Goal: Transaction & Acquisition: Book appointment/travel/reservation

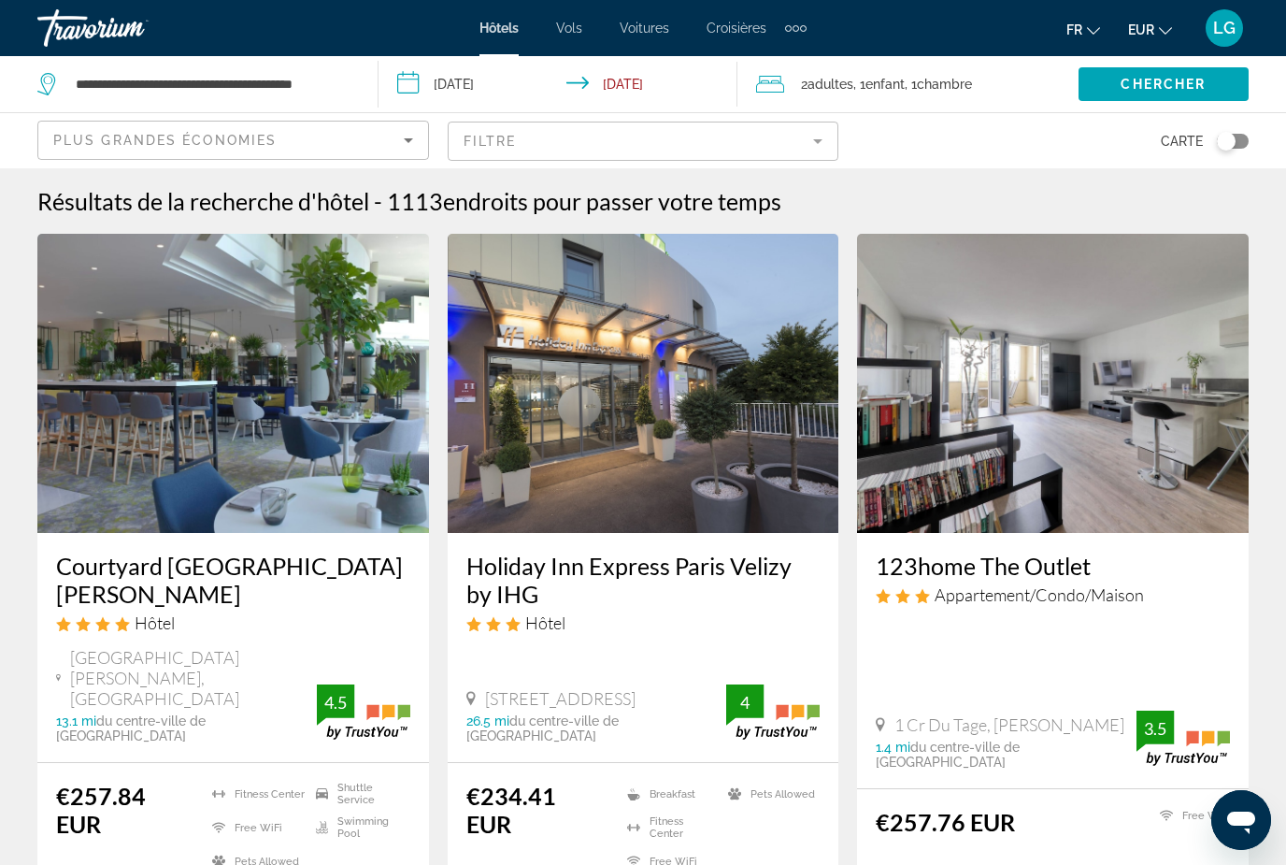
click at [342, 85] on input "**********" at bounding box center [212, 84] width 276 height 28
drag, startPoint x: 343, startPoint y: 83, endPoint x: 56, endPoint y: 81, distance: 287.0
click at [56, 81] on div "**********" at bounding box center [193, 84] width 312 height 28
click at [157, 93] on input "****" at bounding box center [212, 84] width 276 height 28
type input "*"
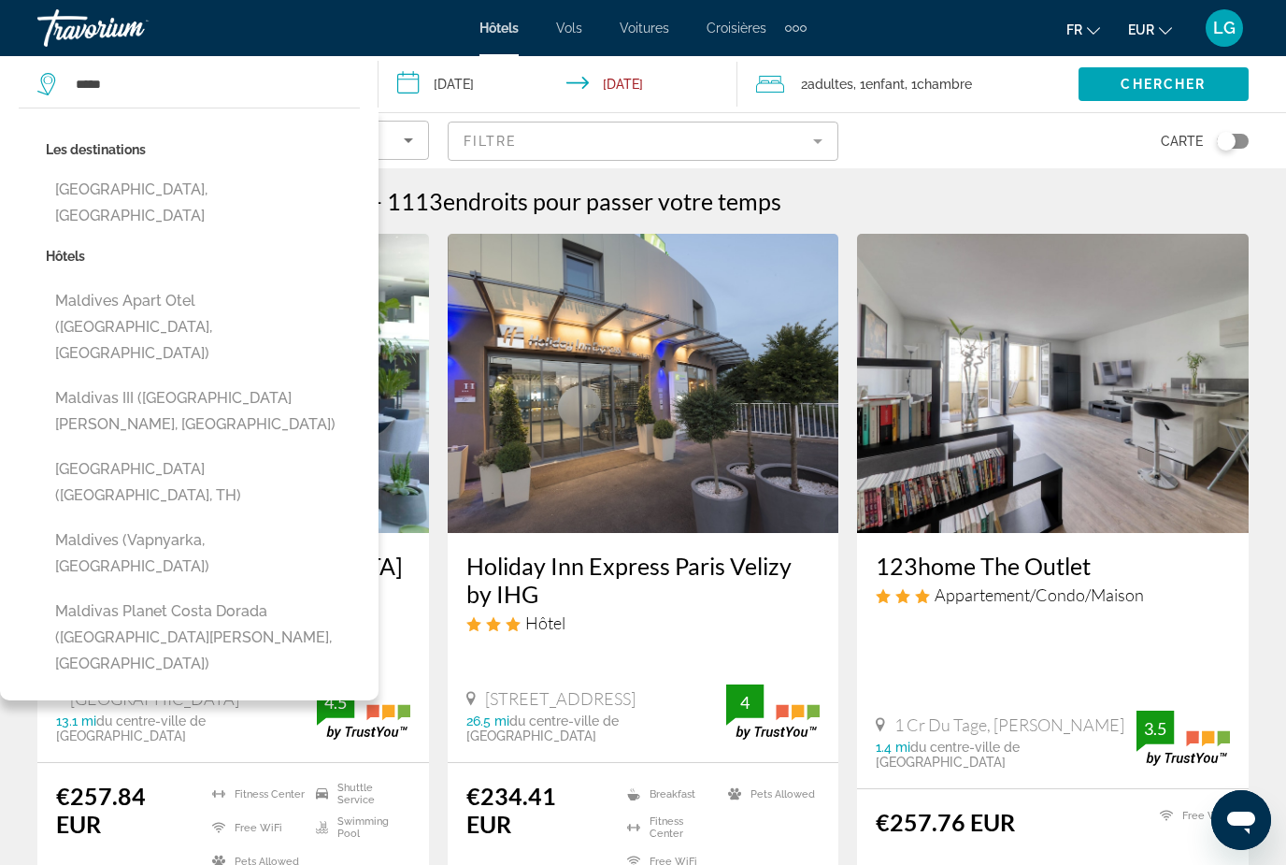
click at [135, 195] on button "Maldives, Maldives" at bounding box center [203, 203] width 314 height 62
type input "**********"
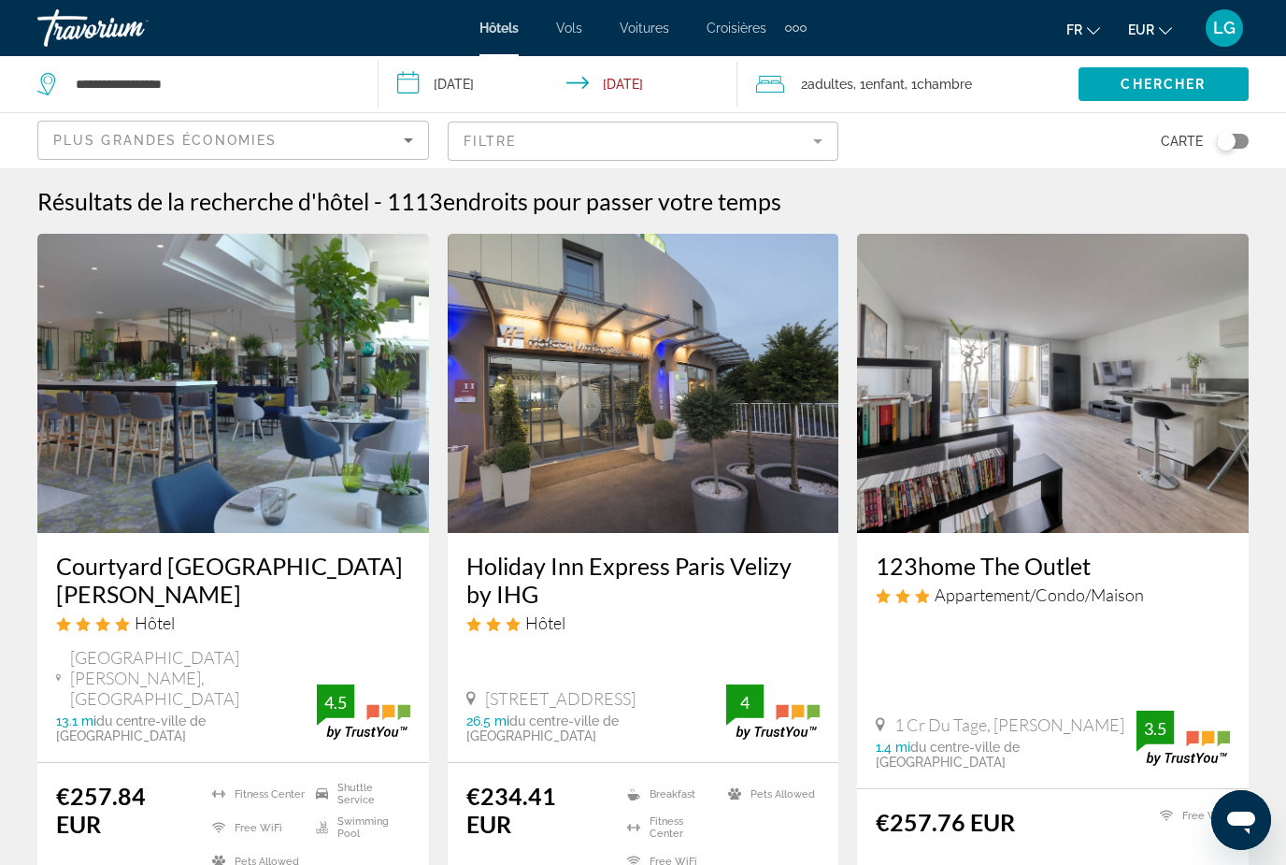
click at [479, 81] on input "**********" at bounding box center [562, 87] width 367 height 62
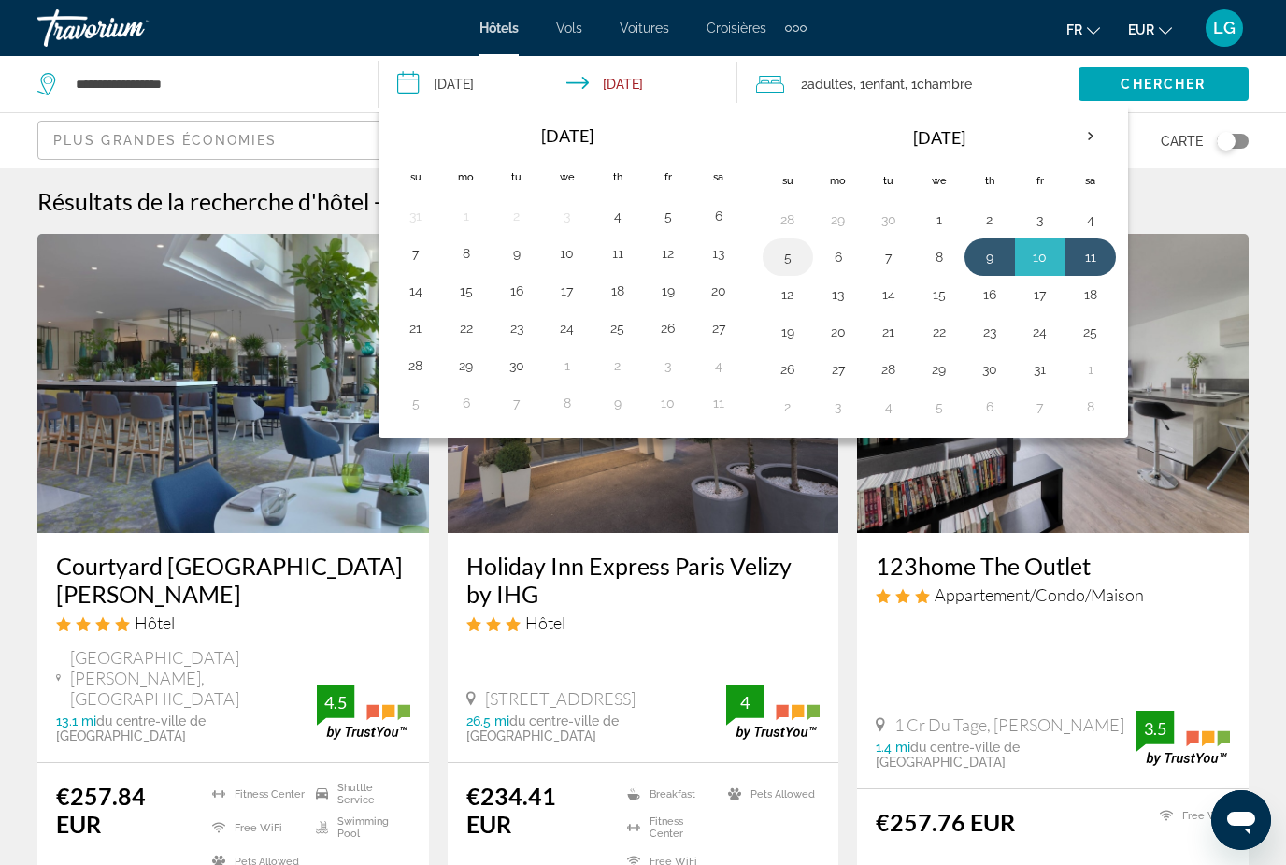
click at [784, 262] on button "5" at bounding box center [788, 257] width 30 height 26
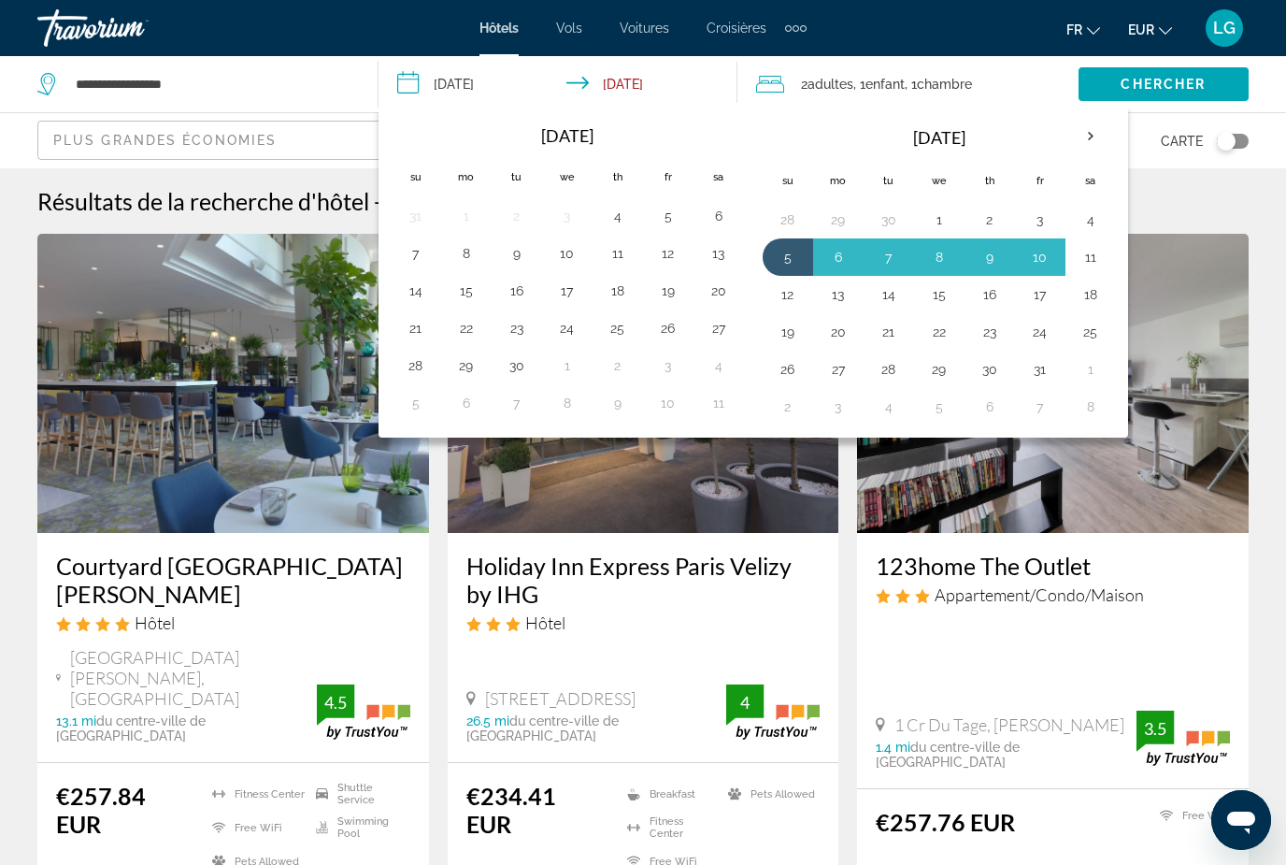
click at [1099, 266] on button "11" at bounding box center [1091, 257] width 30 height 26
type input "**********"
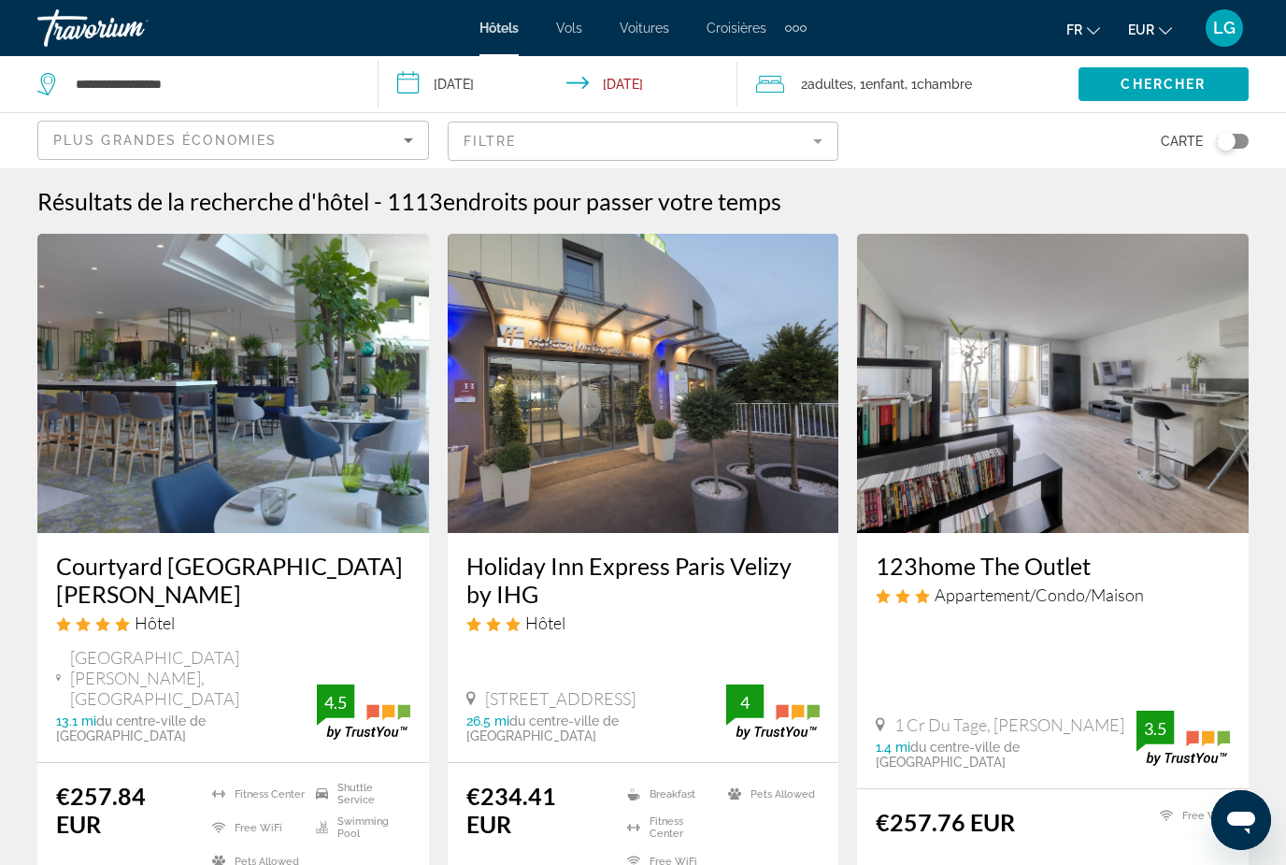
click at [902, 80] on span "Enfant" at bounding box center [885, 84] width 39 height 15
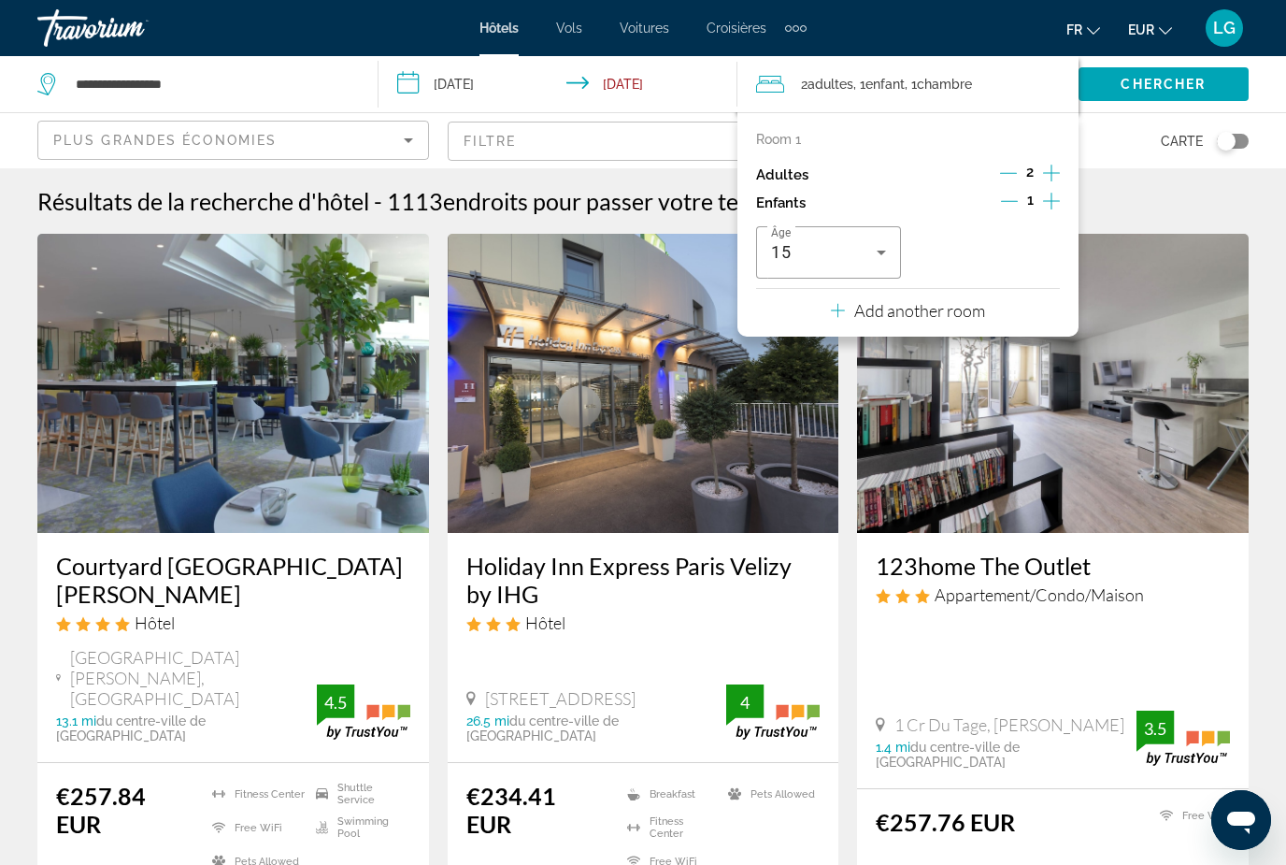
click at [1015, 200] on icon "Decrement children" at bounding box center [1009, 201] width 17 height 17
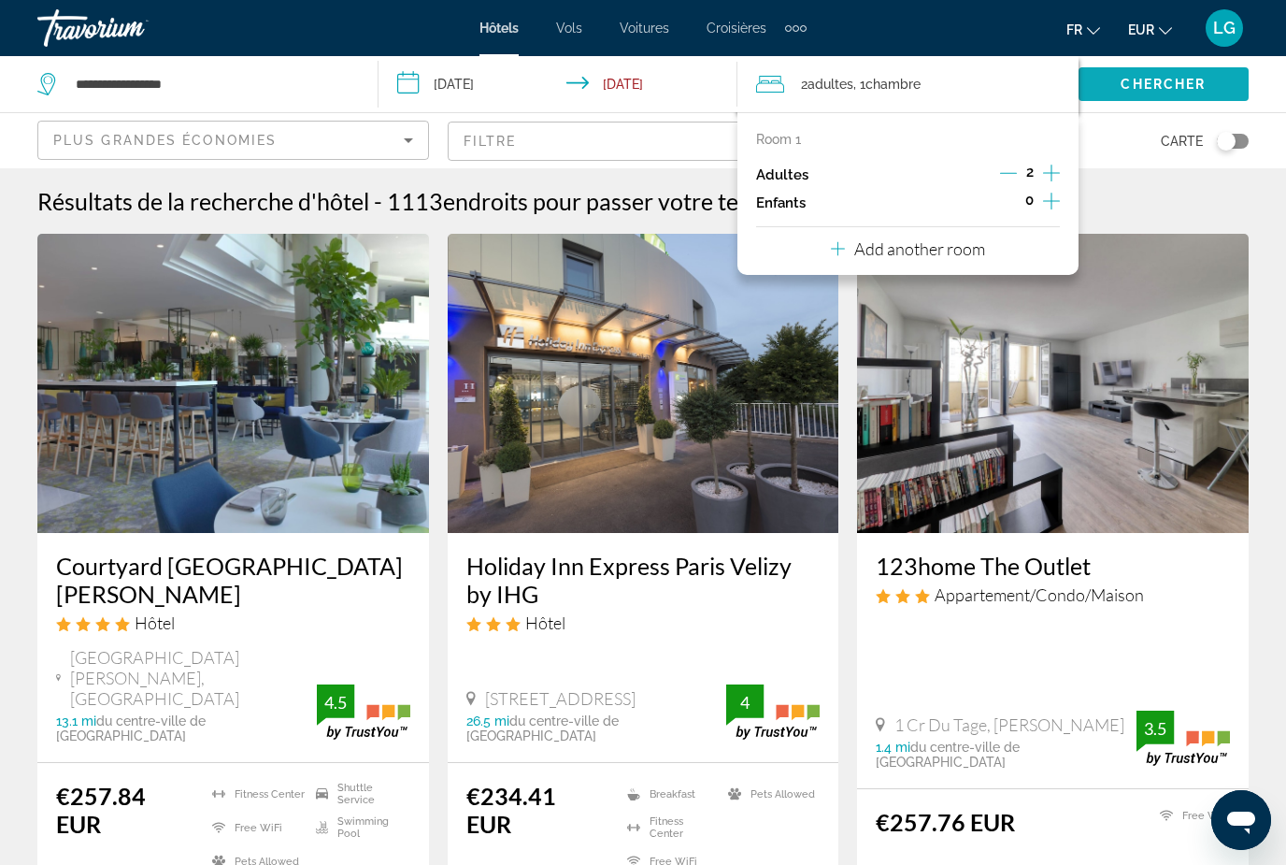
click at [1147, 90] on span "Chercher" at bounding box center [1163, 84] width 85 height 15
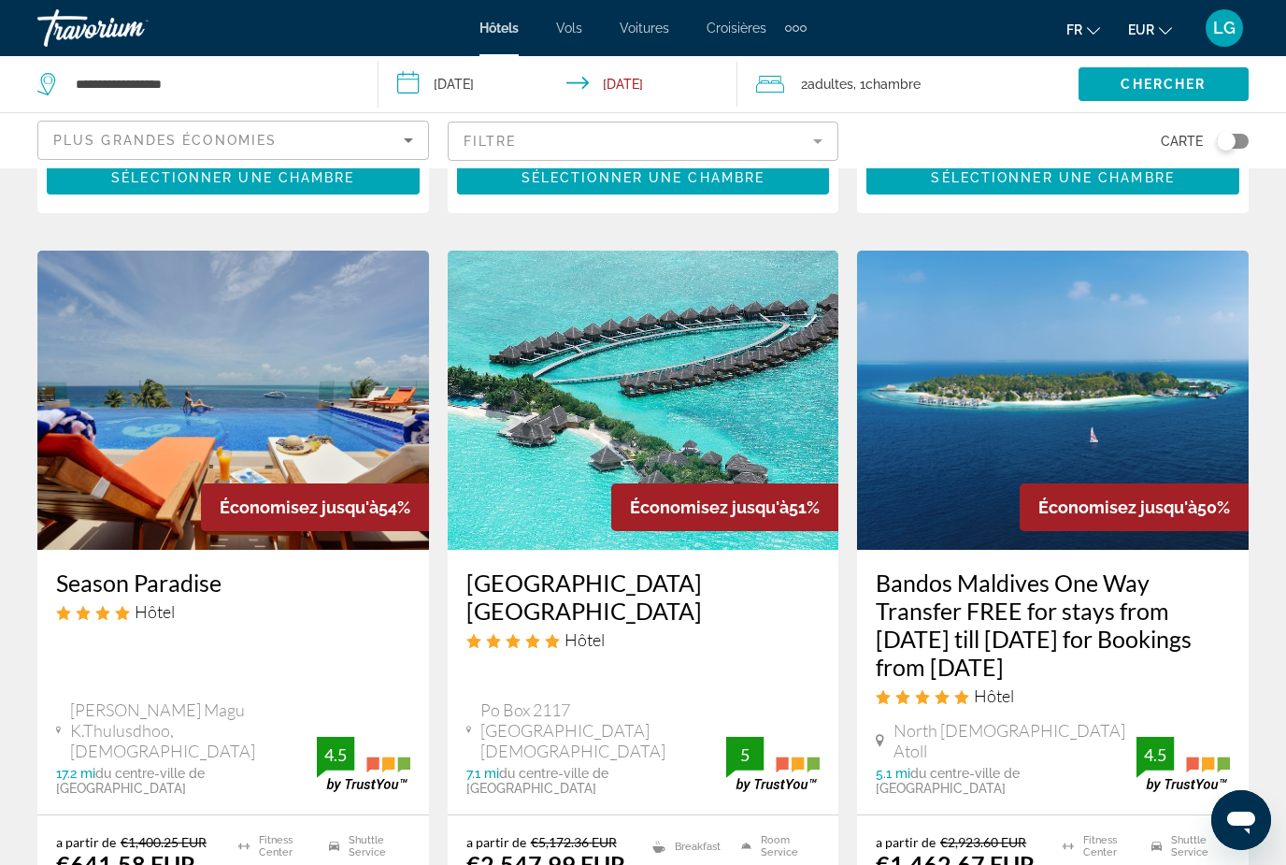
scroll to position [709, 0]
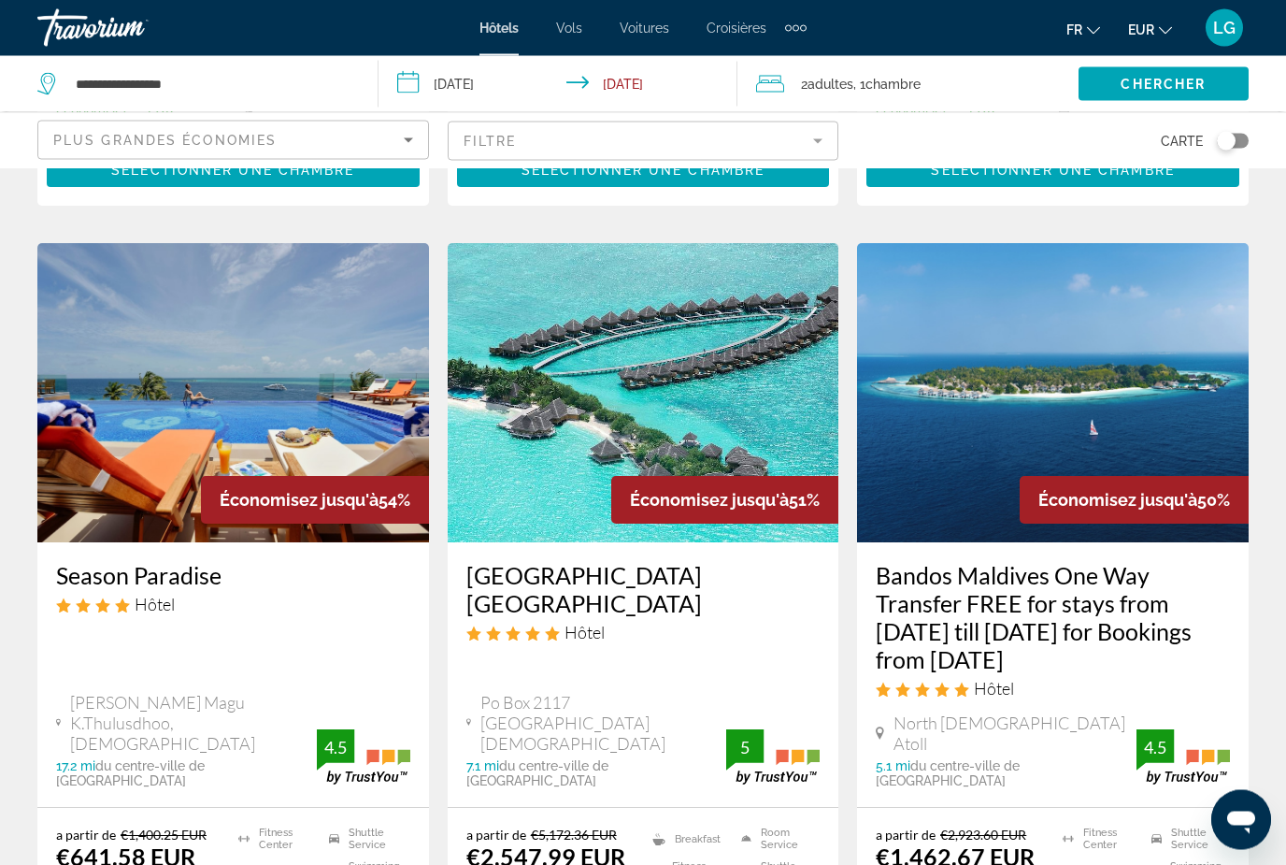
click at [636, 562] on h3 "Taj Exotica Resort & Spa Maldives" at bounding box center [643, 590] width 354 height 56
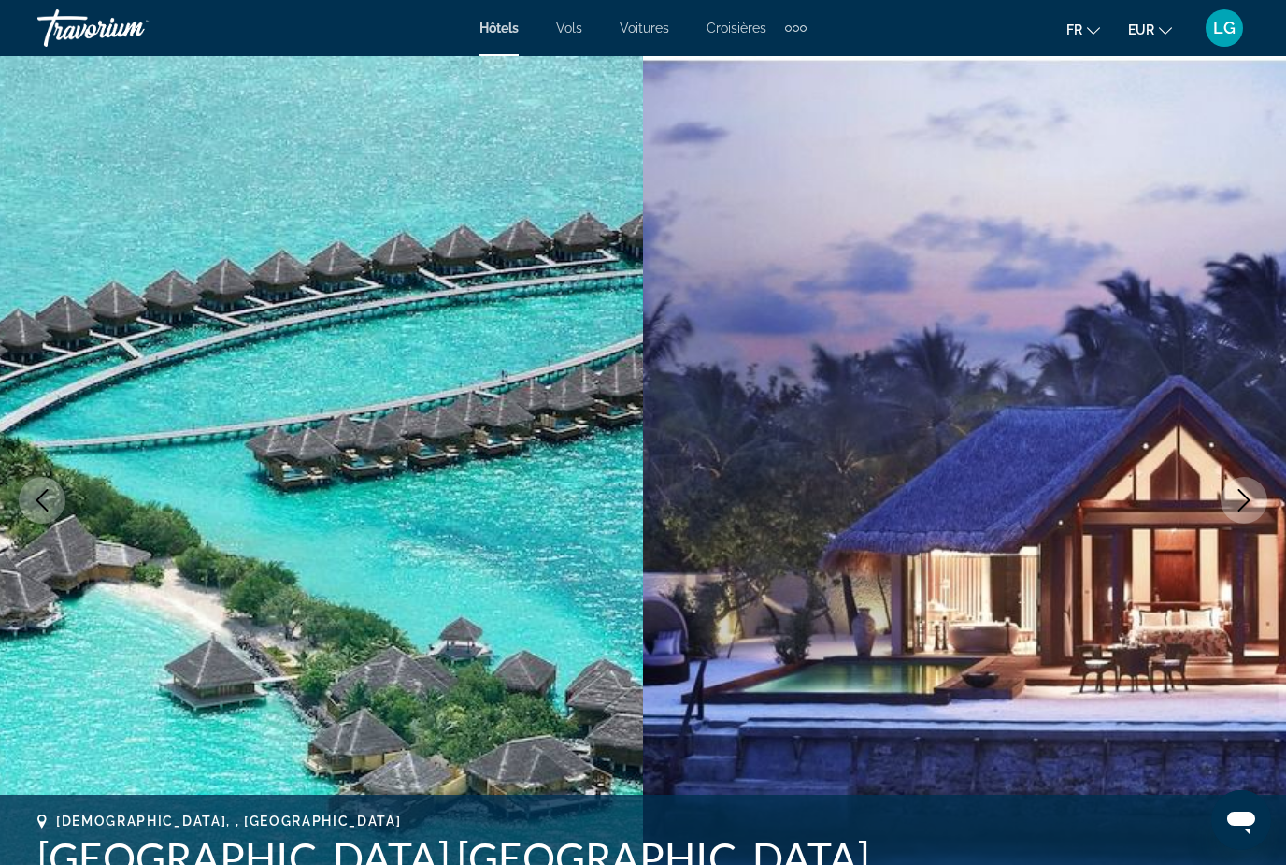
click at [801, 30] on div "Extra navigation items" at bounding box center [803, 28] width 7 height 7
click at [851, 38] on div "fr English Español Français Italiano Português русский EUR USD ($) MXN (Mex$) C…" at bounding box center [1036, 27] width 423 height 39
click at [795, 28] on div "Extra navigation items" at bounding box center [796, 28] width 7 height 7
click at [856, 38] on div "fr English Español Français Italiano Português русский EUR USD ($) MXN (Mex$) C…" at bounding box center [1036, 27] width 423 height 39
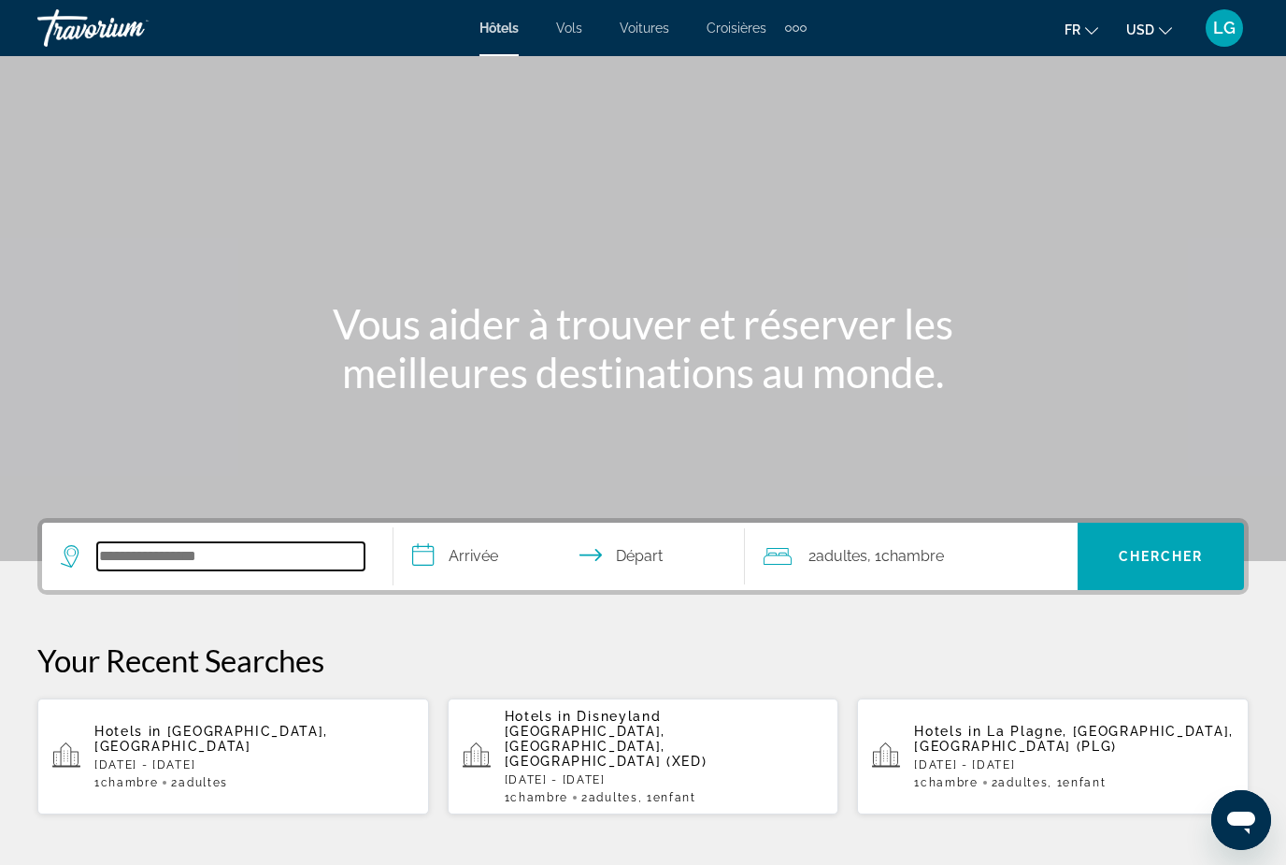
drag, startPoint x: 215, startPoint y: 556, endPoint x: 215, endPoint y: 99, distance: 457.1
click at [215, 556] on input "Search widget" at bounding box center [230, 556] width 267 height 28
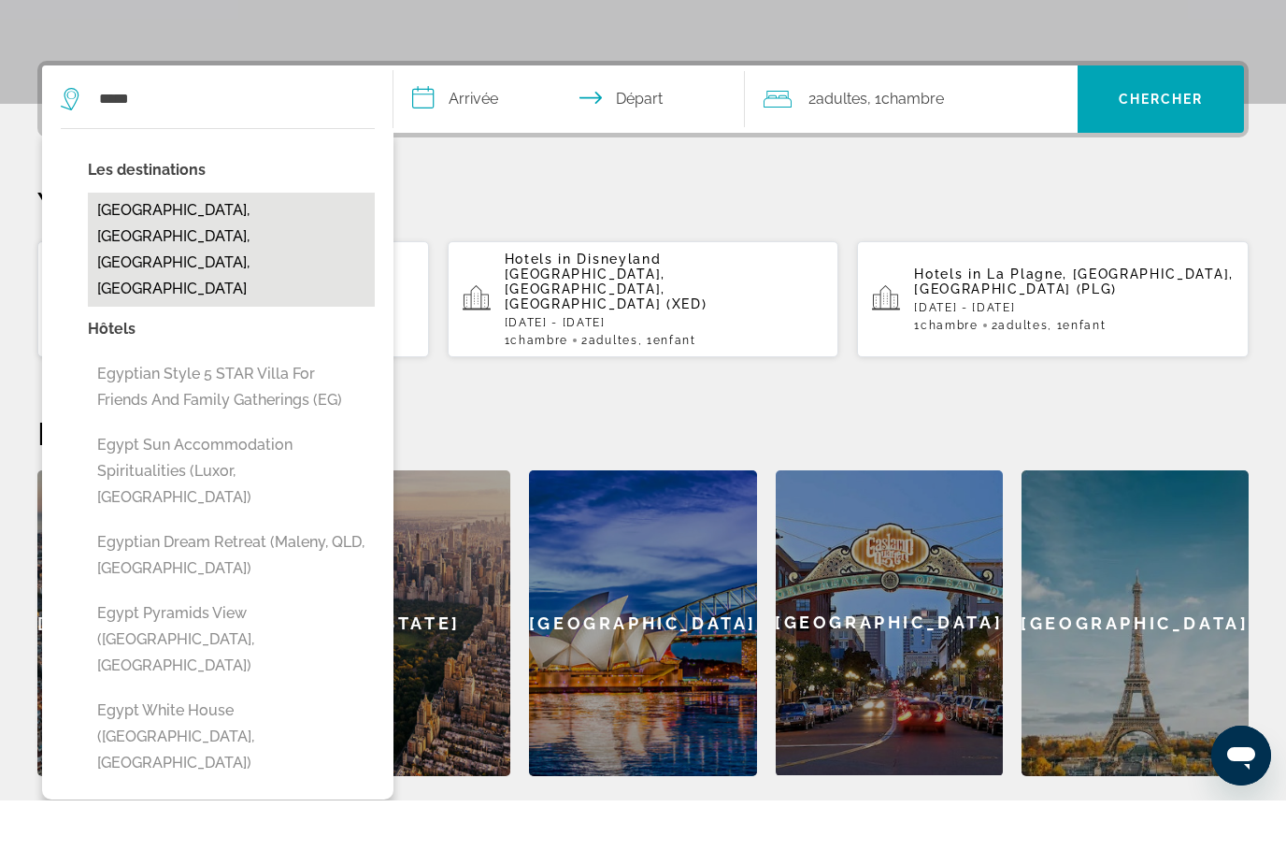
click at [193, 257] on button "[GEOGRAPHIC_DATA], [GEOGRAPHIC_DATA], [GEOGRAPHIC_DATA], [GEOGRAPHIC_DATA]" at bounding box center [231, 314] width 287 height 114
type input "**********"
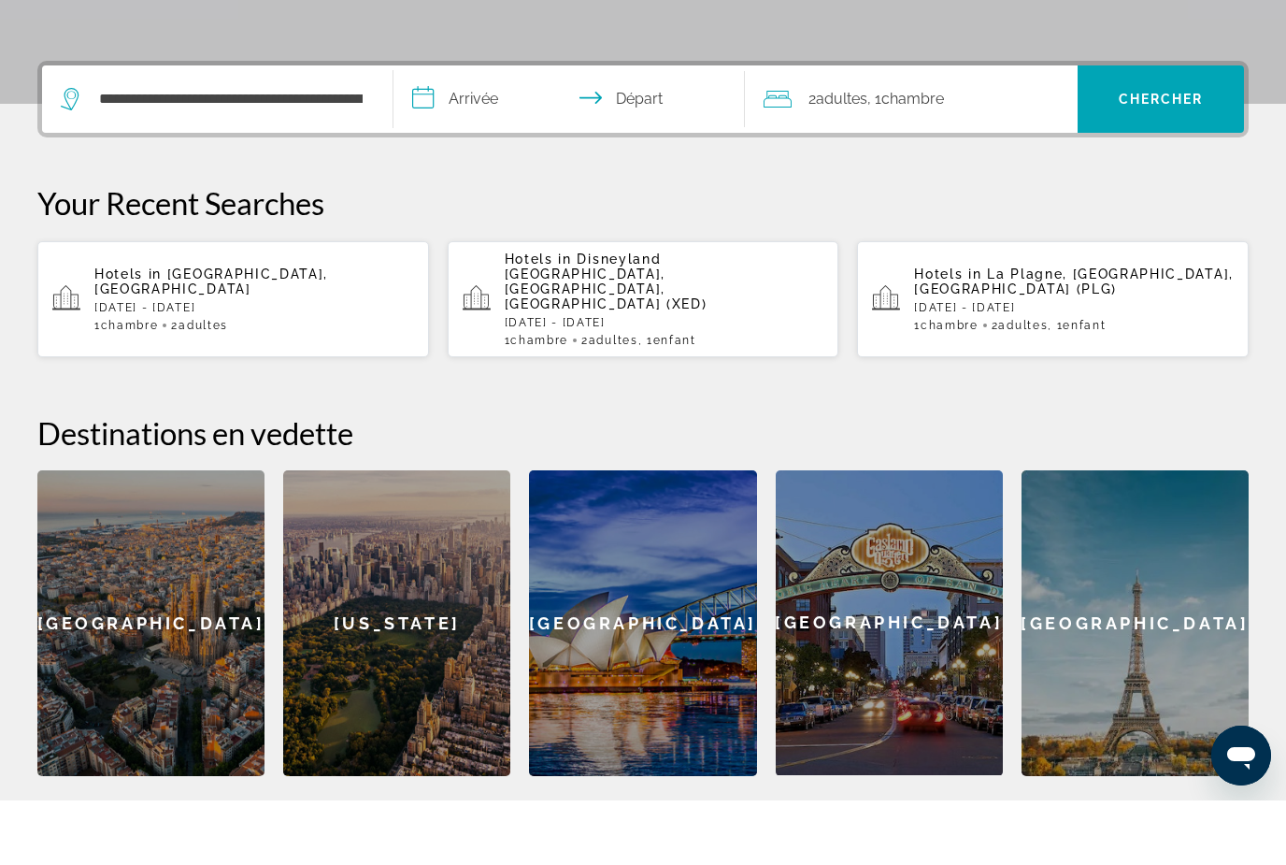
click at [476, 130] on input "**********" at bounding box center [573, 166] width 359 height 73
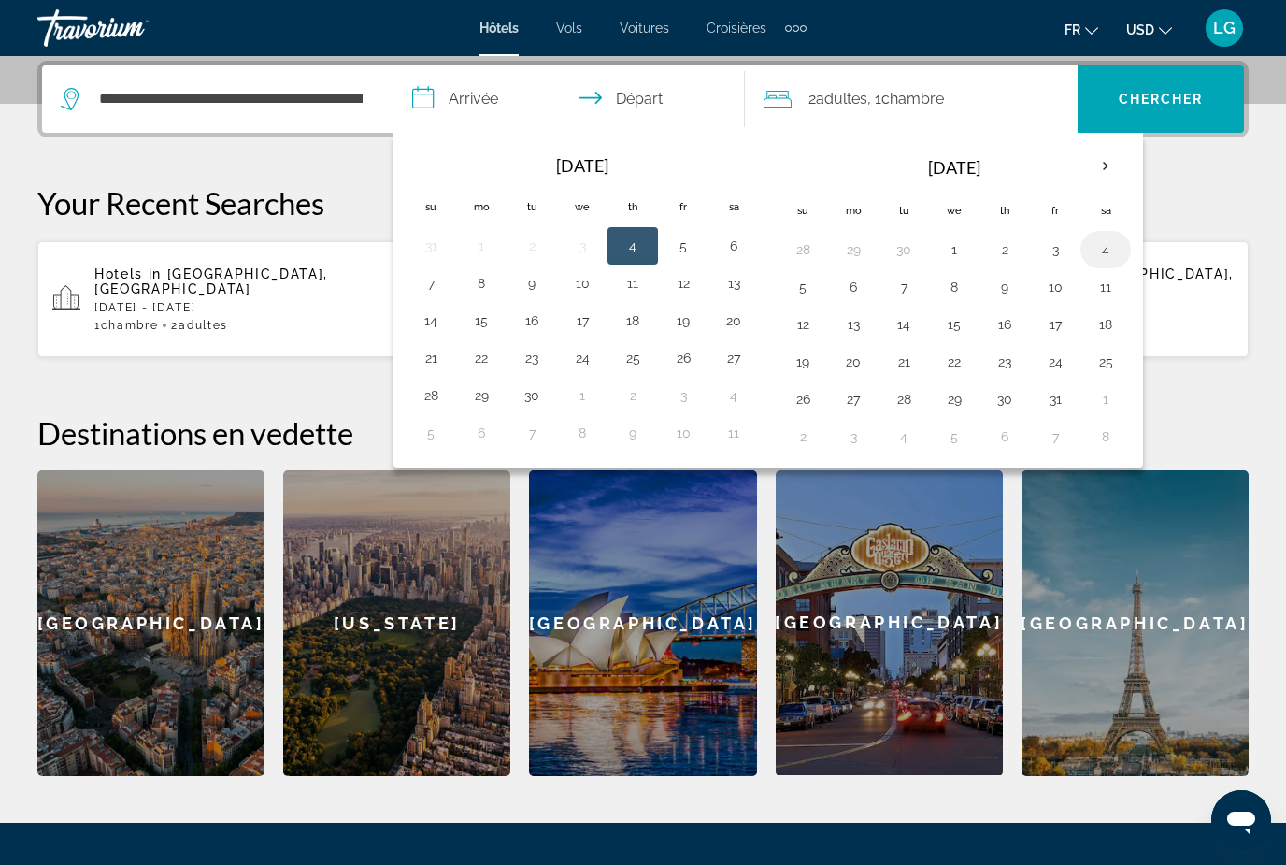
click at [1111, 250] on button "4" at bounding box center [1106, 249] width 30 height 26
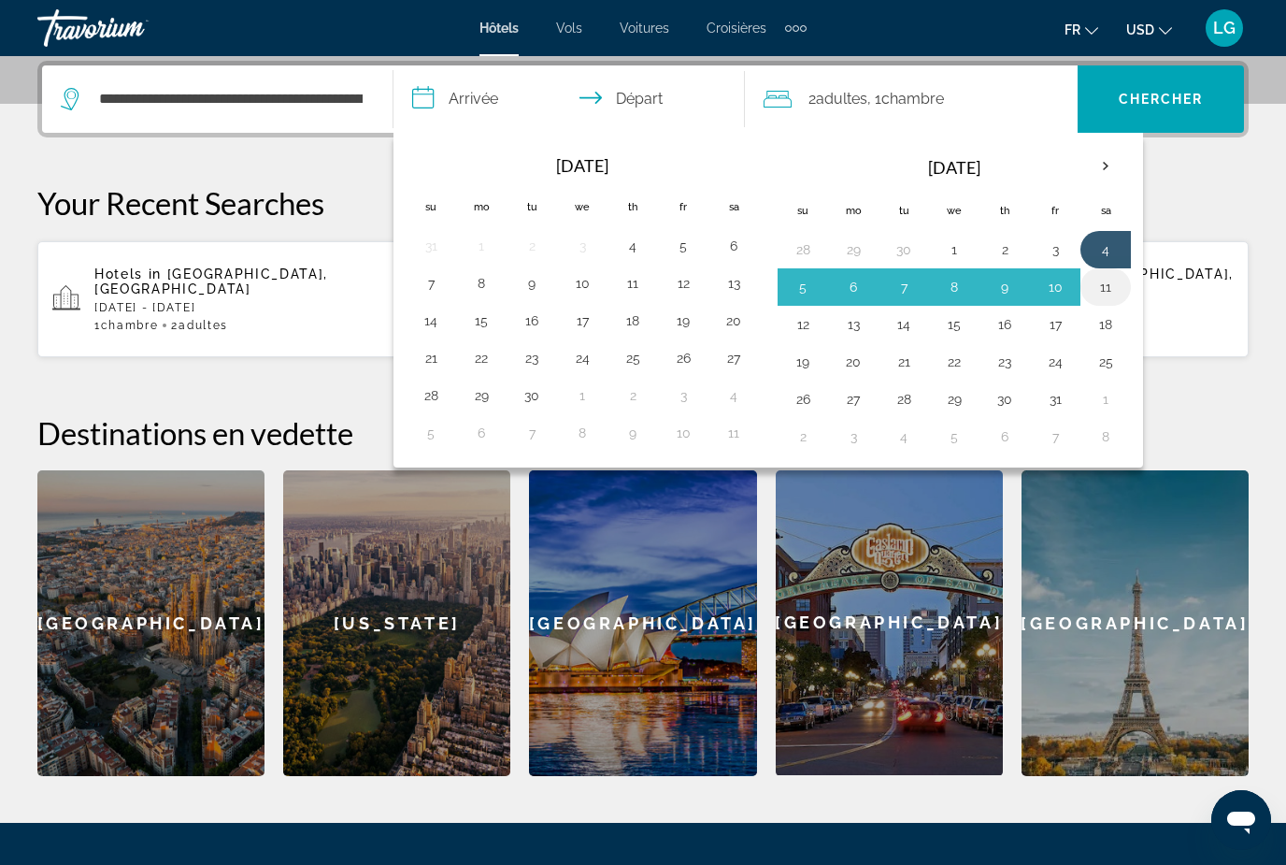
click at [1107, 290] on button "11" at bounding box center [1106, 287] width 30 height 26
type input "**********"
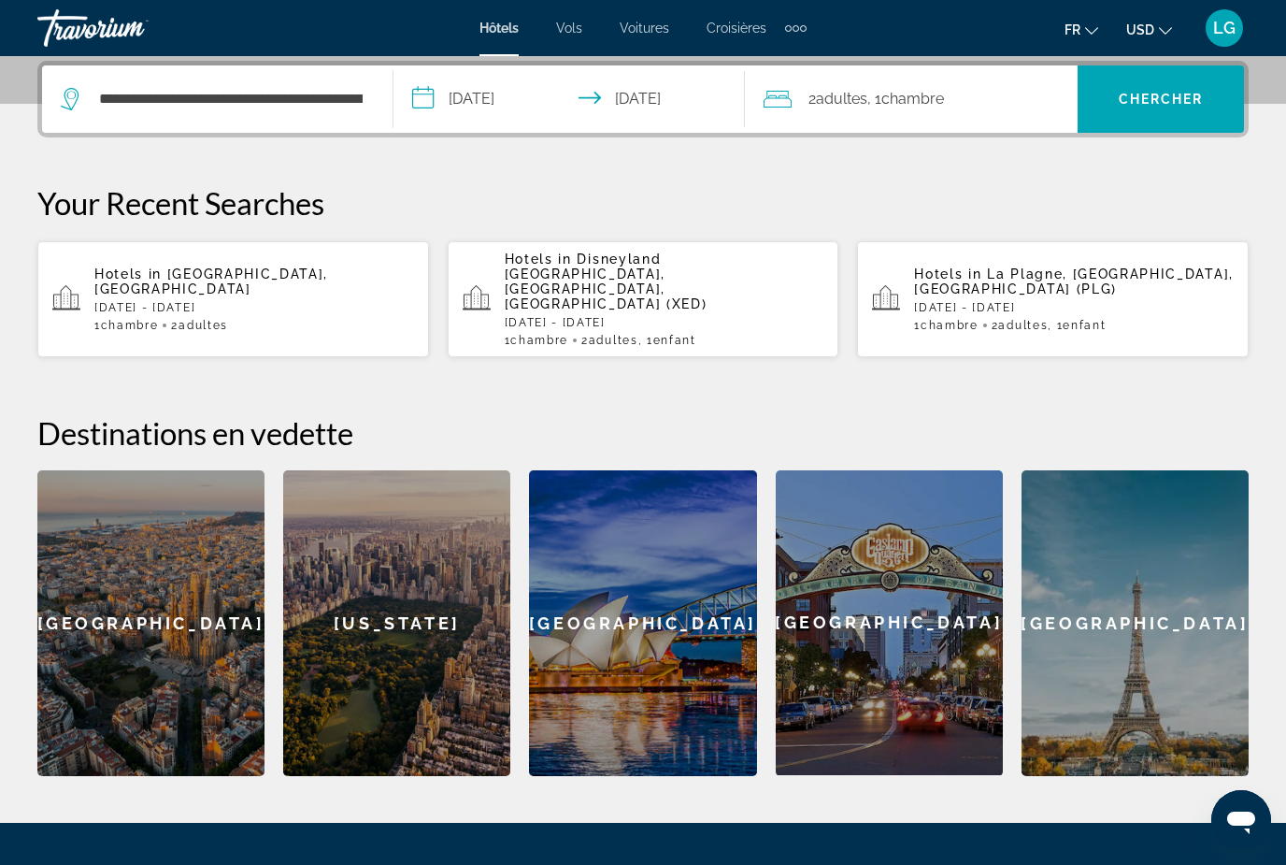
click at [849, 107] on span "Adultes" at bounding box center [841, 99] width 51 height 18
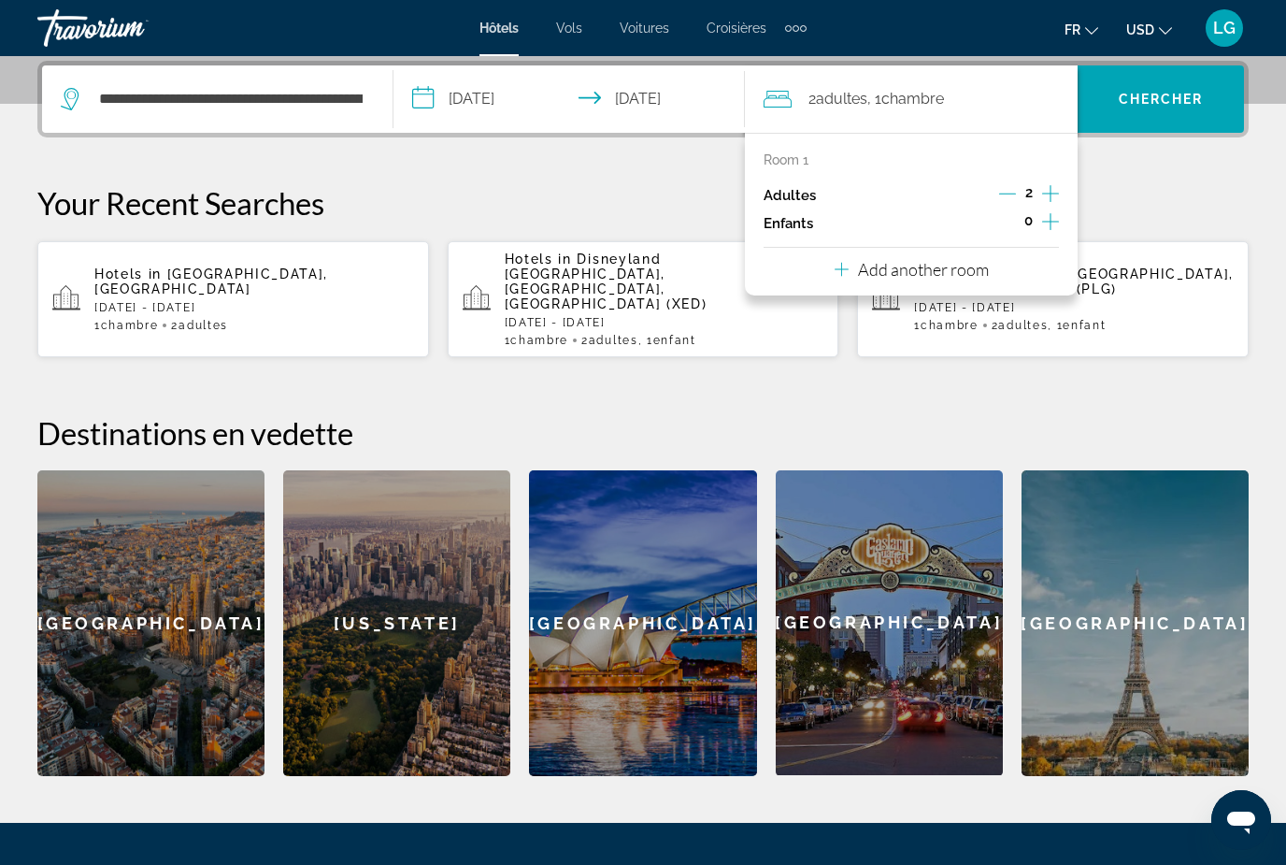
click at [1045, 187] on icon "Increment adults" at bounding box center [1050, 193] width 17 height 22
click at [1050, 222] on icon "Increment children" at bounding box center [1050, 221] width 17 height 22
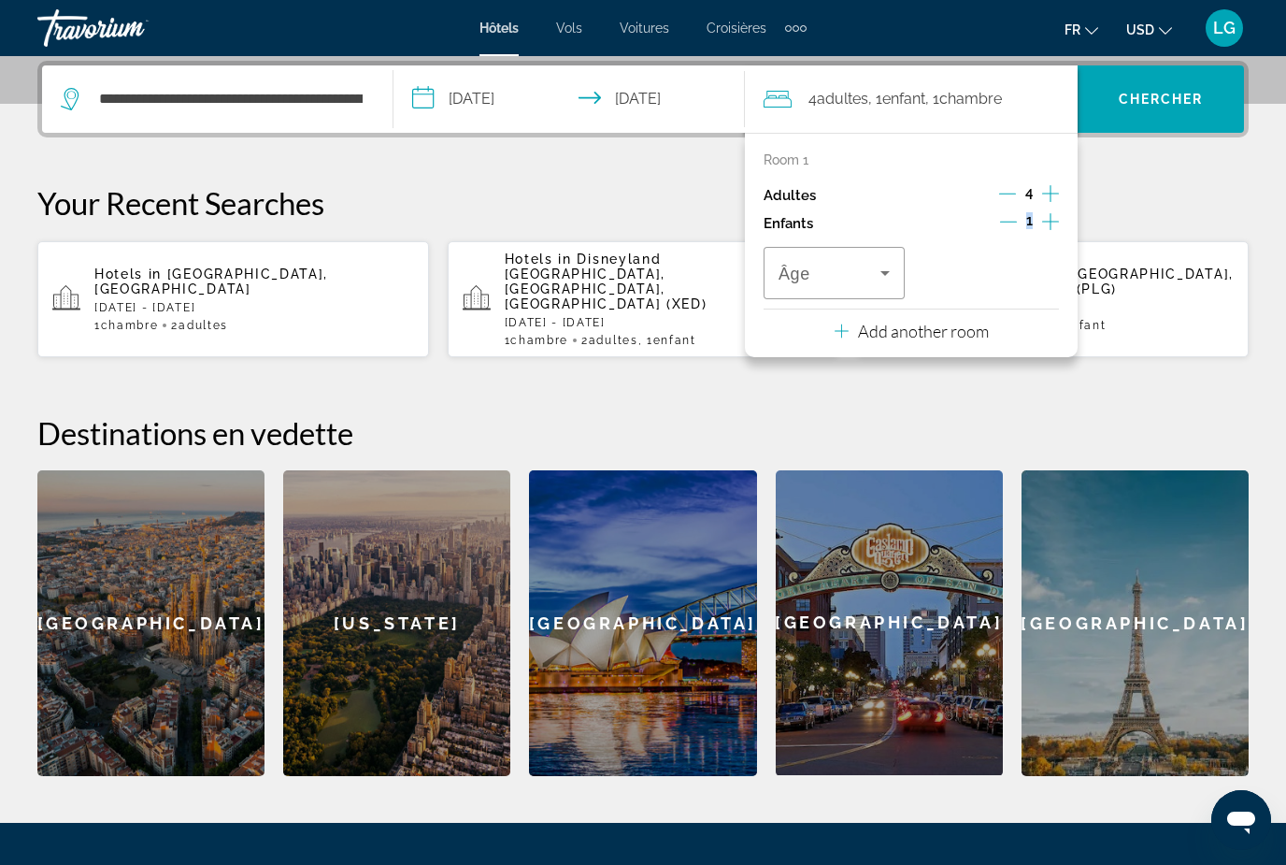
click at [1050, 222] on icon "Increment children" at bounding box center [1050, 221] width 17 height 22
click at [886, 262] on icon "Travelers: 4 adults, 2 children" at bounding box center [885, 273] width 22 height 22
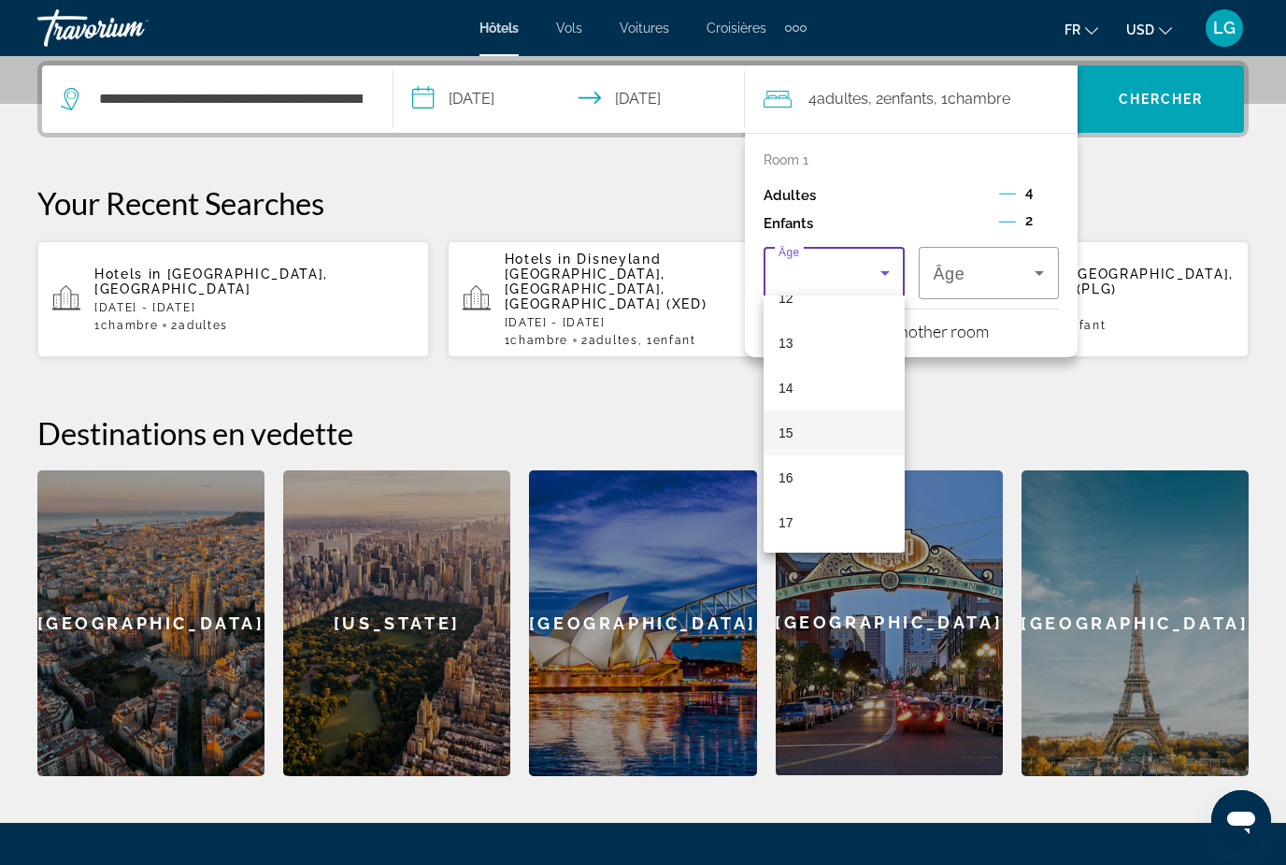
scroll to position [566, 0]
click at [796, 436] on mat-option "15" at bounding box center [834, 432] width 141 height 45
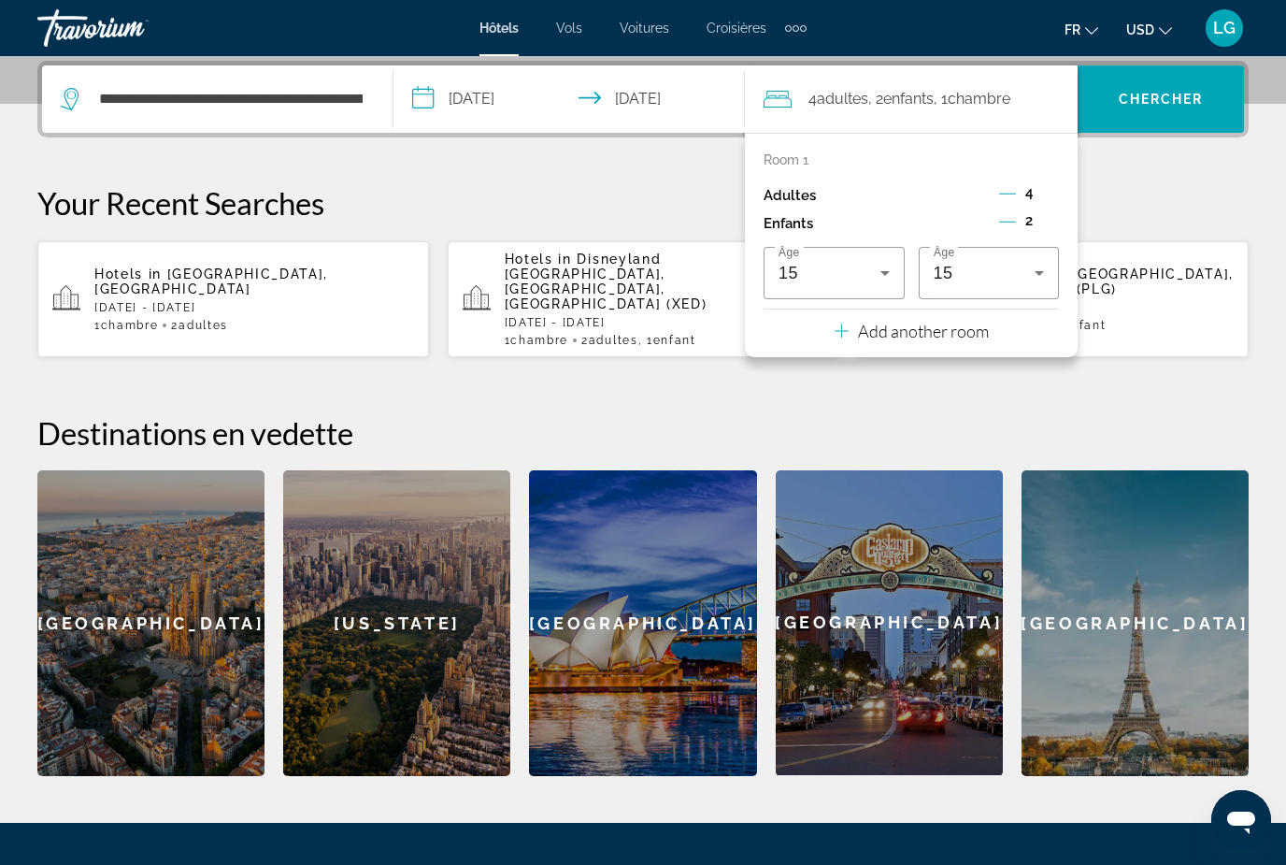
click at [942, 203] on div "Adultes 4" at bounding box center [911, 195] width 295 height 28
click at [939, 335] on p "Add another room" at bounding box center [923, 331] width 131 height 21
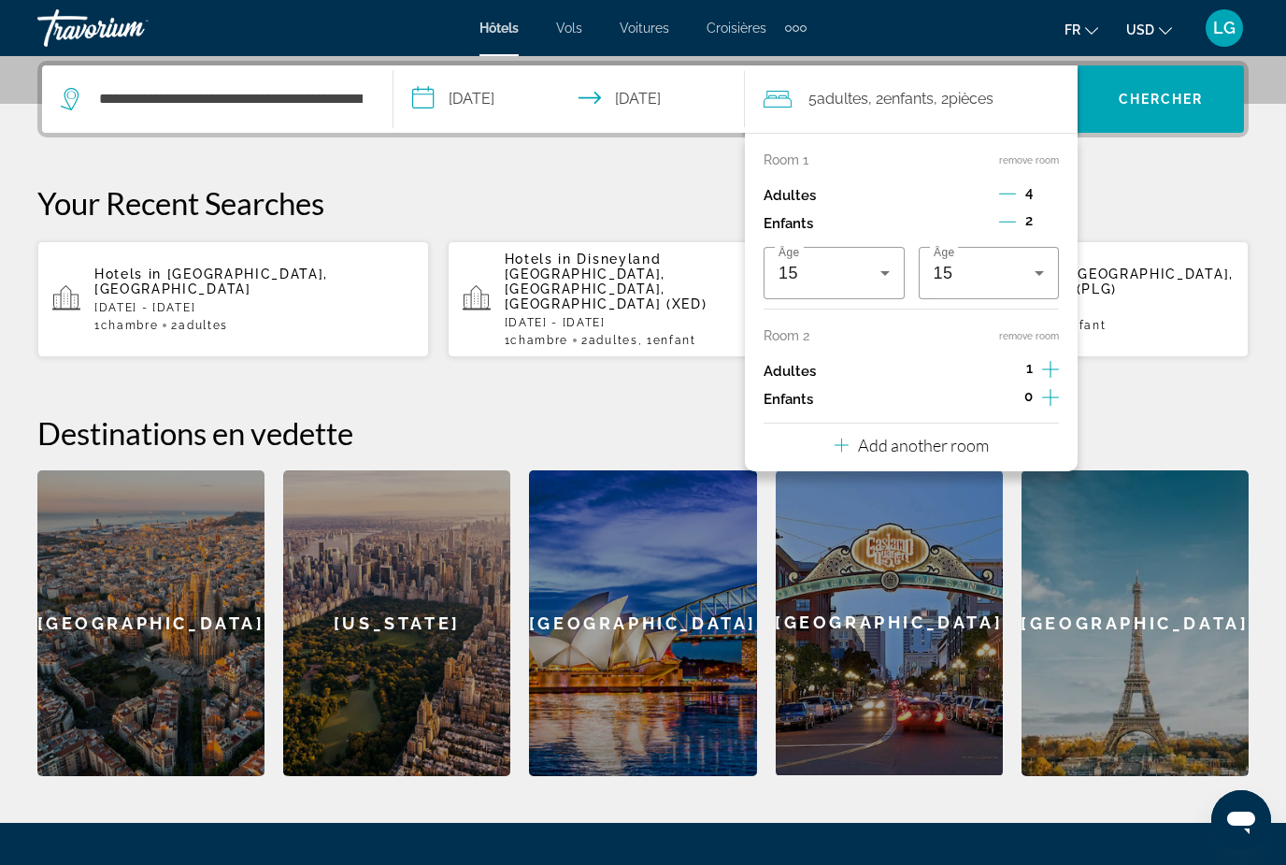
click at [1007, 192] on icon "Decrement adults" at bounding box center [1007, 193] width 17 height 17
click at [1007, 215] on icon "Decrement children" at bounding box center [1007, 221] width 17 height 17
click at [1049, 205] on icon "Increment adults" at bounding box center [1050, 193] width 17 height 22
click at [1052, 233] on icon "Increment children" at bounding box center [1050, 221] width 17 height 22
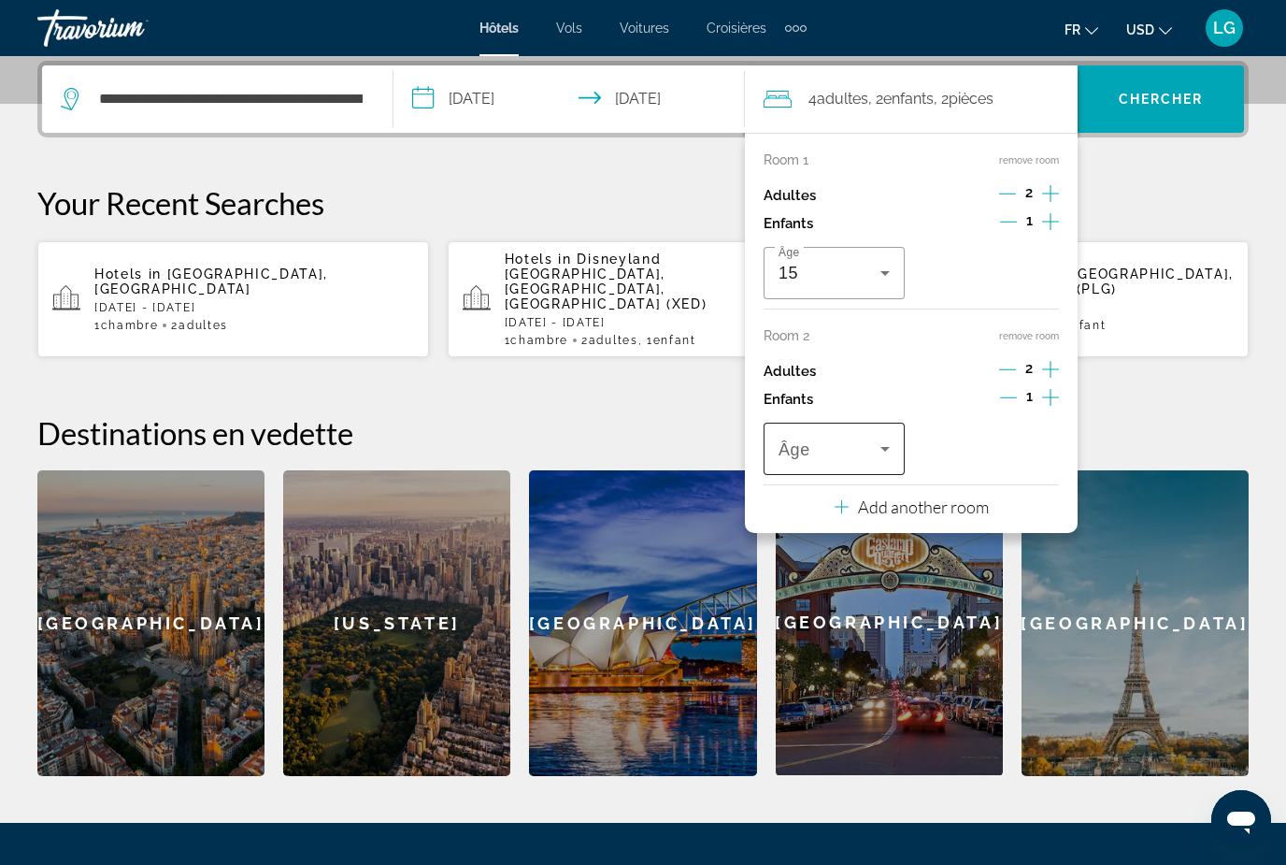
click at [896, 438] on icon "Travelers: 4 adults, 2 children" at bounding box center [885, 448] width 22 height 22
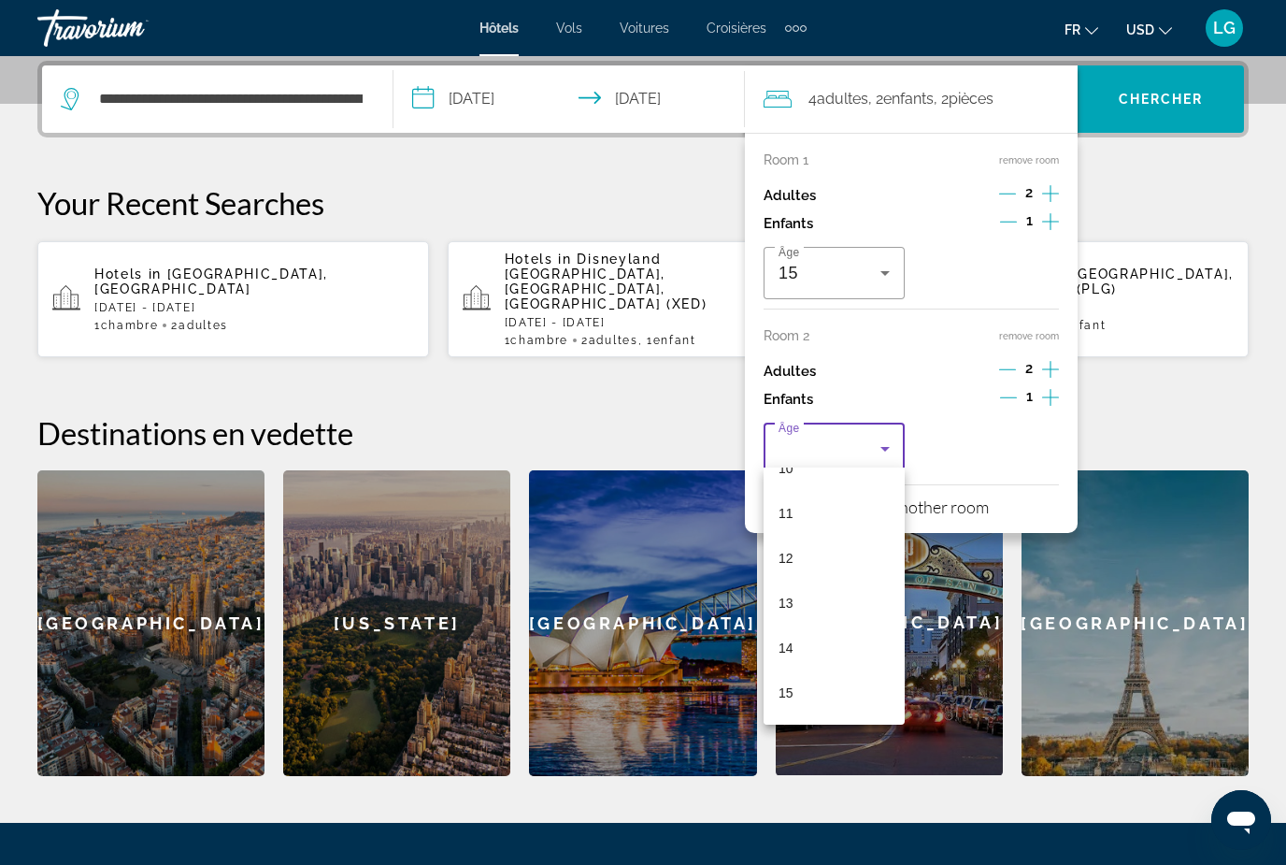
scroll to position [558, 0]
click at [796, 611] on mat-option "15" at bounding box center [834, 612] width 141 height 45
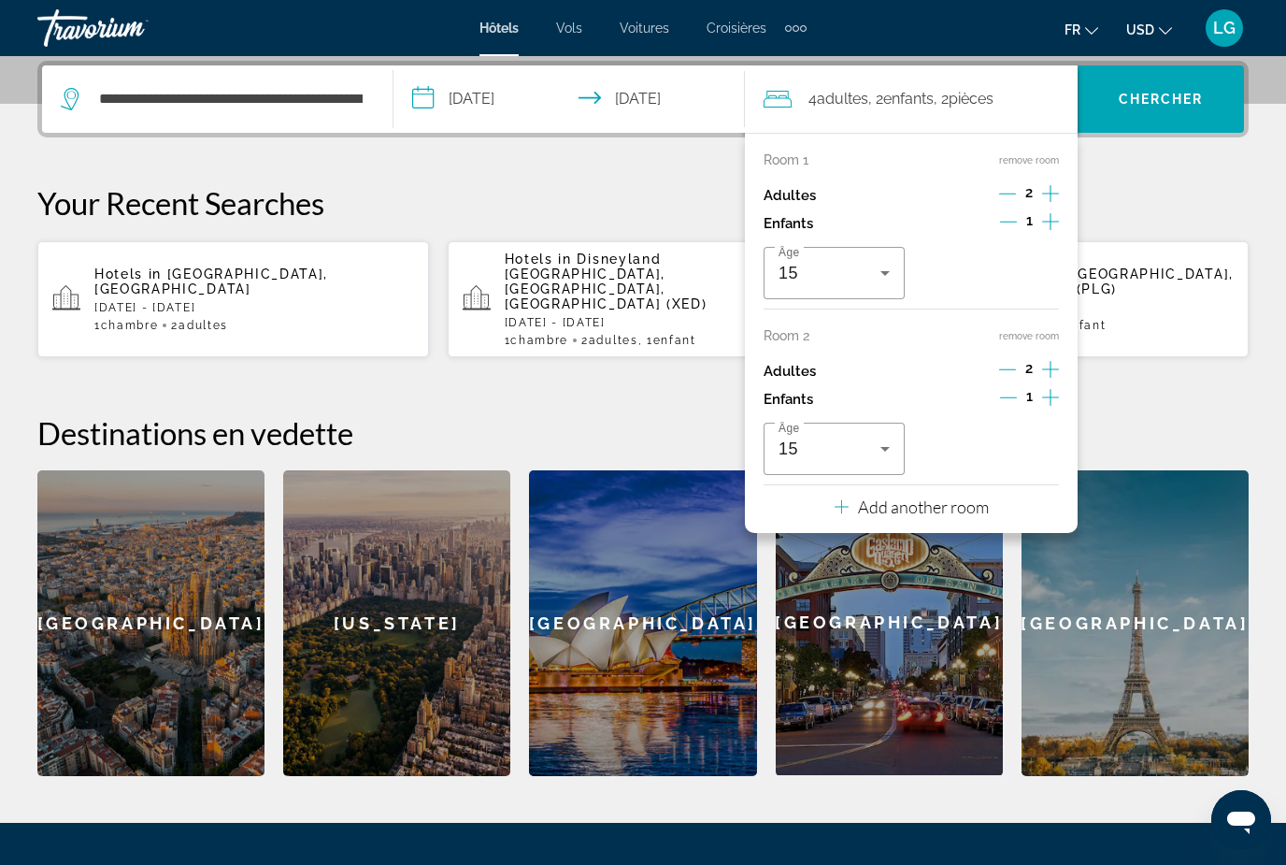
click at [1193, 229] on div "Your Recent Searches Hotels in Maldives, Maldives Sun, 05 Oct - Sat, 11 Oct 1 C…" at bounding box center [642, 271] width 1211 height 174
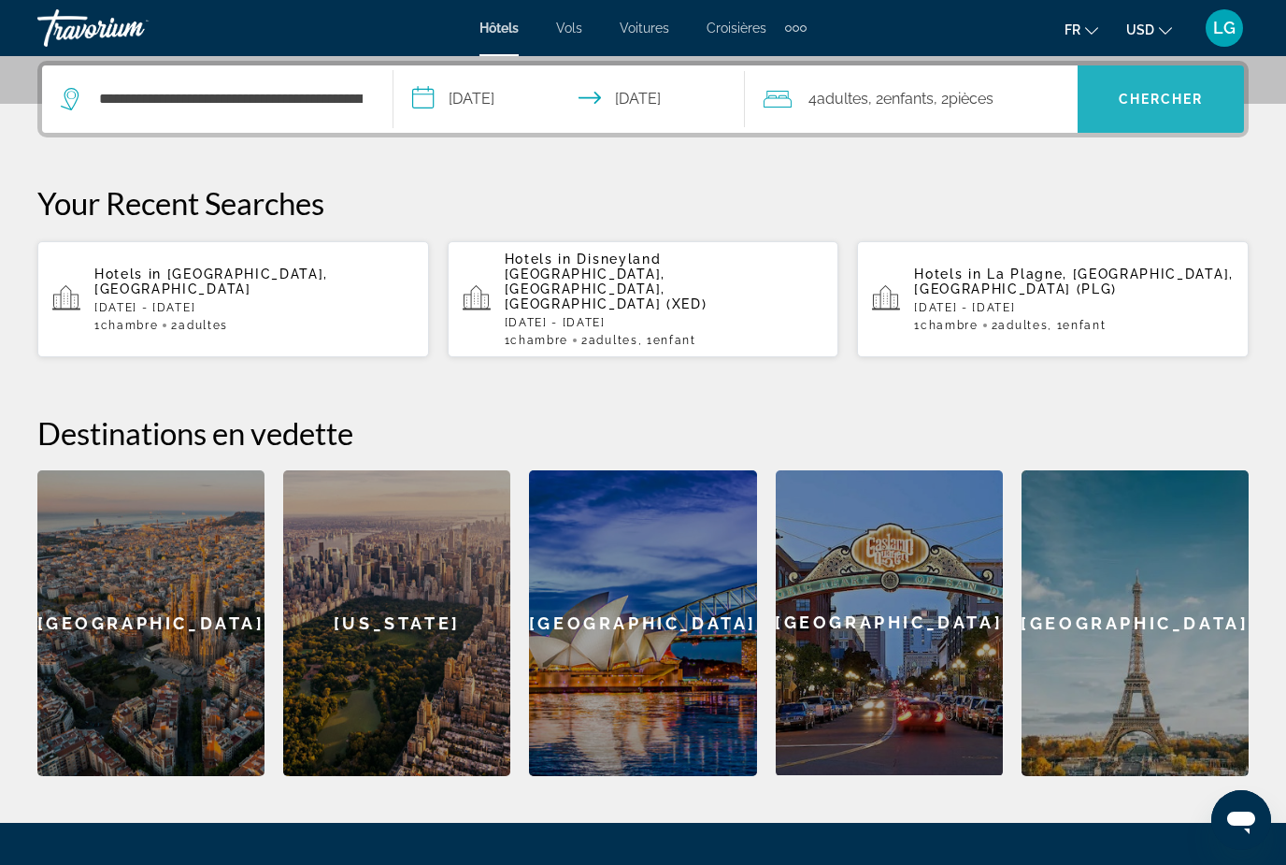
click at [1184, 122] on span "Search widget" at bounding box center [1161, 98] width 166 height 67
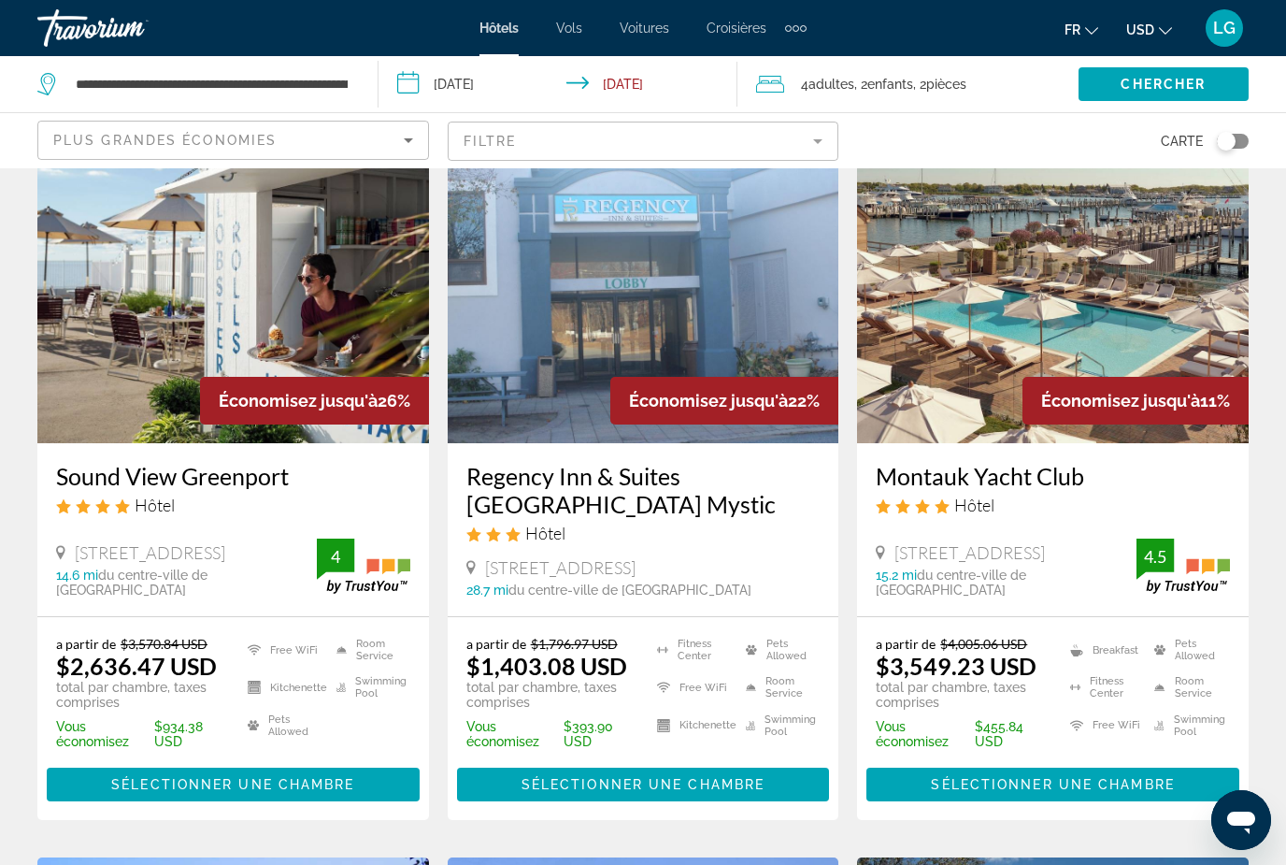
scroll to position [88, 0]
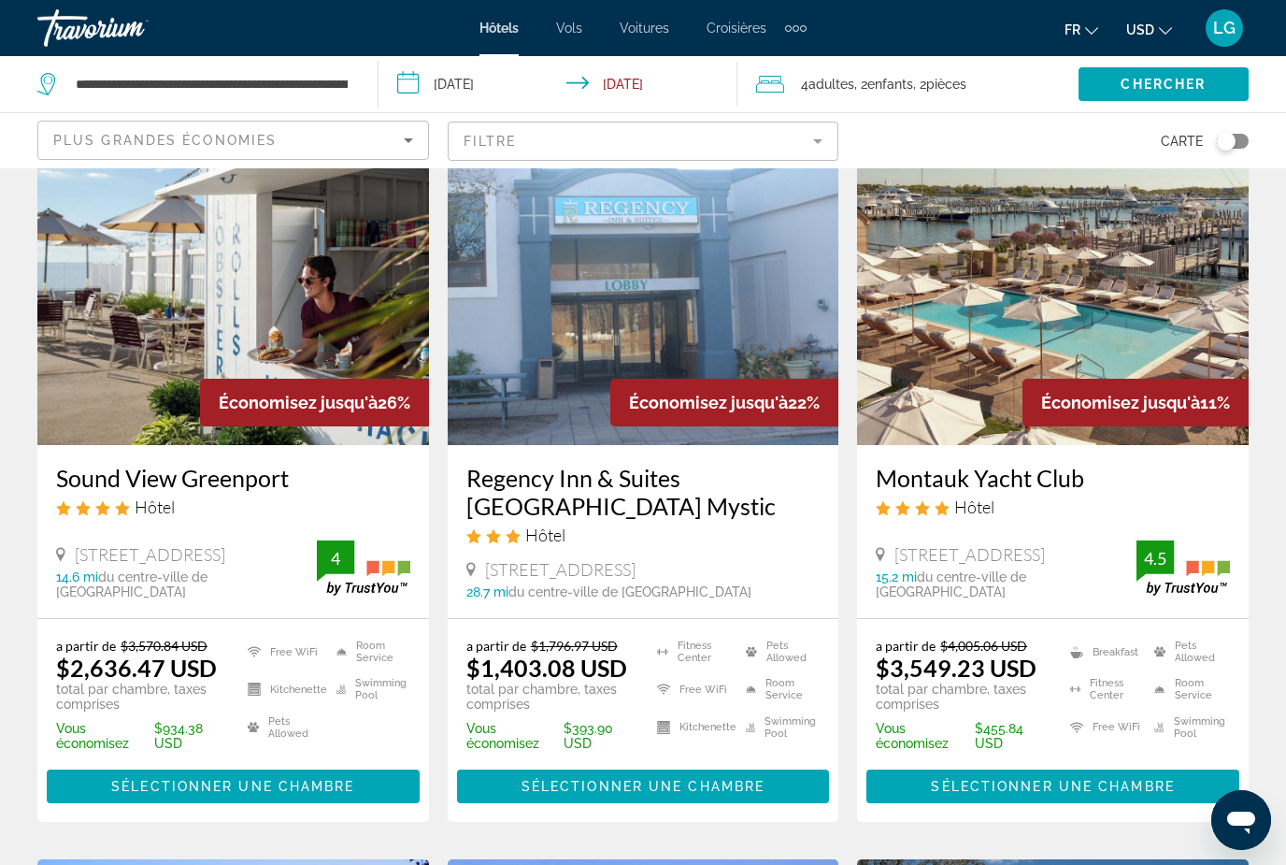
click at [1163, 27] on icon "Change currency" at bounding box center [1165, 30] width 13 height 13
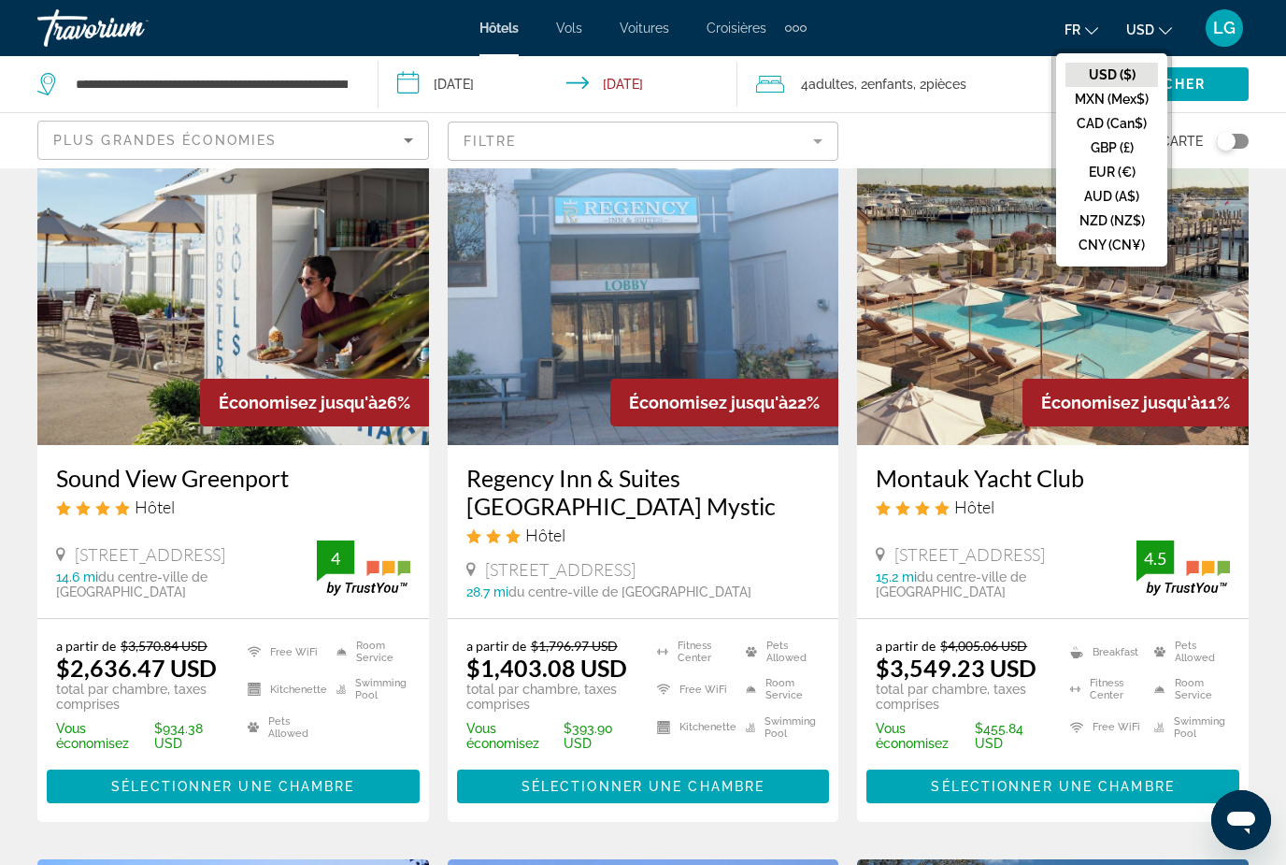
click at [1111, 175] on button "EUR (€)" at bounding box center [1112, 172] width 93 height 24
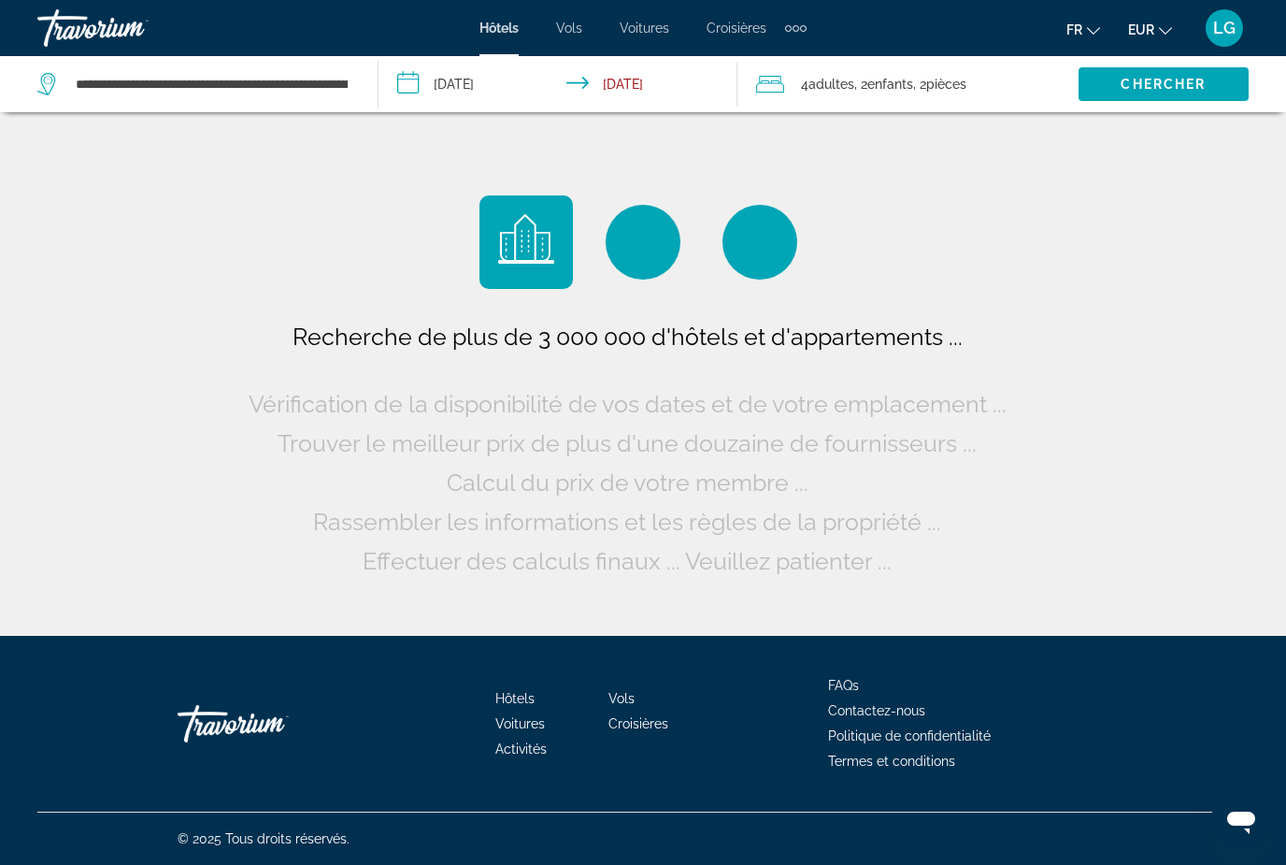
scroll to position [0, 0]
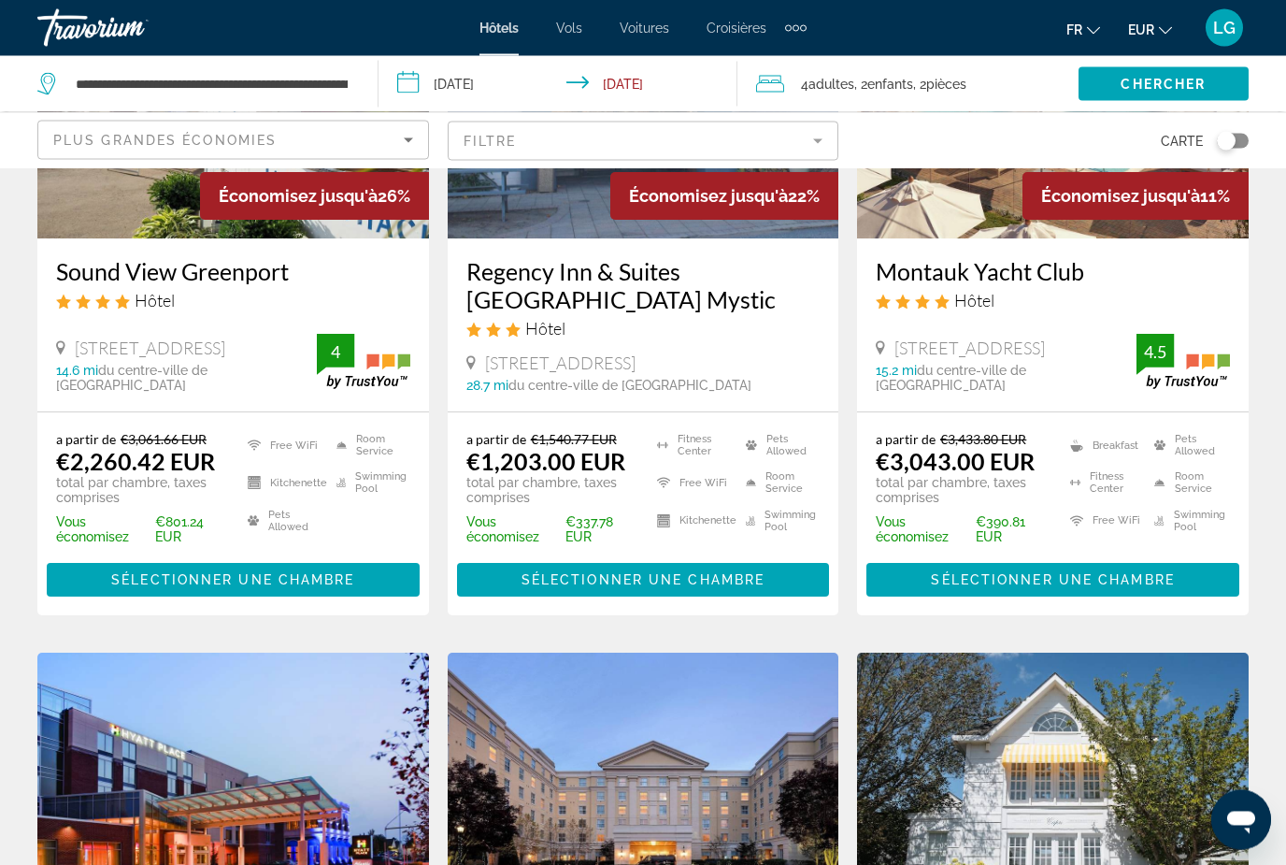
scroll to position [294, 0]
click at [1068, 586] on span "Sélectionner une chambre" at bounding box center [1052, 579] width 243 height 15
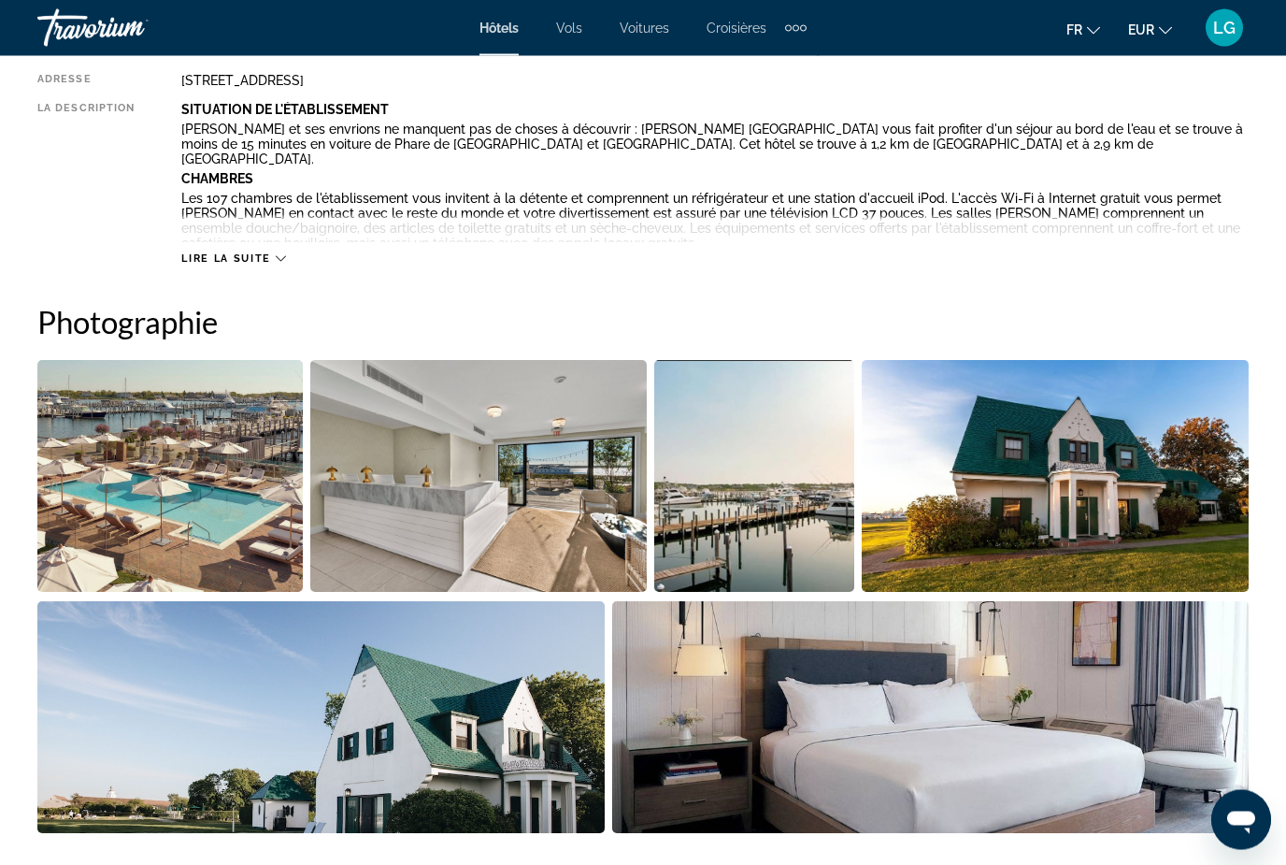
scroll to position [1025, 0]
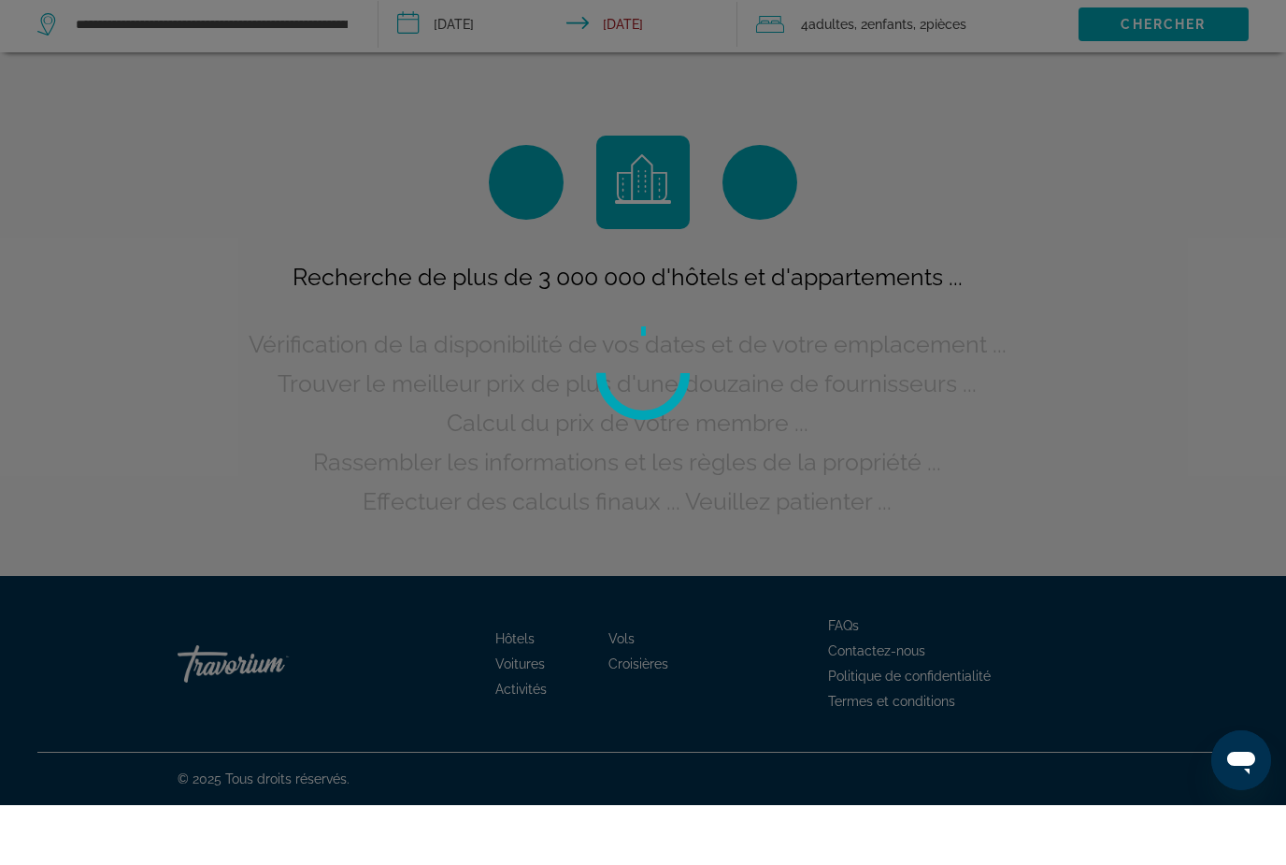
scroll to position [60, 0]
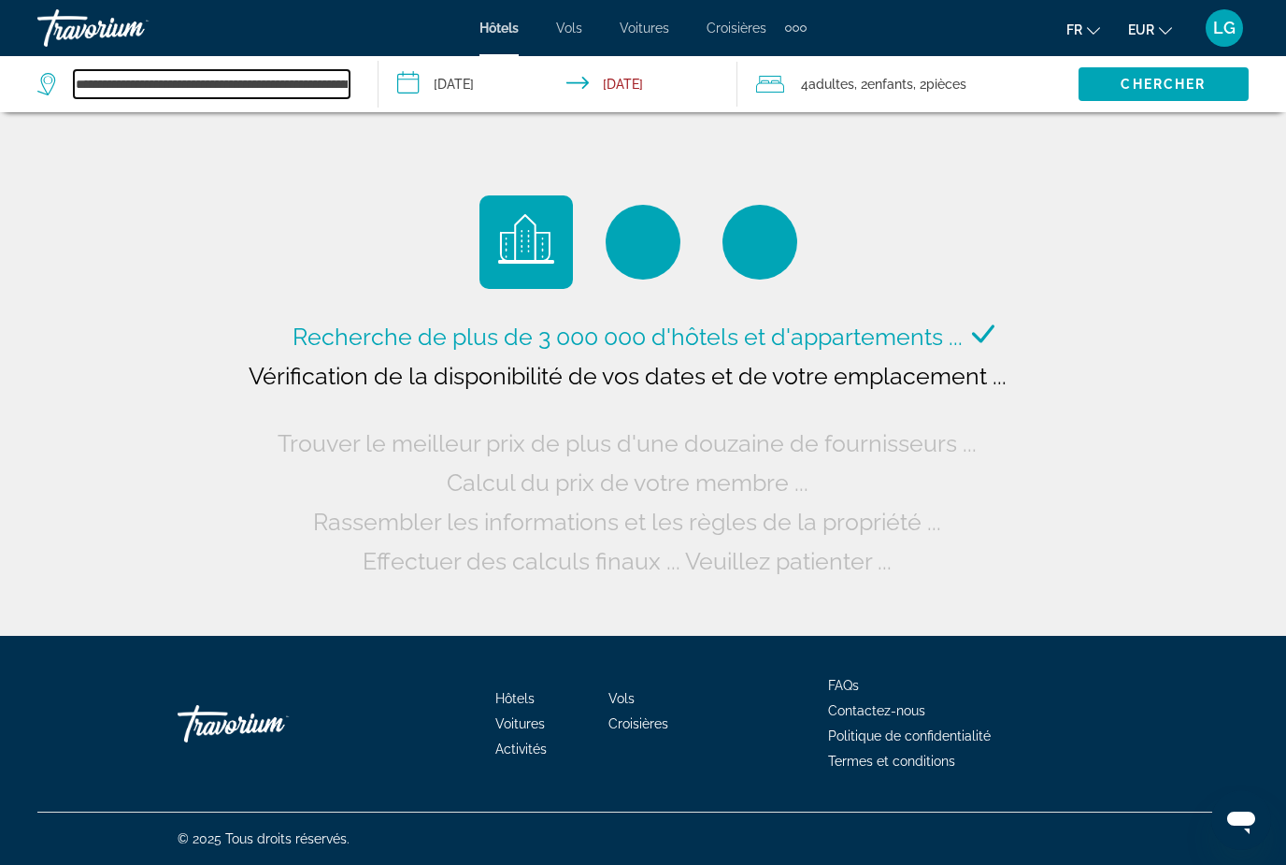
click at [220, 89] on input "**********" at bounding box center [212, 84] width 276 height 28
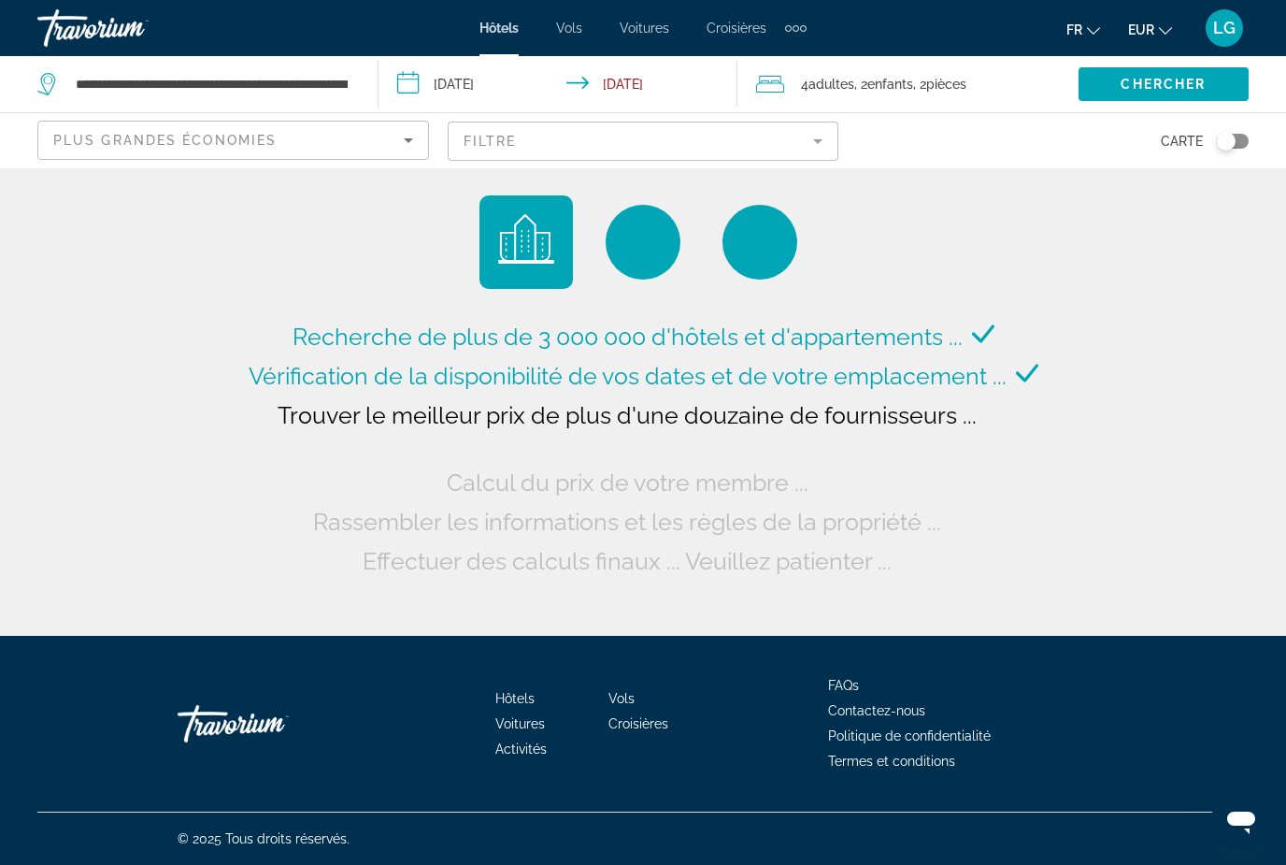
click at [254, 251] on div "Recherche de plus de 3 000 000 d'hôtels et d'appartements ... Vérification de l…" at bounding box center [643, 387] width 799 height 385
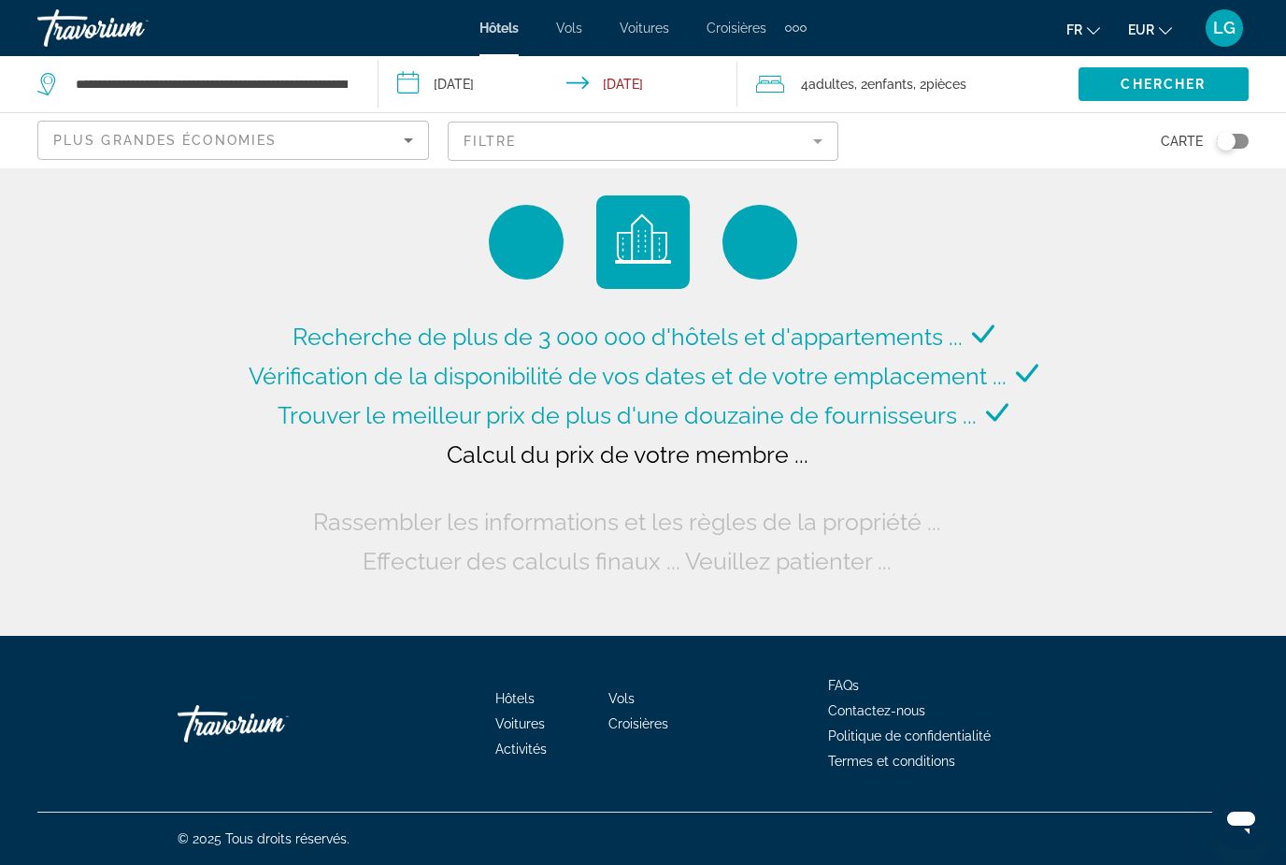
click at [350, 83] on div "**********" at bounding box center [198, 84] width 322 height 56
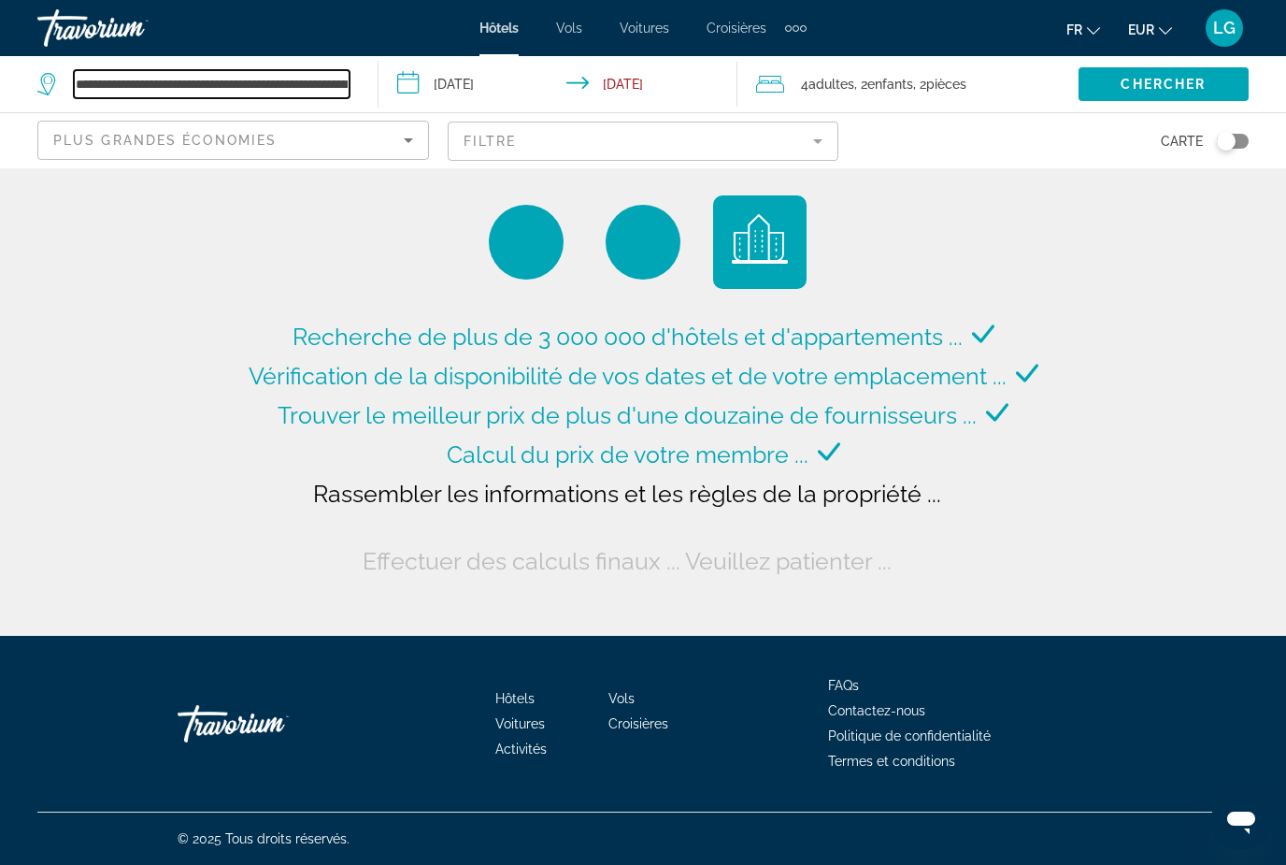
click at [304, 81] on input "**********" at bounding box center [212, 84] width 276 height 28
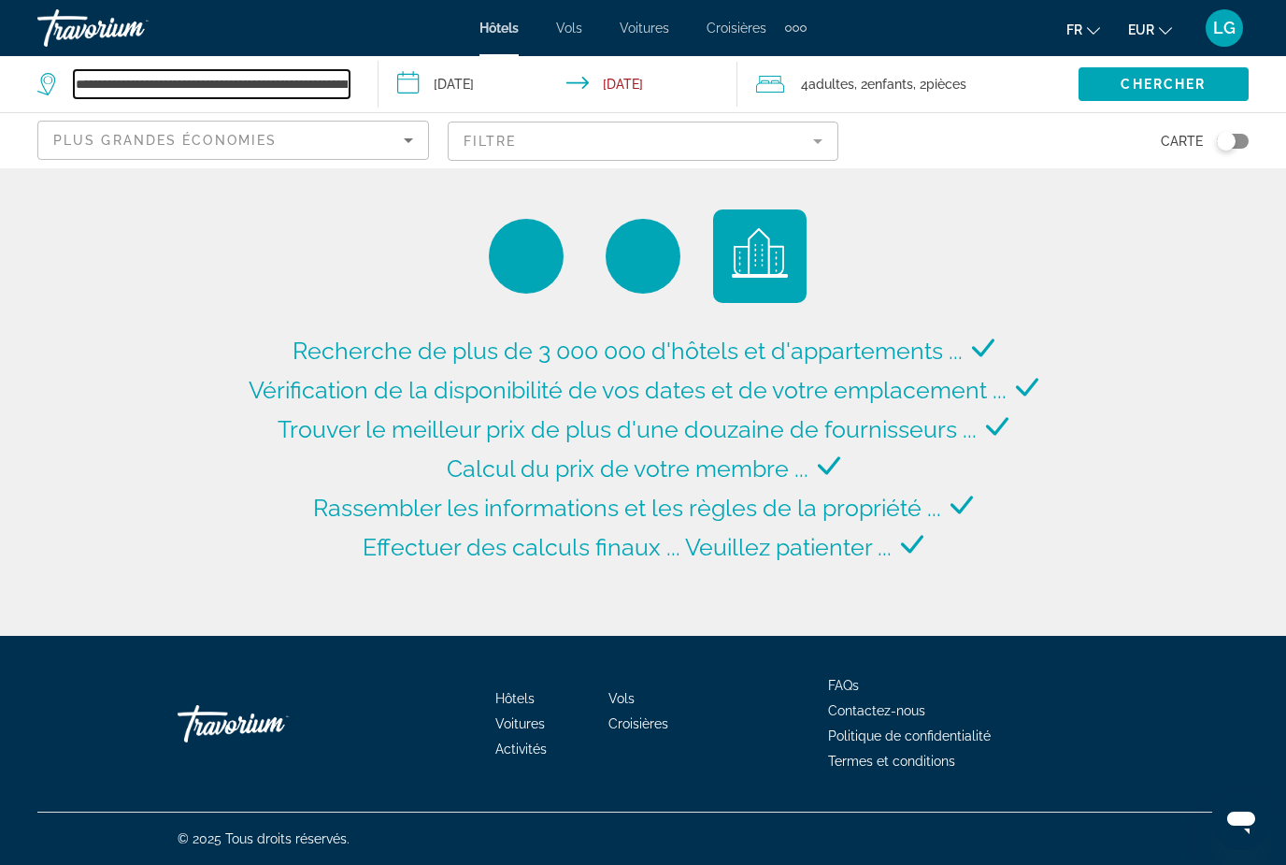
click at [340, 82] on input "**********" at bounding box center [212, 84] width 276 height 28
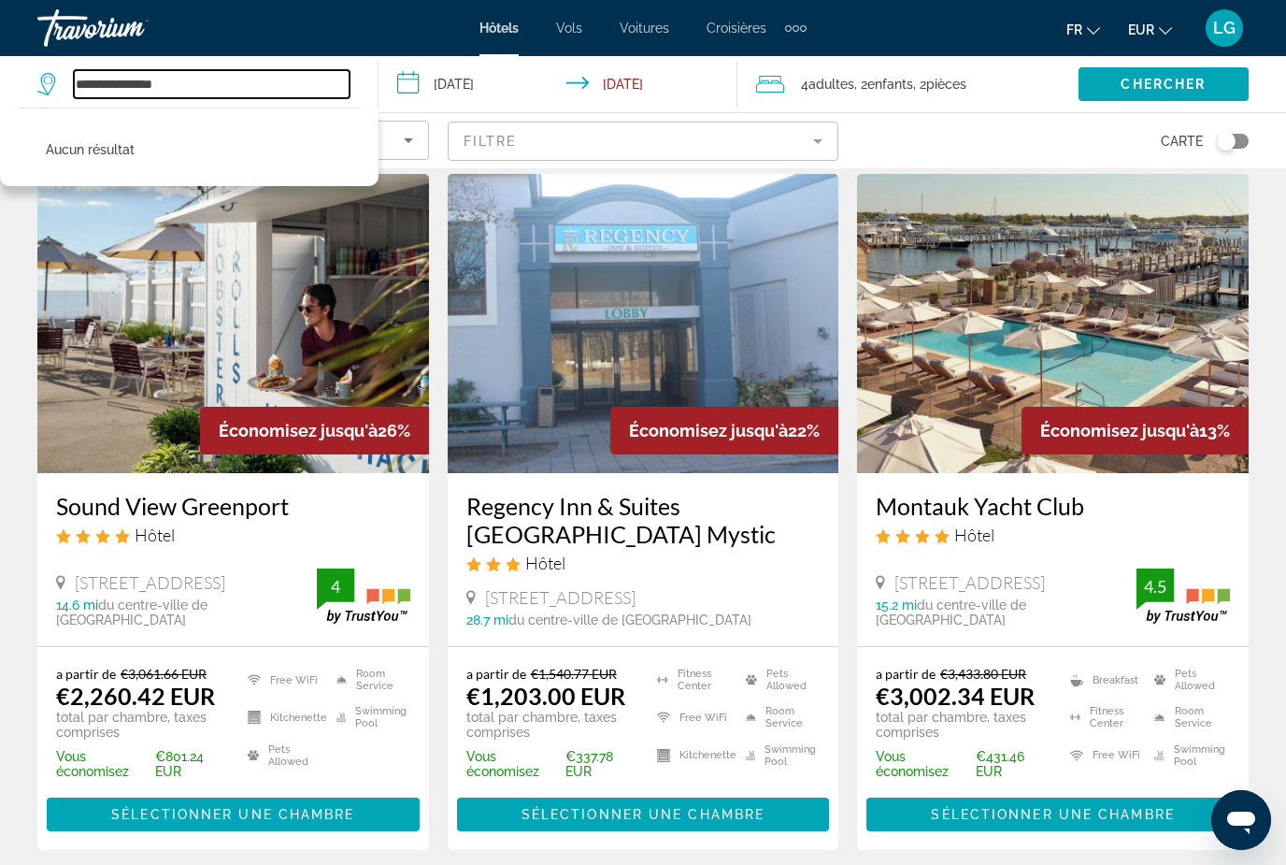
click at [208, 98] on input "**********" at bounding box center [212, 84] width 276 height 28
type input "*"
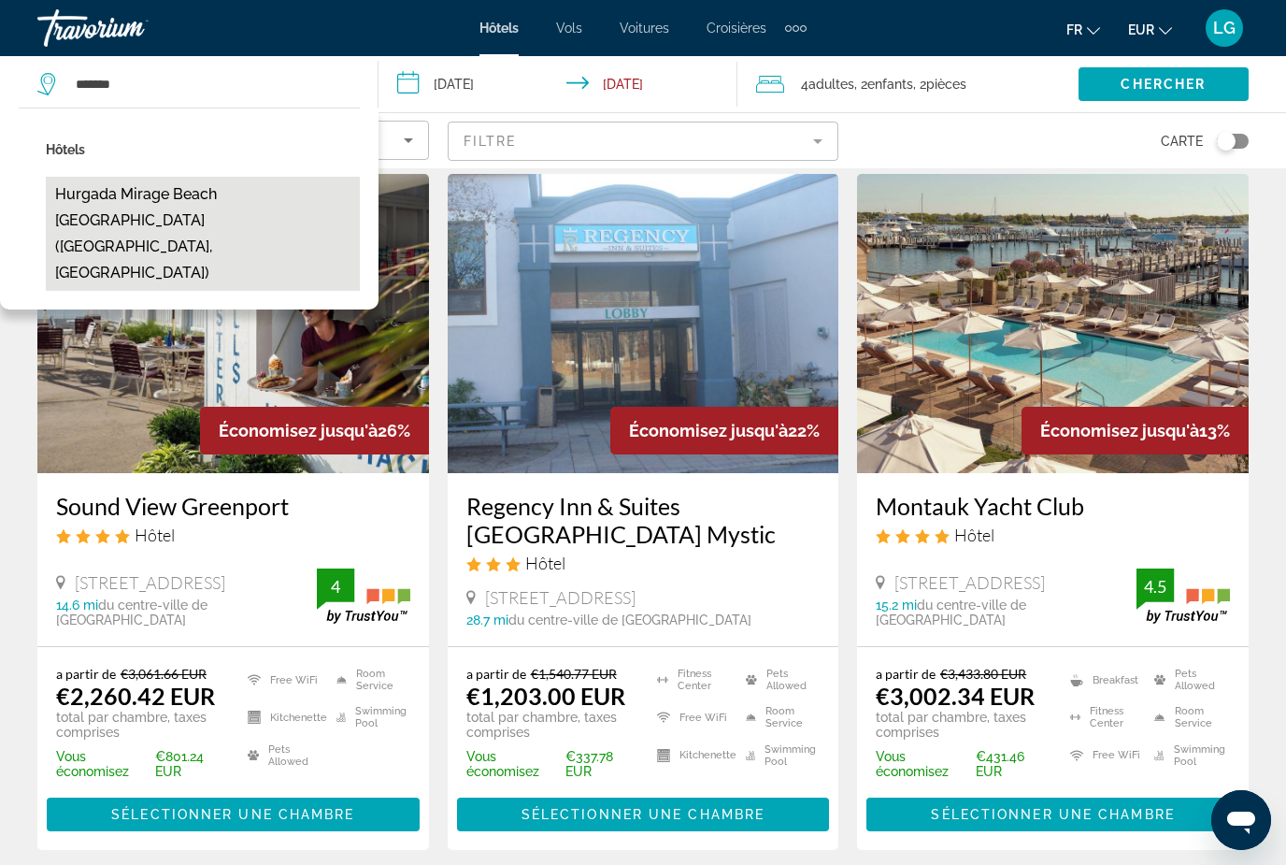
click at [208, 254] on button "Hurgada Mirage Beach [GEOGRAPHIC_DATA] ([GEOGRAPHIC_DATA], [GEOGRAPHIC_DATA])" at bounding box center [203, 234] width 314 height 114
type input "**********"
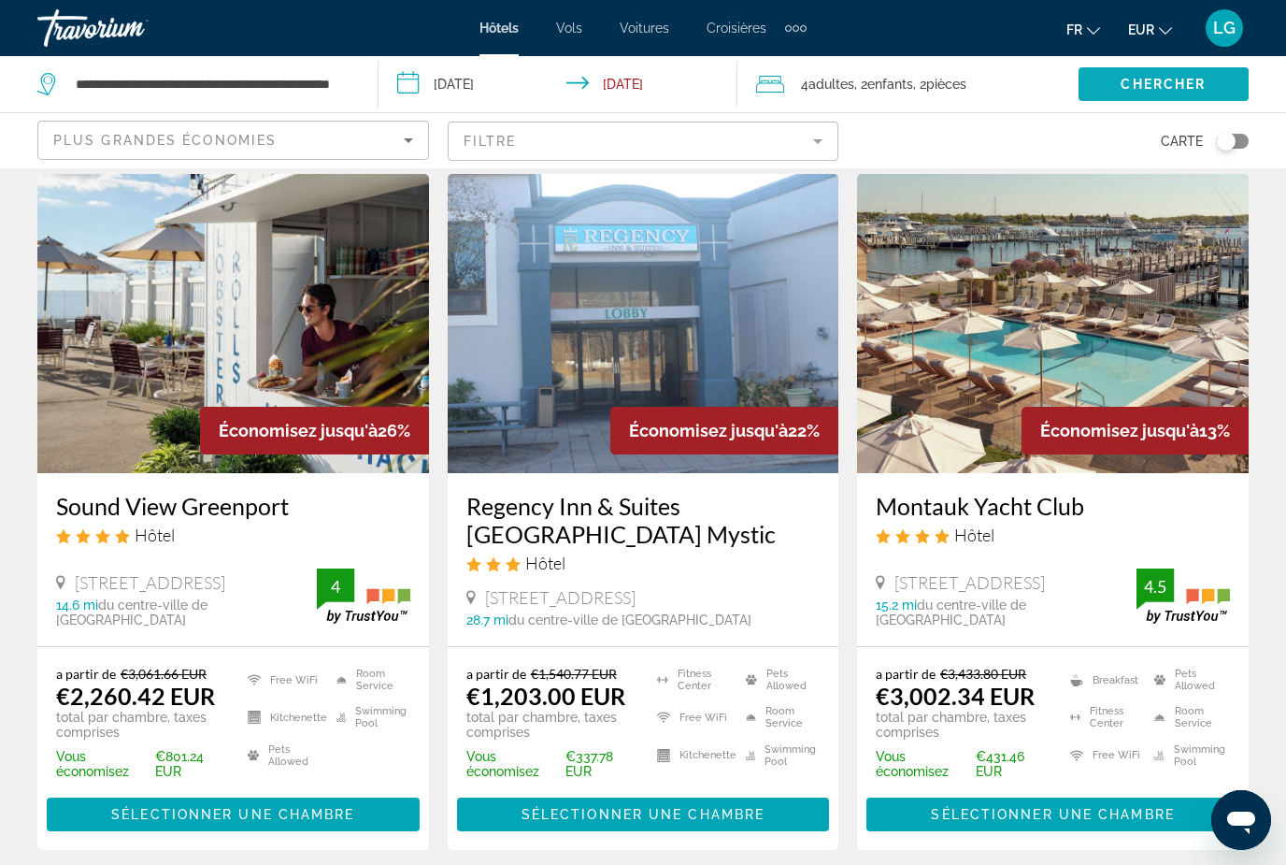
click at [1190, 92] on span "Chercher" at bounding box center [1163, 84] width 85 height 15
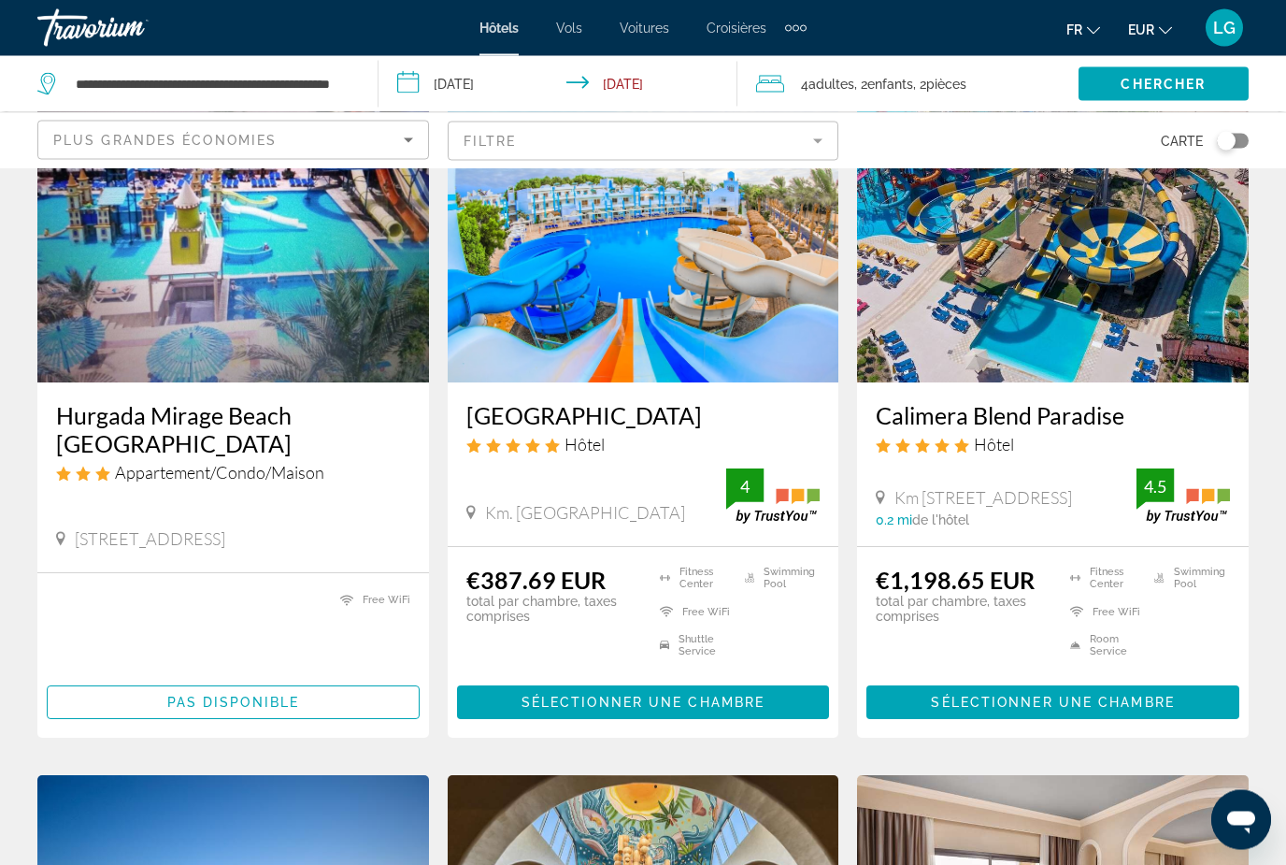
scroll to position [150, 0]
click at [722, 709] on span "Sélectionner une chambre" at bounding box center [643, 702] width 243 height 15
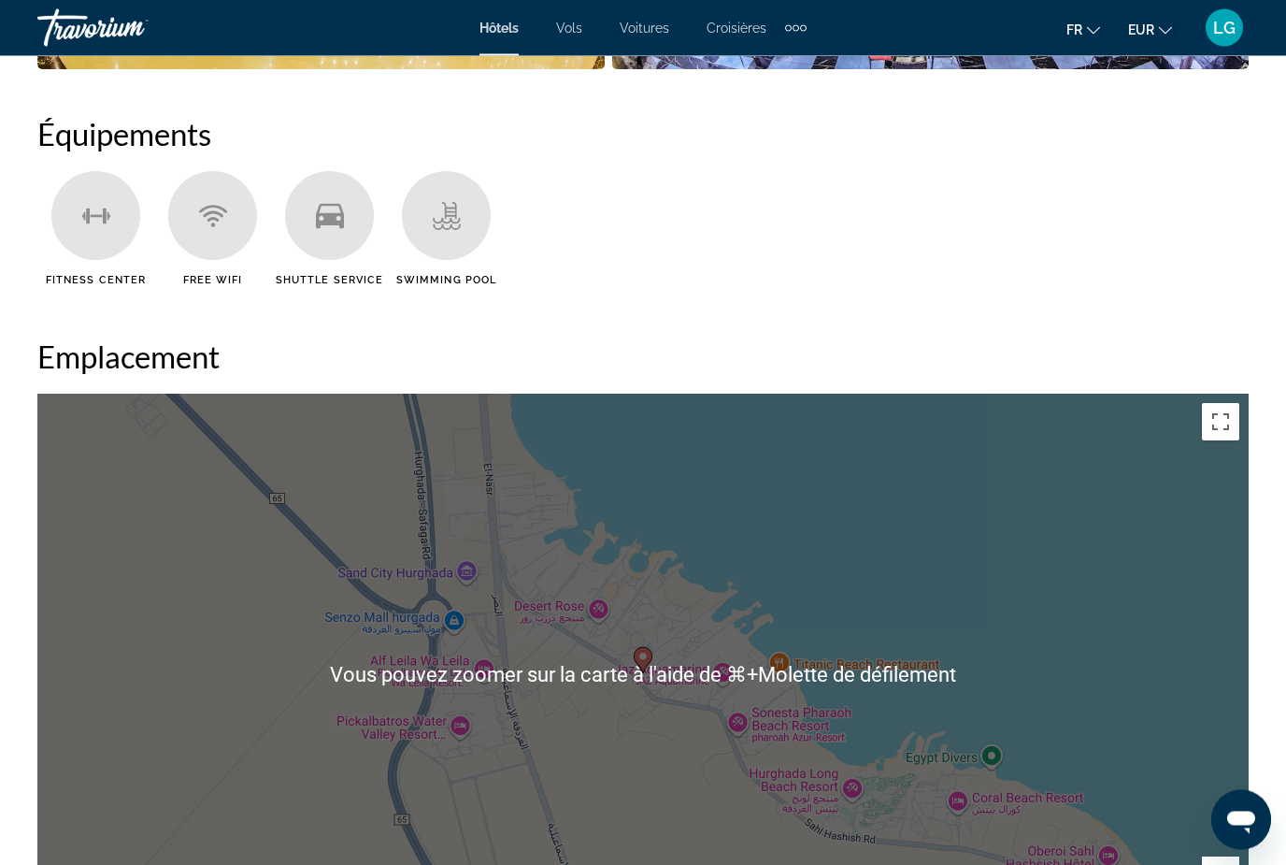
scroll to position [1815, 0]
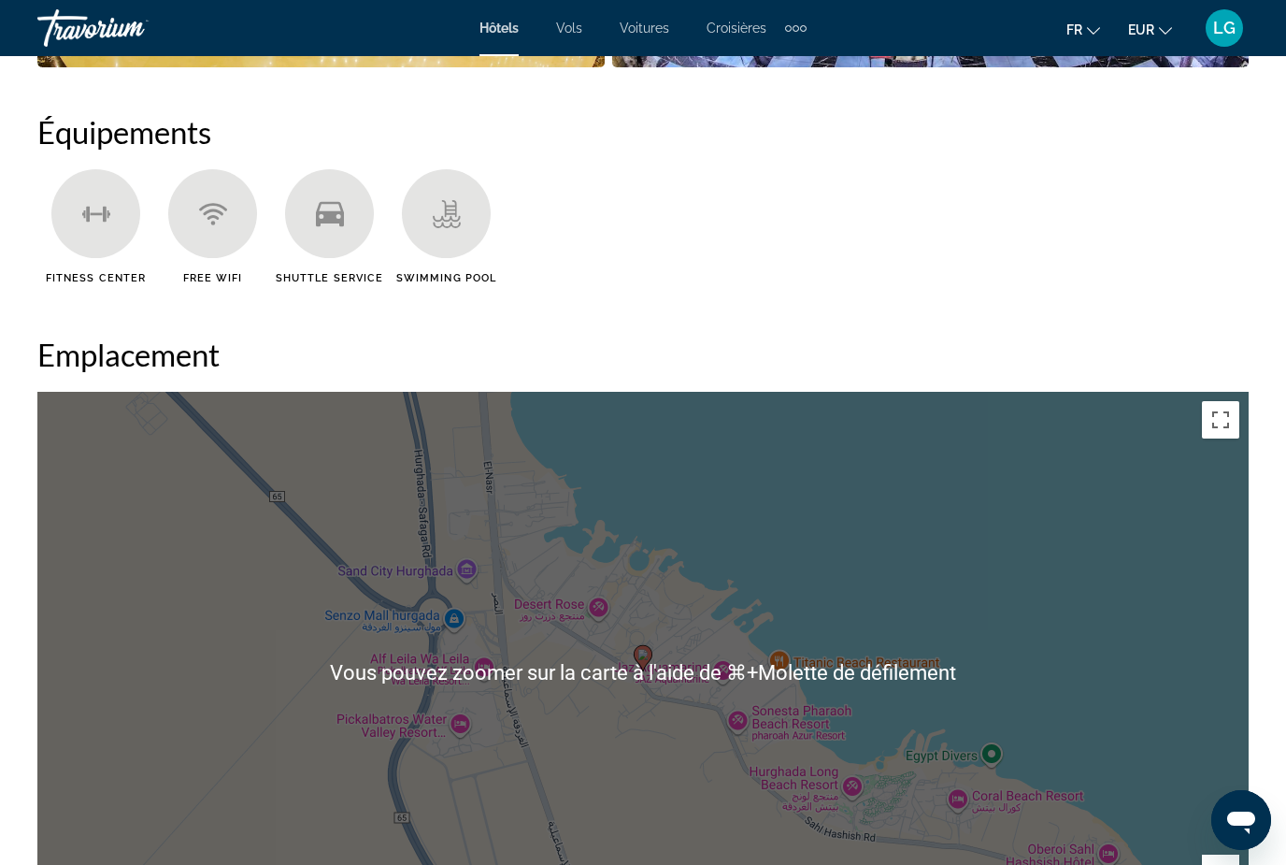
click at [910, 252] on ul "Fitness Center Free WiFi Shuttle Service Swimming Pool" at bounding box center [642, 233] width 1211 height 129
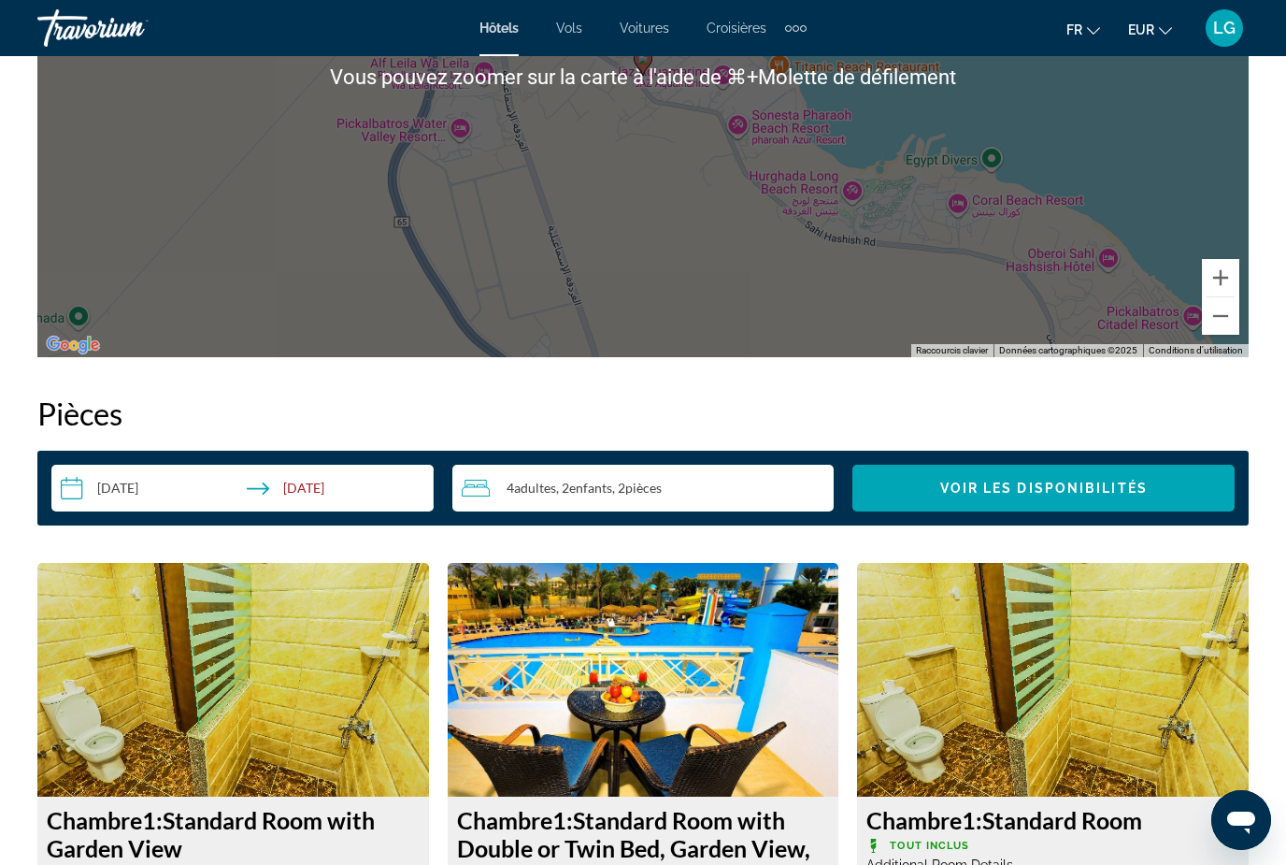
scroll to position [1862, 0]
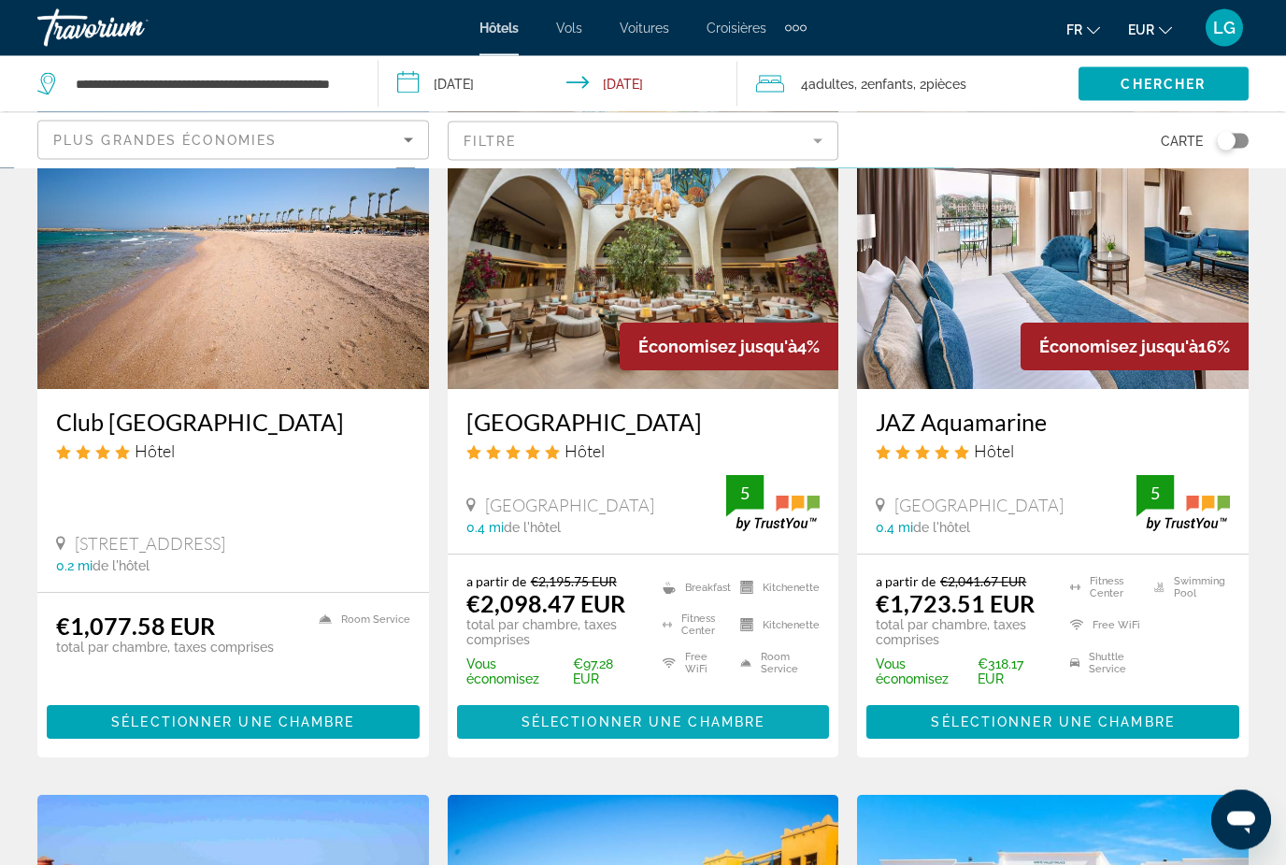
scroll to position [836, 0]
click at [561, 436] on h3 "[GEOGRAPHIC_DATA]" at bounding box center [643, 422] width 354 height 28
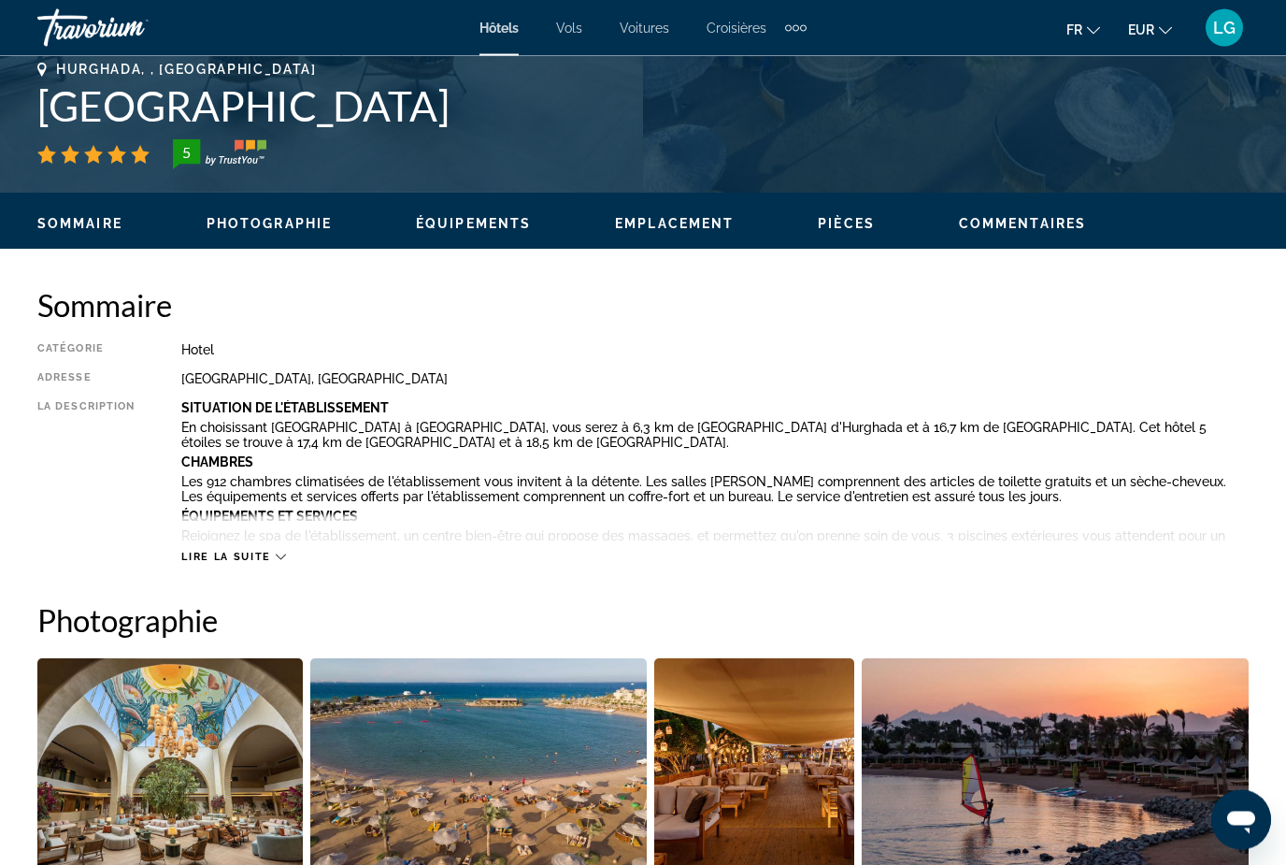
scroll to position [752, 0]
click at [316, 220] on span "Photographie" at bounding box center [269, 223] width 125 height 15
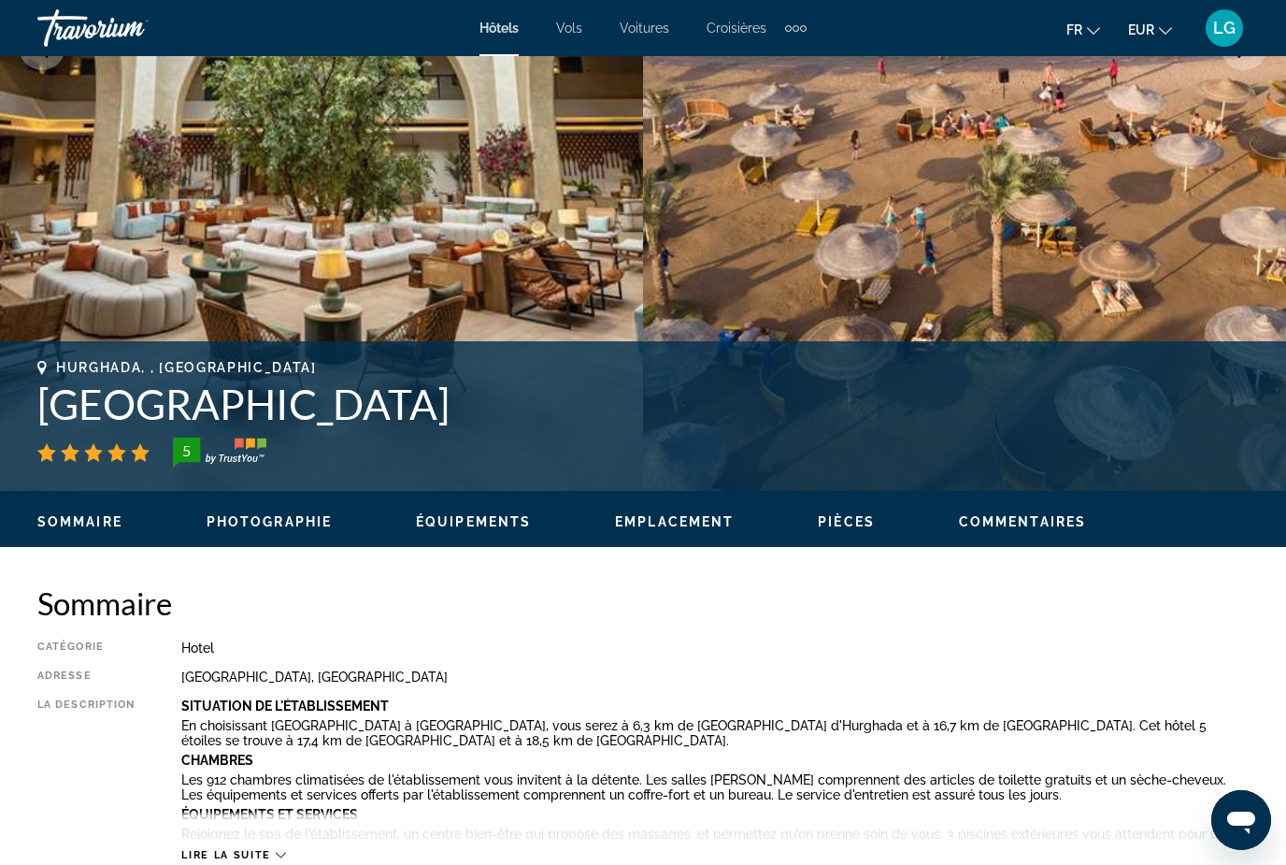
scroll to position [434, 0]
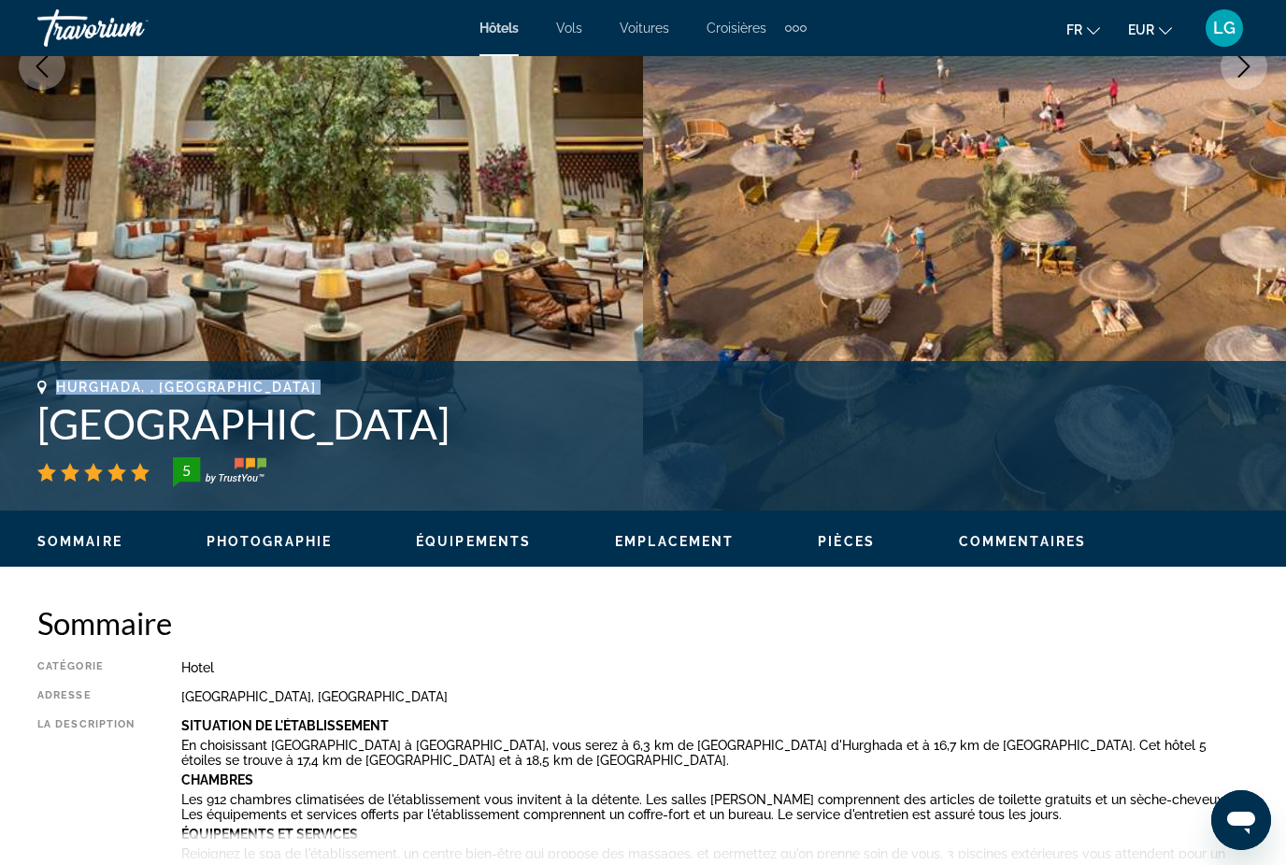
drag, startPoint x: 35, startPoint y: 424, endPoint x: 391, endPoint y: 377, distance: 359.3
click at [391, 377] on div "Hurghada, , Egypt Desert Rose Resort 5 Adresse Safaga Road, Hurghada 1962201, E…" at bounding box center [643, 436] width 1286 height 150
click at [261, 383] on div "Hurghada, , [GEOGRAPHIC_DATA]" at bounding box center [642, 387] width 1211 height 15
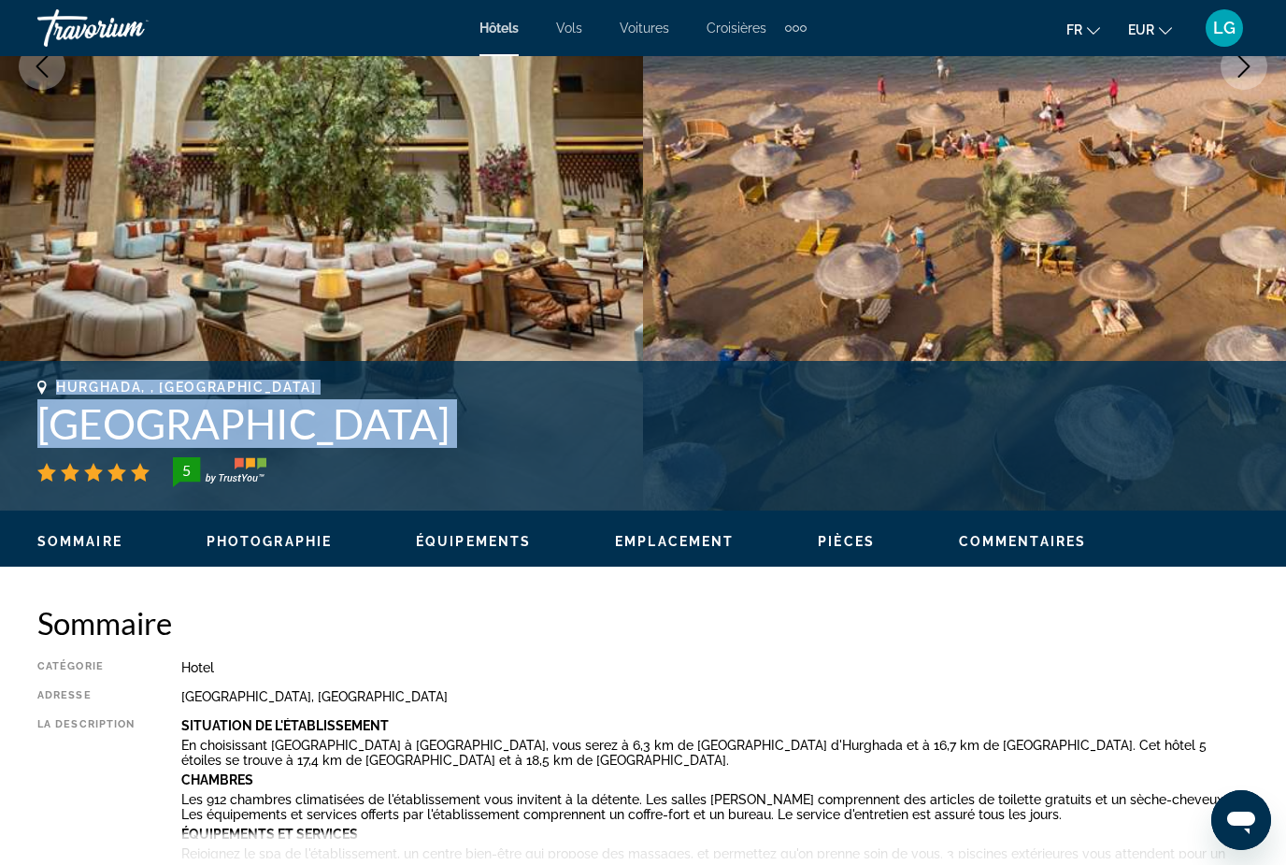
drag, startPoint x: 56, startPoint y: 382, endPoint x: 381, endPoint y: 451, distance: 332.4
click at [381, 451] on div "Hurghada, , Egypt Desert Rose Resort 5" at bounding box center [642, 433] width 1211 height 107
copy div "Hurghada, , Egypt Desert Rose Resort"
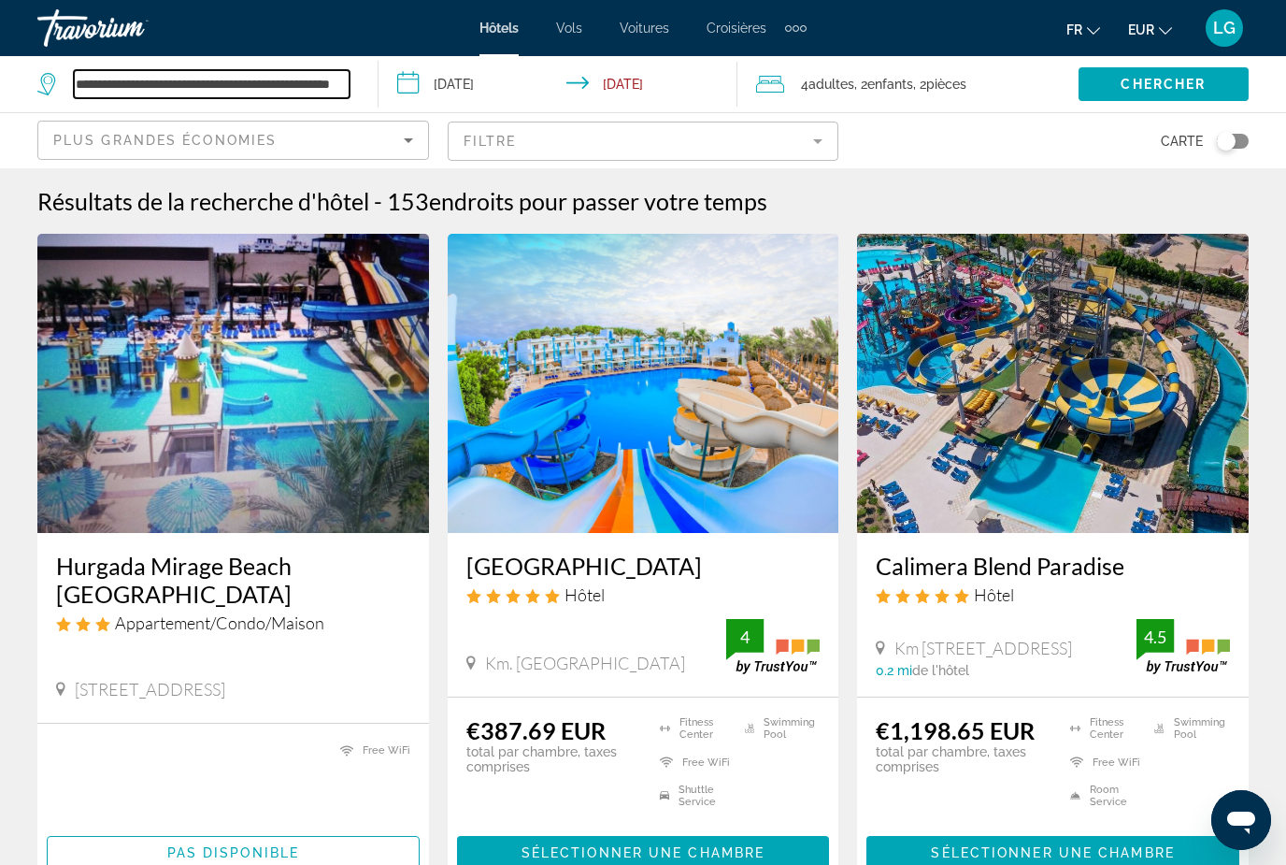
click at [336, 88] on input "**********" at bounding box center [212, 84] width 276 height 28
click at [341, 85] on input "**********" at bounding box center [212, 84] width 276 height 28
paste input "**********"
type input "**********"
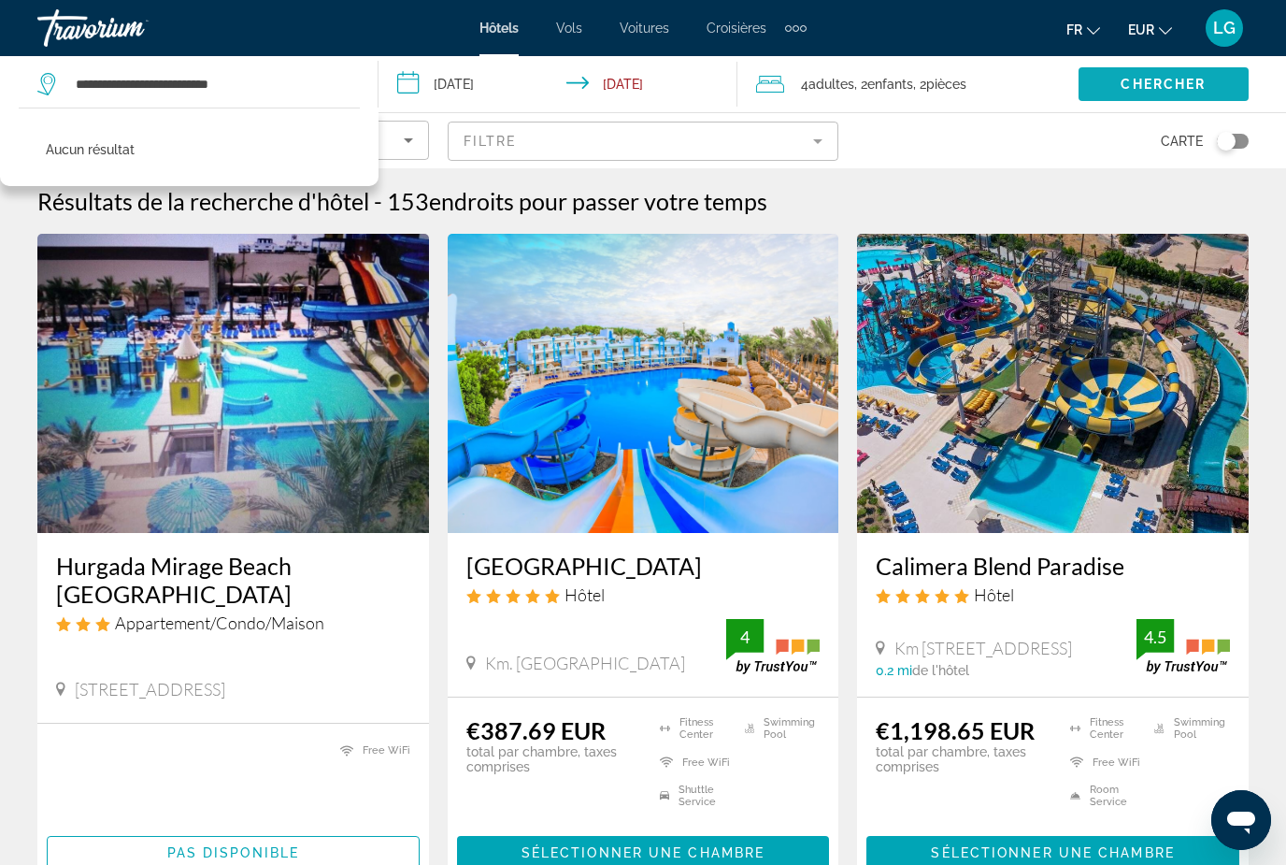
click at [1176, 93] on span "Search widget" at bounding box center [1164, 84] width 170 height 45
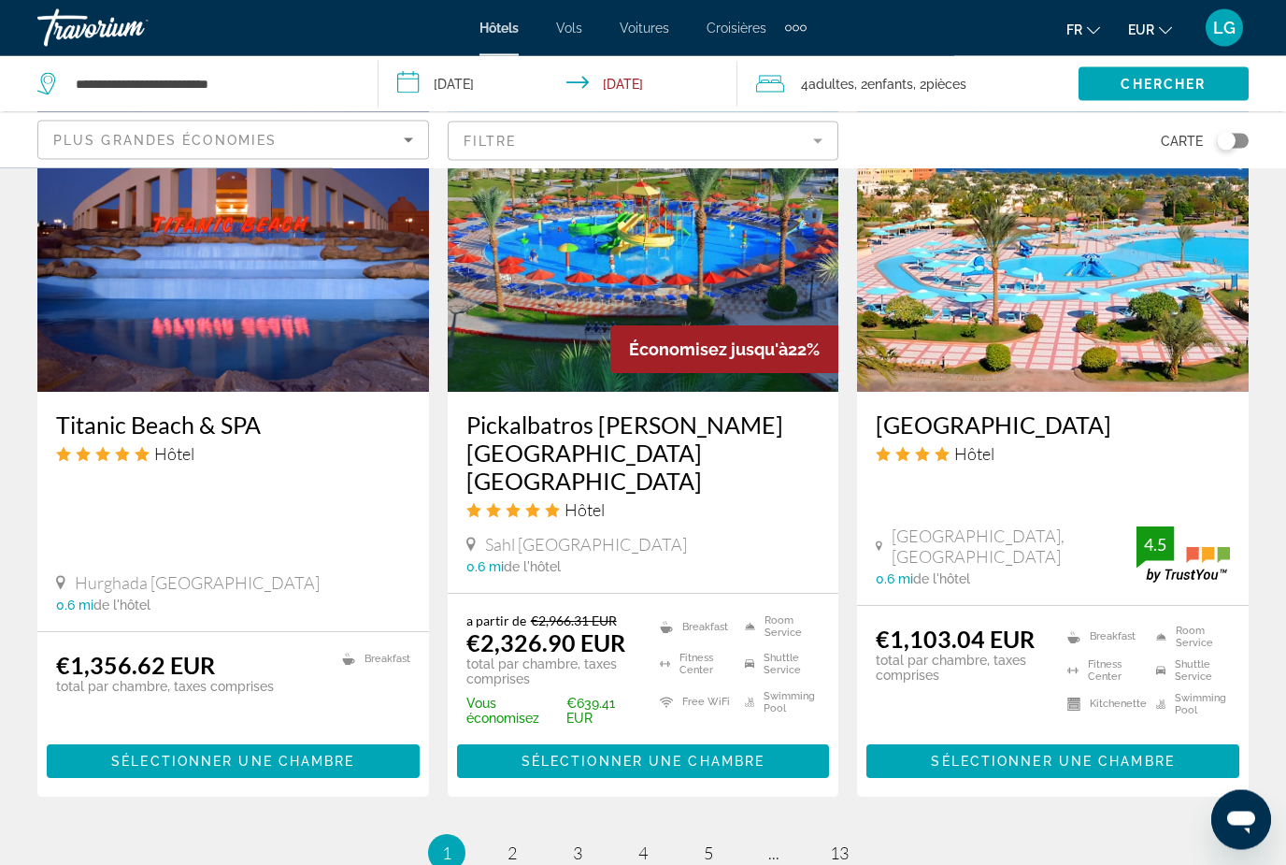
scroll to position [2426, 0]
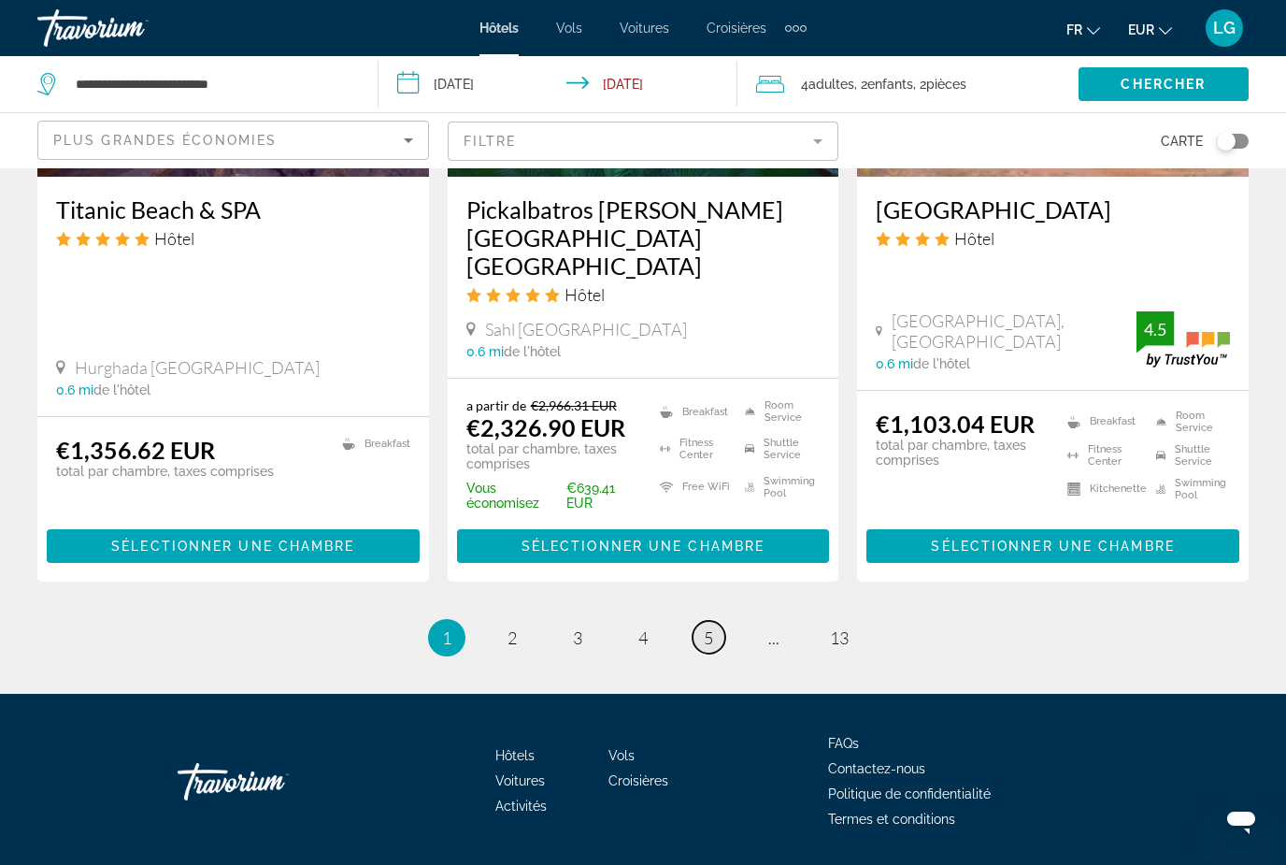
click at [706, 643] on span "5" at bounding box center [708, 637] width 9 height 21
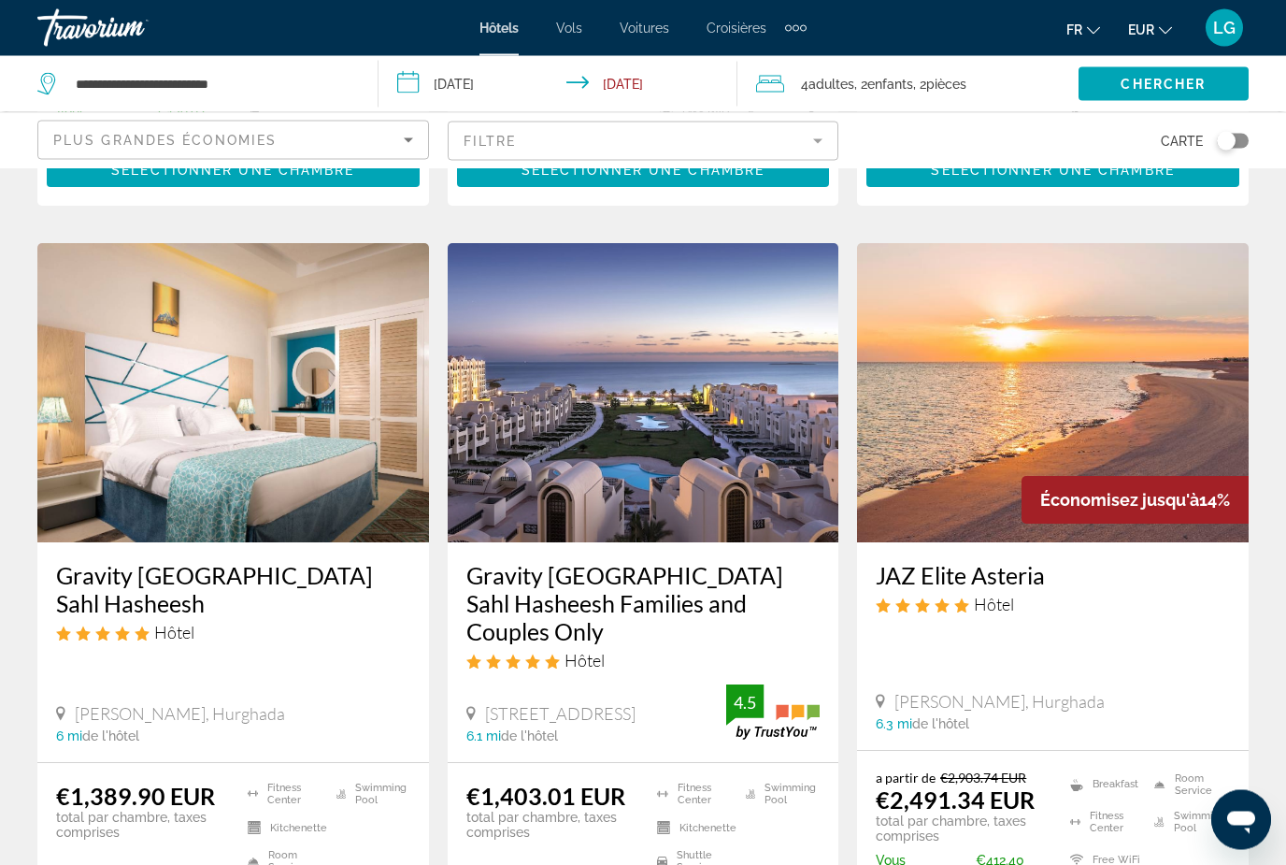
scroll to position [1454, 0]
click at [616, 575] on h3 "Gravity [GEOGRAPHIC_DATA] Sahl Hasheesh Families and Couples Only" at bounding box center [643, 603] width 354 height 84
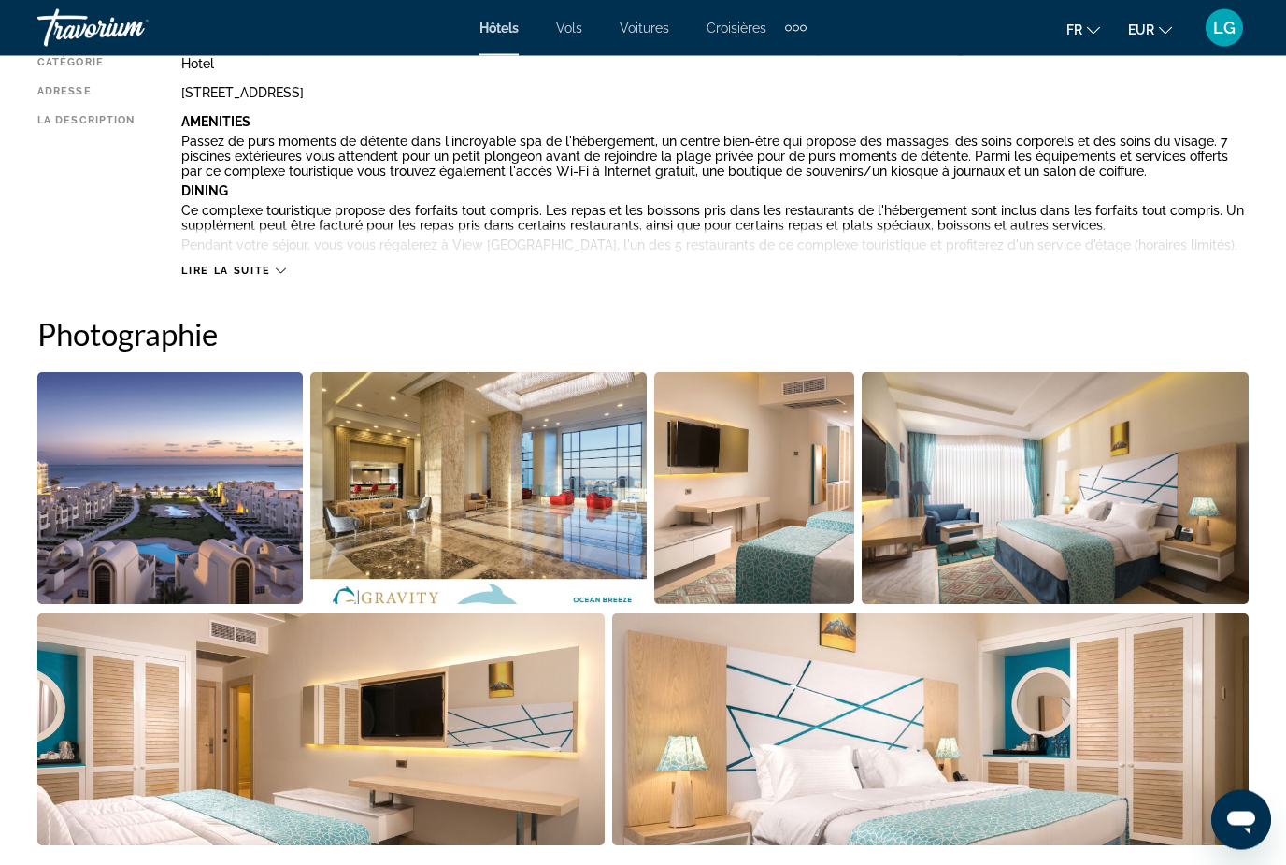
scroll to position [1039, 0]
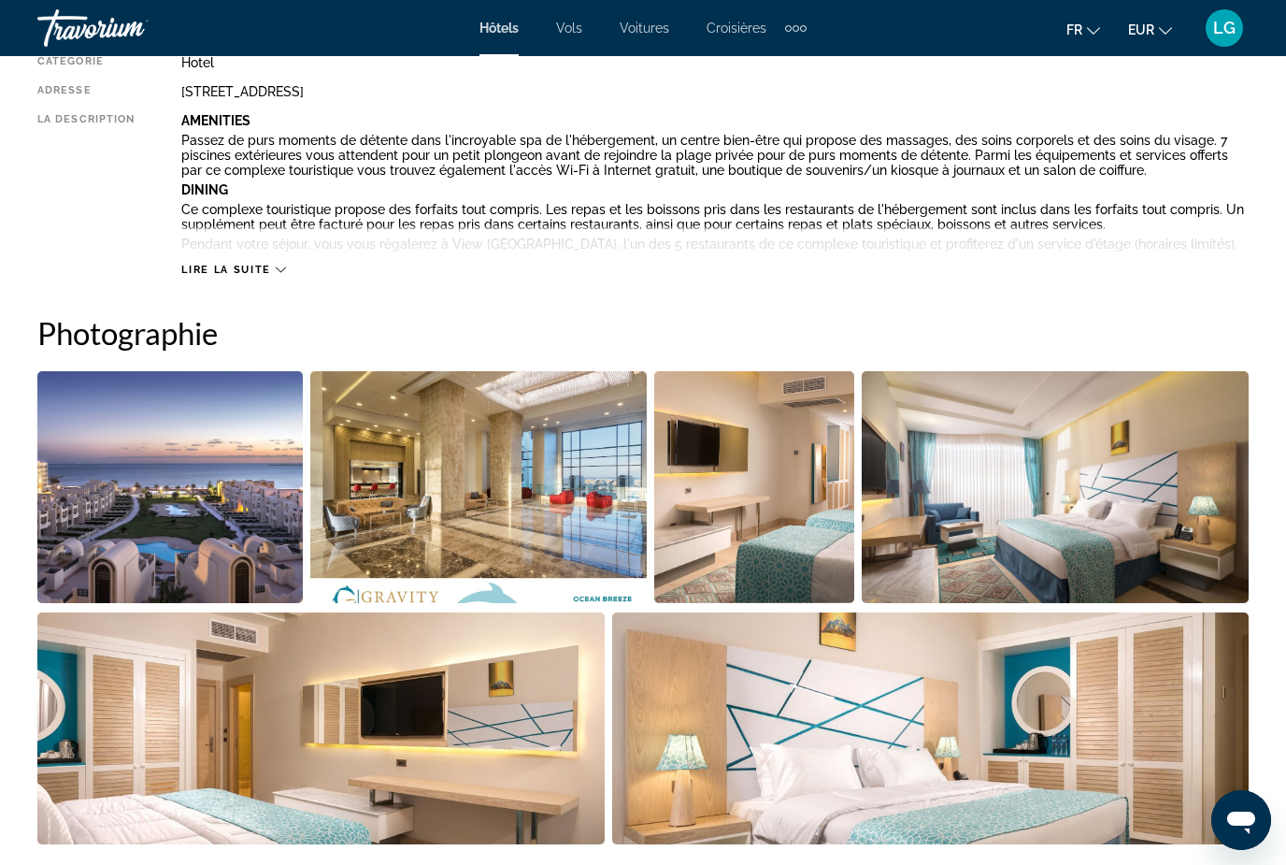
click at [206, 495] on img "Open full-screen image slider" at bounding box center [169, 487] width 265 height 232
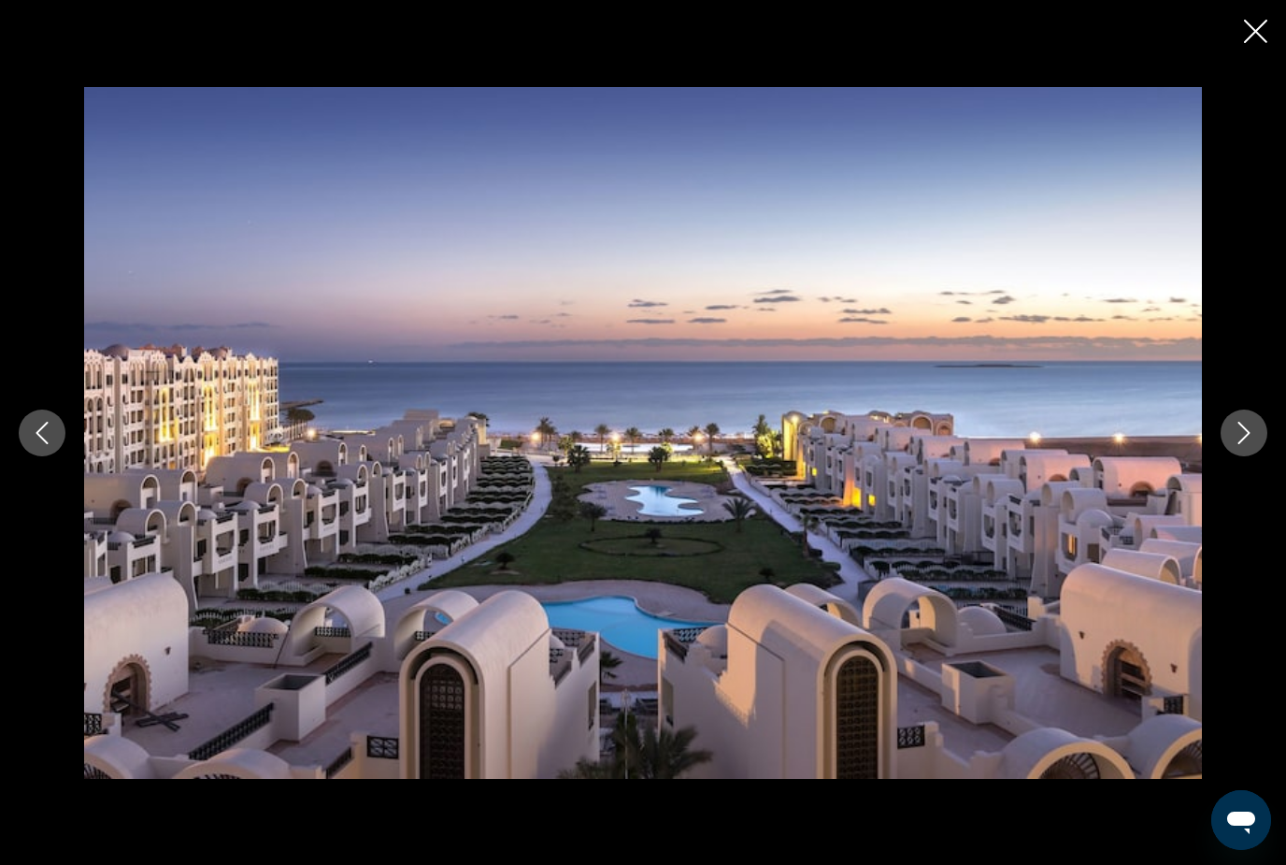
click at [1254, 444] on icon "Next image" at bounding box center [1244, 433] width 22 height 22
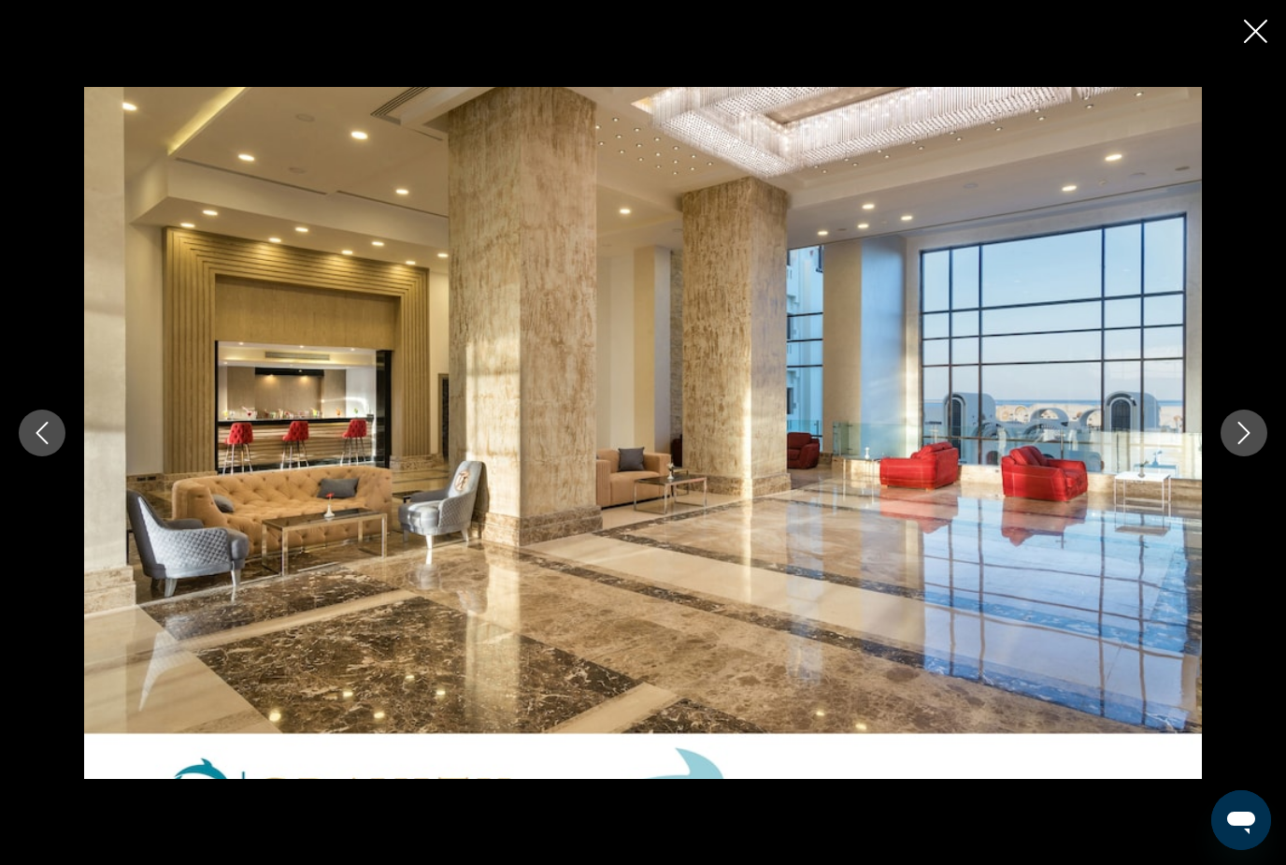
click at [1254, 444] on icon "Next image" at bounding box center [1244, 433] width 22 height 22
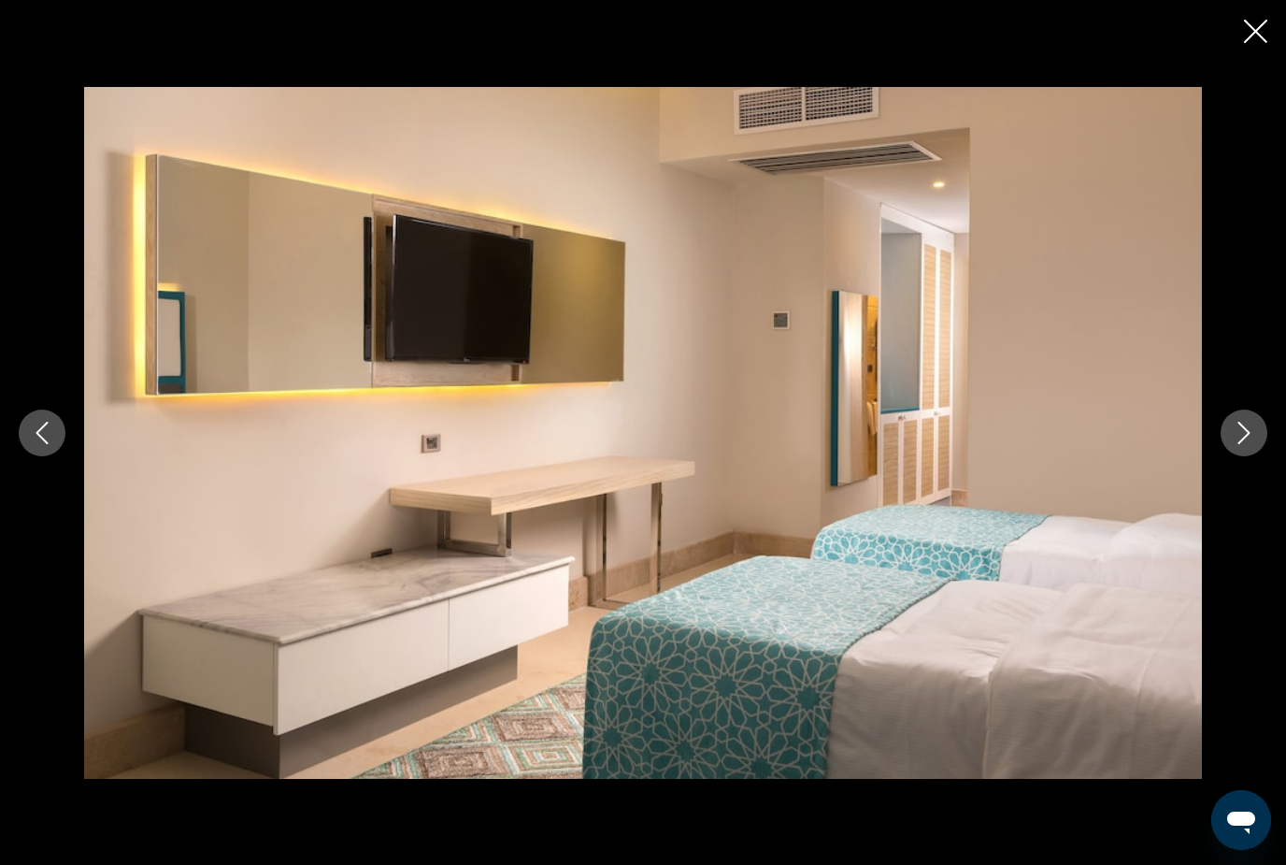
click at [1254, 444] on icon "Next image" at bounding box center [1244, 433] width 22 height 22
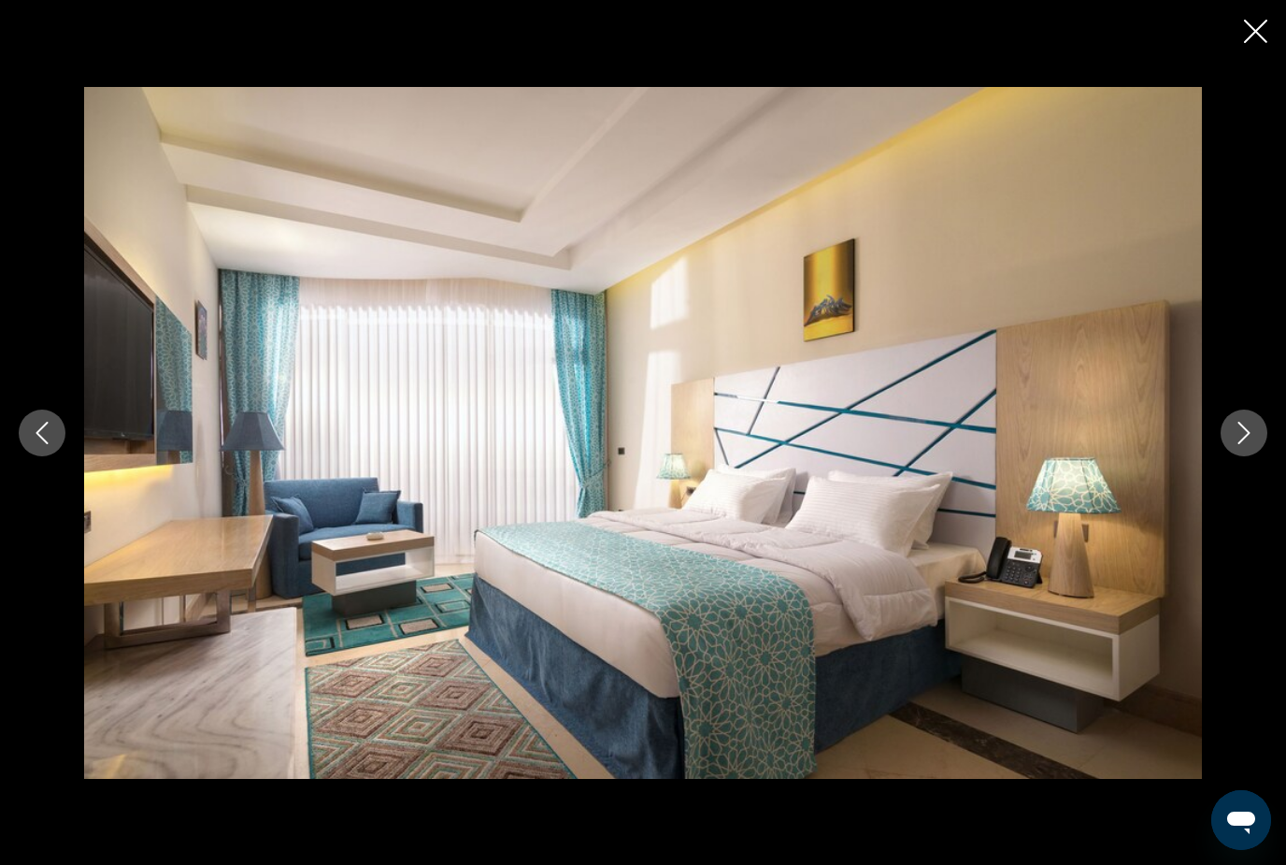
click at [1254, 444] on icon "Next image" at bounding box center [1244, 433] width 22 height 22
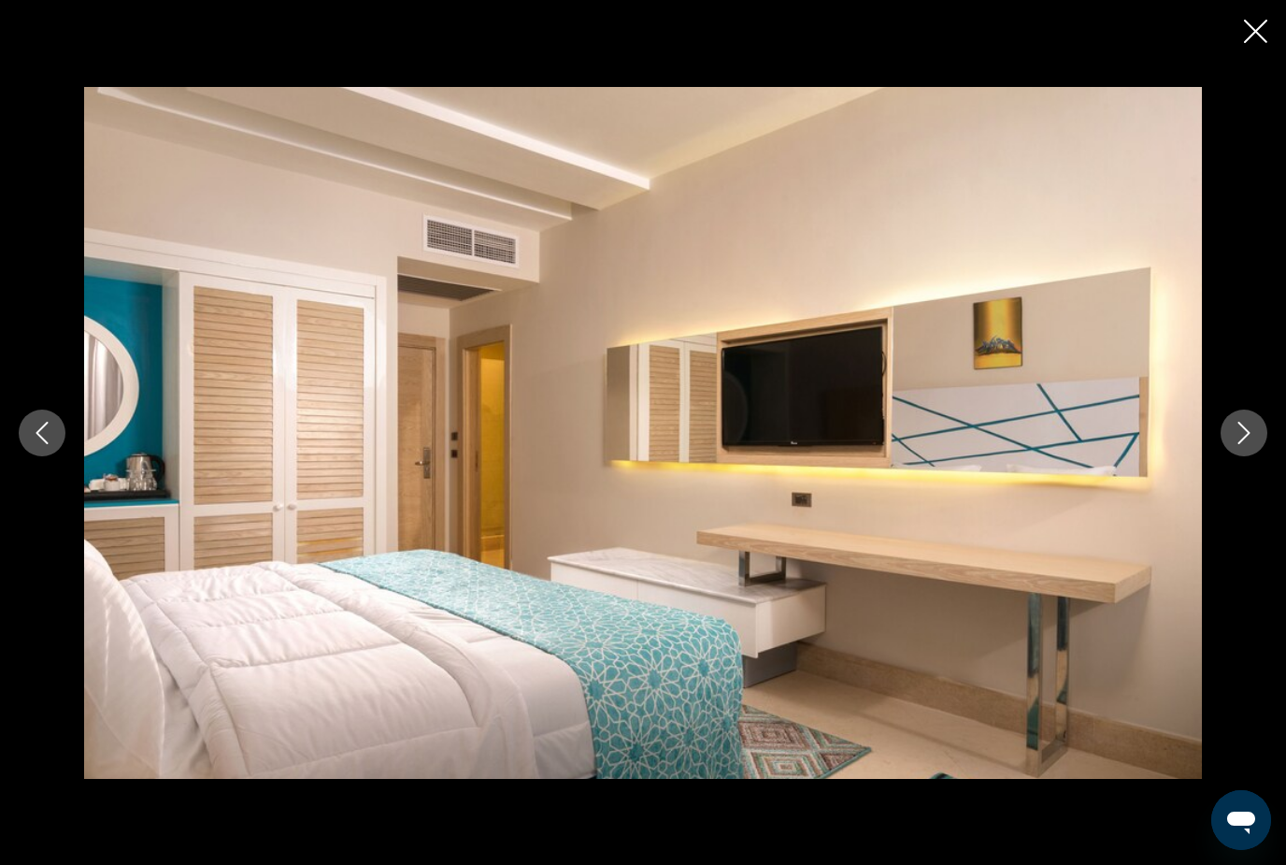
click at [1254, 444] on icon "Next image" at bounding box center [1244, 433] width 22 height 22
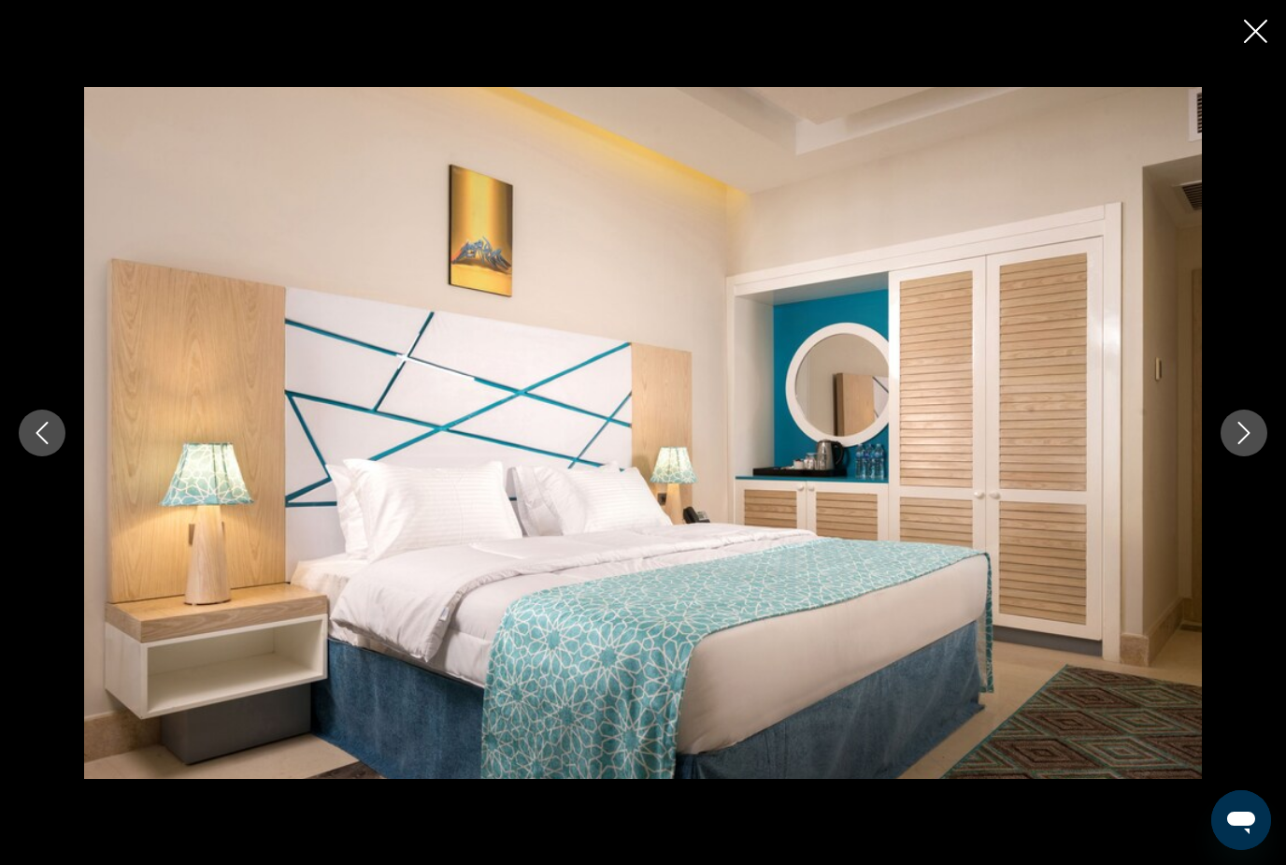
click at [1254, 444] on icon "Next image" at bounding box center [1244, 433] width 22 height 22
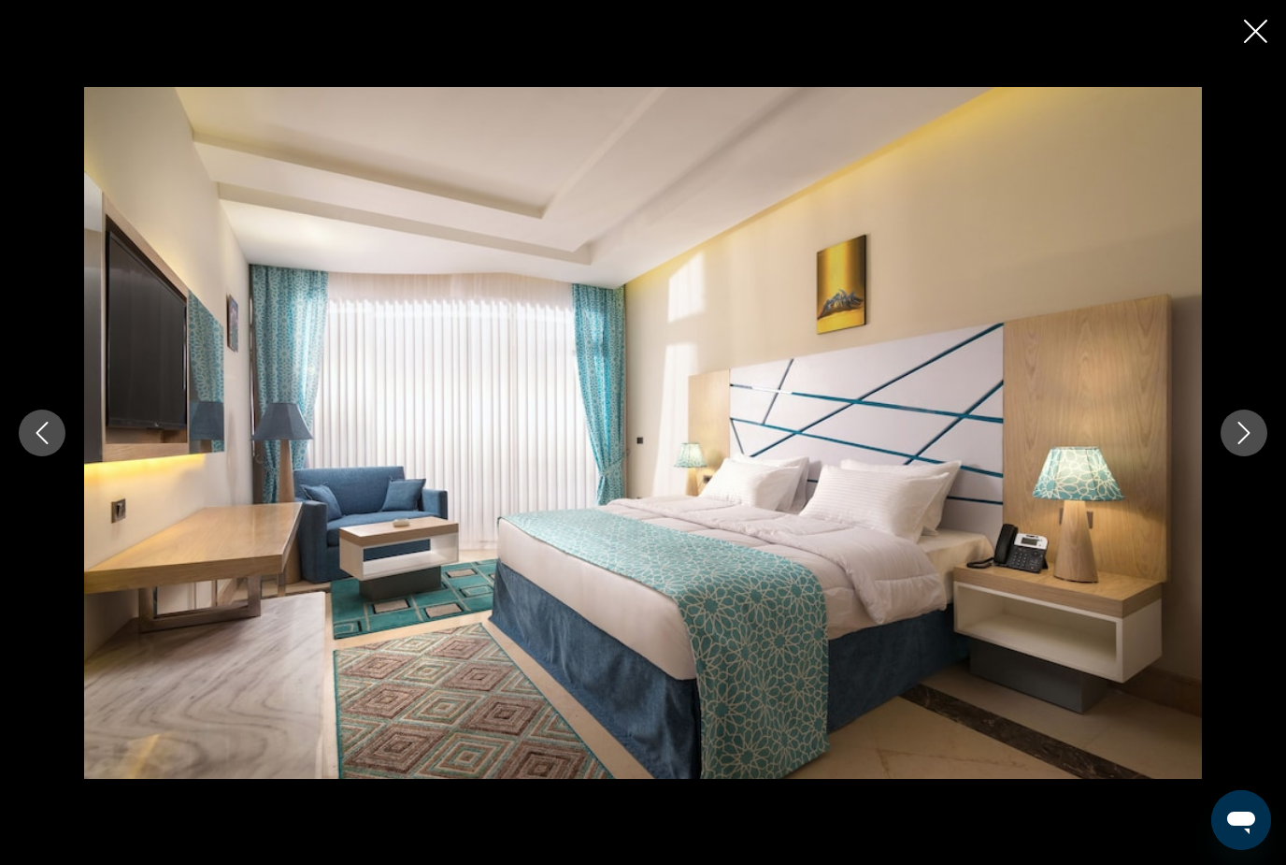
click at [1253, 444] on icon "Next image" at bounding box center [1244, 433] width 22 height 22
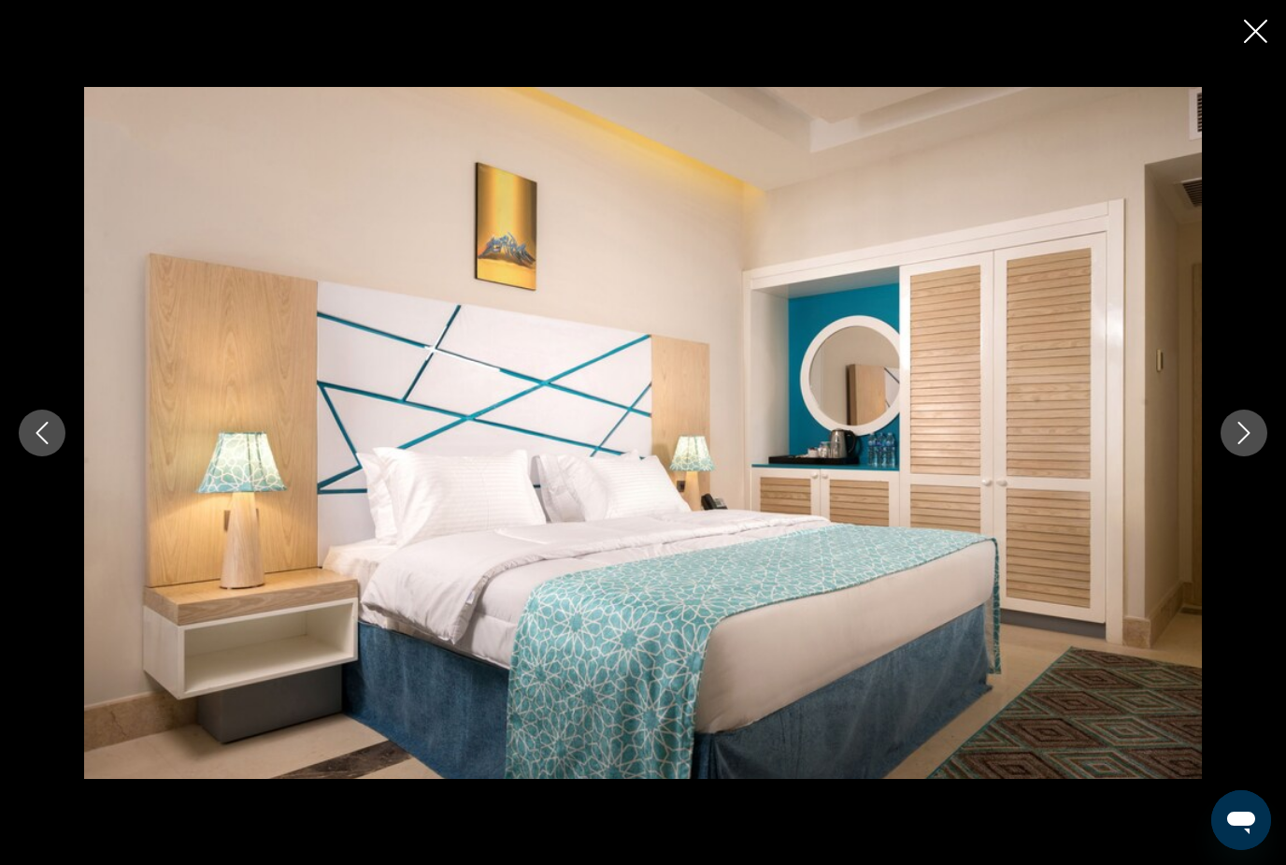
click at [1253, 444] on icon "Next image" at bounding box center [1244, 433] width 22 height 22
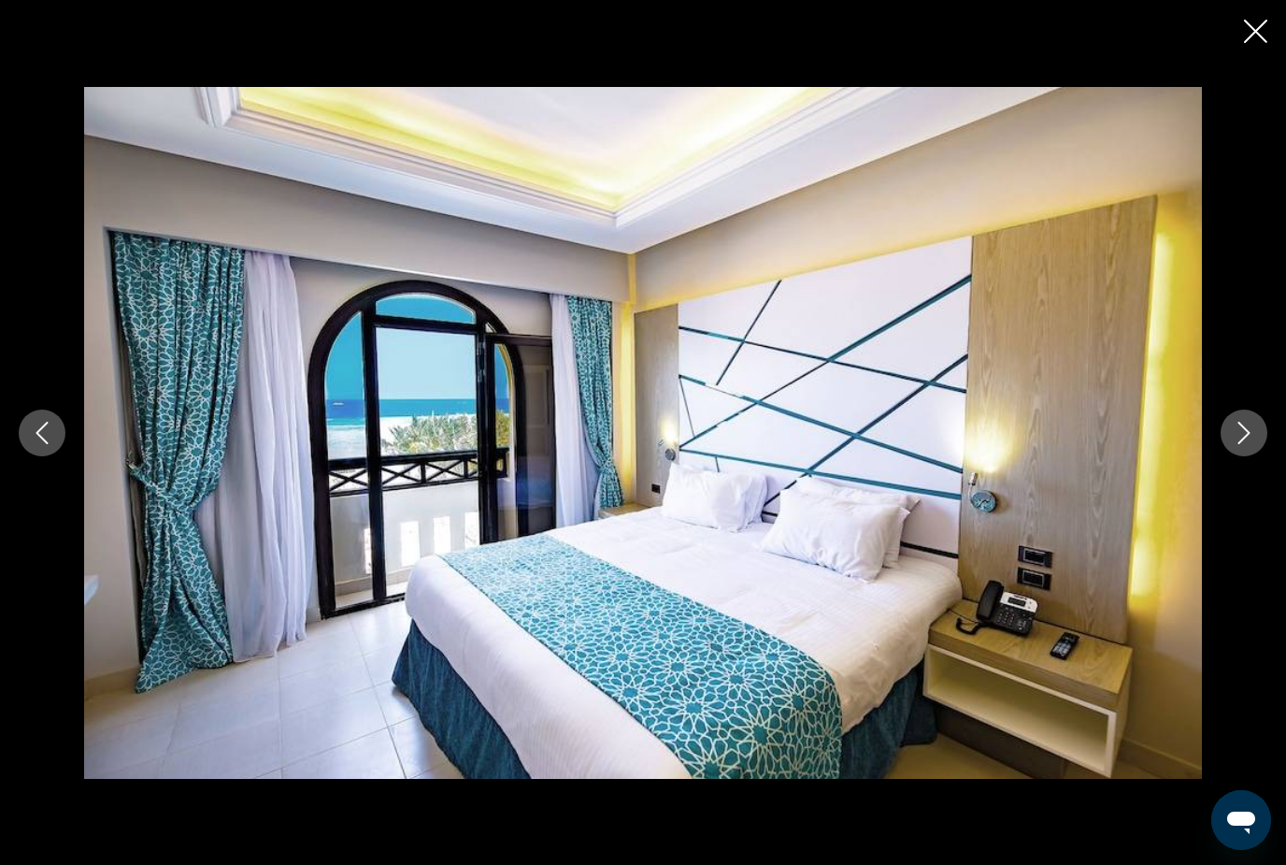
click at [1253, 444] on icon "Next image" at bounding box center [1244, 433] width 22 height 22
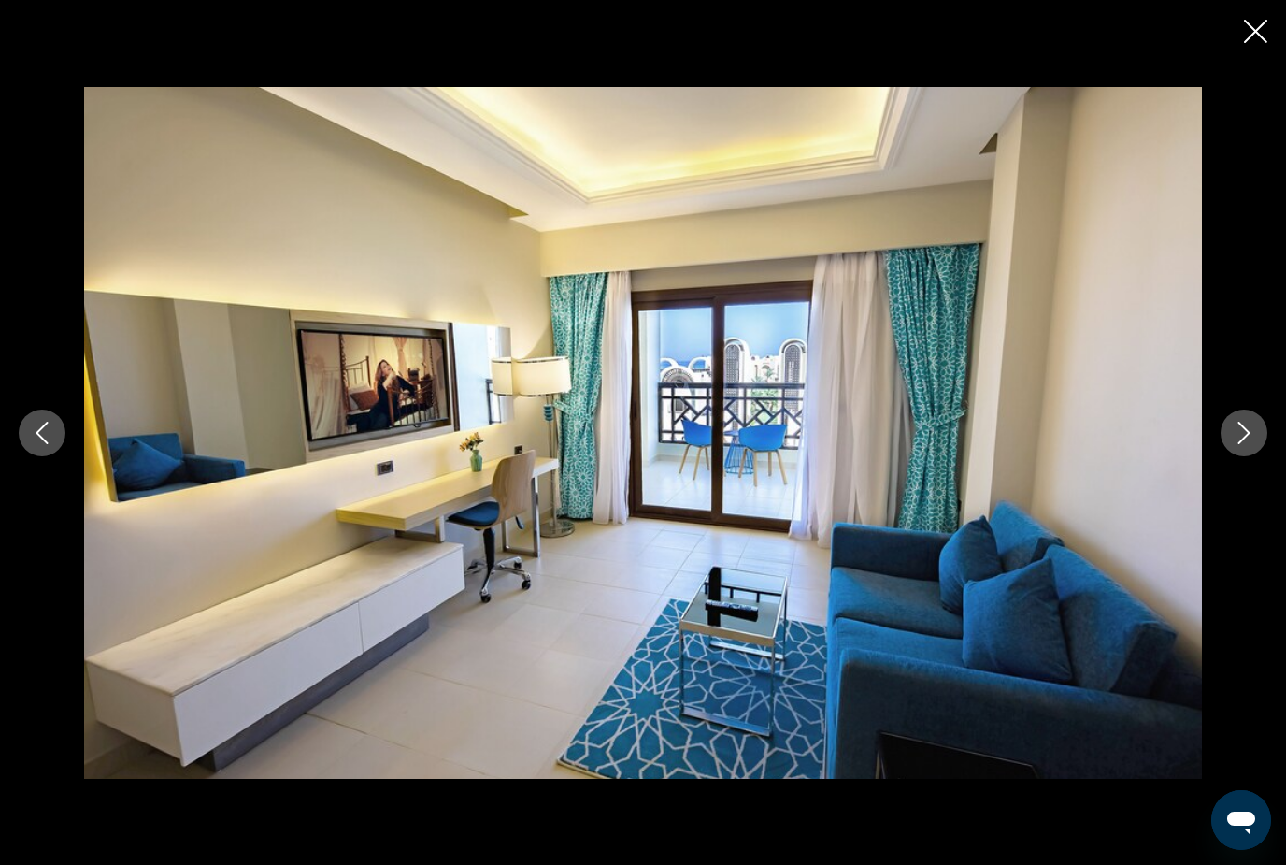
click at [1253, 444] on icon "Next image" at bounding box center [1244, 433] width 22 height 22
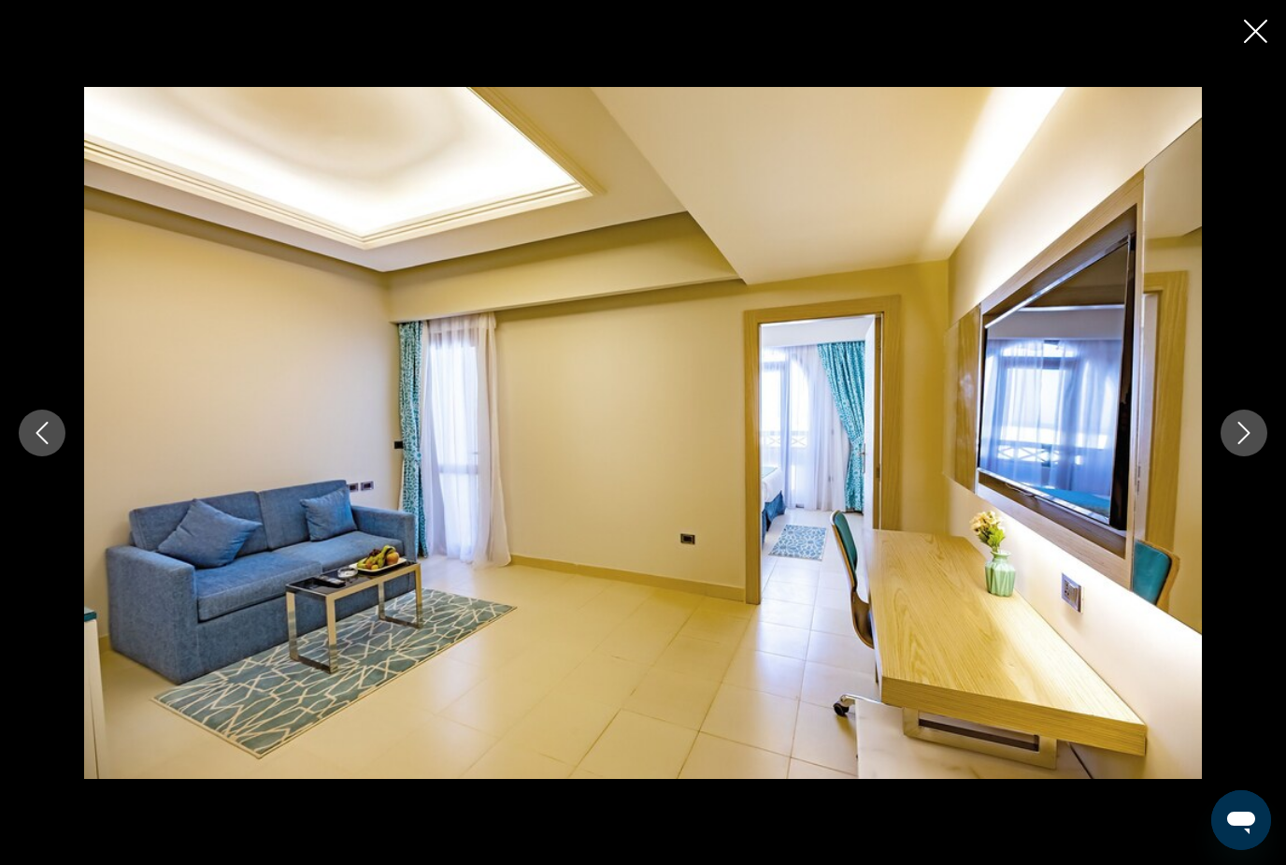
click at [1253, 444] on icon "Next image" at bounding box center [1244, 433] width 22 height 22
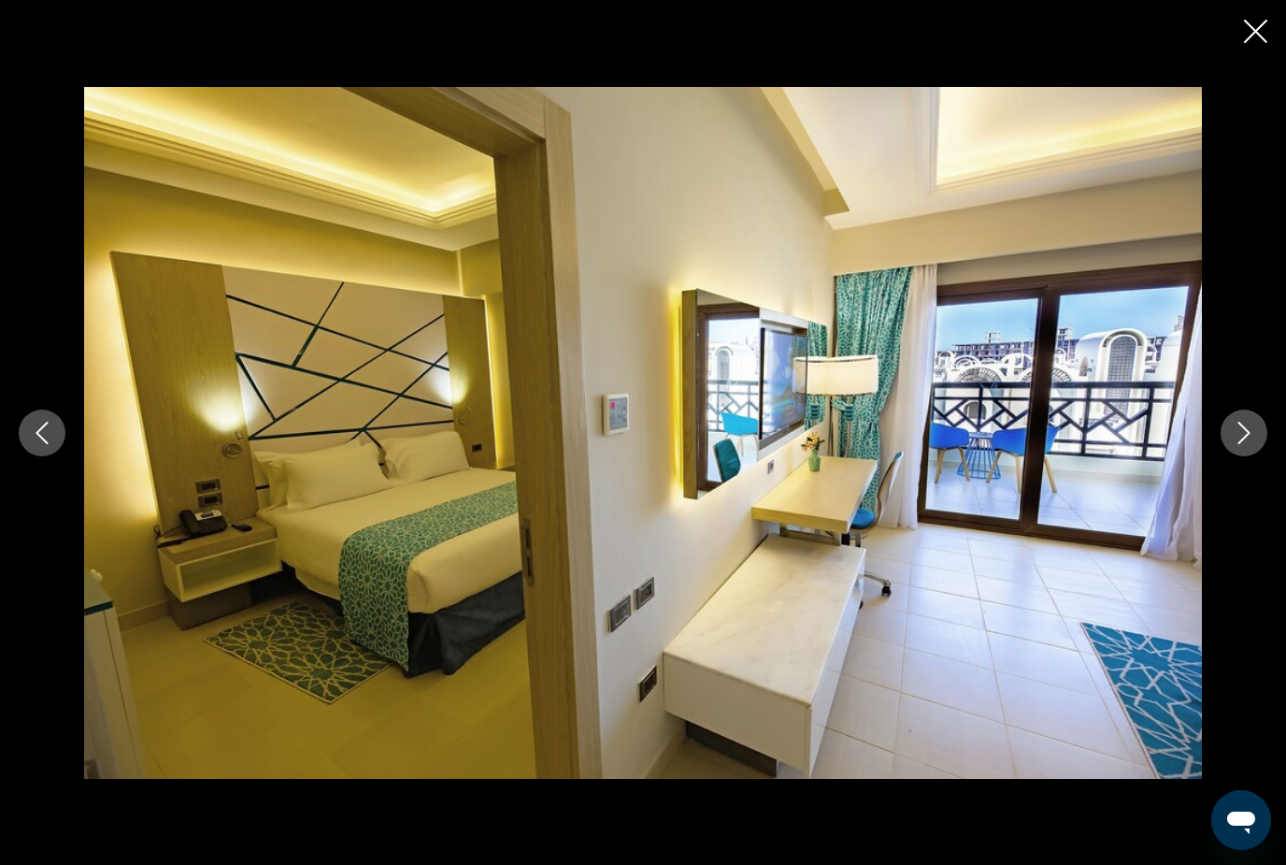
click at [1253, 444] on icon "Next image" at bounding box center [1244, 433] width 22 height 22
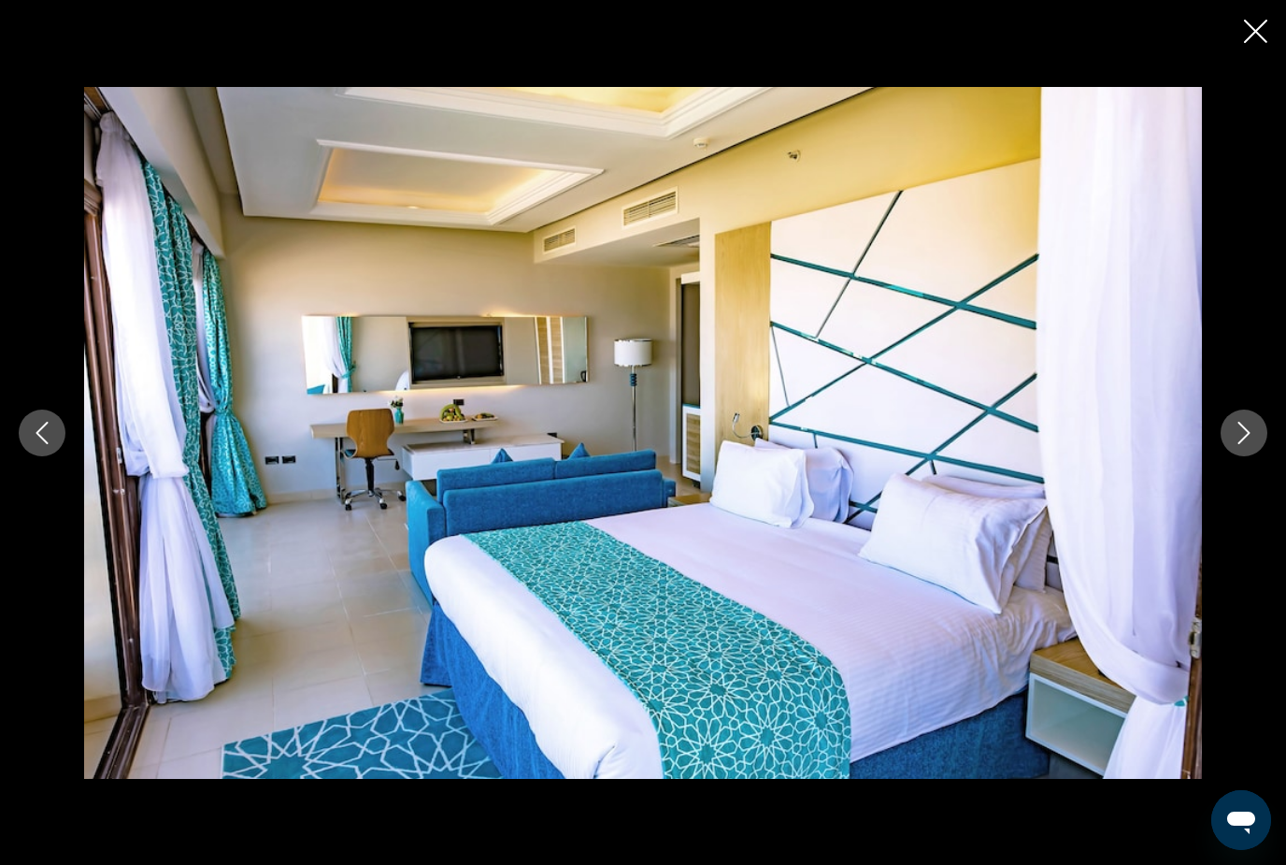
click at [1253, 444] on icon "Next image" at bounding box center [1244, 433] width 22 height 22
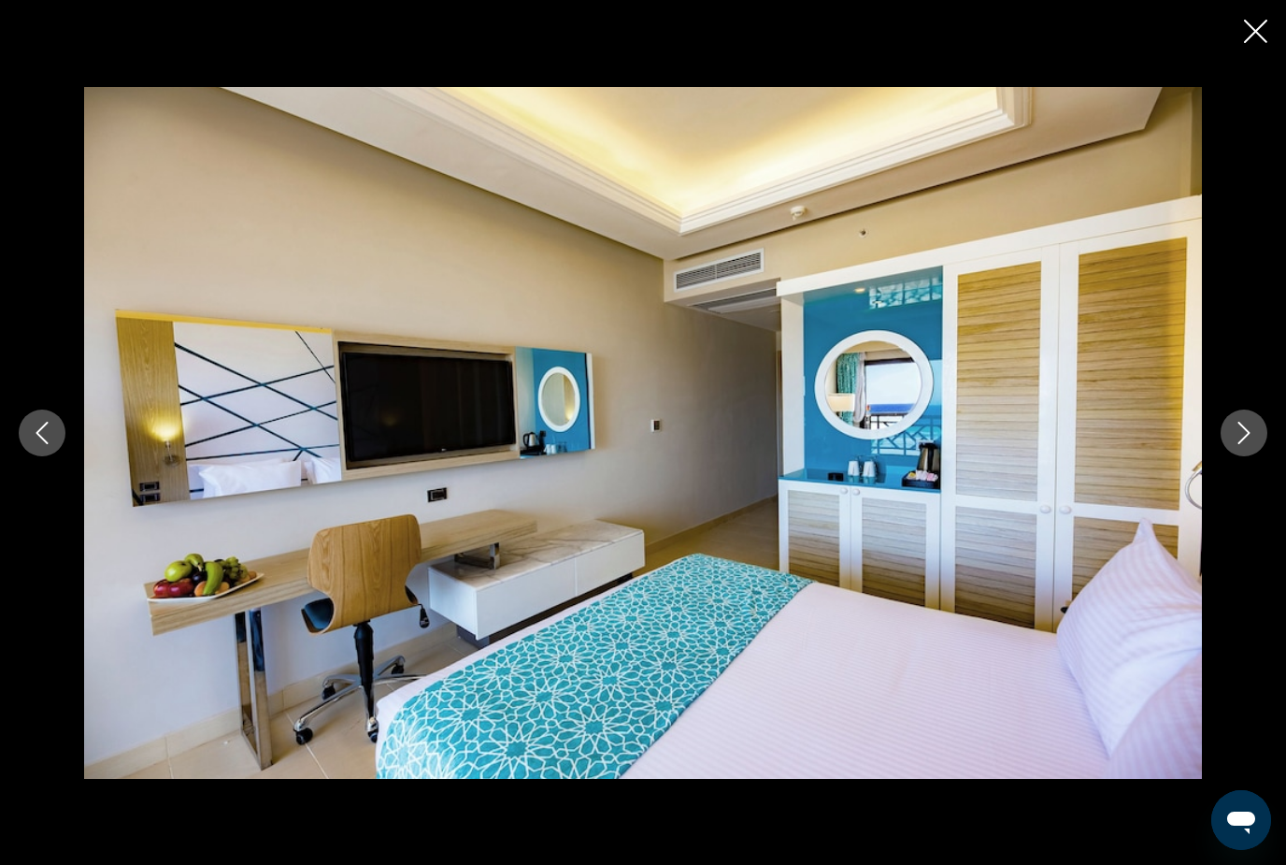
click at [1253, 444] on icon "Next image" at bounding box center [1244, 433] width 22 height 22
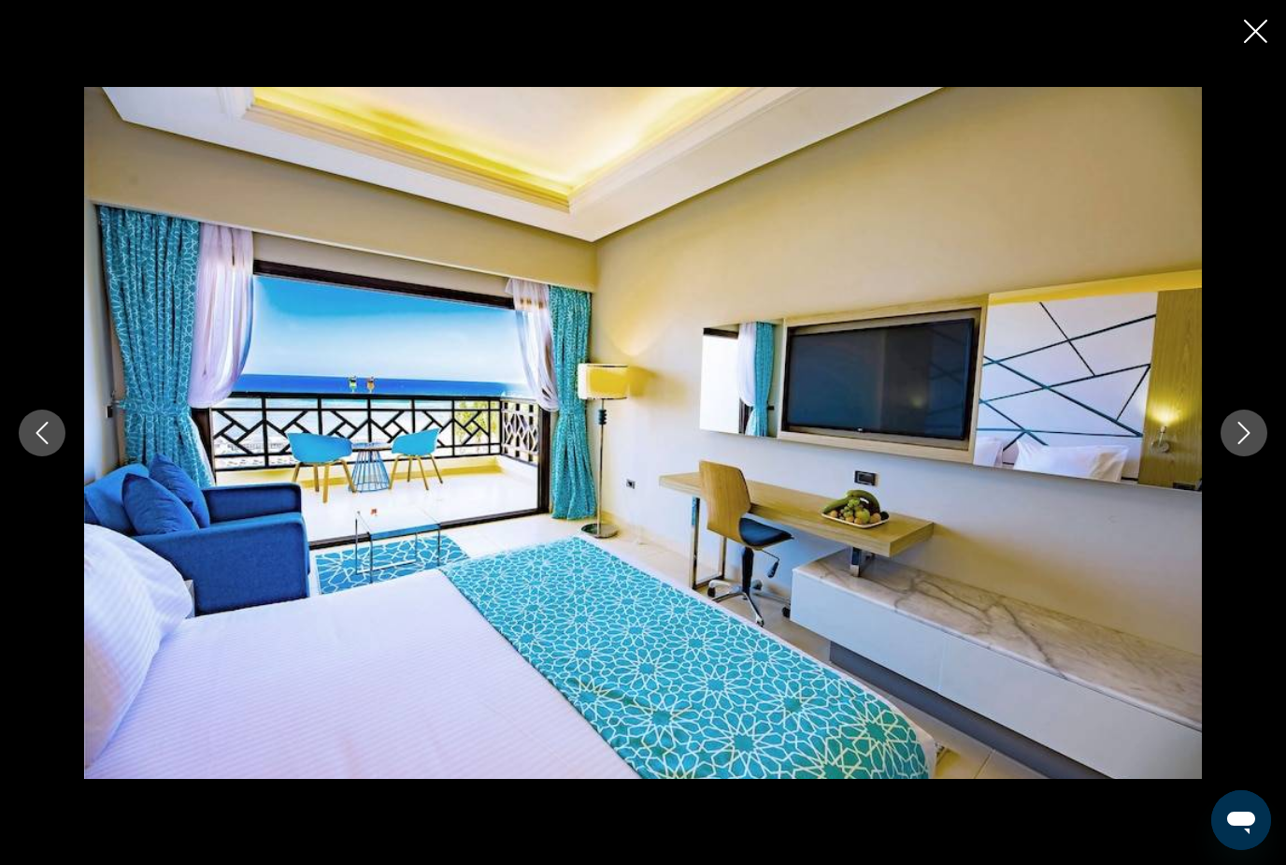
click at [1253, 444] on icon "Next image" at bounding box center [1244, 433] width 22 height 22
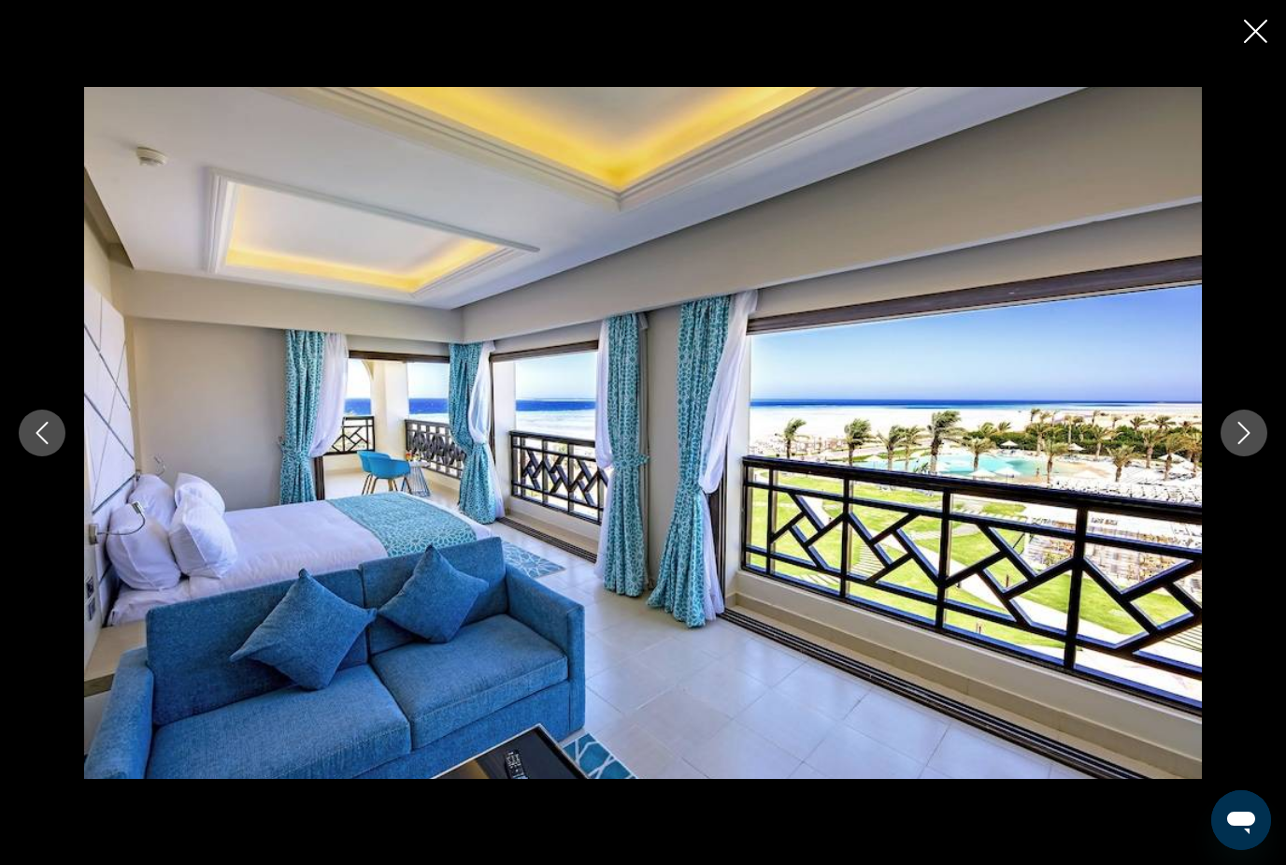
click at [1252, 444] on icon "Next image" at bounding box center [1244, 433] width 22 height 22
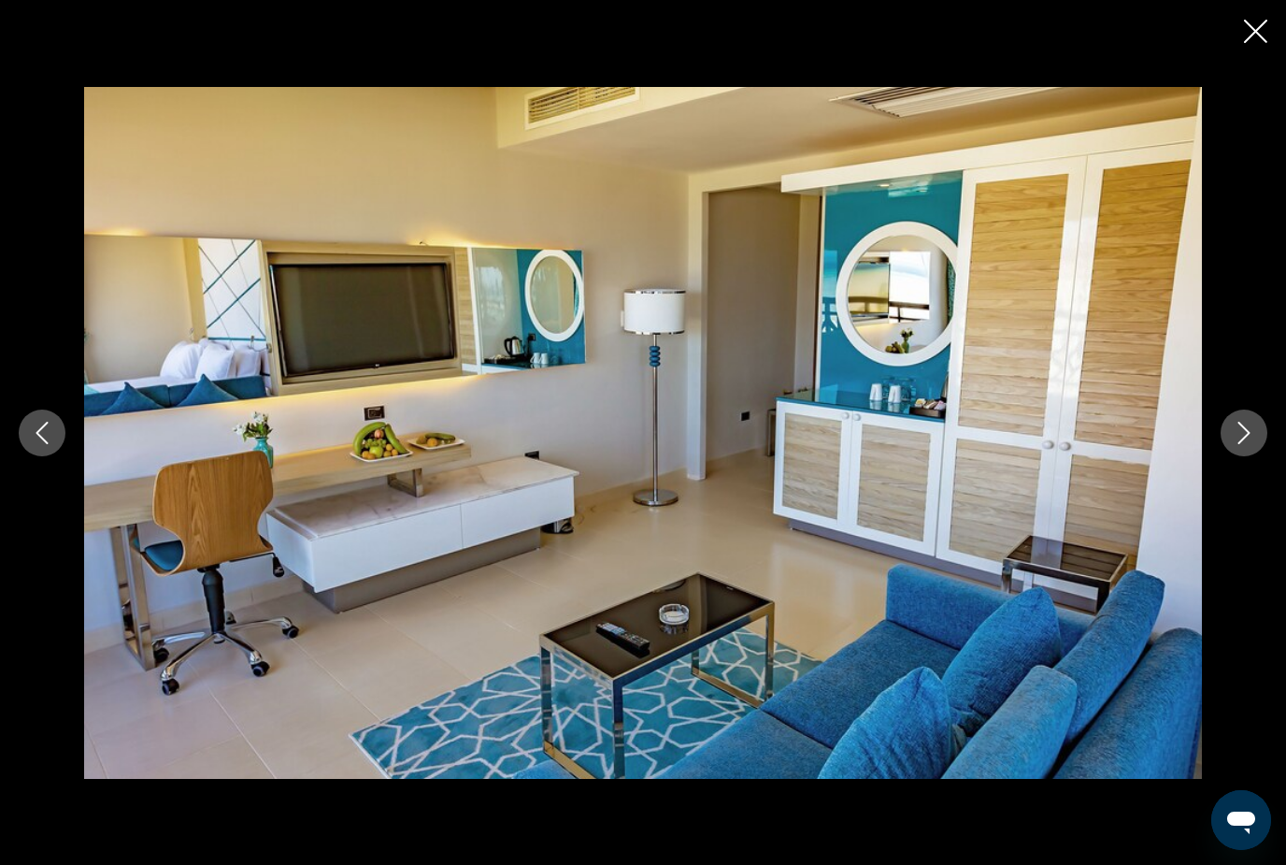
click at [1252, 444] on icon "Next image" at bounding box center [1244, 433] width 22 height 22
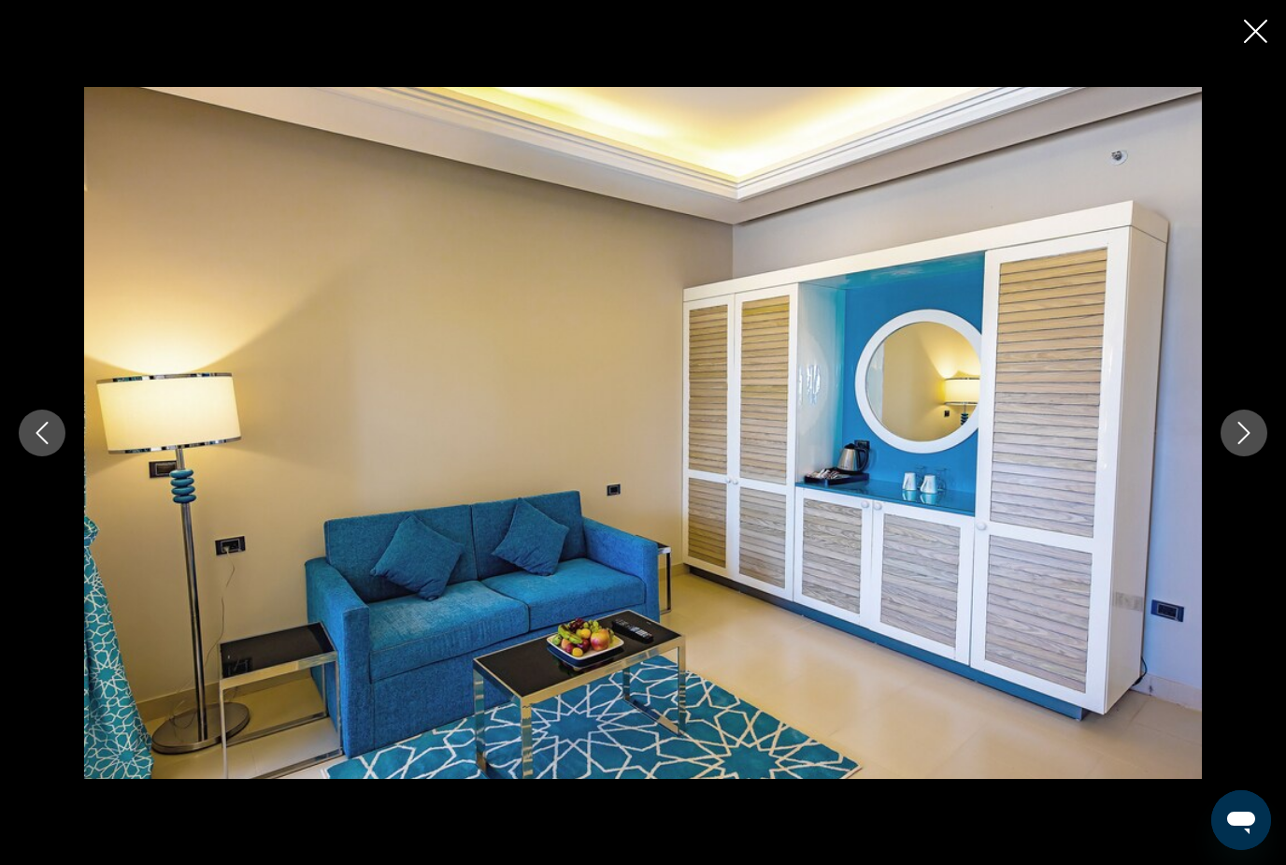
click at [1252, 444] on icon "Next image" at bounding box center [1244, 433] width 22 height 22
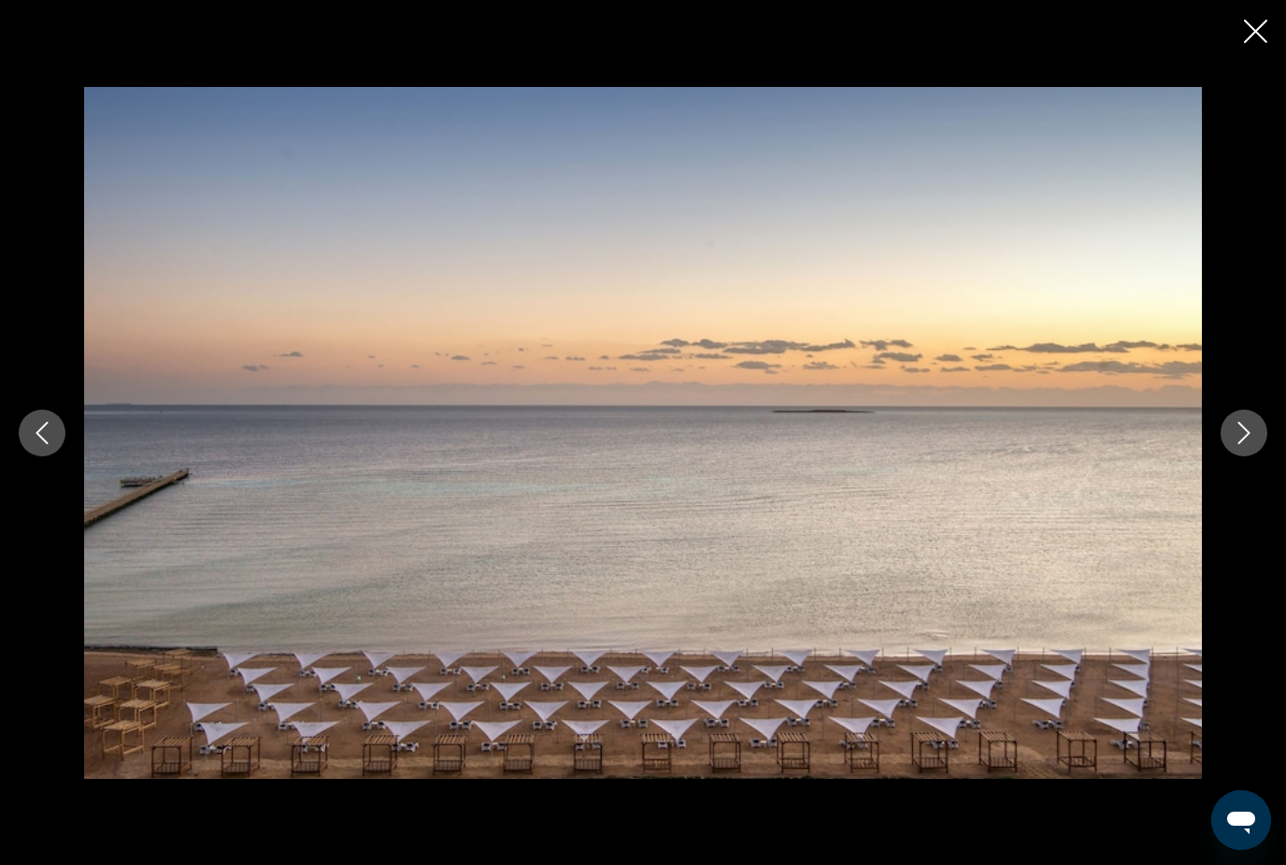
click at [1252, 444] on icon "Next image" at bounding box center [1244, 433] width 22 height 22
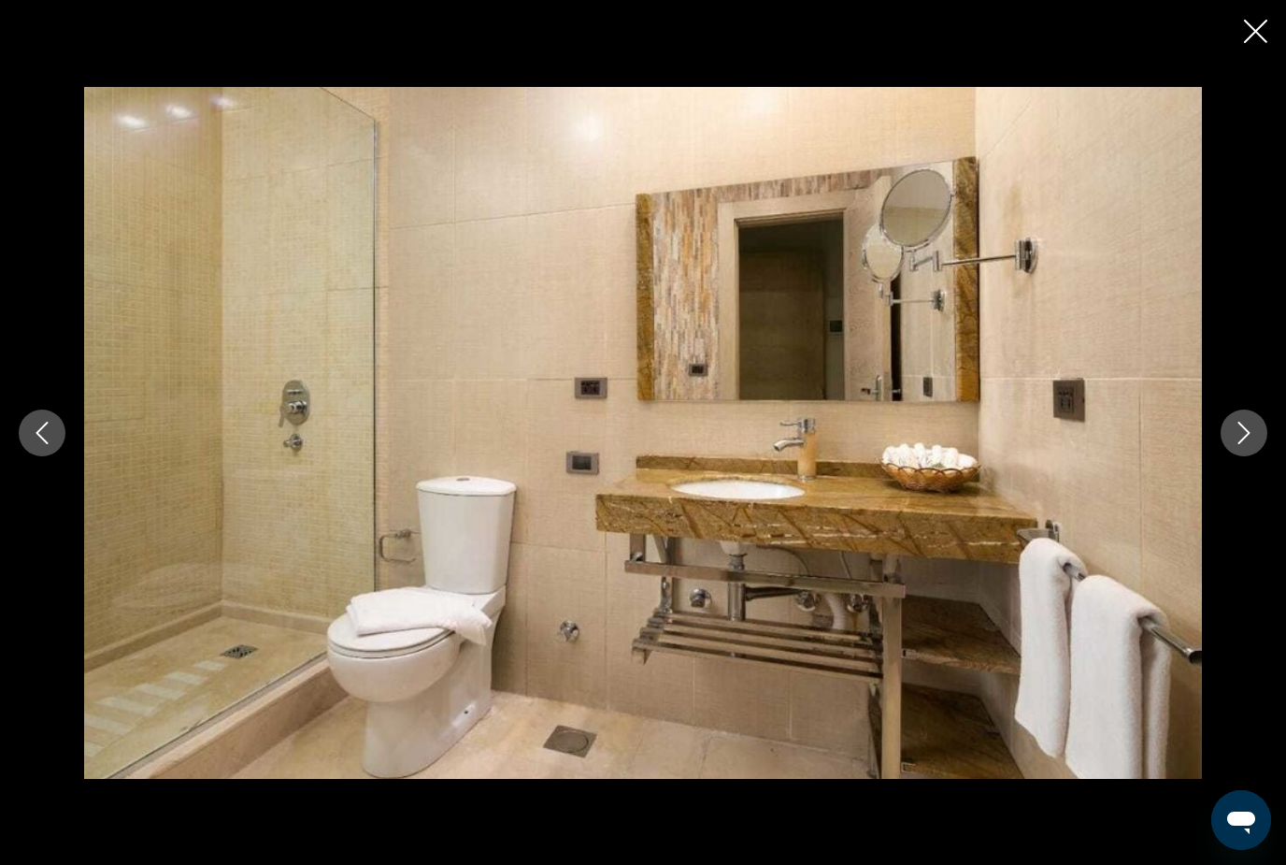
click at [1252, 444] on icon "Next image" at bounding box center [1244, 433] width 22 height 22
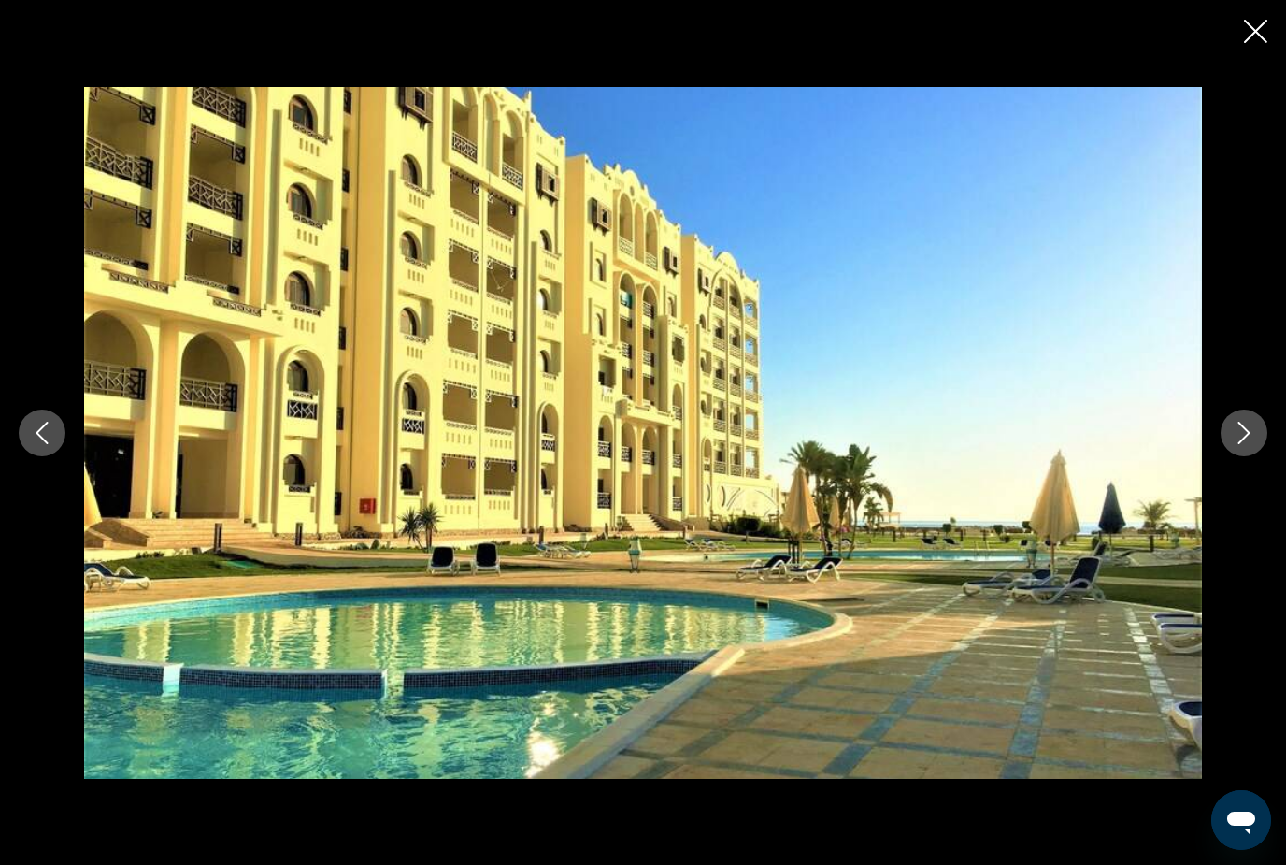
click at [1252, 444] on icon "Next image" at bounding box center [1244, 433] width 22 height 22
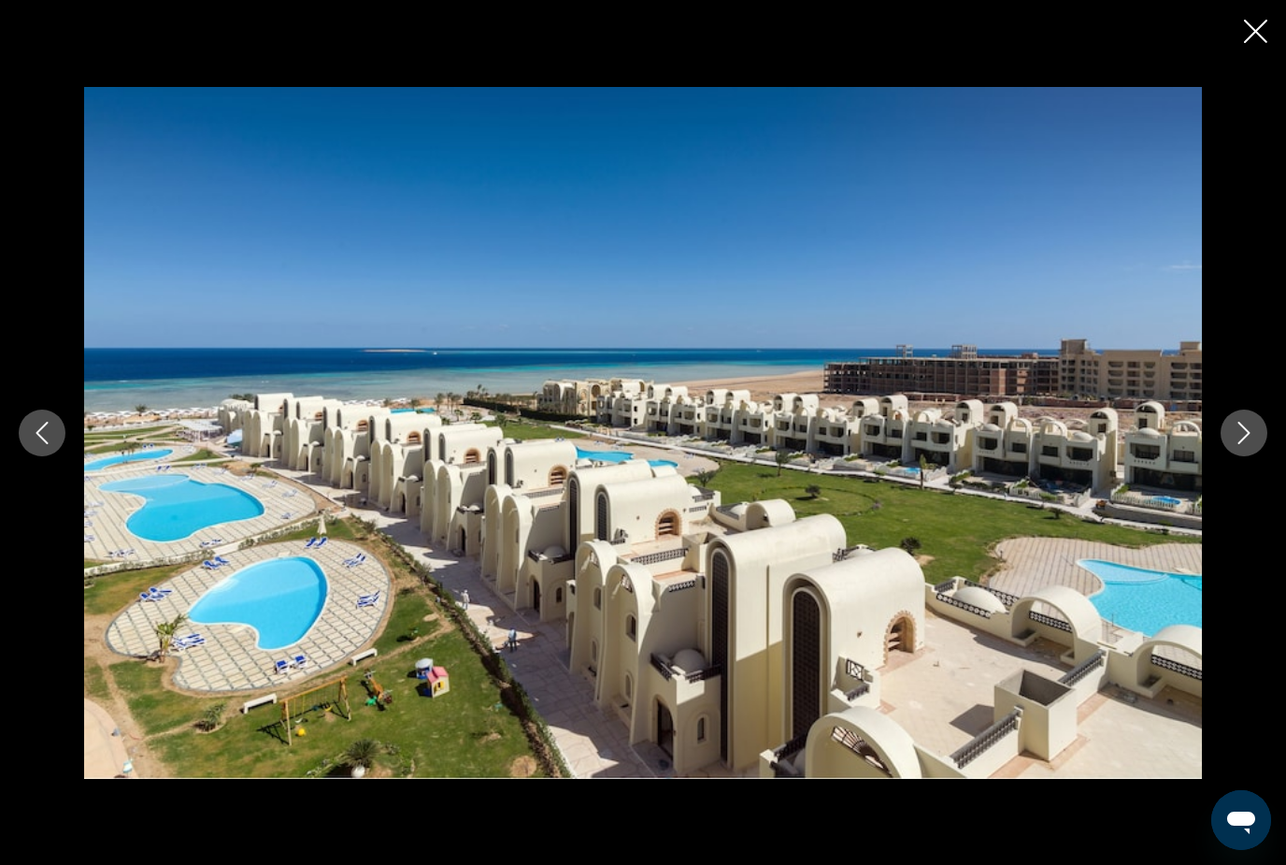
click at [1251, 444] on icon "Next image" at bounding box center [1244, 433] width 22 height 22
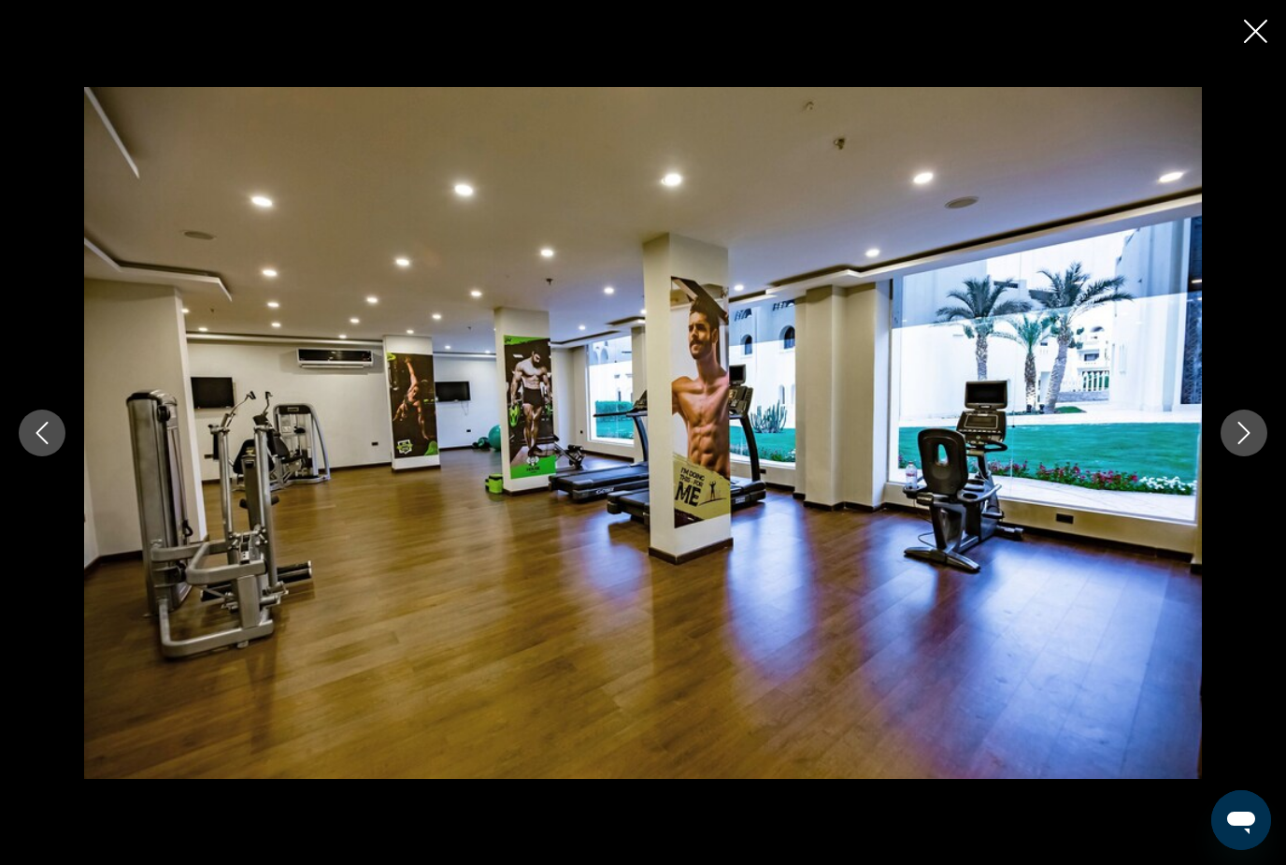
click at [1251, 444] on icon "Next image" at bounding box center [1244, 433] width 22 height 22
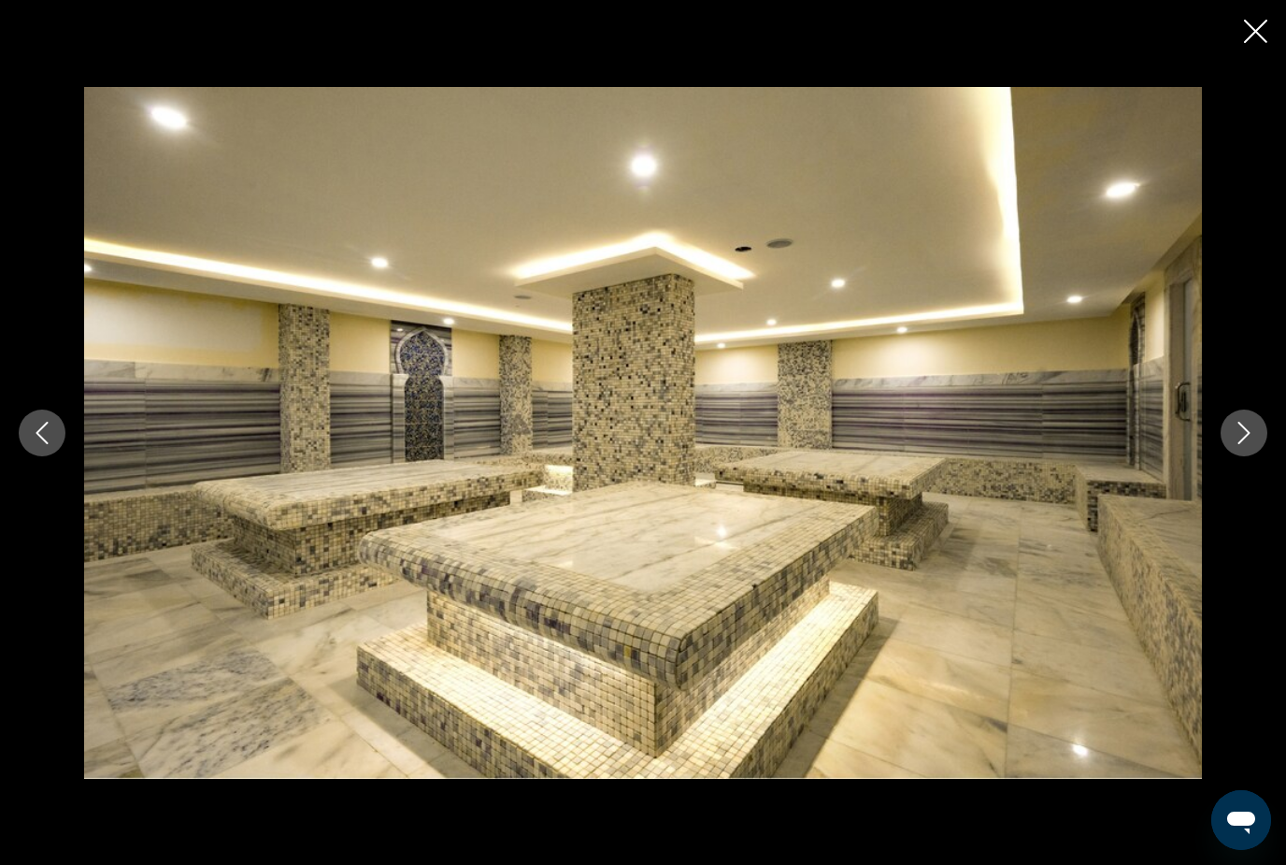
click at [1251, 444] on icon "Next image" at bounding box center [1244, 433] width 22 height 22
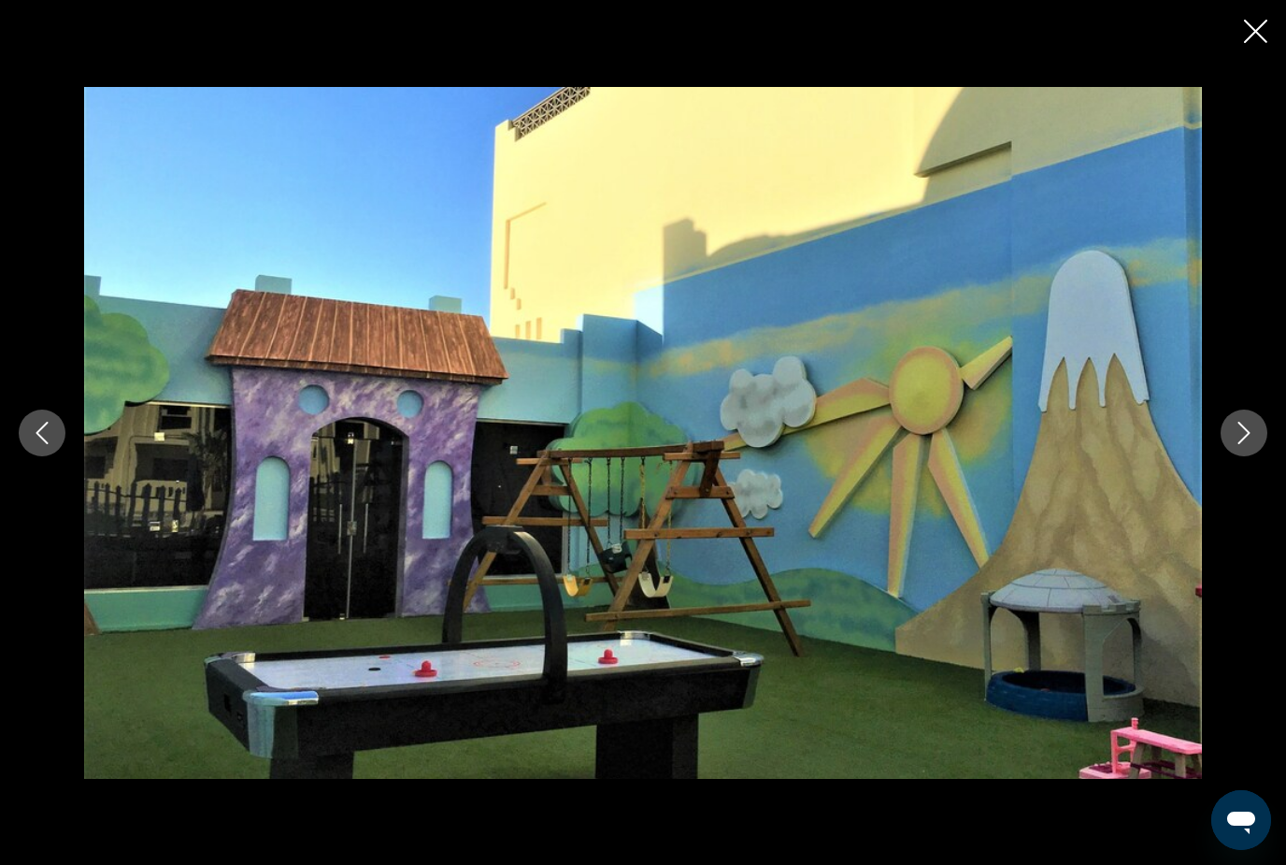
click at [1251, 444] on icon "Next image" at bounding box center [1244, 433] width 22 height 22
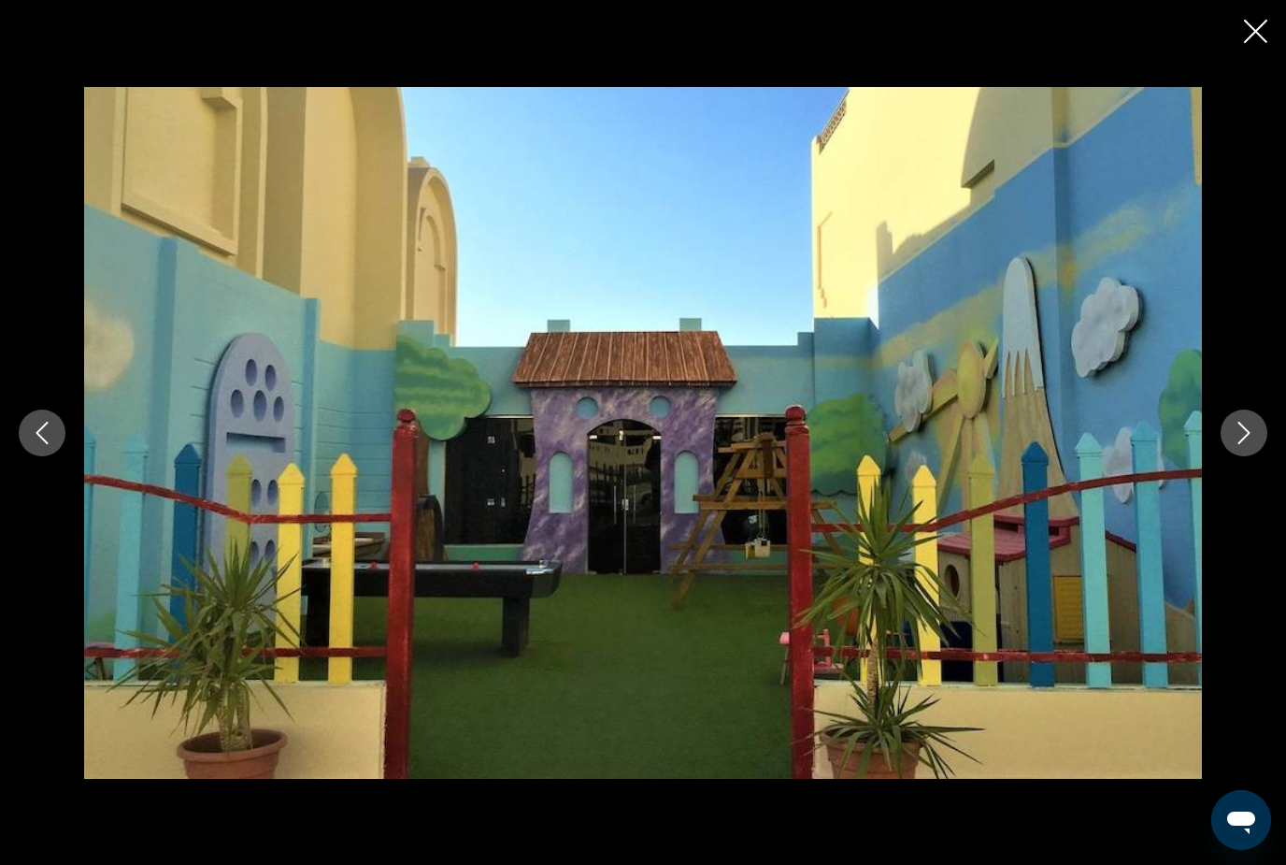
click at [1251, 444] on icon "Next image" at bounding box center [1244, 433] width 22 height 22
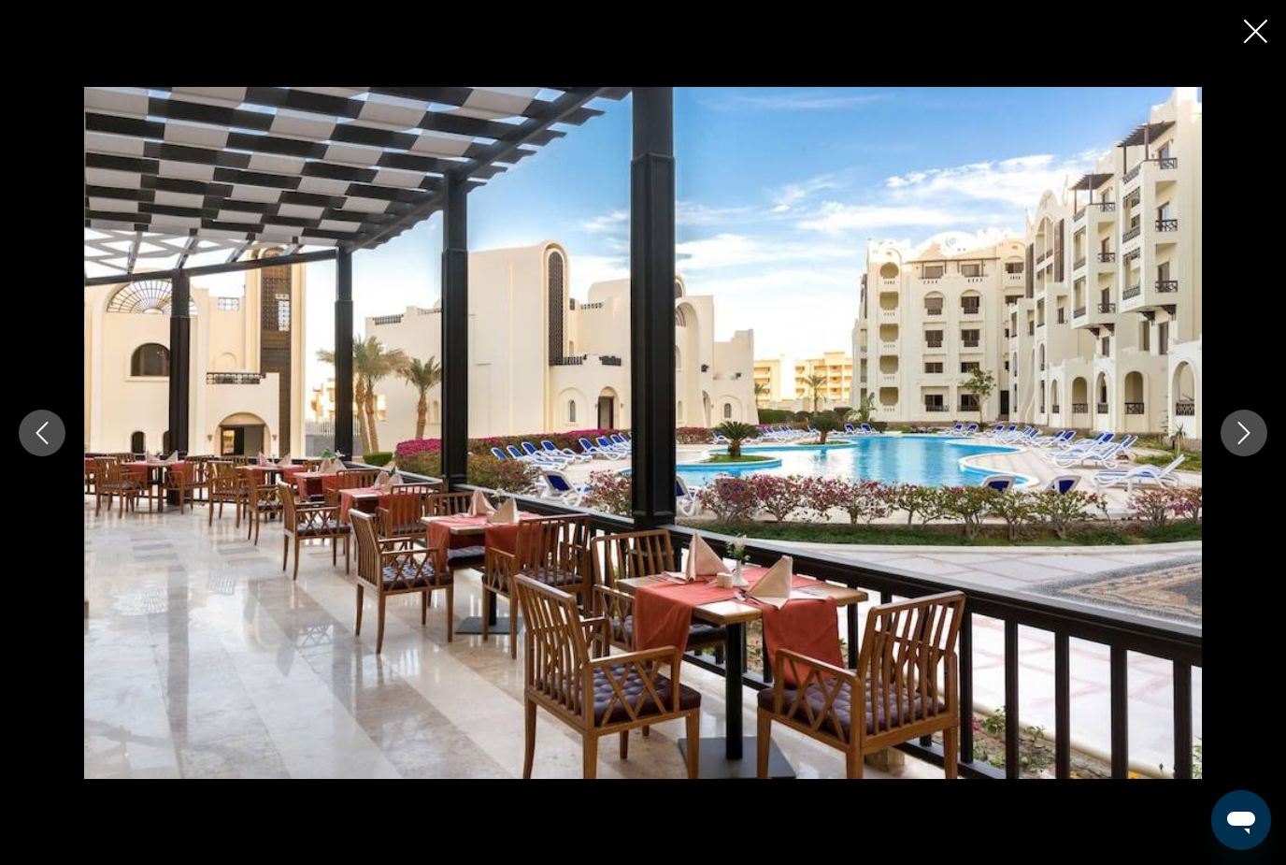
click at [1251, 444] on icon "Next image" at bounding box center [1244, 433] width 22 height 22
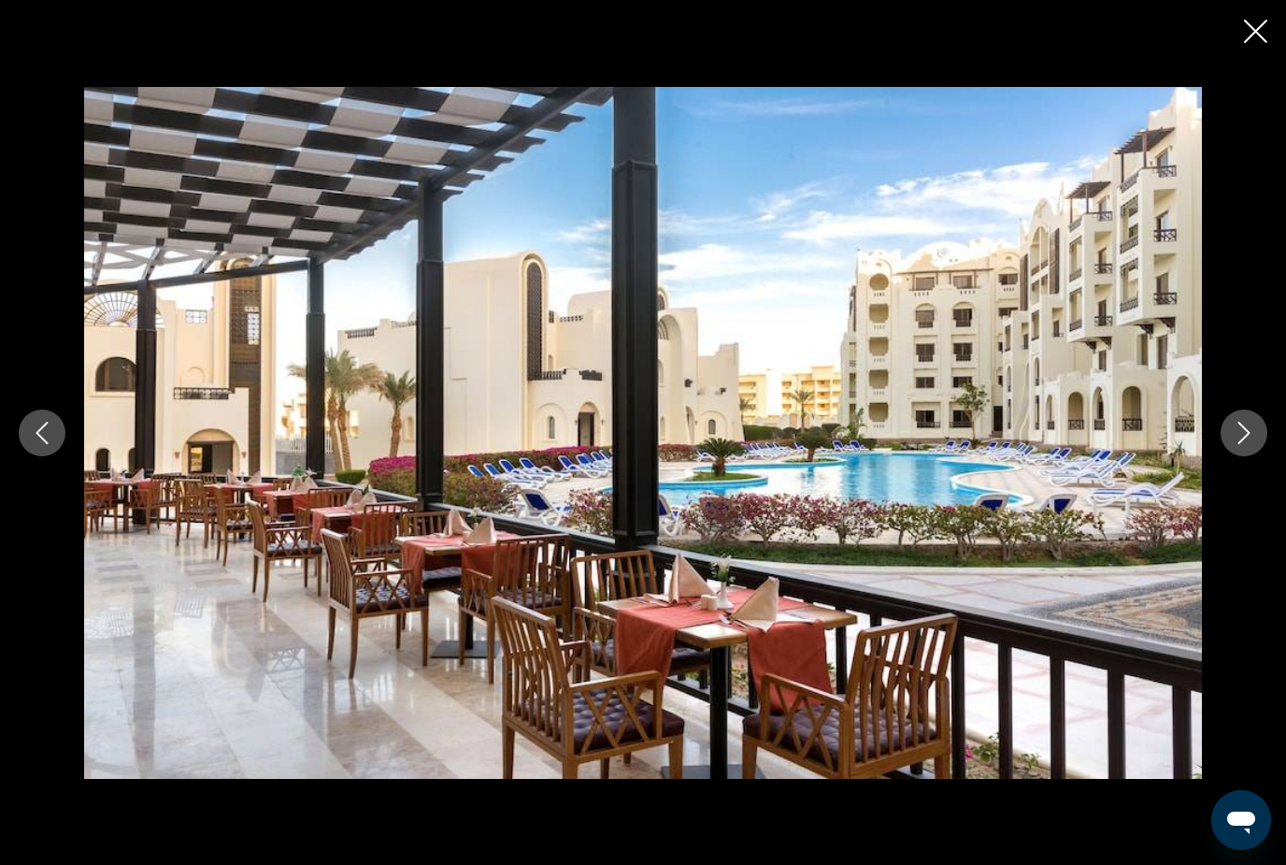
click at [1251, 444] on icon "Next image" at bounding box center [1244, 433] width 22 height 22
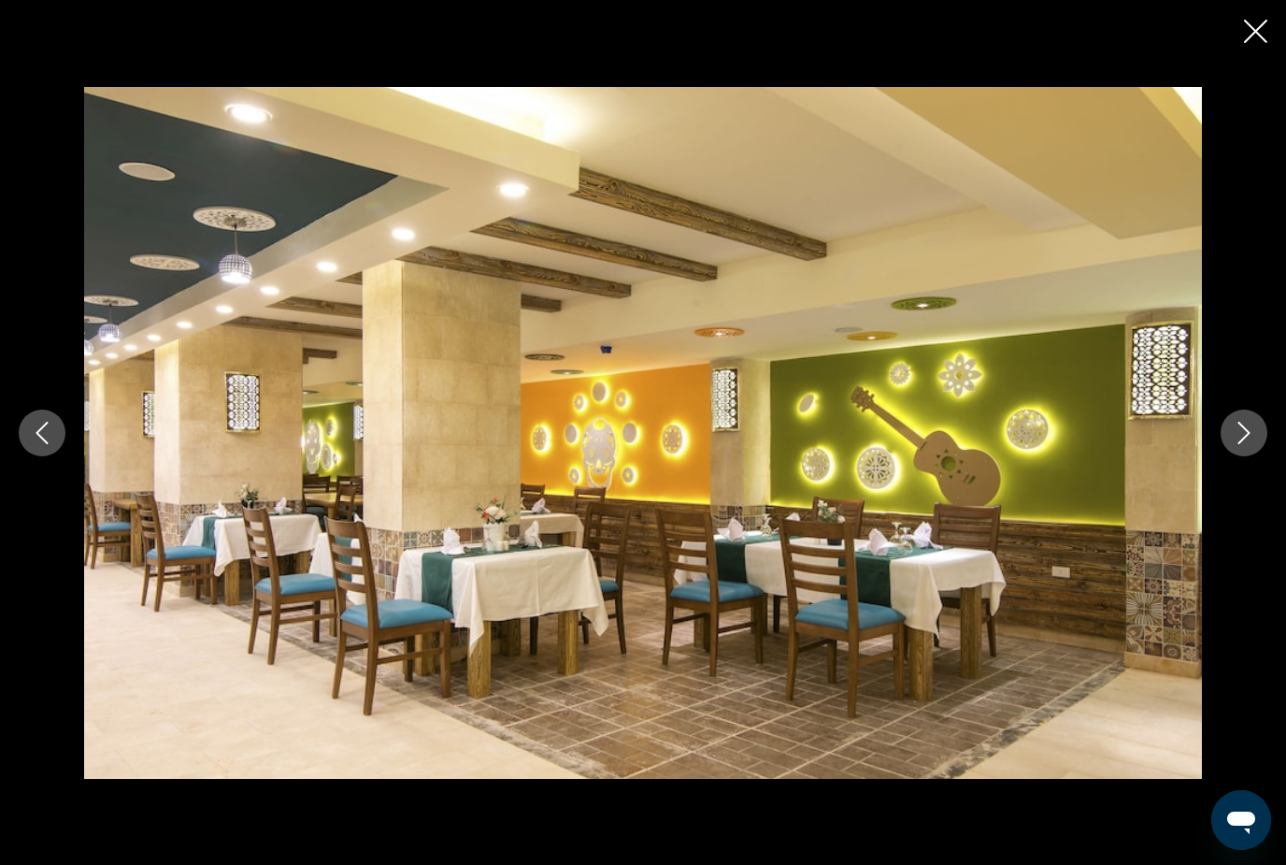
click at [1251, 444] on icon "Next image" at bounding box center [1244, 433] width 22 height 22
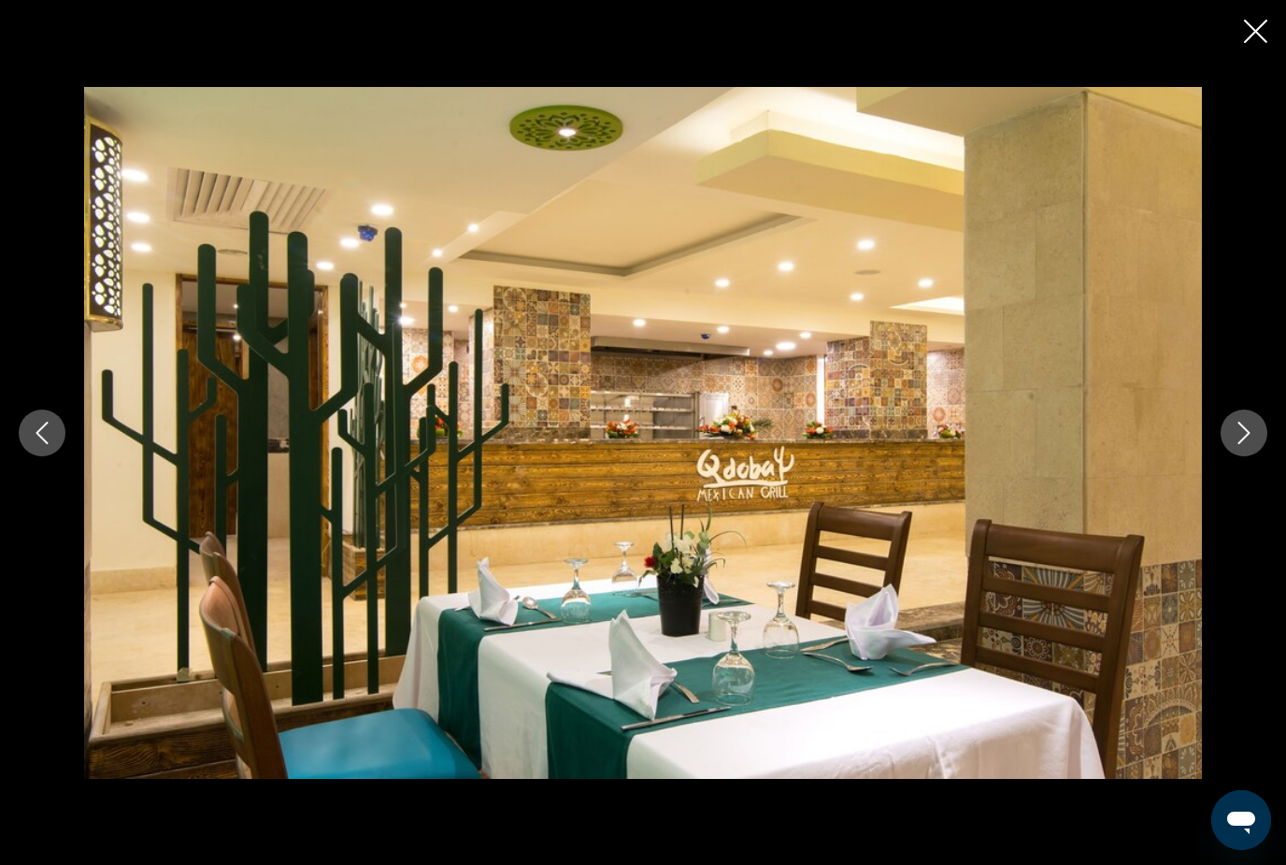
click at [1251, 444] on icon "Next image" at bounding box center [1244, 433] width 22 height 22
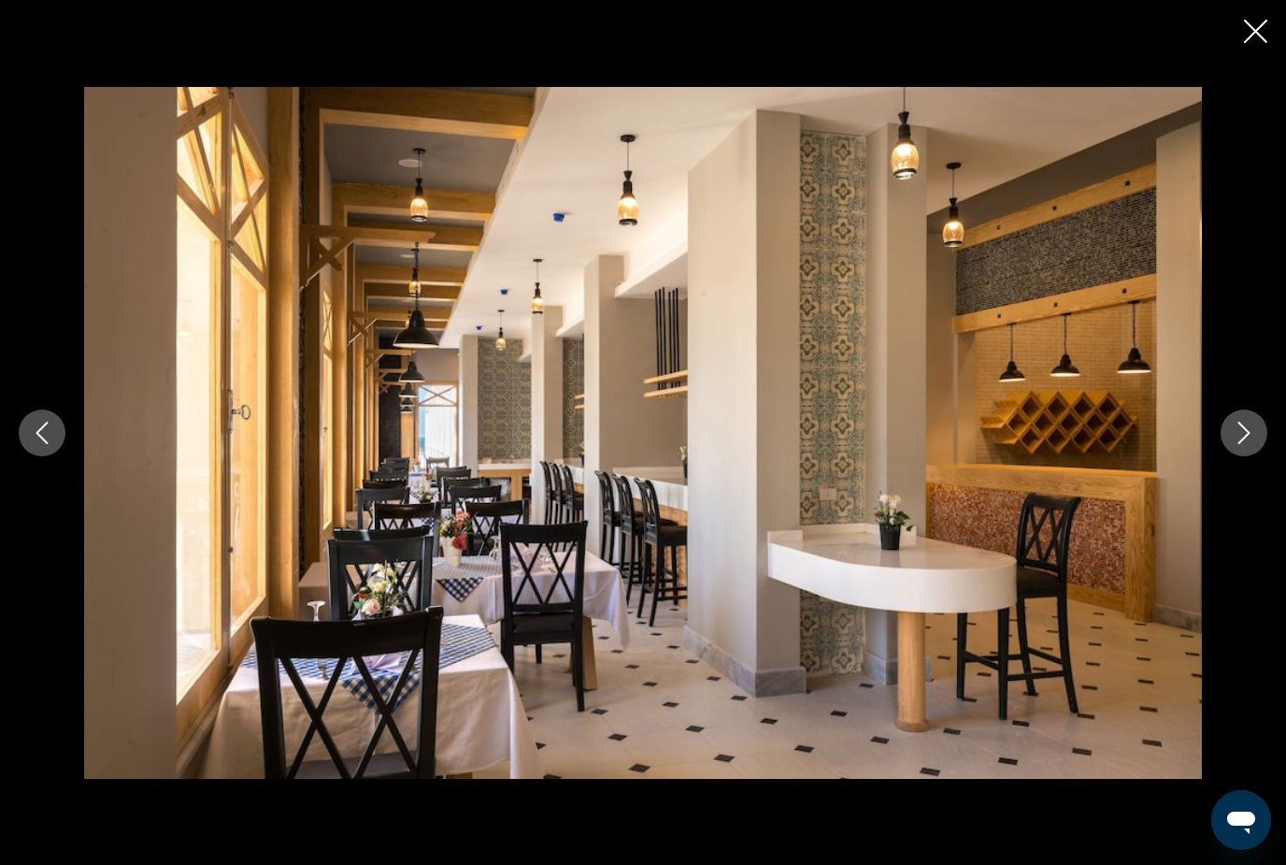
click at [1251, 444] on icon "Next image" at bounding box center [1244, 433] width 22 height 22
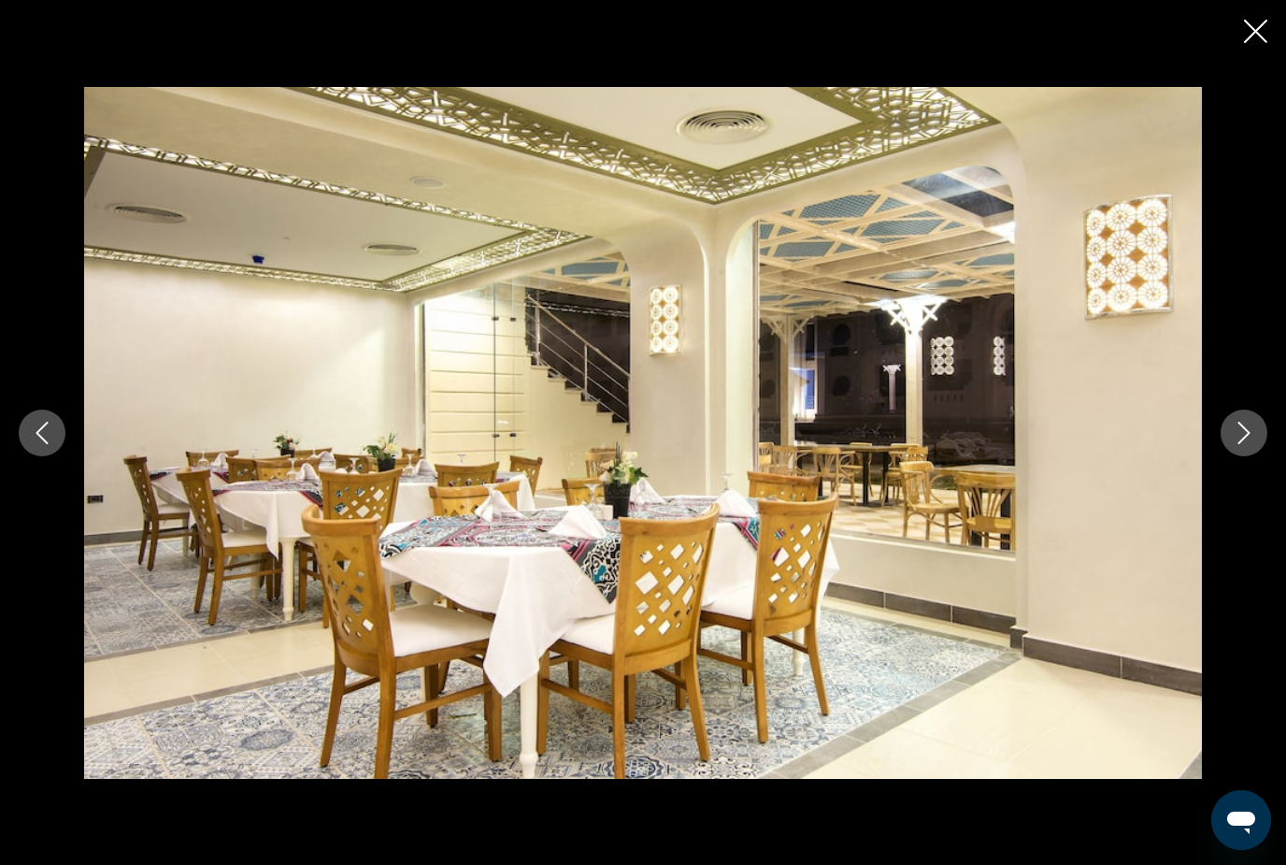
click at [1251, 444] on icon "Next image" at bounding box center [1244, 433] width 22 height 22
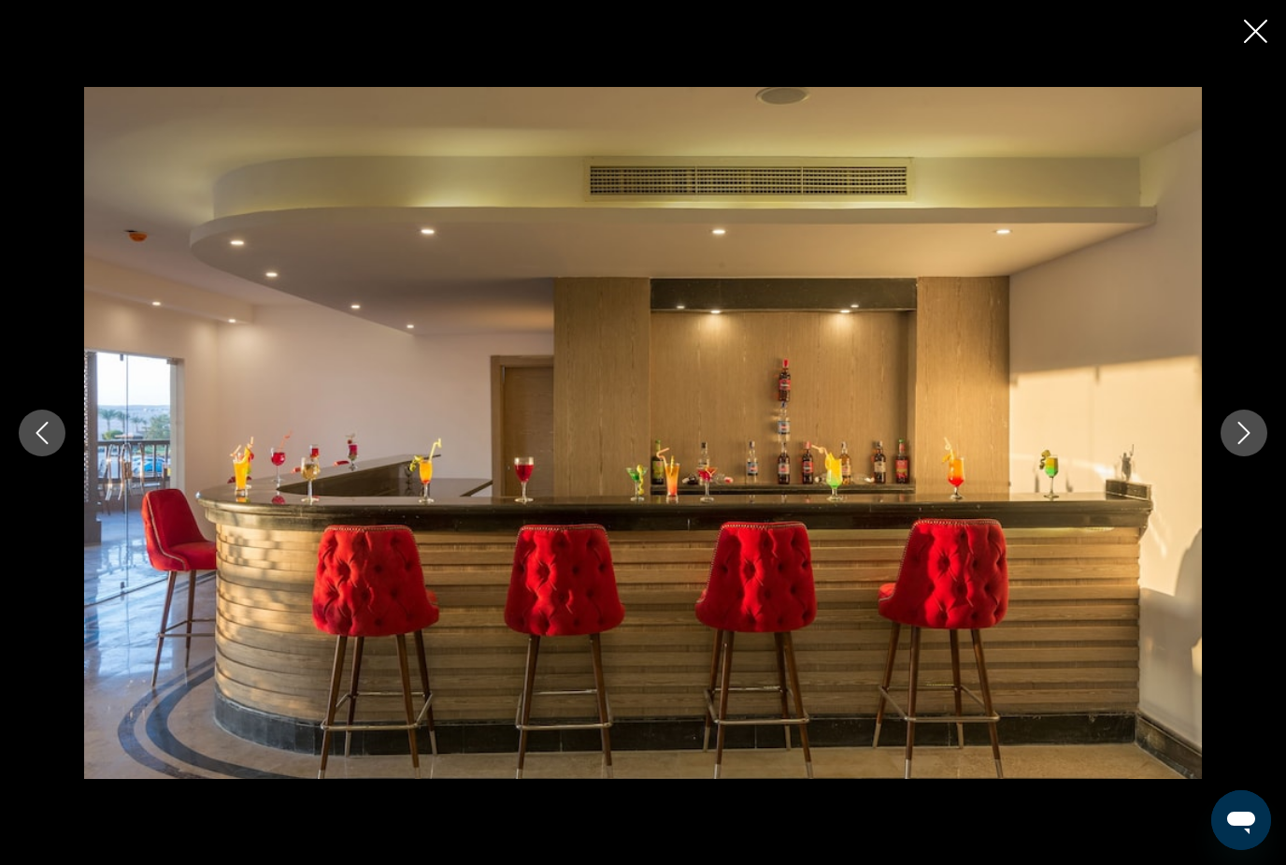
click at [1251, 444] on icon "Next image" at bounding box center [1244, 433] width 22 height 22
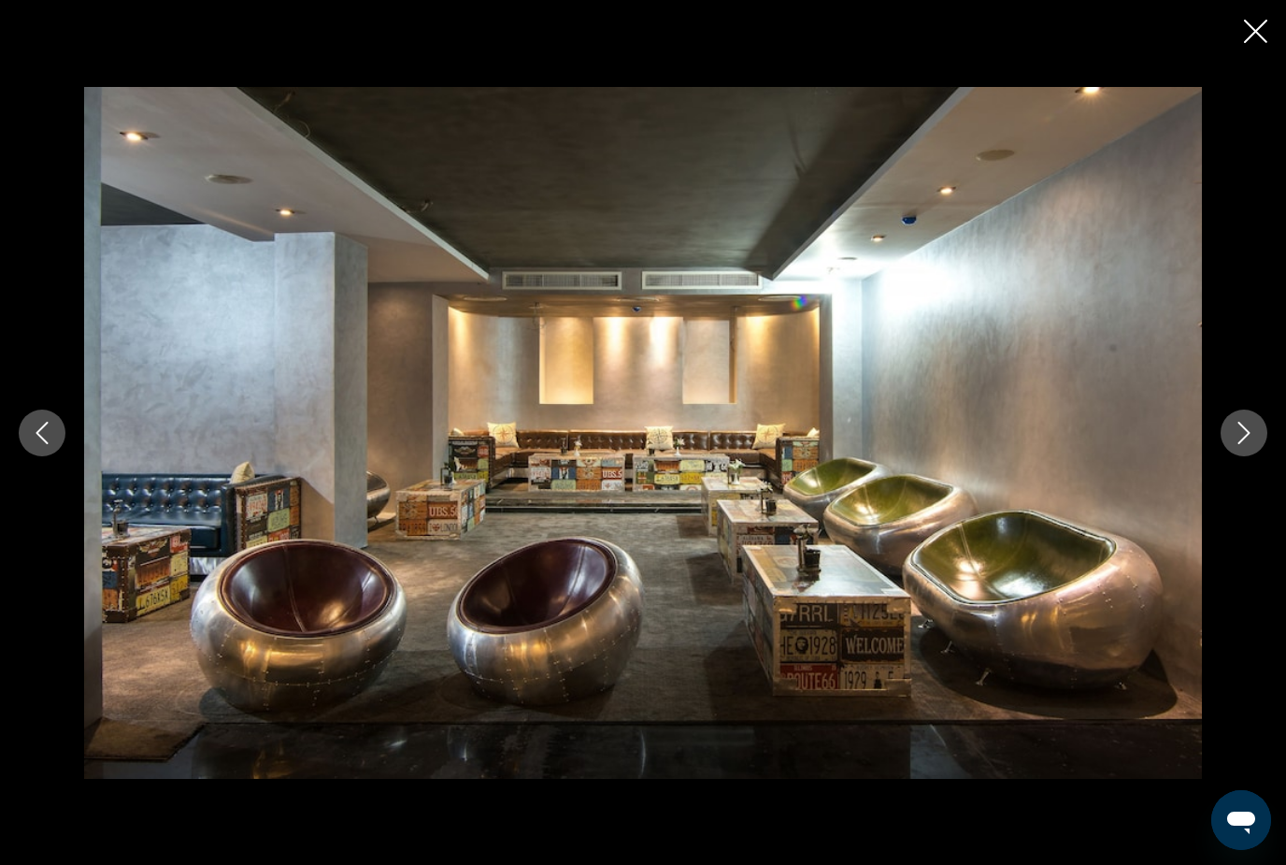
click at [1251, 444] on icon "Next image" at bounding box center [1244, 433] width 22 height 22
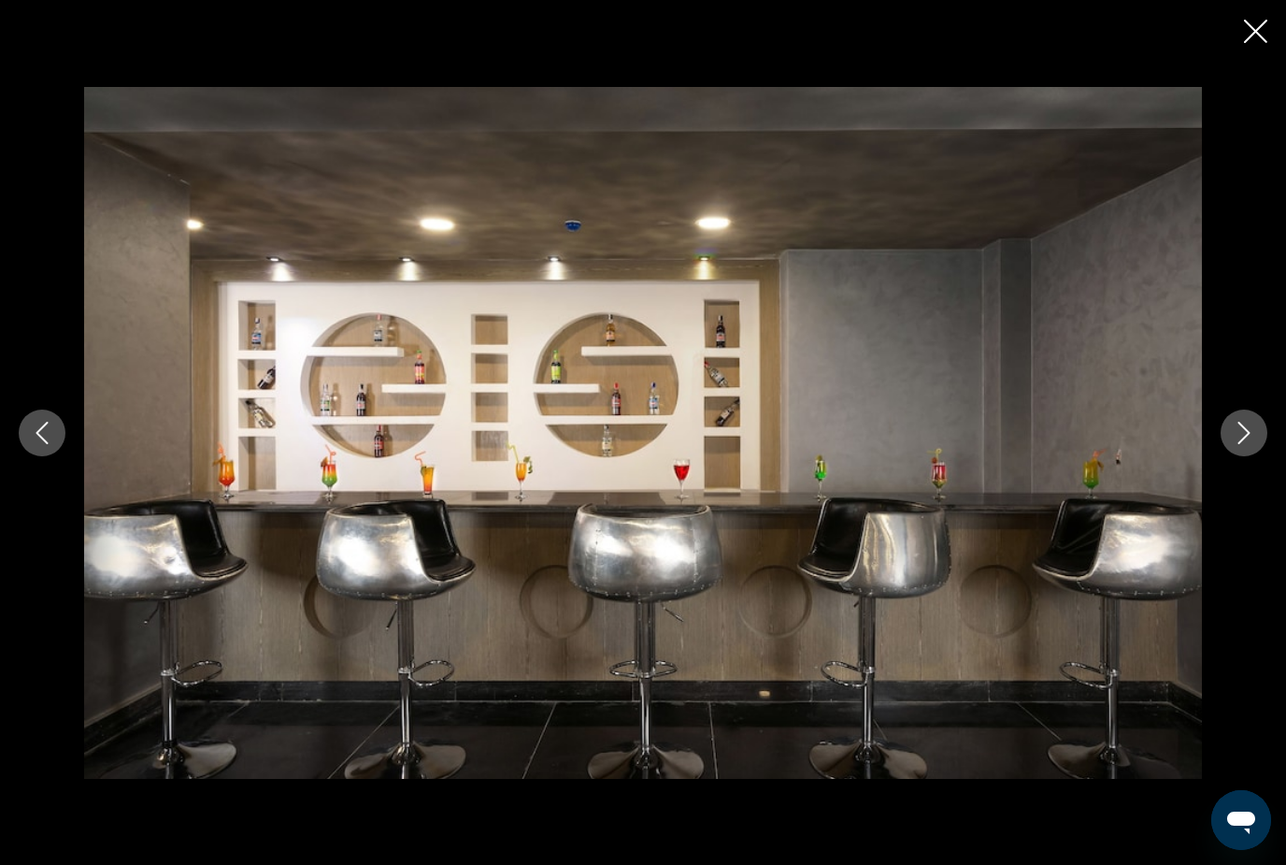
click at [1251, 444] on icon "Next image" at bounding box center [1244, 433] width 22 height 22
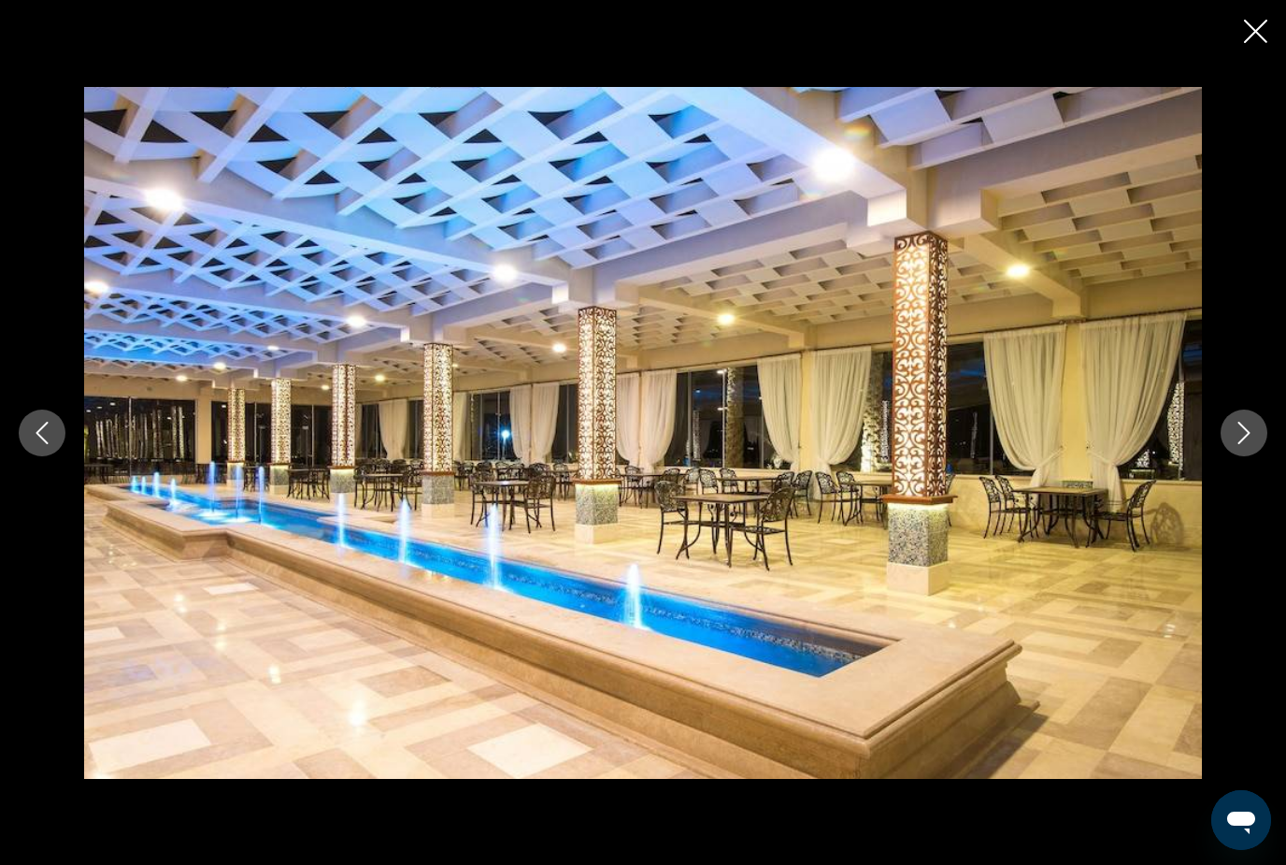
click at [1252, 444] on icon "Next image" at bounding box center [1244, 433] width 22 height 22
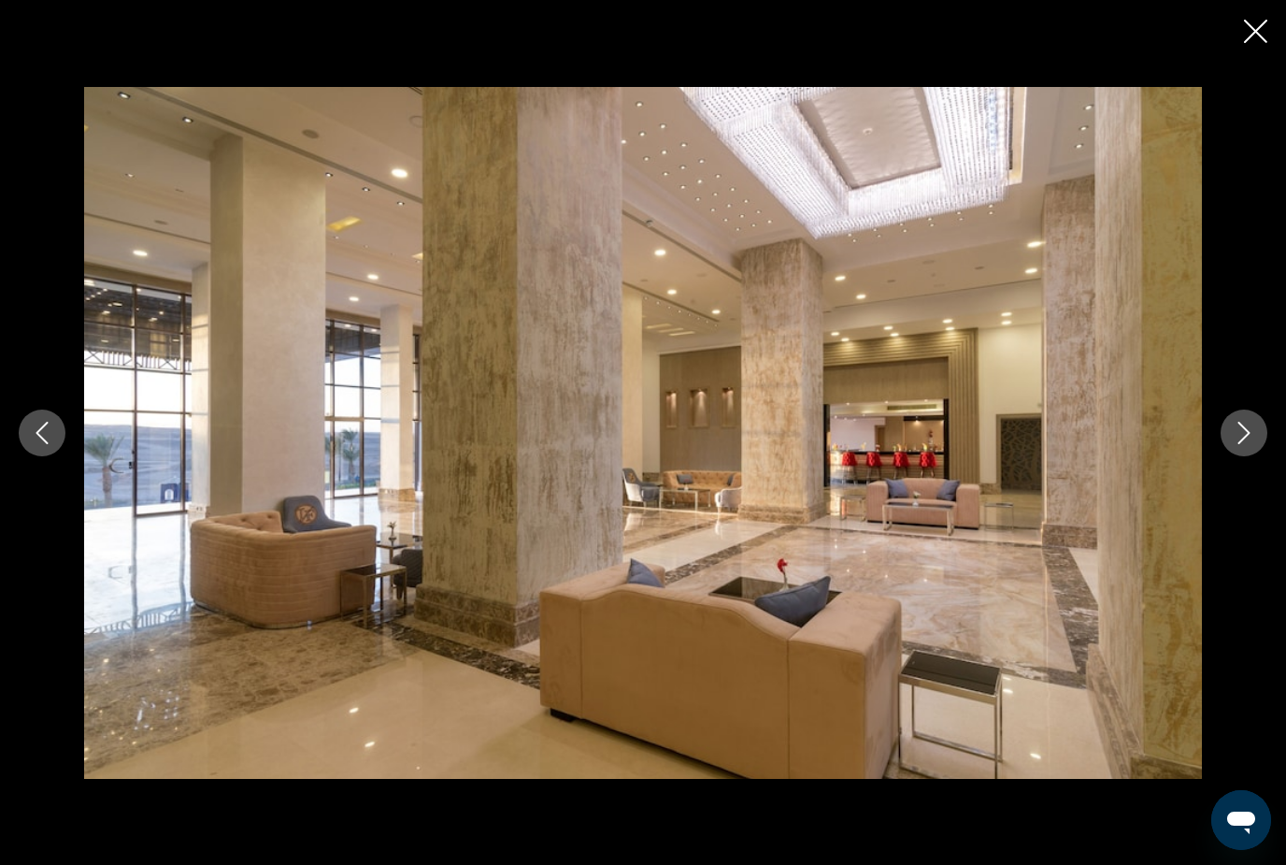
click at [1252, 444] on icon "Next image" at bounding box center [1244, 433] width 22 height 22
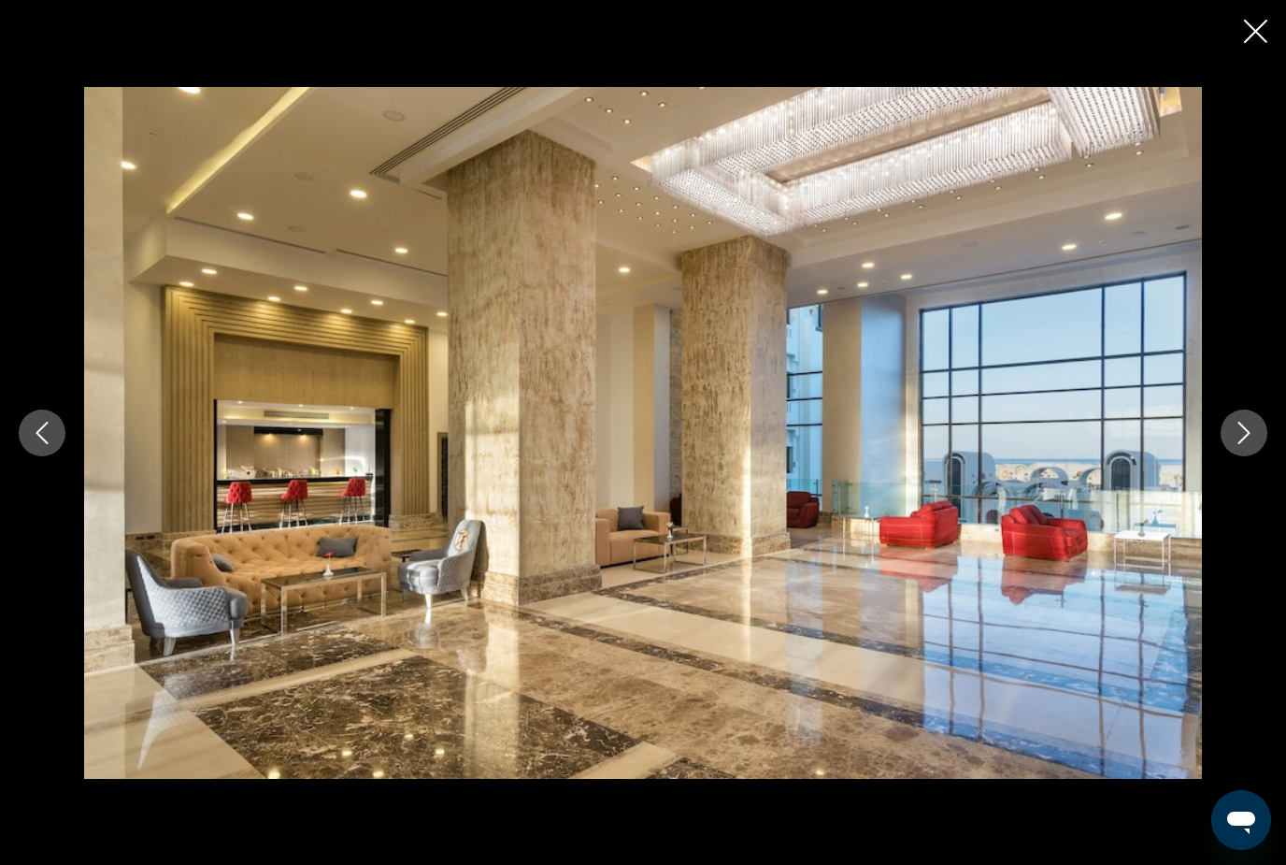
click at [1262, 36] on icon "Close slideshow" at bounding box center [1255, 31] width 23 height 23
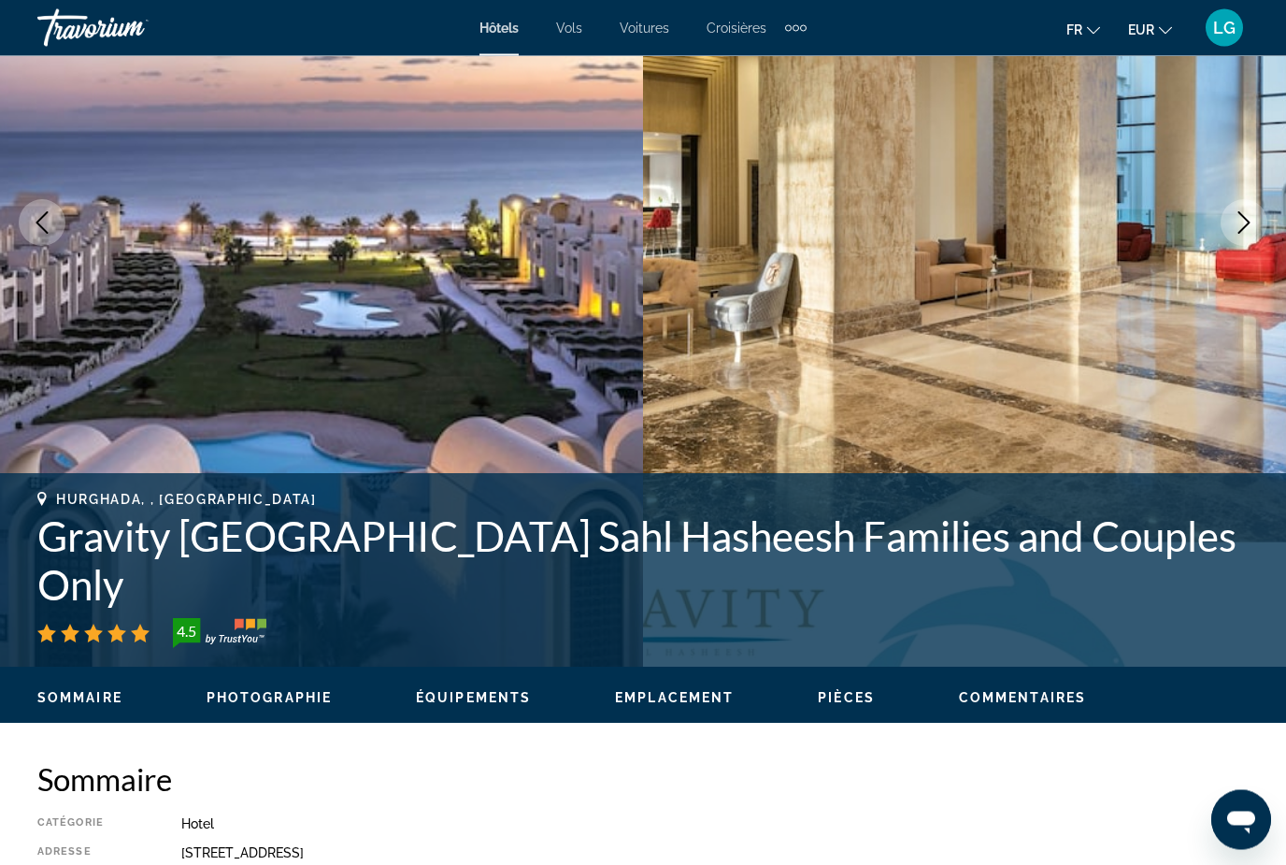
scroll to position [0, 0]
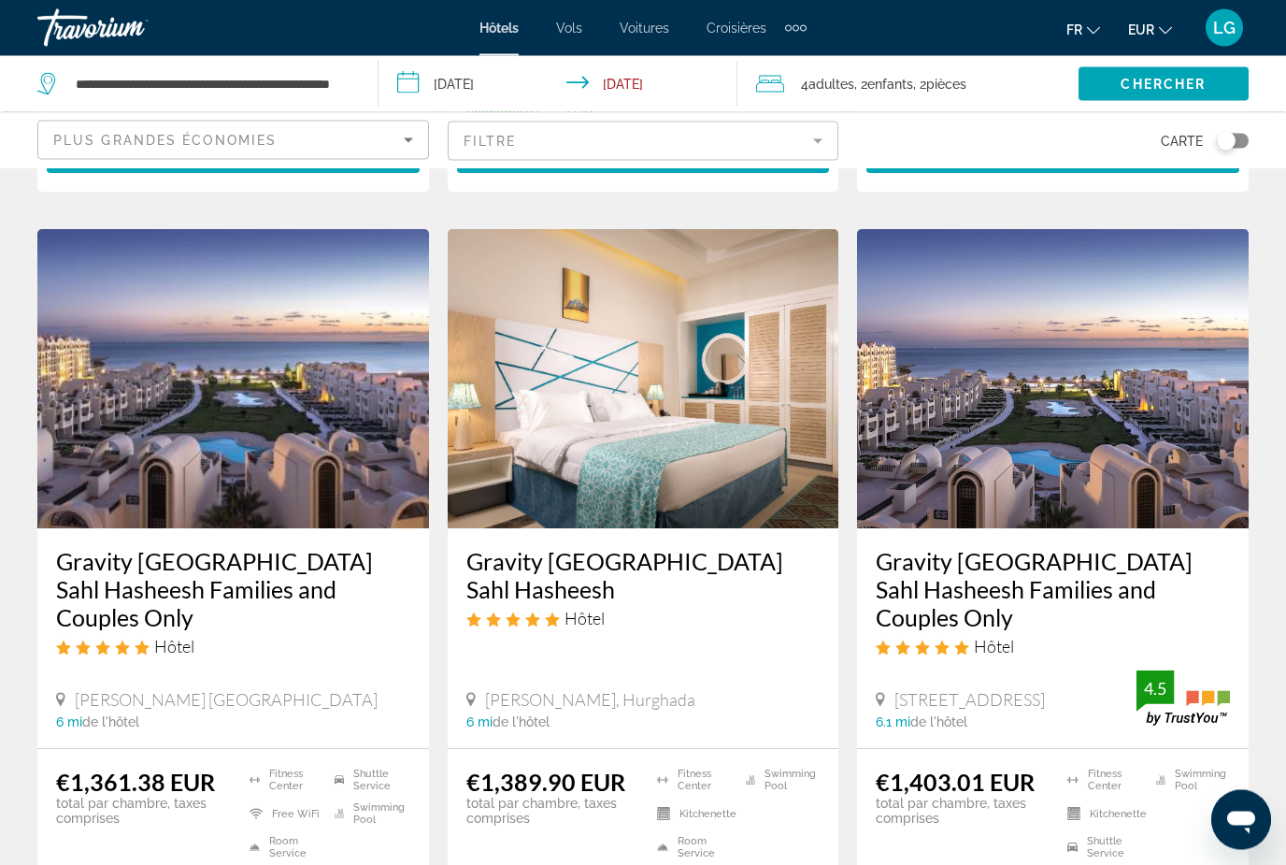
scroll to position [1444, 0]
drag, startPoint x: 336, startPoint y: 369, endPoint x: 375, endPoint y: 375, distance: 39.7
click at [369, 375] on img "Main content" at bounding box center [233, 378] width 392 height 299
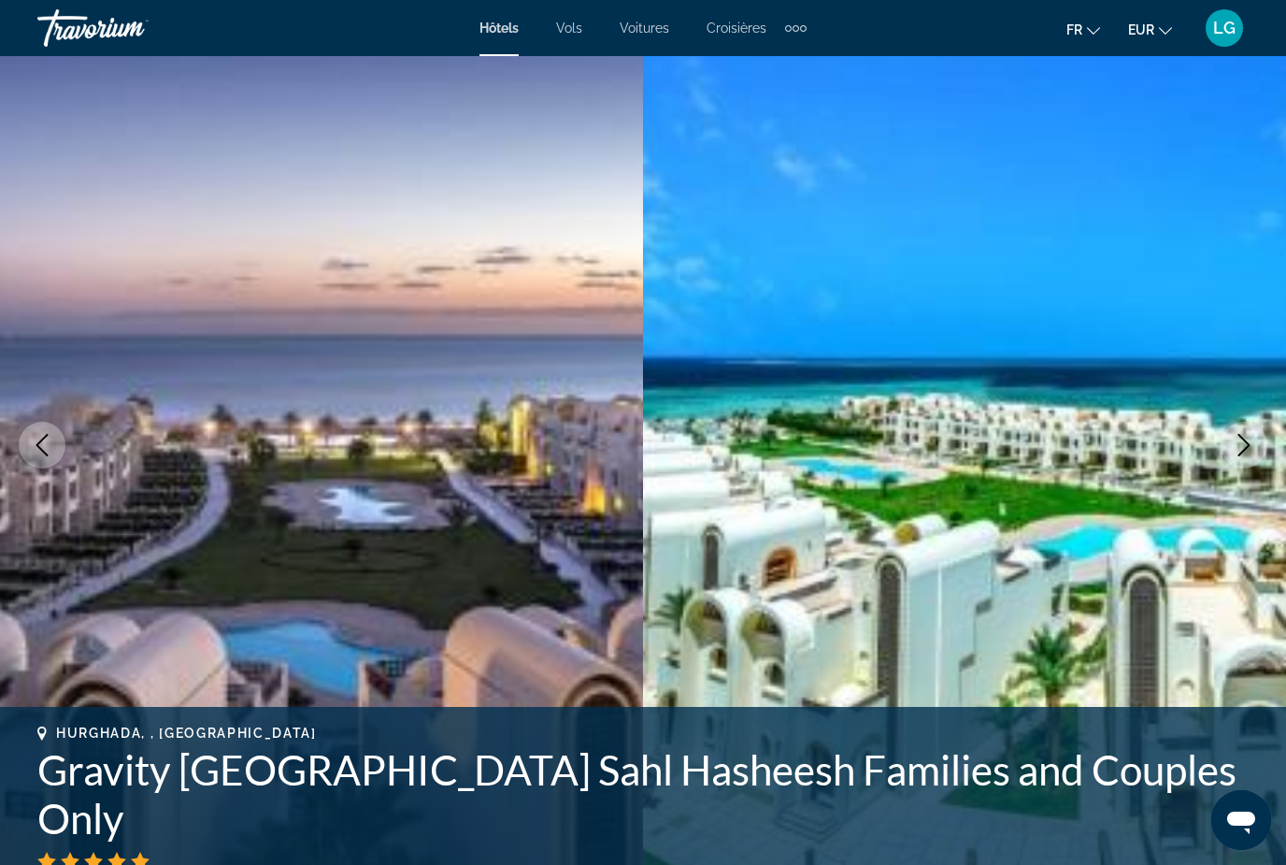
scroll to position [60, 0]
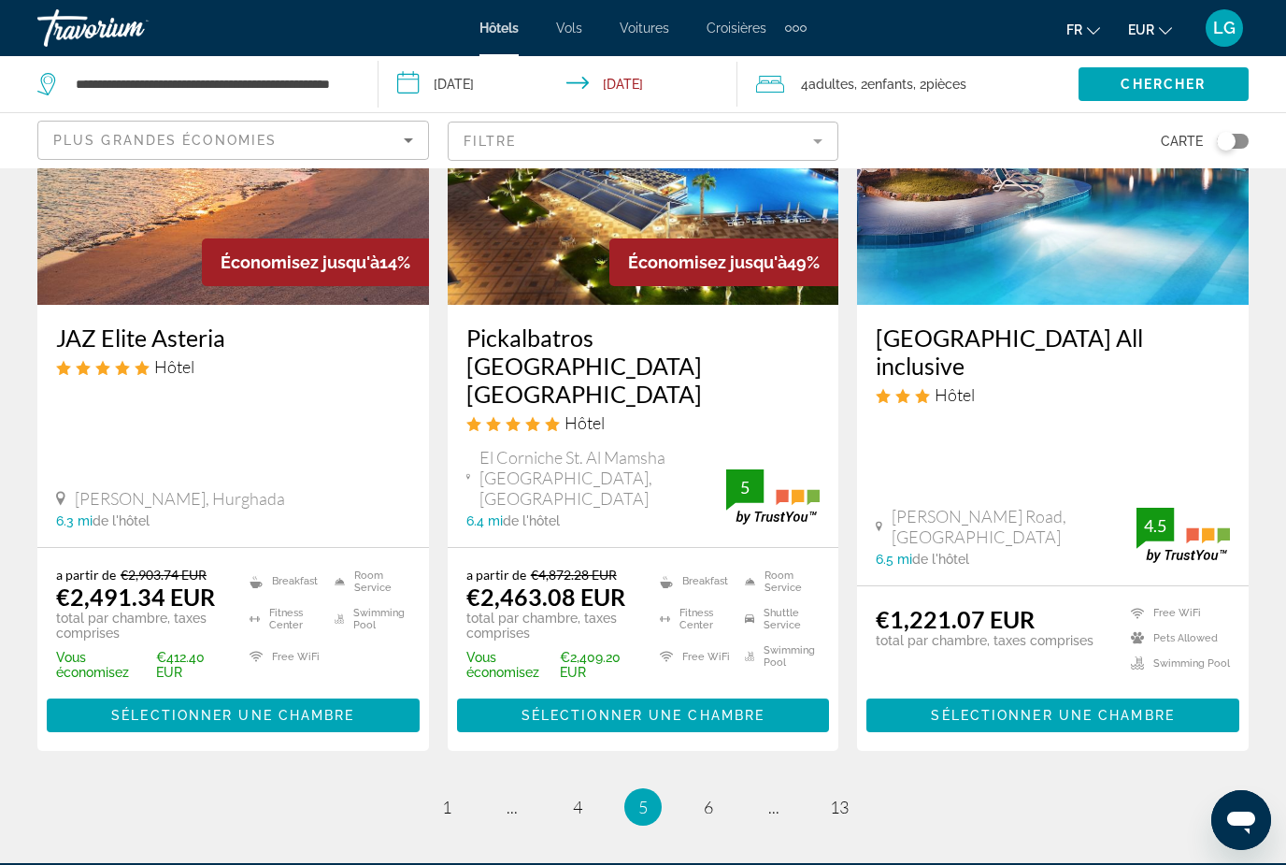
scroll to position [2523, 0]
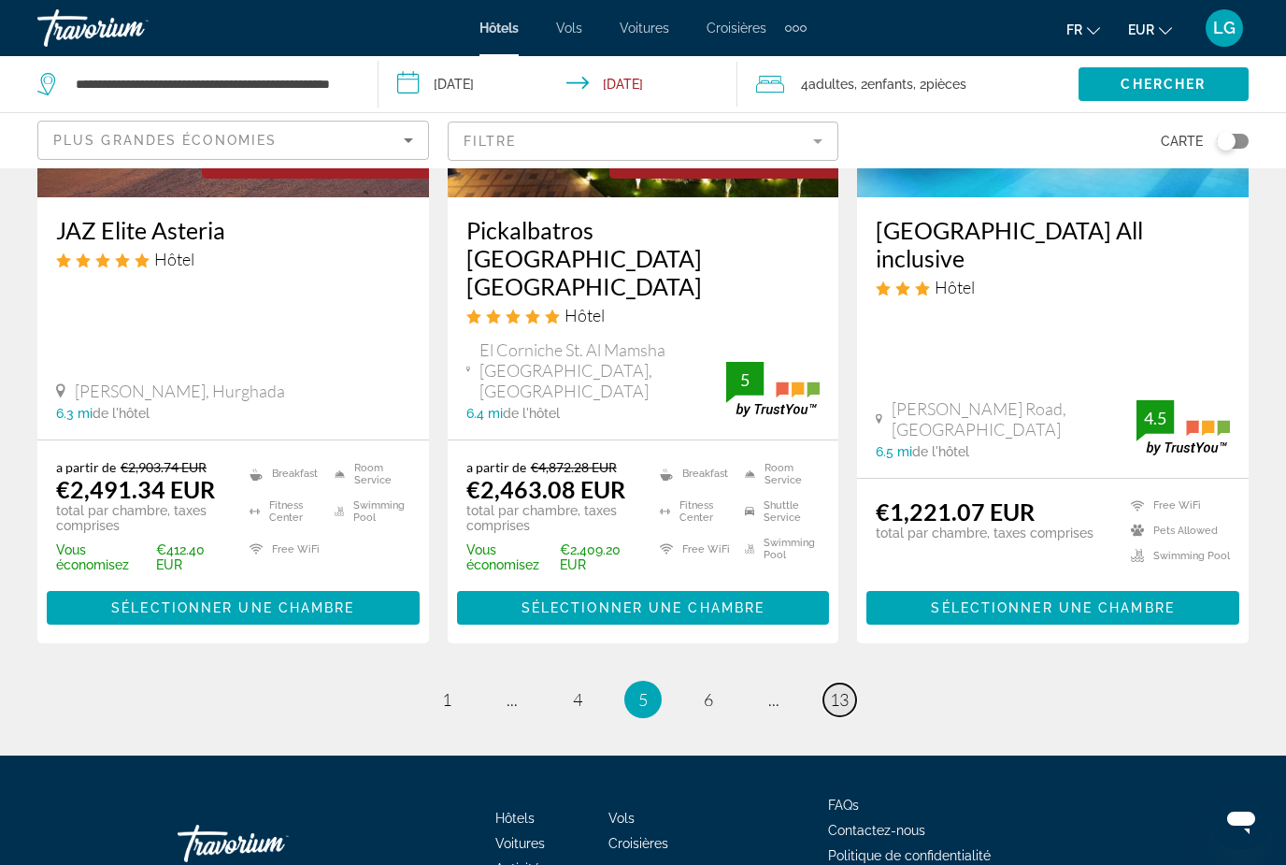
click at [847, 689] on span "13" at bounding box center [839, 699] width 19 height 21
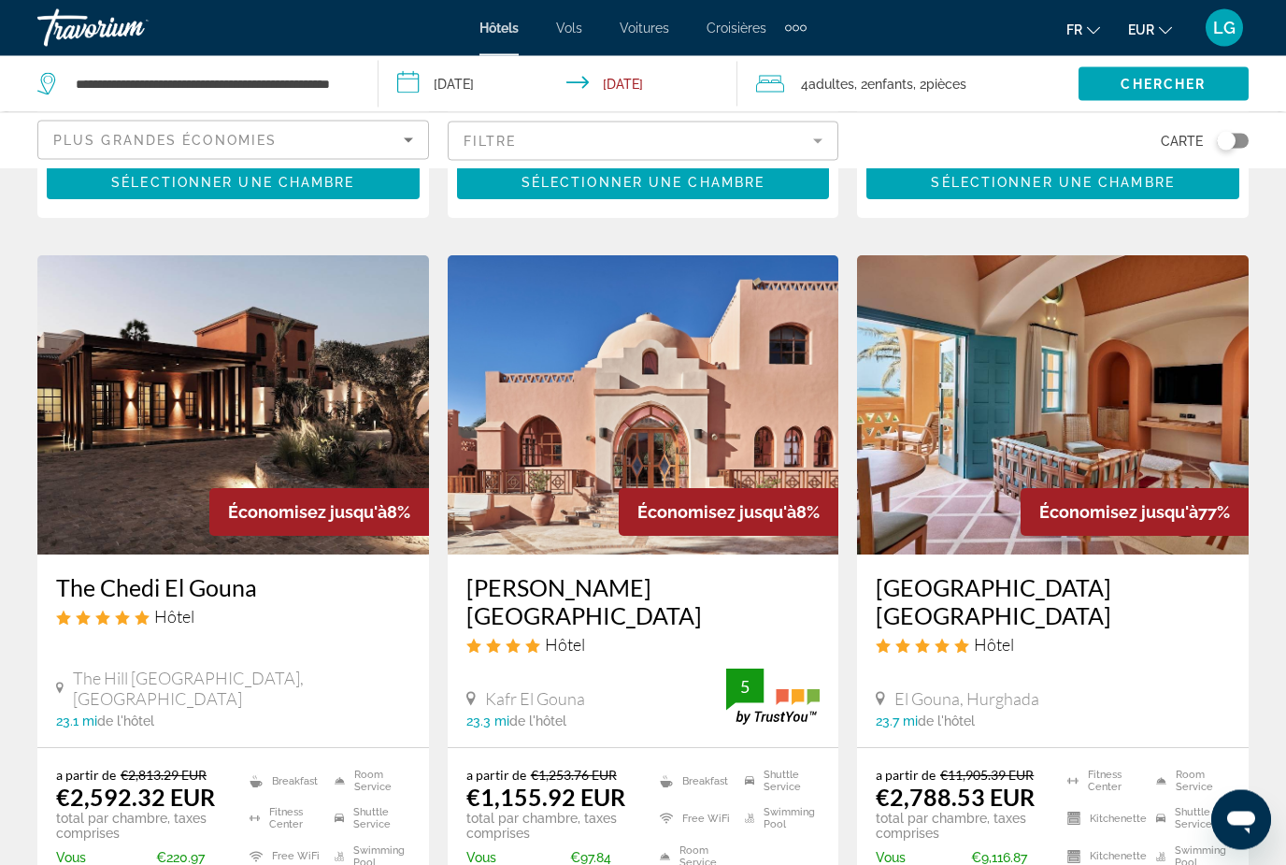
scroll to position [701, 0]
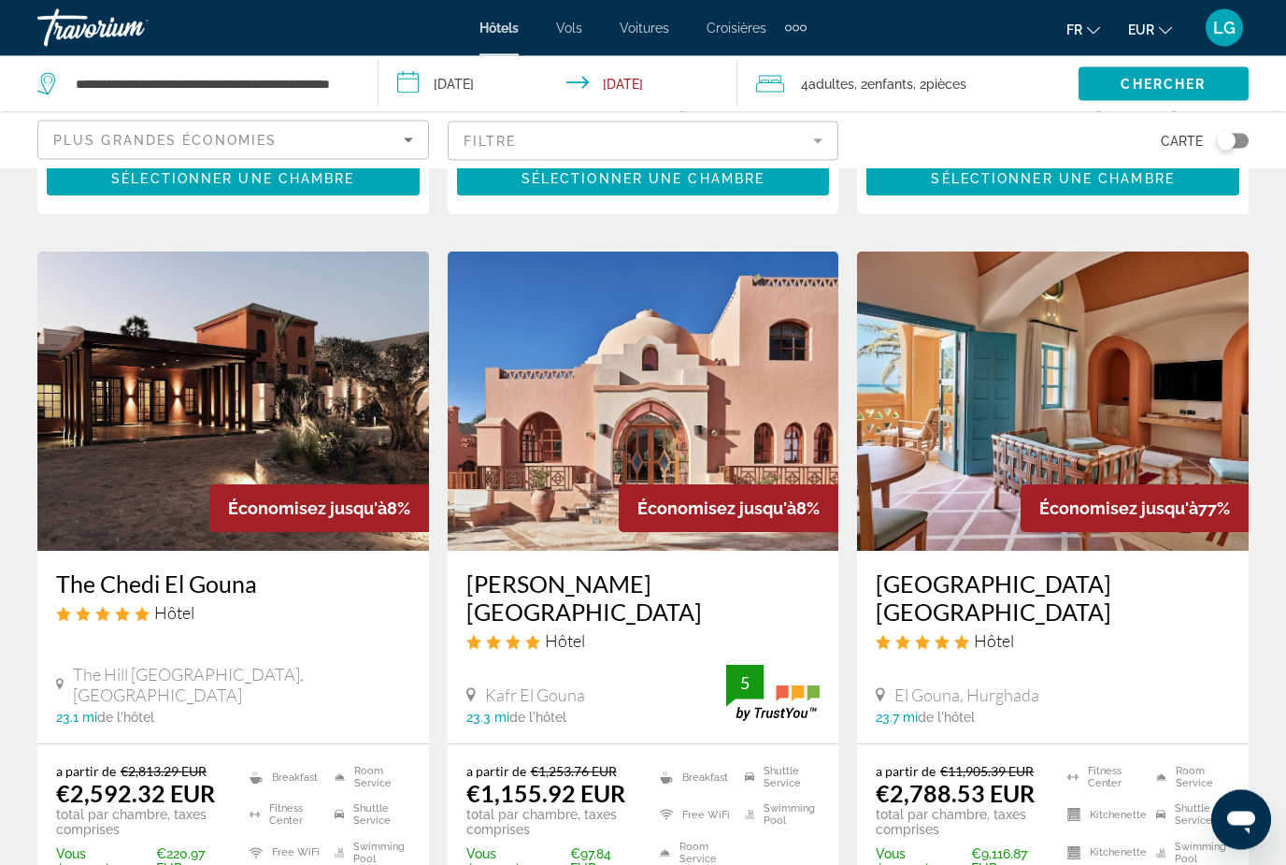
click at [979, 492] on img "Main content" at bounding box center [1053, 401] width 392 height 299
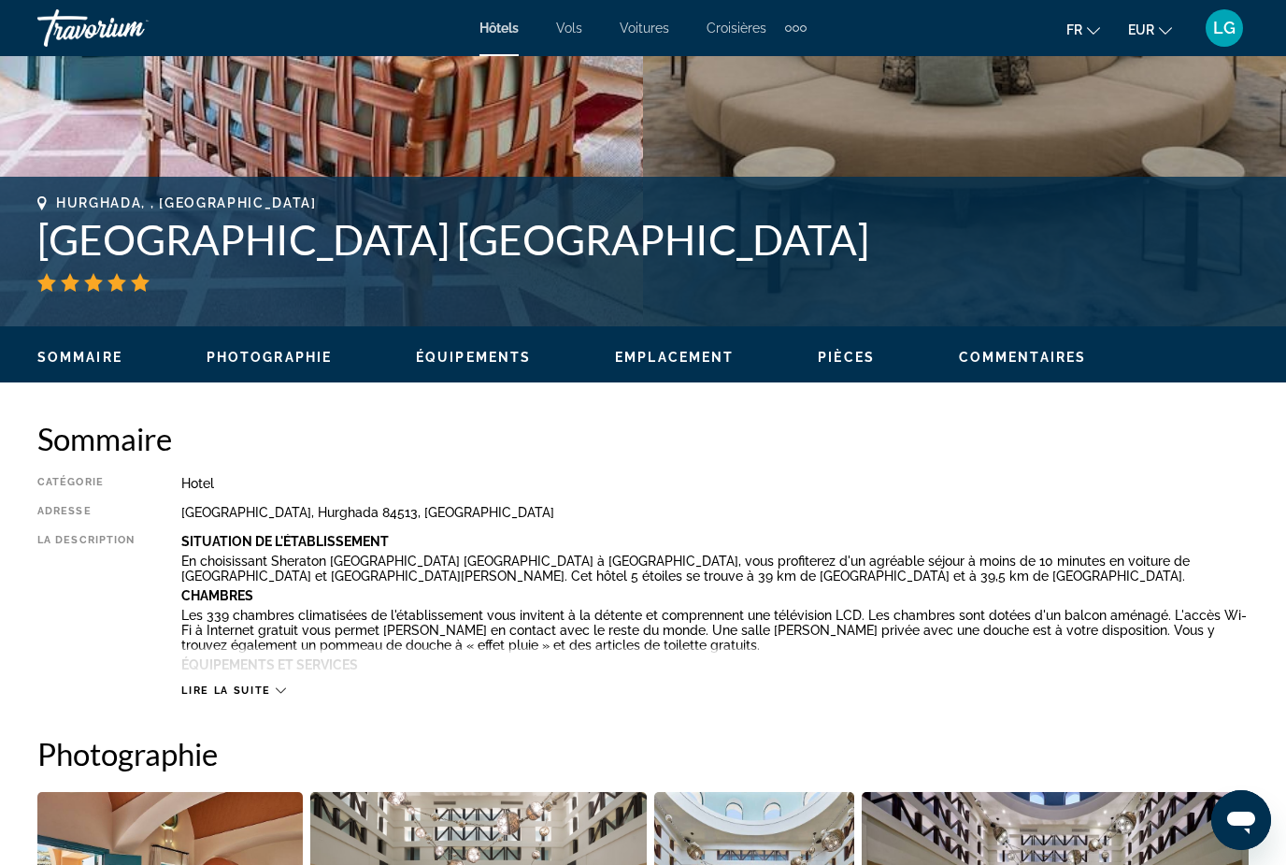
scroll to position [623, 0]
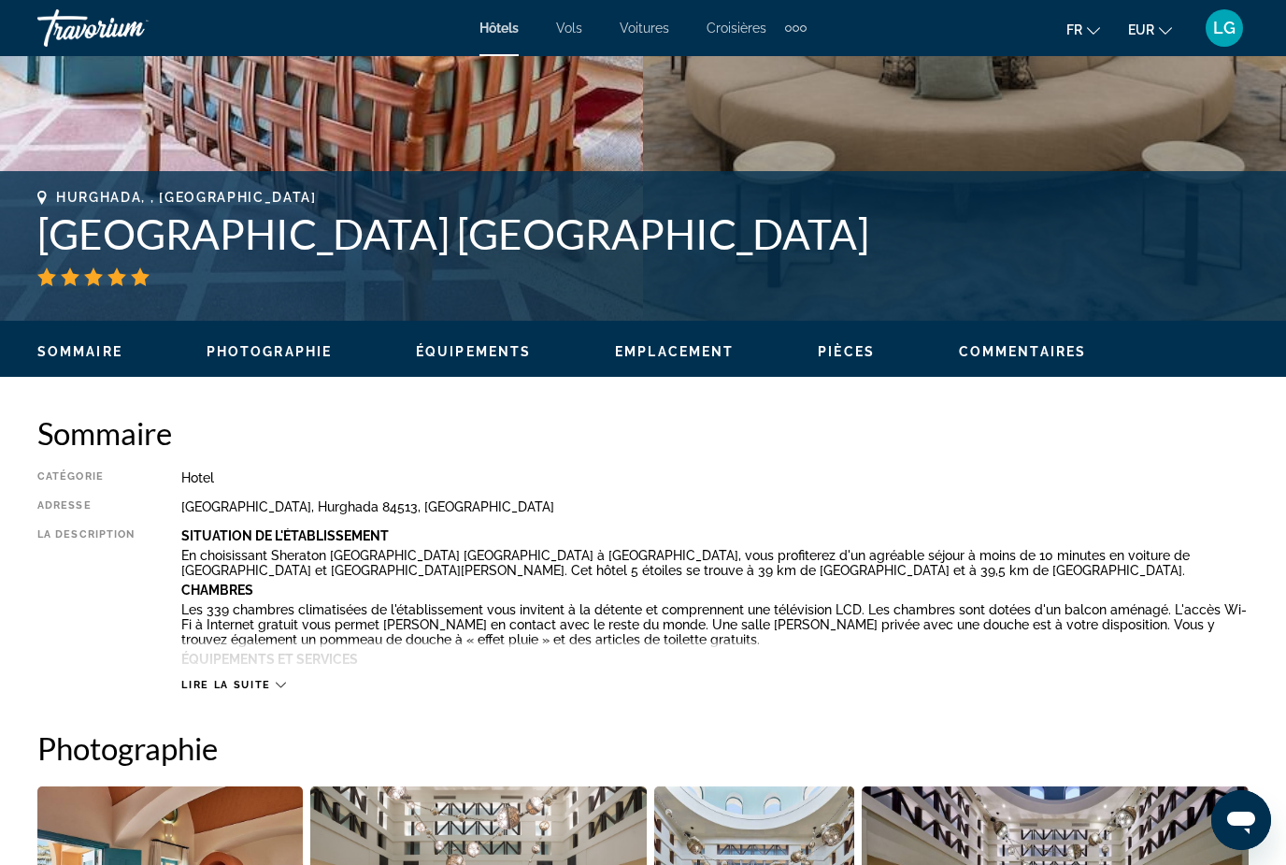
click at [270, 351] on span "Photographie" at bounding box center [269, 351] width 125 height 15
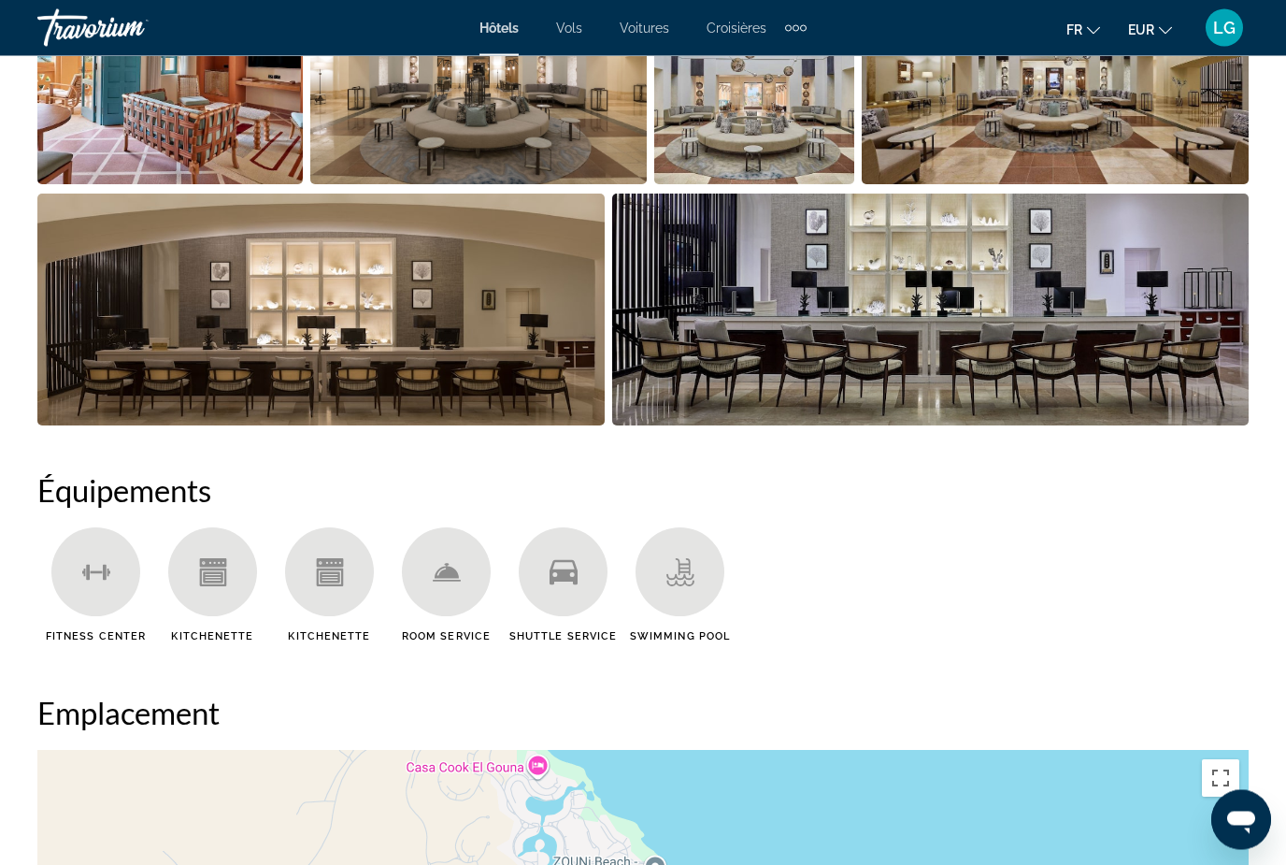
scroll to position [1457, 0]
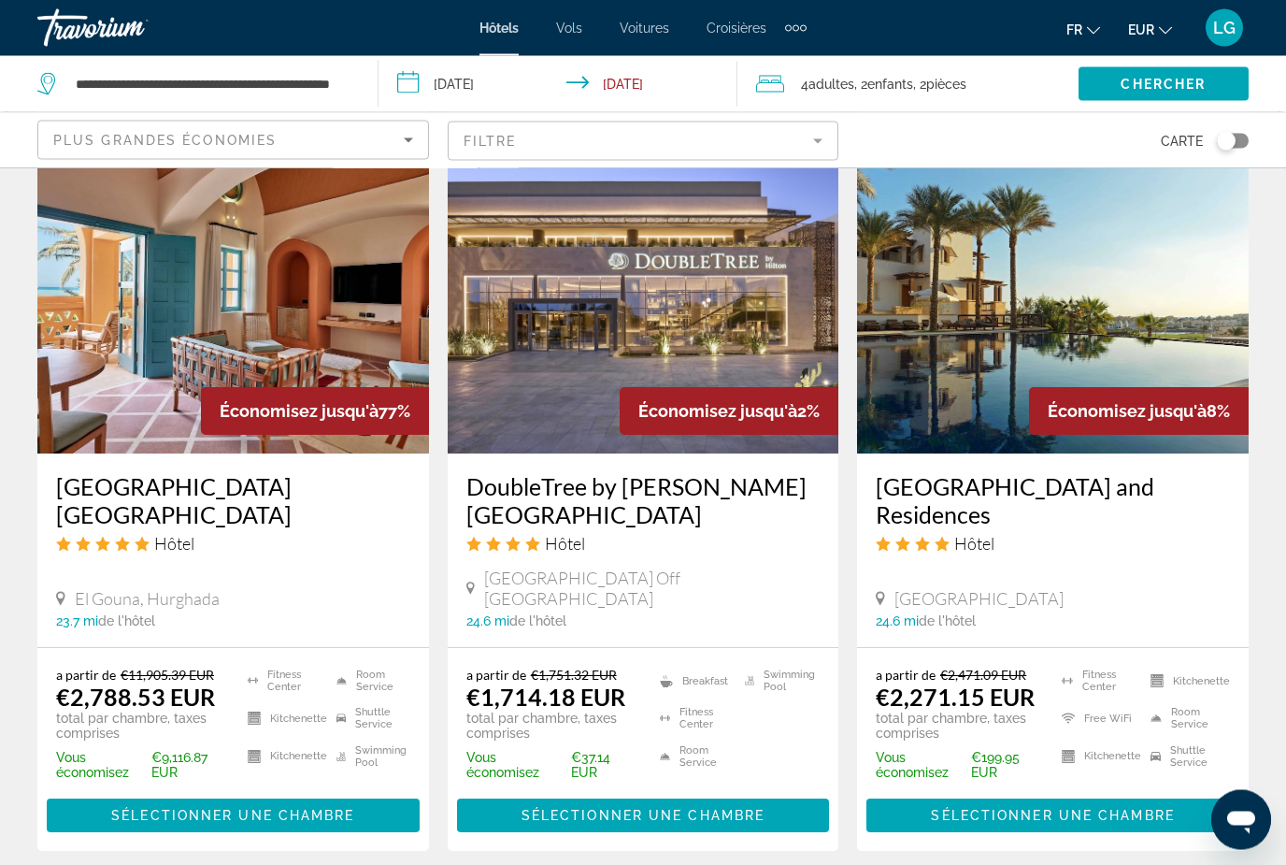
scroll to position [1545, 0]
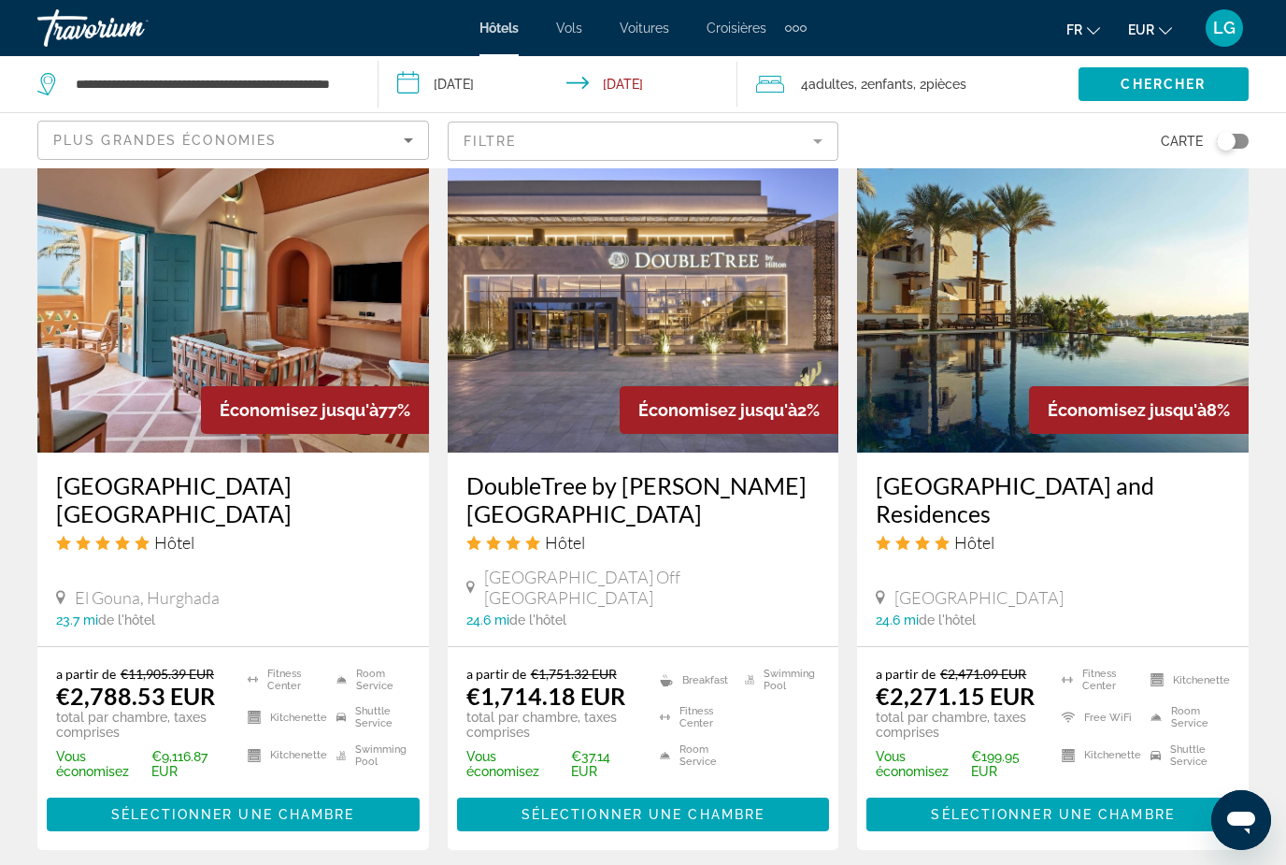
click at [1077, 471] on h3 "Ancient Sands Golf Resort and Residences" at bounding box center [1053, 499] width 354 height 56
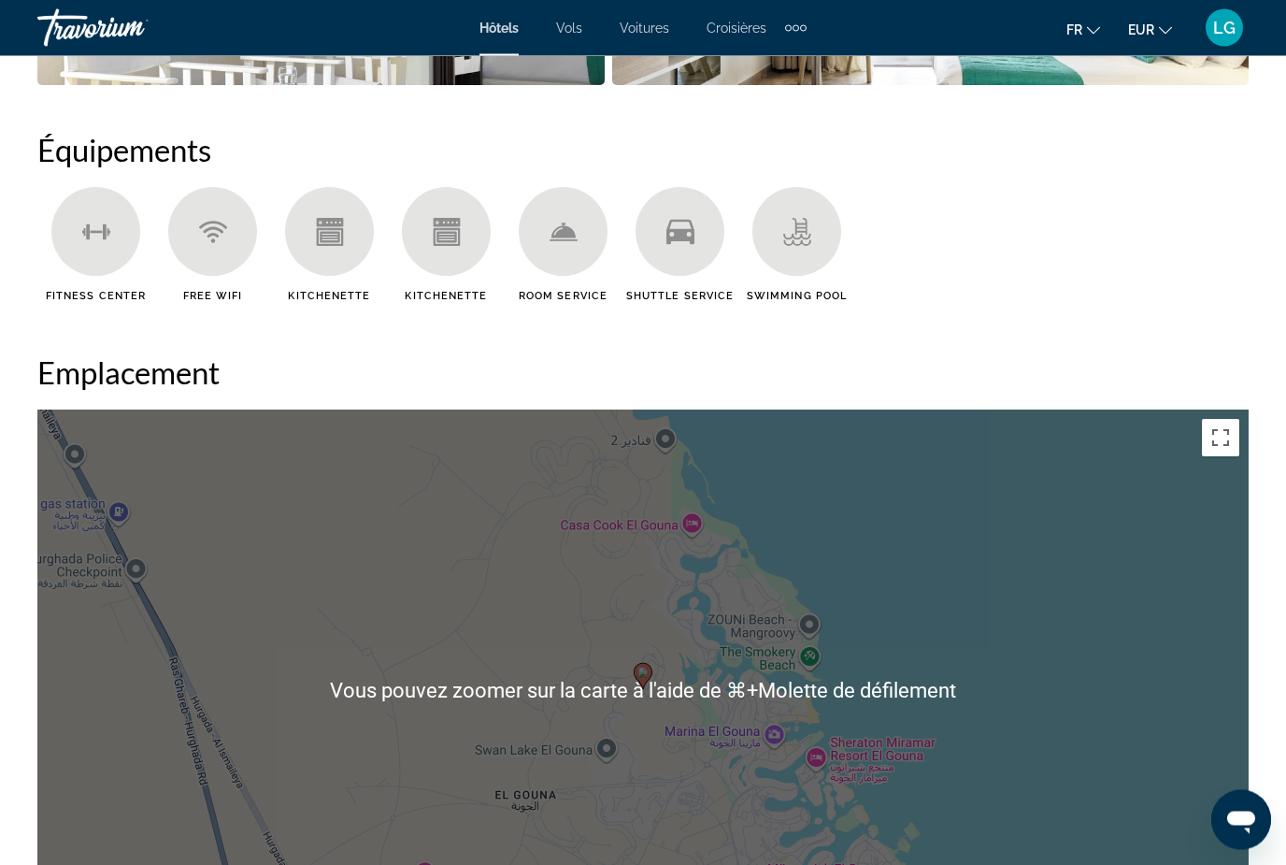
scroll to position [1700, 0]
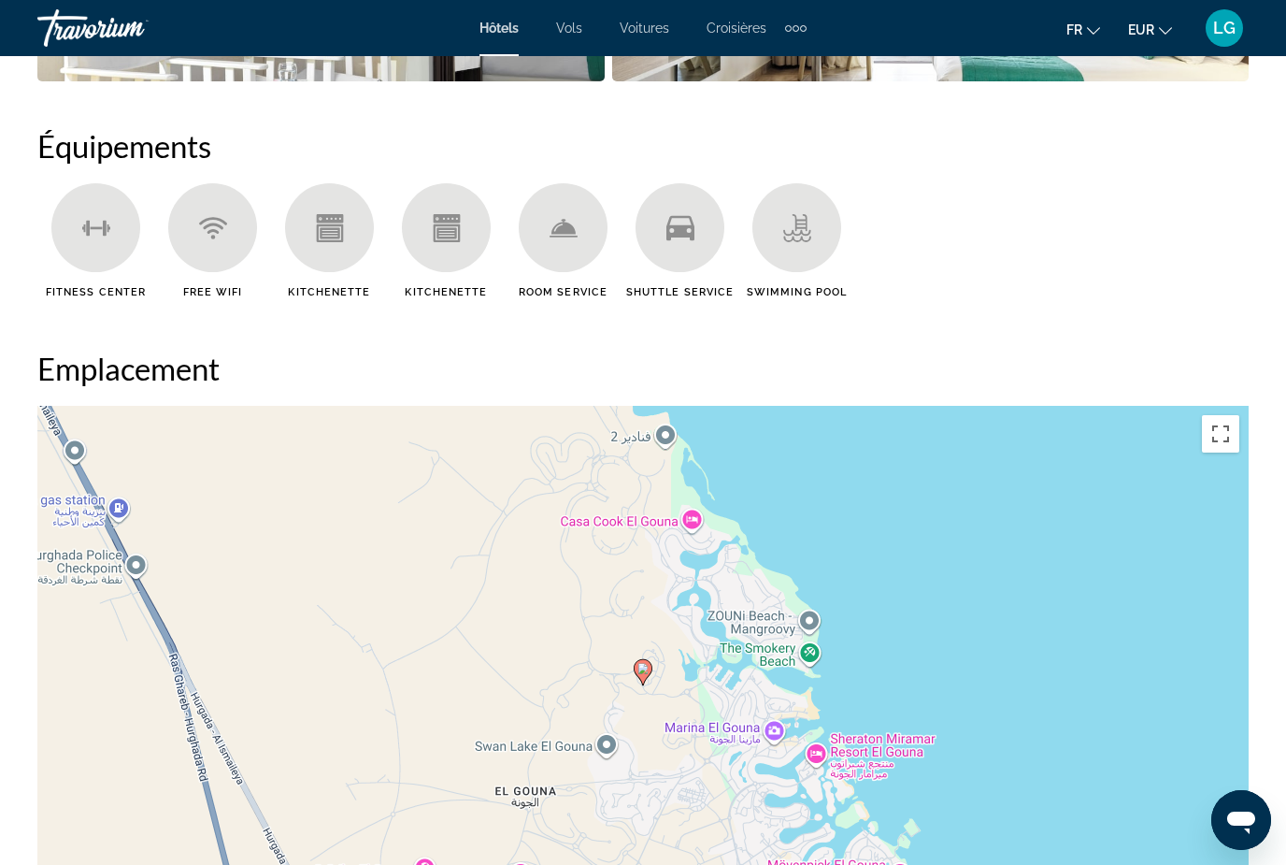
click at [982, 313] on div "Sommaire Catégorie Hotel Adresse Kite Centre Road, El Gouna 84513, Egypt La des…" at bounding box center [643, 411] width 1230 height 2149
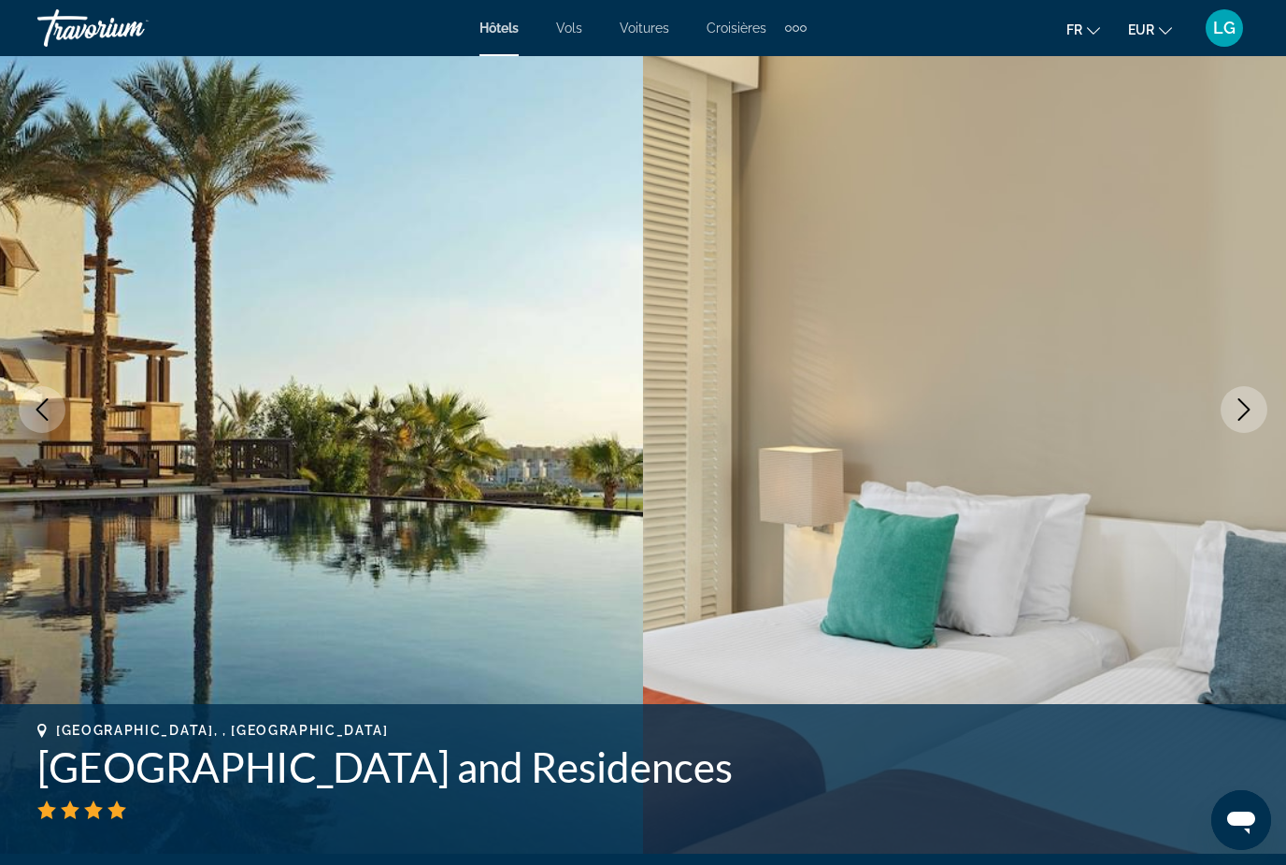
scroll to position [0, 0]
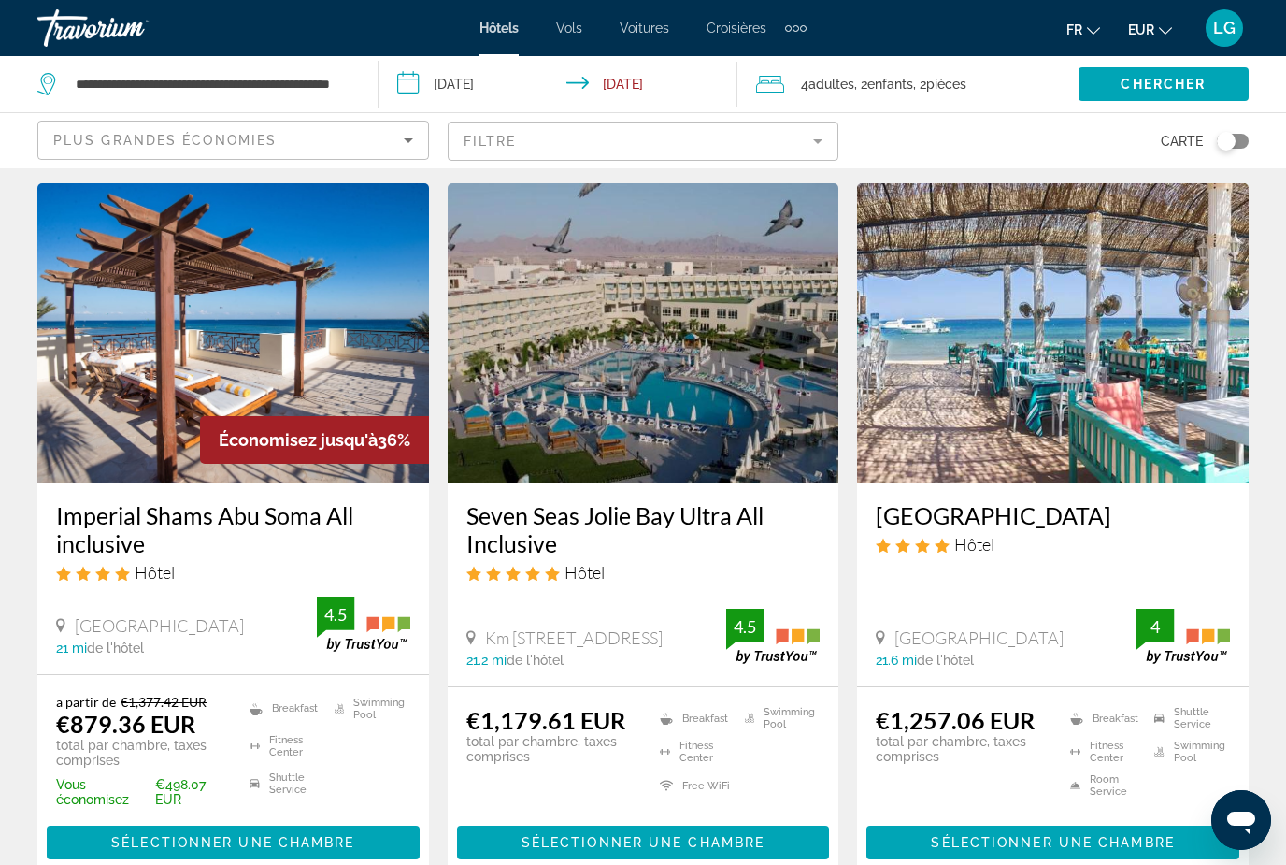
scroll to position [54, 0]
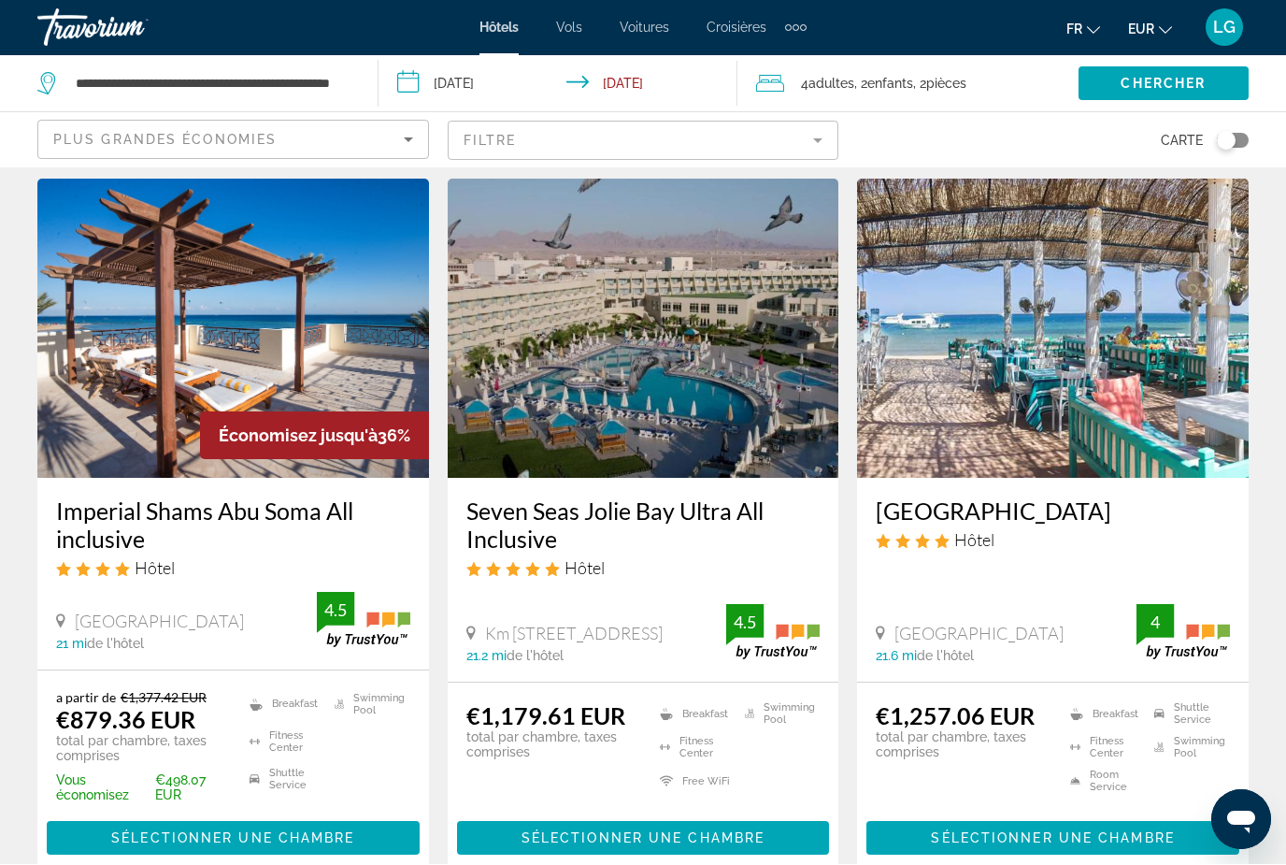
click at [299, 435] on span "Économisez jusqu'à" at bounding box center [298, 436] width 159 height 20
click at [294, 283] on img "Main content" at bounding box center [233, 328] width 392 height 299
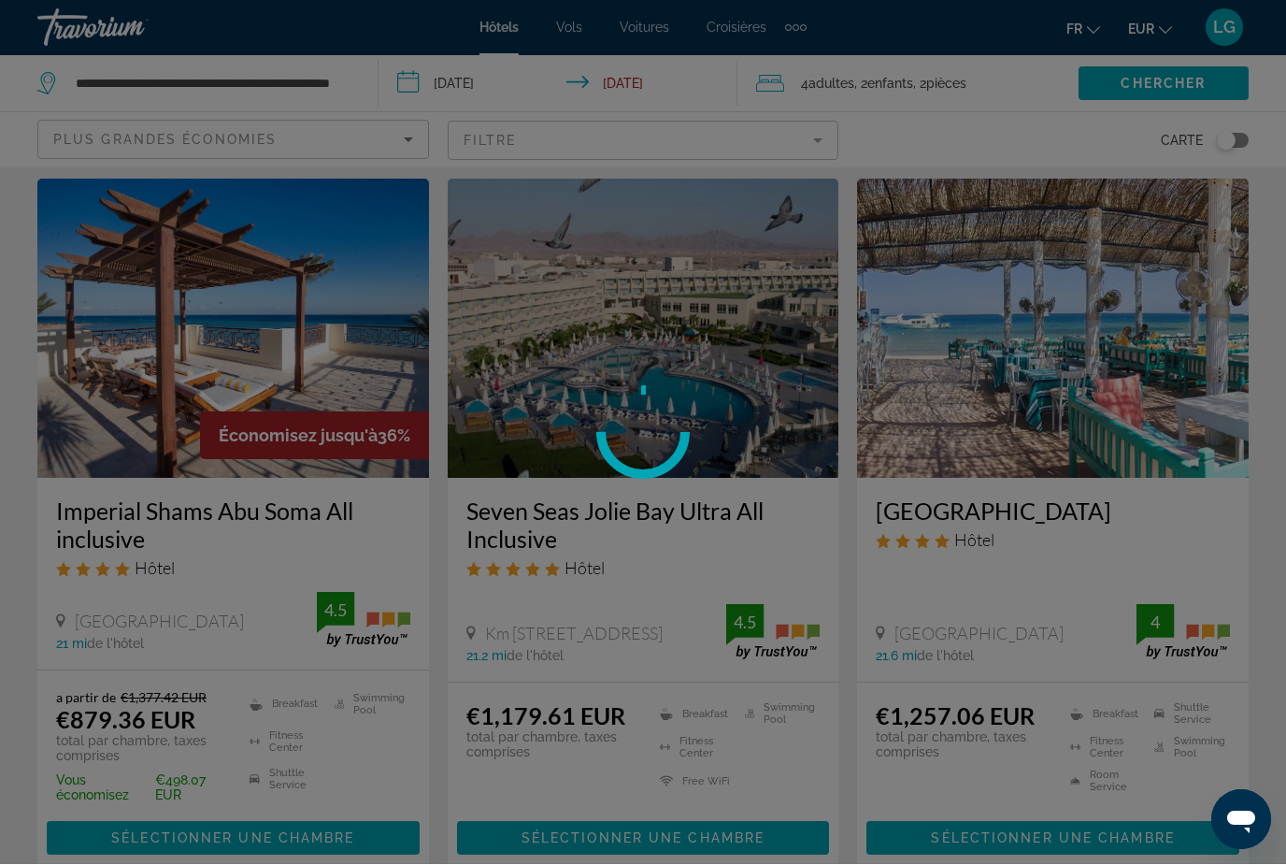
scroll to position [55, 0]
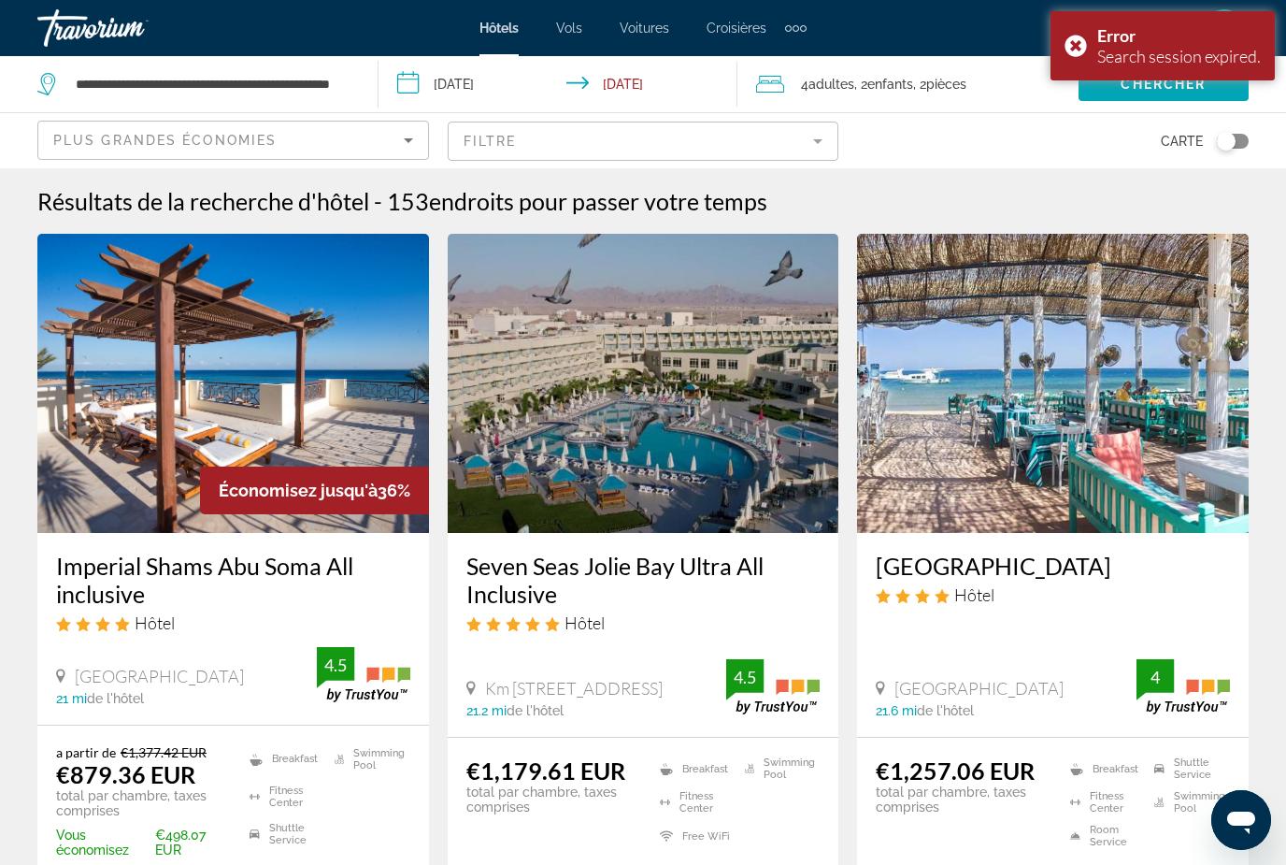
click at [222, 354] on img "Main content" at bounding box center [233, 383] width 392 height 299
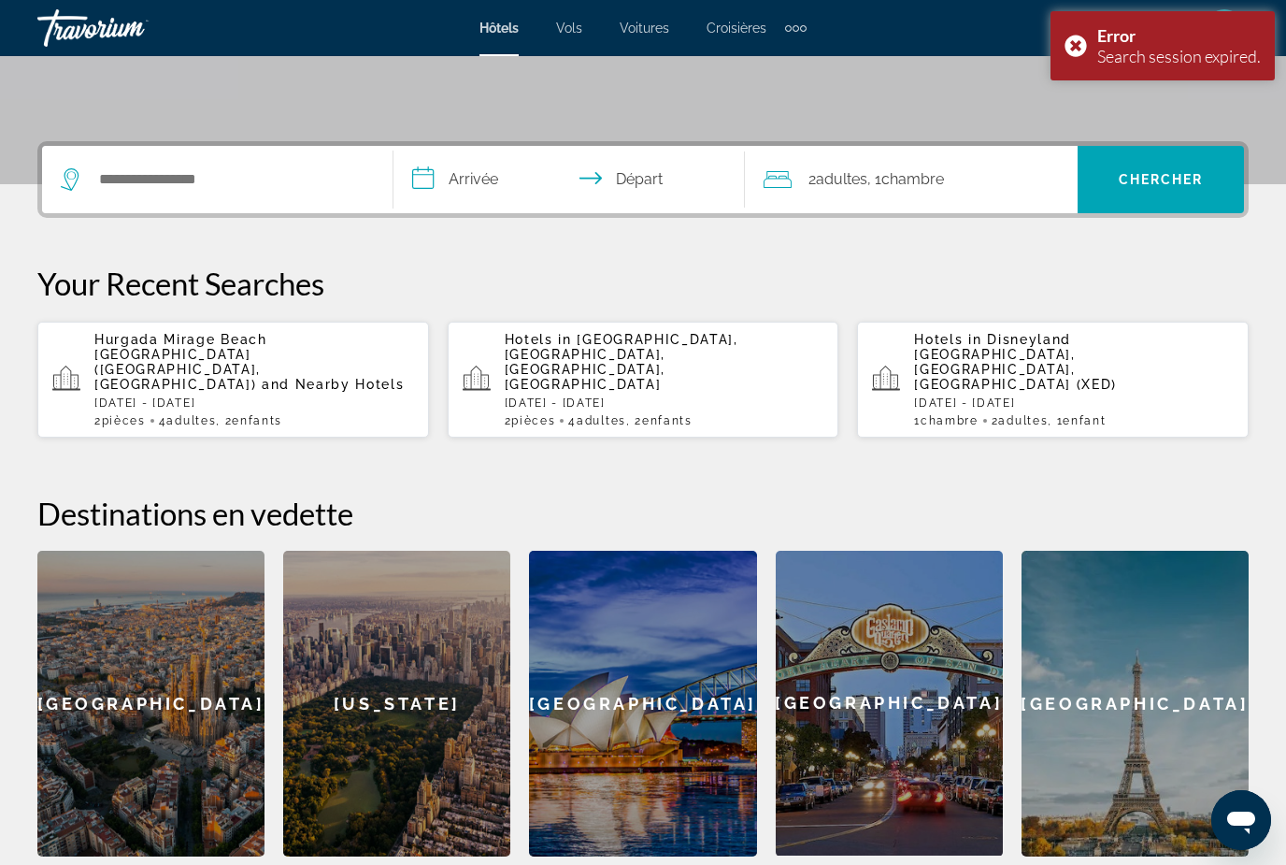
scroll to position [352, 0]
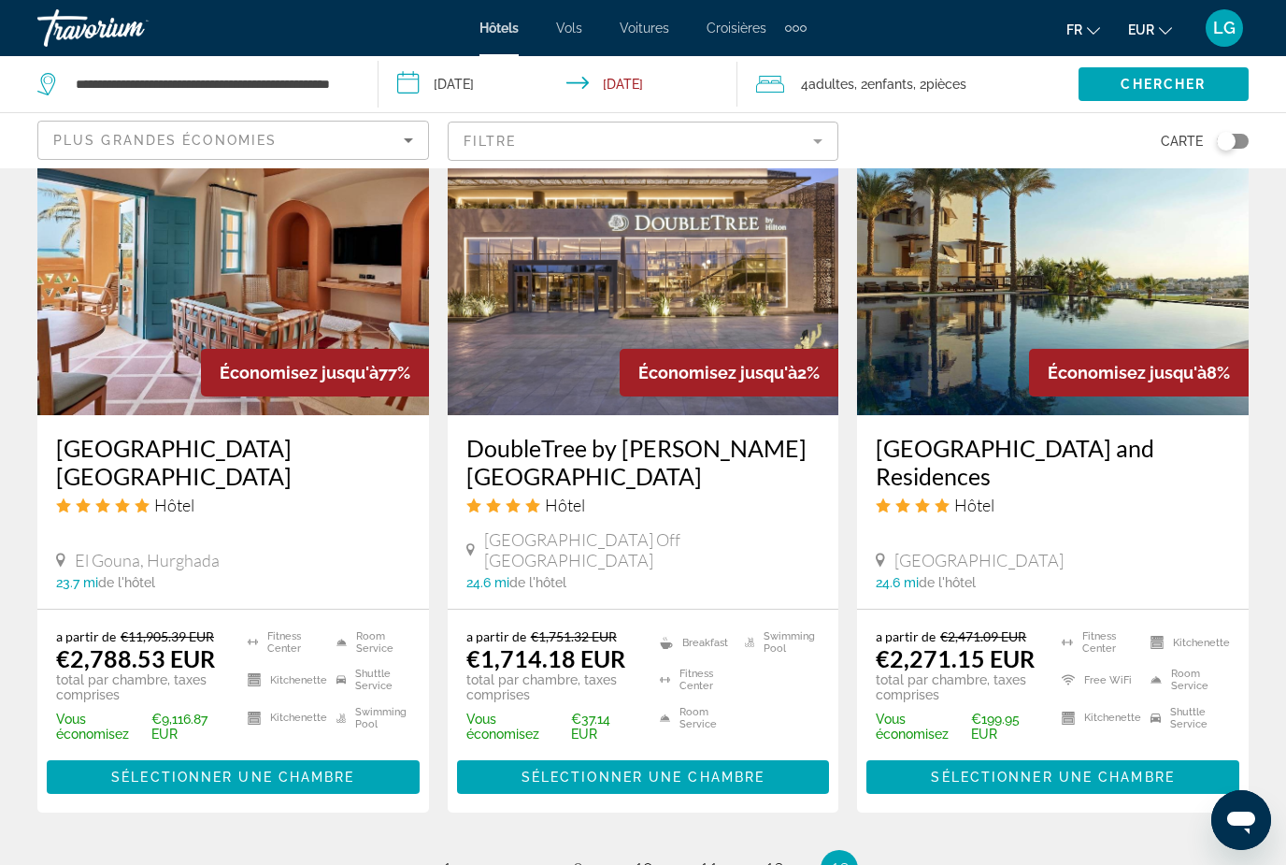
scroll to position [1784, 0]
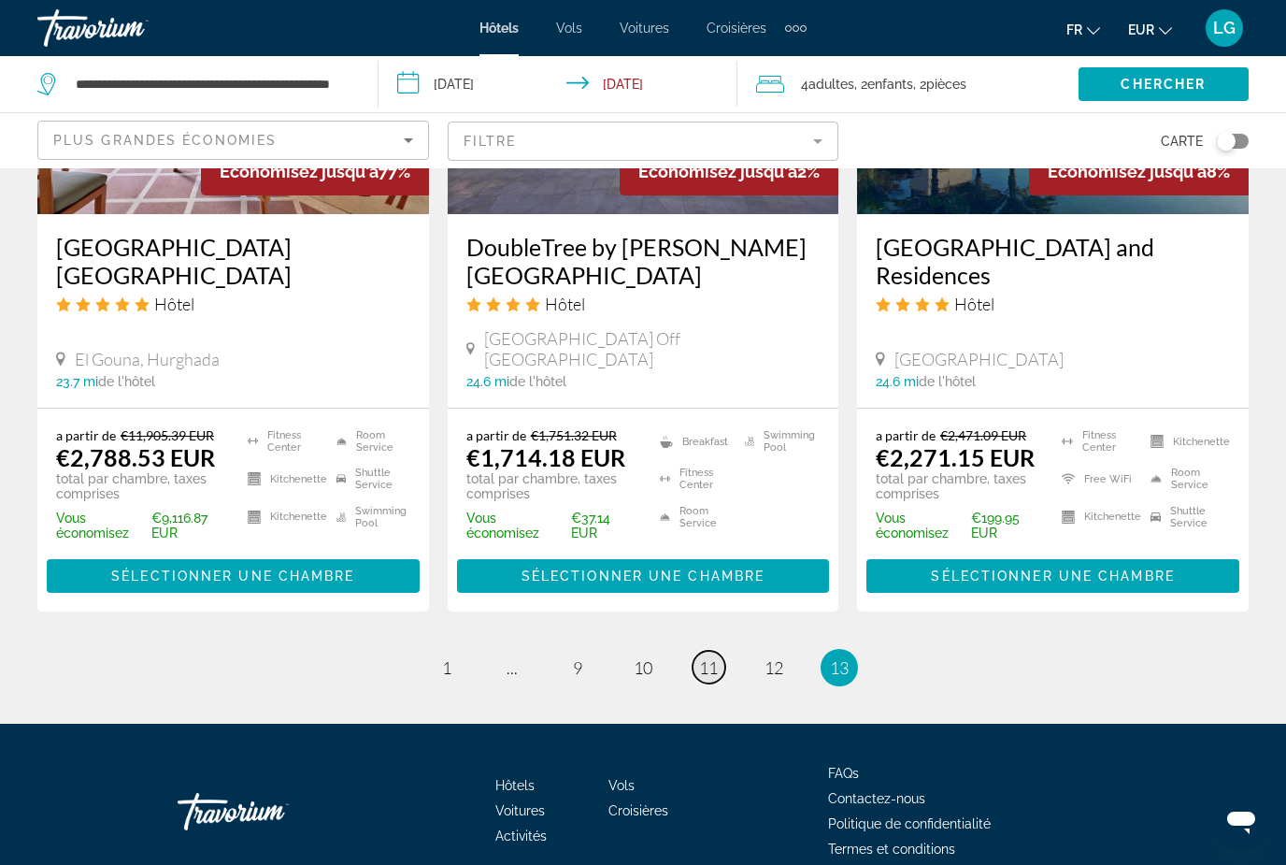
click at [699, 657] on span "11" at bounding box center [708, 667] width 19 height 21
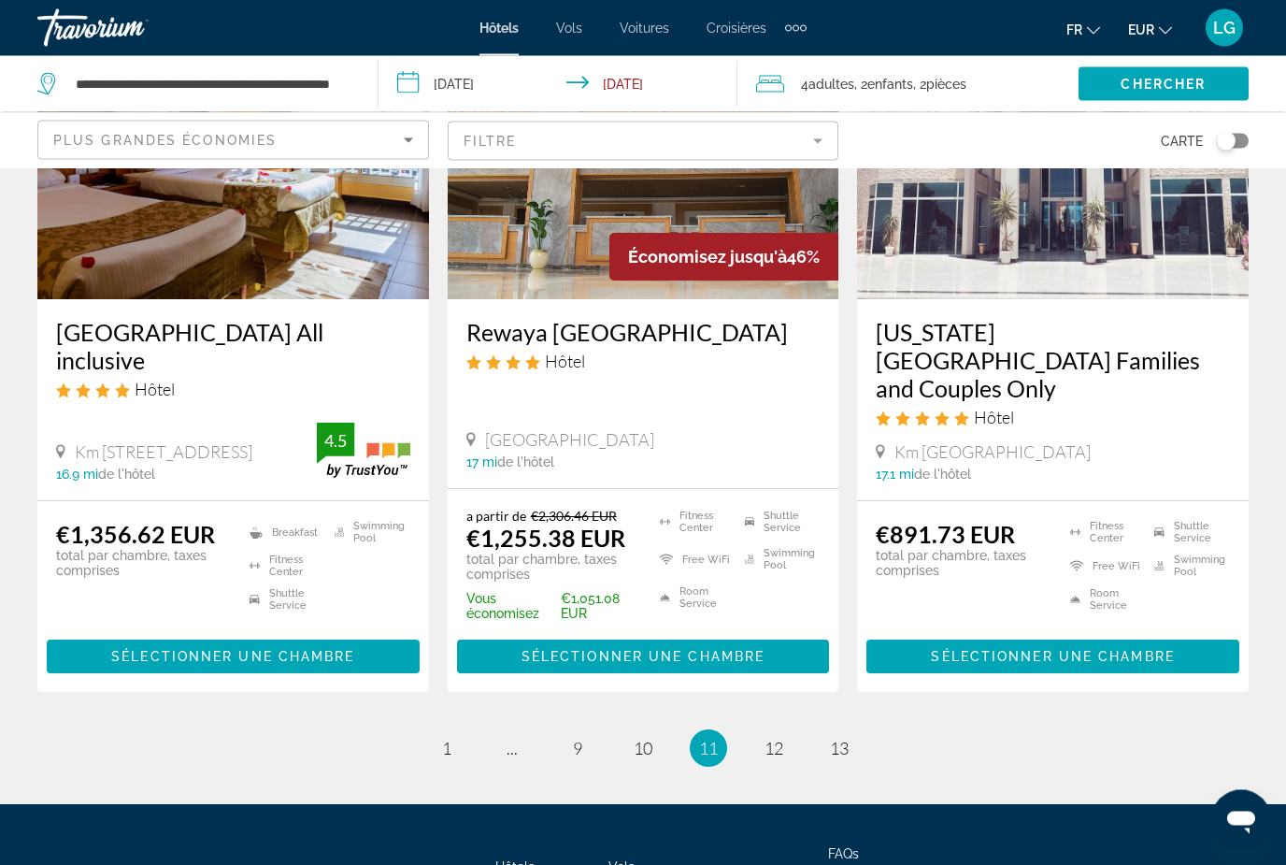
scroll to position [2422, 0]
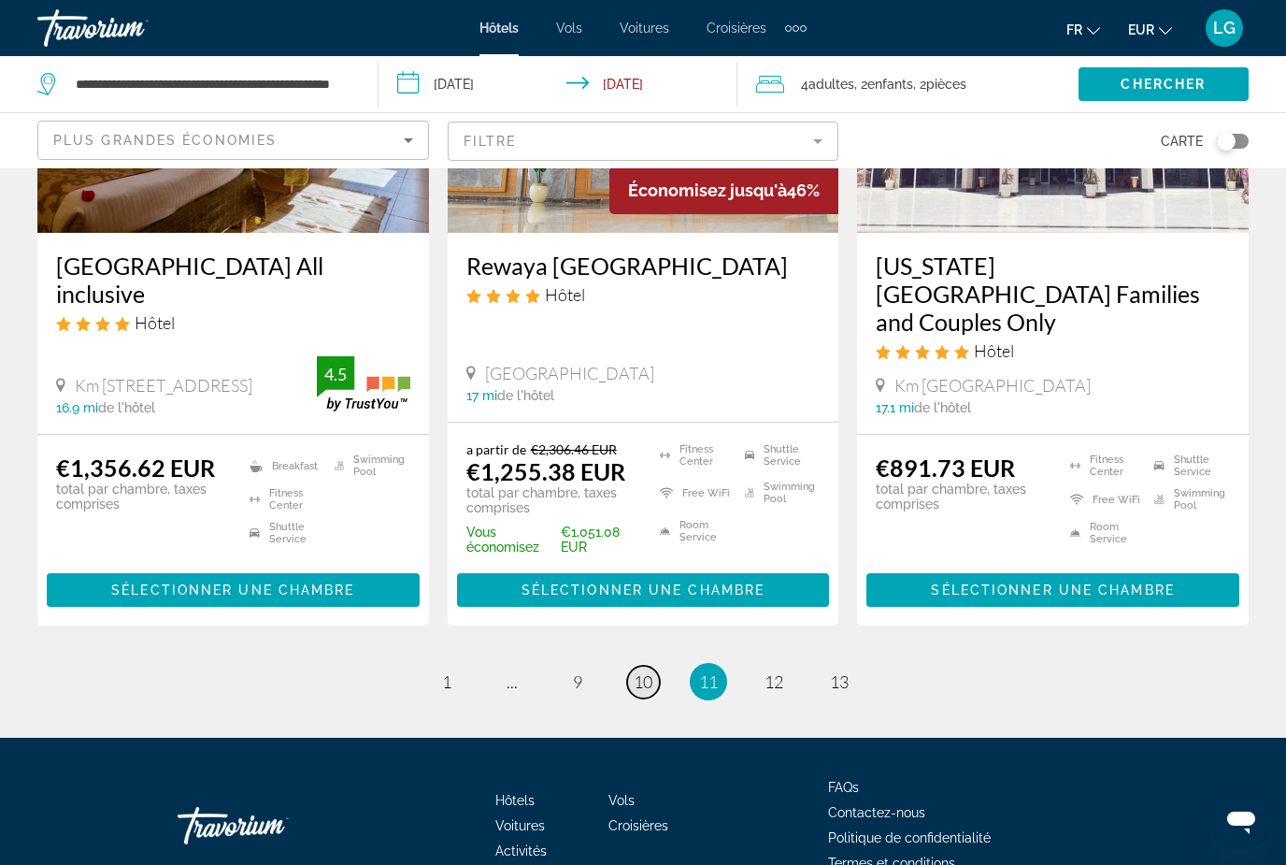
click at [638, 671] on span "10" at bounding box center [643, 681] width 19 height 21
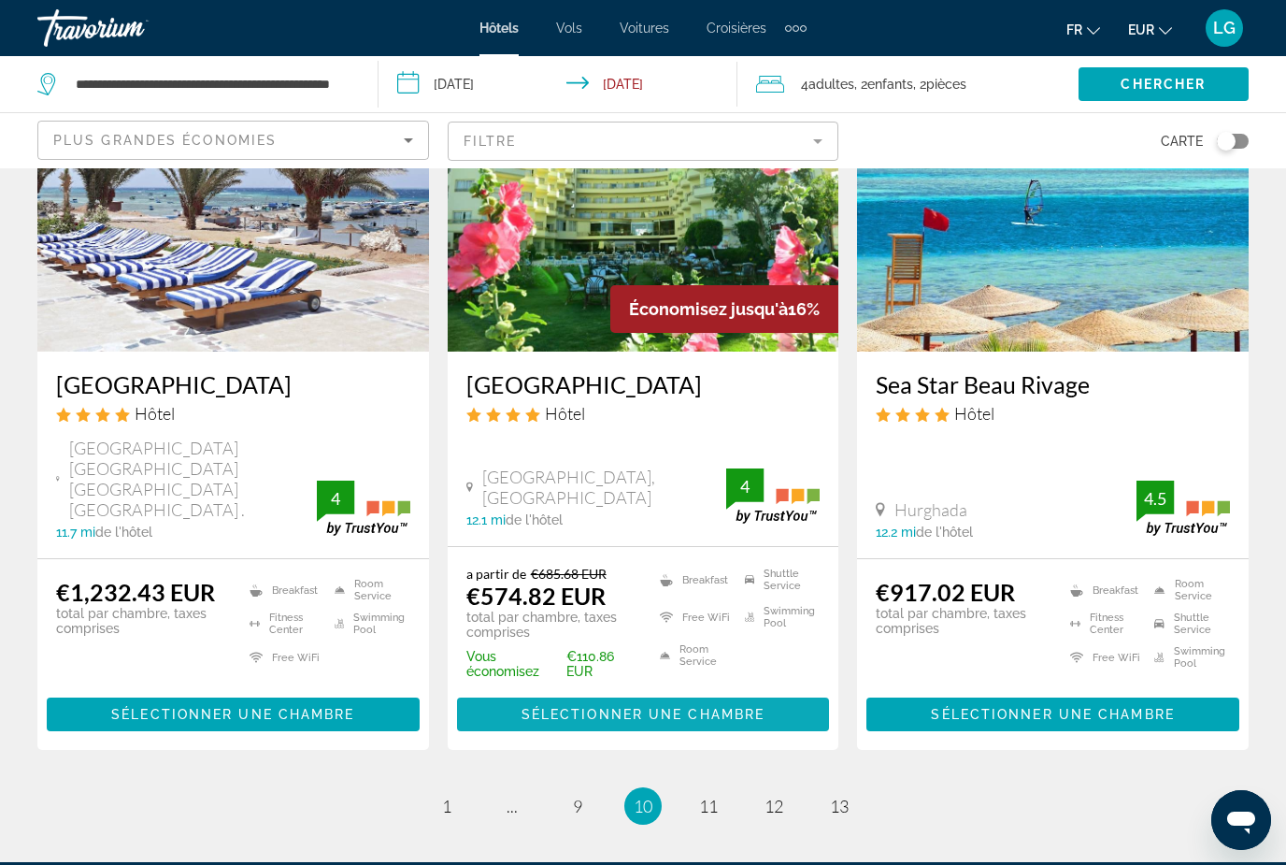
scroll to position [2386, 0]
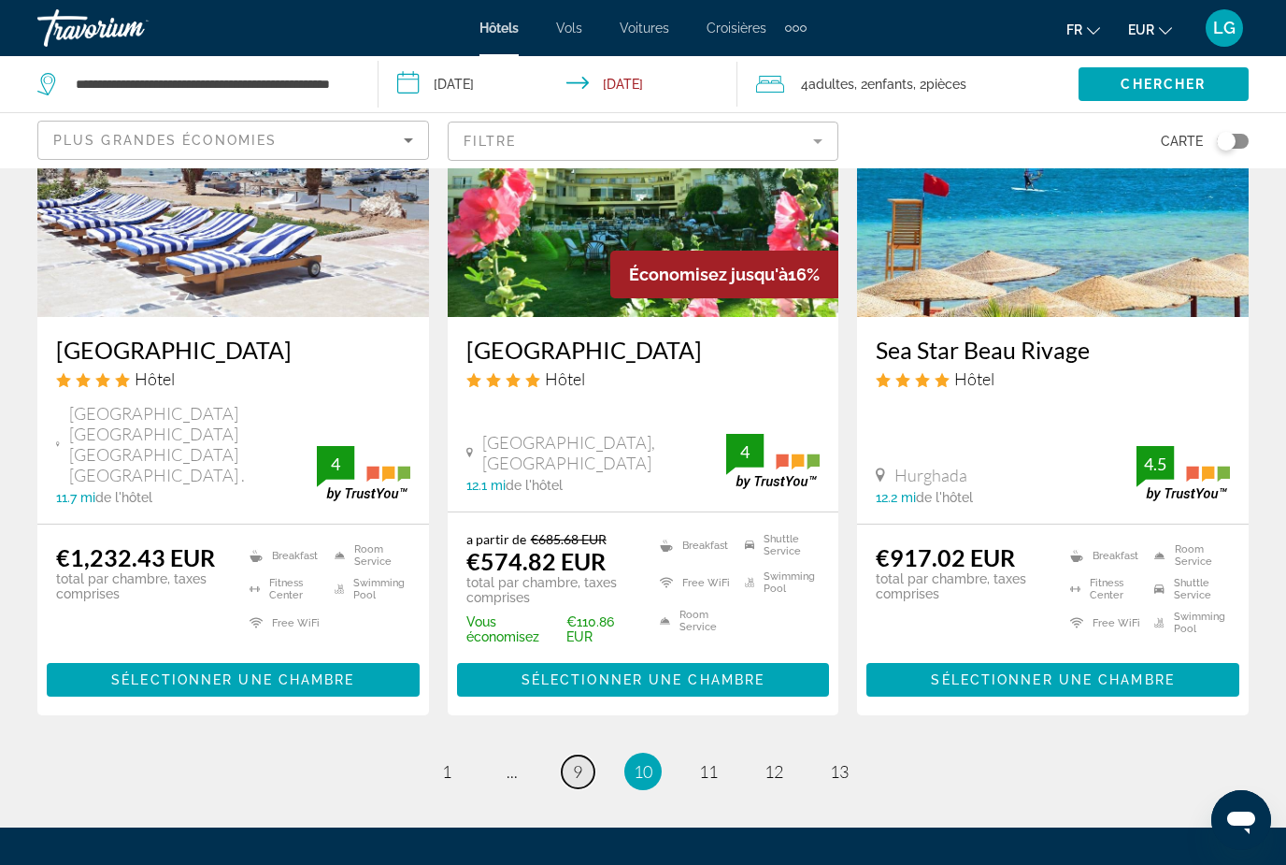
click at [576, 761] on span "9" at bounding box center [577, 771] width 9 height 21
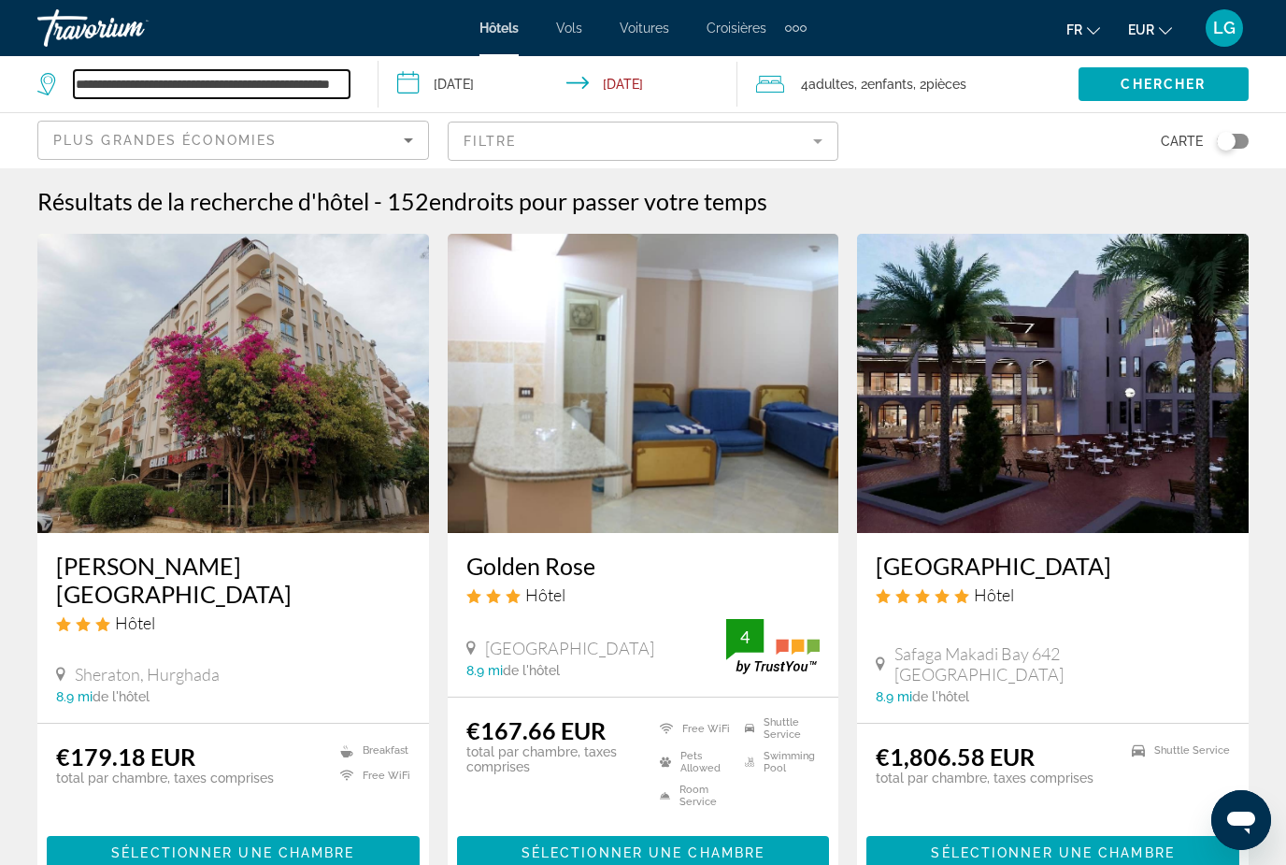
click at [342, 93] on input "**********" at bounding box center [212, 84] width 276 height 28
click at [341, 82] on input "**********" at bounding box center [212, 84] width 276 height 28
click at [148, 83] on input "**********" at bounding box center [212, 84] width 276 height 28
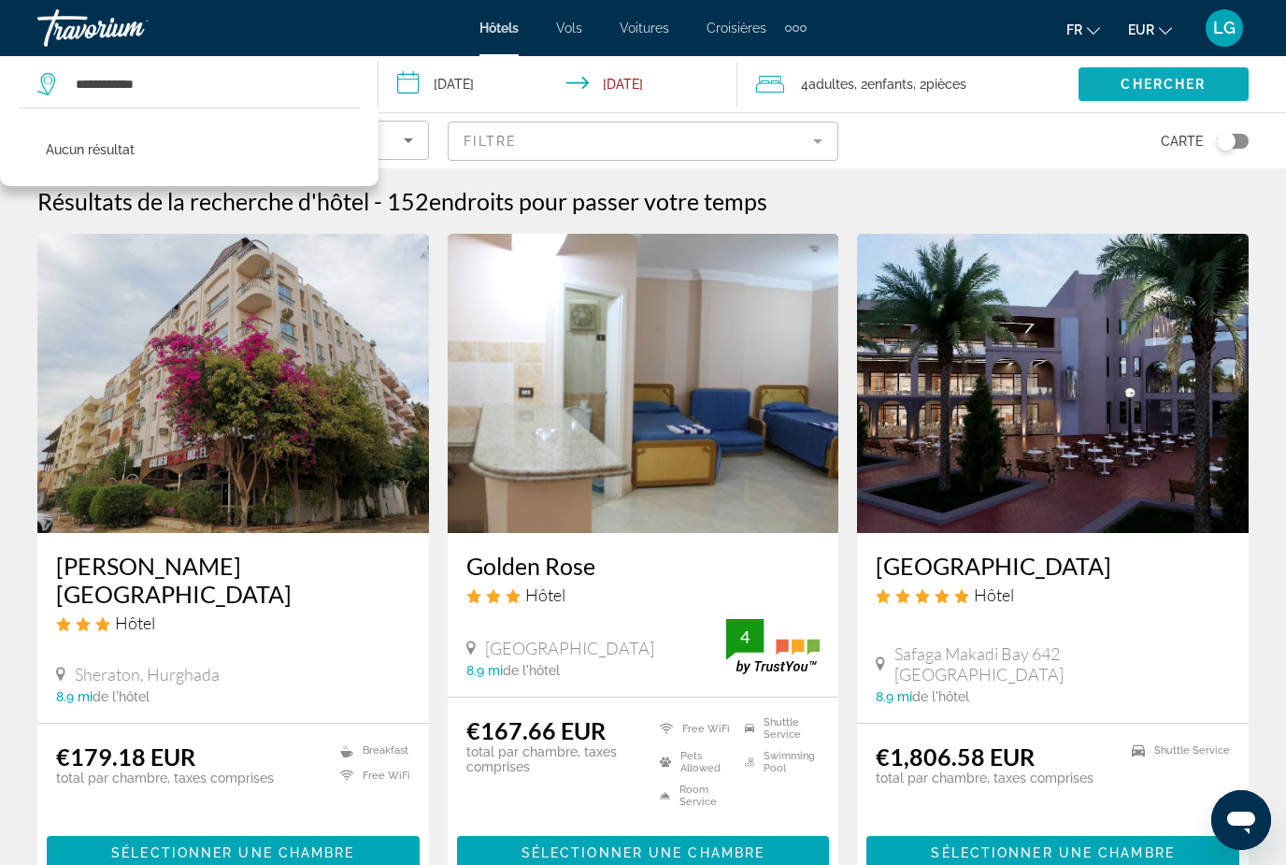
click at [1139, 92] on span "Chercher" at bounding box center [1163, 84] width 85 height 15
click at [1138, 88] on span "Chercher" at bounding box center [1163, 84] width 85 height 15
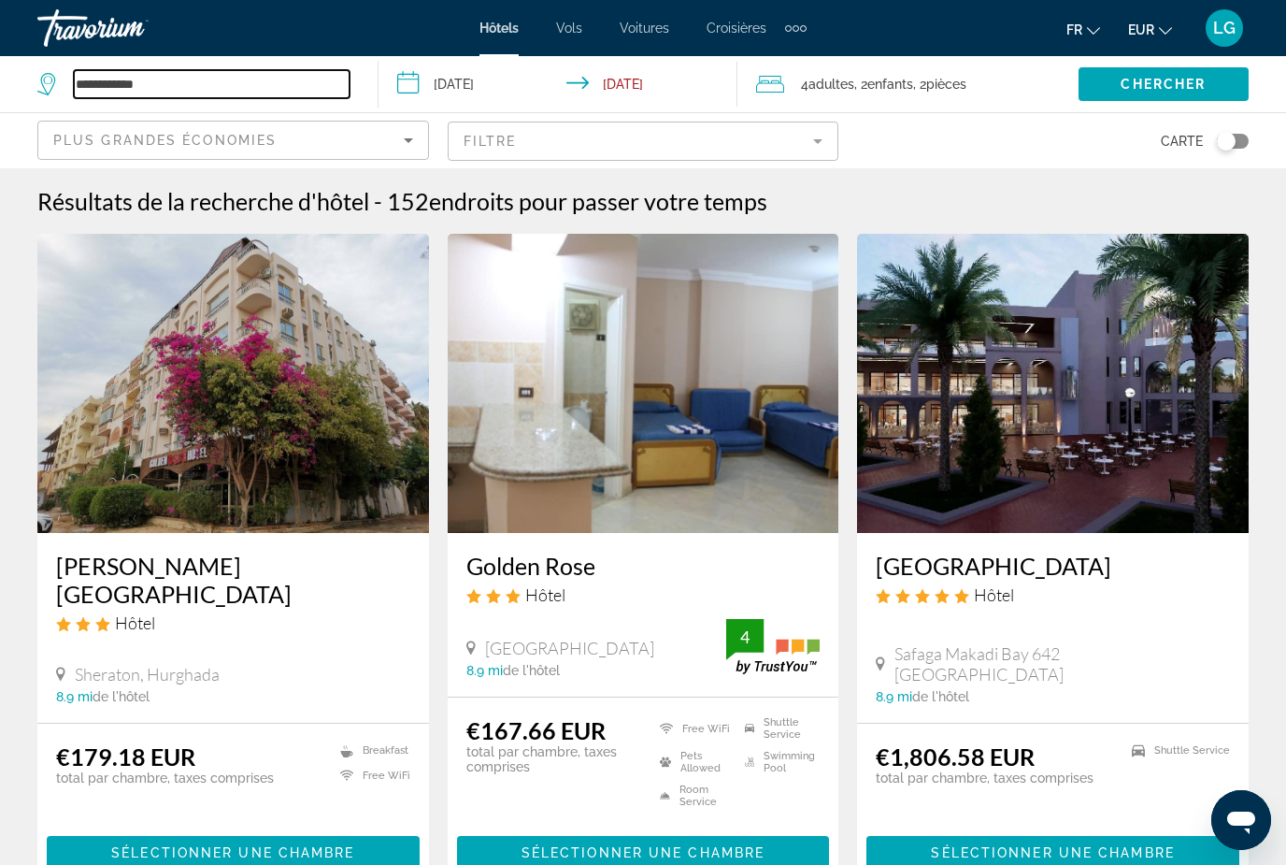
click at [218, 91] on input "**********" at bounding box center [212, 84] width 276 height 28
type input "*"
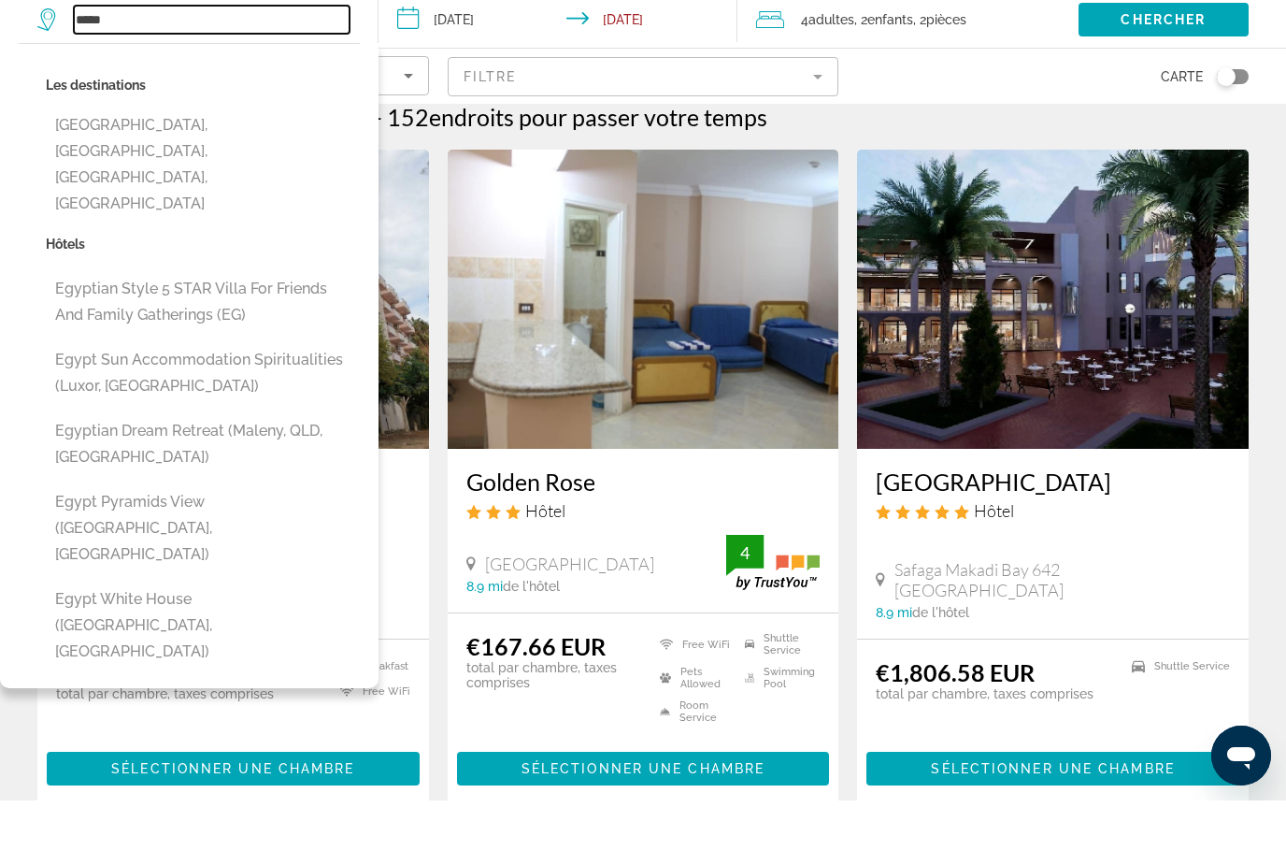
scroll to position [21, 0]
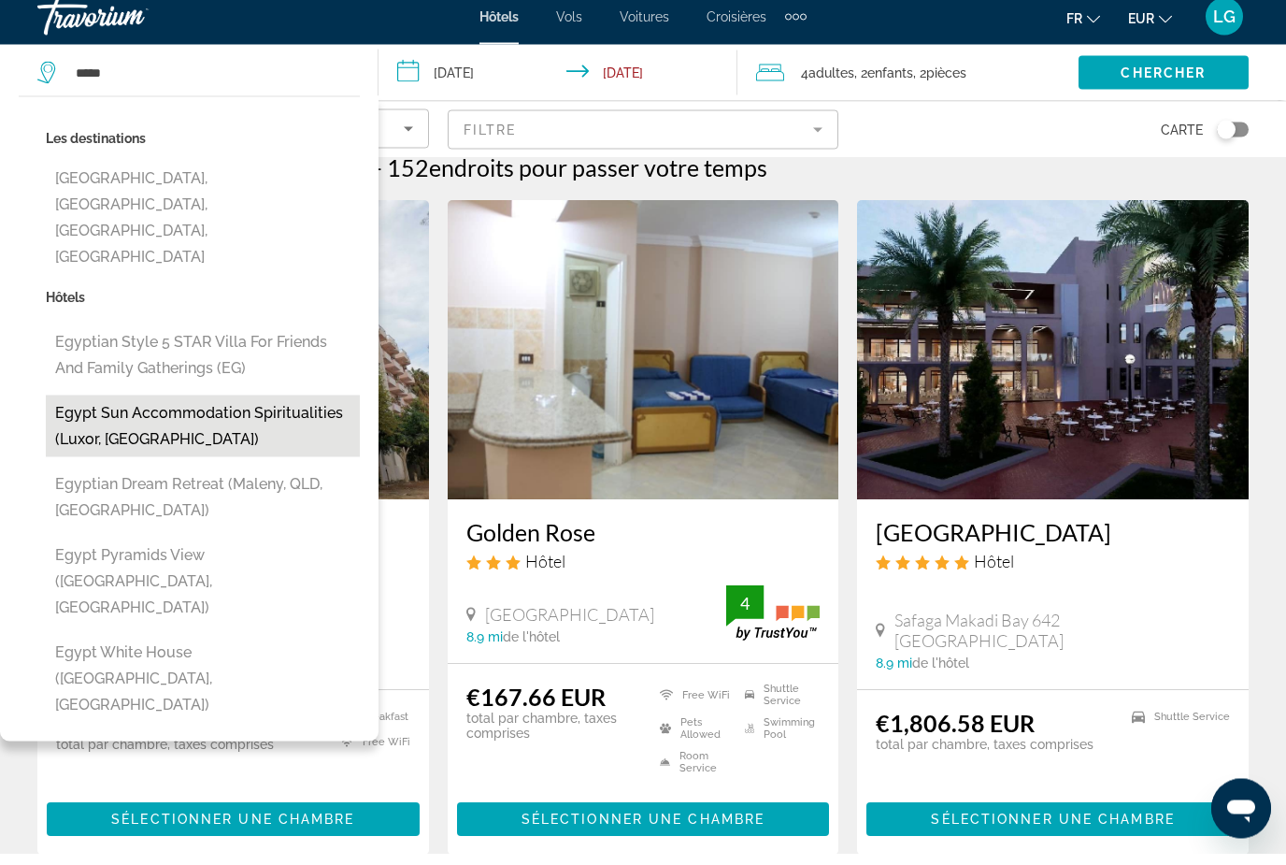
click at [189, 407] on button "Egypt sun accommodation Spiritualities (Luxor, [GEOGRAPHIC_DATA])" at bounding box center [203, 438] width 314 height 62
type input "**********"
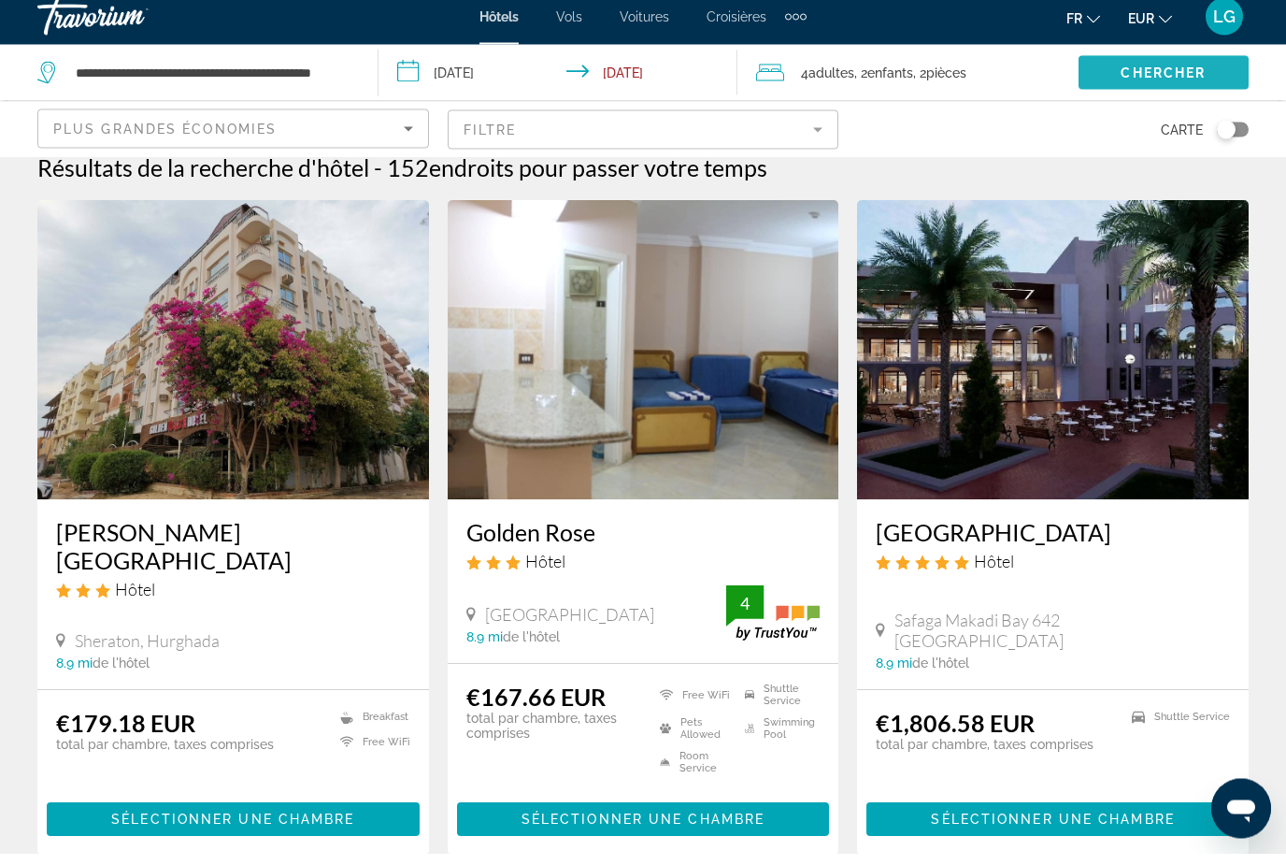
drag, startPoint x: 1208, startPoint y: 73, endPoint x: 1208, endPoint y: 107, distance: 33.7
click at [1208, 73] on span "Search widget" at bounding box center [1164, 84] width 170 height 45
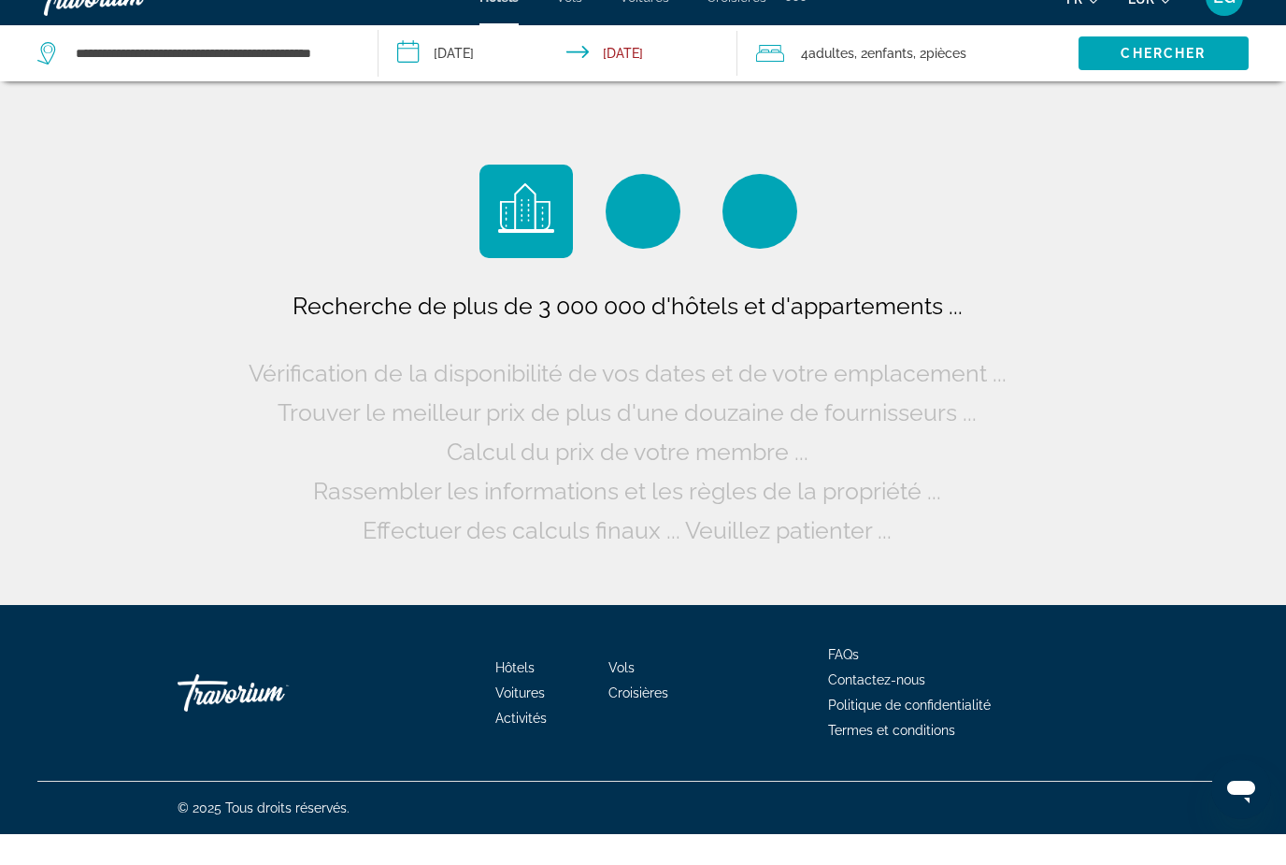
scroll to position [0, 0]
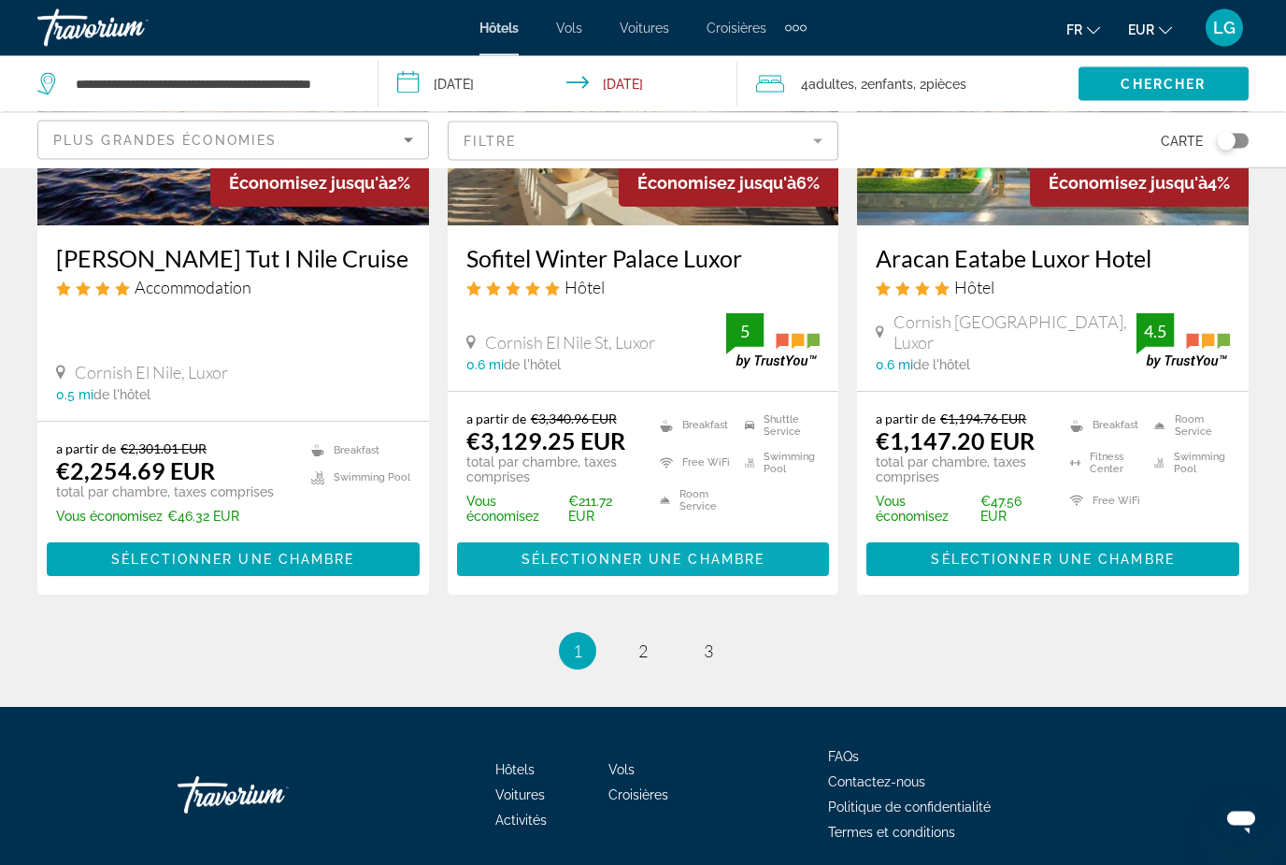
scroll to position [2471, 0]
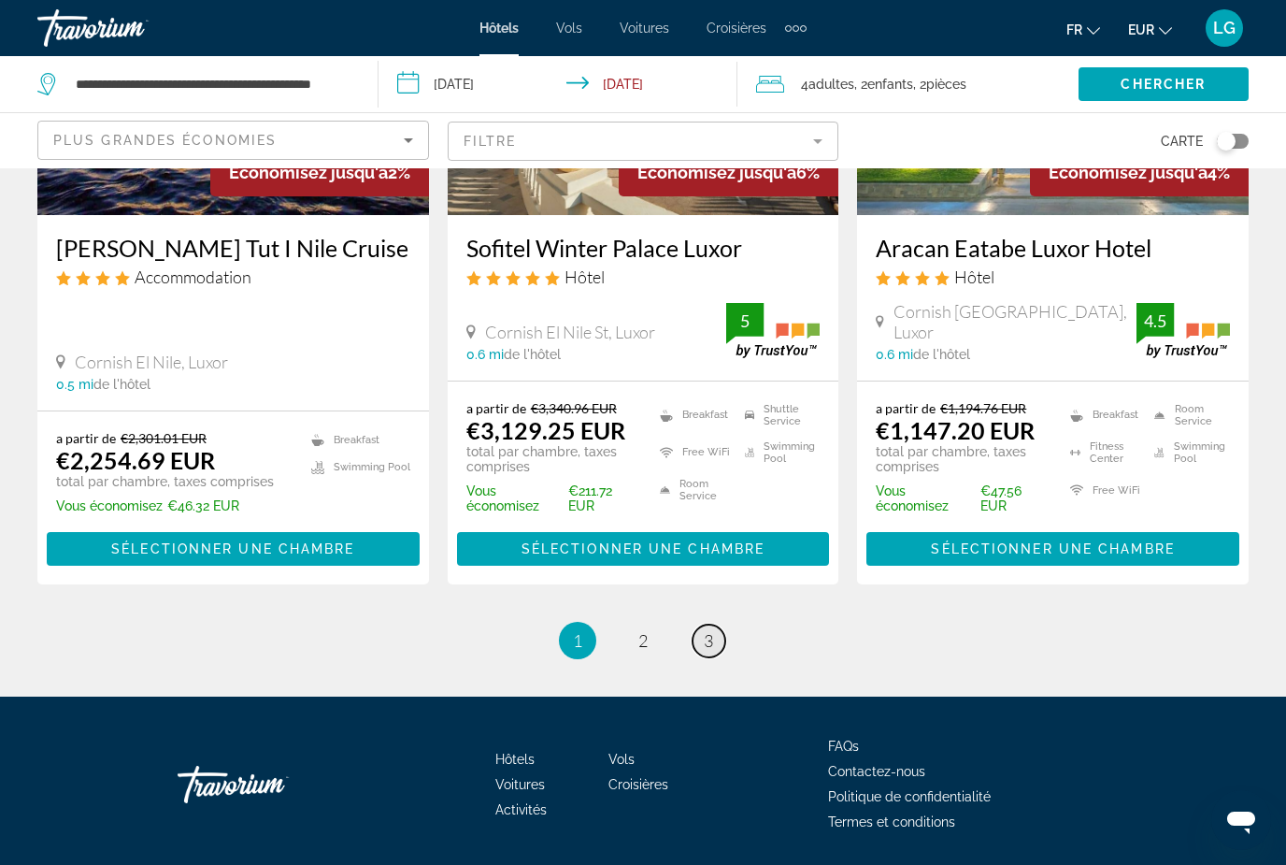
click at [707, 636] on span "3" at bounding box center [708, 640] width 9 height 21
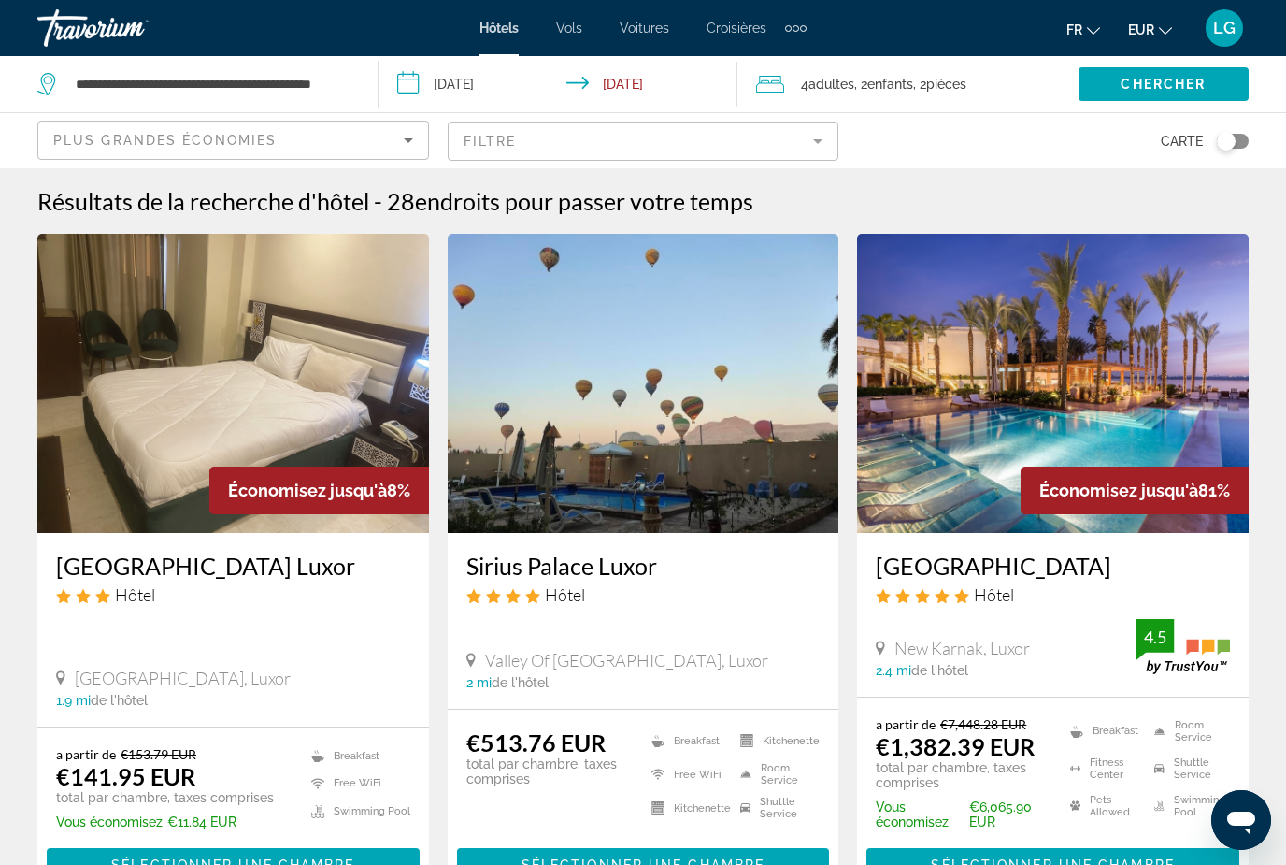
click at [973, 474] on img "Main content" at bounding box center [1053, 383] width 392 height 299
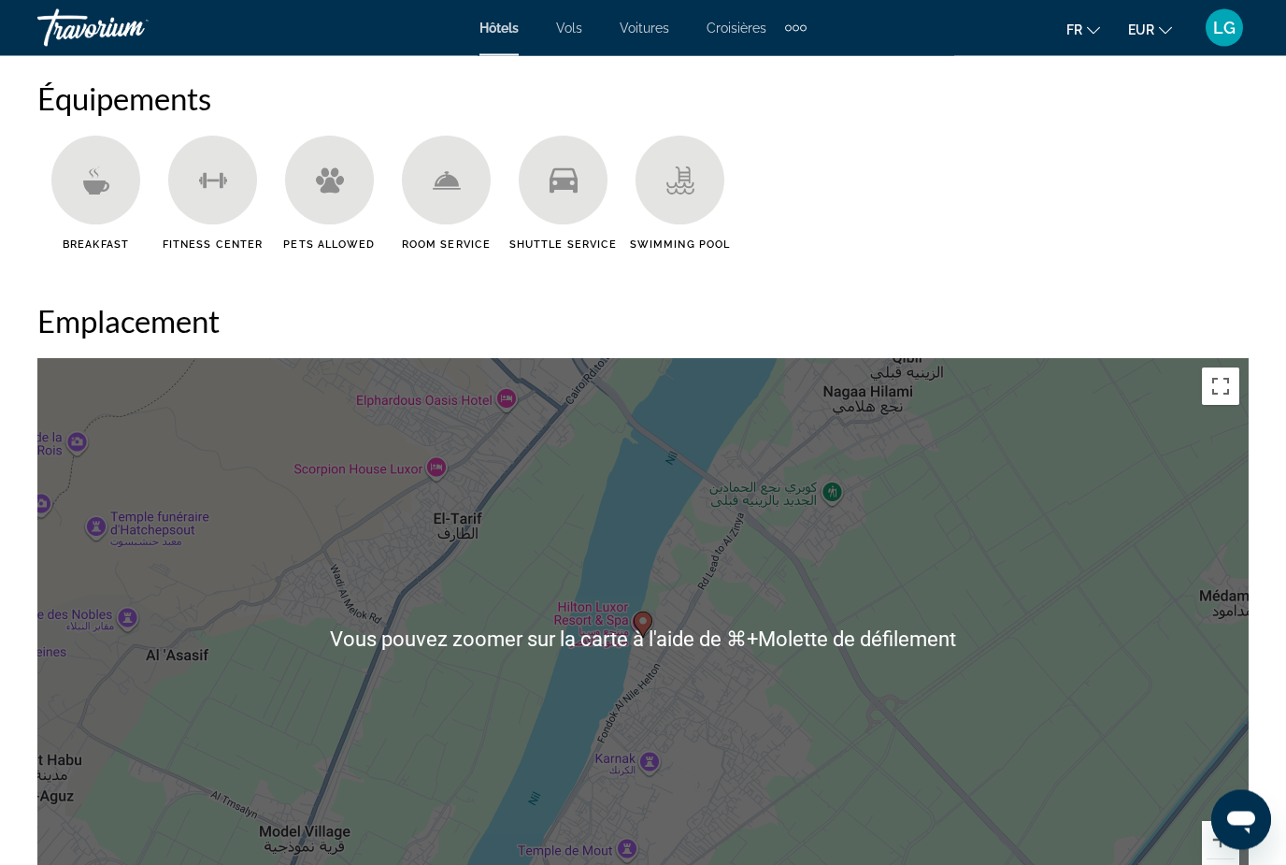
scroll to position [1888, 0]
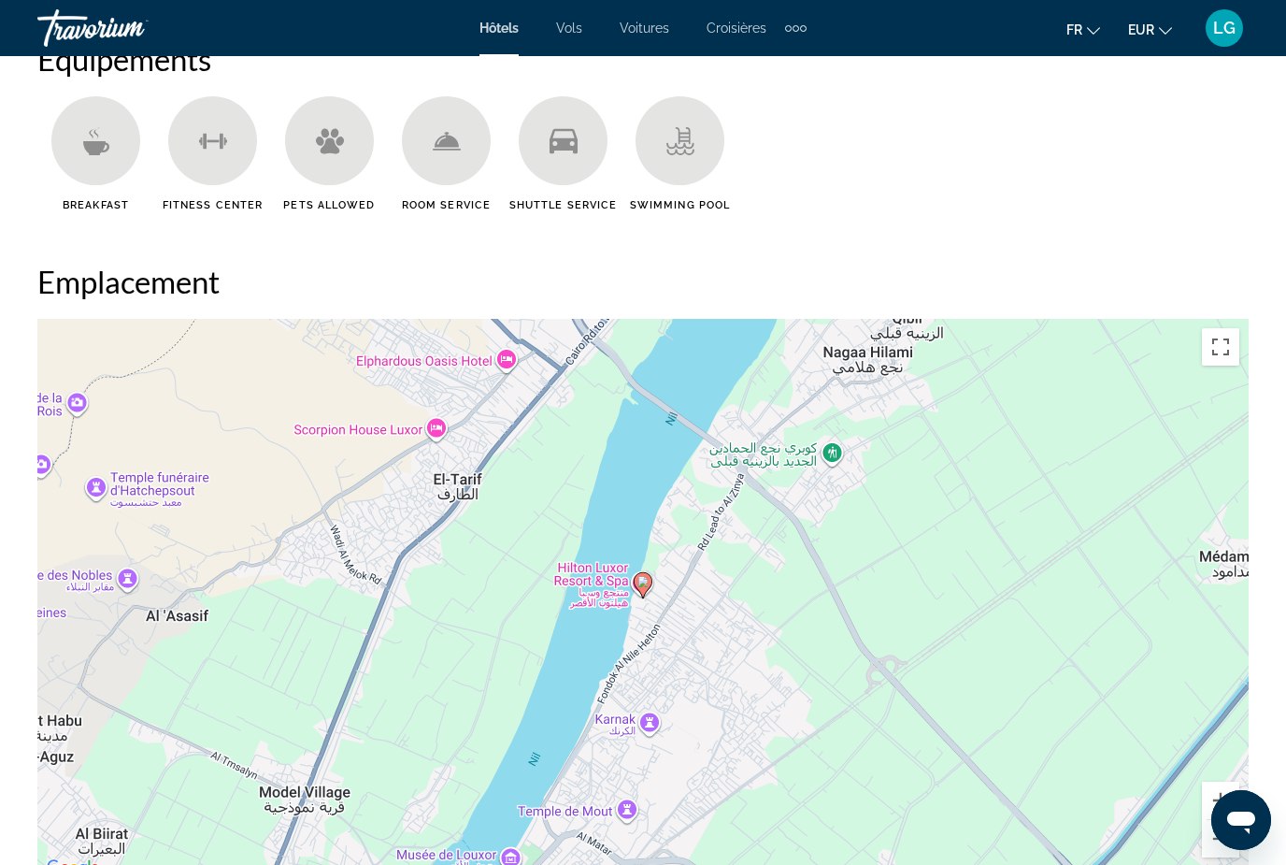
click at [833, 183] on ul "Breakfast Fitness Center Pets Allowed Room Service Shuttle Service Swimming Pool" at bounding box center [642, 160] width 1211 height 129
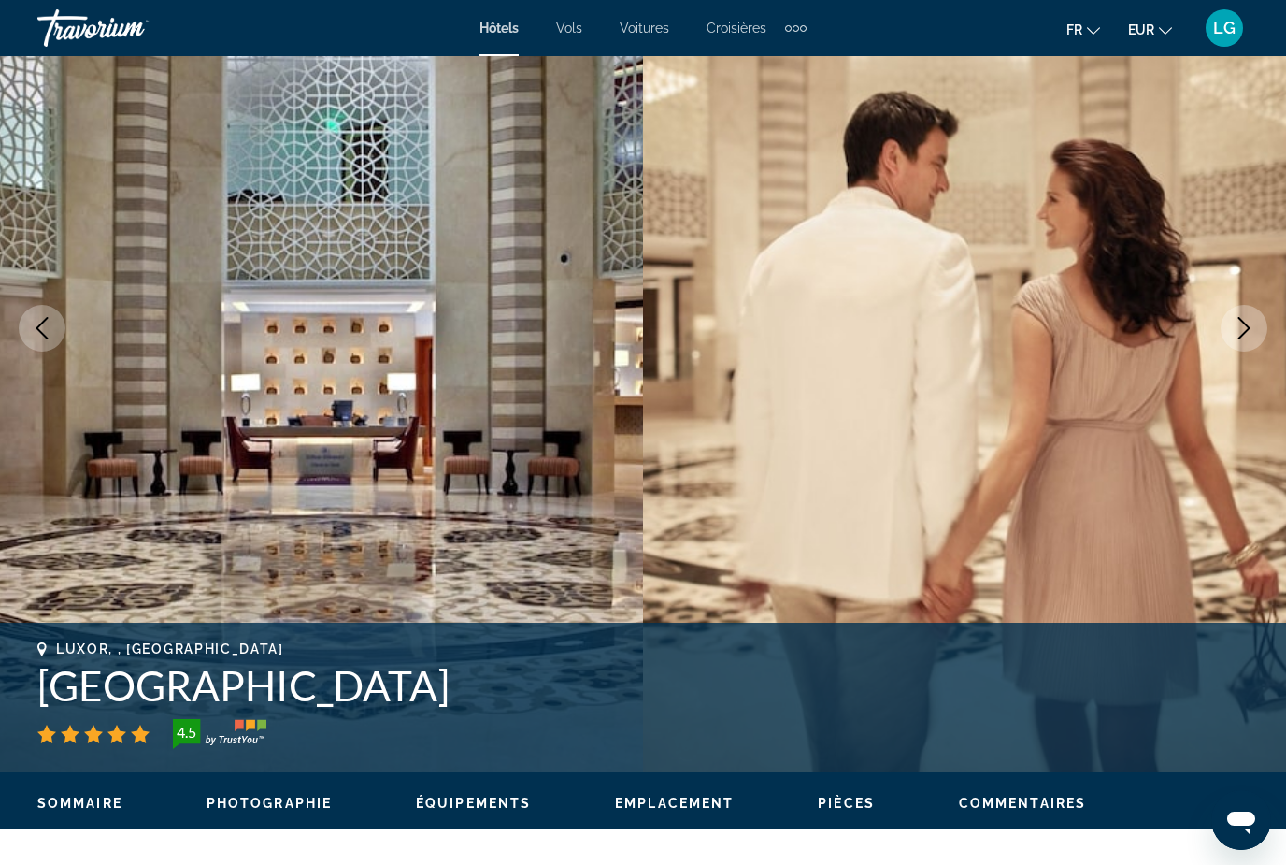
scroll to position [0, 0]
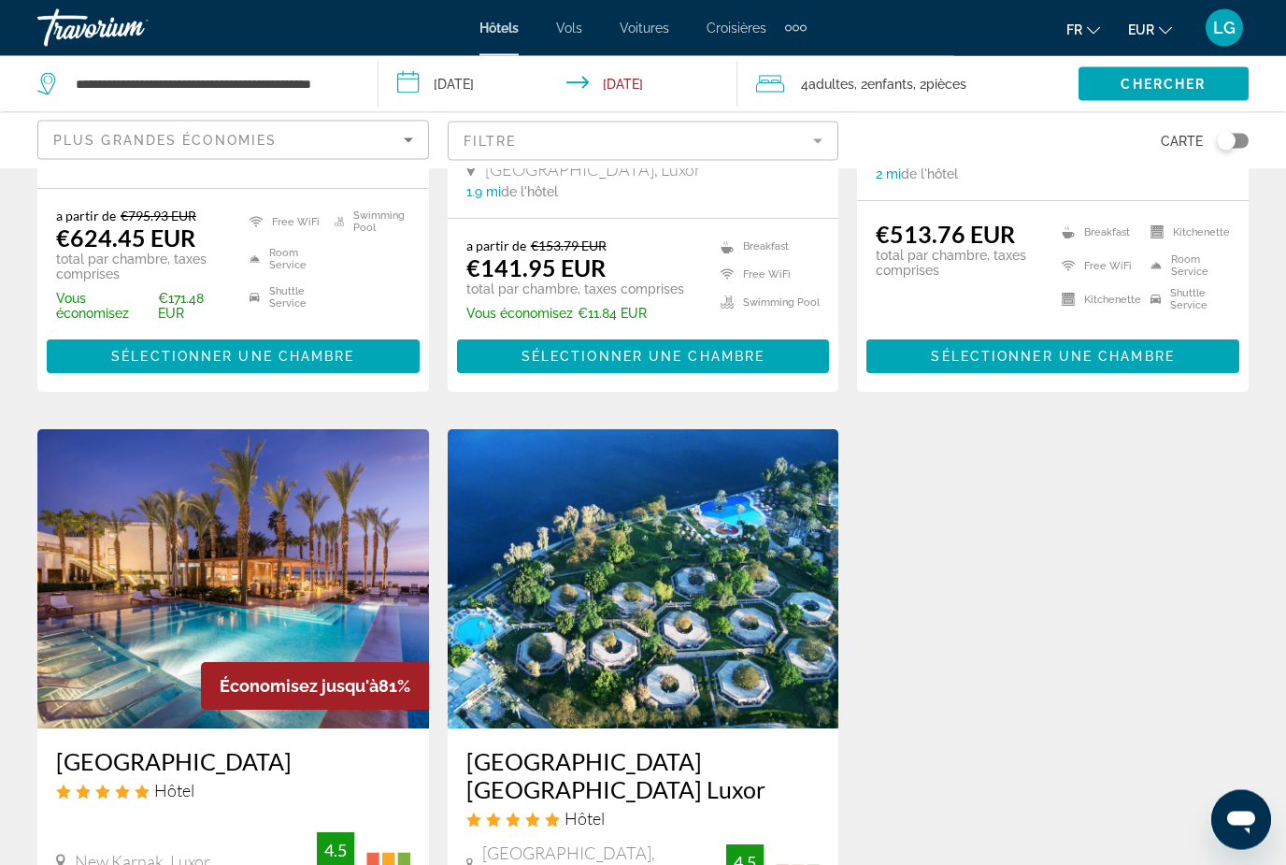
scroll to position [514, 0]
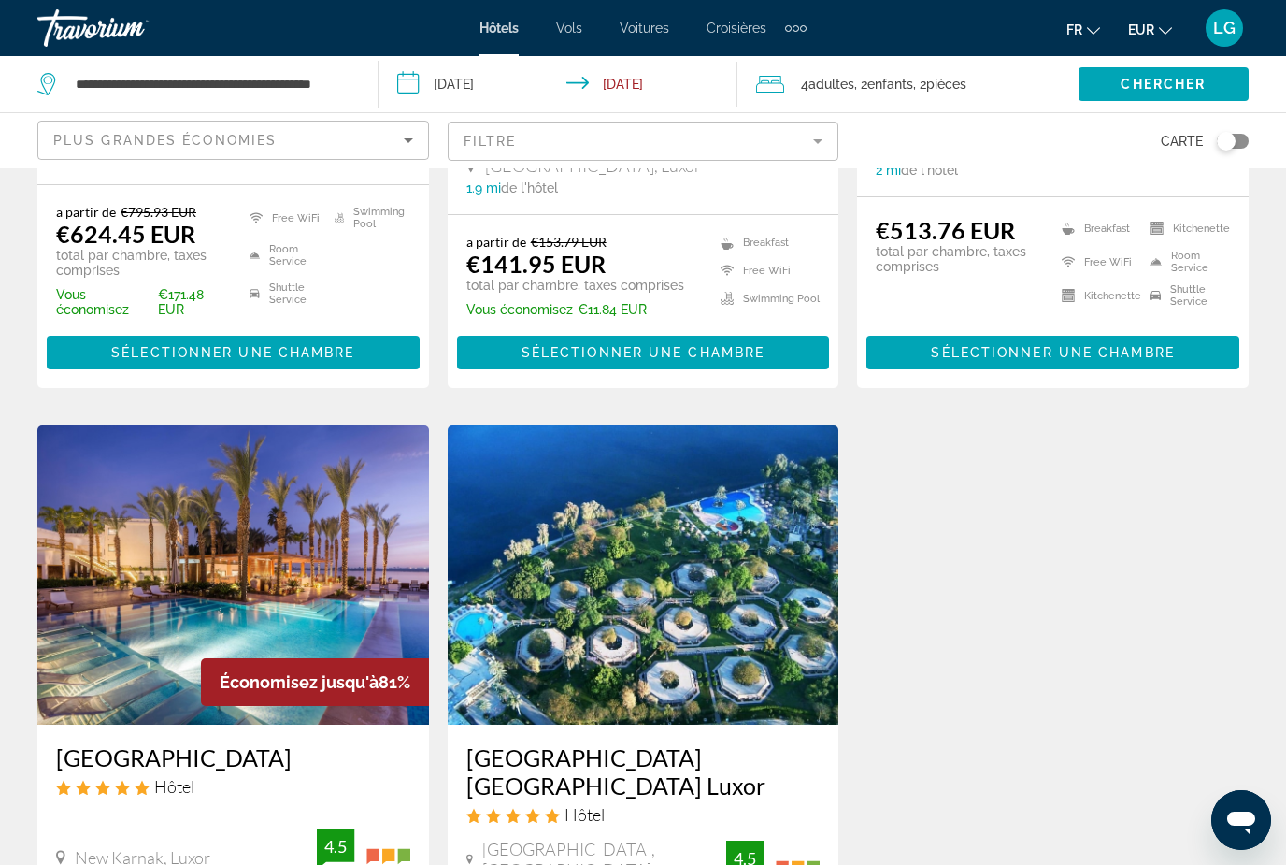
click at [617, 491] on img "Main content" at bounding box center [644, 574] width 392 height 299
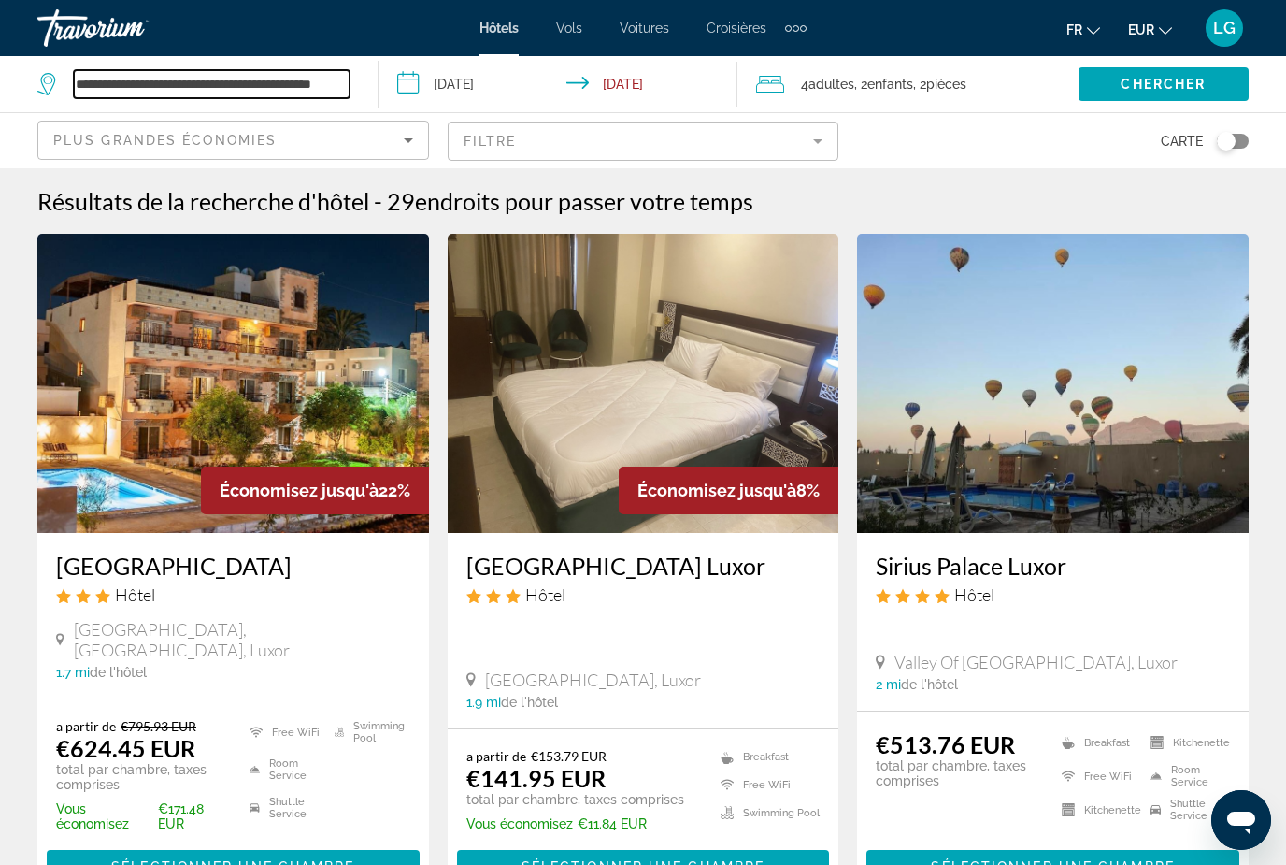
click at [342, 84] on input "**********" at bounding box center [212, 84] width 276 height 28
click at [182, 86] on input "**********" at bounding box center [212, 84] width 276 height 28
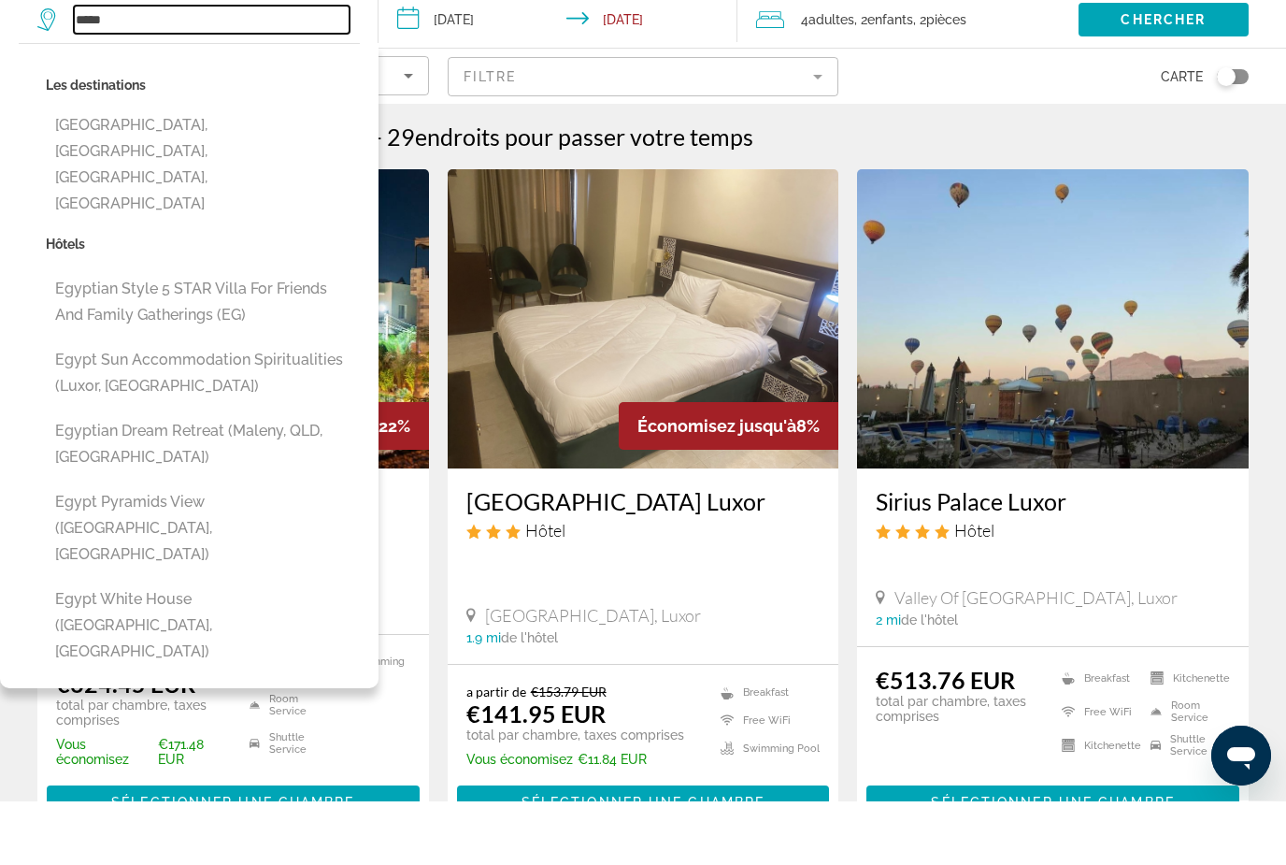
scroll to position [2, 0]
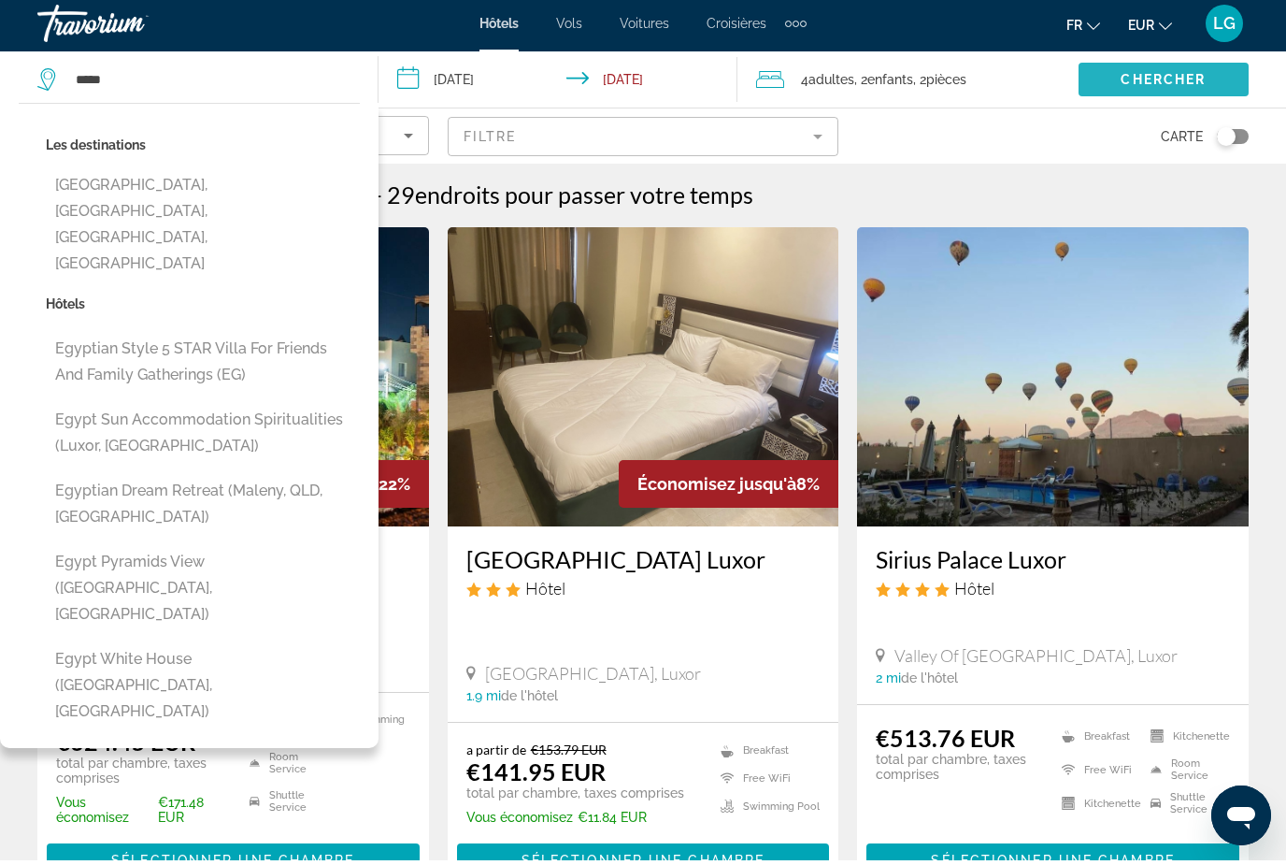
click at [1175, 86] on span "Chercher" at bounding box center [1163, 84] width 85 height 15
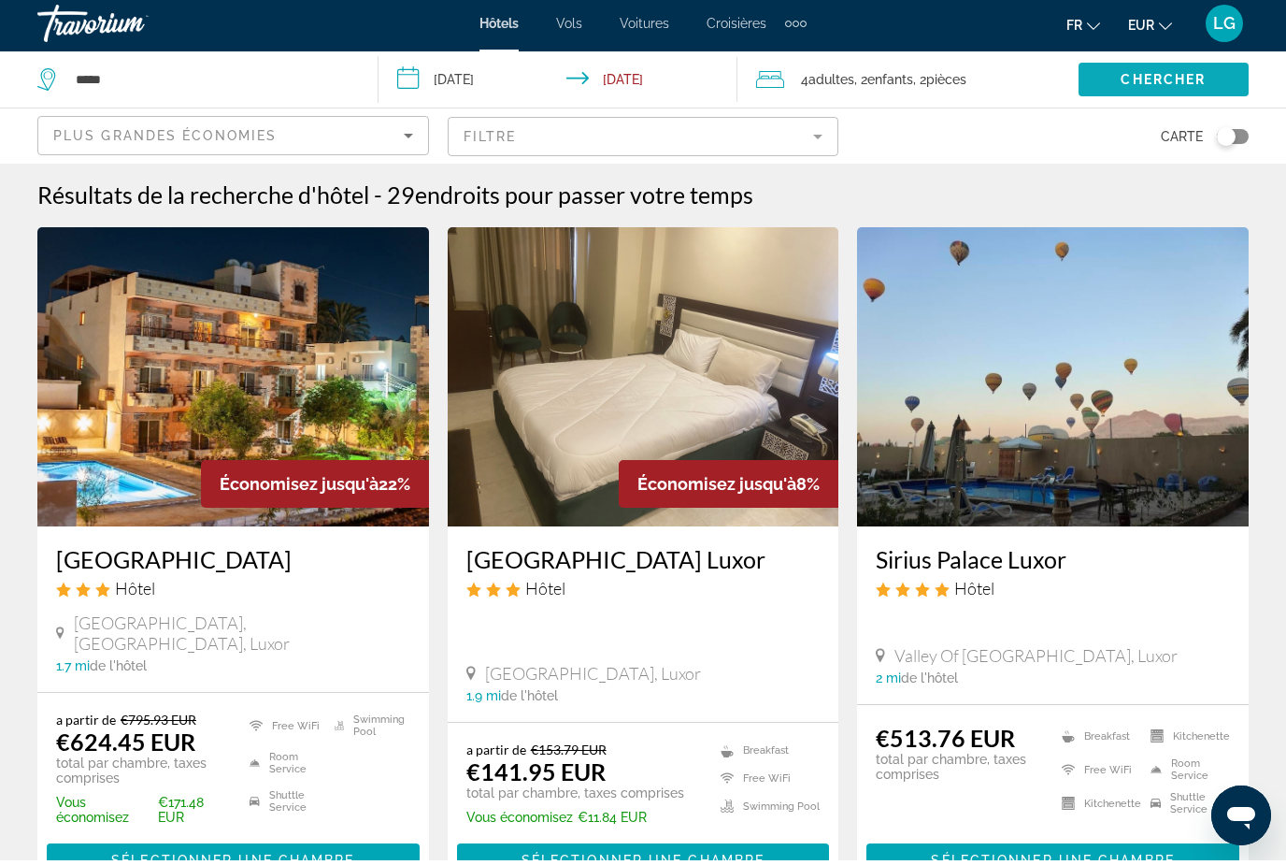
scroll to position [7, 0]
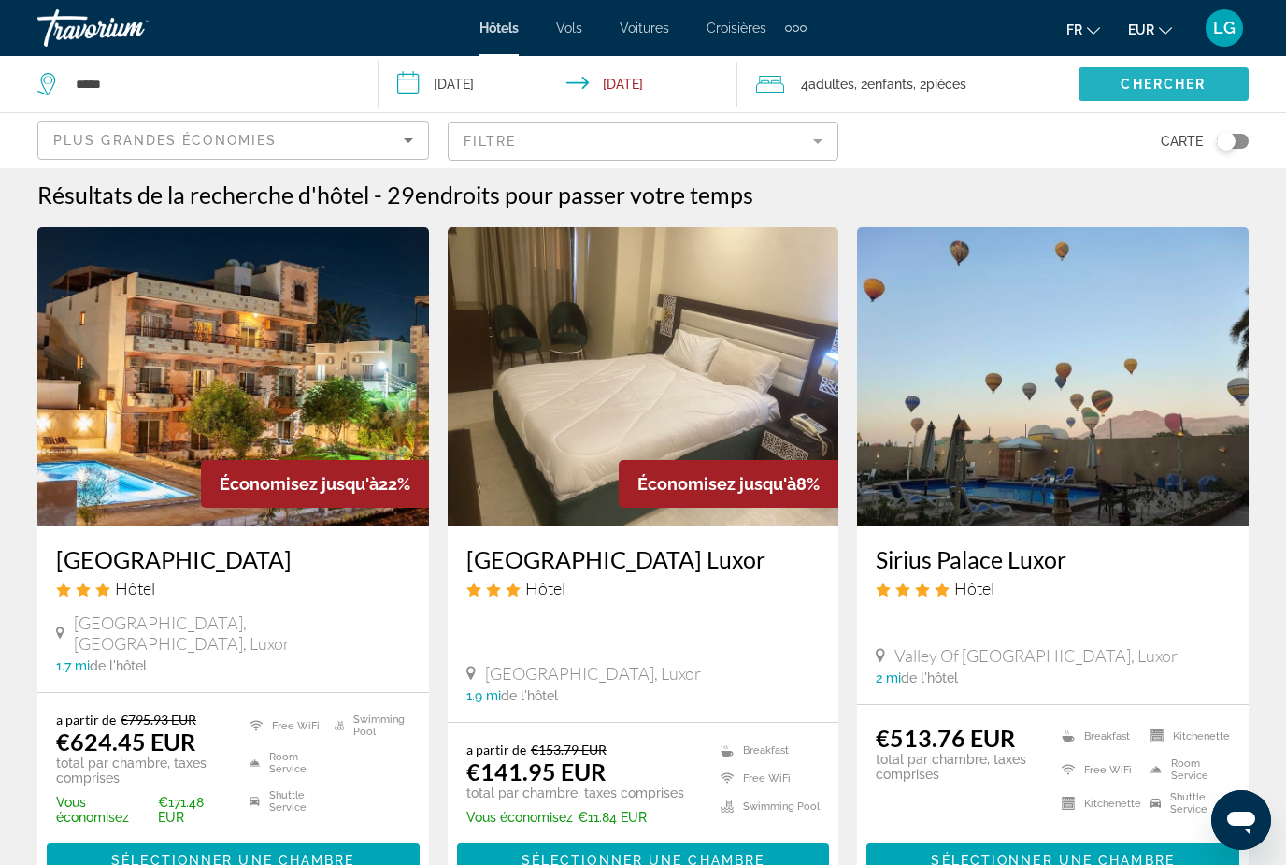
click at [1180, 84] on span "Chercher" at bounding box center [1163, 84] width 85 height 15
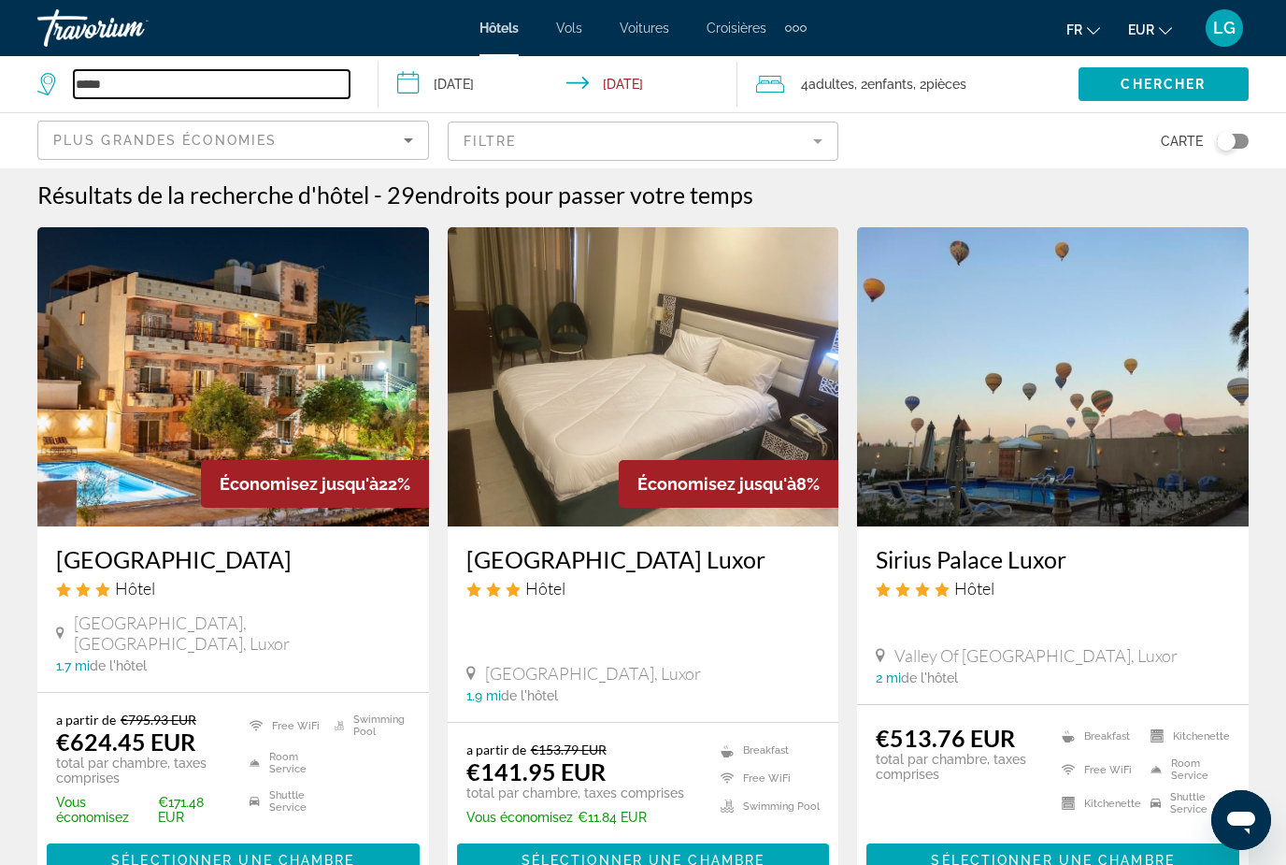
click at [141, 87] on input "*****" at bounding box center [212, 84] width 276 height 28
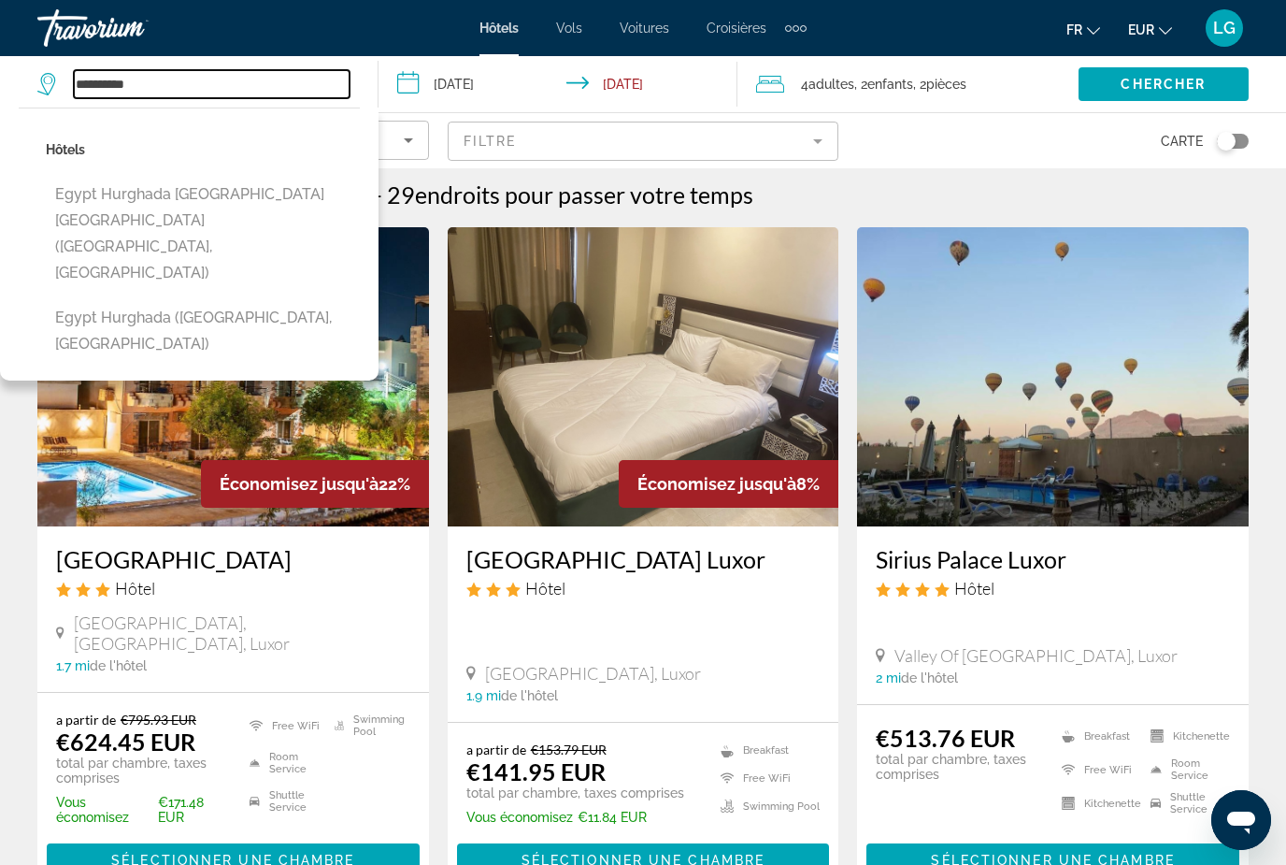
type input "**********"
drag, startPoint x: 141, startPoint y: 83, endPoint x: 164, endPoint y: 270, distance: 188.3
click at [0, 0] on html "**********" at bounding box center [643, 425] width 1286 height 865
click at [164, 270] on img "Main content" at bounding box center [233, 376] width 392 height 299
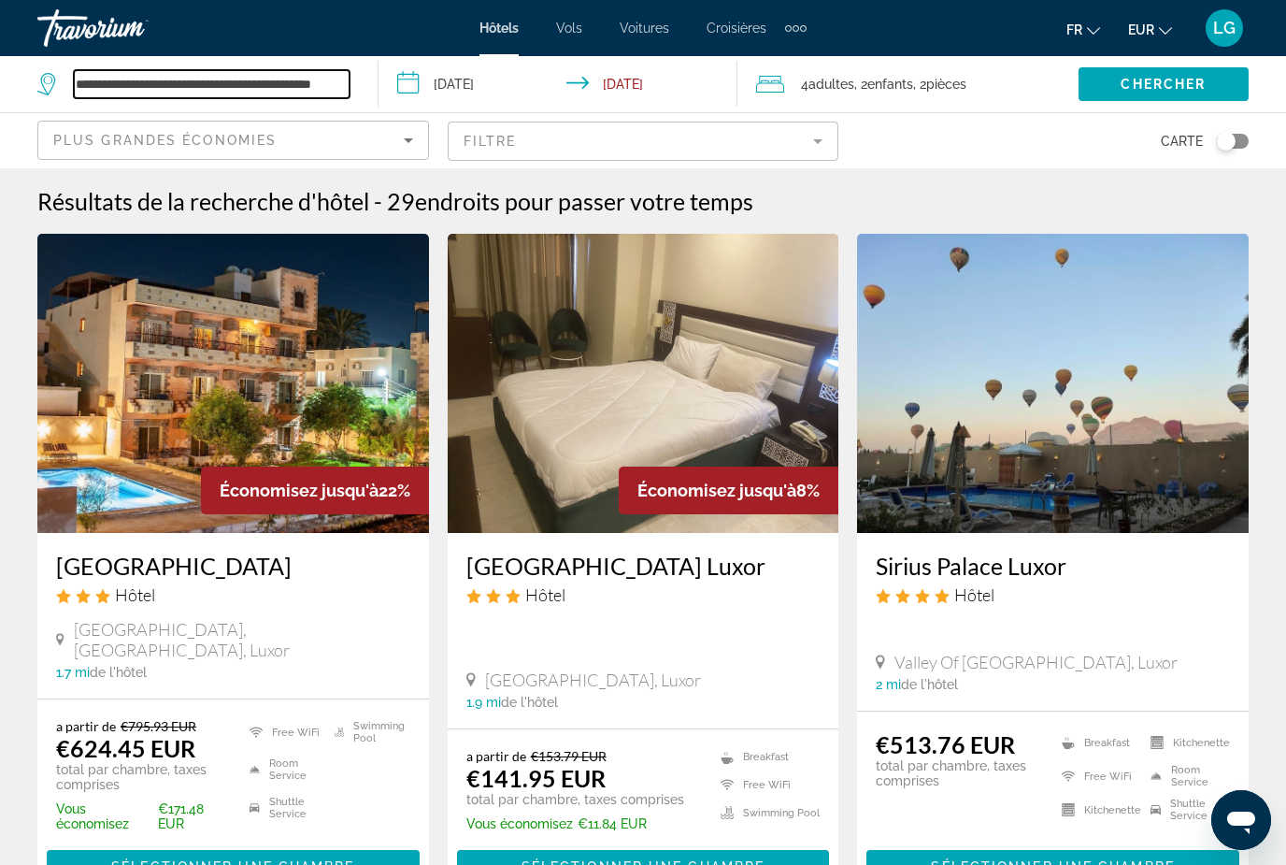
click at [333, 89] on input "**********" at bounding box center [212, 84] width 276 height 28
click at [342, 81] on input "**********" at bounding box center [212, 84] width 276 height 28
click at [97, 84] on input "********" at bounding box center [212, 84] width 276 height 28
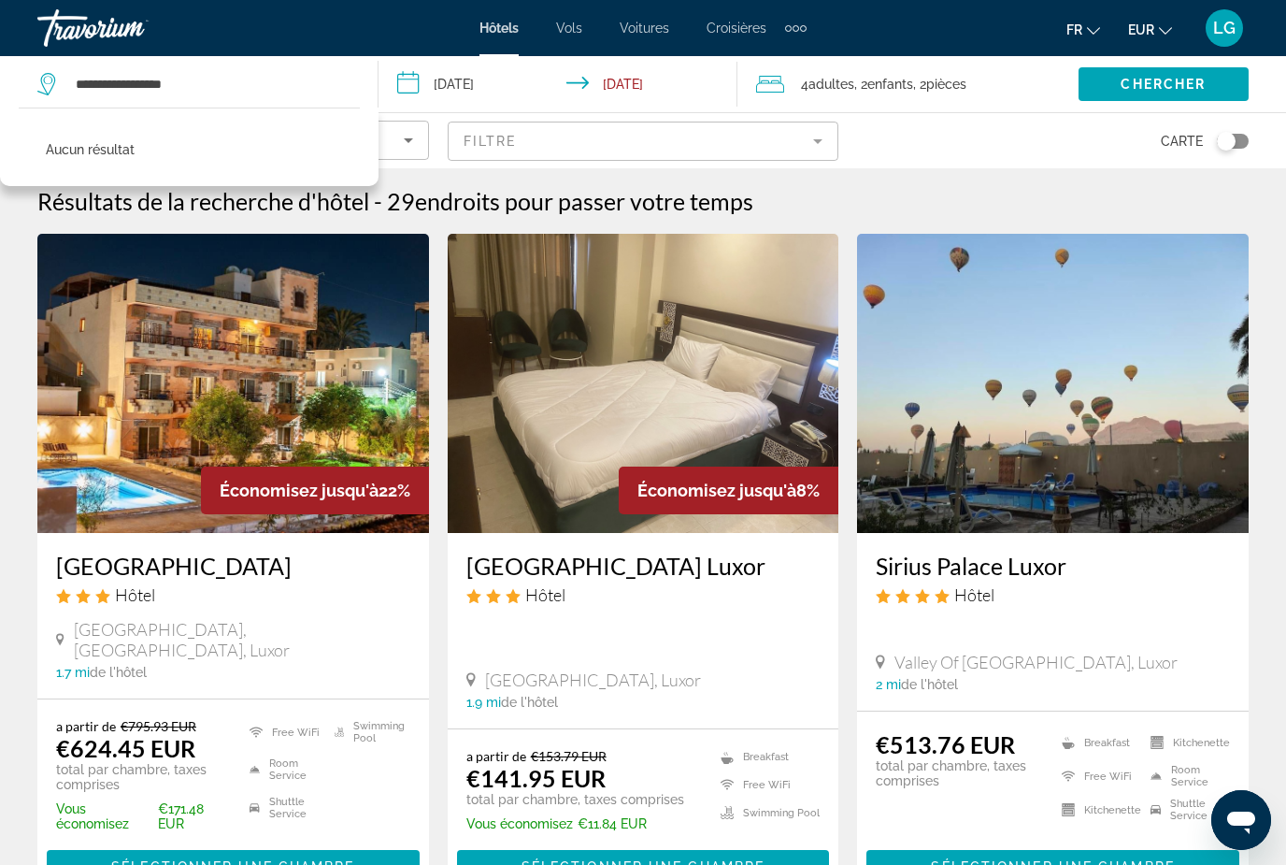
drag, startPoint x: 180, startPoint y: 167, endPoint x: 228, endPoint y: 87, distance: 93.5
click at [0, 0] on html "**********" at bounding box center [643, 432] width 1286 height 865
click at [228, 88] on input "**********" at bounding box center [212, 84] width 276 height 28
type input "*"
type input "**********"
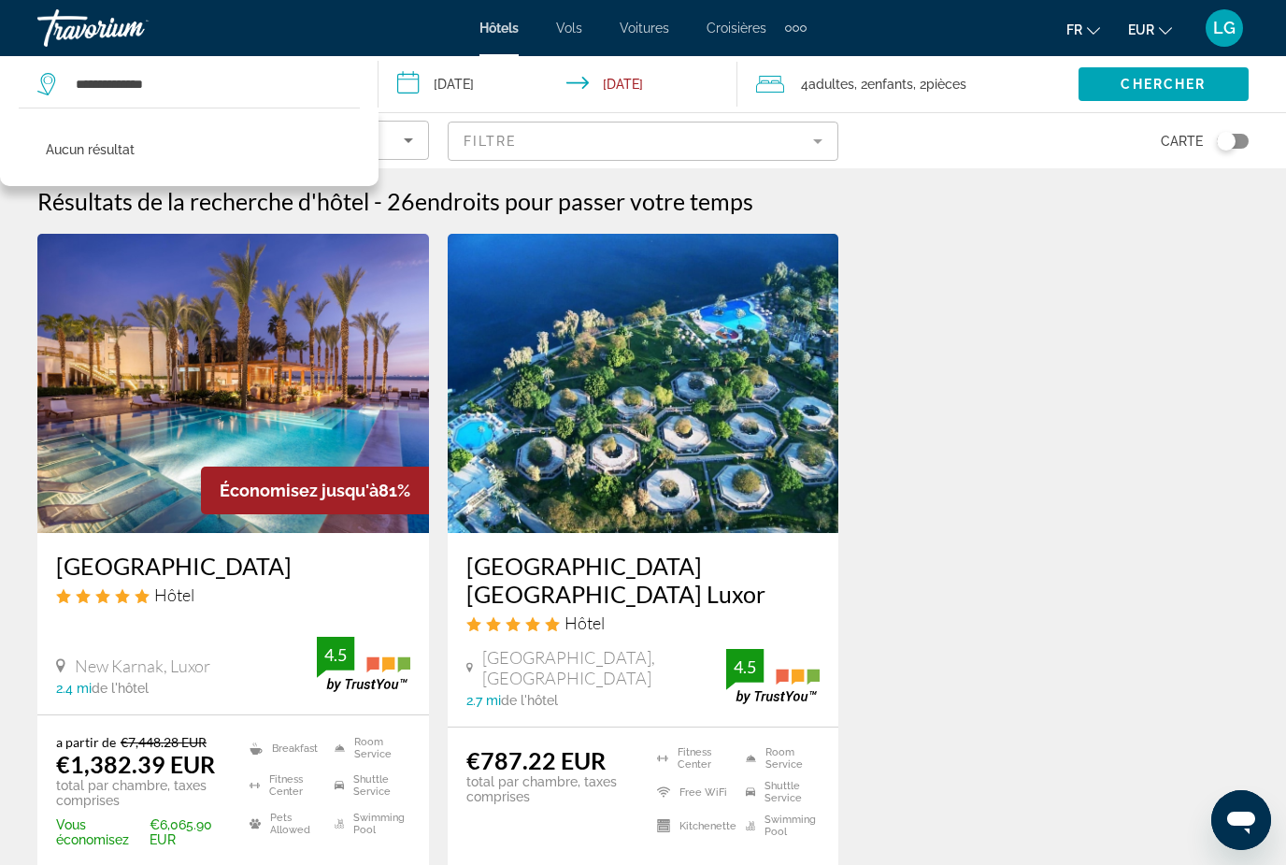
click at [1018, 404] on div "Économisez jusqu'à 81% Hilton Luxor Resort & Spa Hôtel New Karnak, Luxor 2.4 mi…" at bounding box center [643, 595] width 1230 height 722
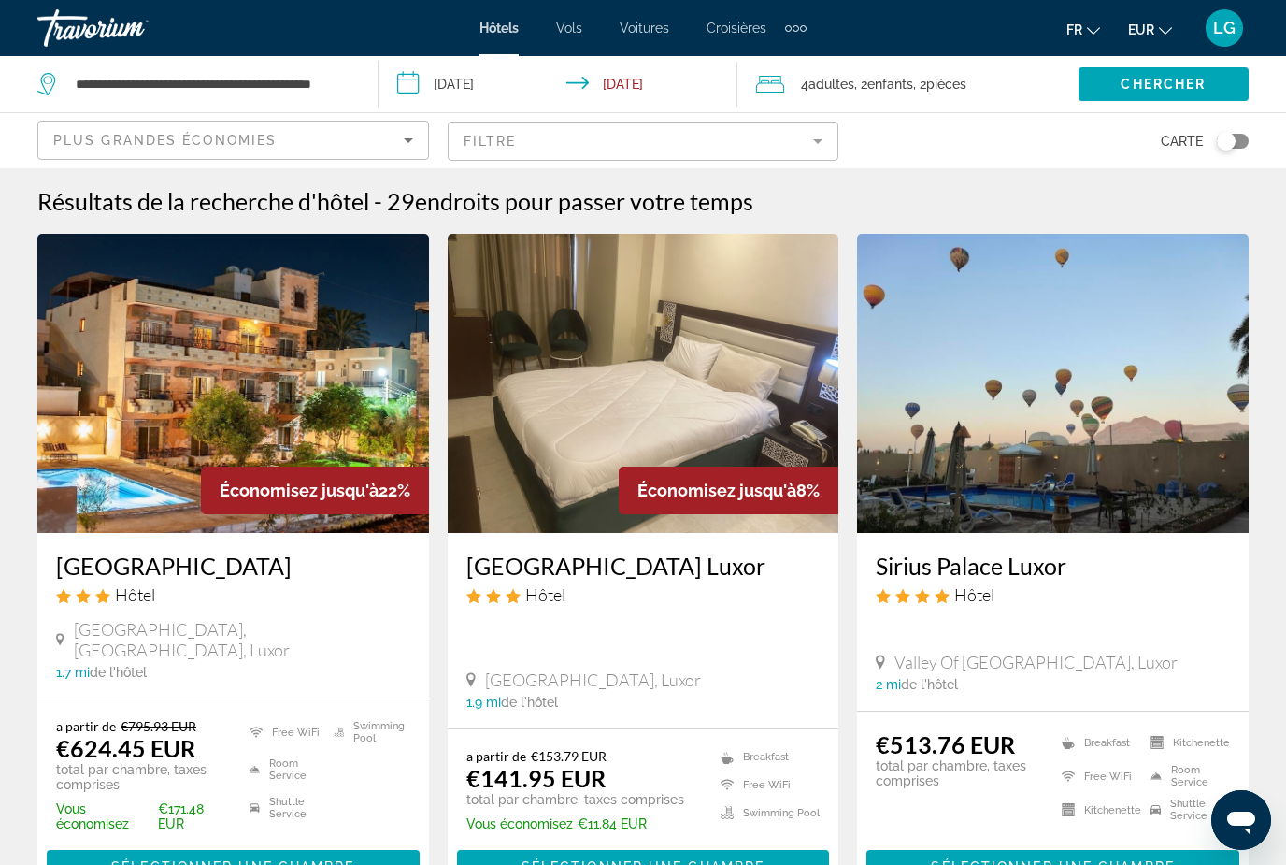
click at [504, 28] on span "Hôtels" at bounding box center [499, 28] width 39 height 15
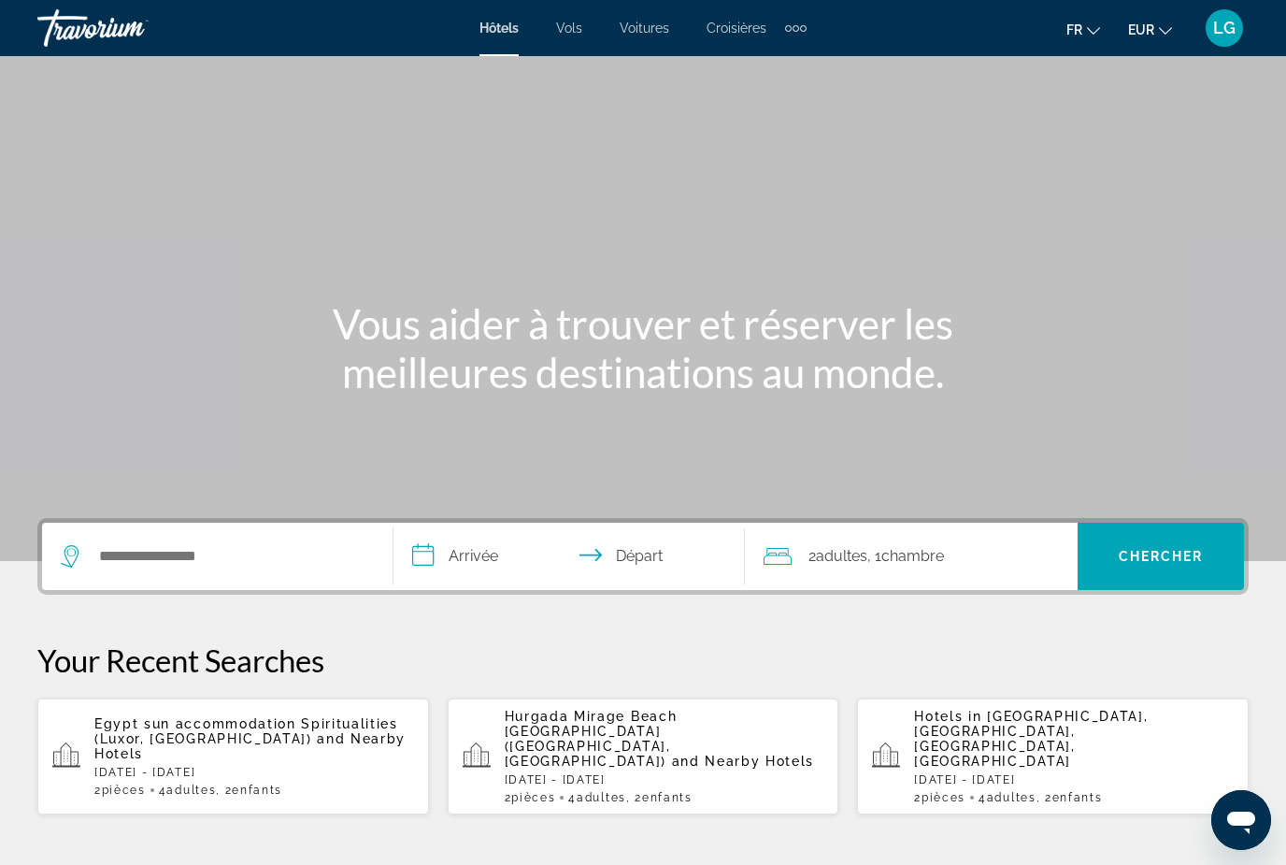
click at [678, 719] on span "Hurgada Mirage Beach [GEOGRAPHIC_DATA] ([GEOGRAPHIC_DATA], [GEOGRAPHIC_DATA])" at bounding box center [591, 739] width 173 height 60
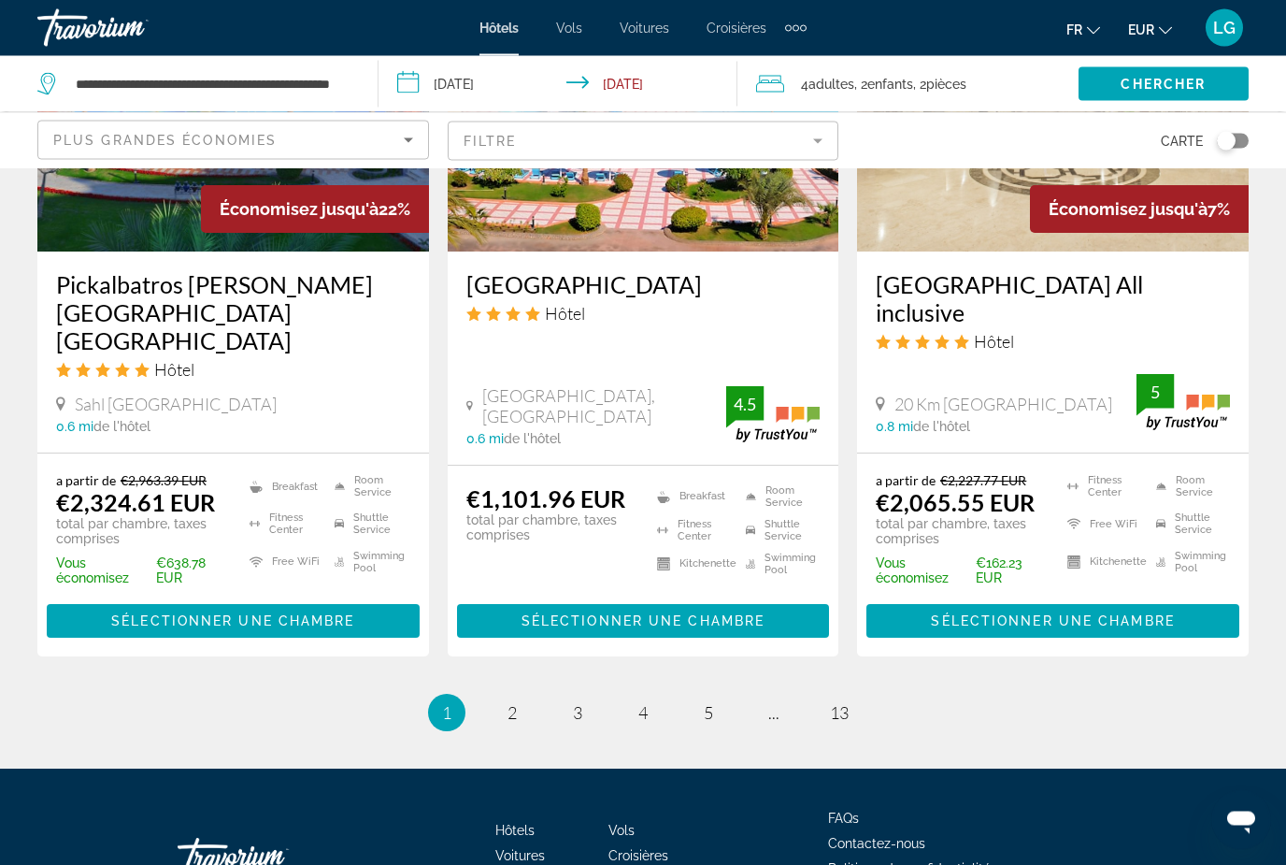
scroll to position [2389, 0]
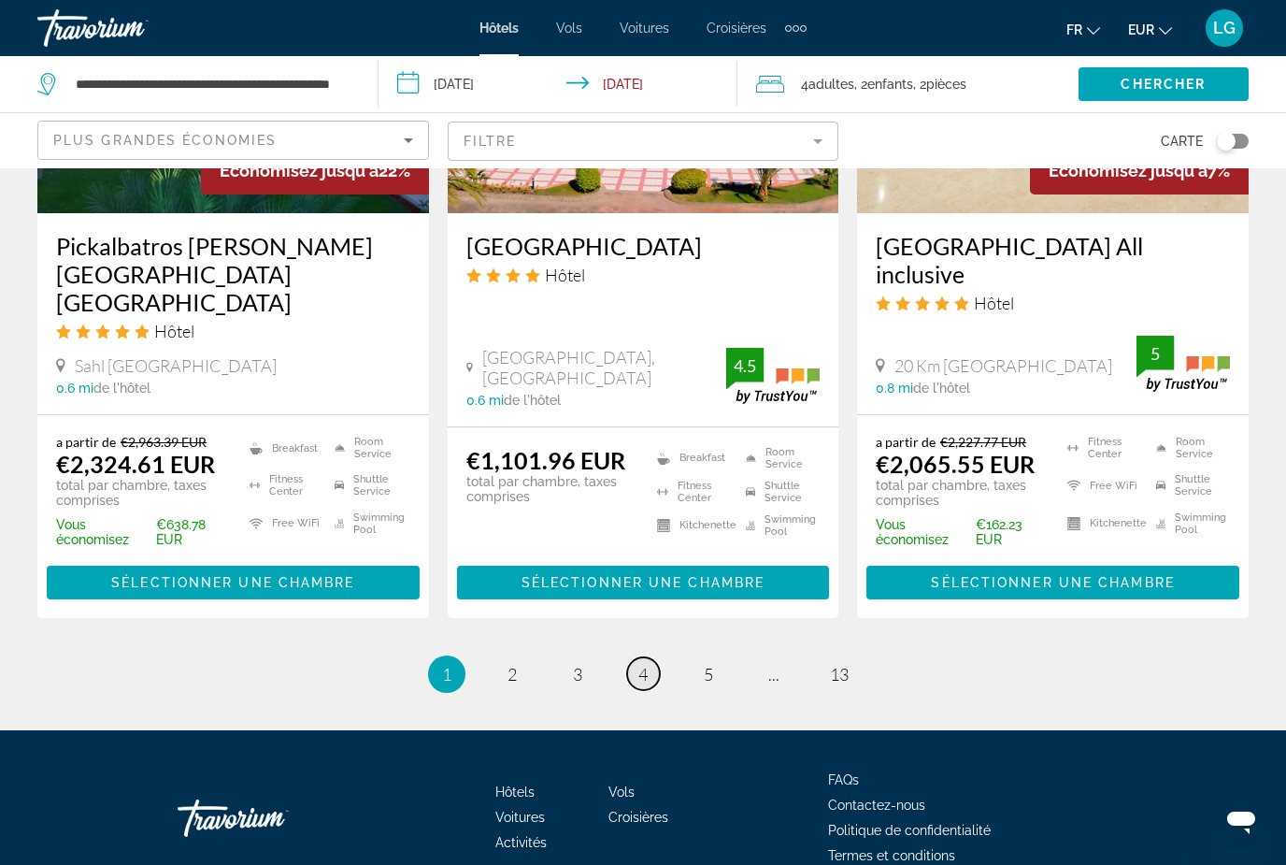
click at [640, 684] on span "4" at bounding box center [642, 674] width 9 height 21
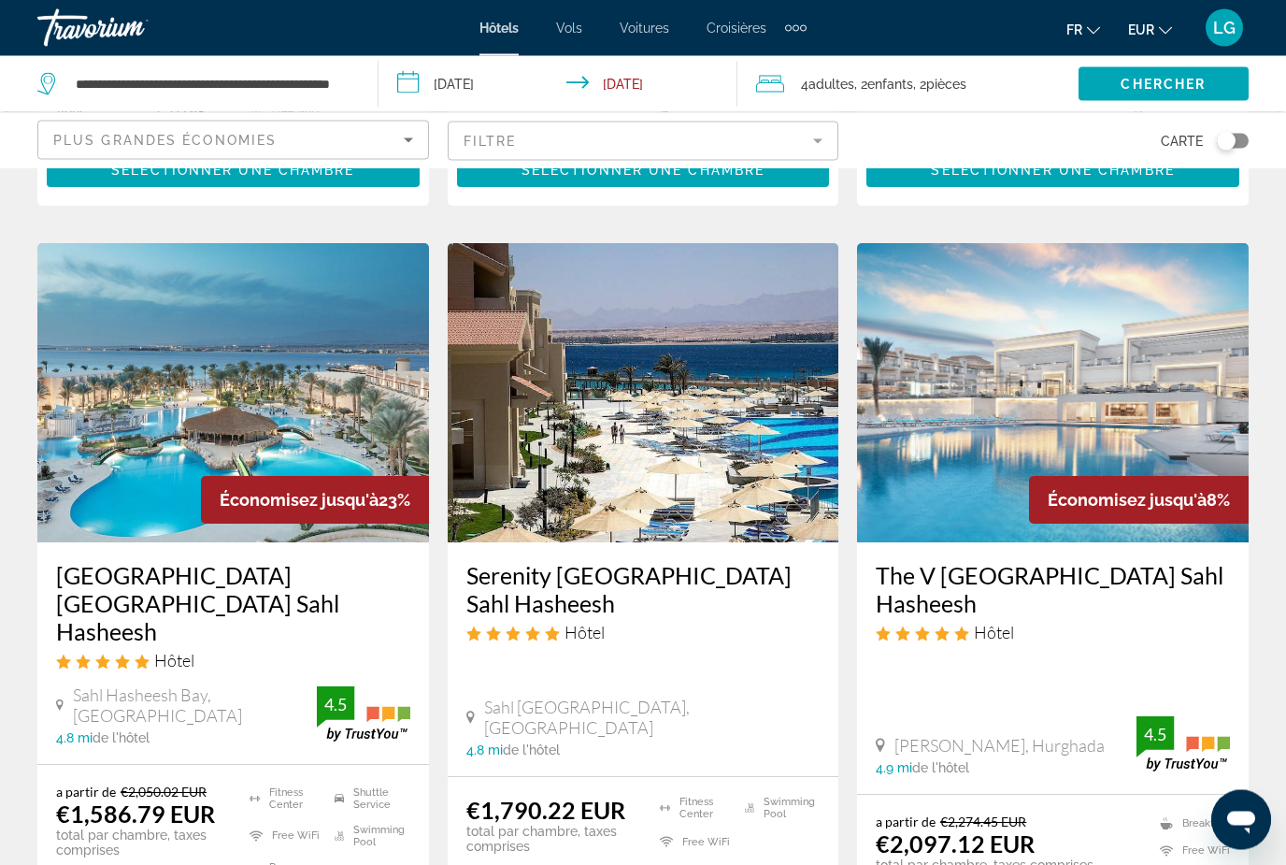
scroll to position [2160, 0]
click at [319, 386] on img "Main content" at bounding box center [233, 392] width 392 height 299
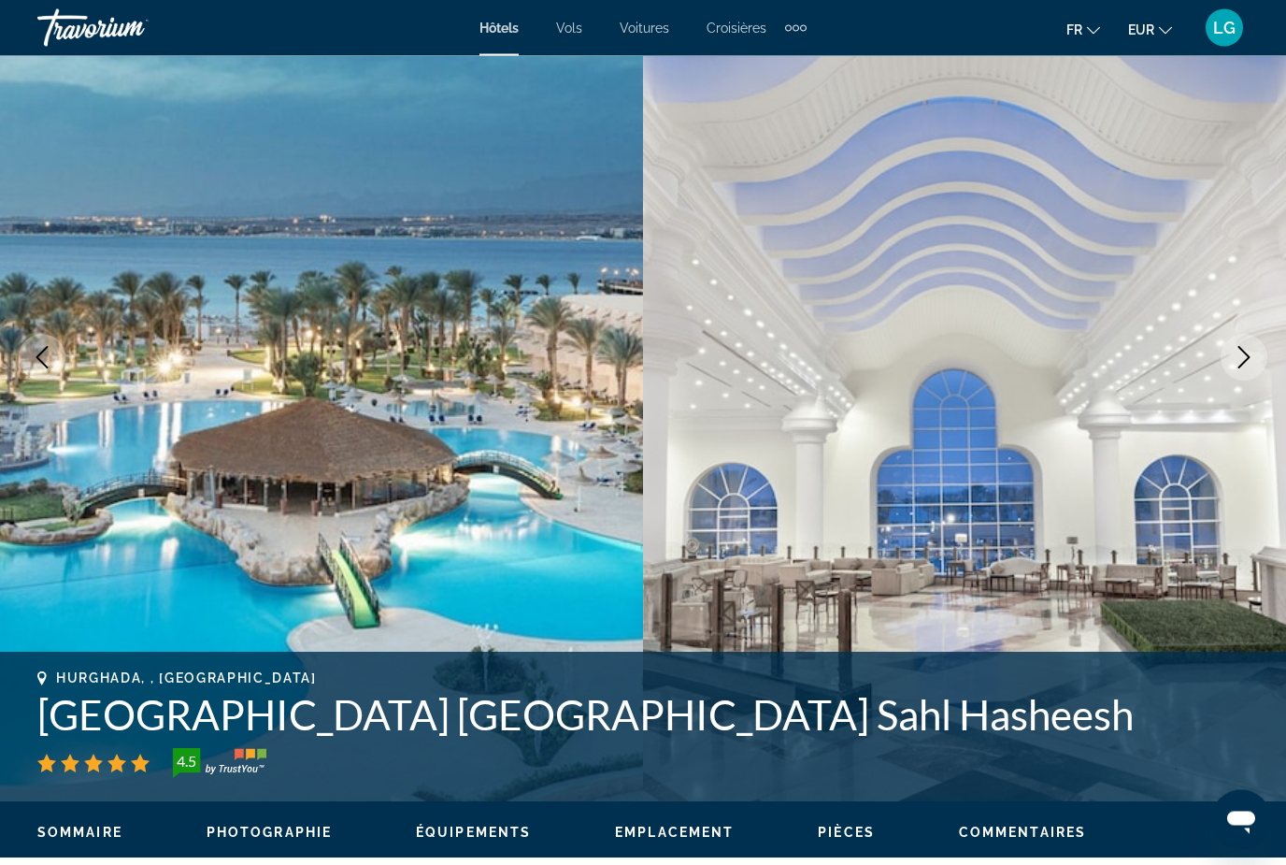
scroll to position [205, 0]
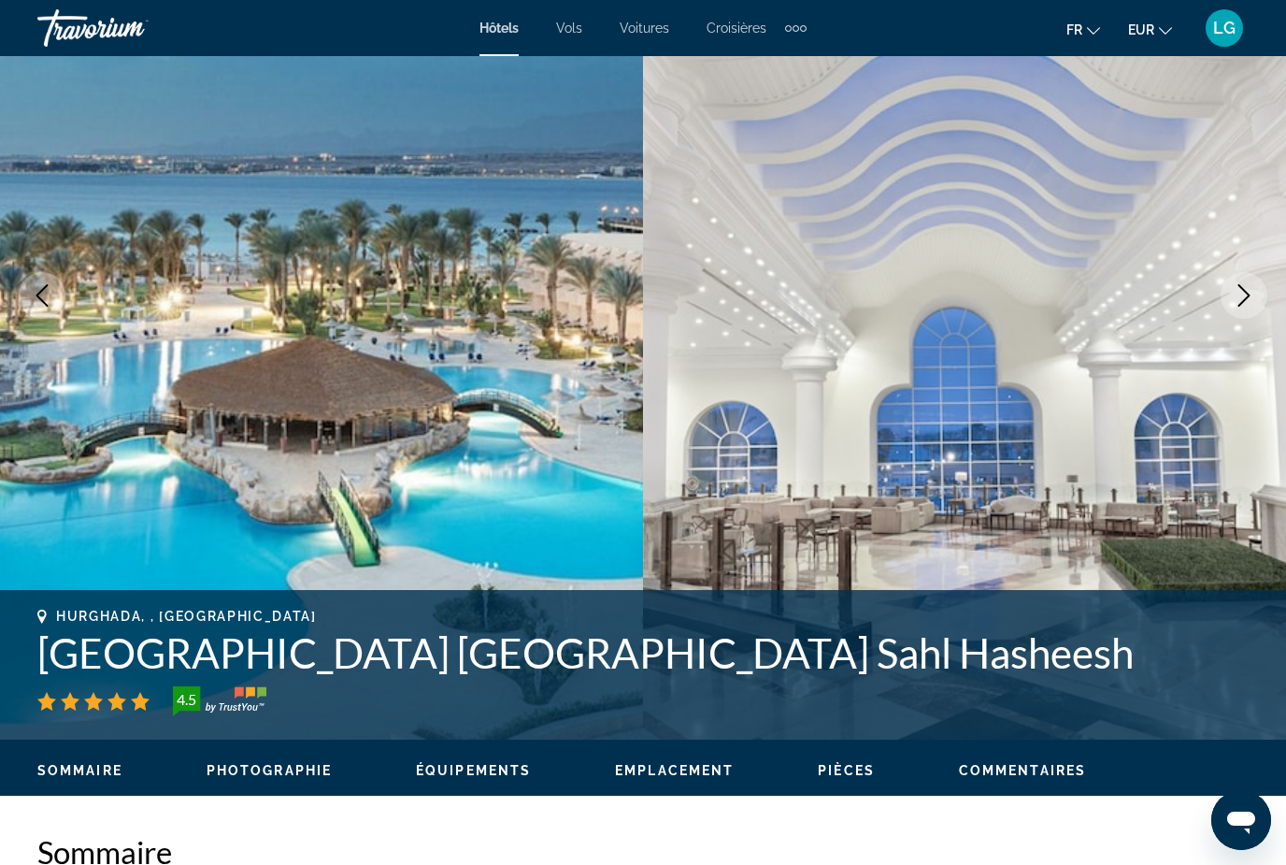
click at [1249, 295] on icon "Next image" at bounding box center [1245, 295] width 12 height 22
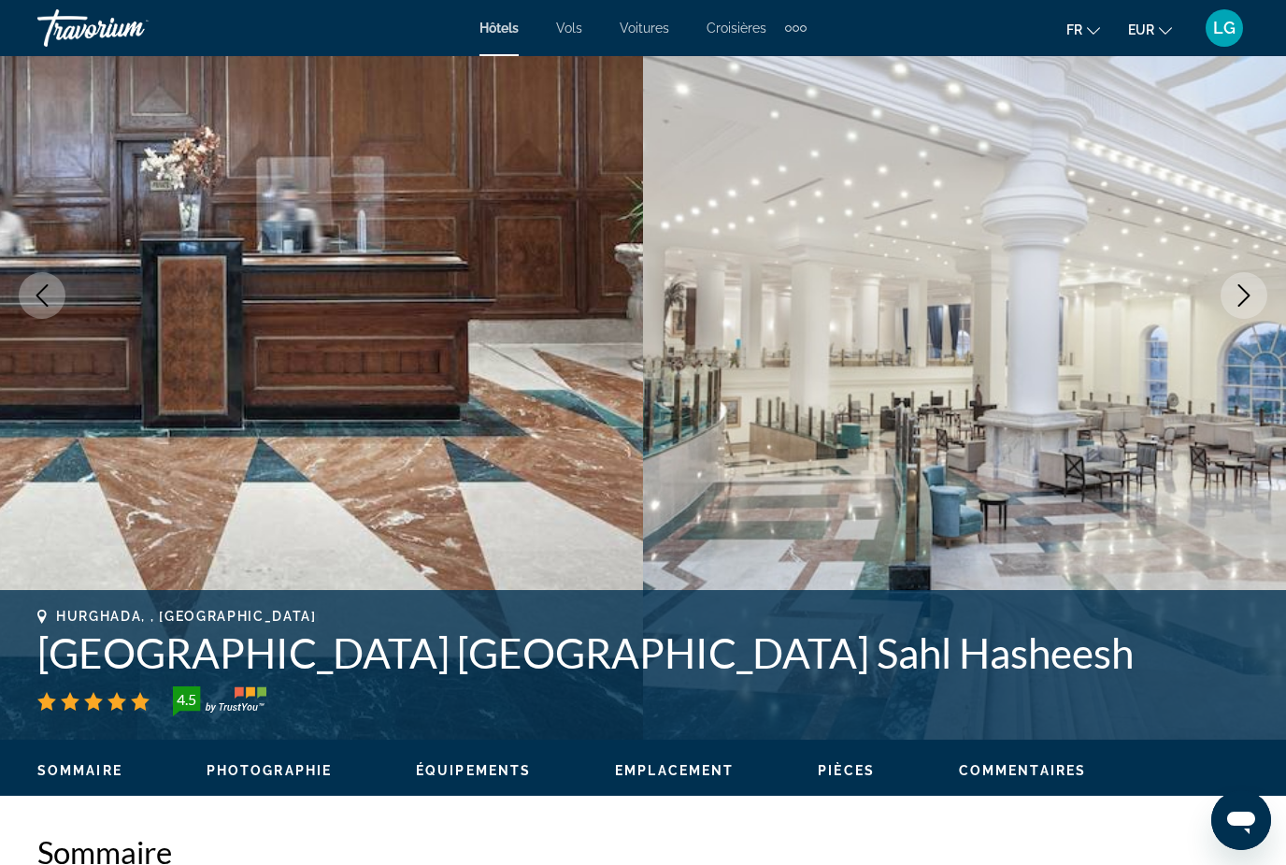
click at [1249, 295] on icon "Next image" at bounding box center [1245, 295] width 12 height 22
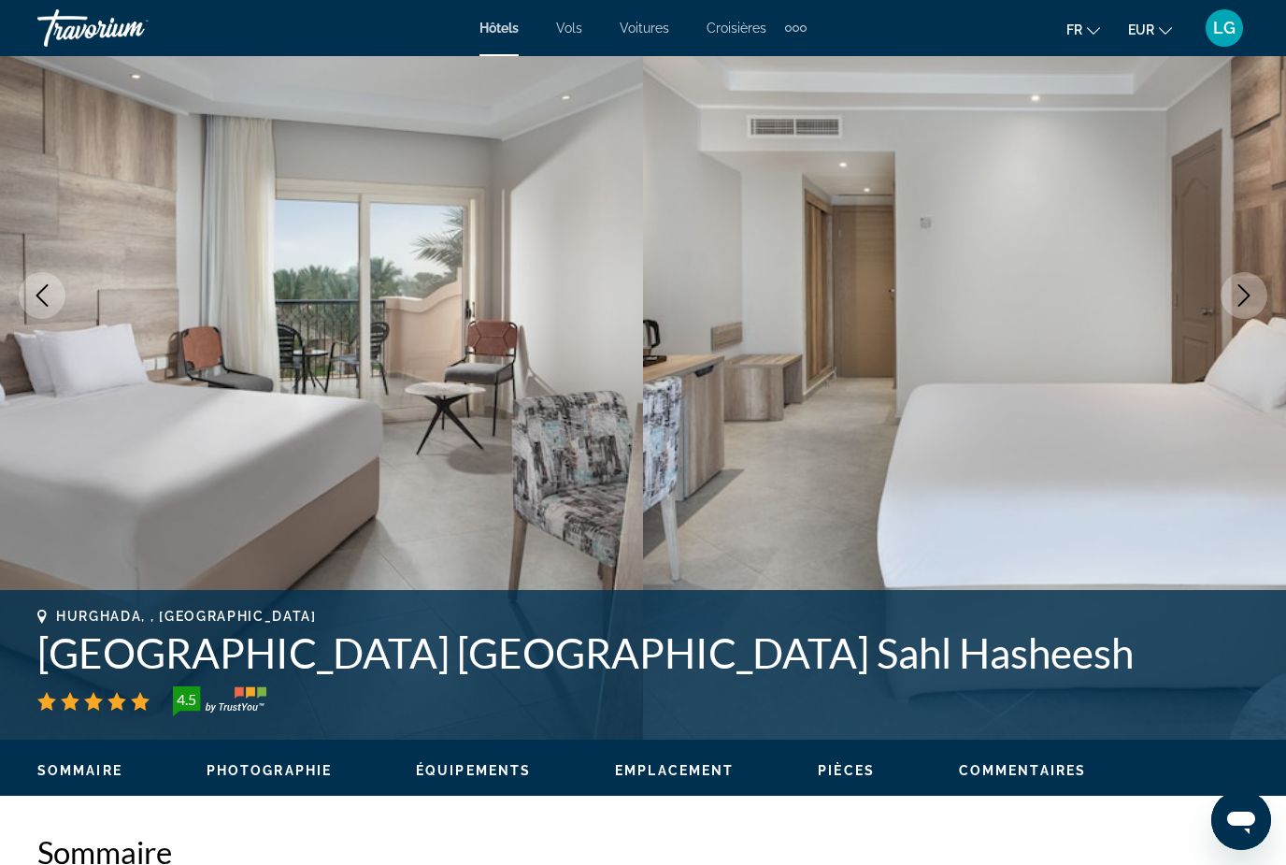
click at [1249, 295] on icon "Next image" at bounding box center [1245, 295] width 12 height 22
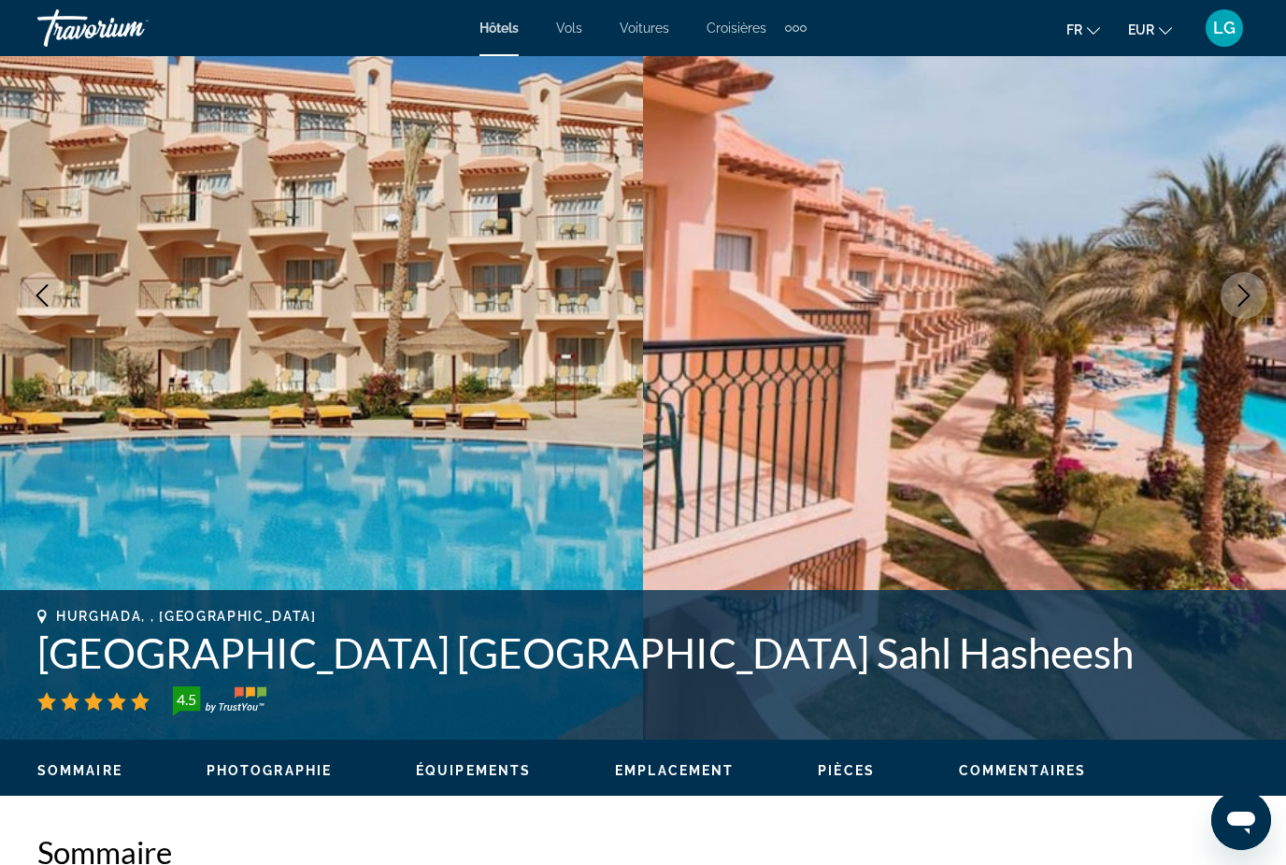
click at [1249, 296] on icon "Next image" at bounding box center [1245, 295] width 12 height 22
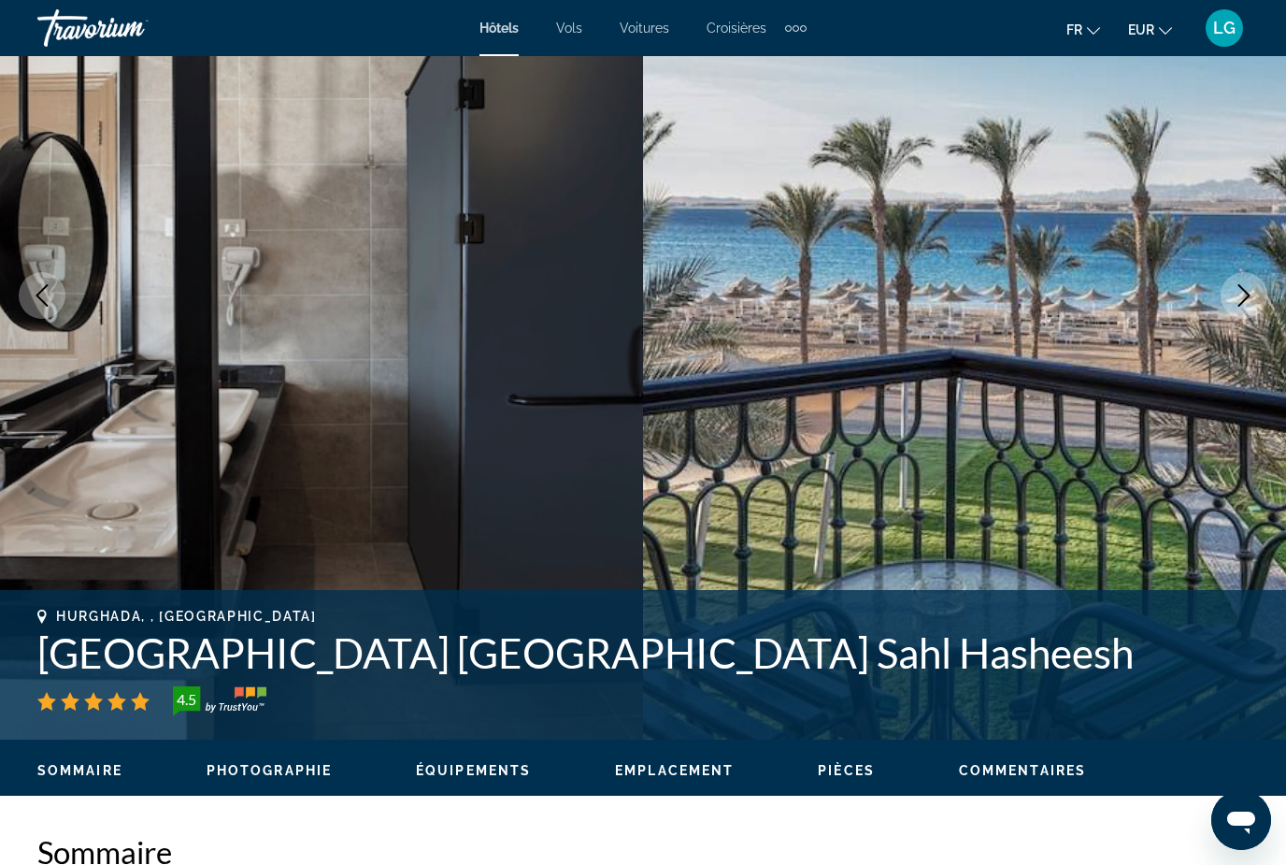
click at [1249, 297] on icon "Next image" at bounding box center [1244, 295] width 22 height 22
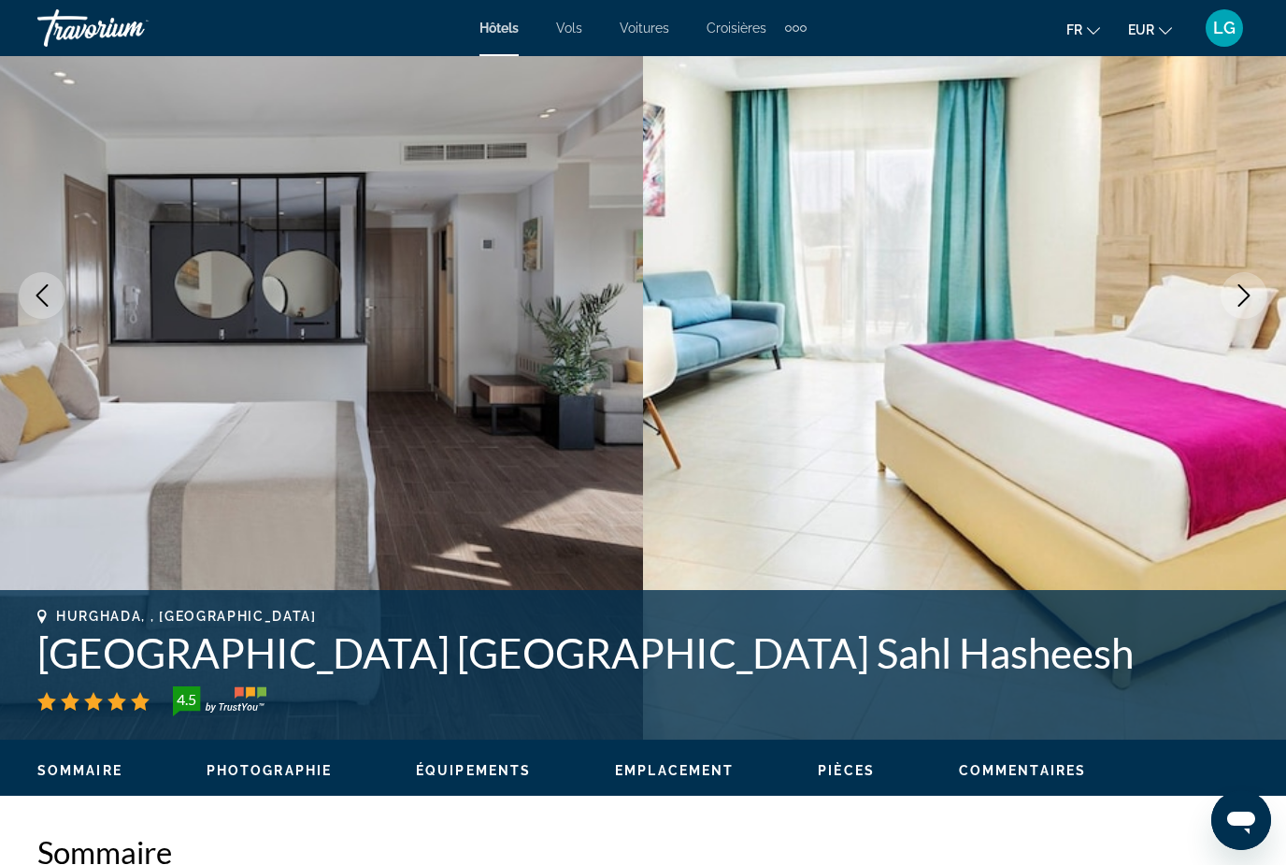
click at [1249, 297] on icon "Next image" at bounding box center [1244, 295] width 22 height 22
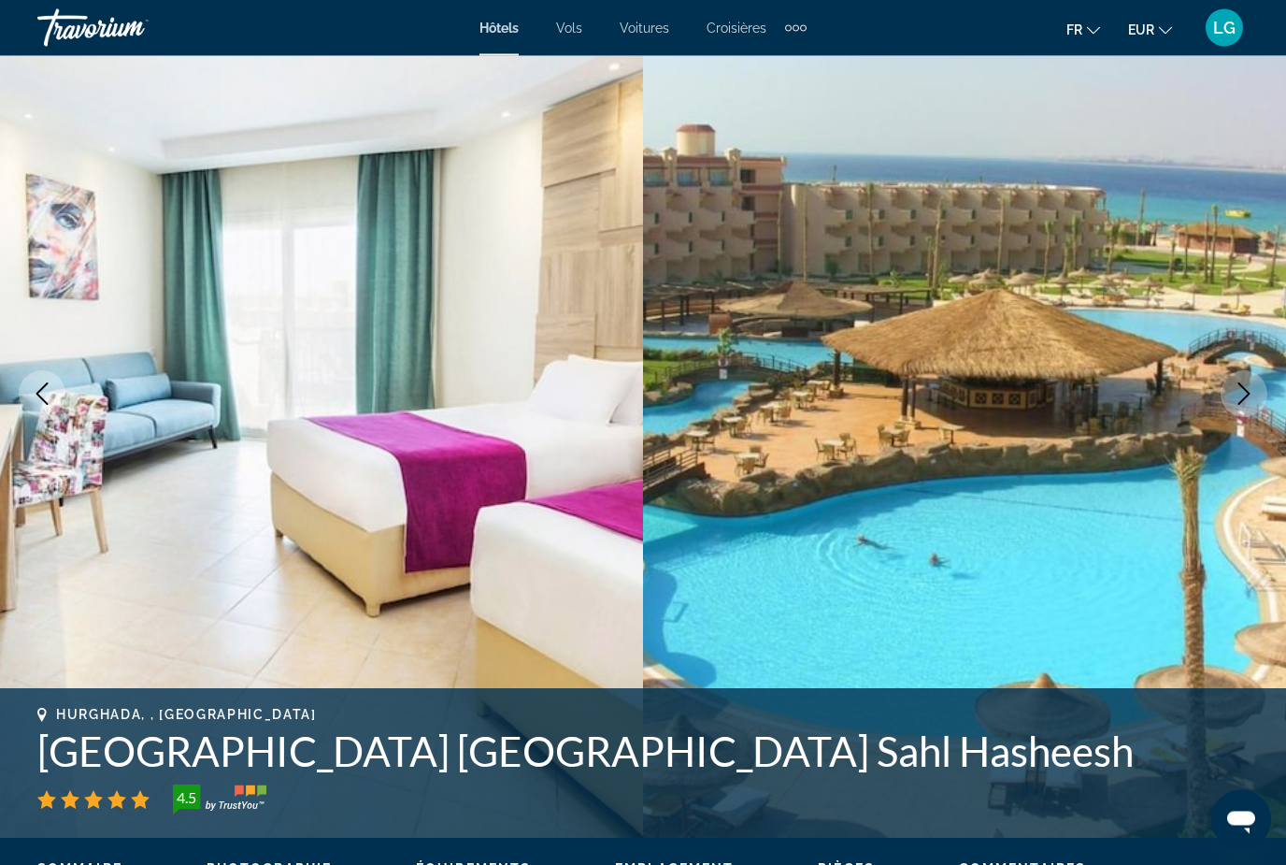
scroll to position [0, 0]
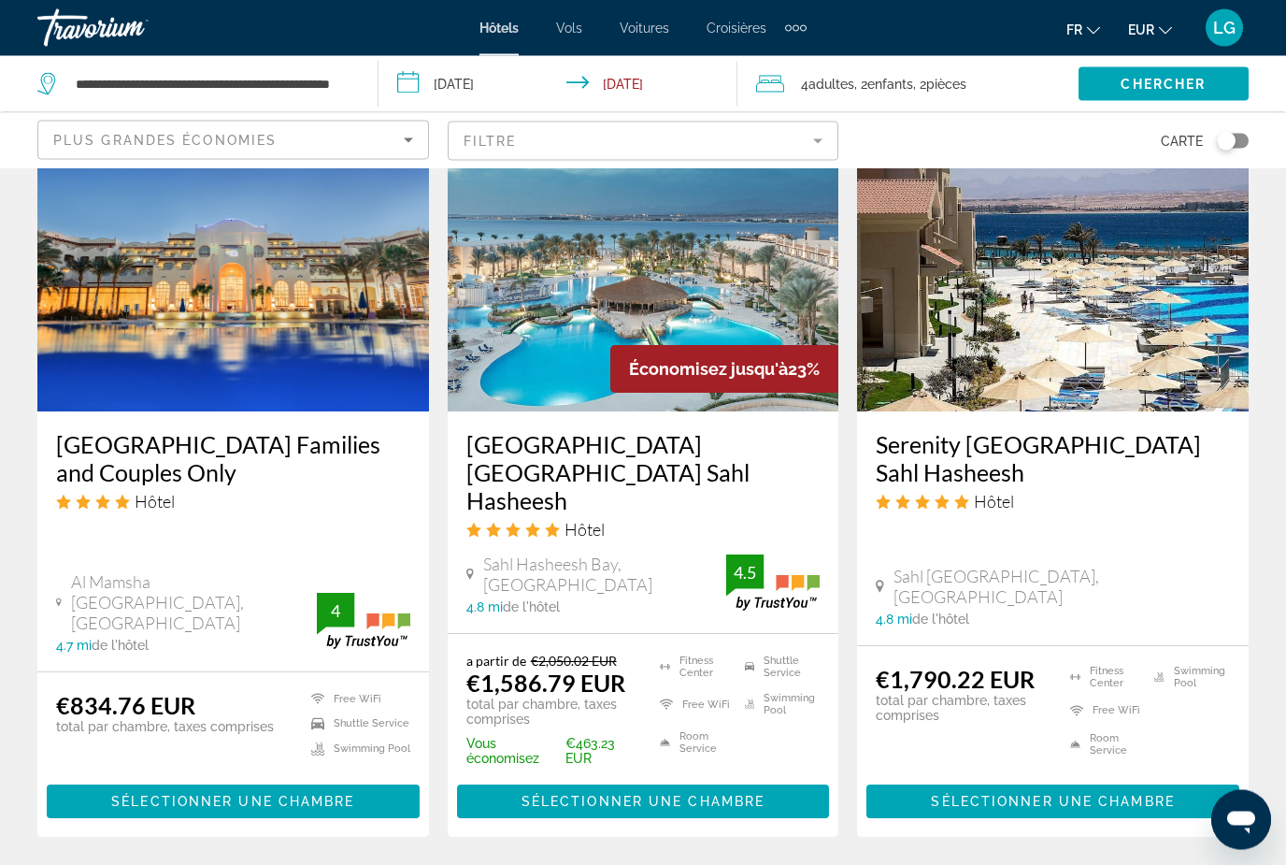
scroll to position [2308, 0]
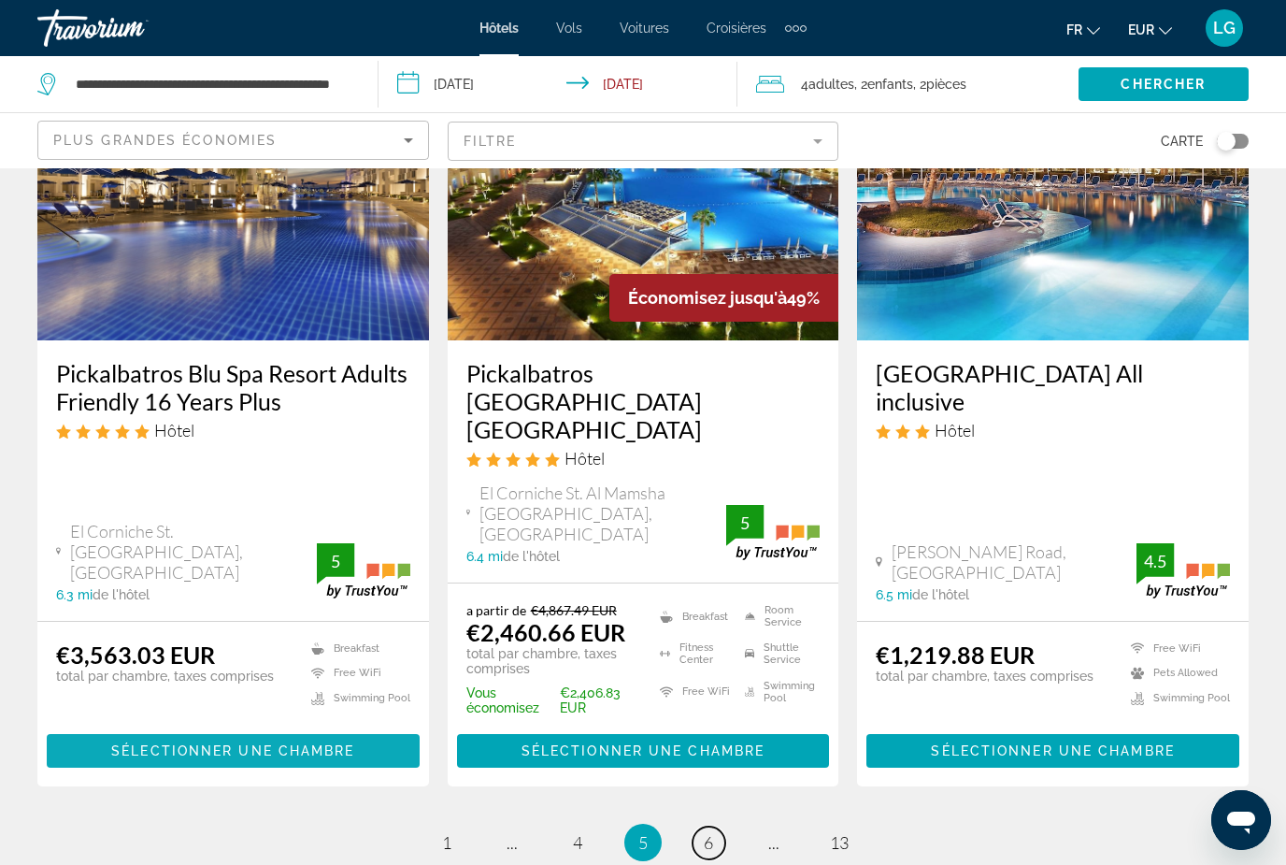
scroll to position [2453, 0]
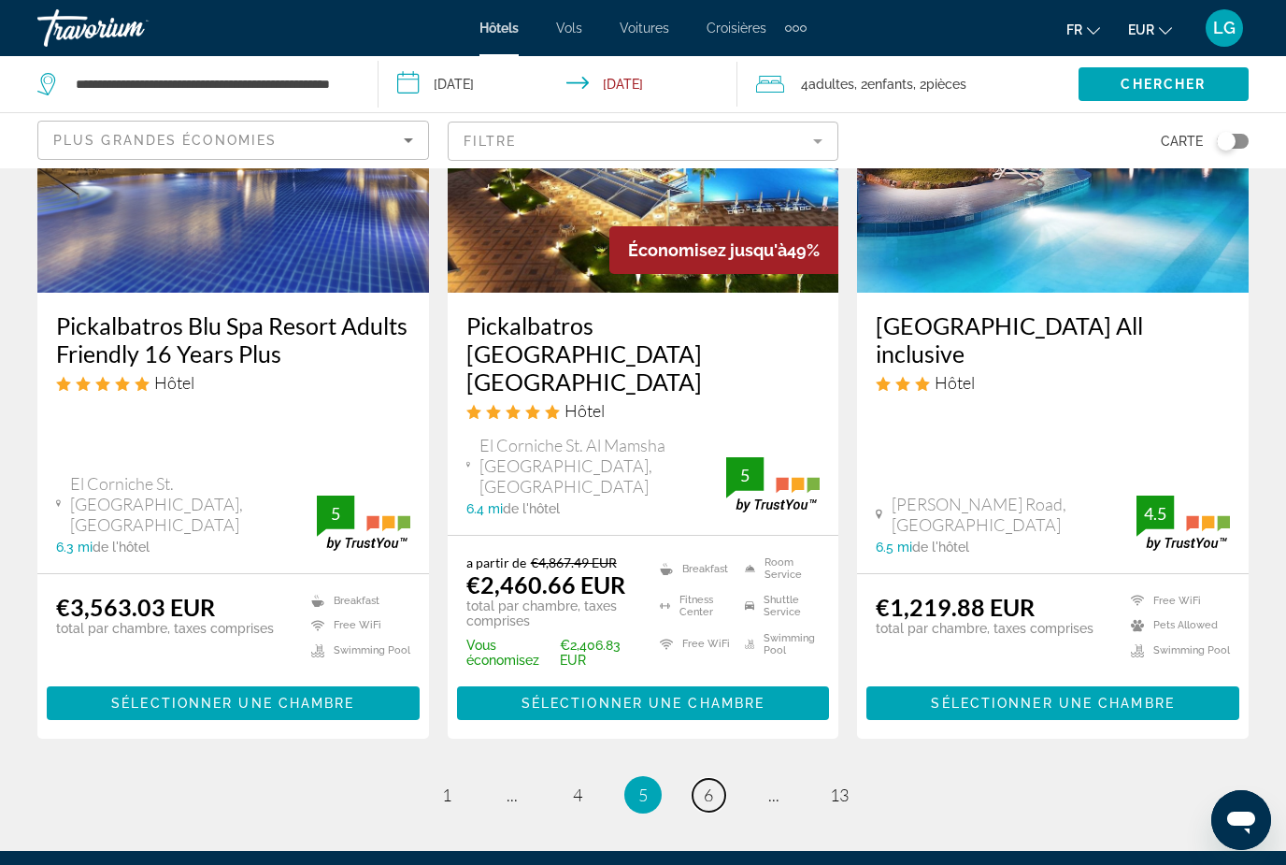
drag, startPoint x: 710, startPoint y: 755, endPoint x: 710, endPoint y: 781, distance: 26.2
click at [710, 779] on link "page 6" at bounding box center [709, 795] width 33 height 33
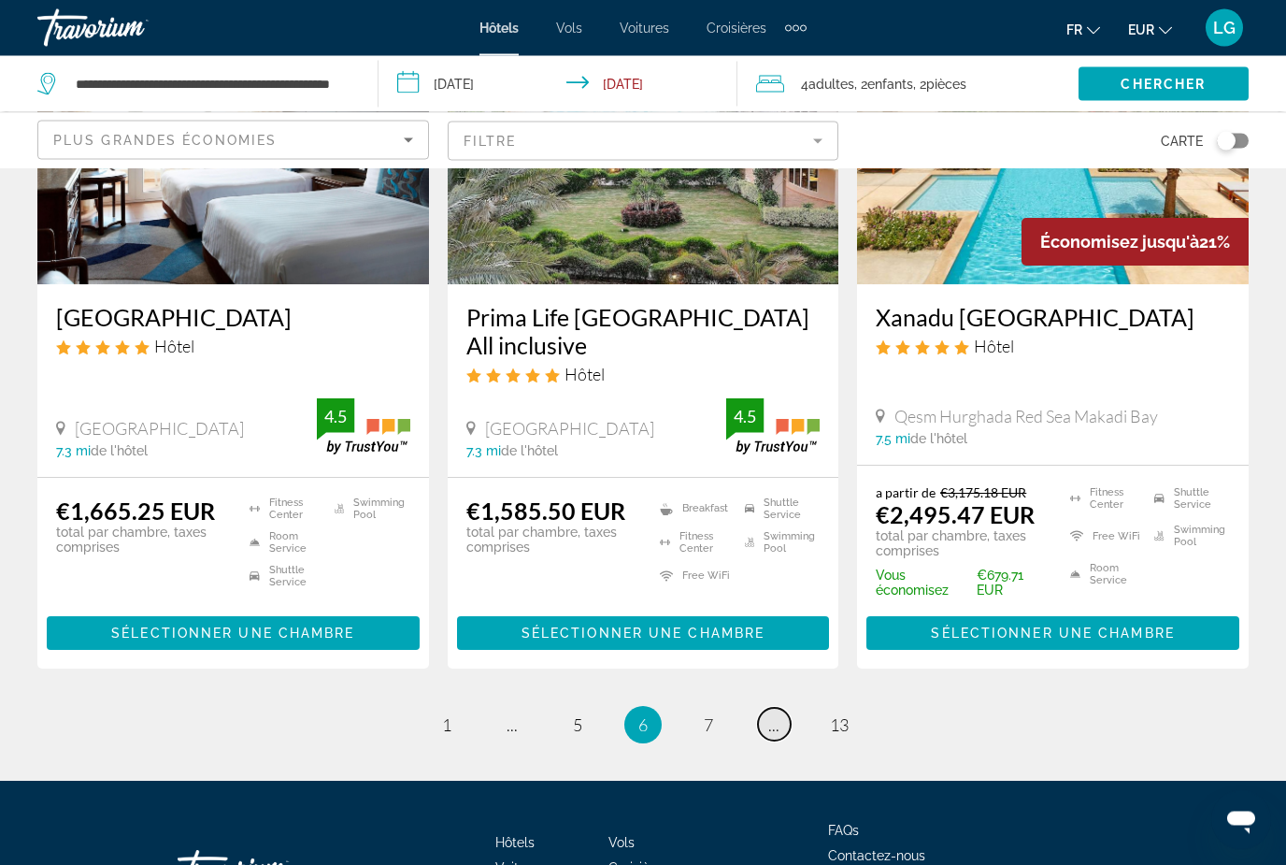
scroll to position [2343, 0]
click at [767, 726] on link "page ..." at bounding box center [774, 724] width 33 height 33
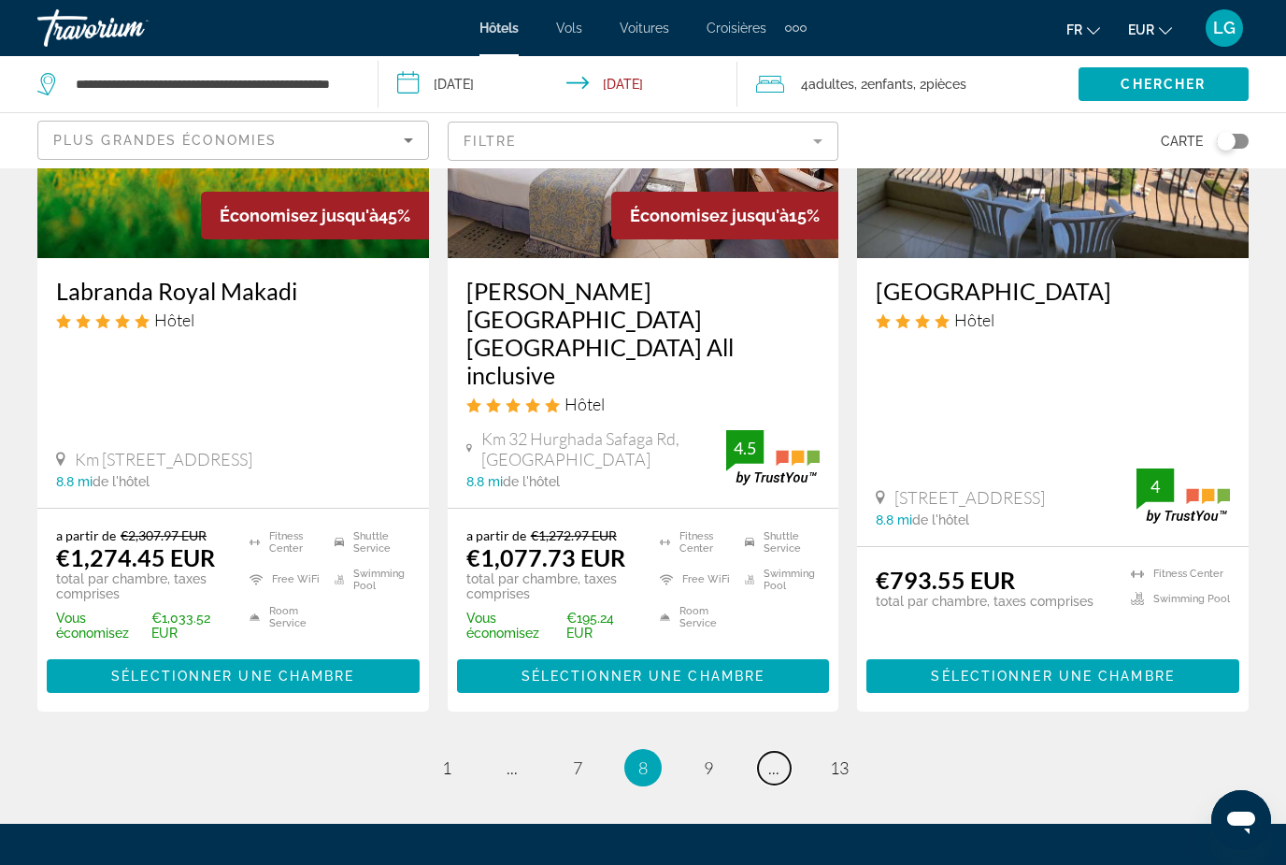
scroll to position [2525, 0]
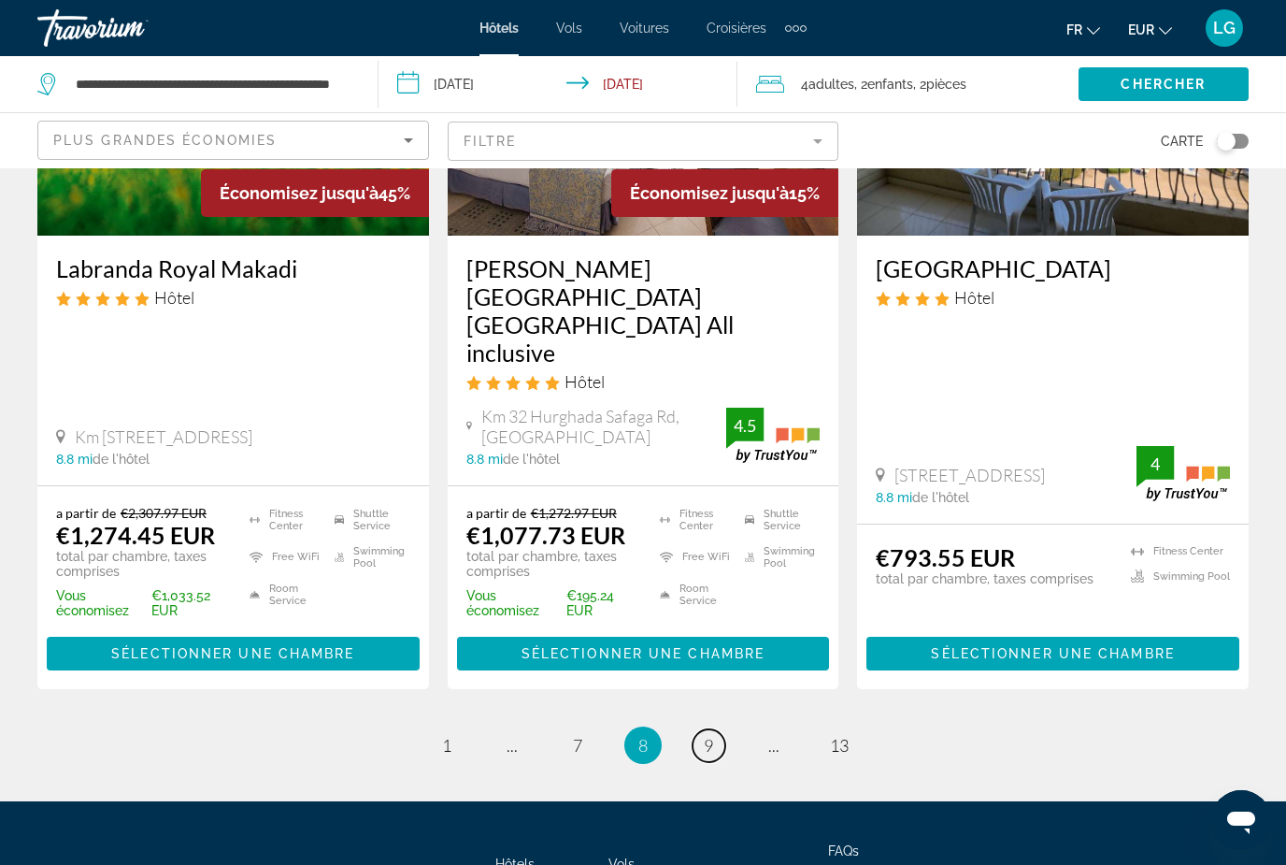
drag, startPoint x: 705, startPoint y: 642, endPoint x: 705, endPoint y: 688, distance: 45.8
click at [705, 735] on span "9" at bounding box center [708, 745] width 9 height 21
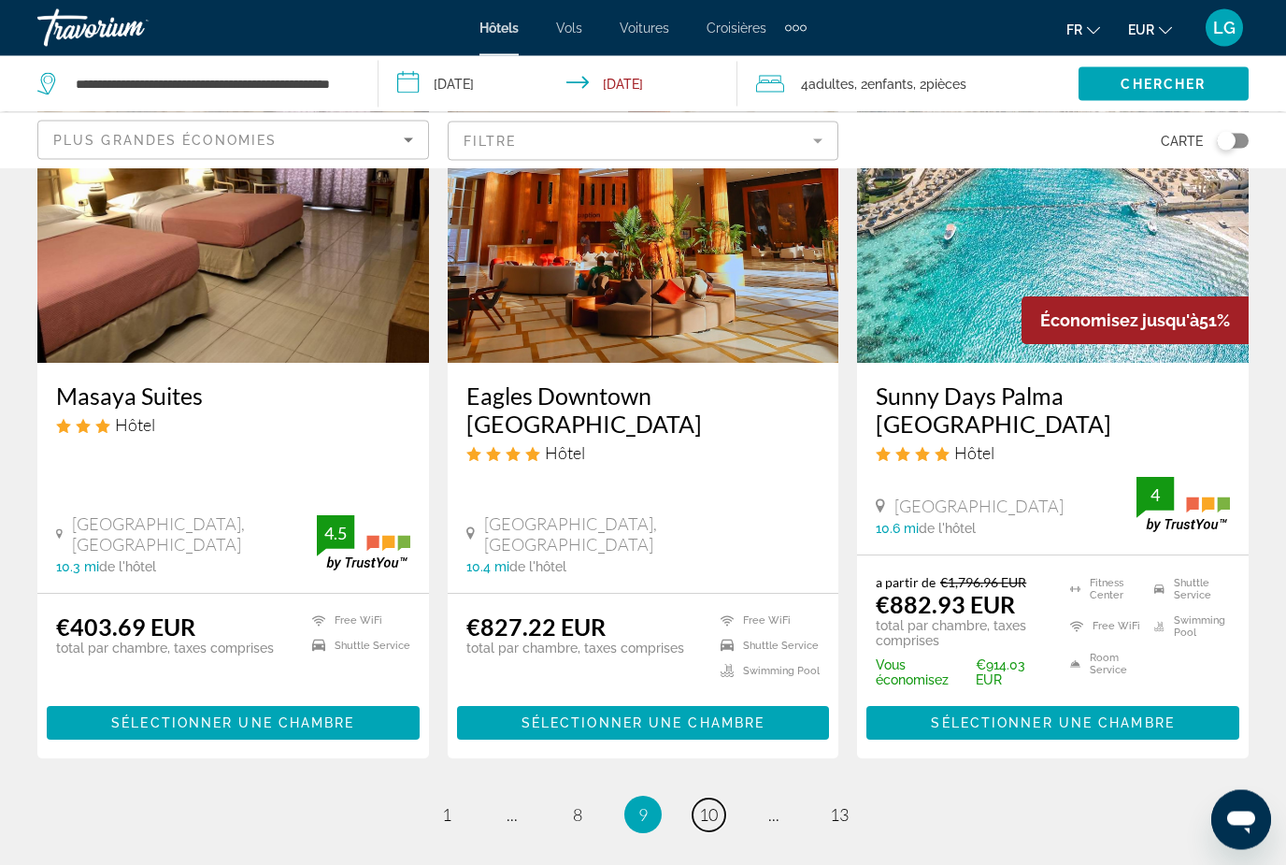
scroll to position [2324, 0]
click at [713, 804] on span "10" at bounding box center [708, 814] width 19 height 21
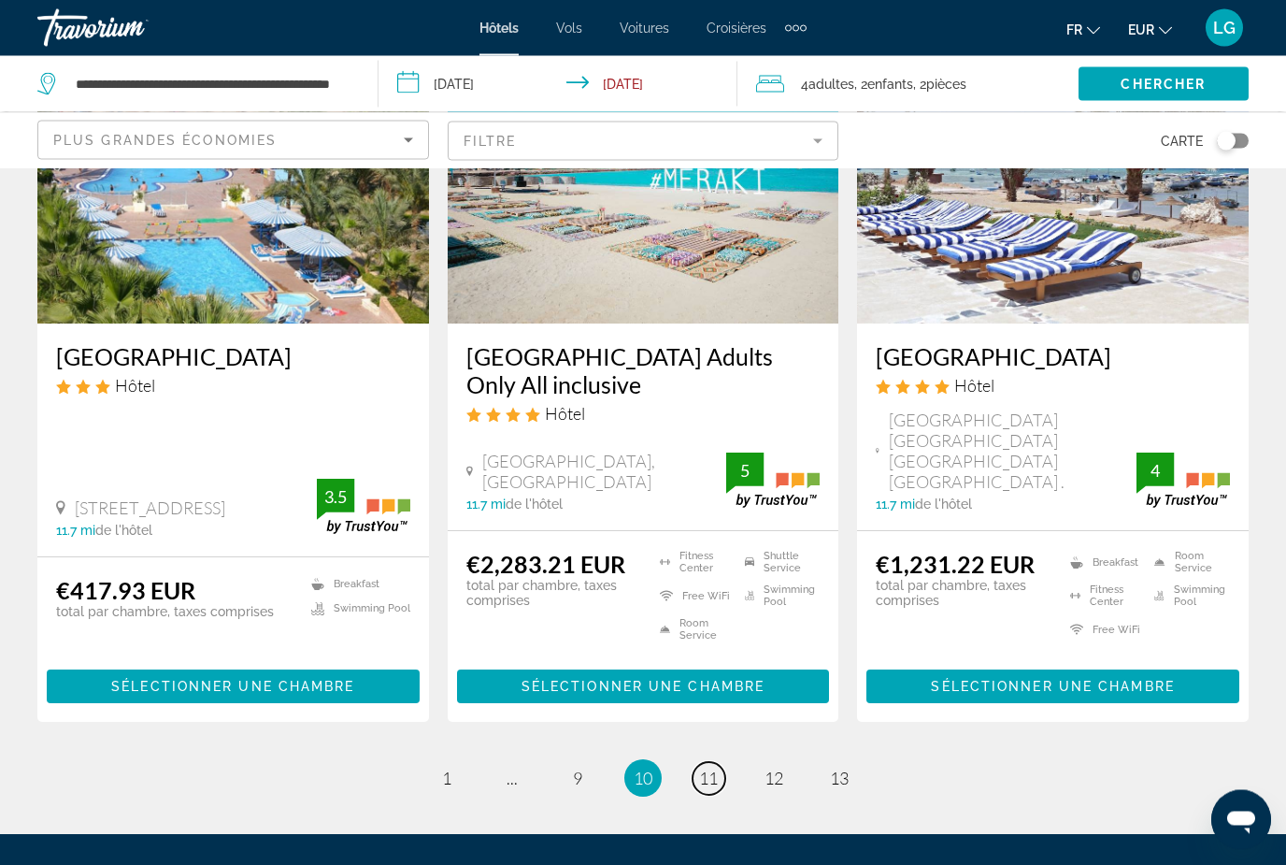
scroll to position [2507, 0]
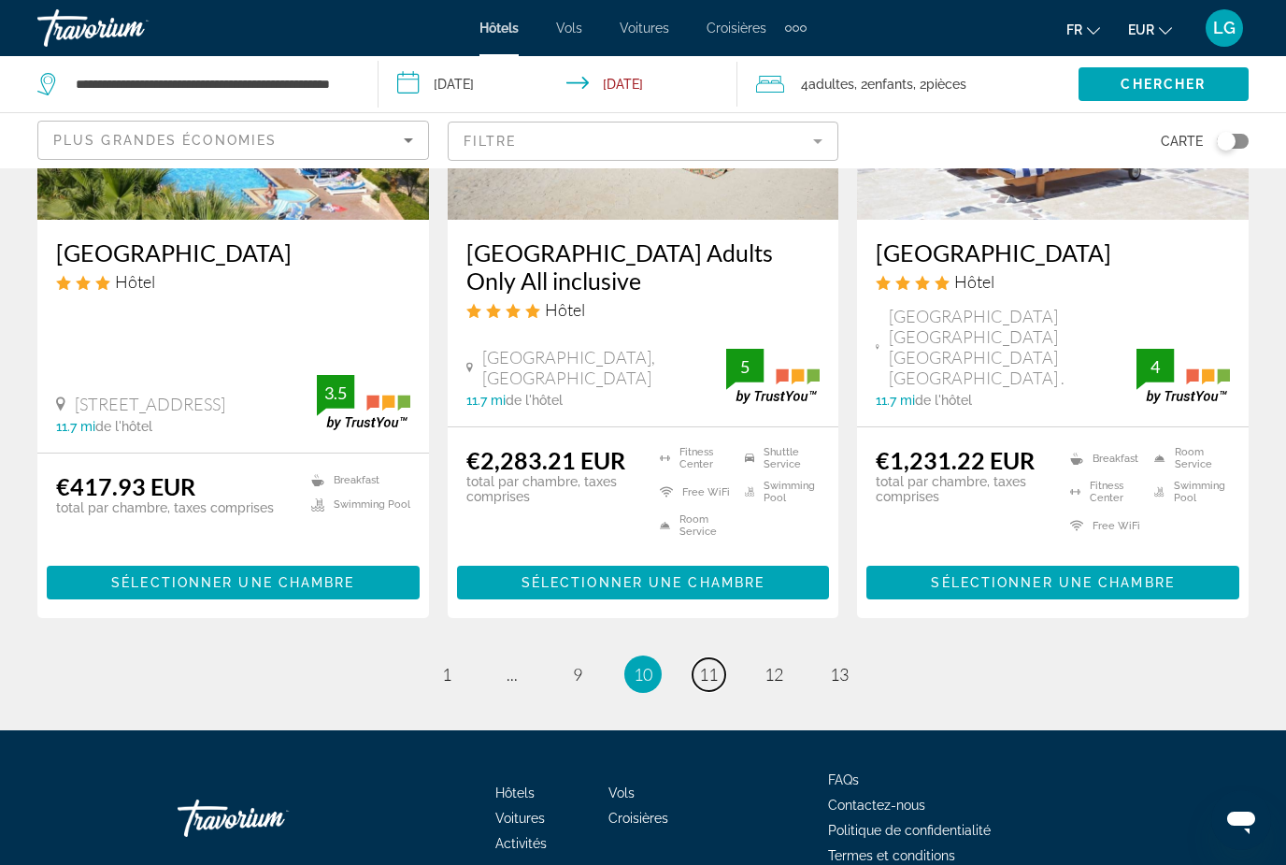
drag, startPoint x: 705, startPoint y: 643, endPoint x: 705, endPoint y: 725, distance: 82.3
click at [705, 664] on span "11" at bounding box center [708, 674] width 19 height 21
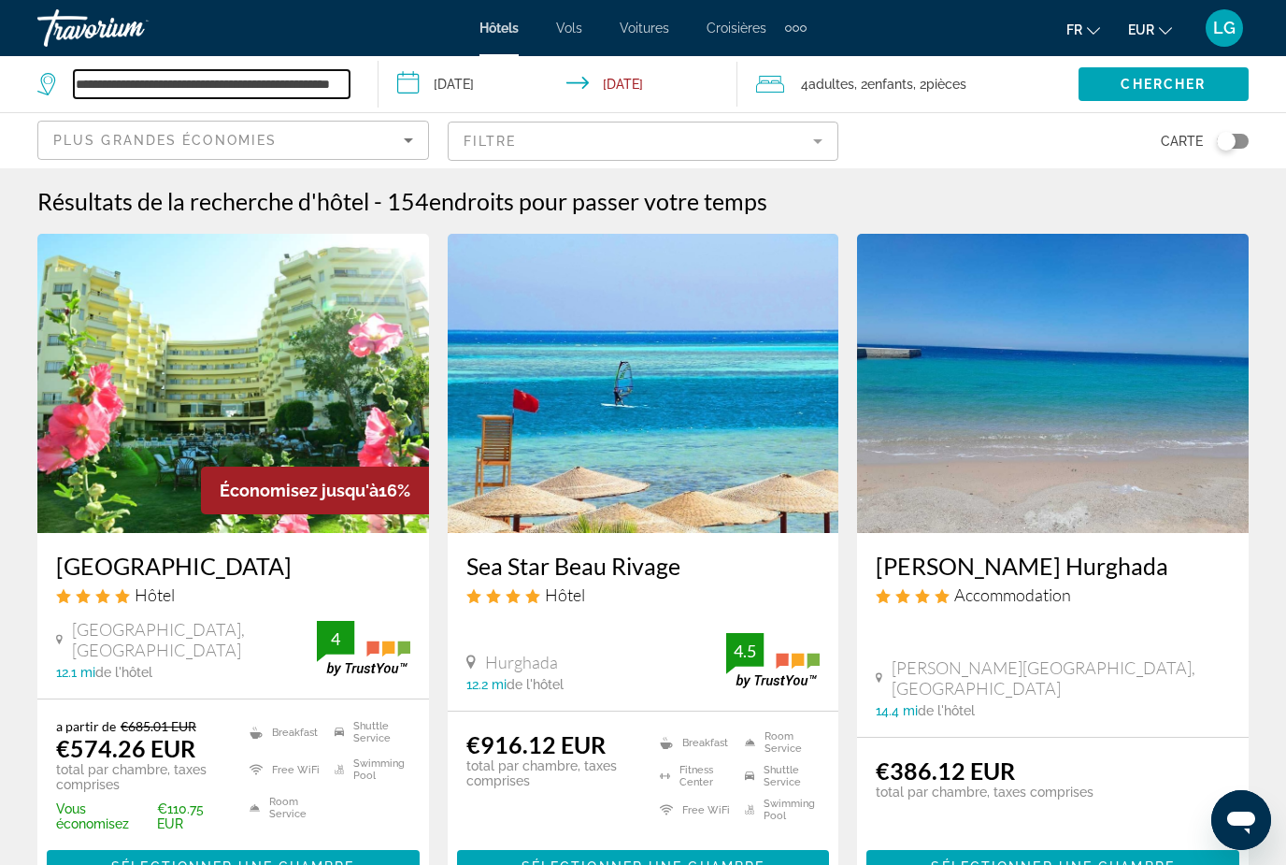
click at [276, 77] on input "**********" at bounding box center [212, 84] width 276 height 28
click at [345, 91] on input "**********" at bounding box center [212, 84] width 276 height 28
click at [251, 77] on input "**********" at bounding box center [212, 84] width 276 height 28
type input "*"
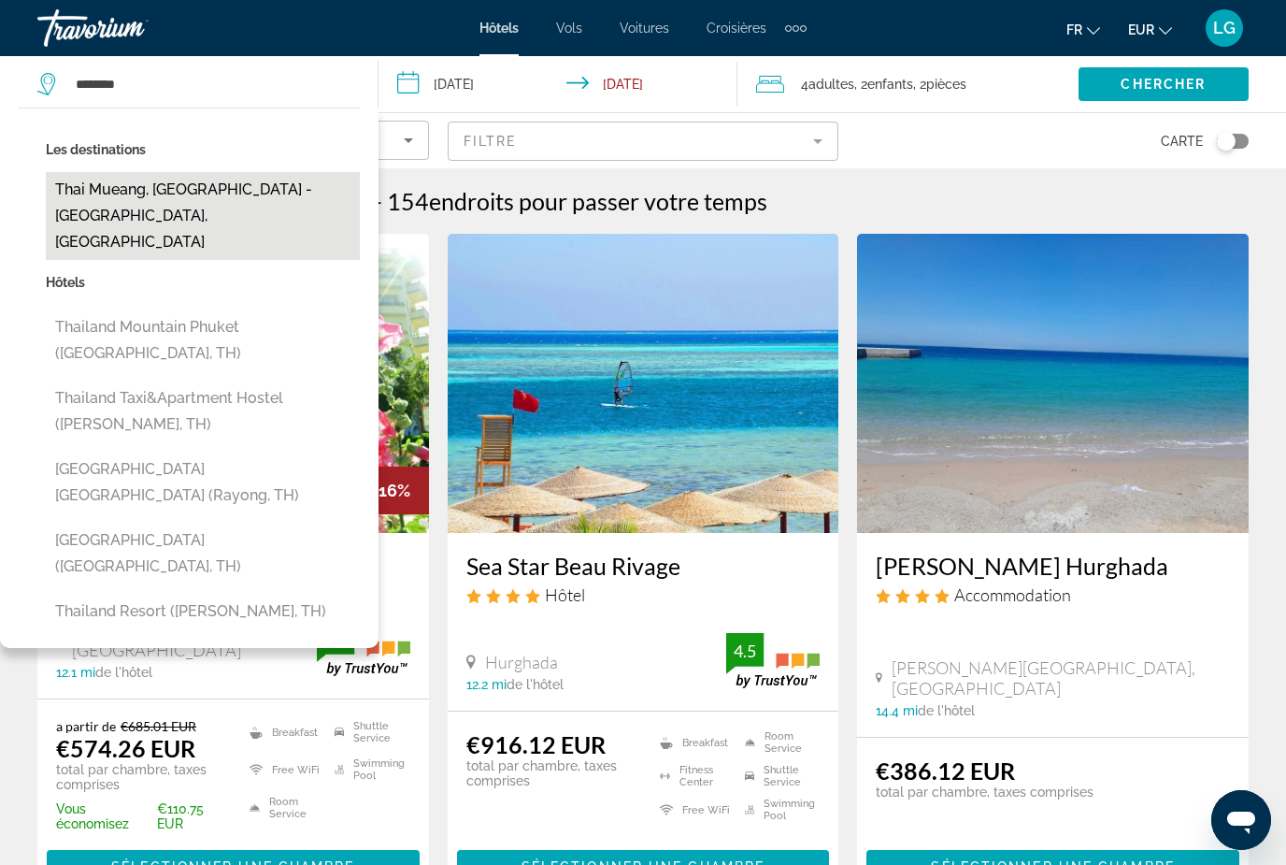
click at [135, 190] on button "Thai Mueang, [GEOGRAPHIC_DATA] - [GEOGRAPHIC_DATA], [GEOGRAPHIC_DATA]" at bounding box center [203, 216] width 314 height 88
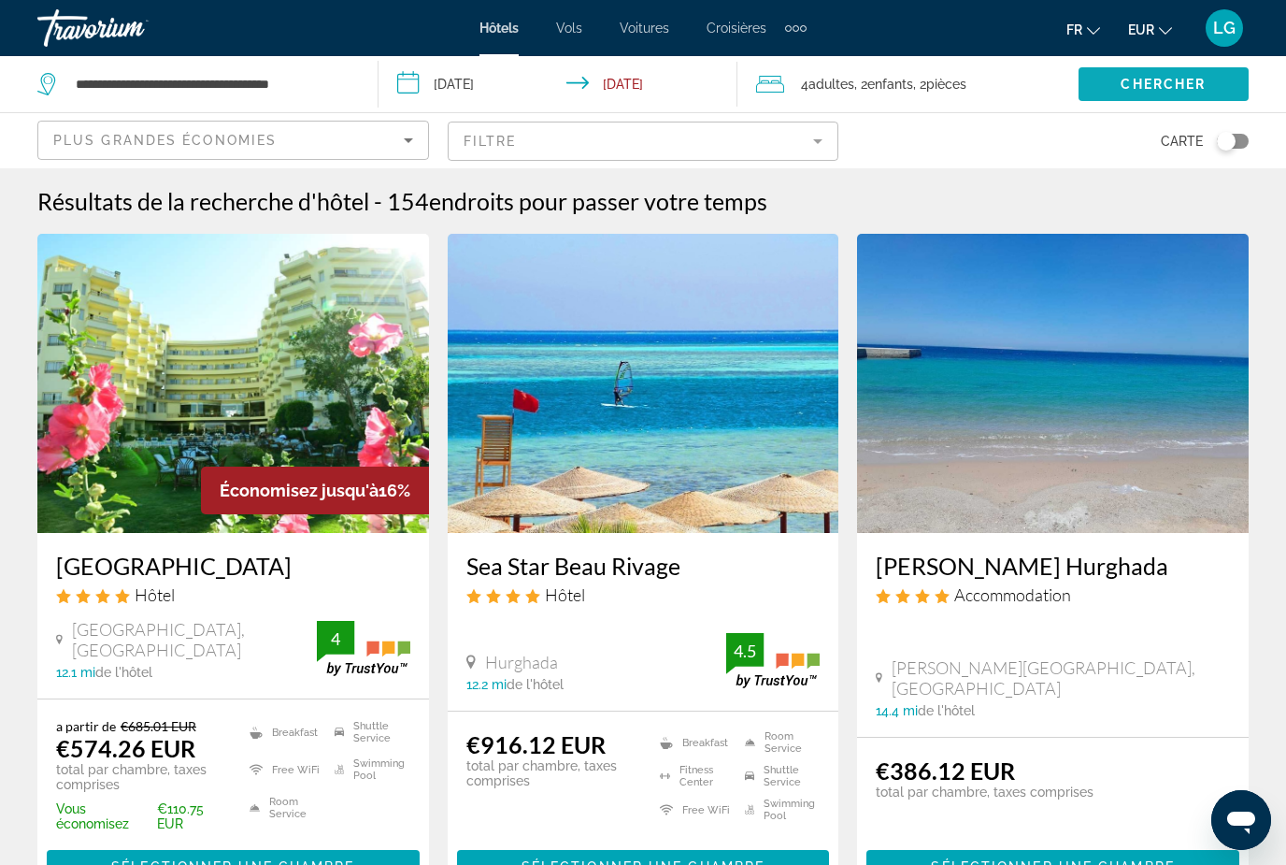
click at [1139, 88] on span "Chercher" at bounding box center [1163, 84] width 85 height 15
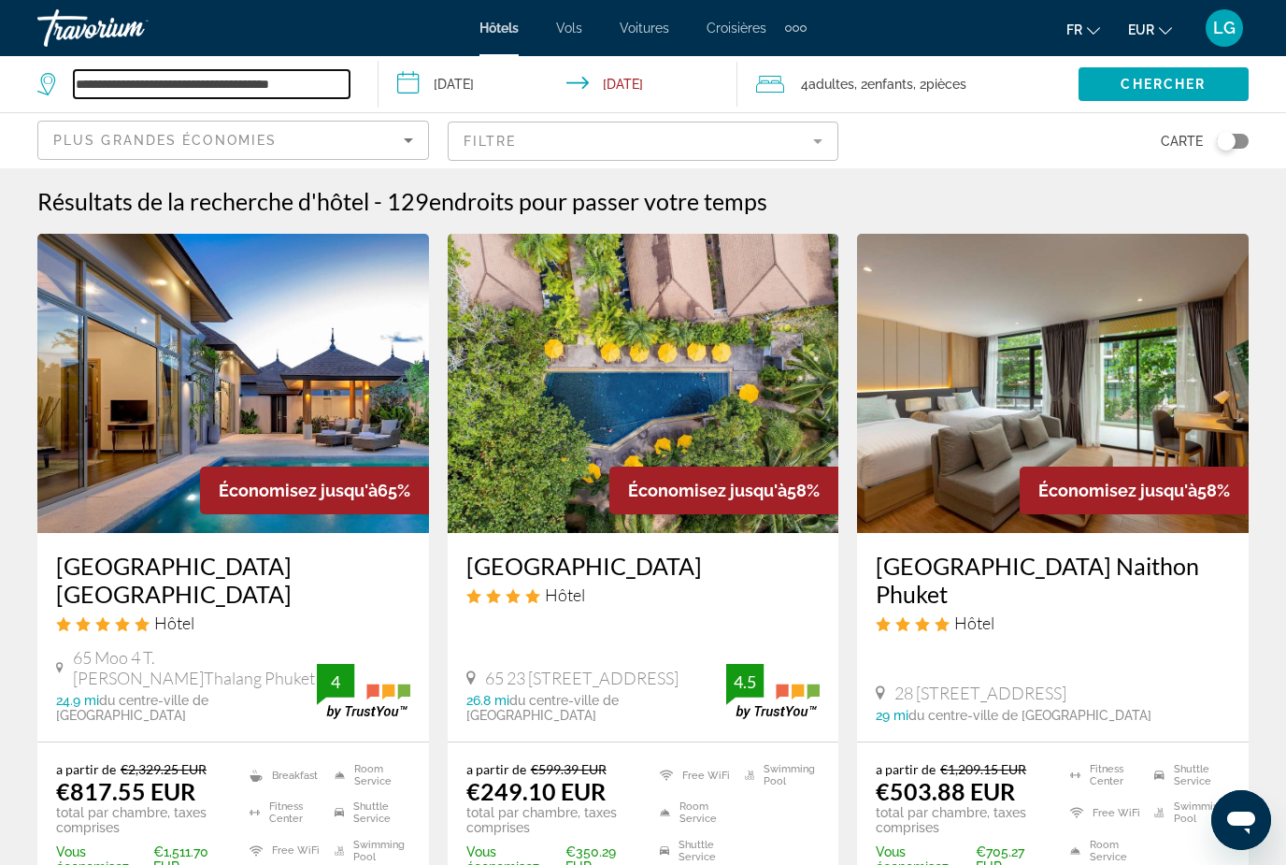
click at [326, 87] on input "**********" at bounding box center [212, 84] width 276 height 28
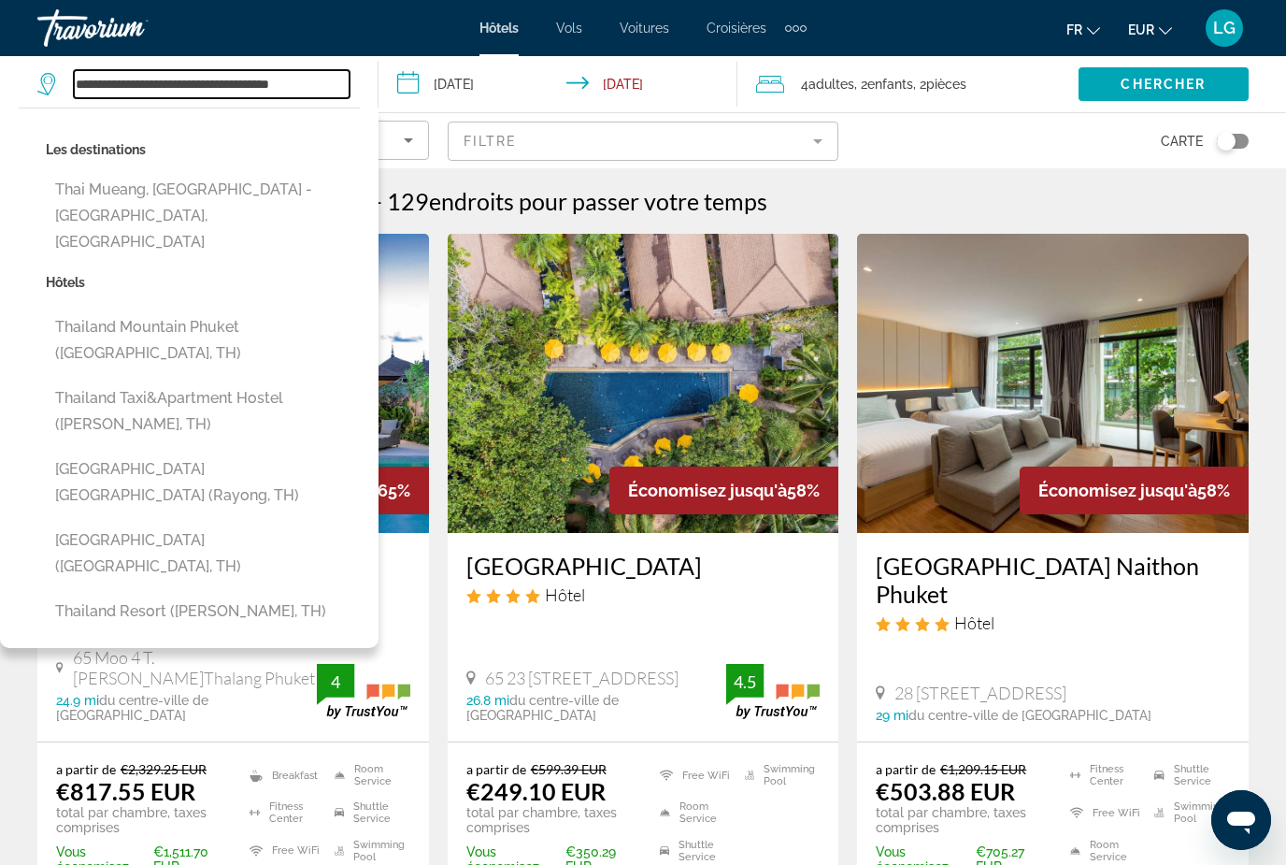
click at [342, 84] on input "**********" at bounding box center [212, 84] width 276 height 28
type input "*"
click at [162, 82] on input "*" at bounding box center [212, 84] width 276 height 28
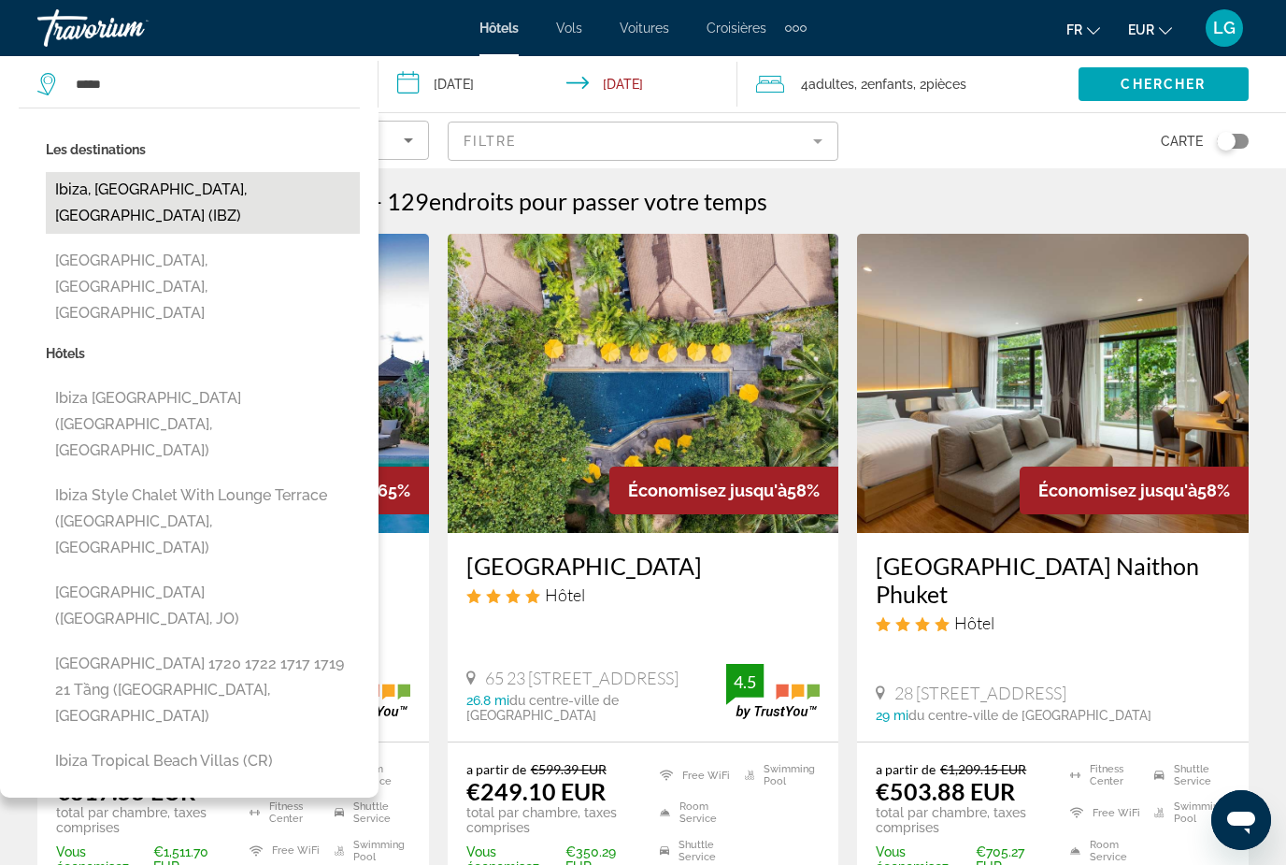
click at [198, 187] on button "Ibiza, [GEOGRAPHIC_DATA], [GEOGRAPHIC_DATA] (IBZ)" at bounding box center [203, 203] width 314 height 62
type input "**********"
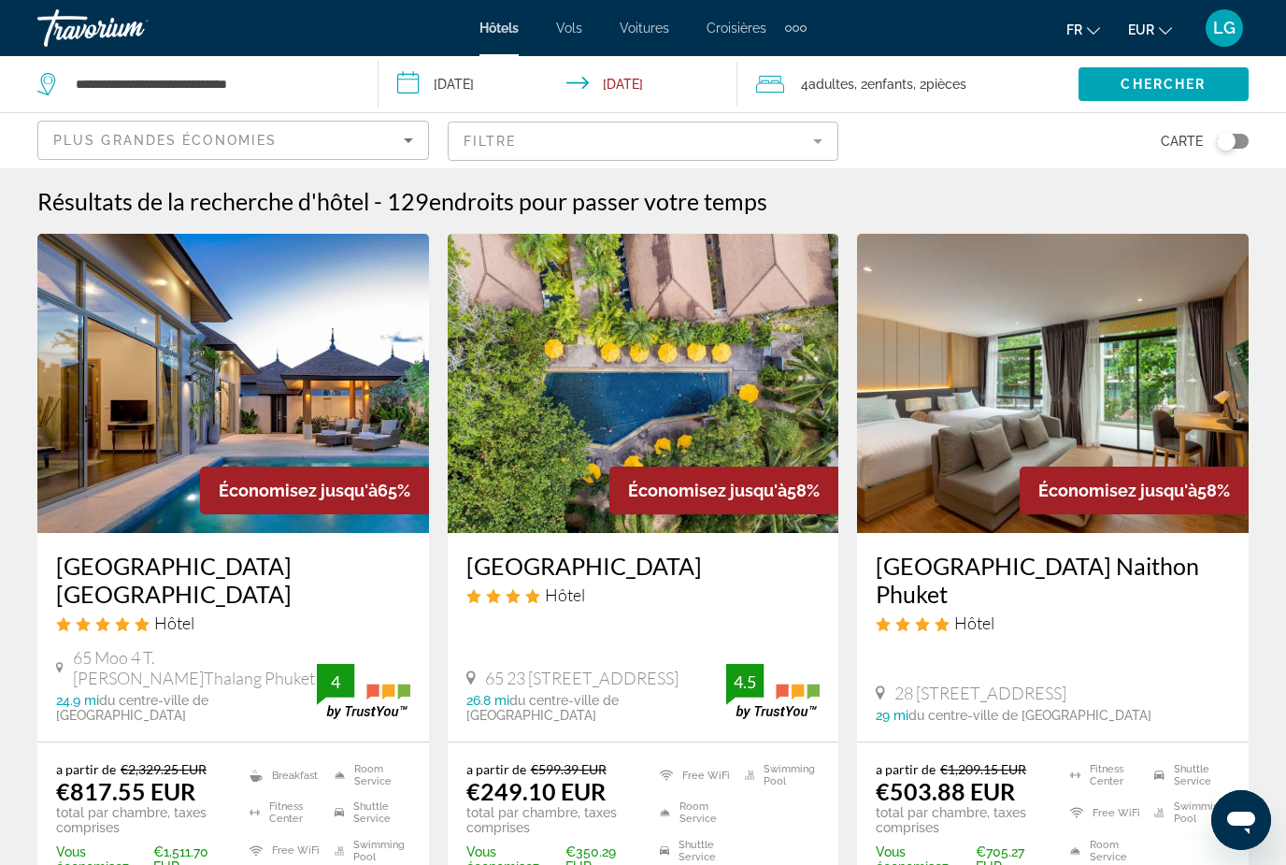
click at [468, 81] on input "**********" at bounding box center [562, 87] width 367 height 62
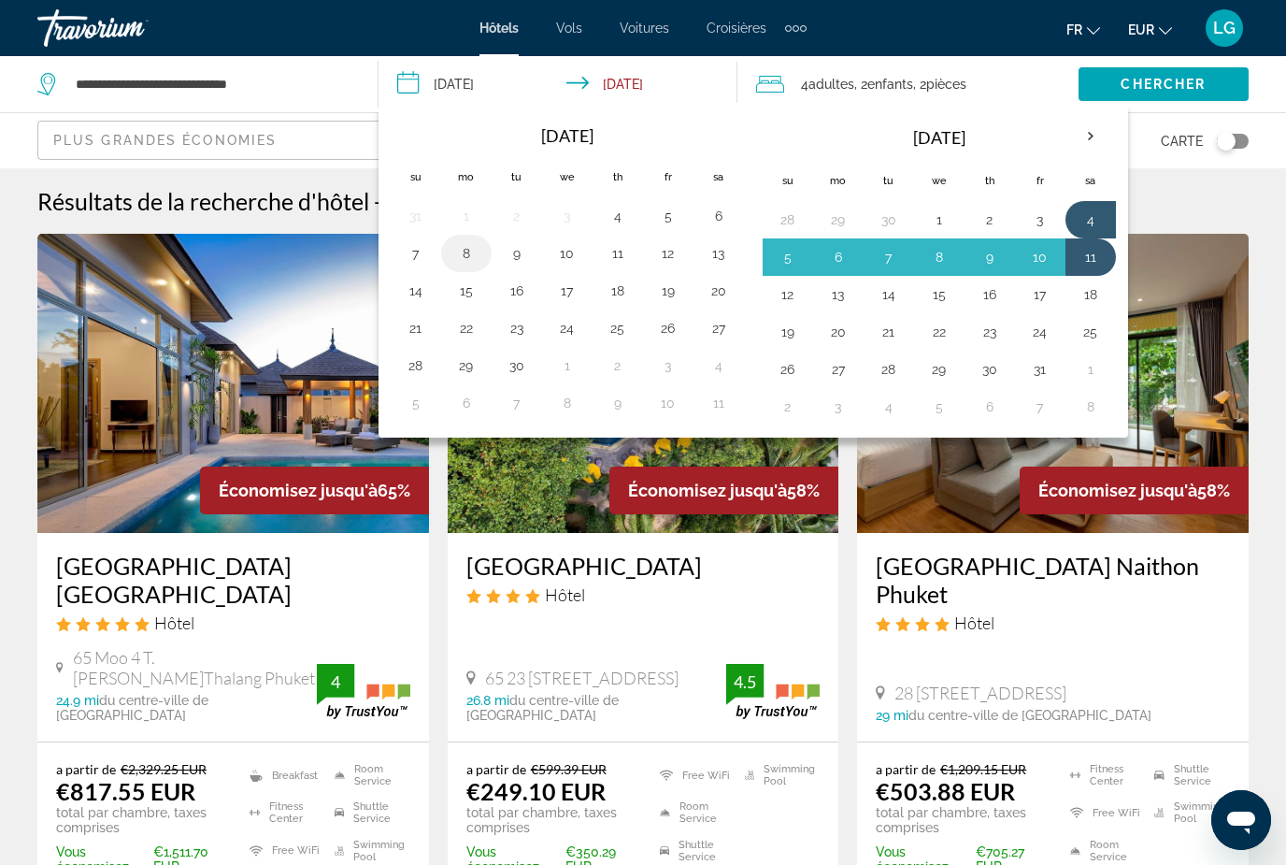
click at [462, 254] on button "8" at bounding box center [466, 253] width 30 height 26
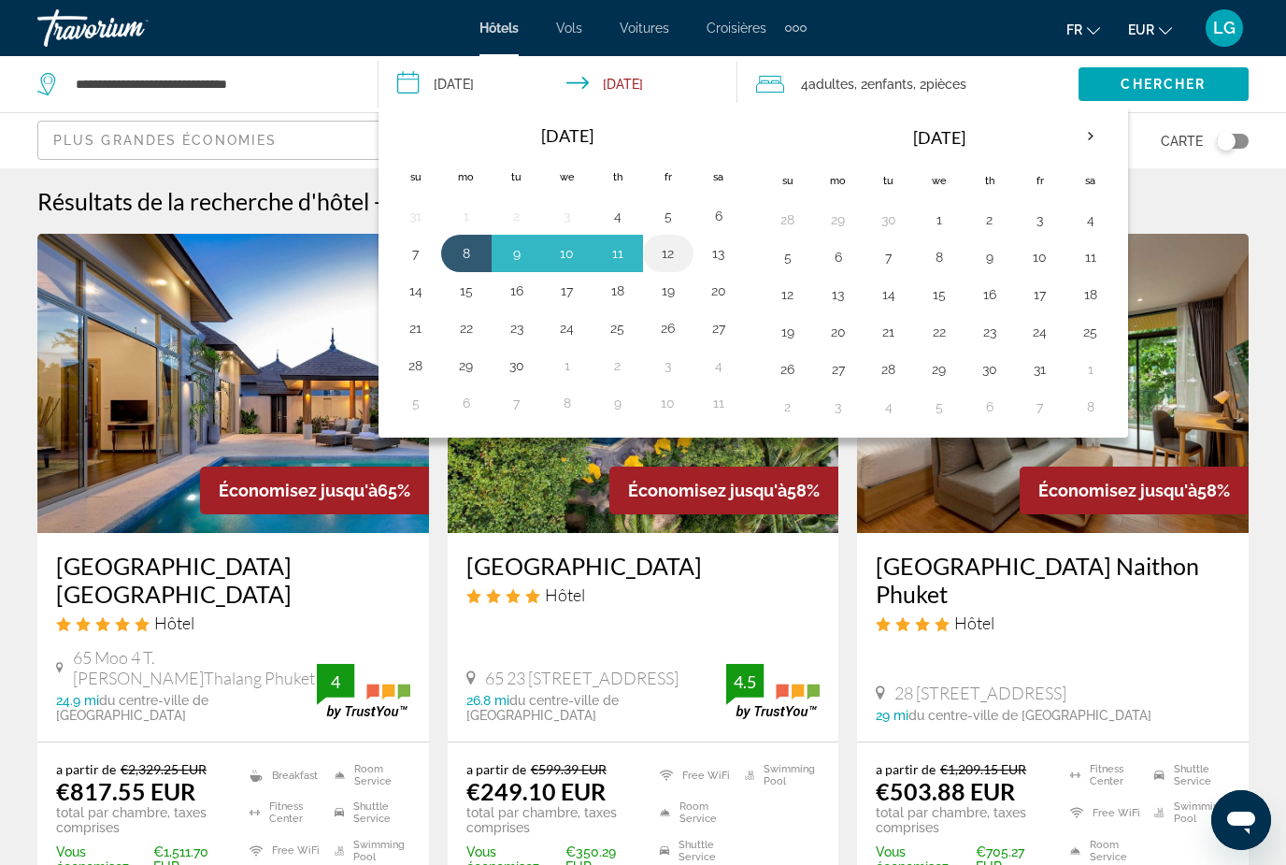
click at [669, 261] on button "12" at bounding box center [668, 253] width 30 height 26
type input "**********"
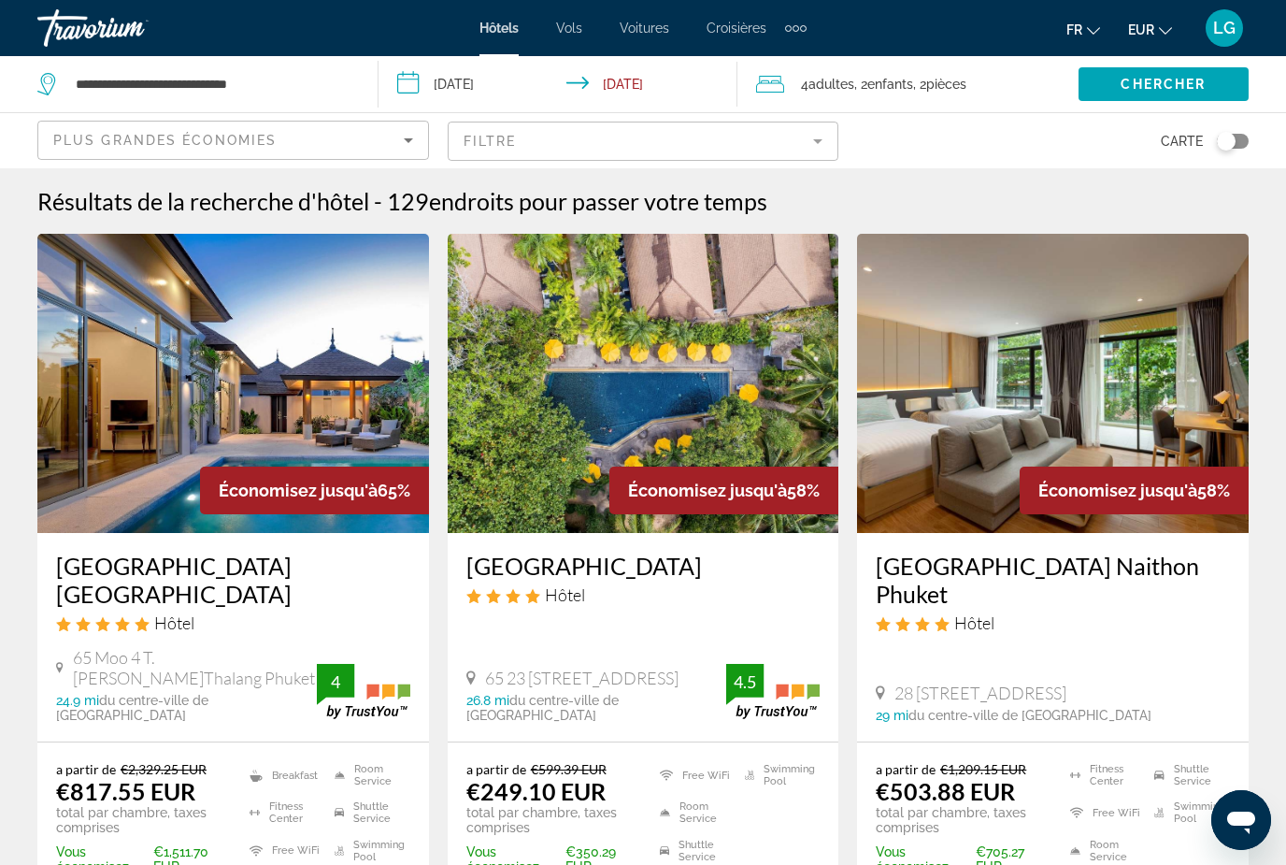
click at [889, 87] on span "Enfants" at bounding box center [890, 84] width 46 height 15
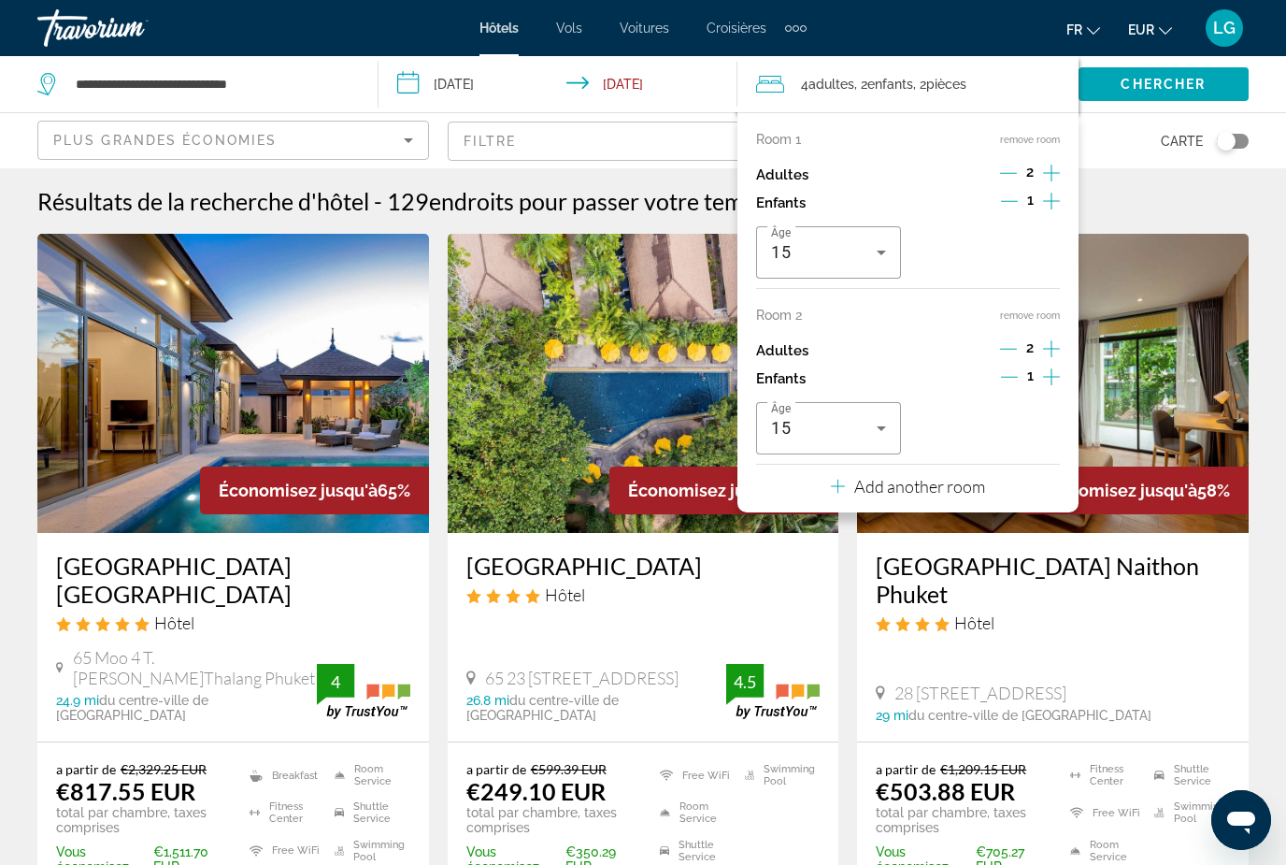
click at [1020, 195] on div "1" at bounding box center [1030, 203] width 59 height 28
click at [1018, 313] on button "remove room" at bounding box center [1030, 315] width 60 height 12
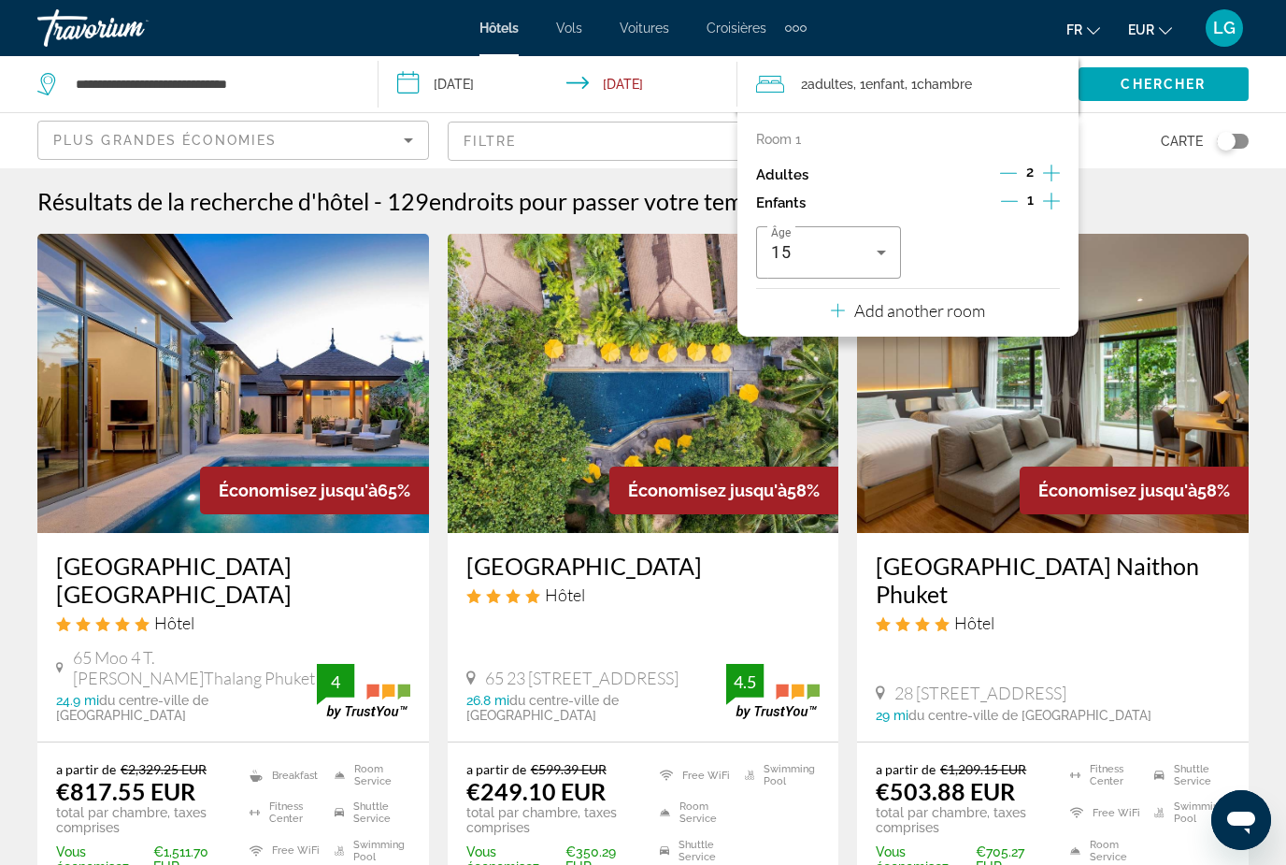
click at [1017, 196] on icon "Decrement children" at bounding box center [1009, 201] width 17 height 17
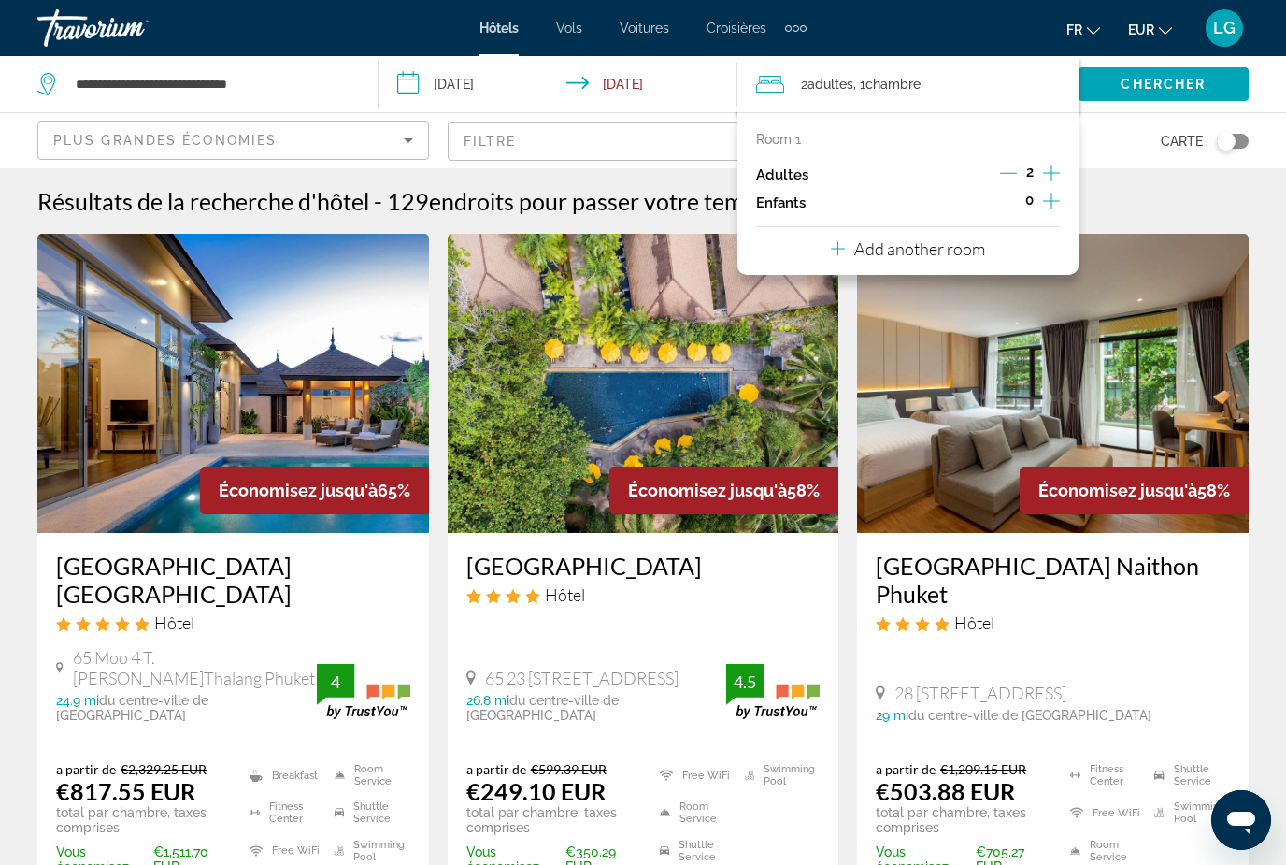
click at [1119, 128] on div "Carte" at bounding box center [1053, 140] width 392 height 55
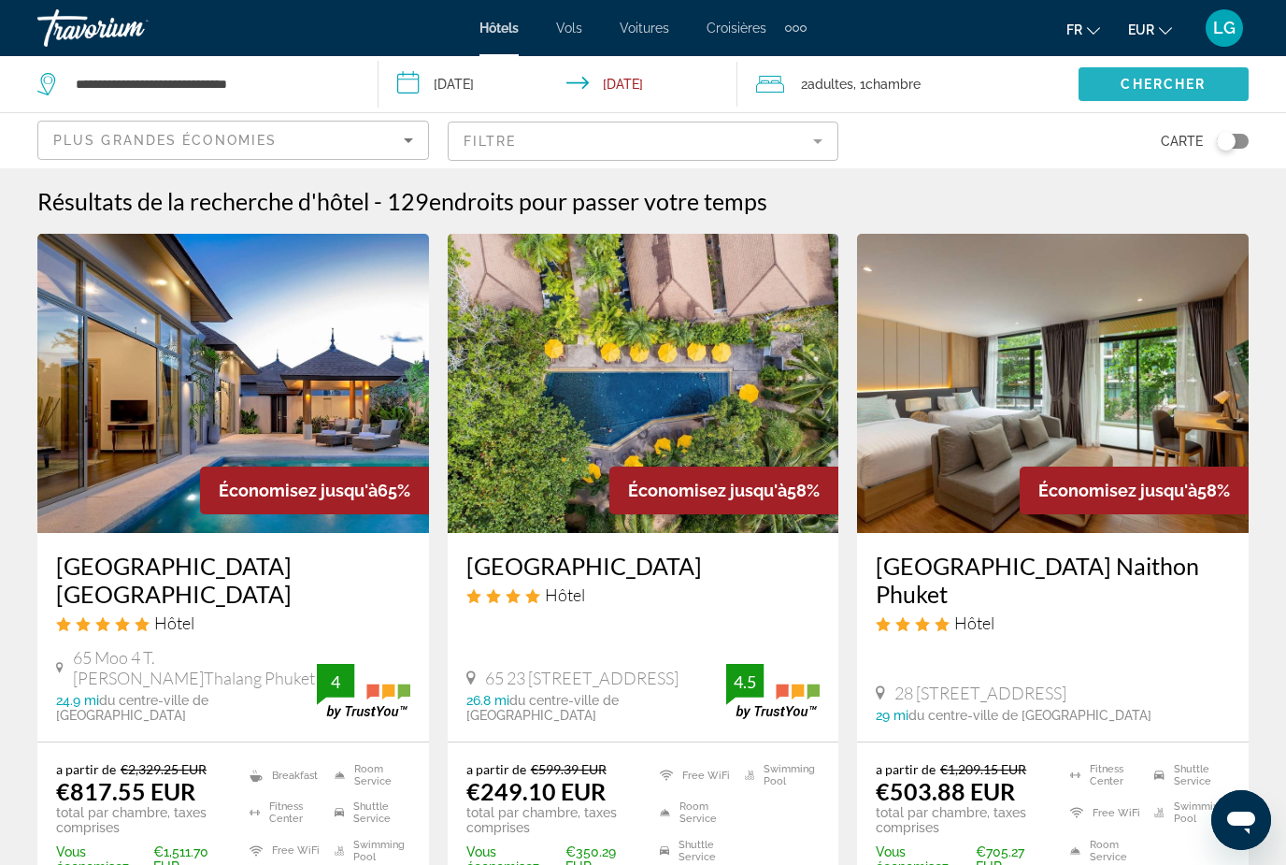
click at [1139, 91] on span "Chercher" at bounding box center [1163, 84] width 85 height 15
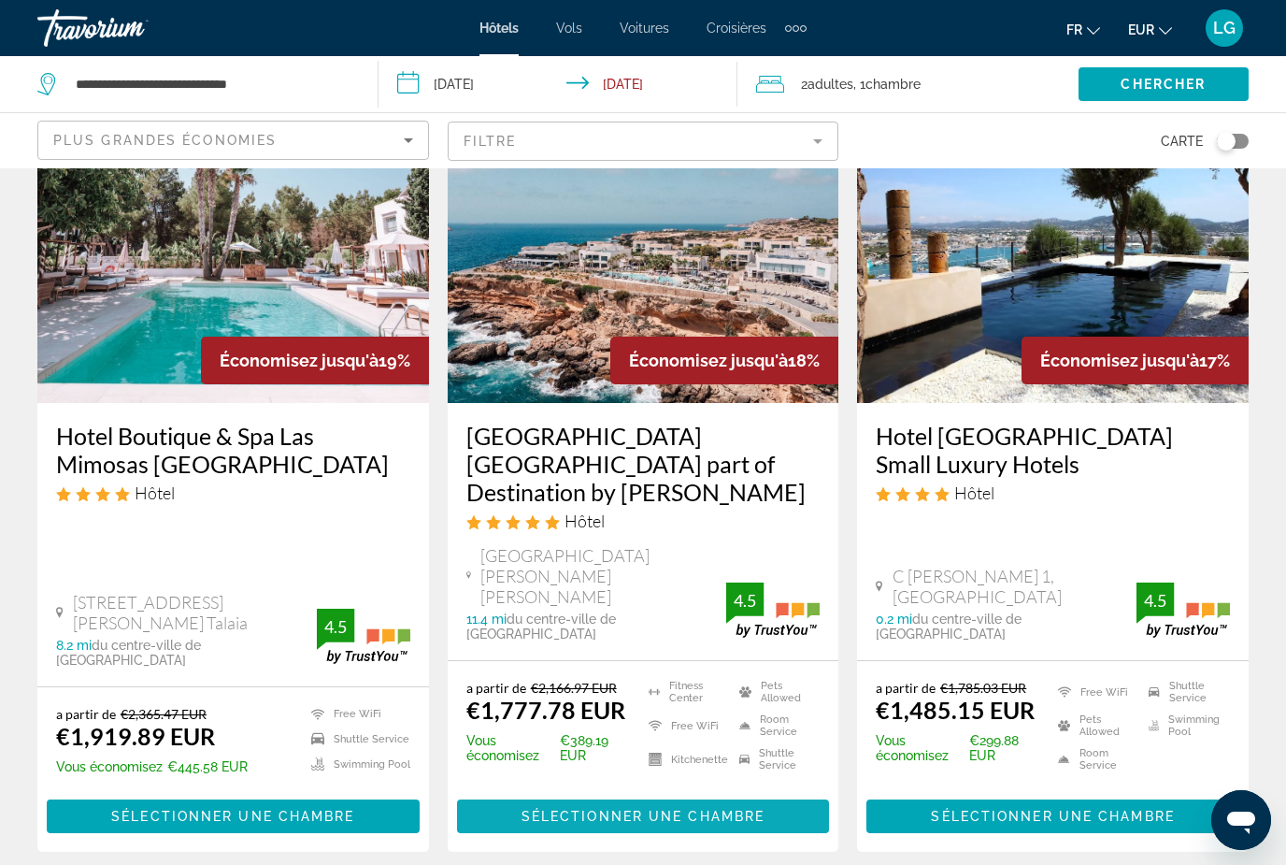
scroll to position [2416, 0]
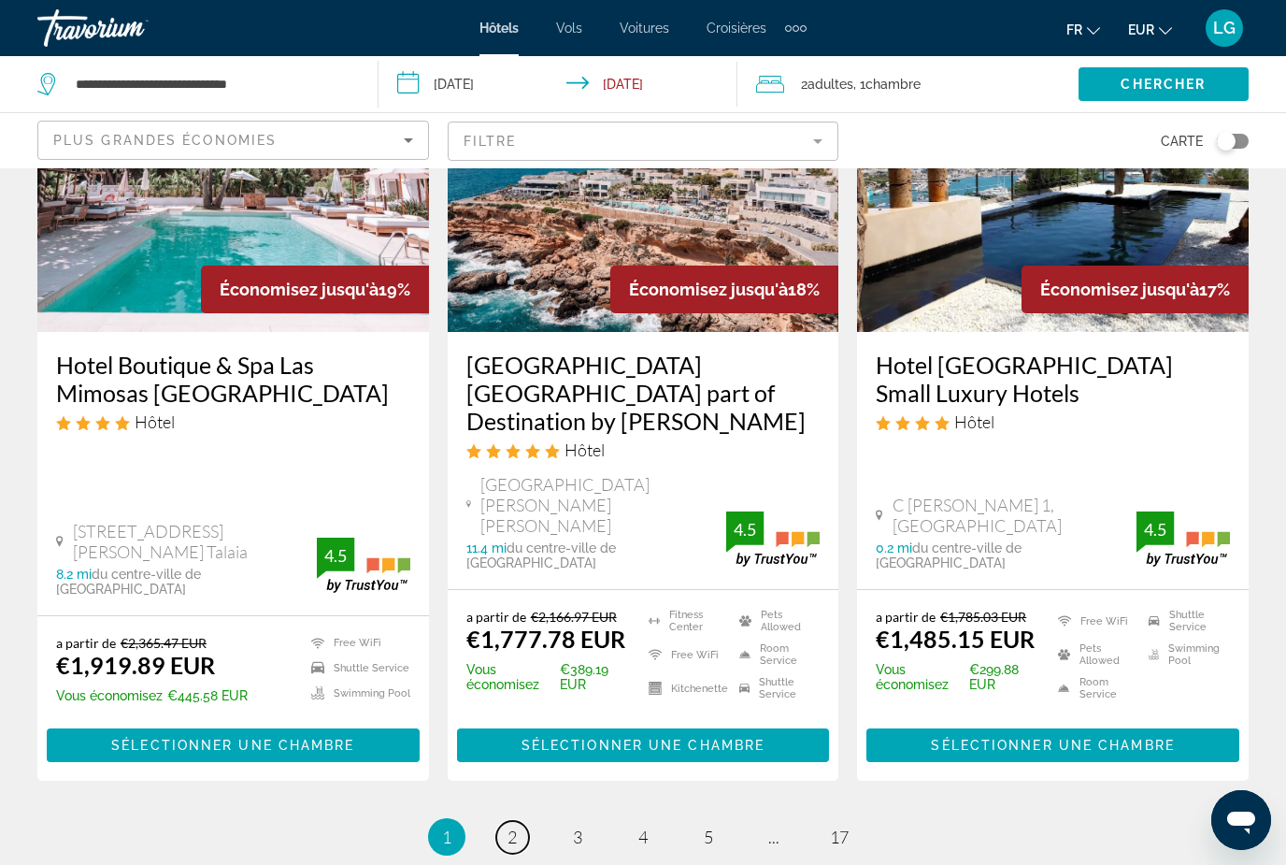
click at [509, 821] on link "page 2" at bounding box center [512, 837] width 33 height 33
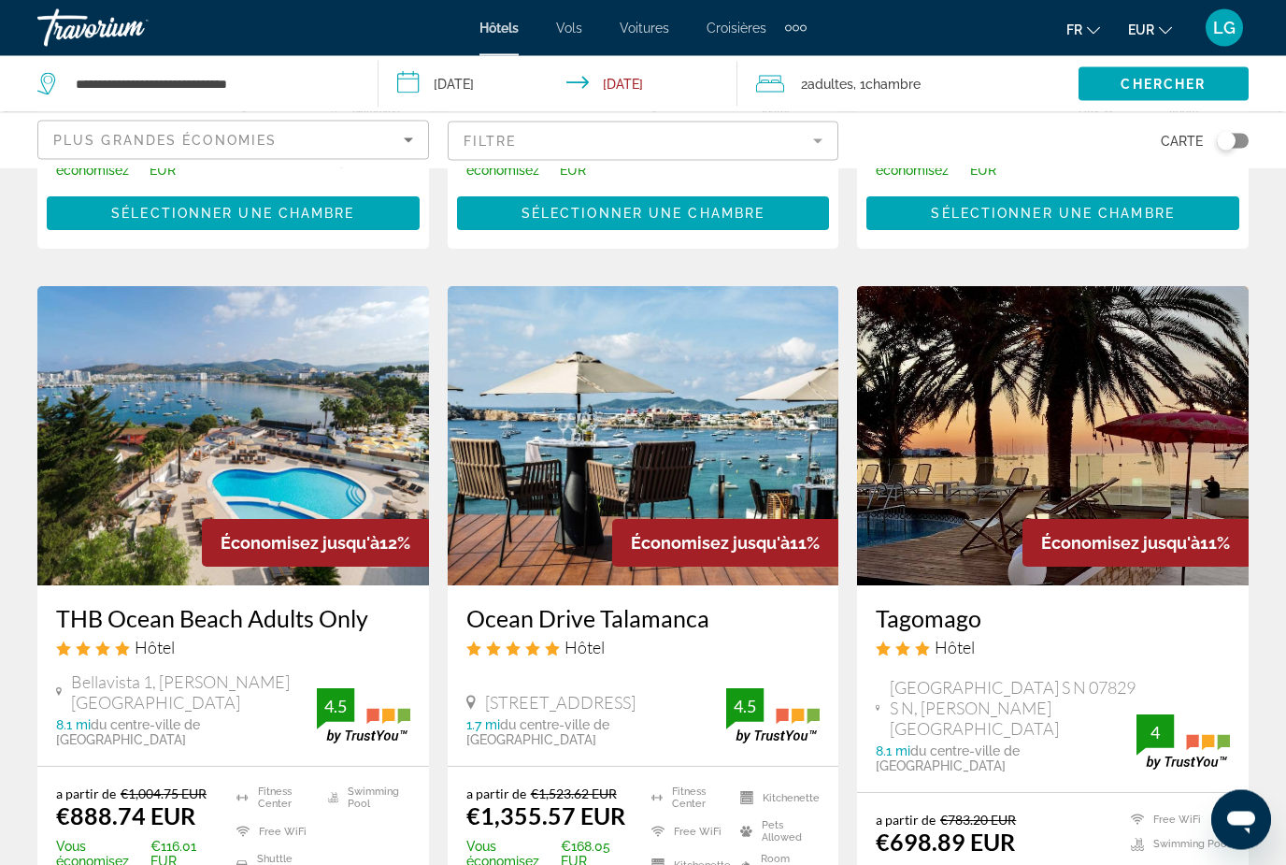
scroll to position [2199, 0]
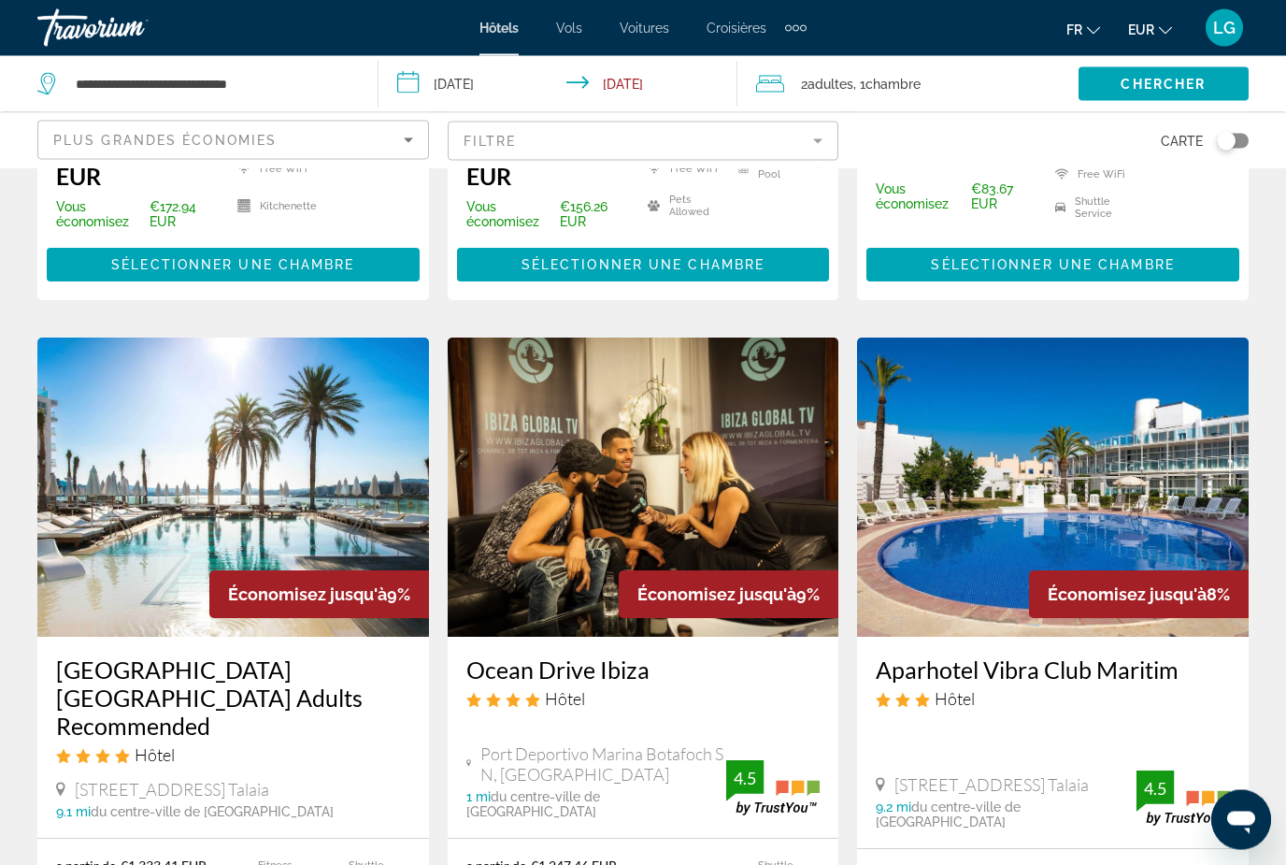
scroll to position [2431, 0]
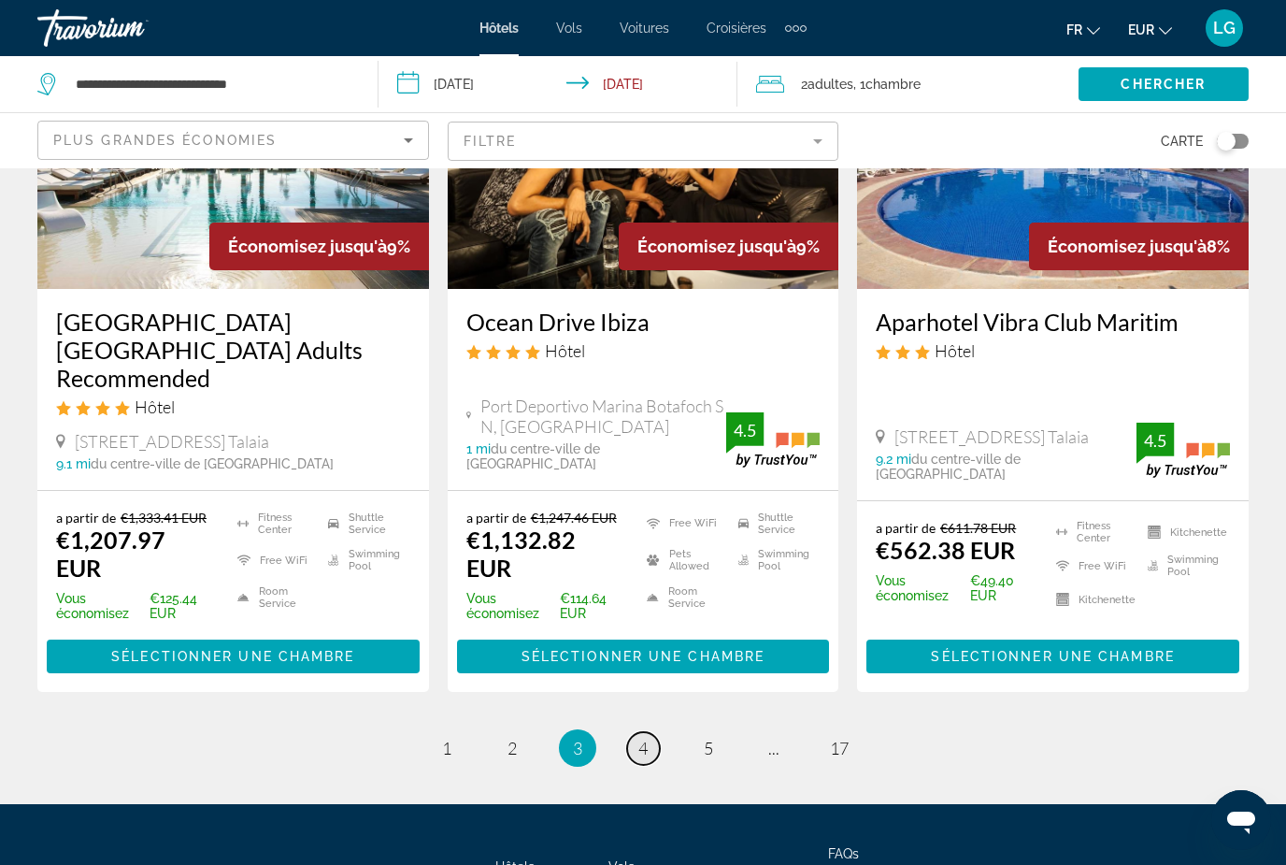
click at [639, 738] on span "4" at bounding box center [642, 748] width 9 height 21
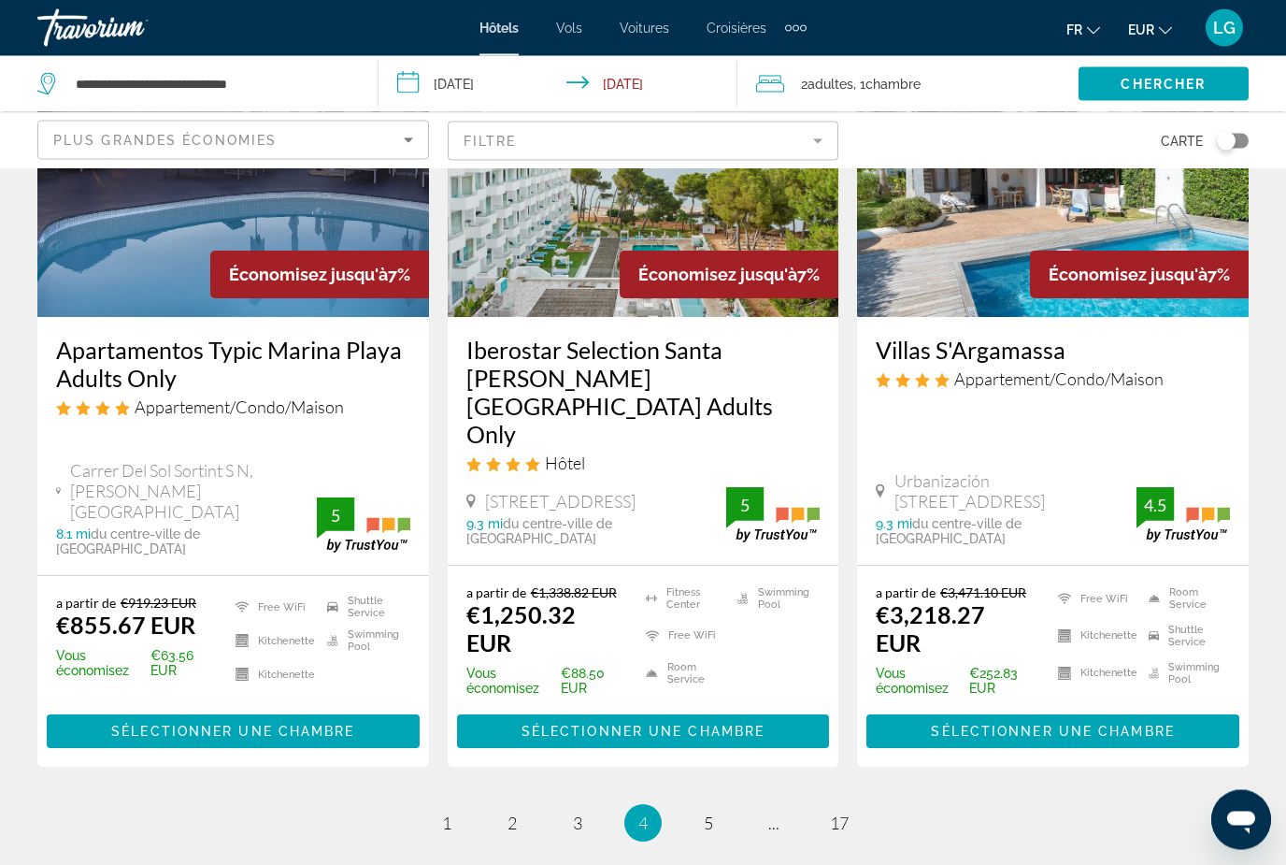
scroll to position [2471, 0]
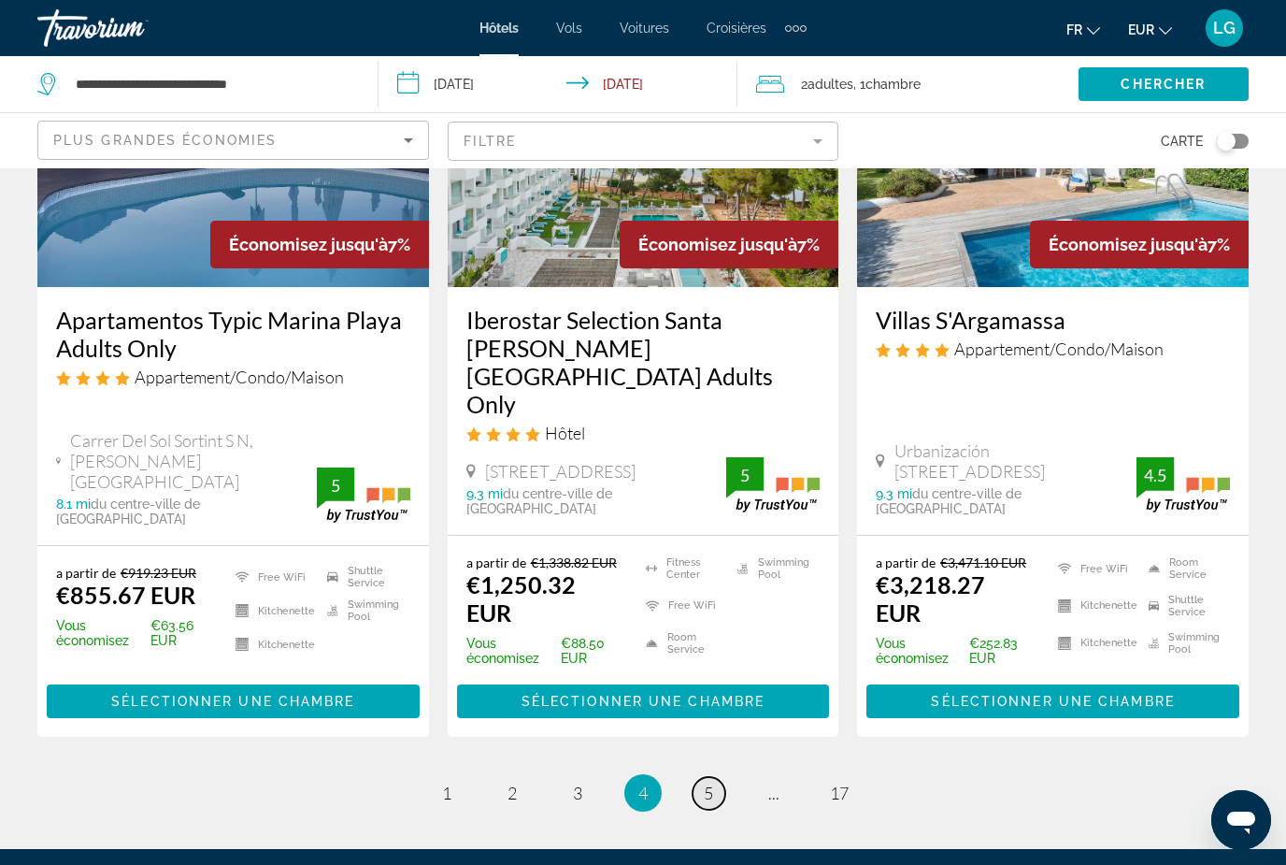
click at [702, 777] on link "page 5" at bounding box center [709, 793] width 33 height 33
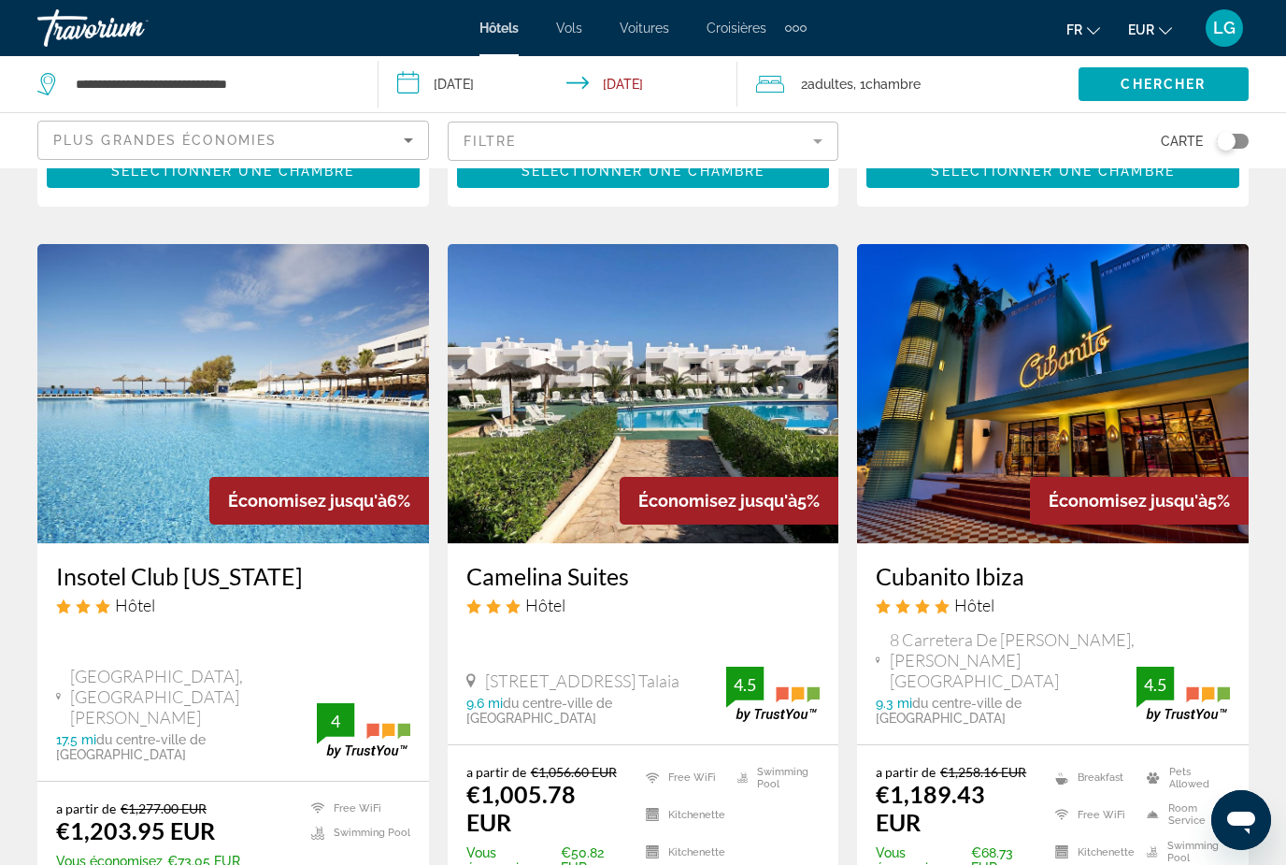
scroll to position [2215, 0]
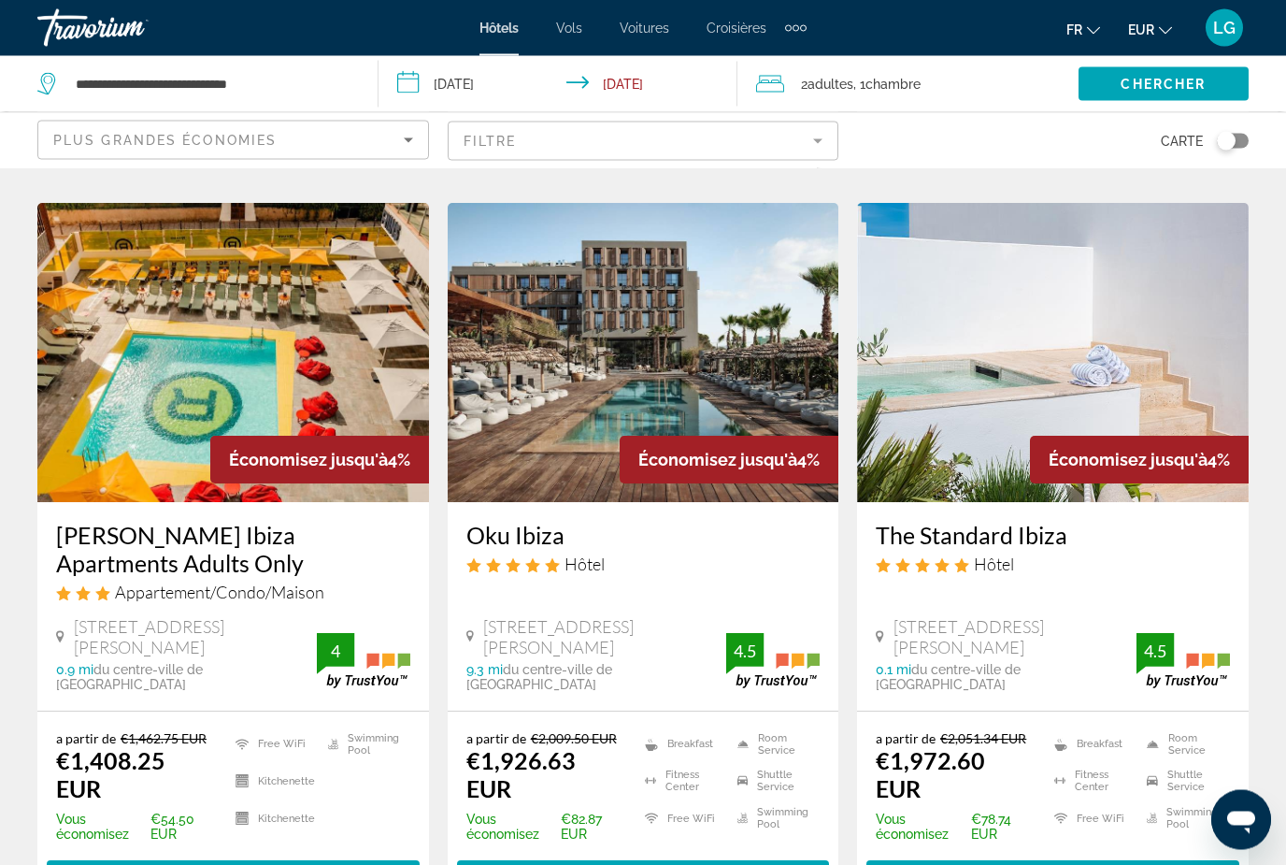
scroll to position [2273, 0]
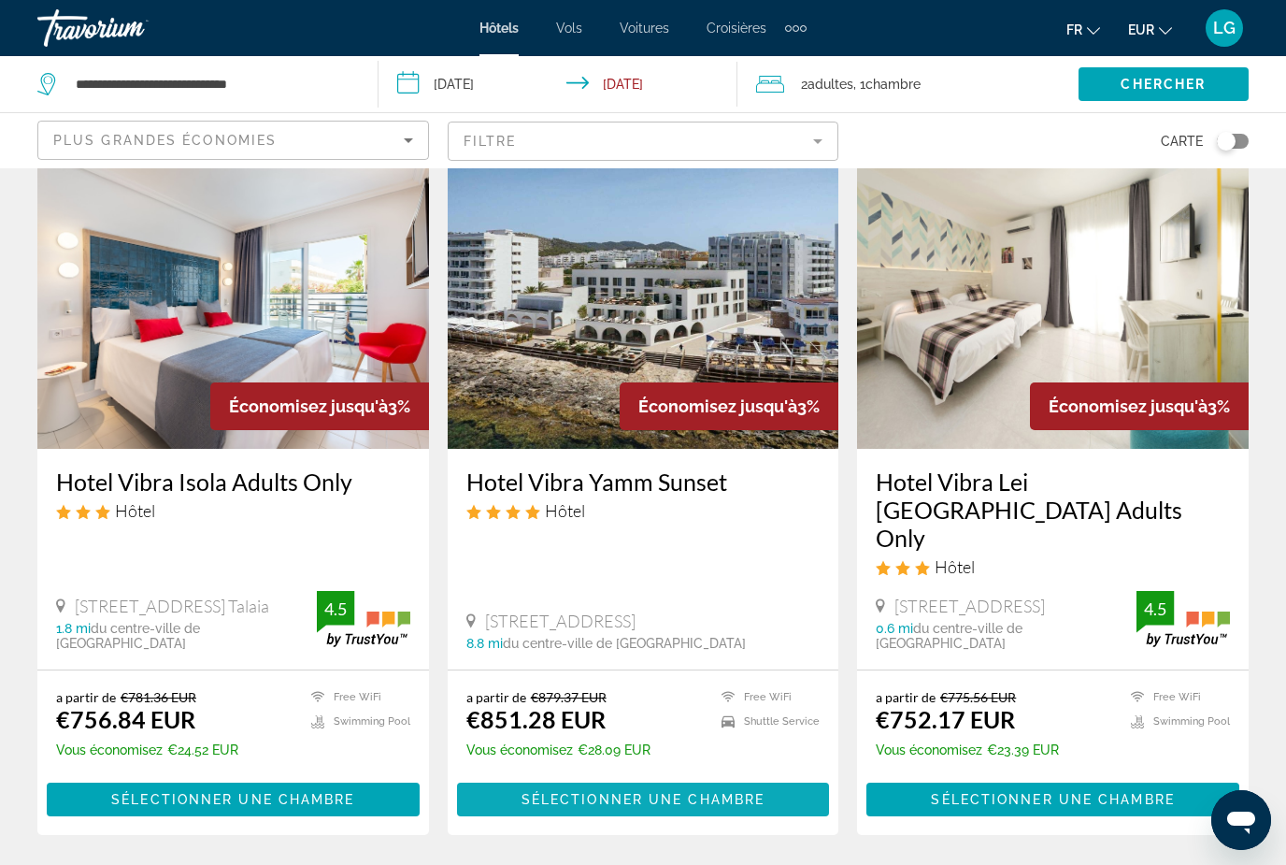
scroll to position [2245, 0]
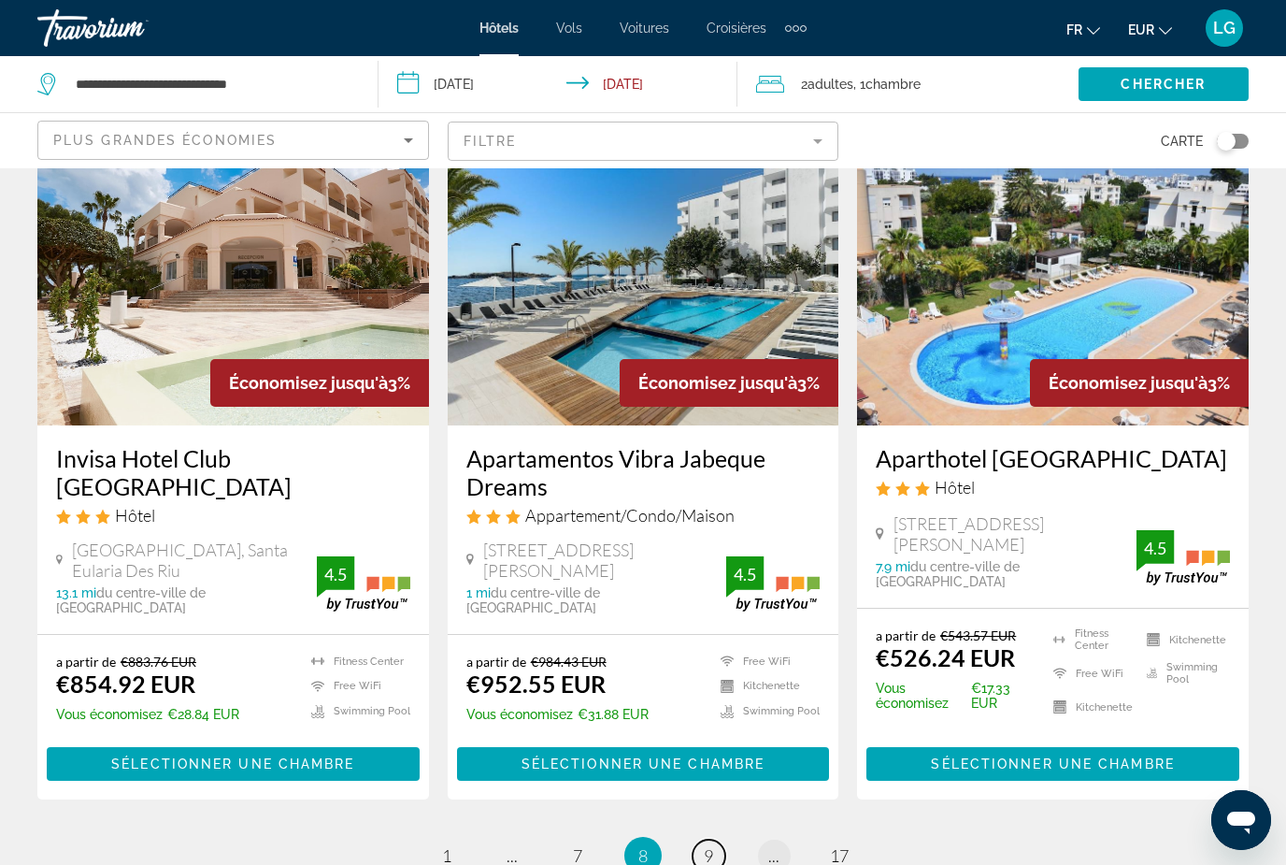
scroll to position [2446, 0]
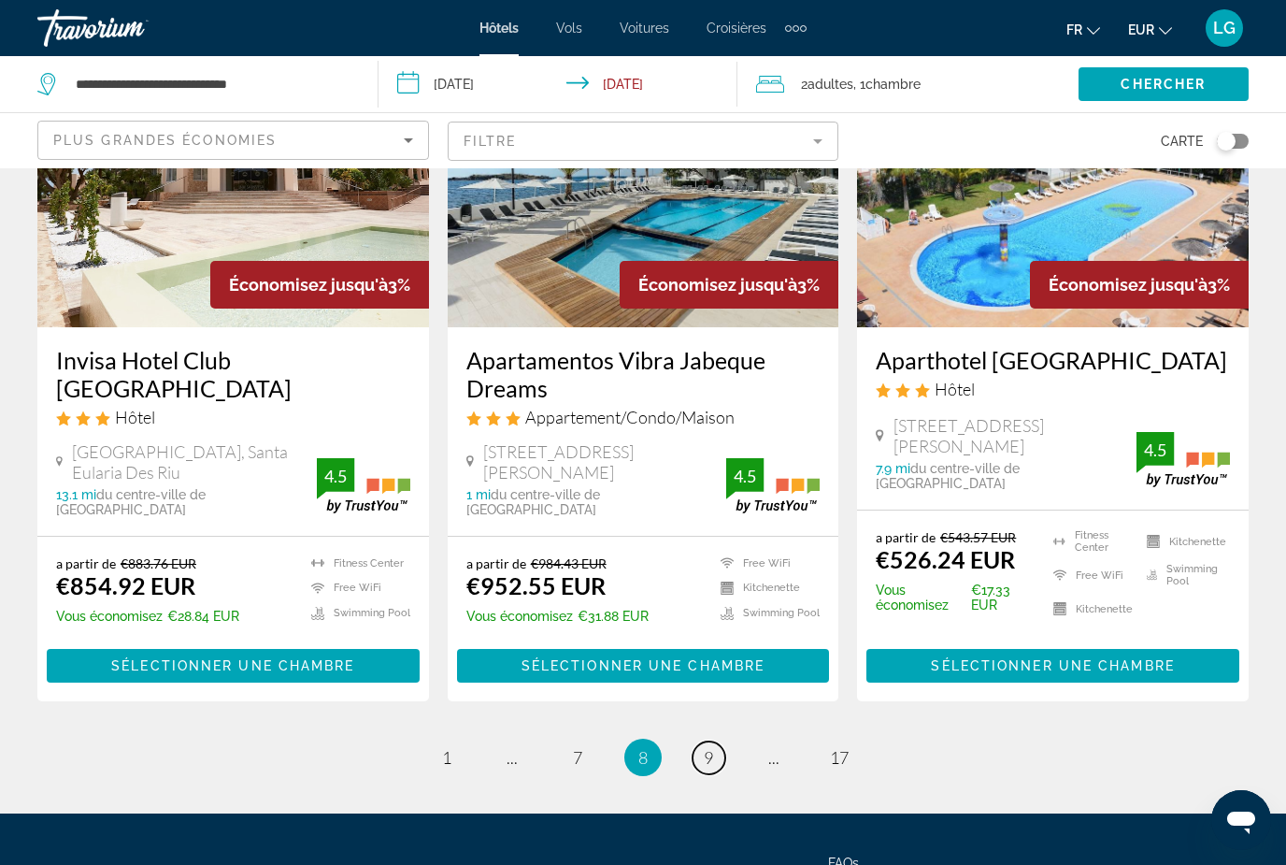
drag, startPoint x: 720, startPoint y: 638, endPoint x: 720, endPoint y: 667, distance: 29.9
click at [720, 741] on link "page 9" at bounding box center [709, 757] width 33 height 33
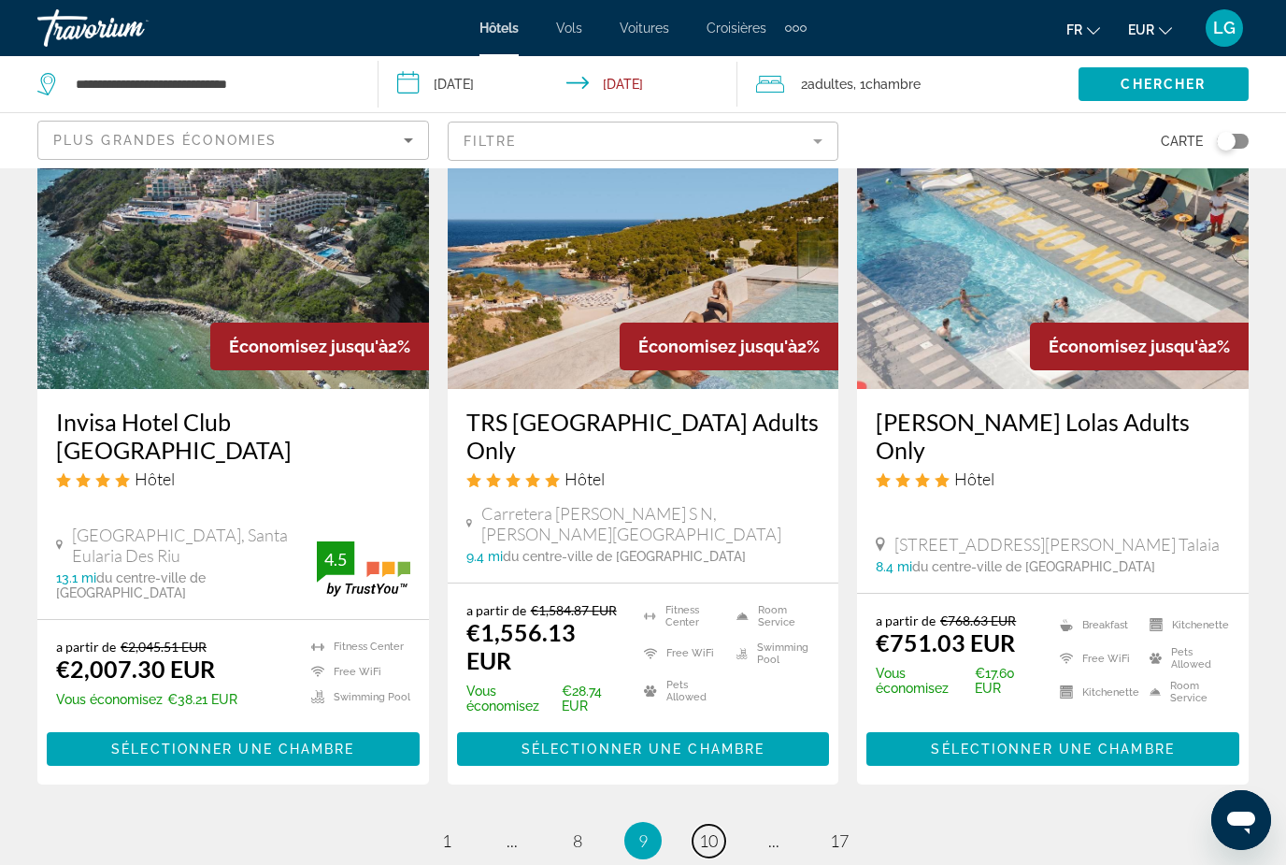
scroll to position [2408, 0]
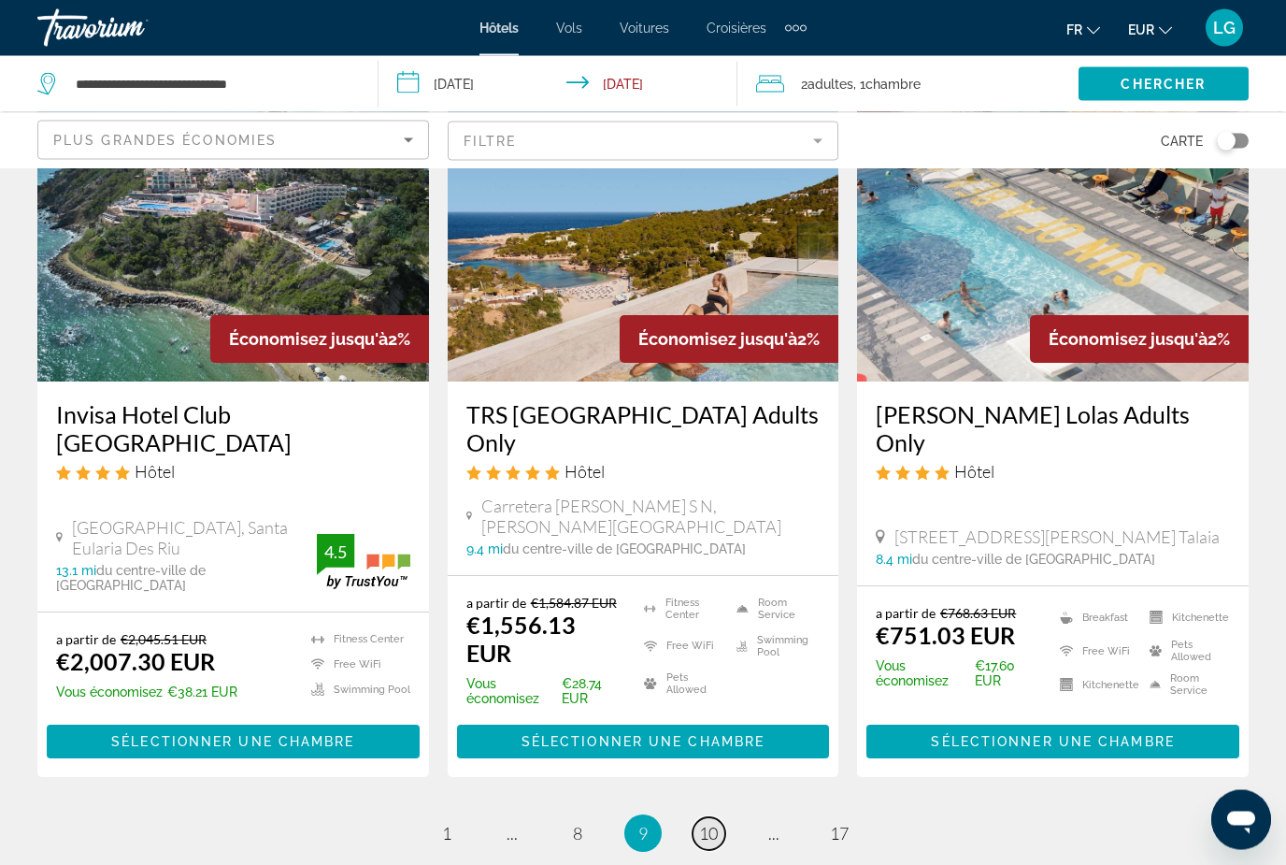
click at [709, 824] on span "10" at bounding box center [708, 834] width 19 height 21
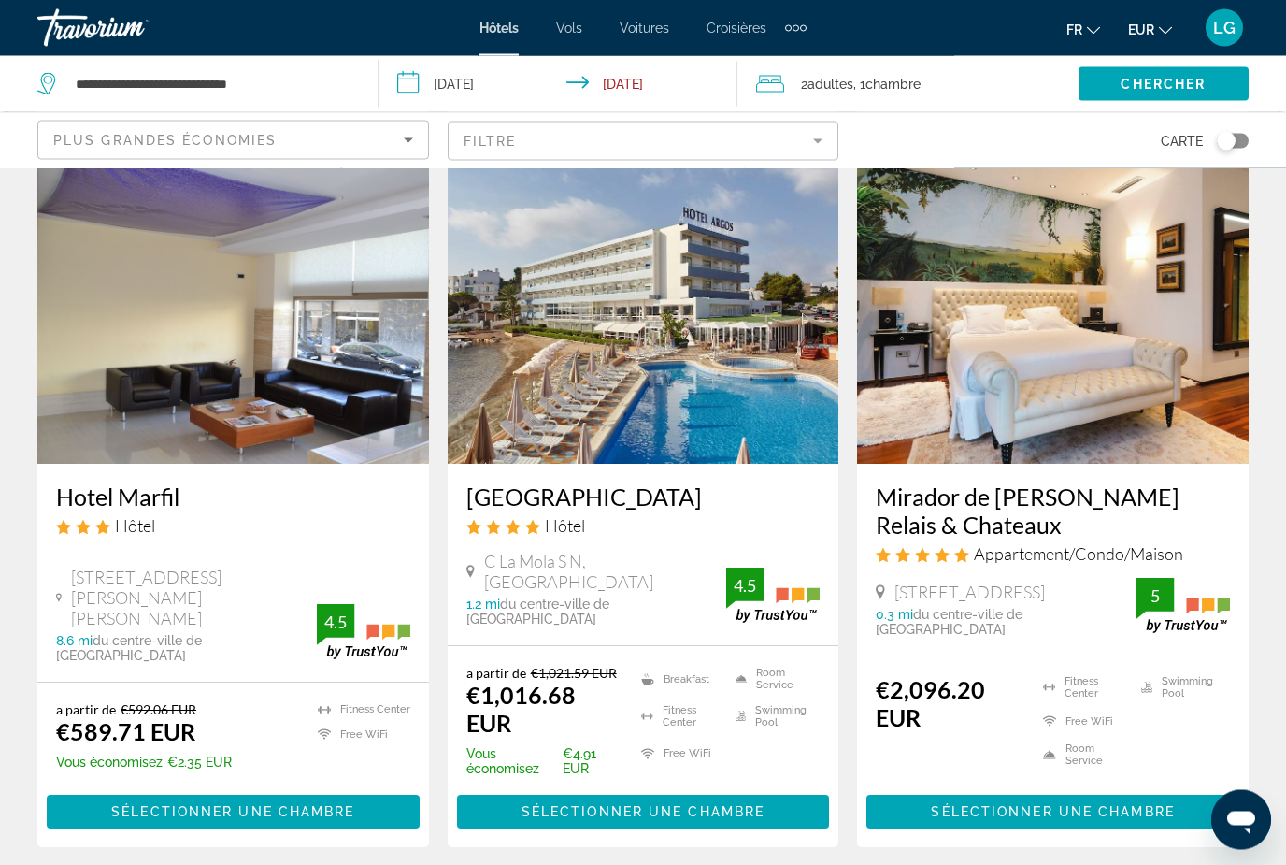
scroll to position [2284, 0]
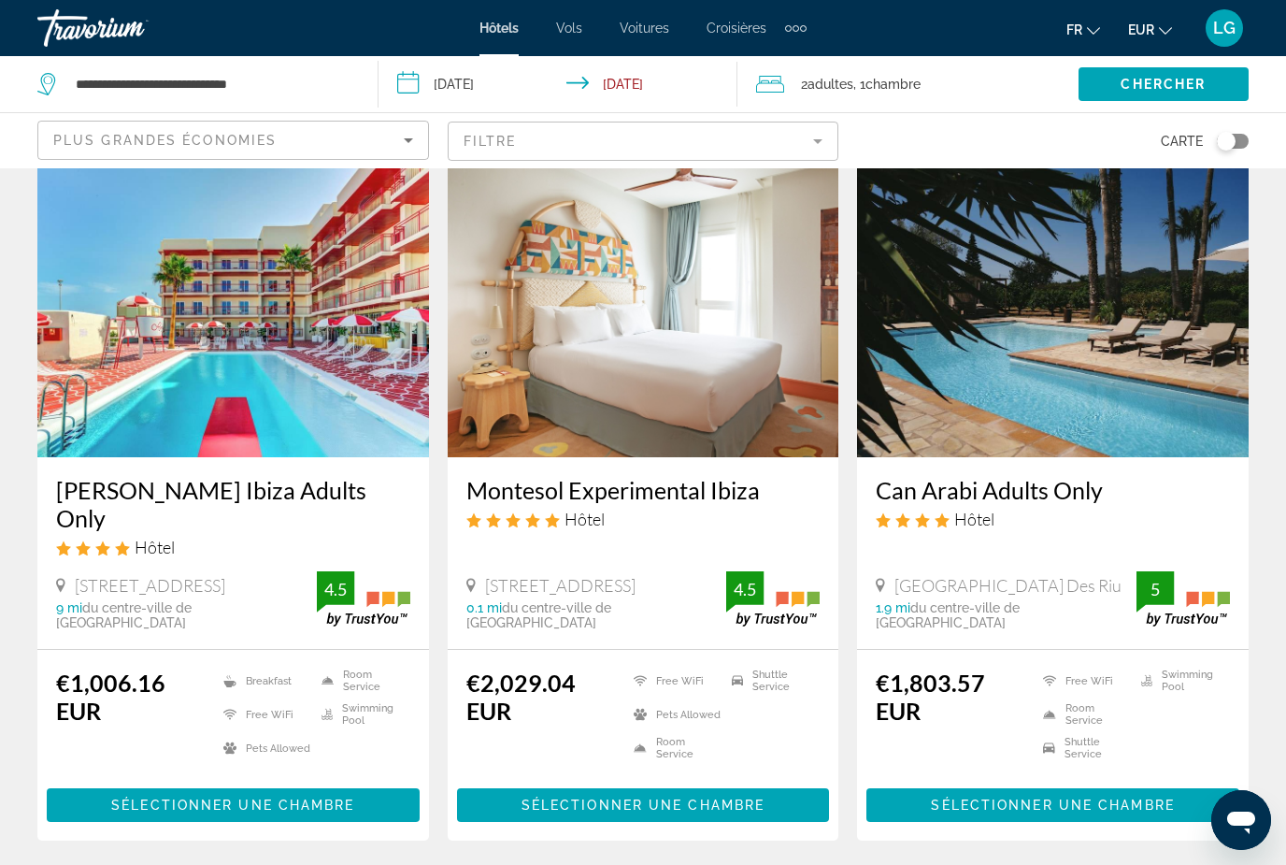
scroll to position [2280, 0]
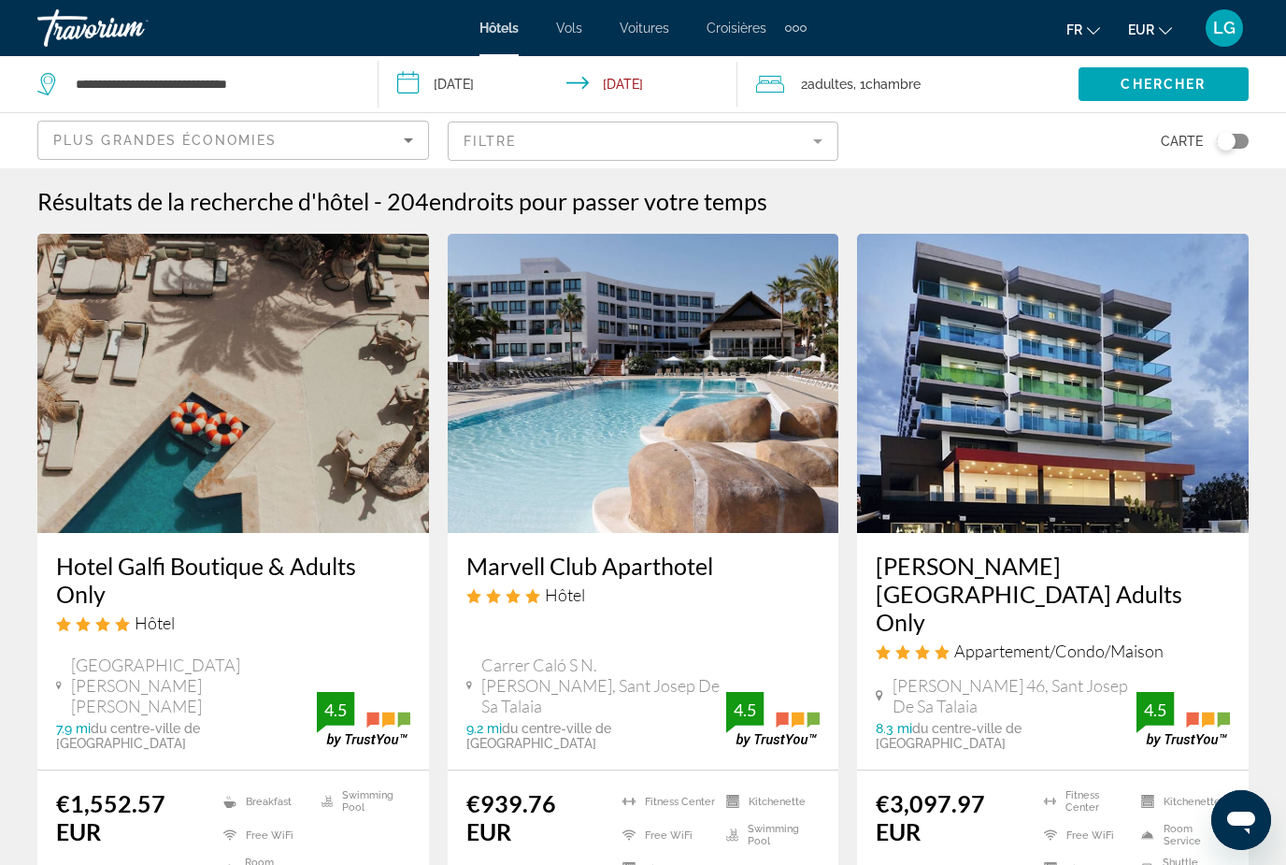
click at [615, 476] on img "Main content" at bounding box center [644, 383] width 392 height 299
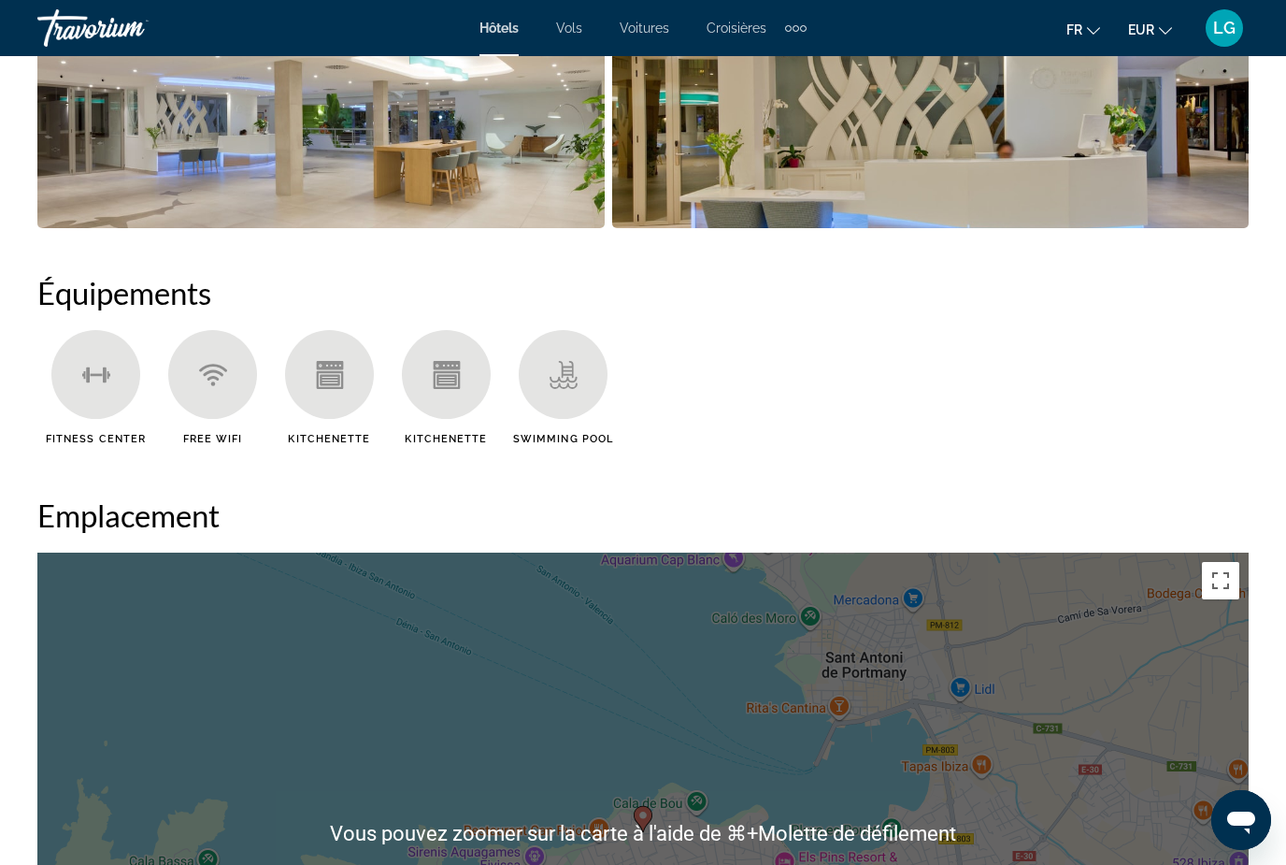
scroll to position [1661, 0]
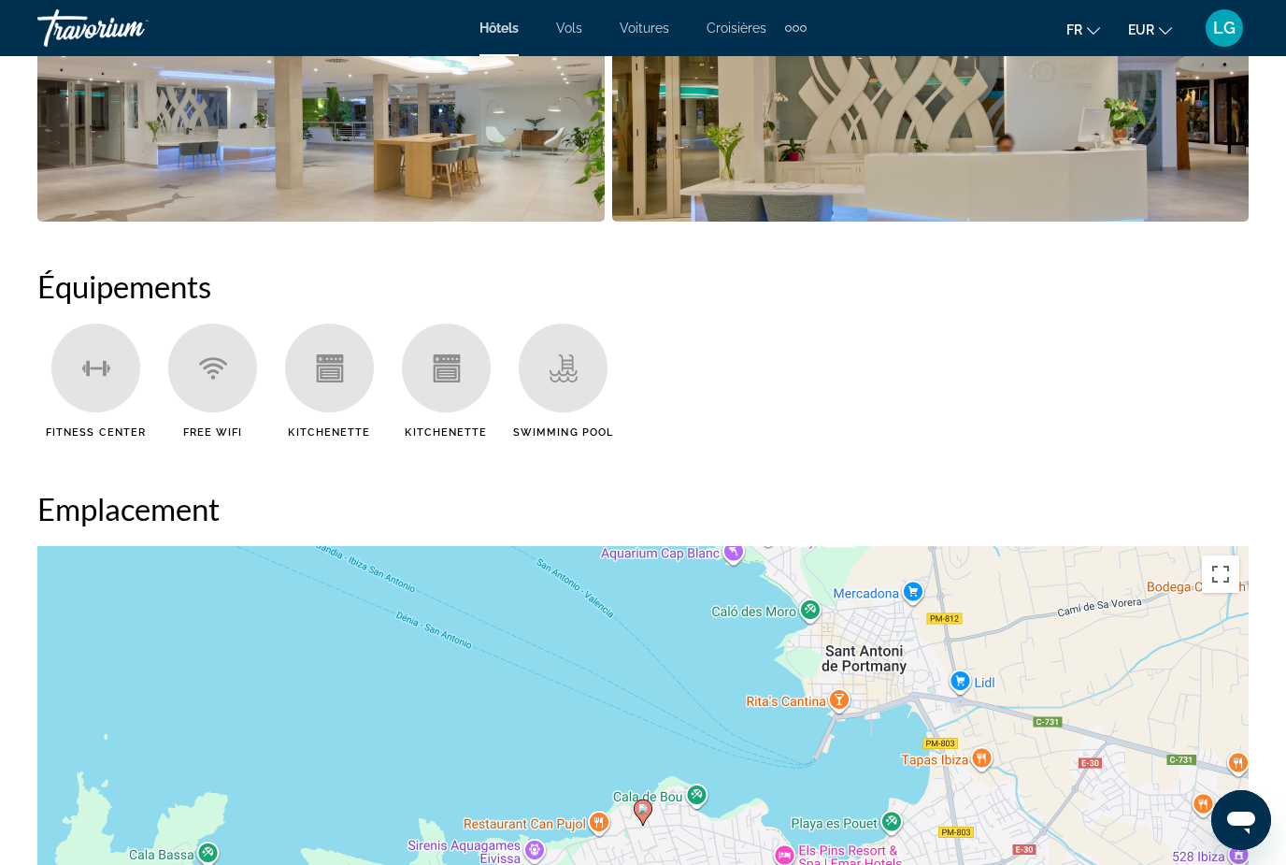
click at [850, 431] on ul "Fitness Center Free WiFi Kitchenette Kitchenette Swimming Pool" at bounding box center [642, 387] width 1211 height 129
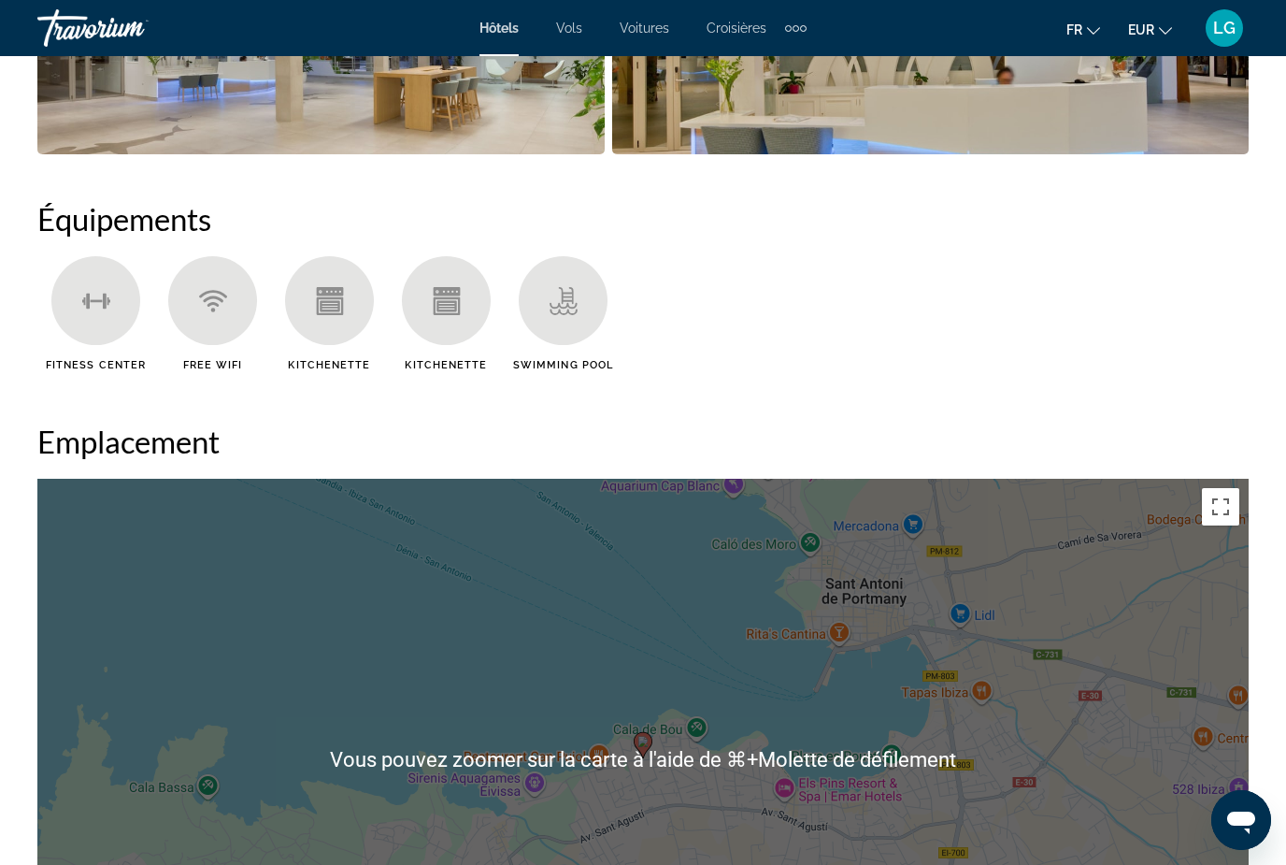
scroll to position [1719, 0]
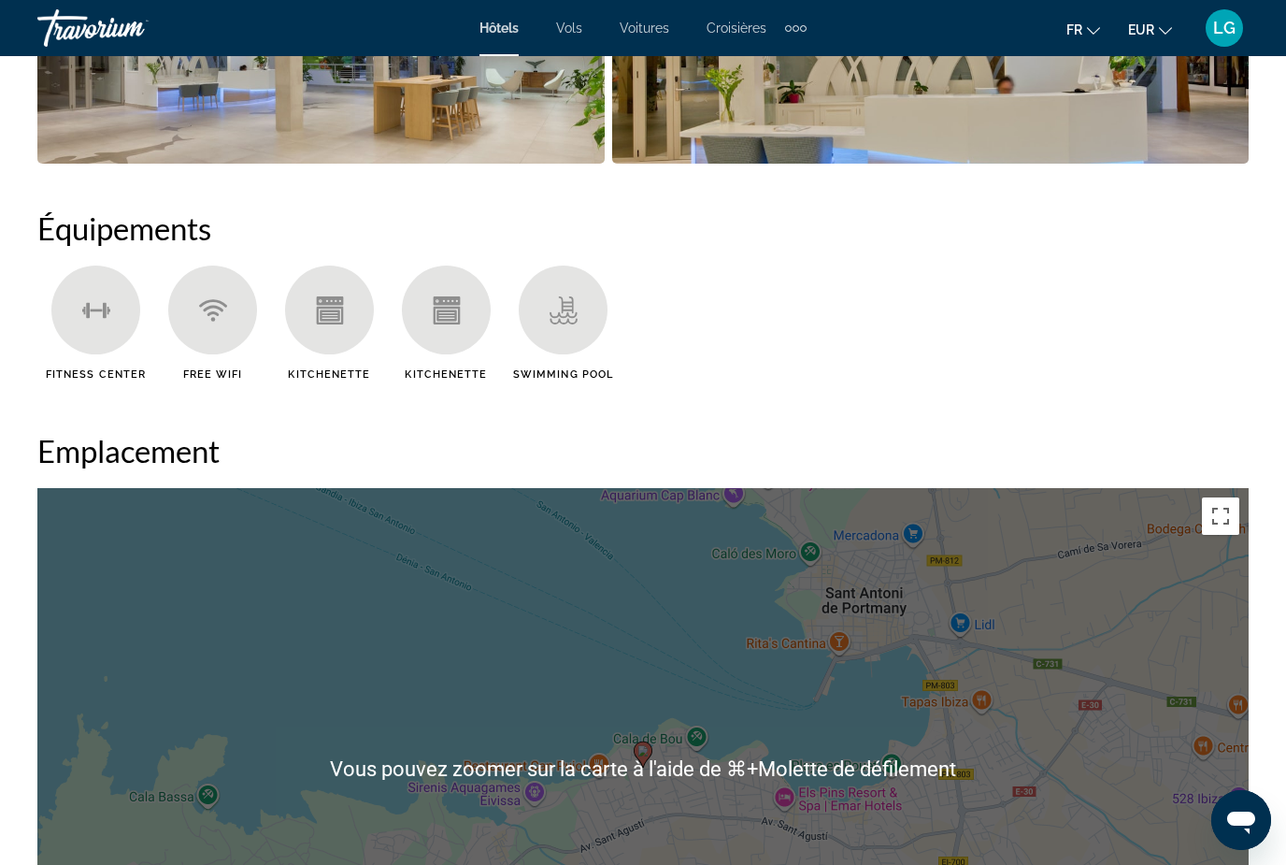
click at [879, 389] on ul "Fitness Center Free WiFi Kitchenette Kitchenette Swimming Pool" at bounding box center [642, 329] width 1211 height 129
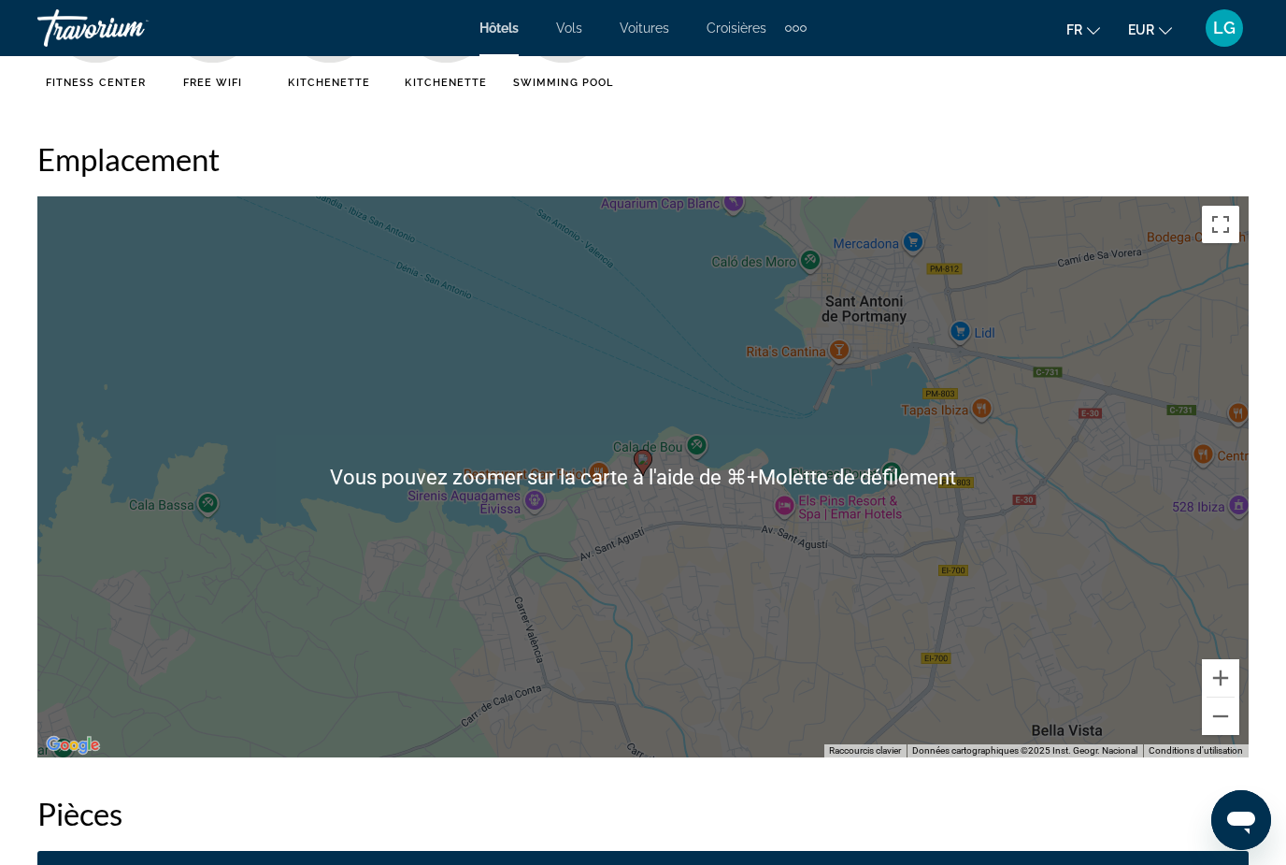
scroll to position [2013, 0]
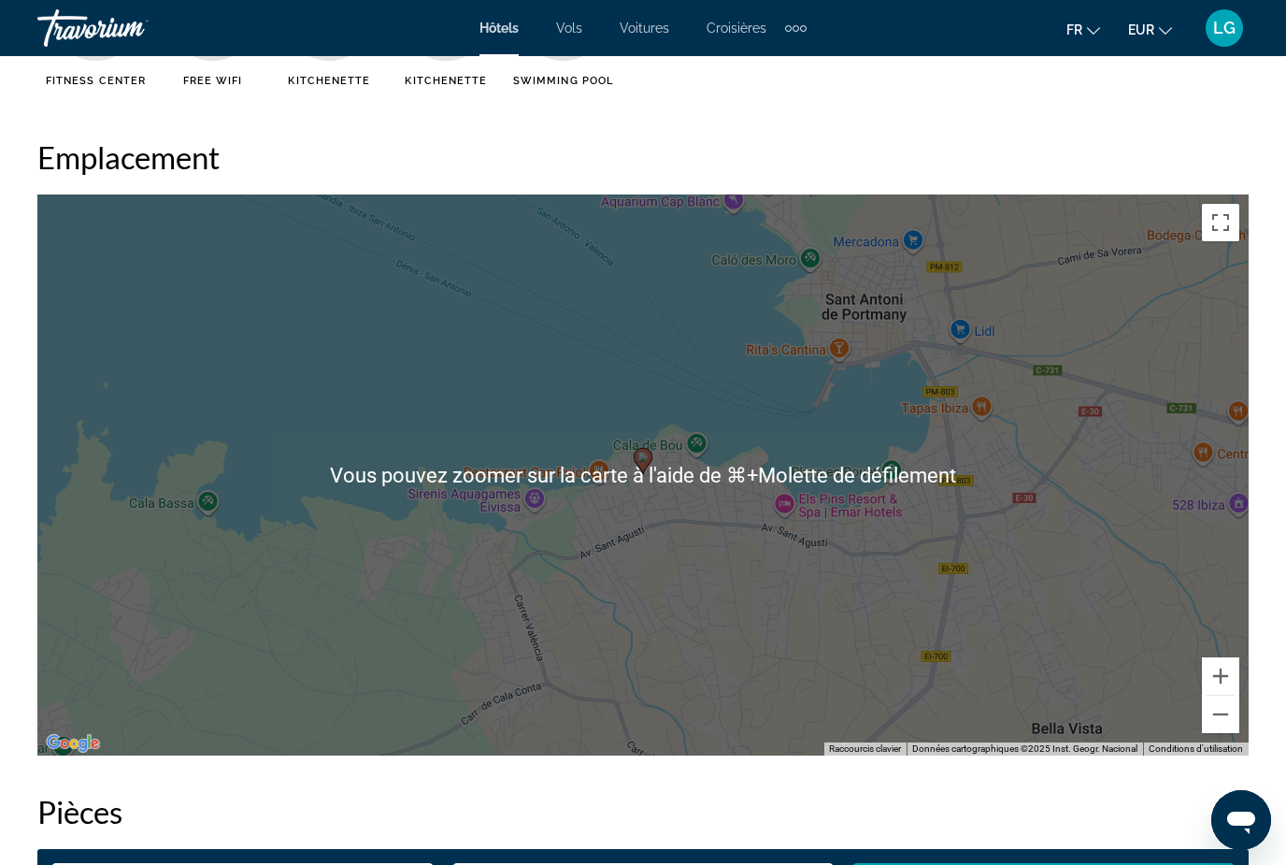
click at [1021, 793] on h2 "Pièces" at bounding box center [642, 811] width 1211 height 37
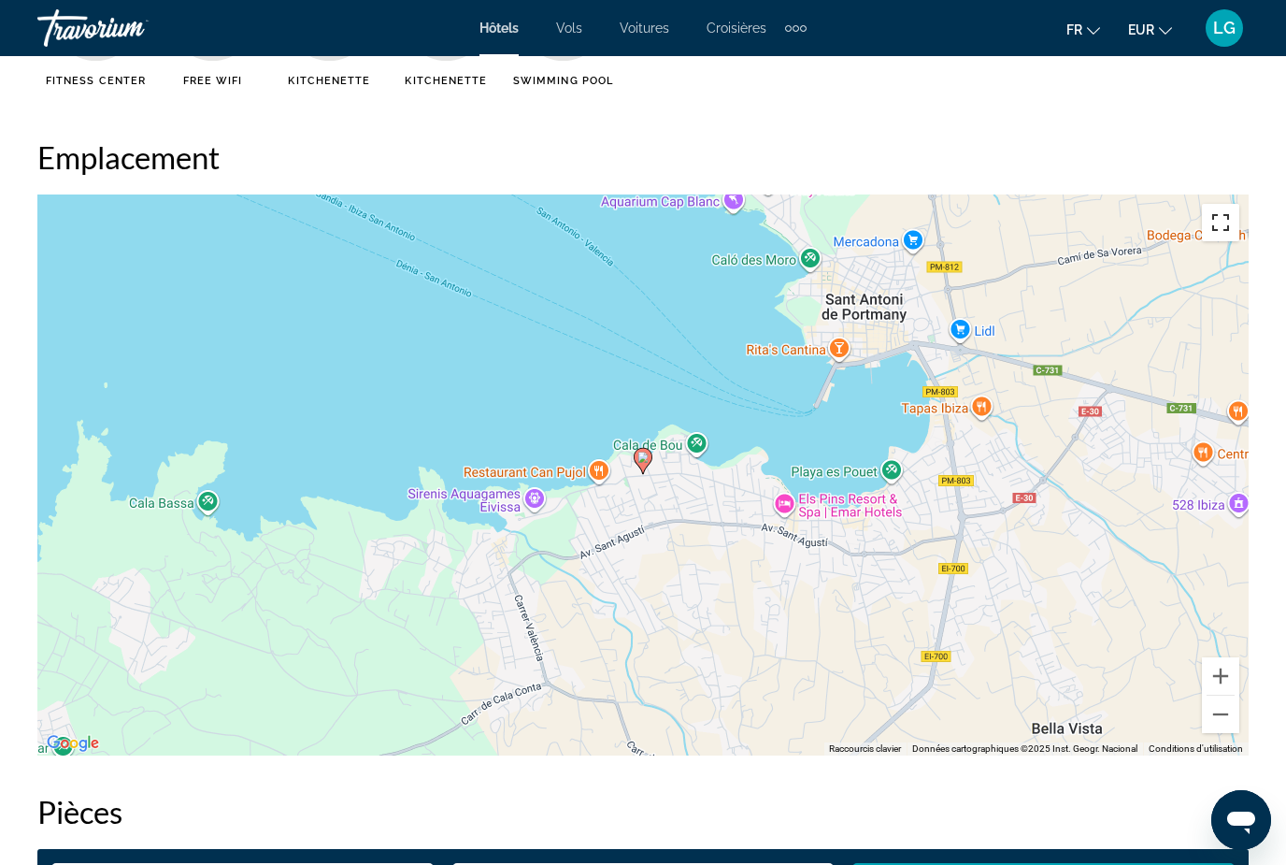
click at [1225, 223] on button "Passer en plein écran" at bounding box center [1220, 222] width 37 height 37
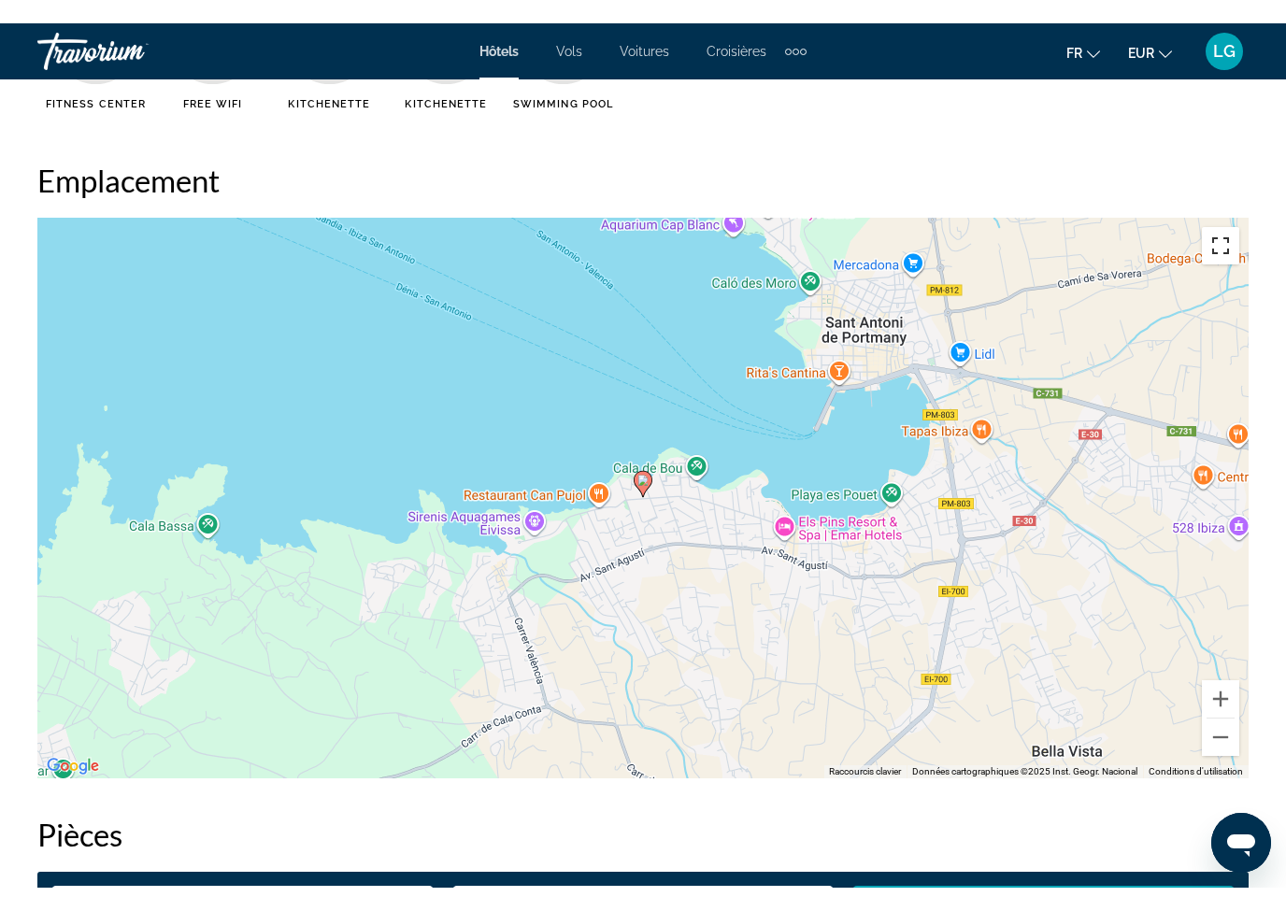
scroll to position [22, 0]
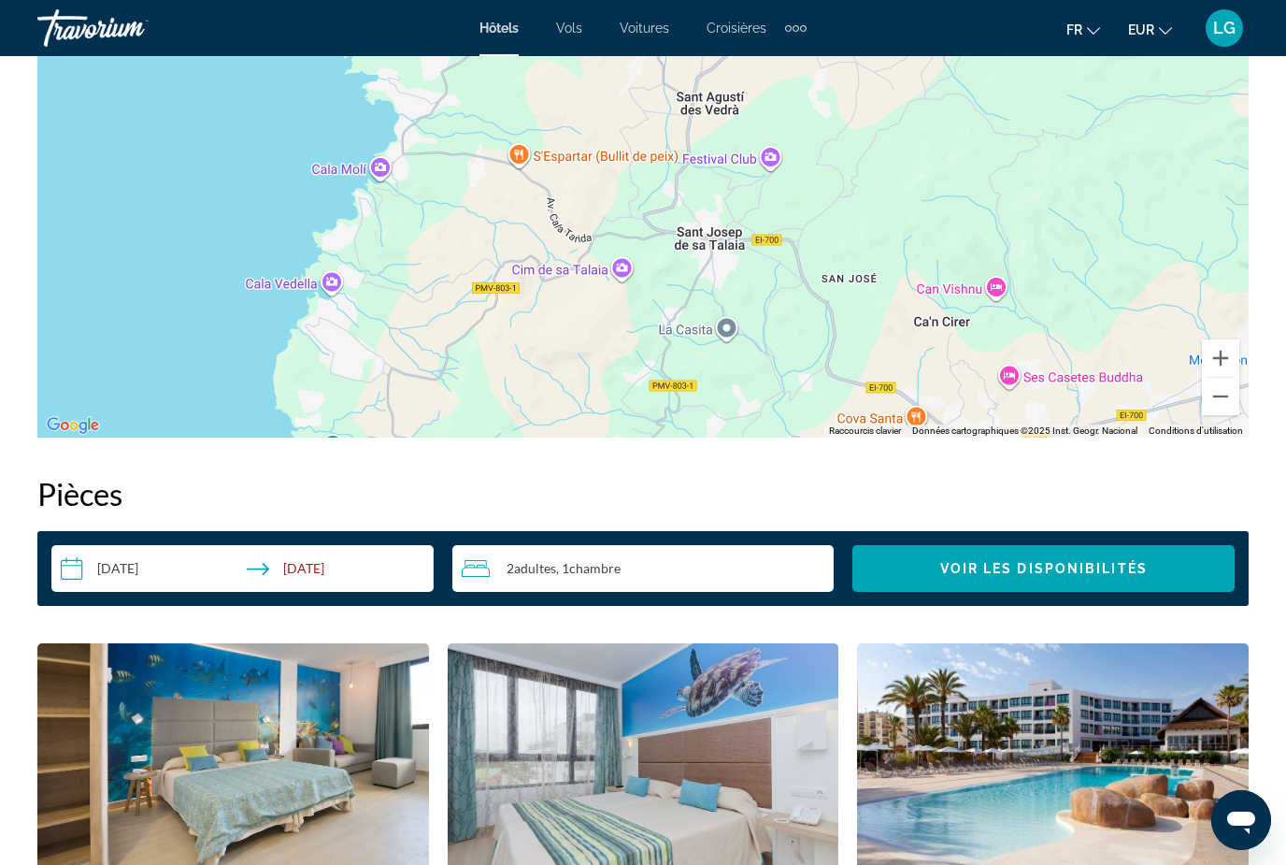
scroll to position [2299, 0]
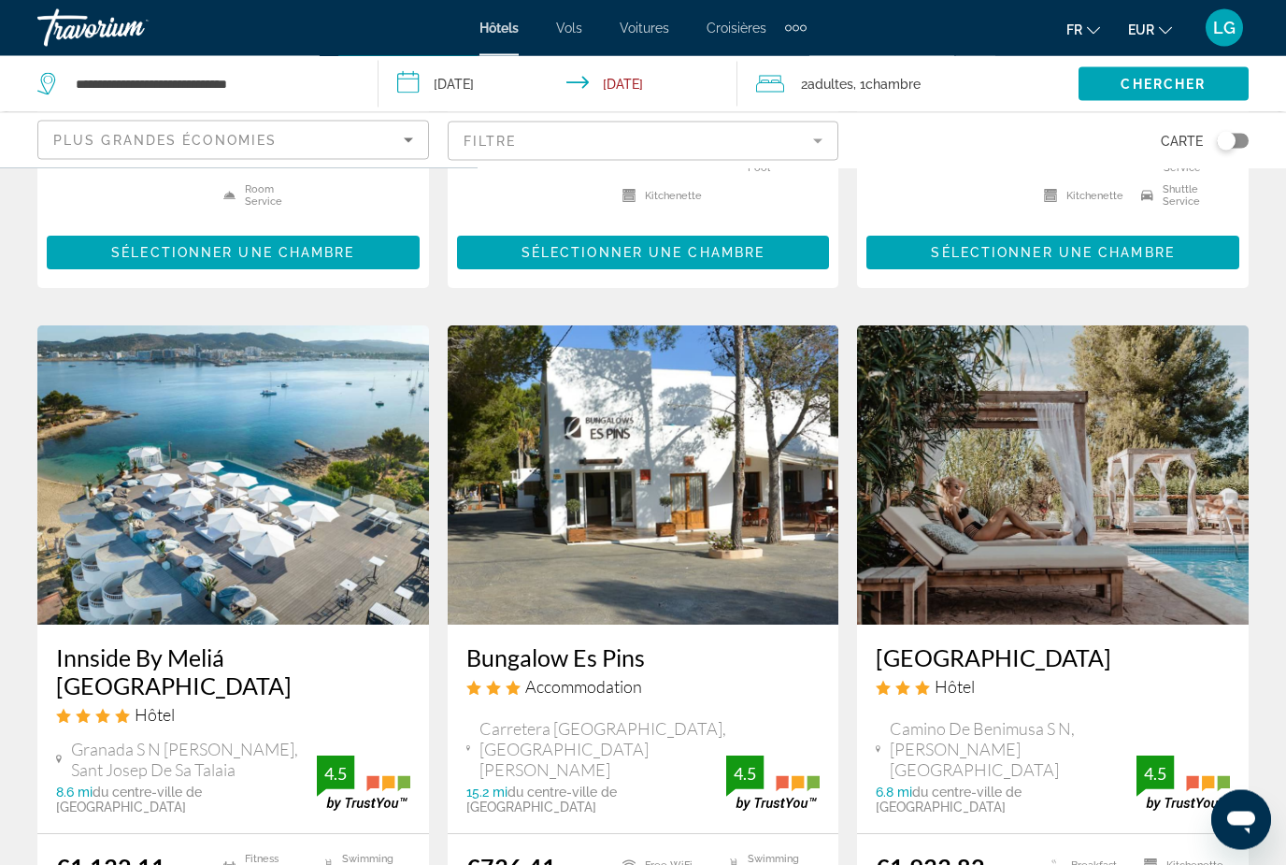
scroll to position [673, 0]
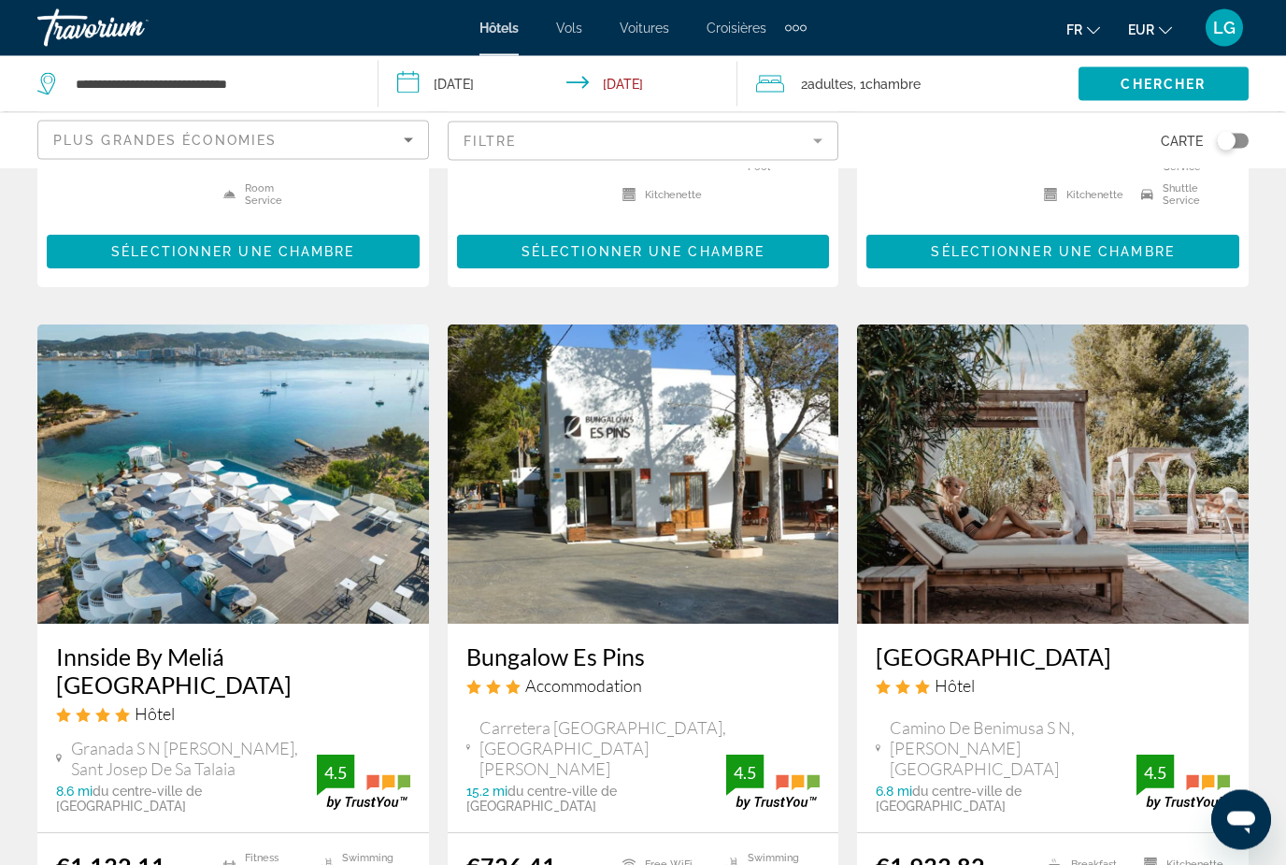
click at [220, 643] on h3 "Innside By Meliá [GEOGRAPHIC_DATA]" at bounding box center [233, 671] width 354 height 56
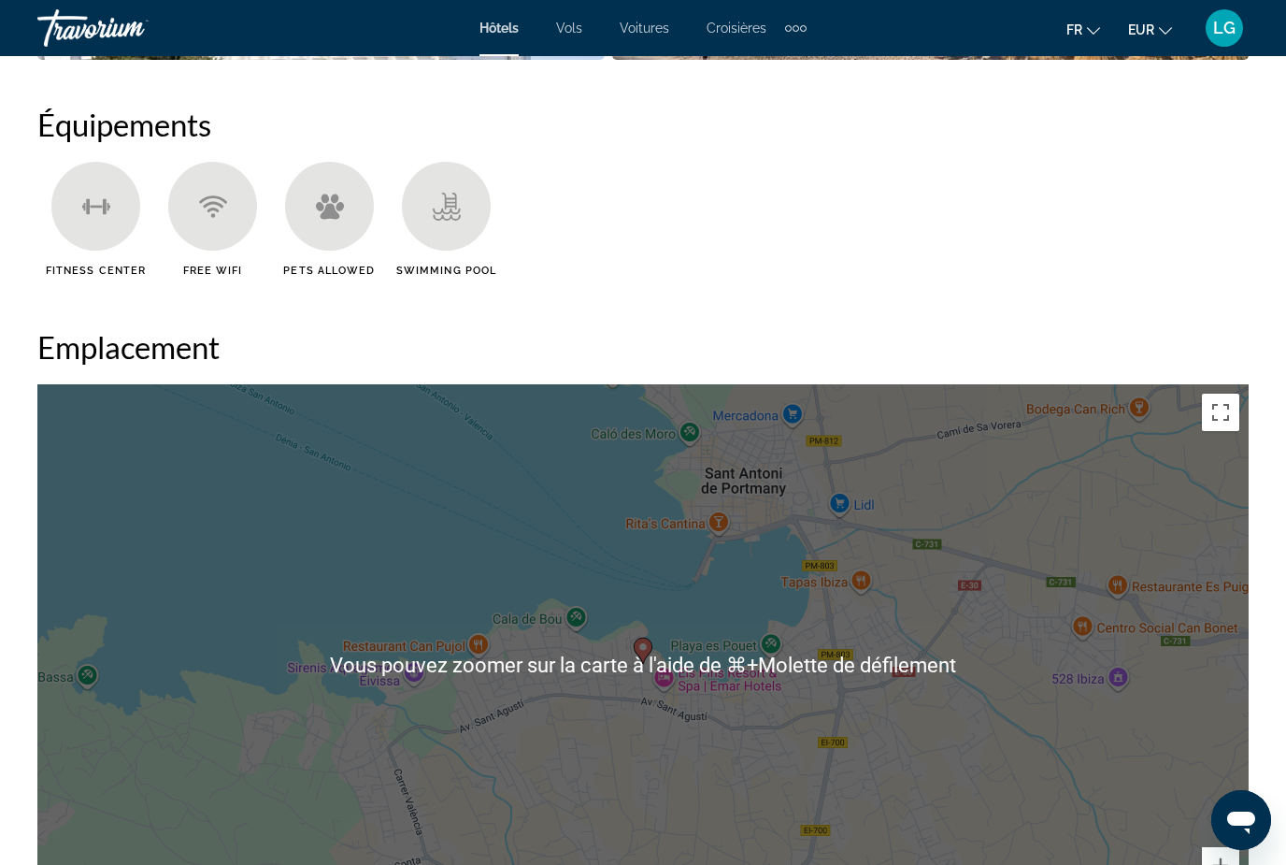
scroll to position [1852, 0]
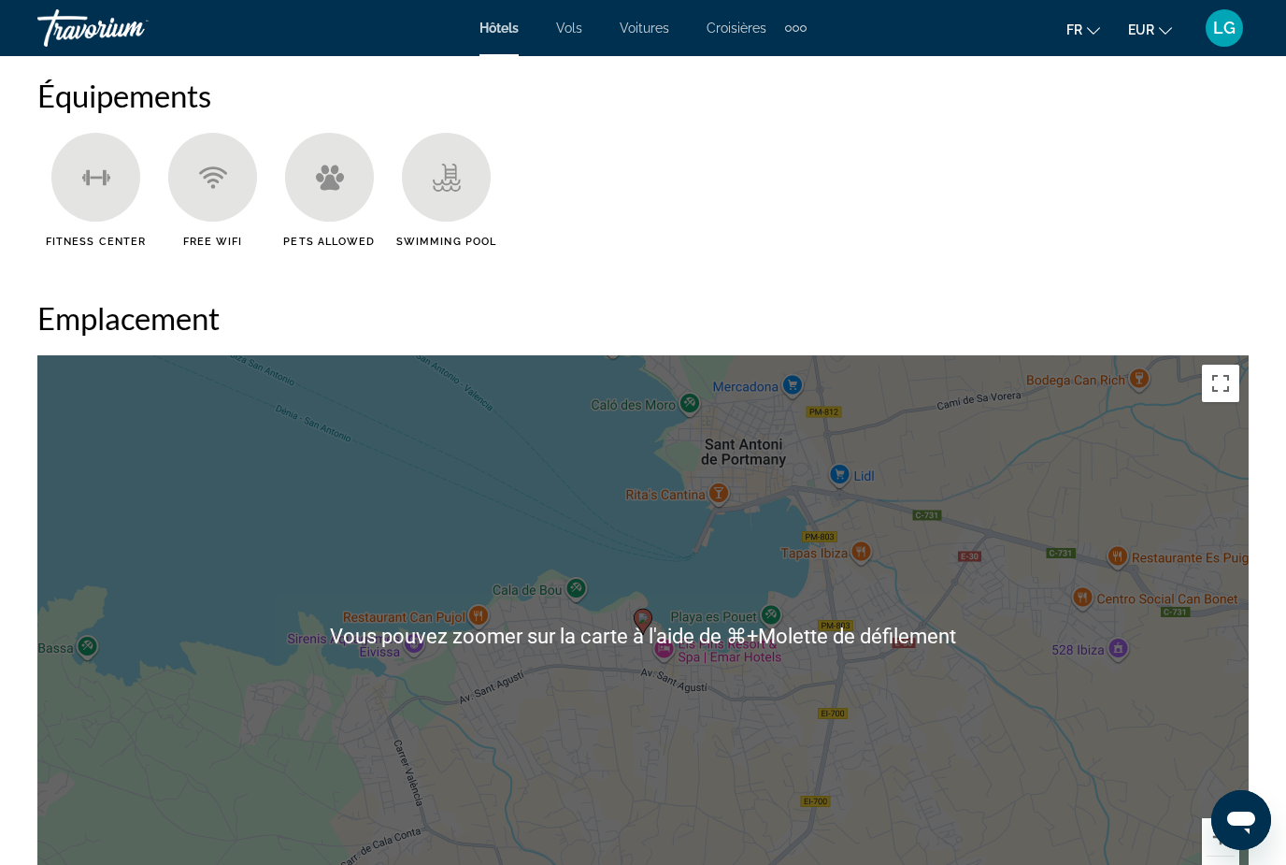
click at [768, 271] on div "Sommaire Catégorie Hotel Adresse [GEOGRAPHIC_DATA] S N [PERSON_NAME], Sant Jose…" at bounding box center [643, 381] width 1230 height 2390
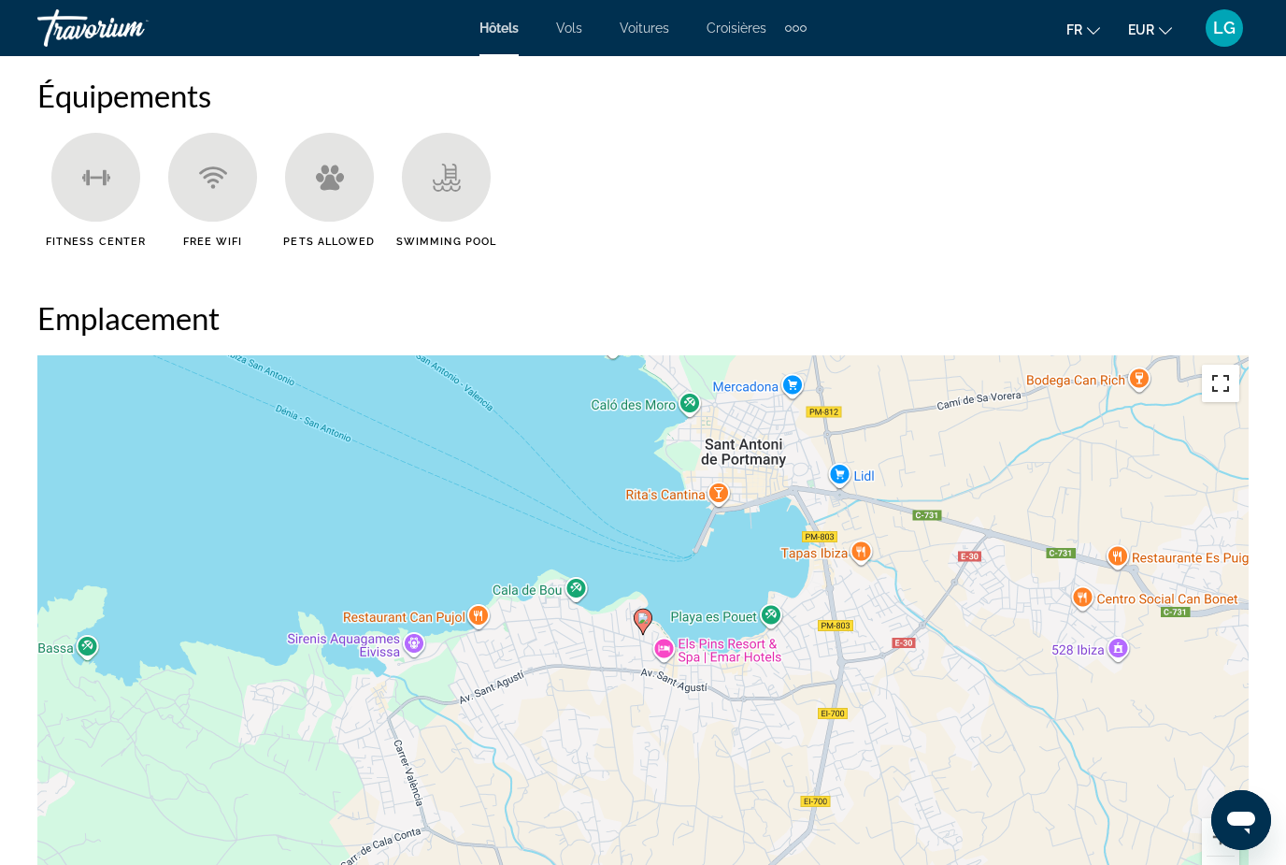
click at [1239, 380] on button "Passer en plein écran" at bounding box center [1220, 383] width 37 height 37
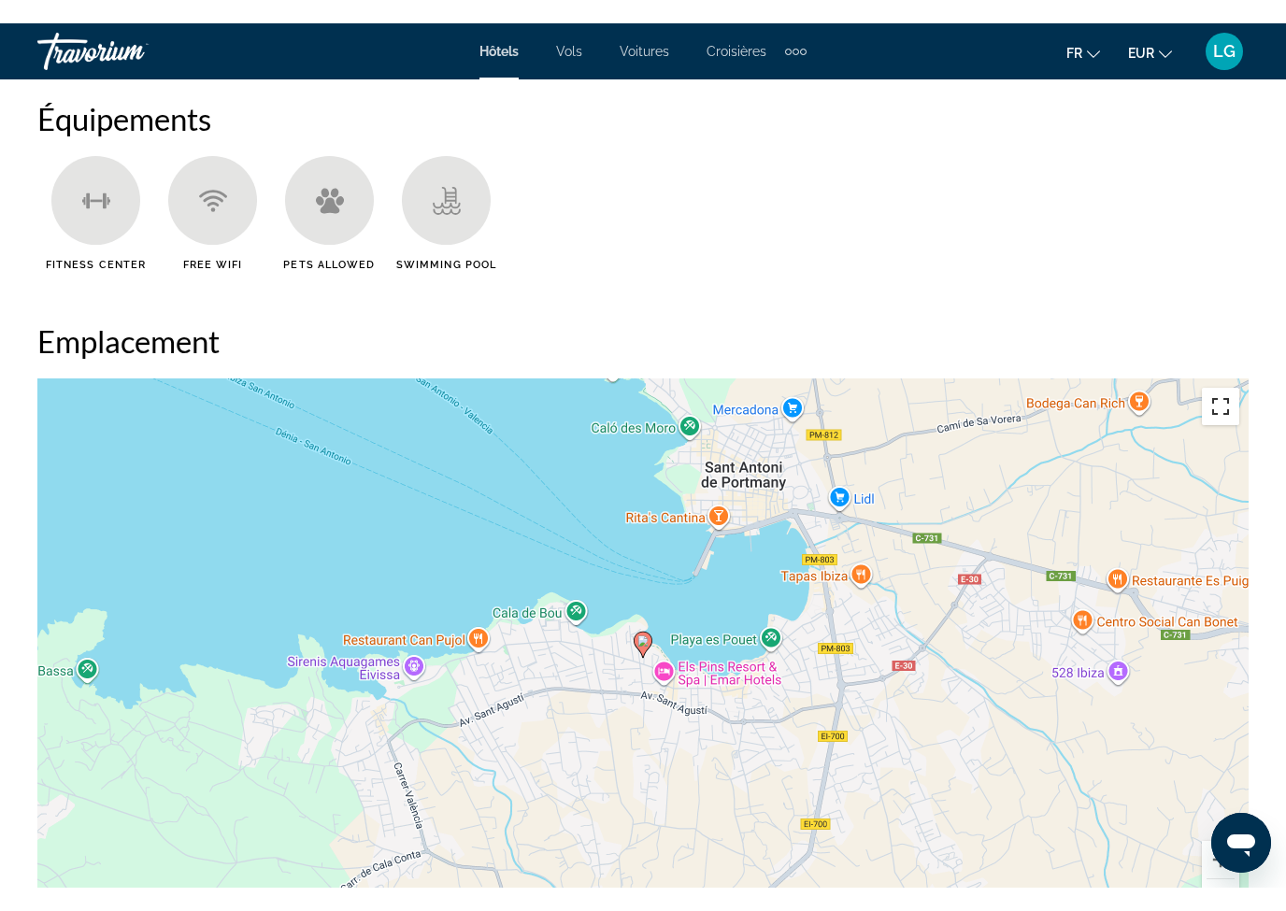
scroll to position [22, 0]
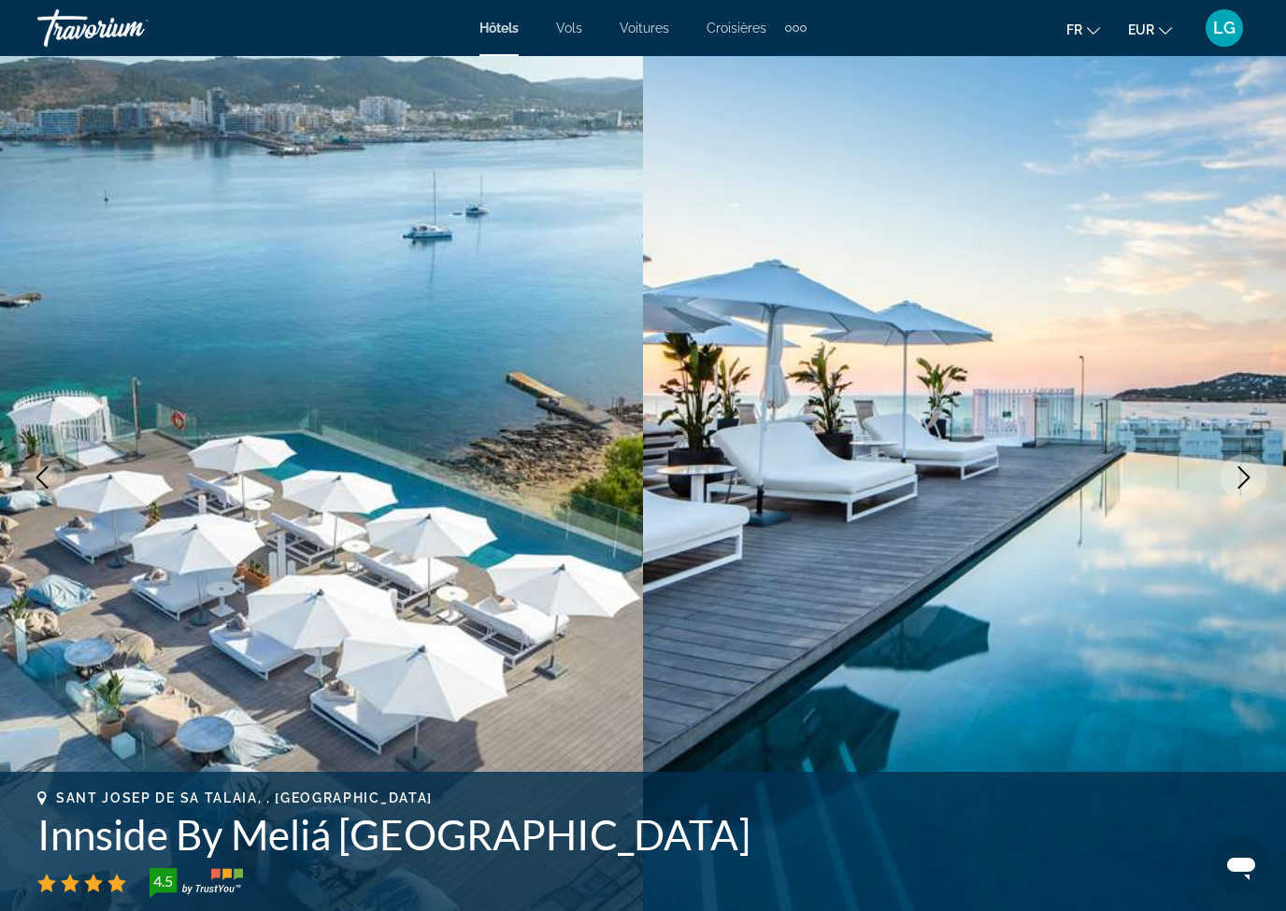
drag, startPoint x: 1054, startPoint y: 605, endPoint x: 1262, endPoint y: 531, distance: 220.3
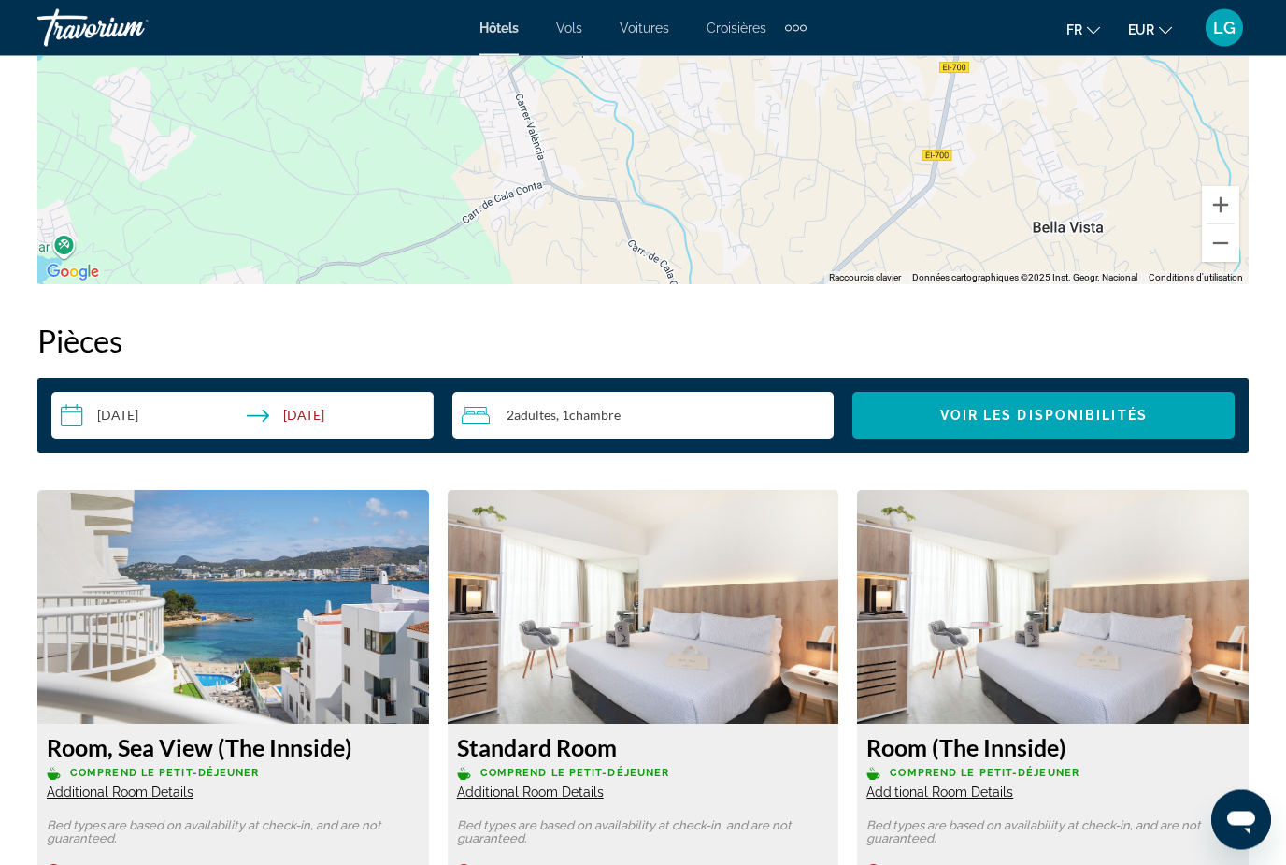
scroll to position [2459, 0]
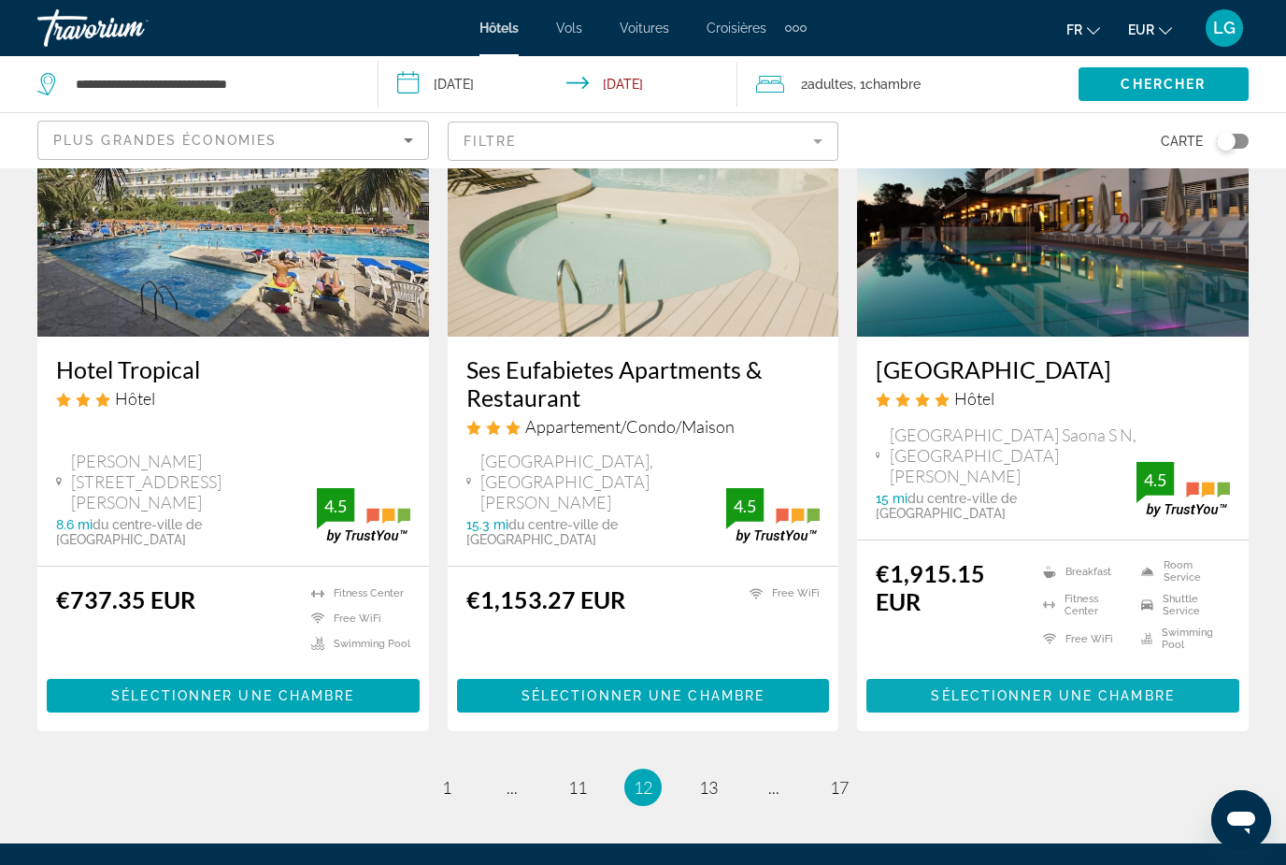
scroll to position [2391, 0]
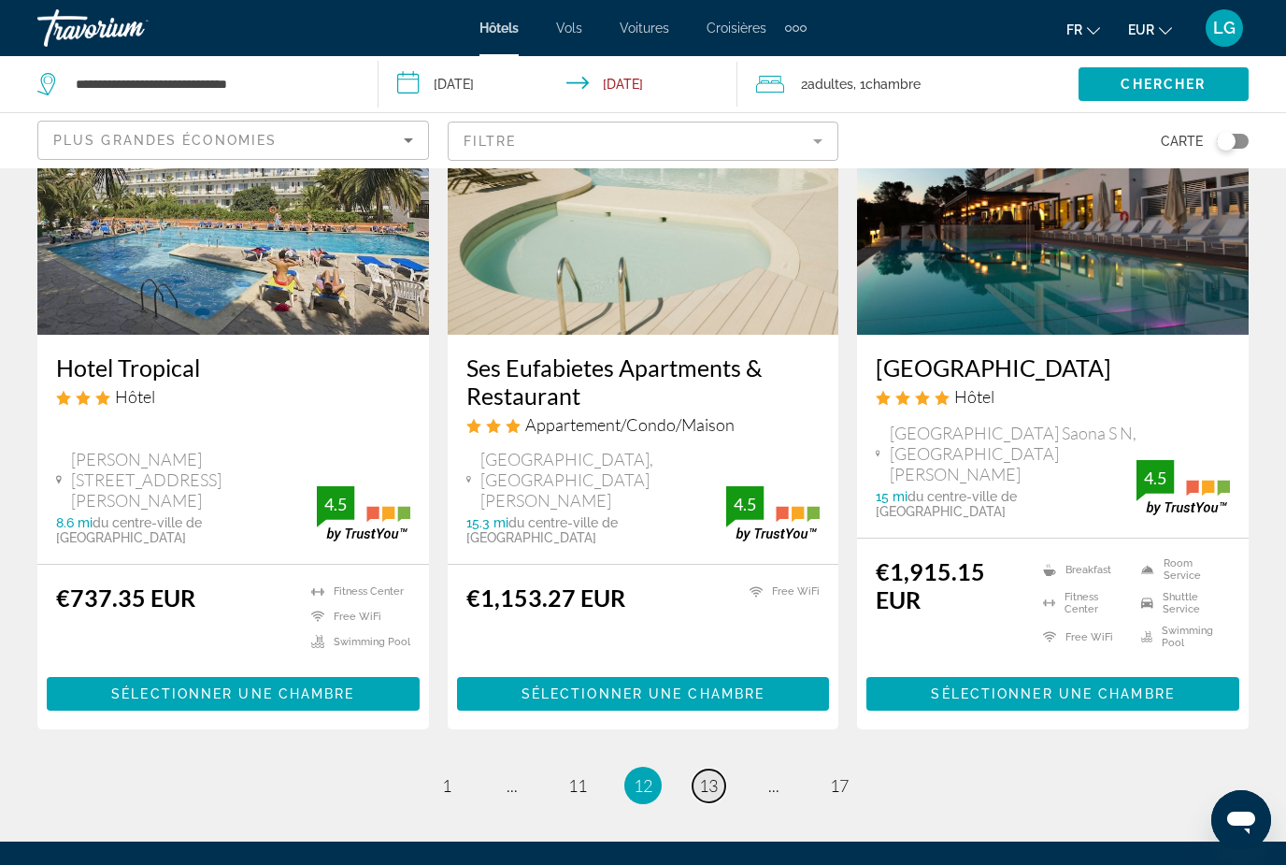
click at [716, 775] on span "13" at bounding box center [708, 785] width 19 height 21
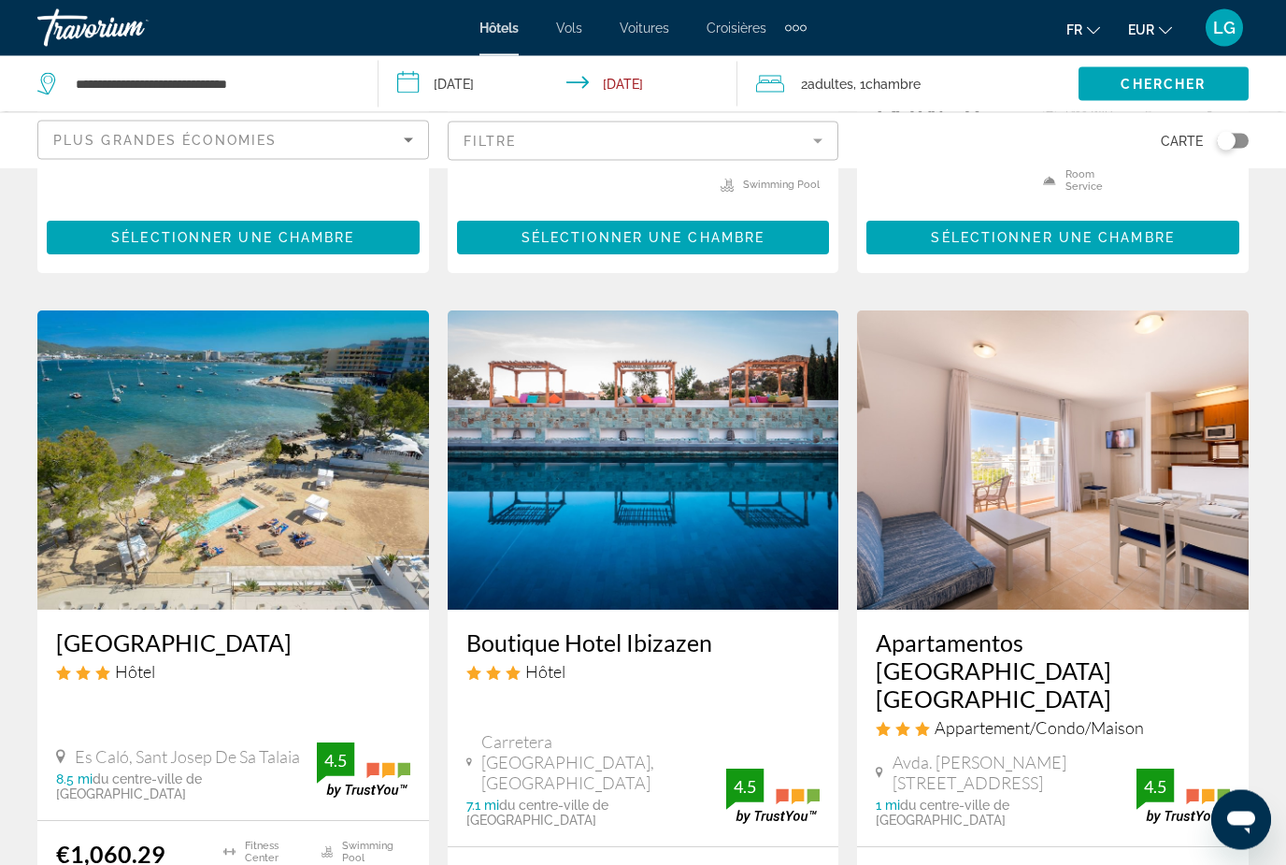
scroll to position [632, 0]
click at [635, 503] on img "Main content" at bounding box center [644, 459] width 392 height 299
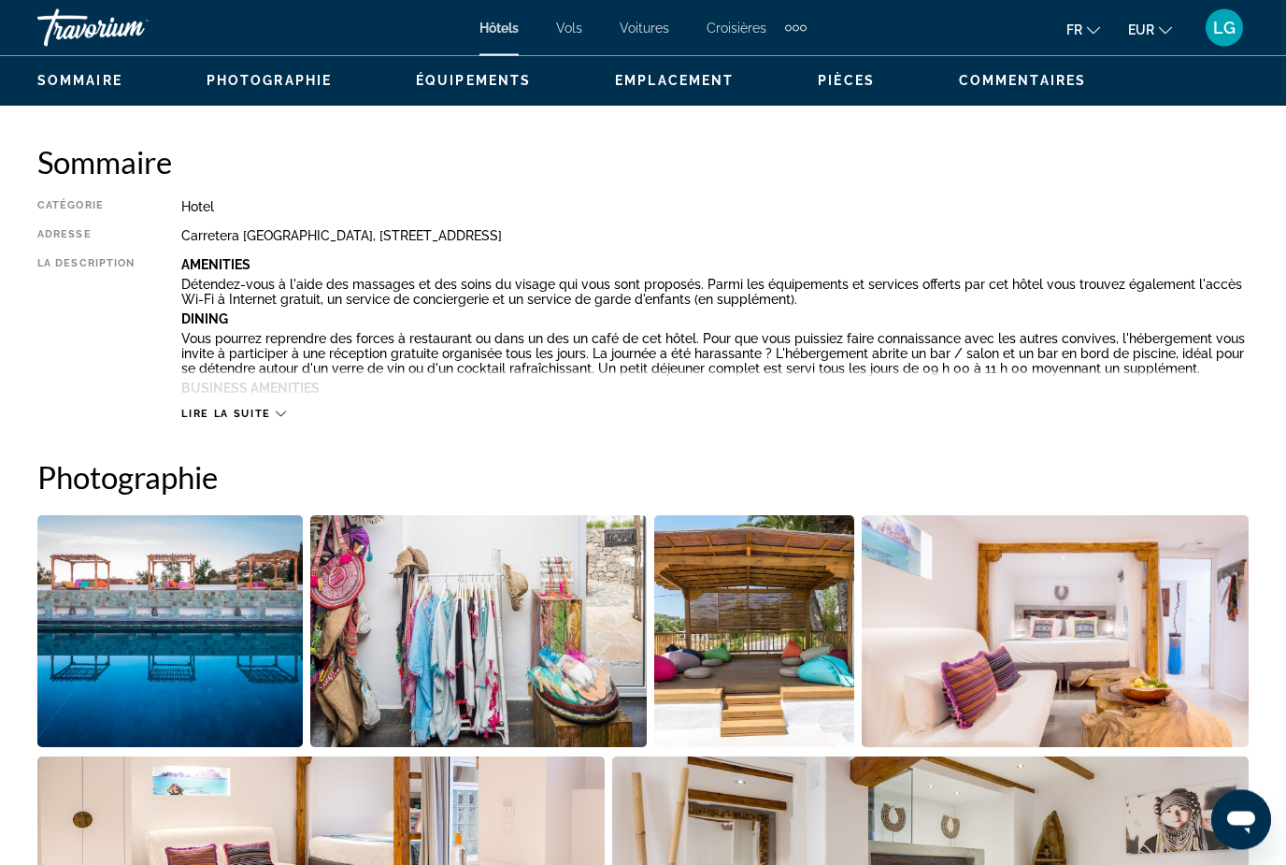
scroll to position [895, 0]
click at [230, 632] on img "Open full-screen image slider" at bounding box center [169, 631] width 265 height 232
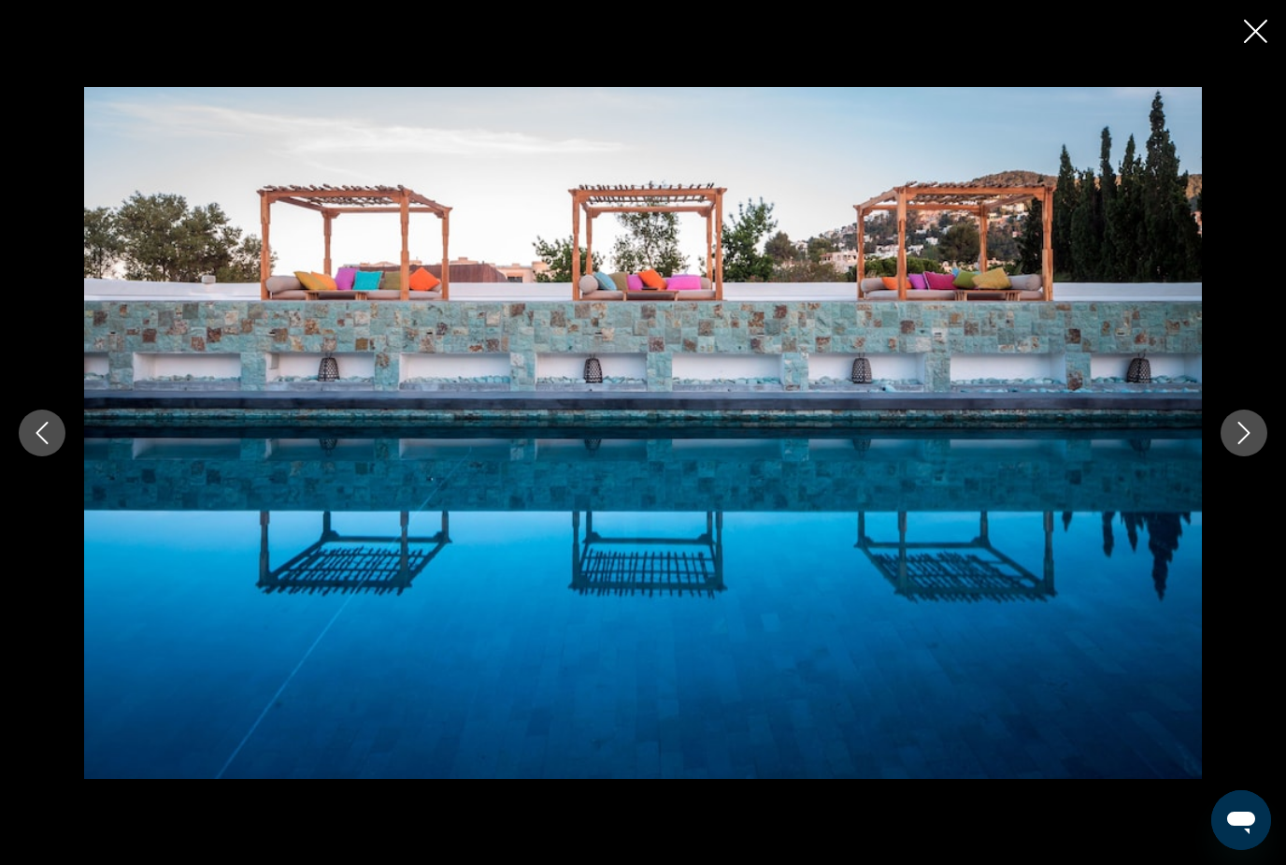
click at [1242, 444] on icon "Next image" at bounding box center [1244, 433] width 22 height 22
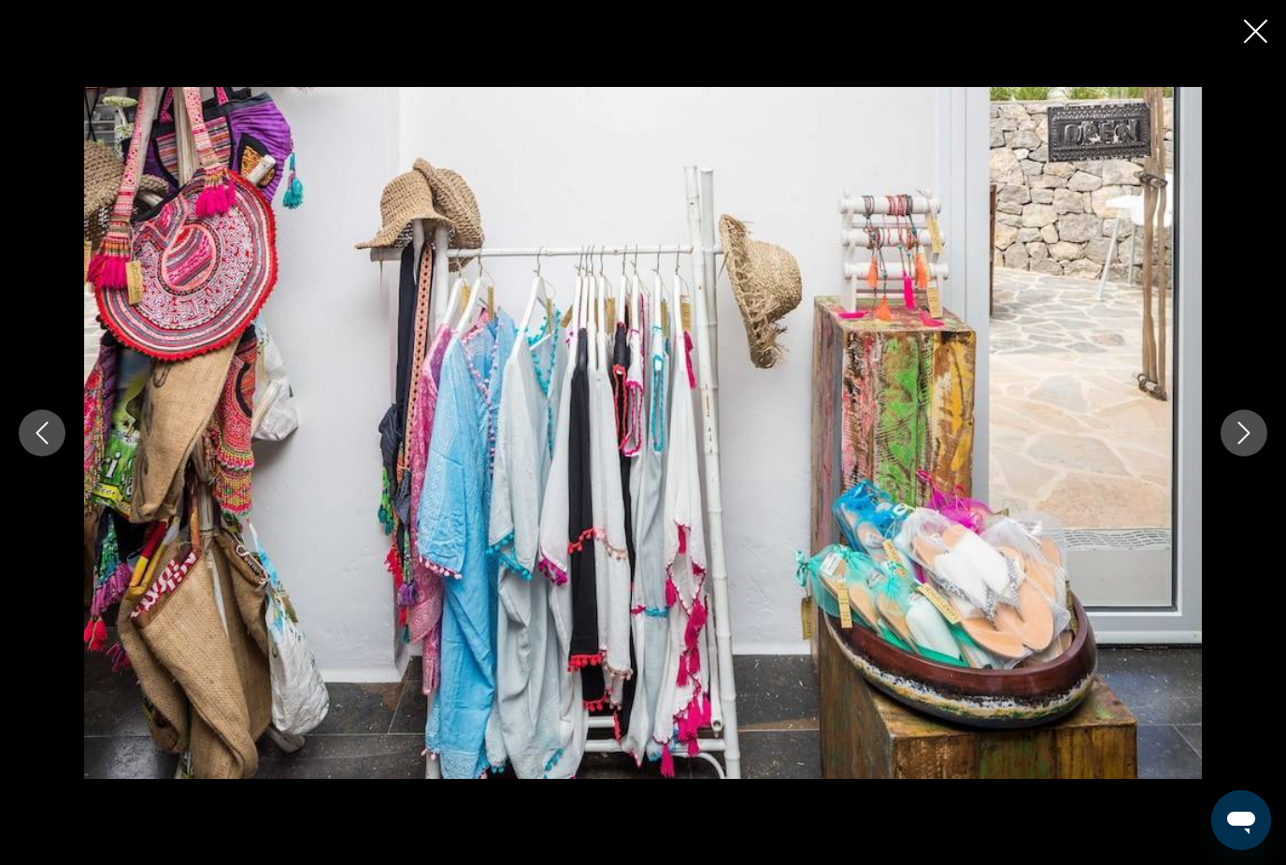
click at [1242, 444] on icon "Next image" at bounding box center [1244, 433] width 22 height 22
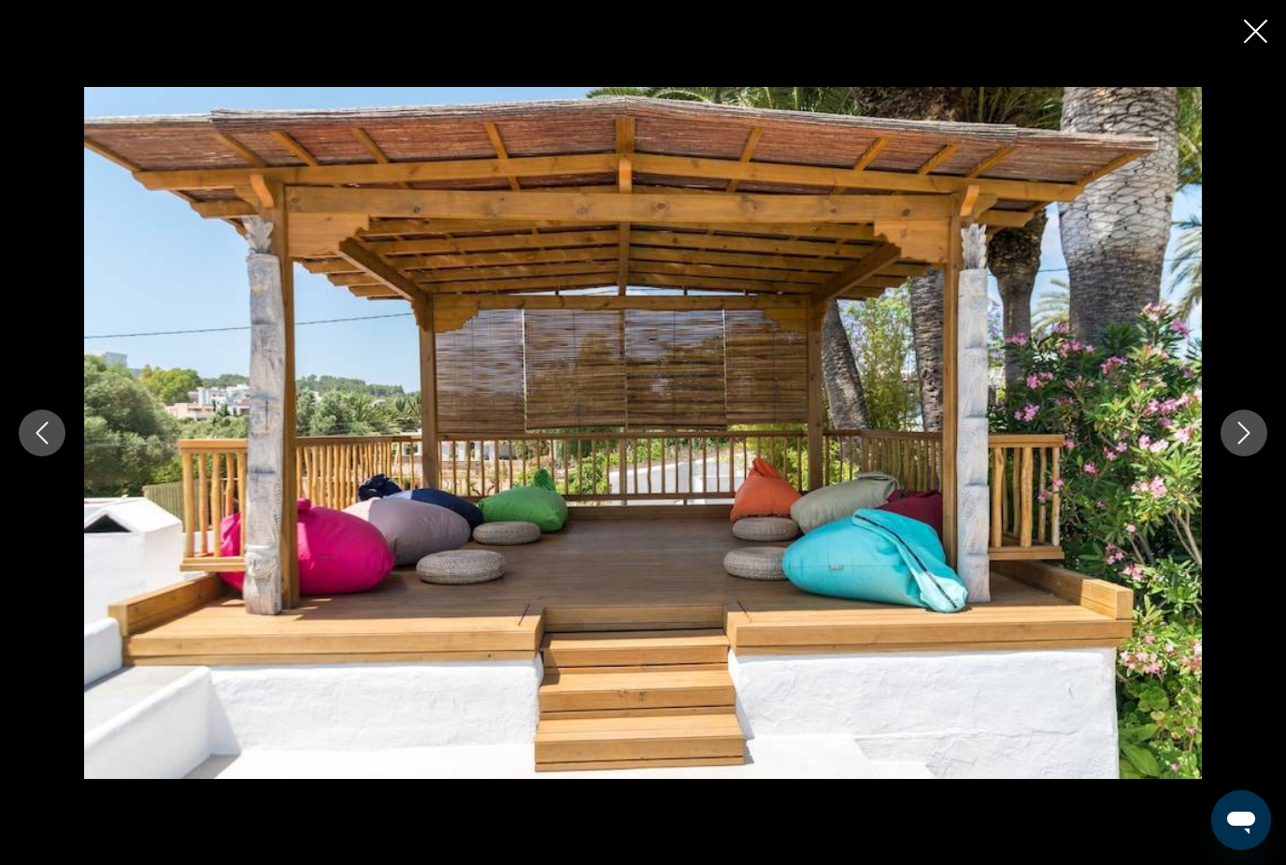
click at [1270, 42] on div "prev next" at bounding box center [643, 432] width 1286 height 865
click at [1252, 21] on icon "Close slideshow" at bounding box center [1255, 31] width 23 height 23
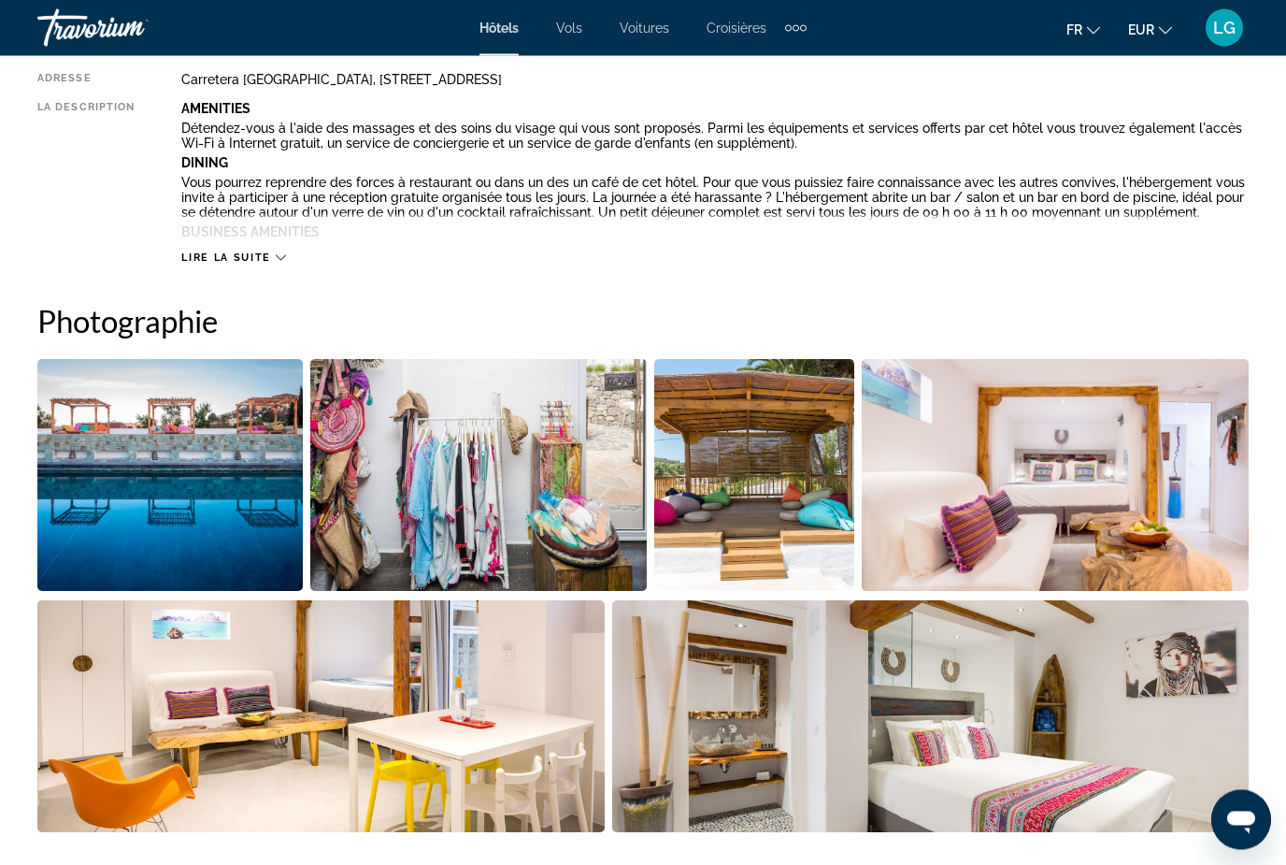
scroll to position [1095, 0]
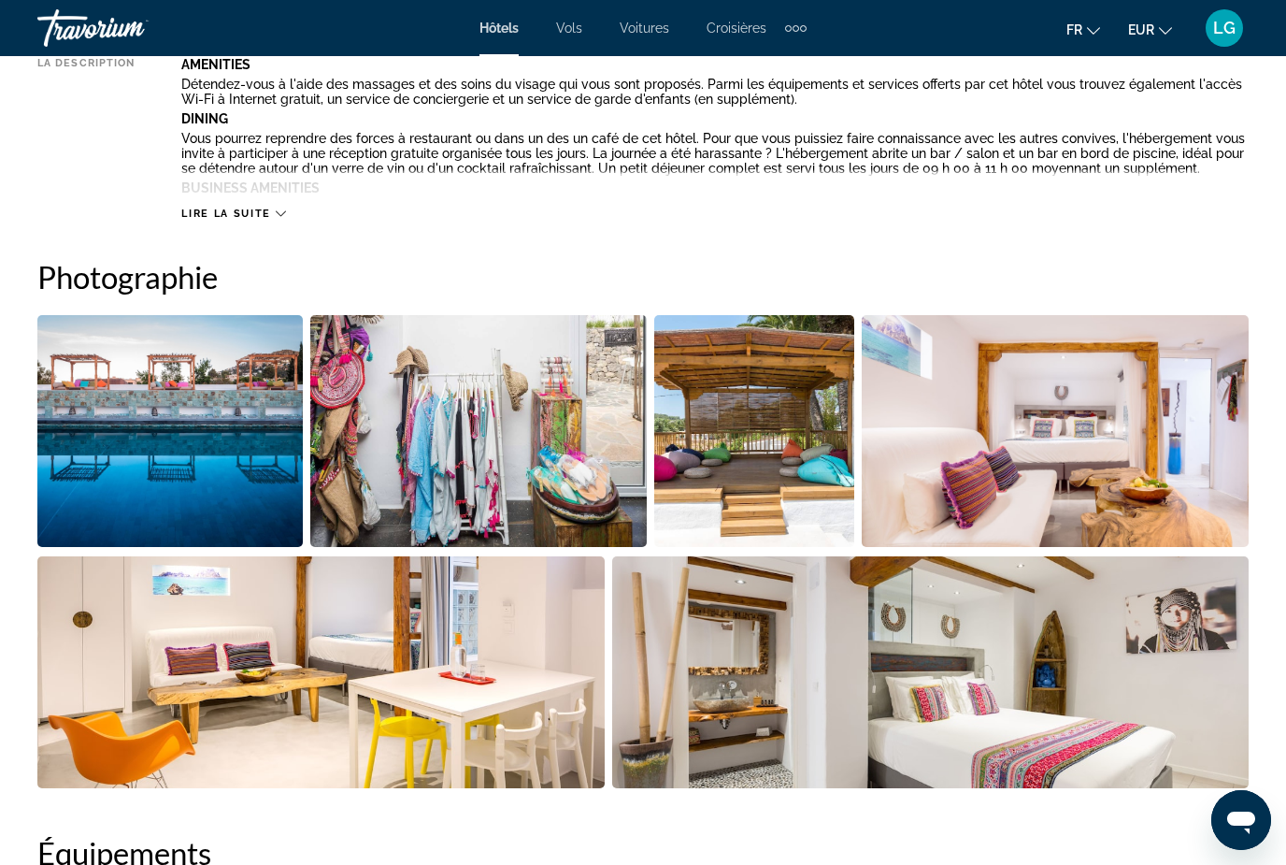
click at [183, 460] on img "Open full-screen image slider" at bounding box center [169, 431] width 265 height 232
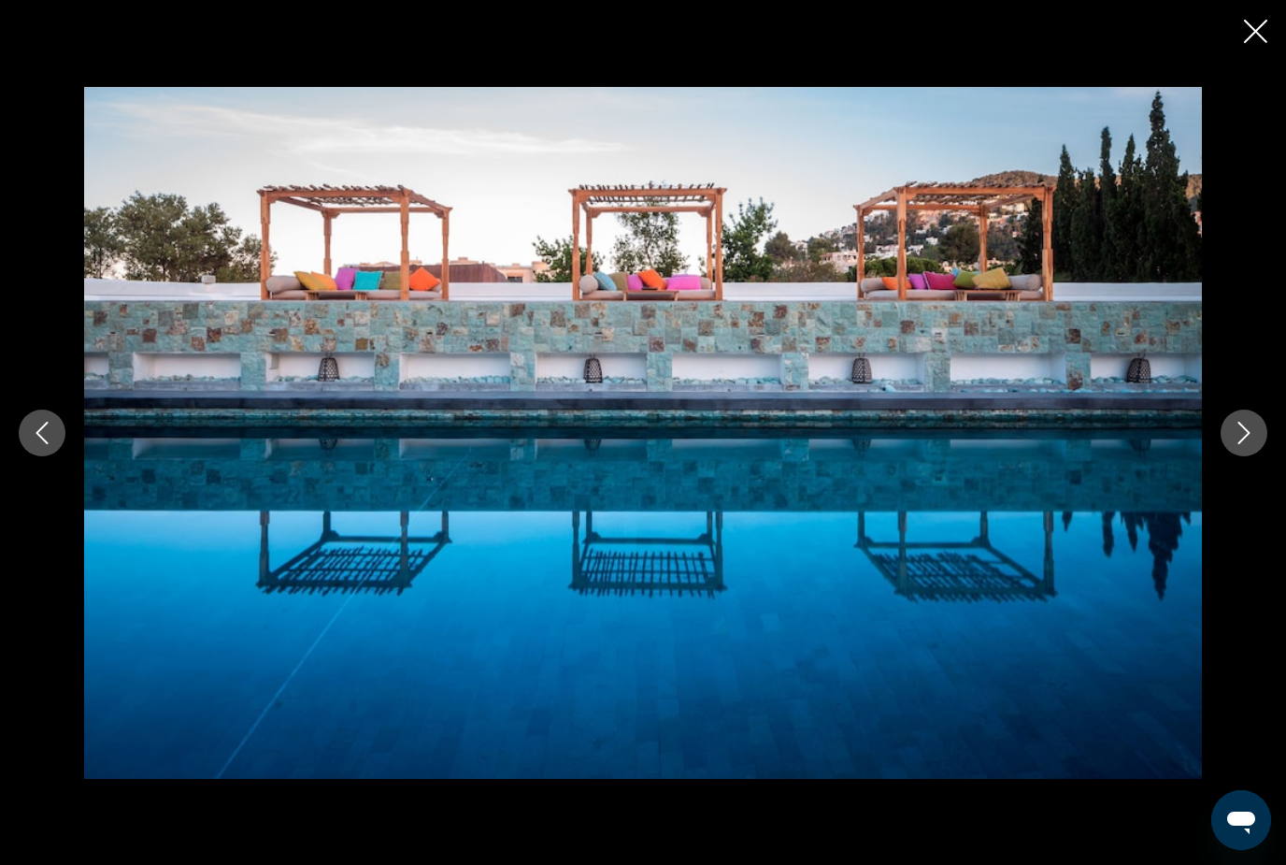
click at [1238, 444] on icon "Next image" at bounding box center [1244, 433] width 22 height 22
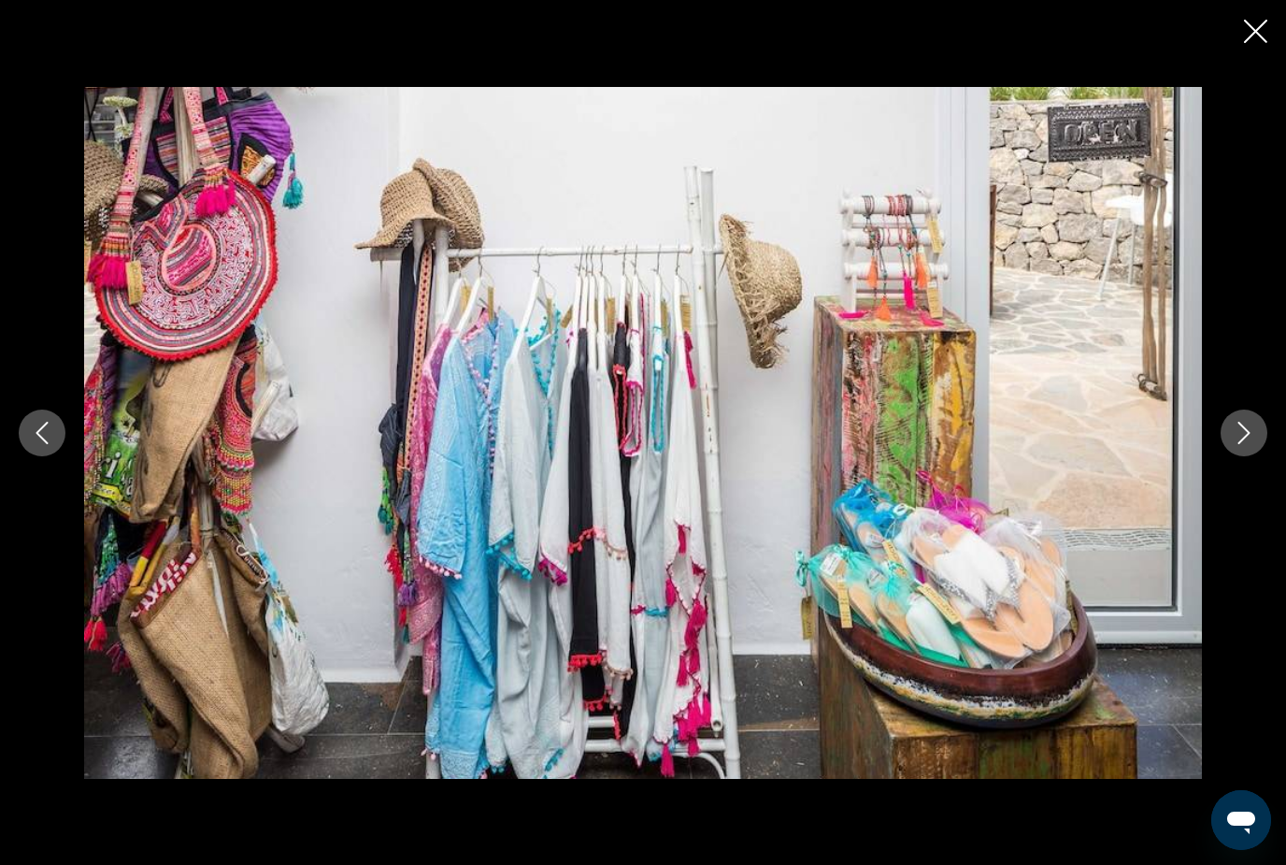
click at [1253, 444] on icon "Next image" at bounding box center [1244, 433] width 22 height 22
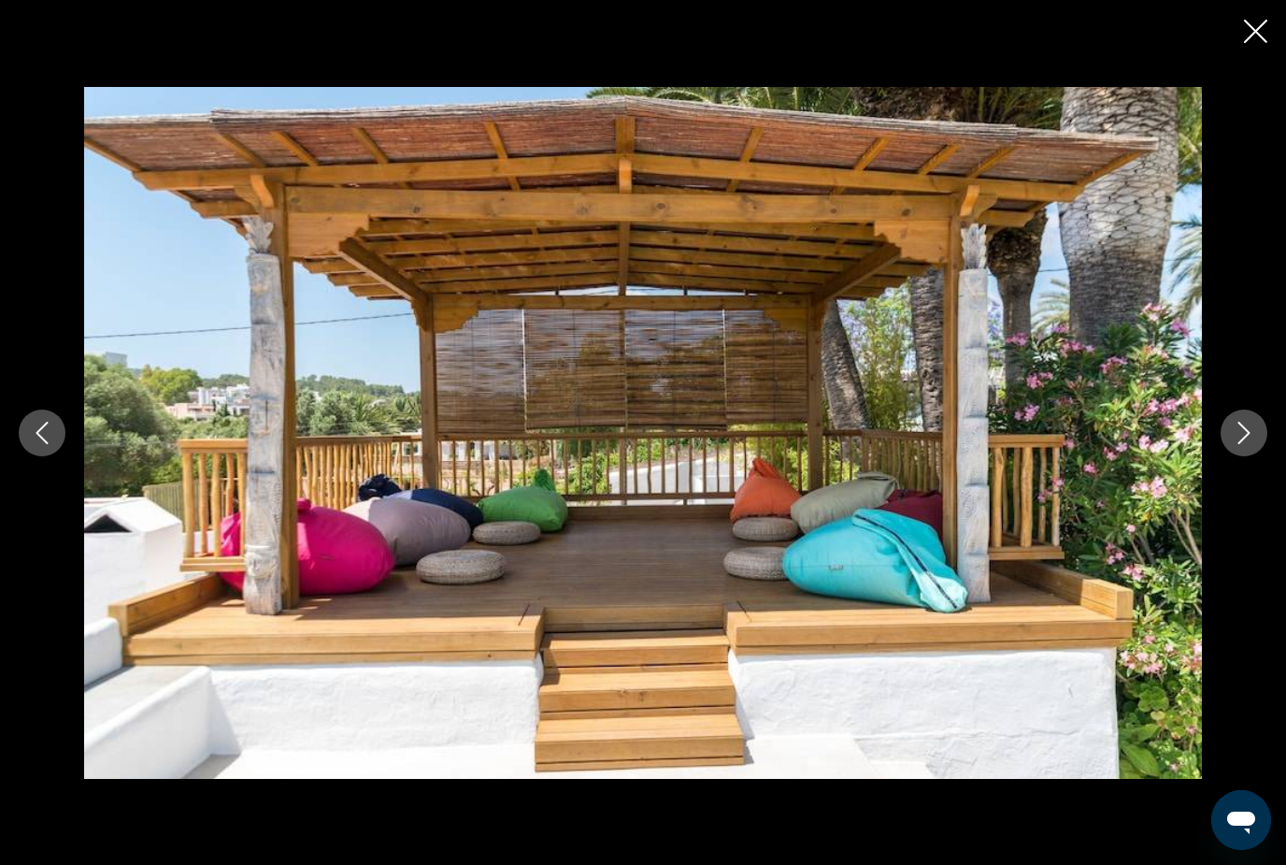
click at [1253, 444] on icon "Next image" at bounding box center [1244, 433] width 22 height 22
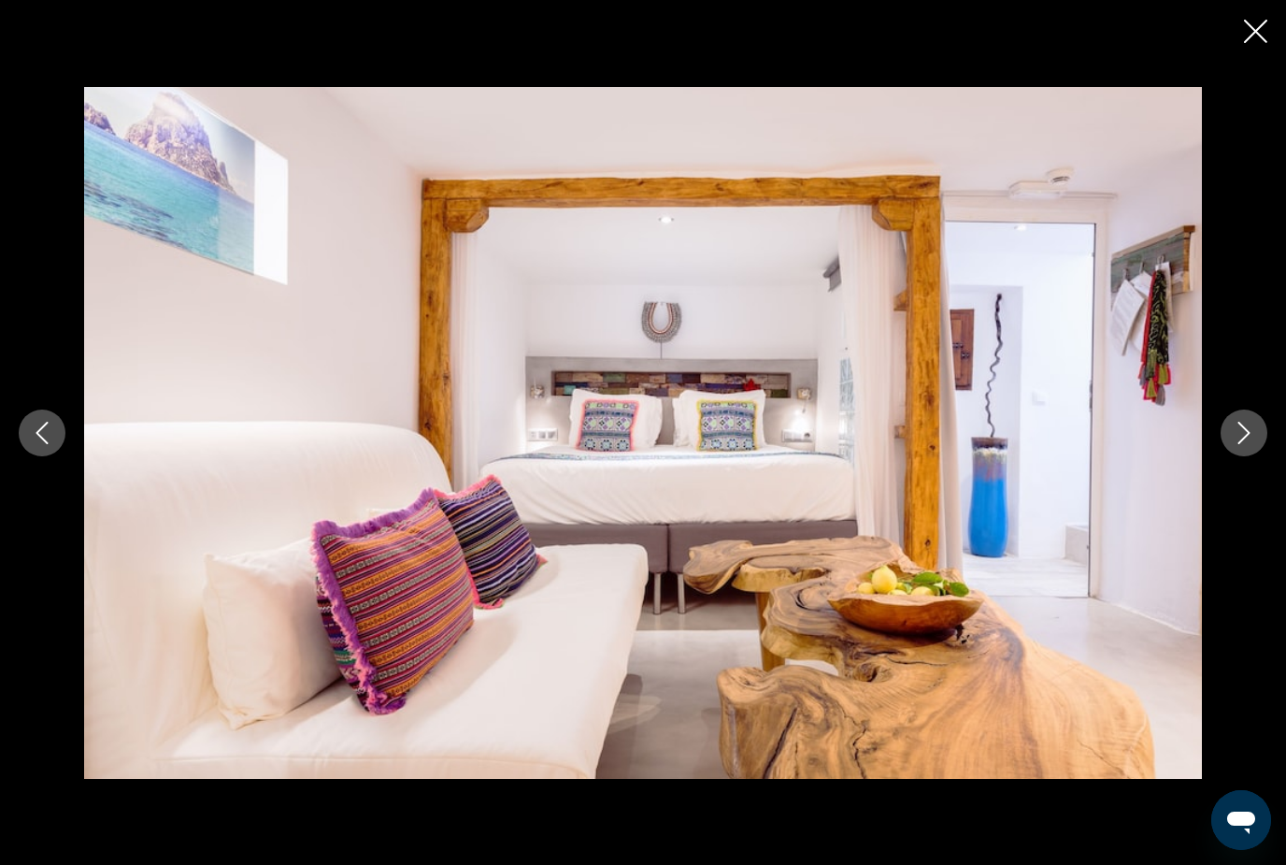
click at [1254, 444] on icon "Next image" at bounding box center [1244, 433] width 22 height 22
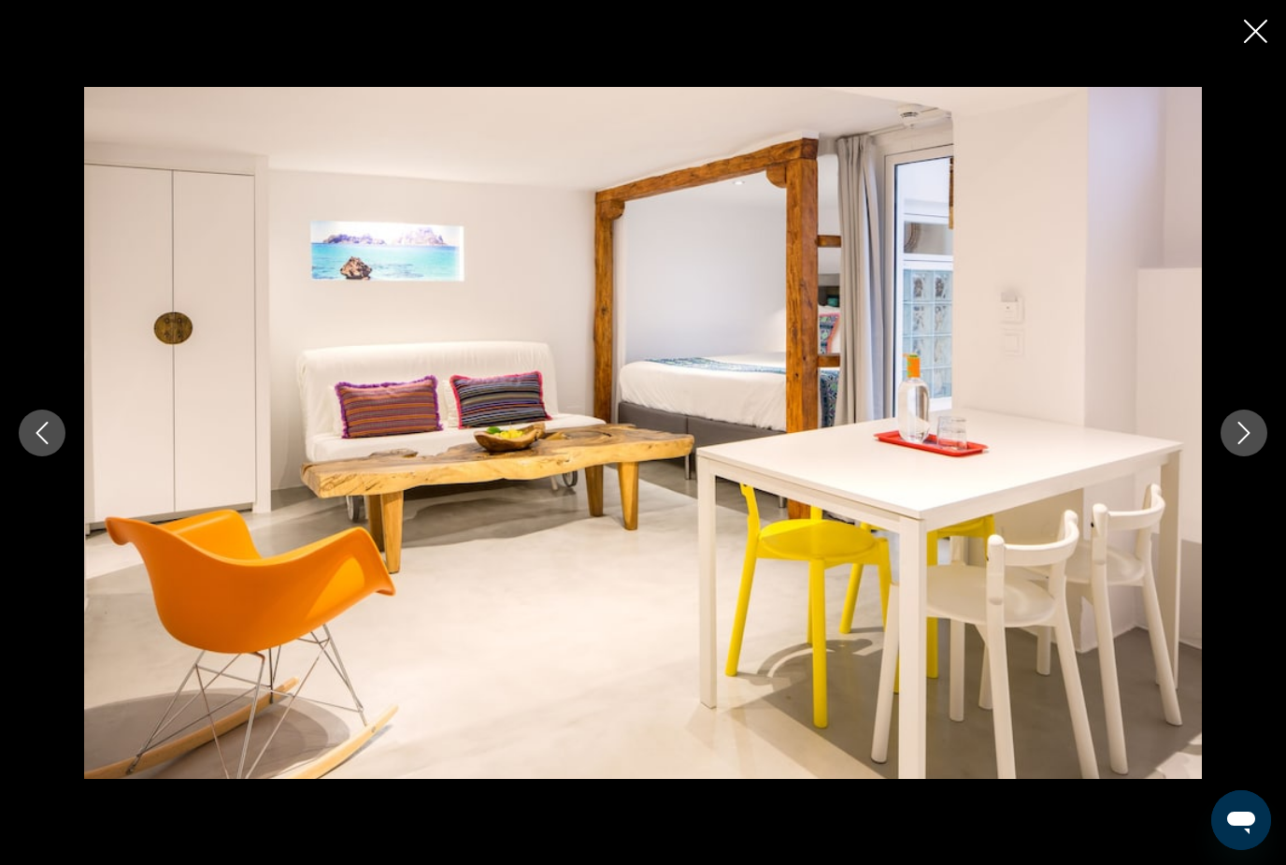
click at [1256, 456] on button "Next image" at bounding box center [1244, 432] width 47 height 47
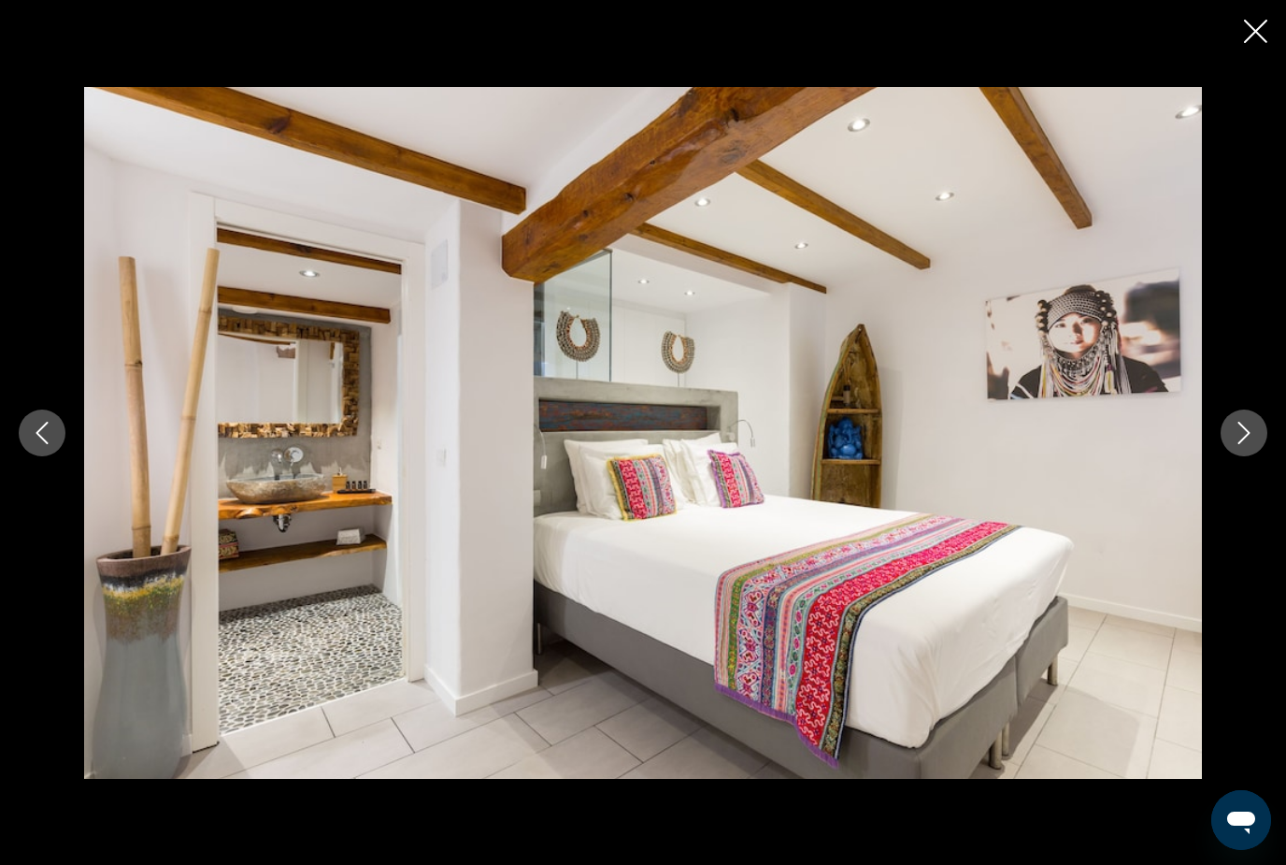
click at [1256, 456] on button "Next image" at bounding box center [1244, 432] width 47 height 47
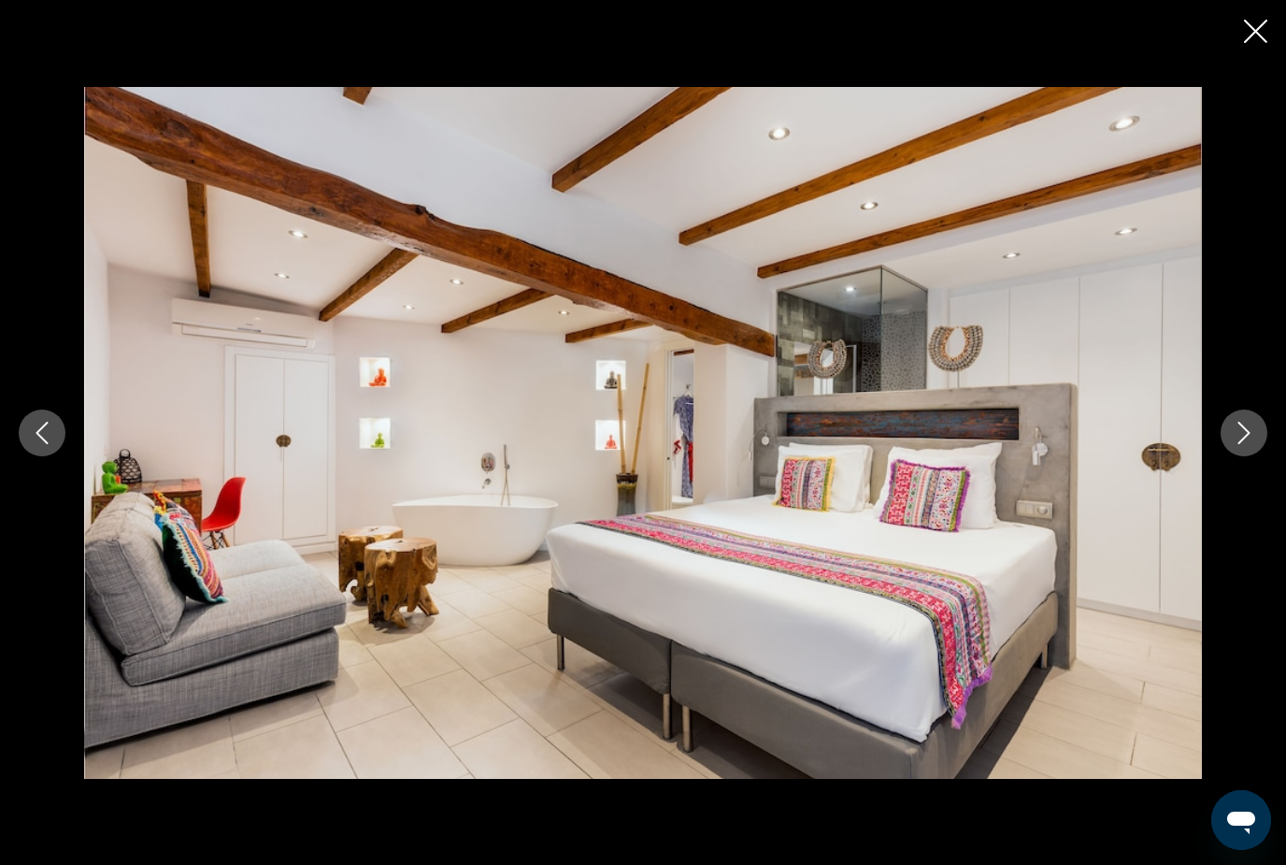
click at [1256, 456] on button "Next image" at bounding box center [1244, 432] width 47 height 47
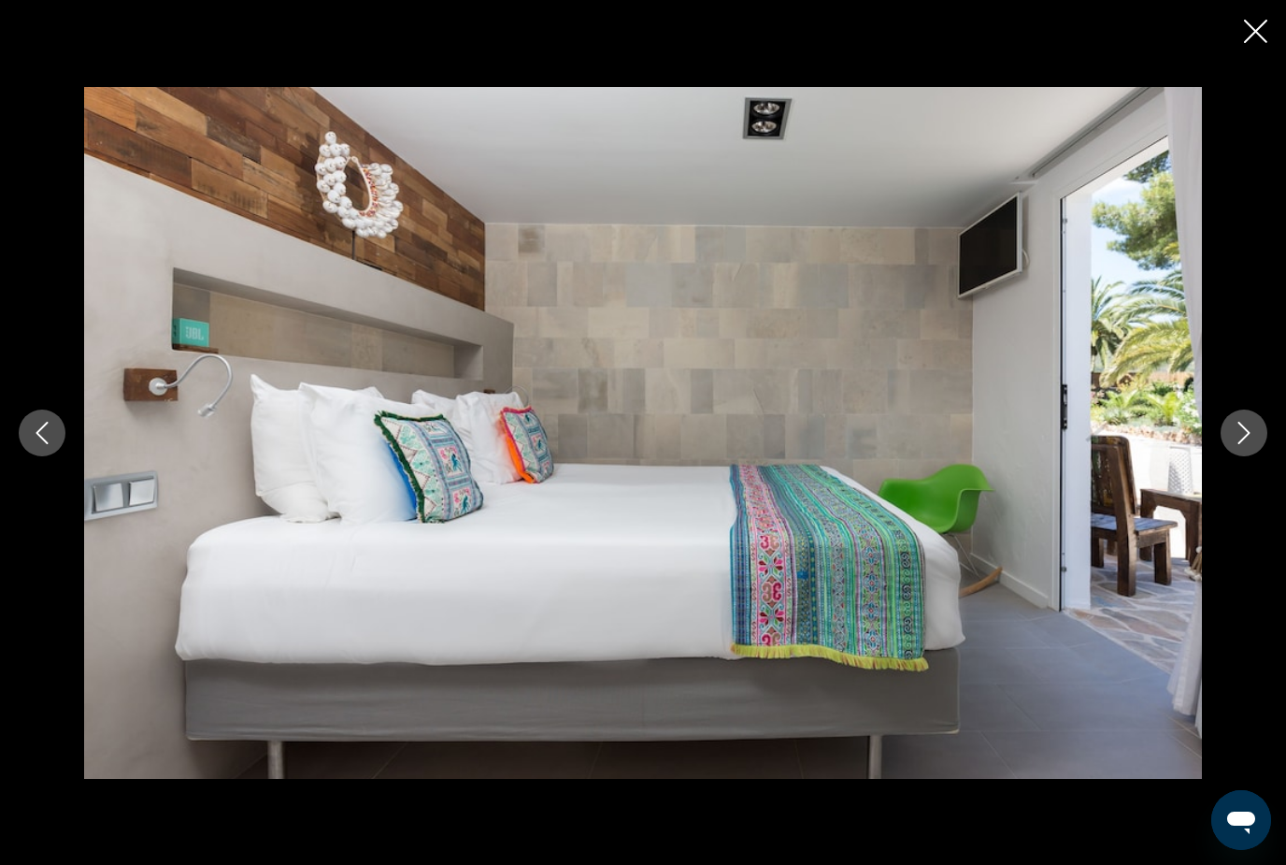
click at [1256, 456] on button "Next image" at bounding box center [1244, 432] width 47 height 47
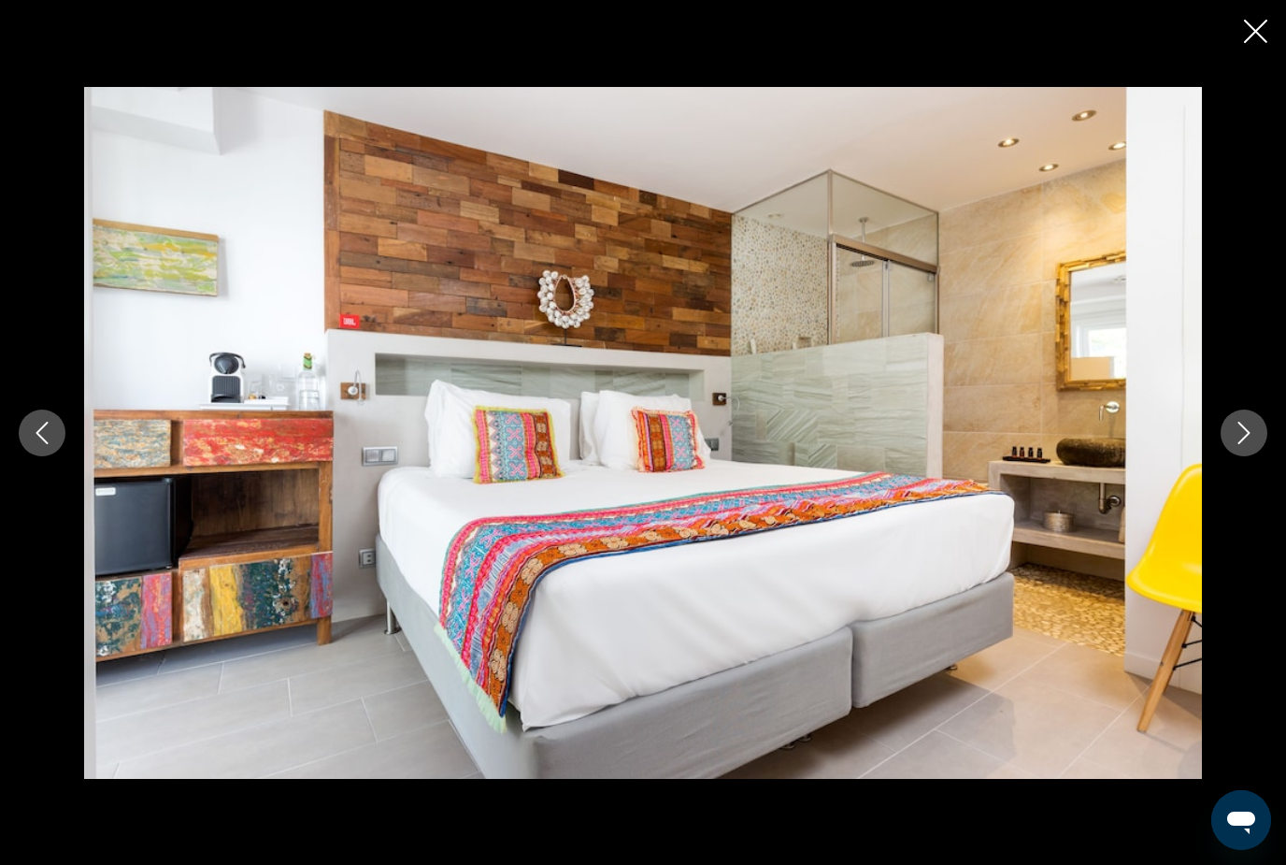
click at [1256, 456] on button "Next image" at bounding box center [1244, 432] width 47 height 47
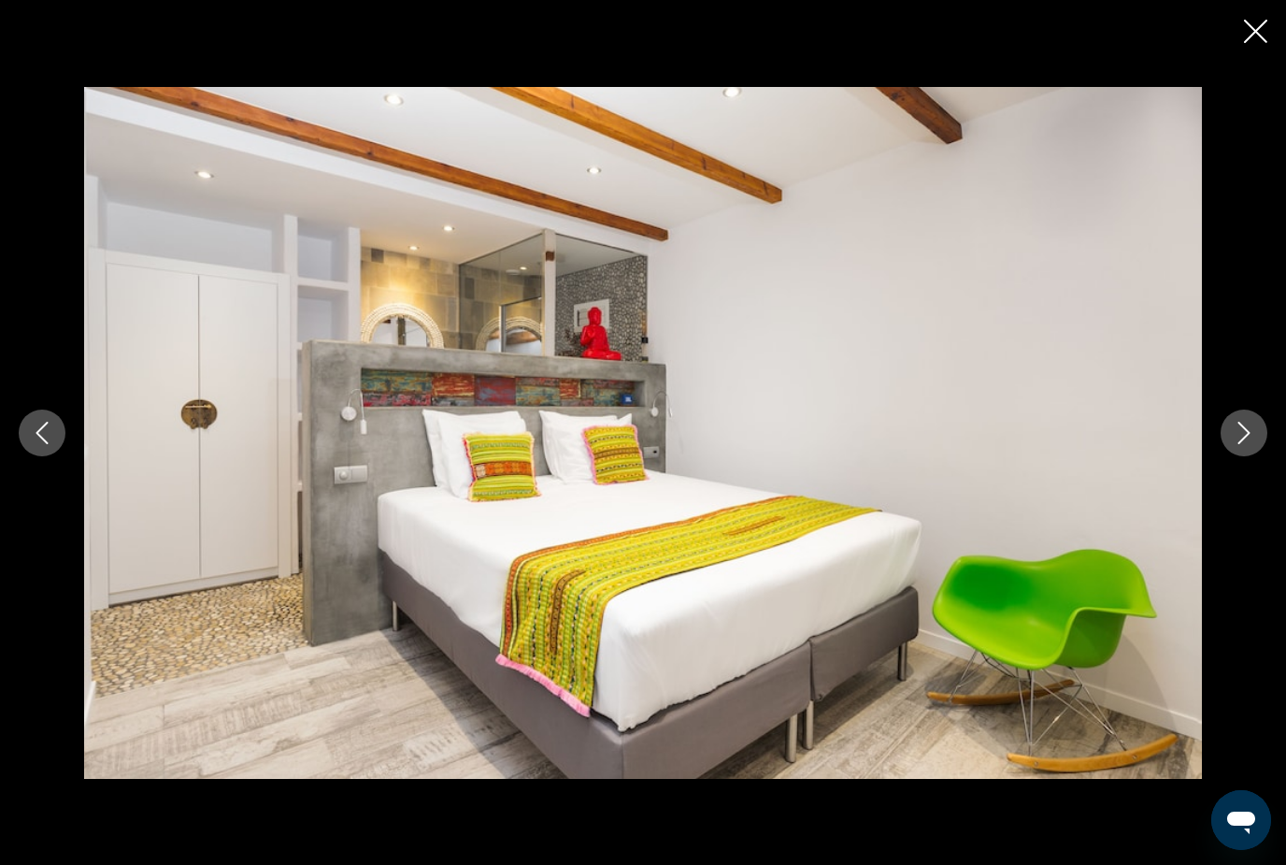
click at [55, 456] on button "Previous image" at bounding box center [42, 432] width 47 height 47
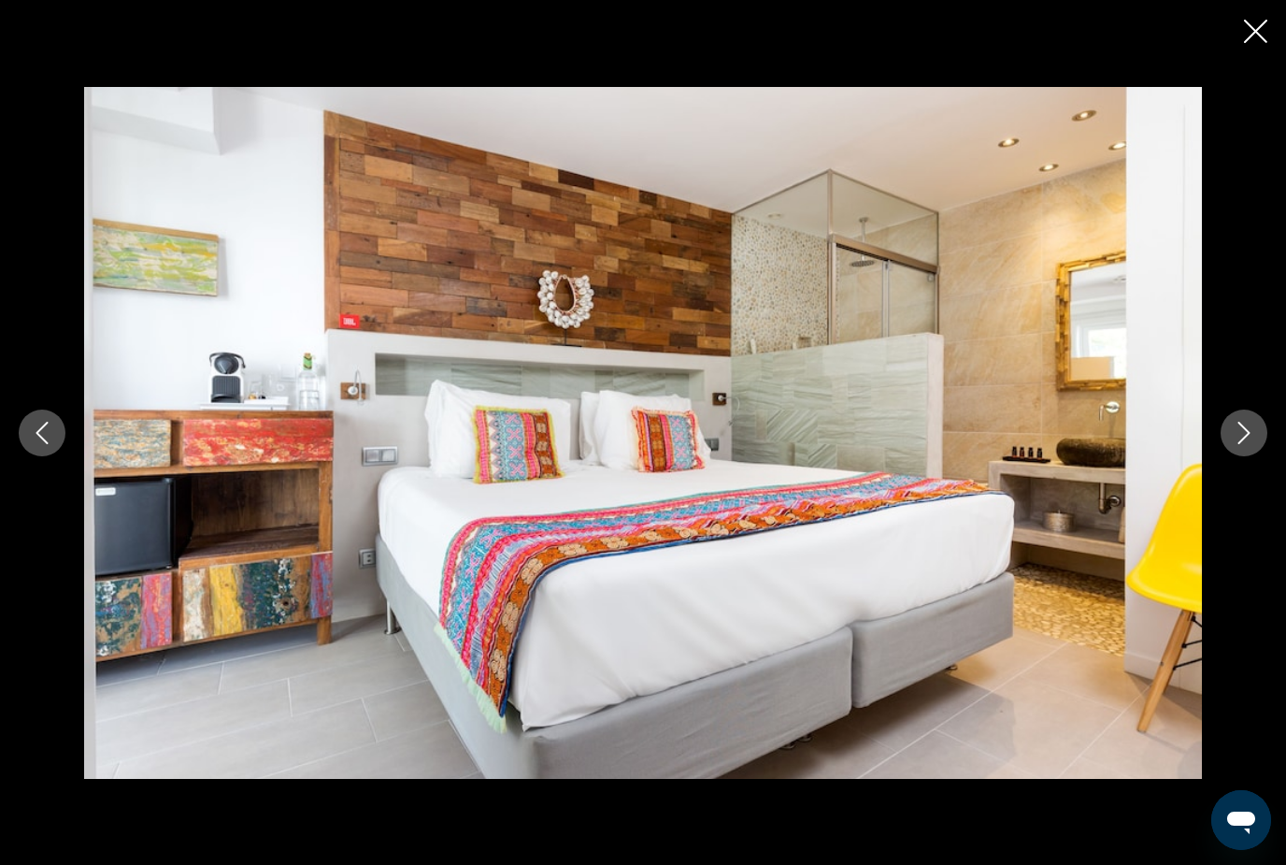
click at [1239, 444] on icon "Next image" at bounding box center [1244, 433] width 22 height 22
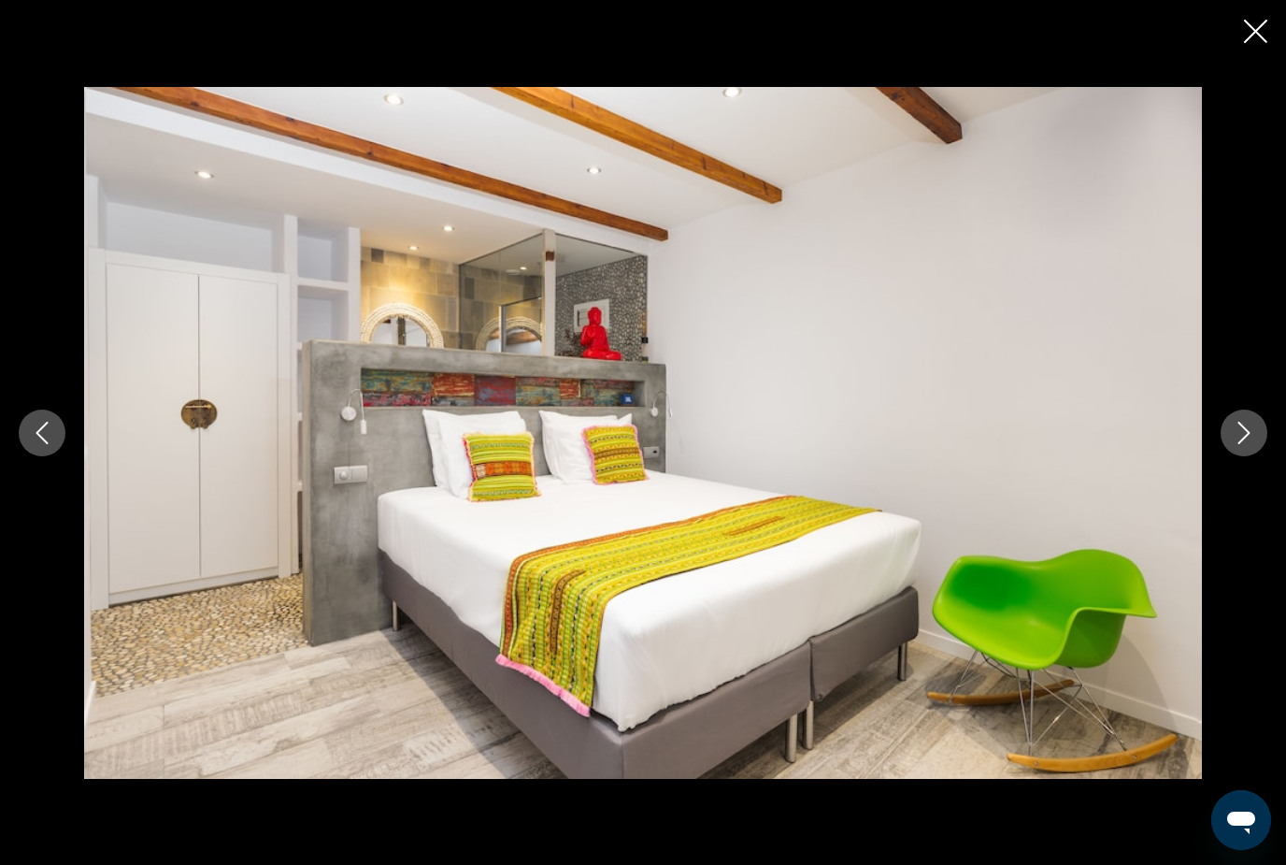
click at [1239, 444] on icon "Next image" at bounding box center [1244, 433] width 22 height 22
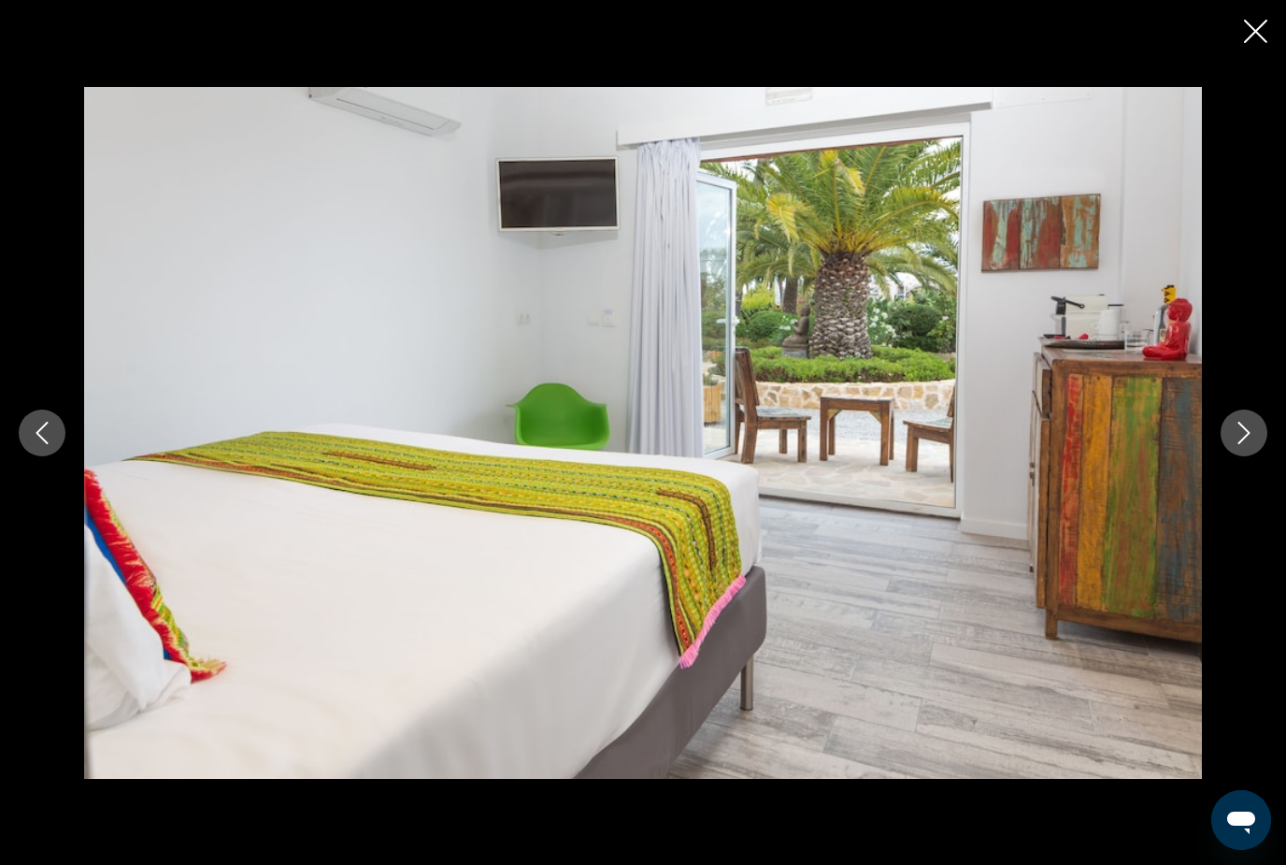
click at [1239, 444] on icon "Next image" at bounding box center [1244, 433] width 22 height 22
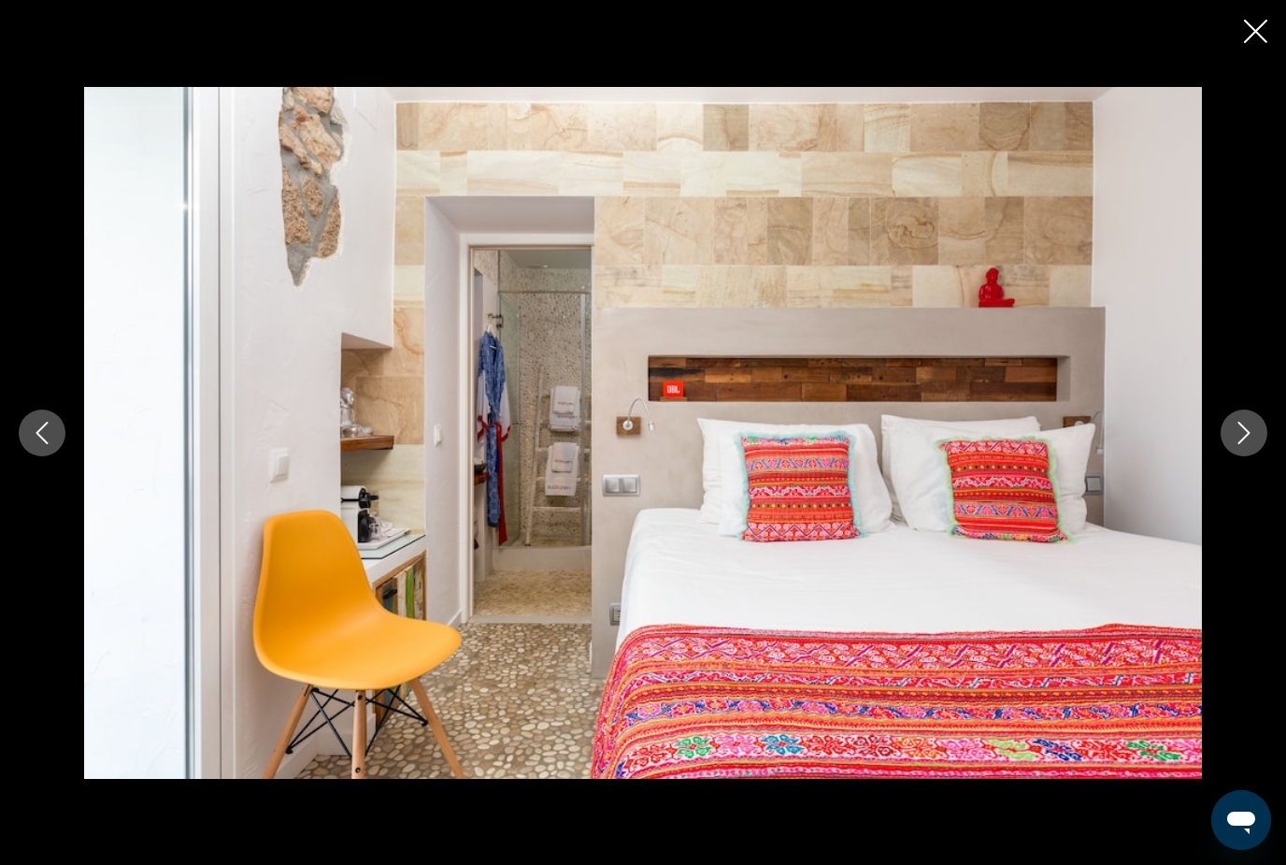
click at [1239, 444] on icon "Next image" at bounding box center [1244, 433] width 22 height 22
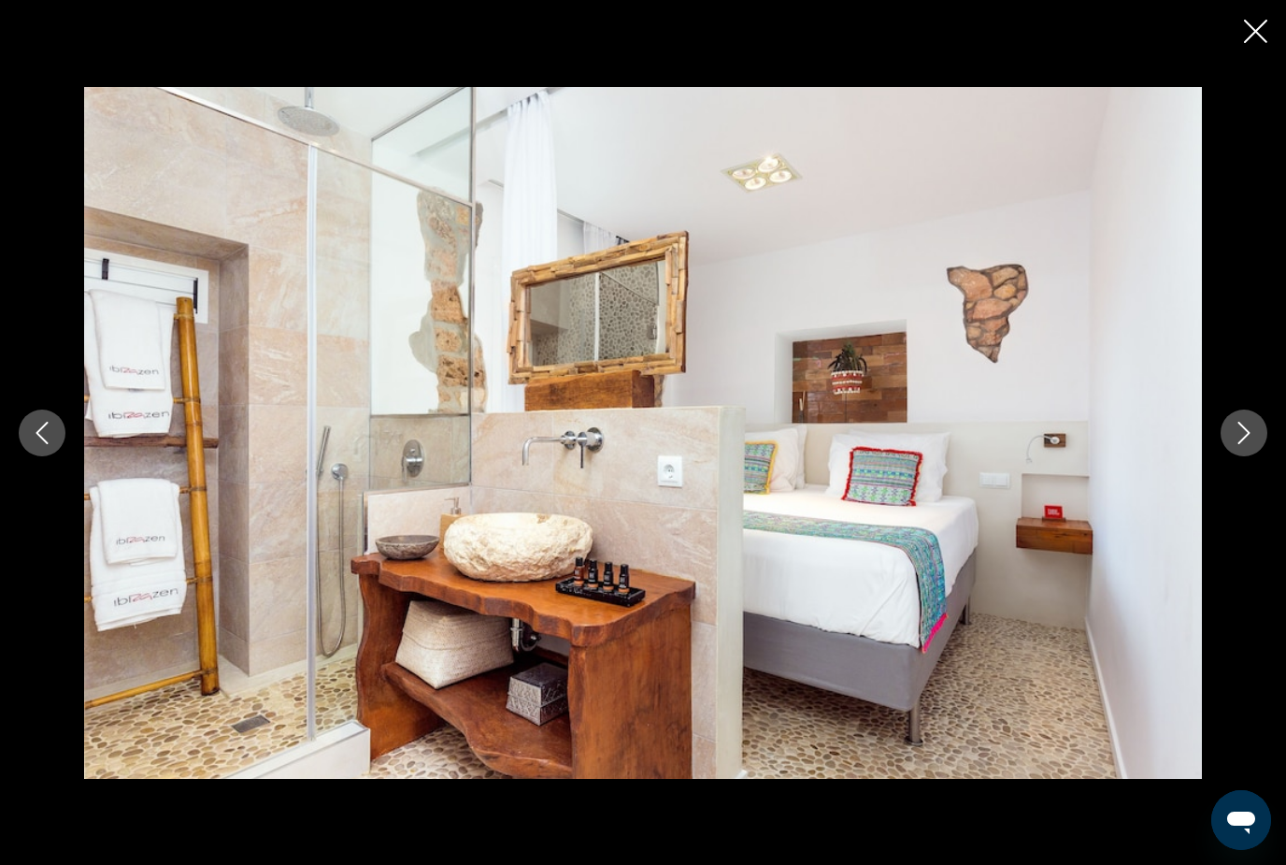
click at [1239, 444] on icon "Next image" at bounding box center [1244, 433] width 22 height 22
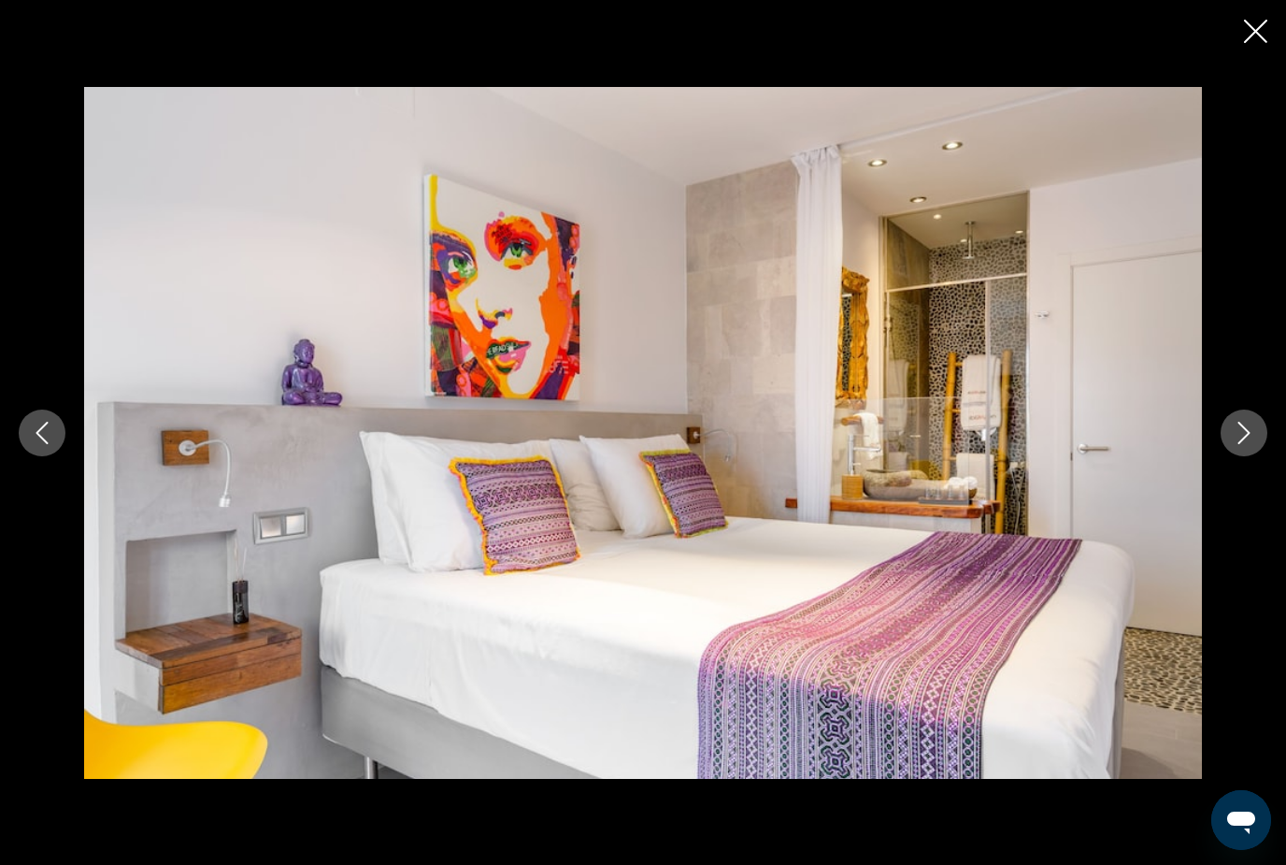
click at [1239, 444] on icon "Next image" at bounding box center [1244, 433] width 22 height 22
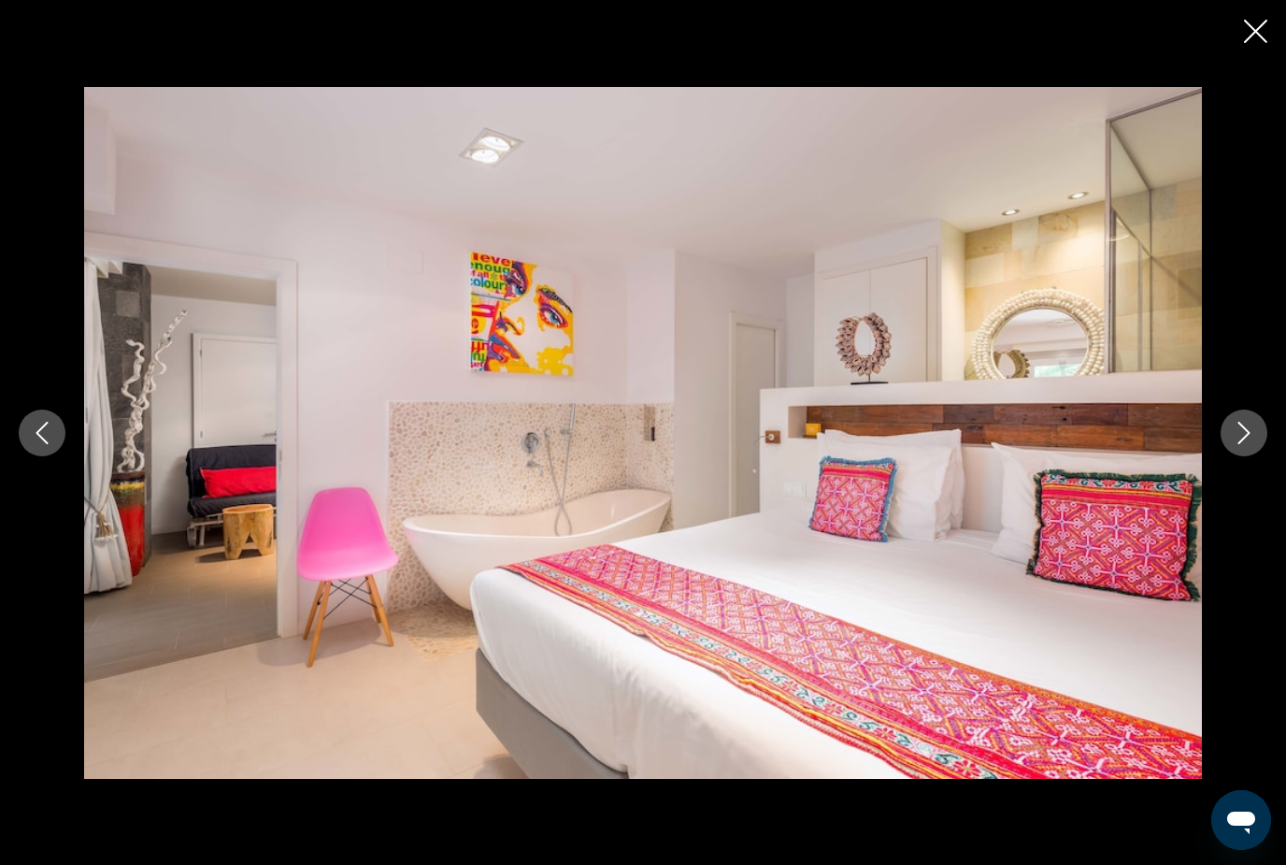
click at [1239, 444] on icon "Next image" at bounding box center [1244, 433] width 22 height 22
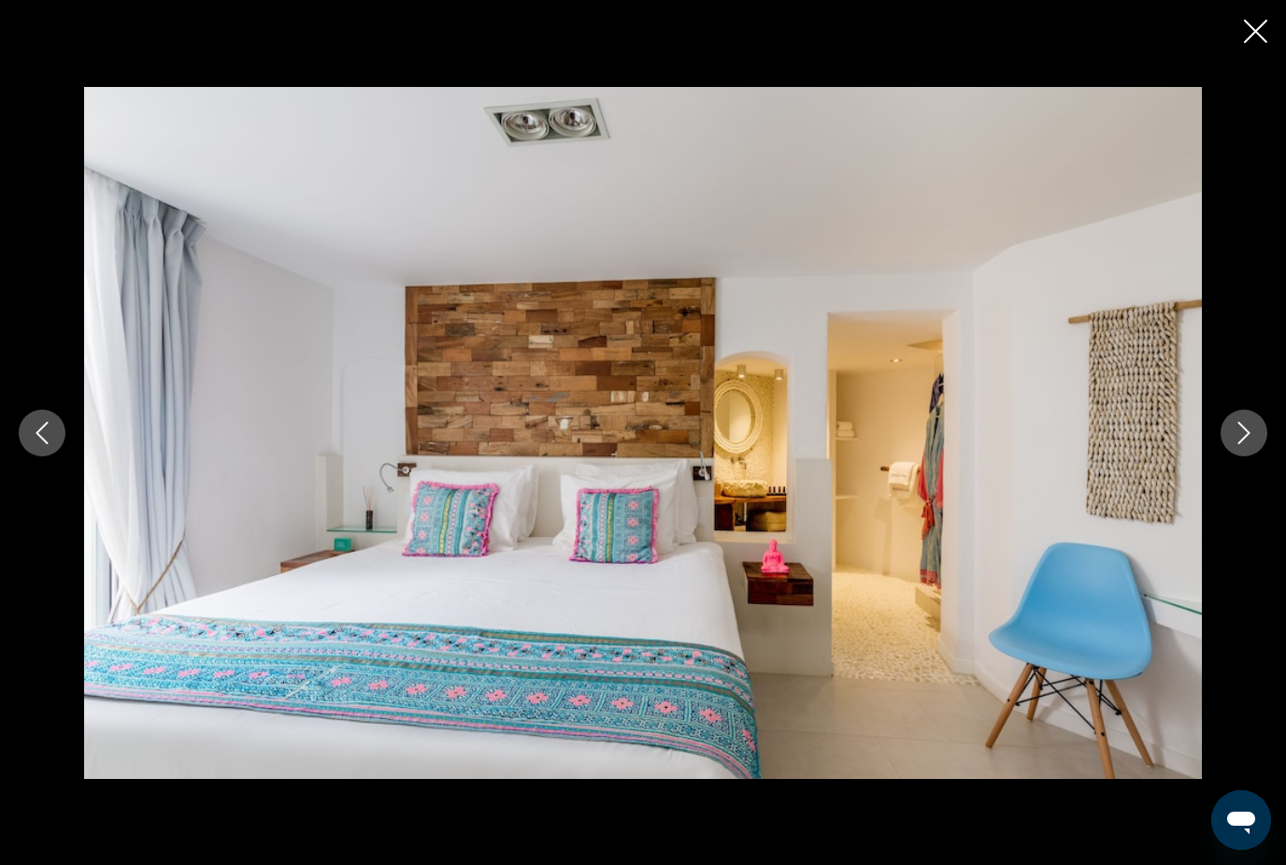
click at [37, 444] on icon "Previous image" at bounding box center [42, 433] width 12 height 22
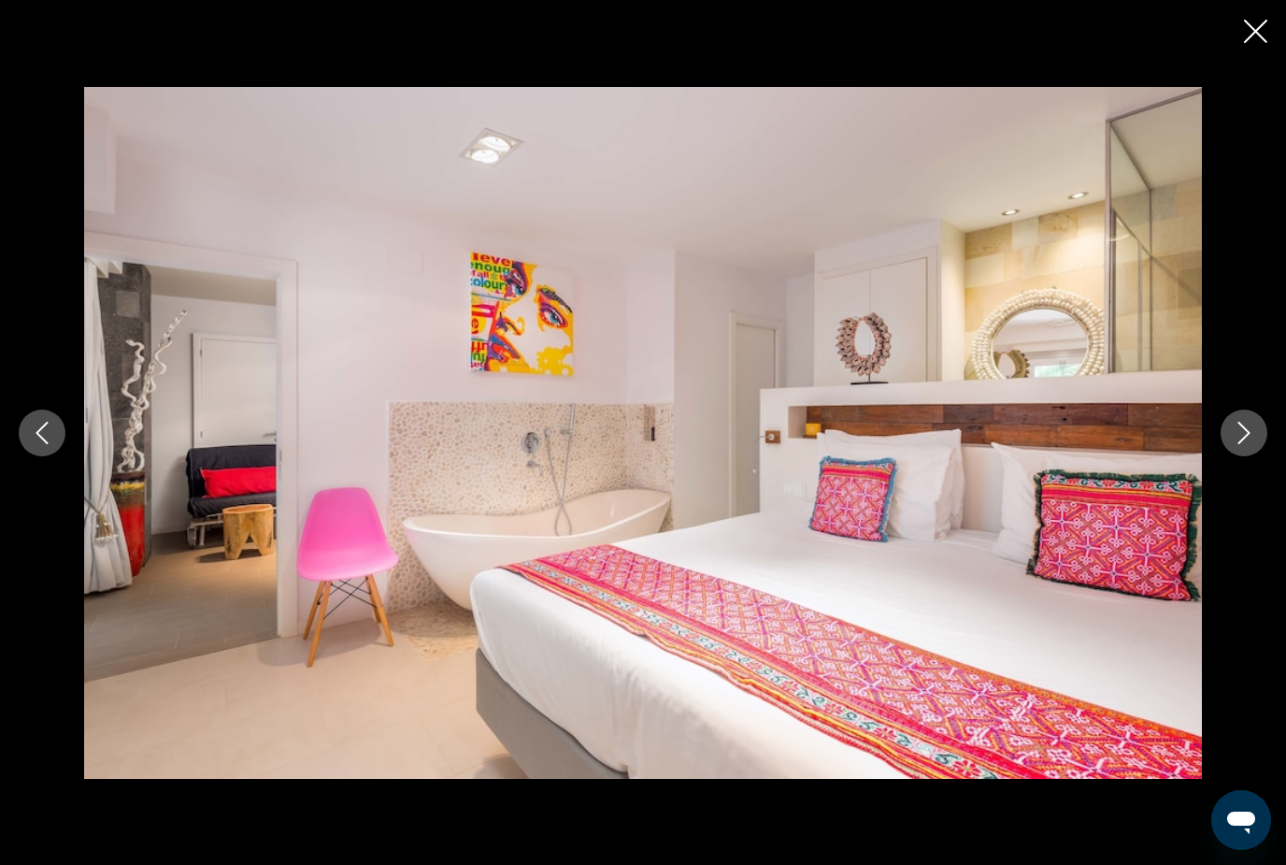
click at [1254, 32] on icon "Close slideshow" at bounding box center [1255, 31] width 23 height 23
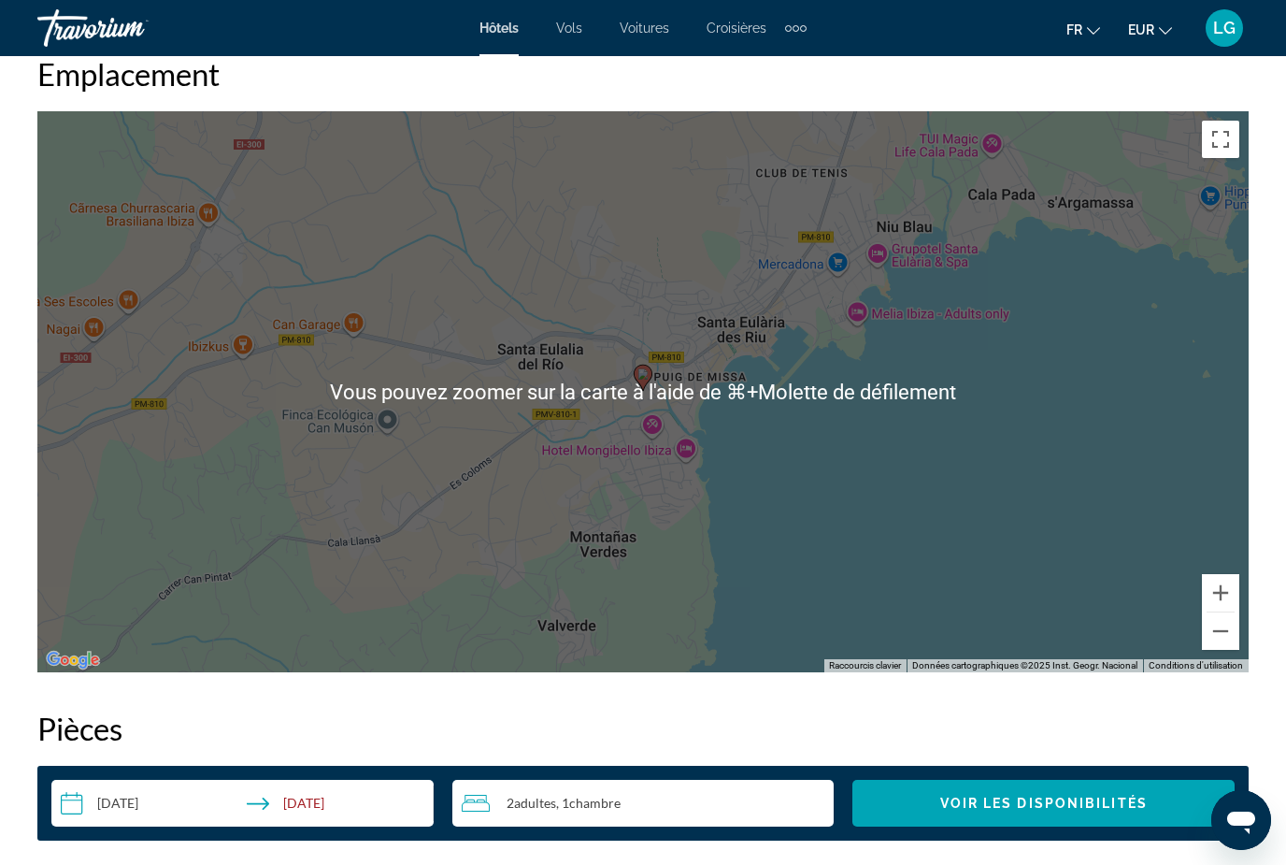
scroll to position [2095, 0]
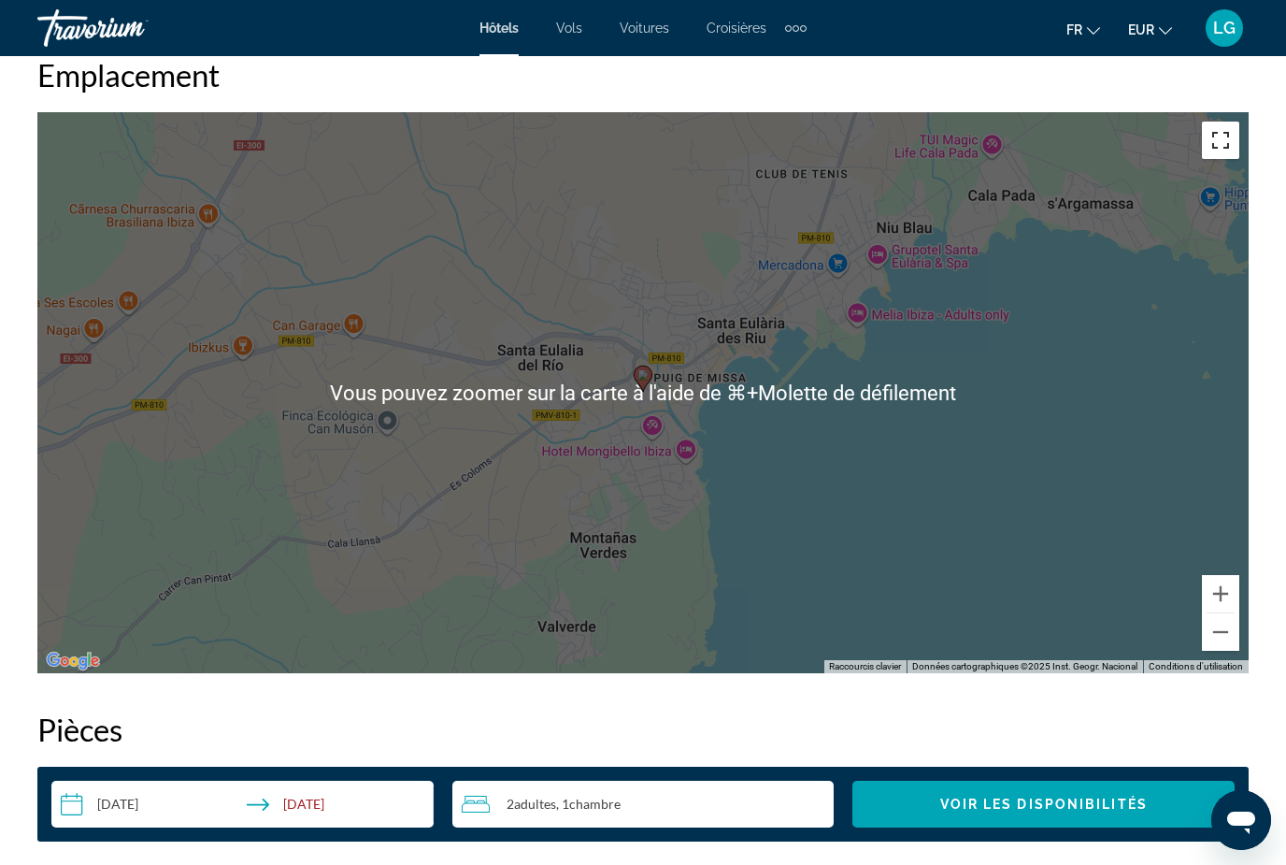
click at [1229, 139] on button "Passer en plein écran" at bounding box center [1220, 140] width 37 height 37
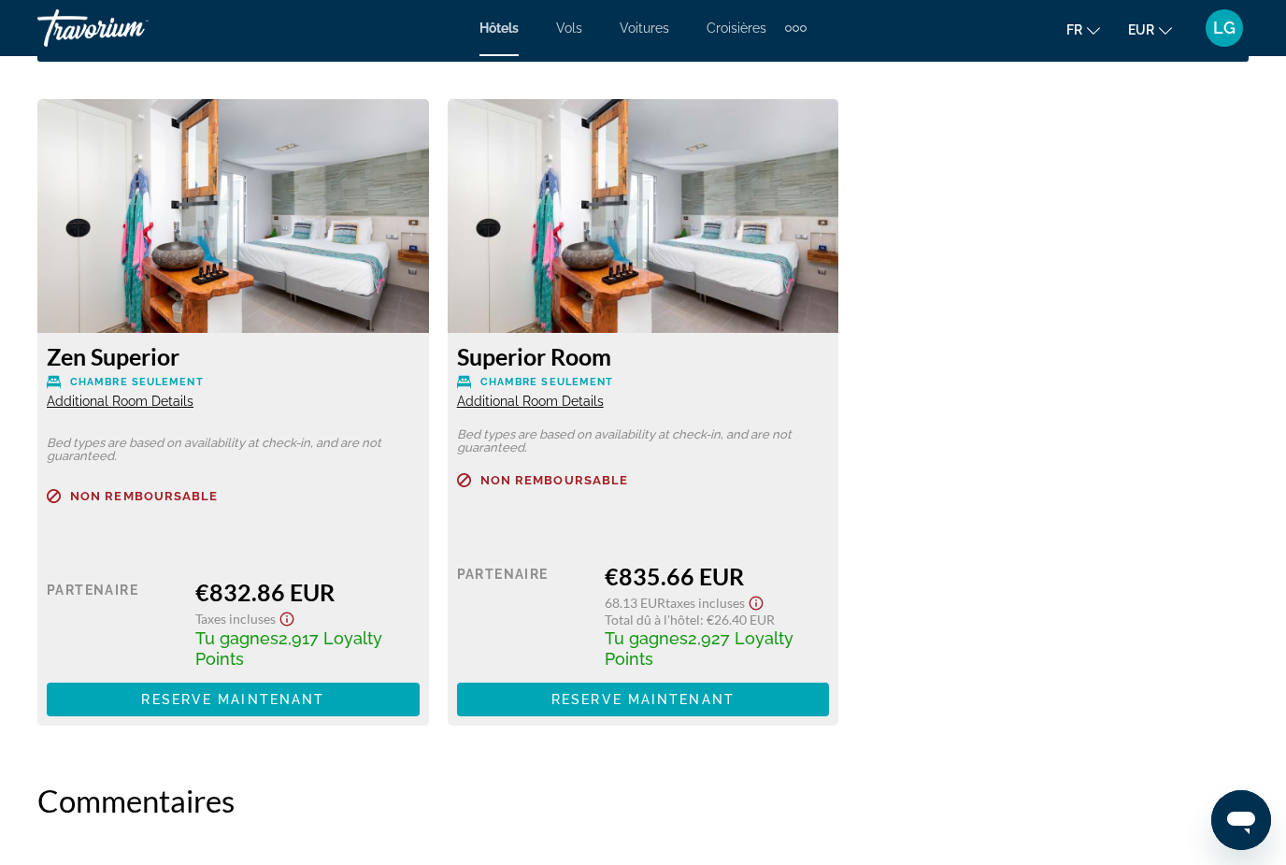
scroll to position [2815, 0]
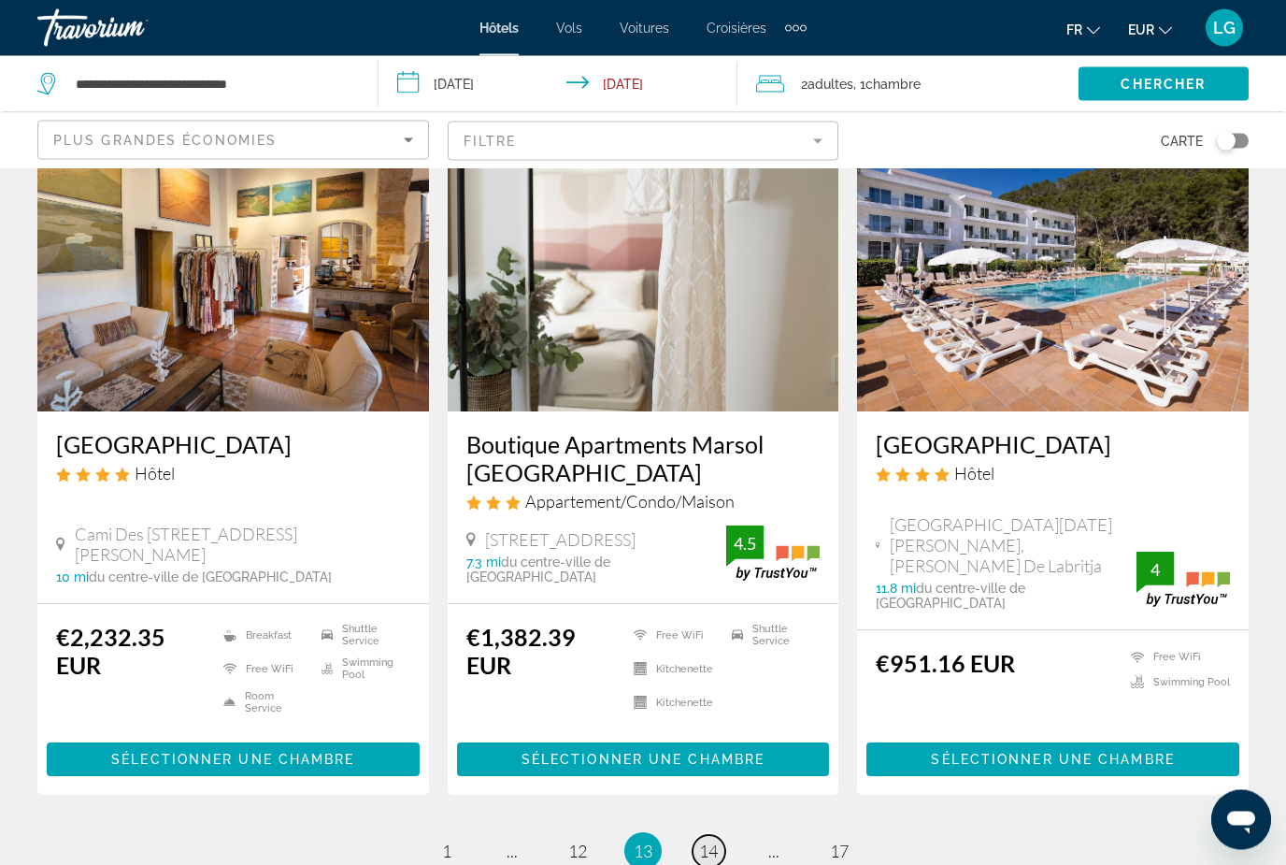
scroll to position [2339, 0]
click at [704, 840] on span "14" at bounding box center [708, 850] width 19 height 21
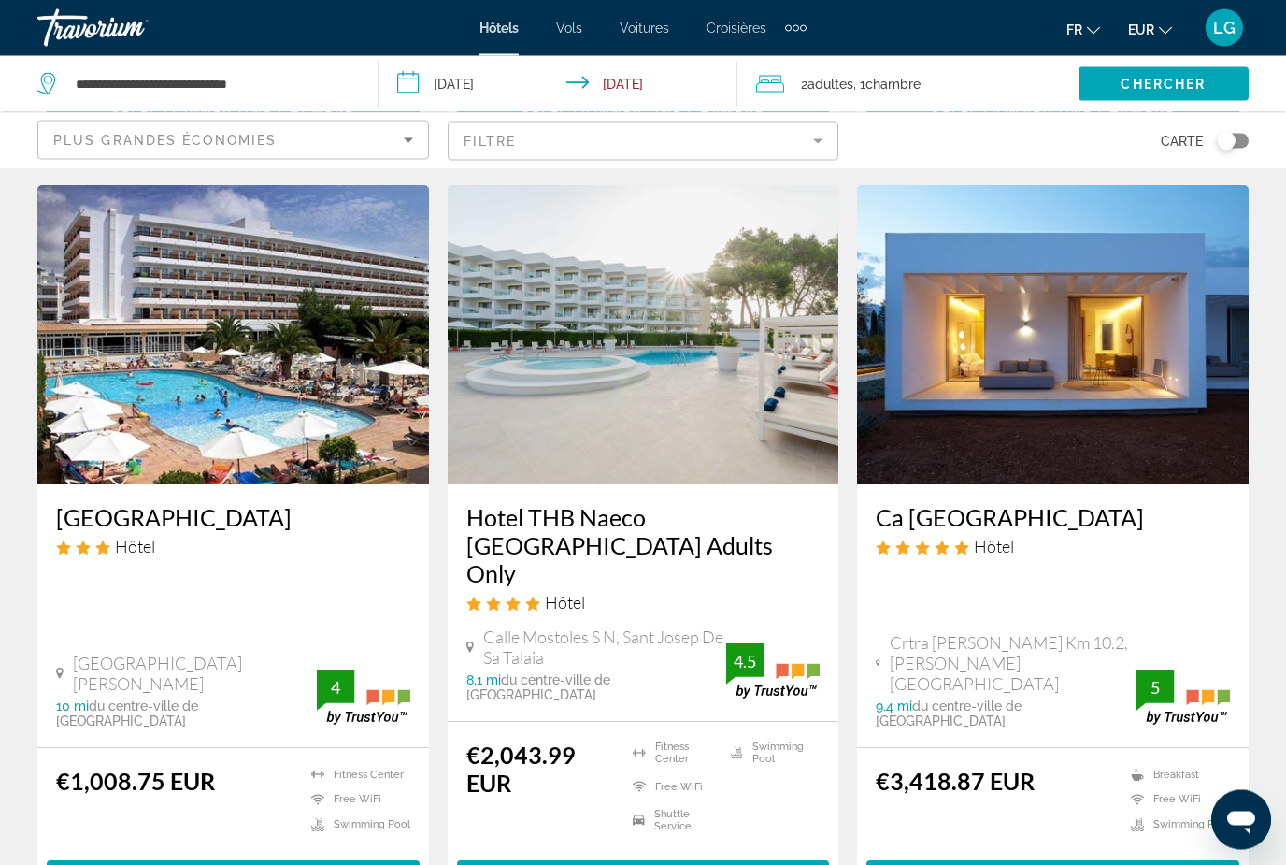
scroll to position [2322, 0]
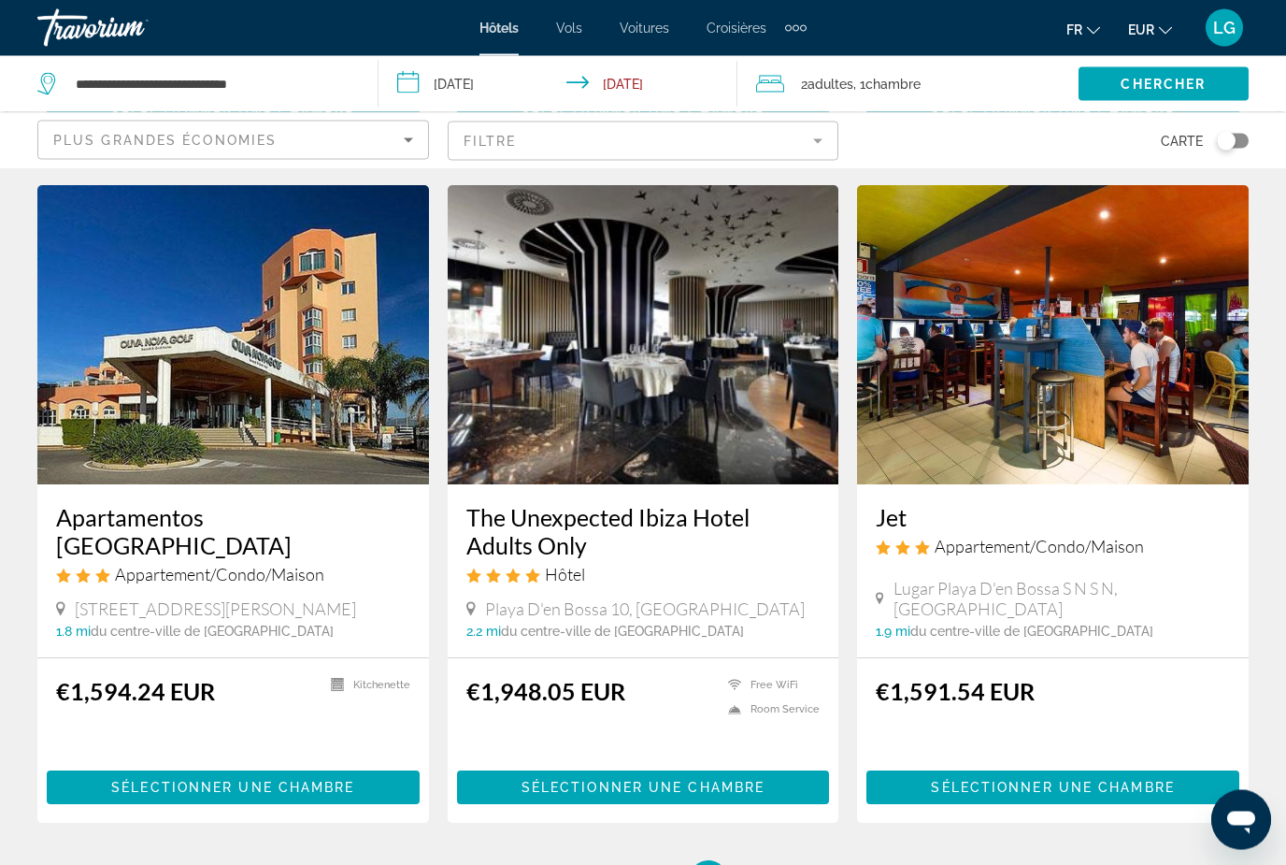
scroll to position [2256, 0]
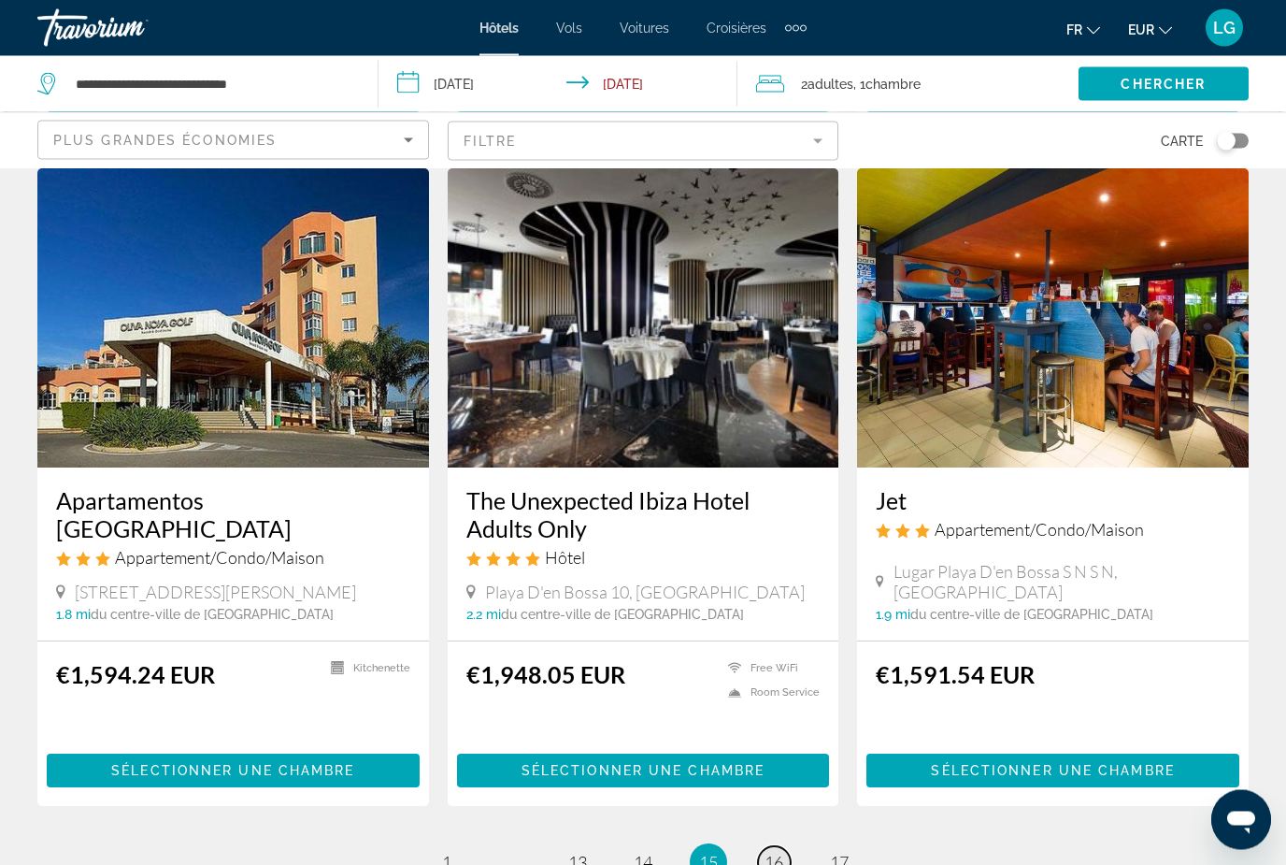
click at [771, 847] on link "page 16" at bounding box center [774, 863] width 33 height 33
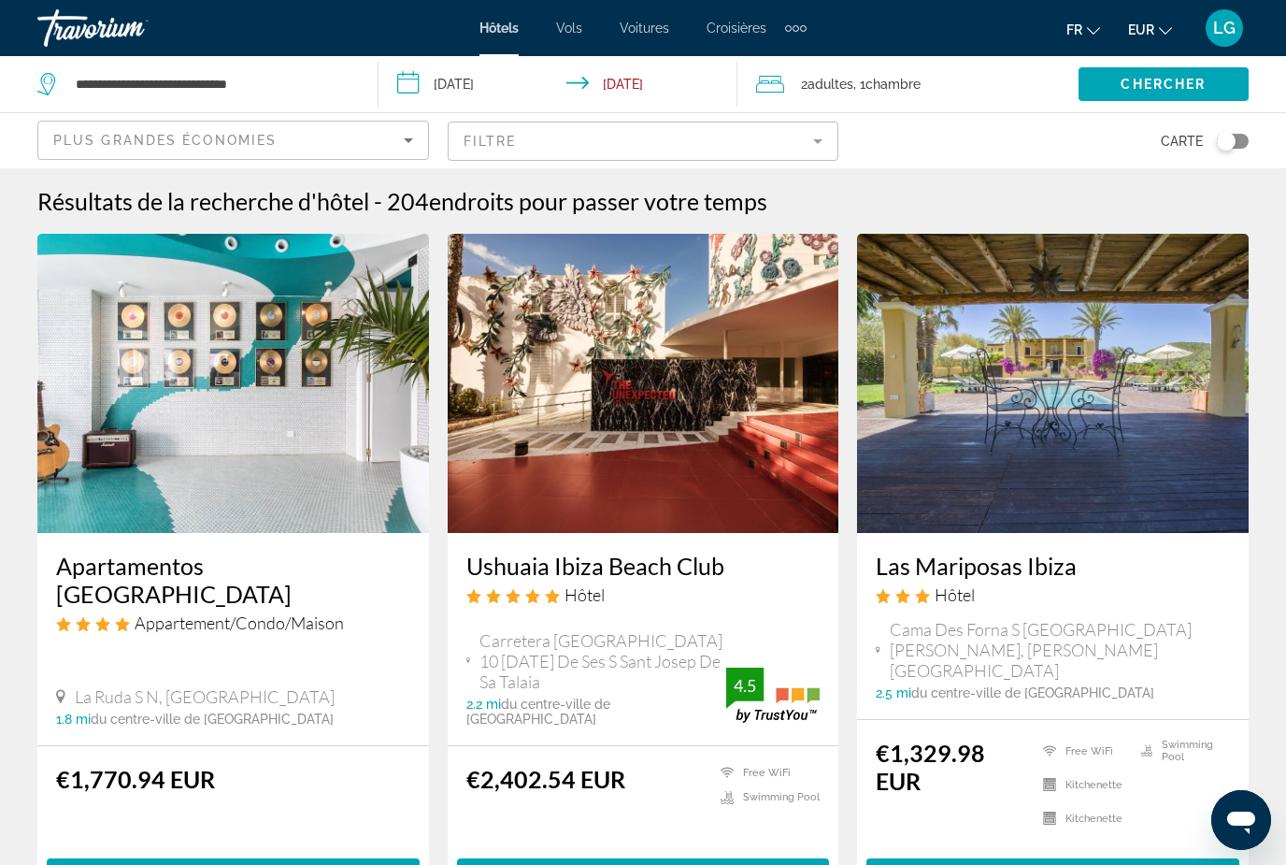
click at [625, 570] on h3 "Ushuaia Ibiza Beach Club" at bounding box center [643, 566] width 354 height 28
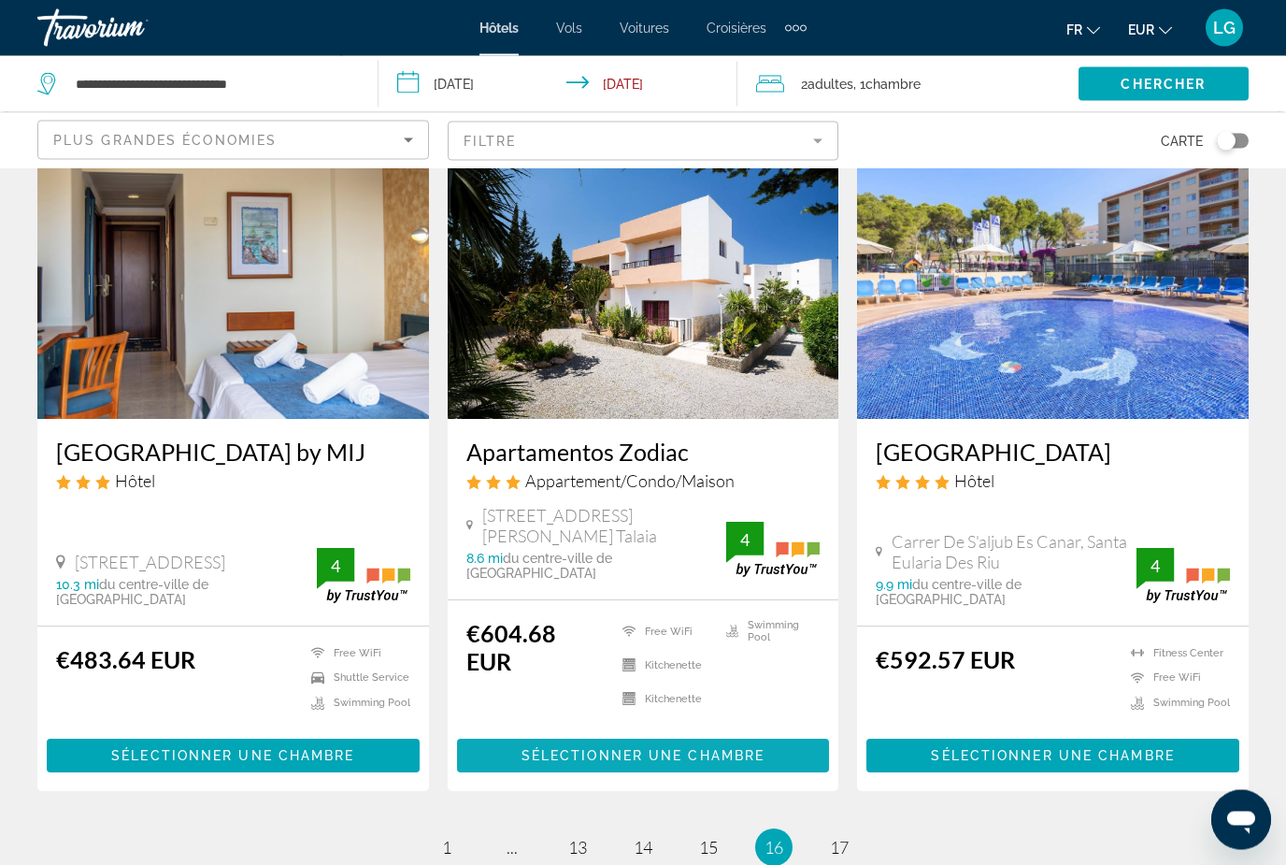
scroll to position [2369, 0]
click at [850, 831] on link "page 17" at bounding box center [840, 847] width 33 height 33
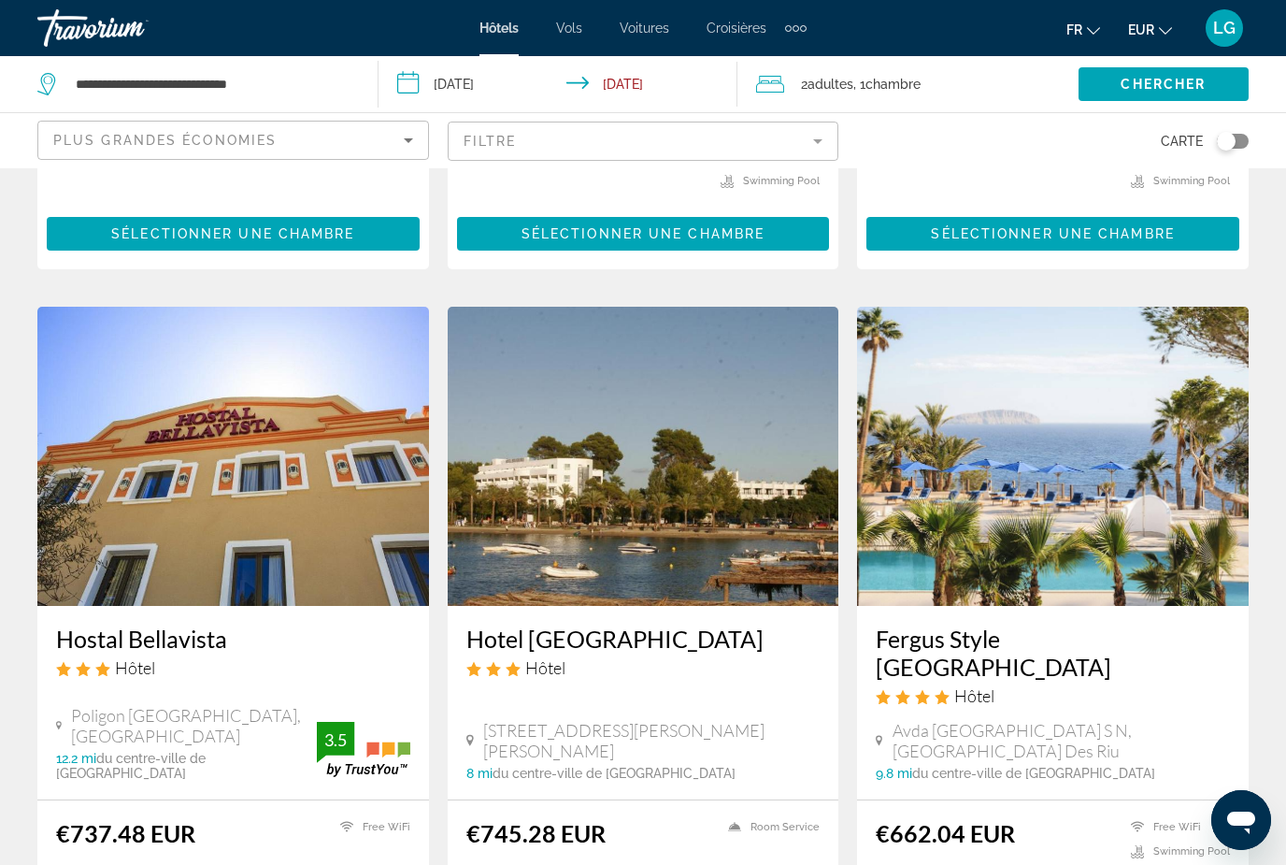
scroll to position [2132, 0]
click at [983, 625] on h3 "Fergus Style [GEOGRAPHIC_DATA]" at bounding box center [1053, 653] width 354 height 56
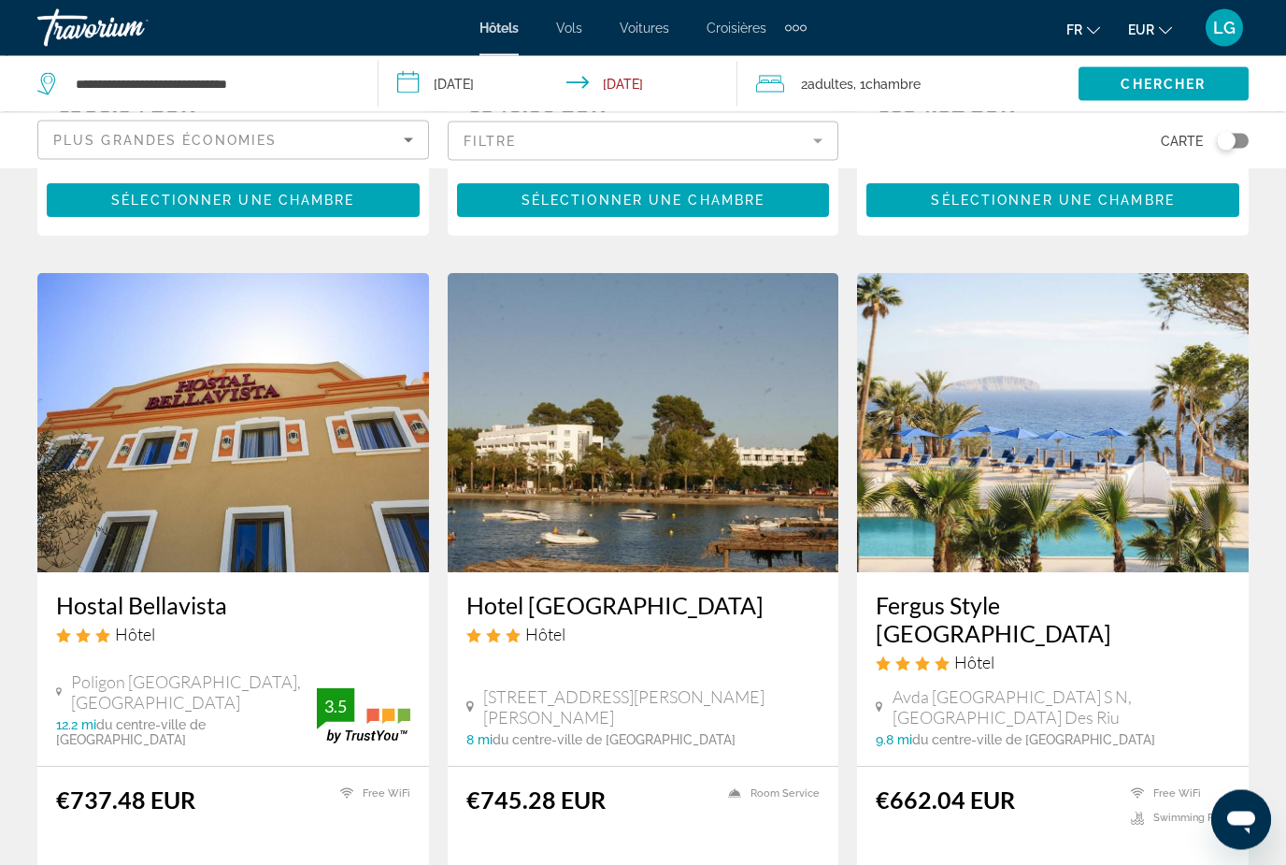
scroll to position [2136, 0]
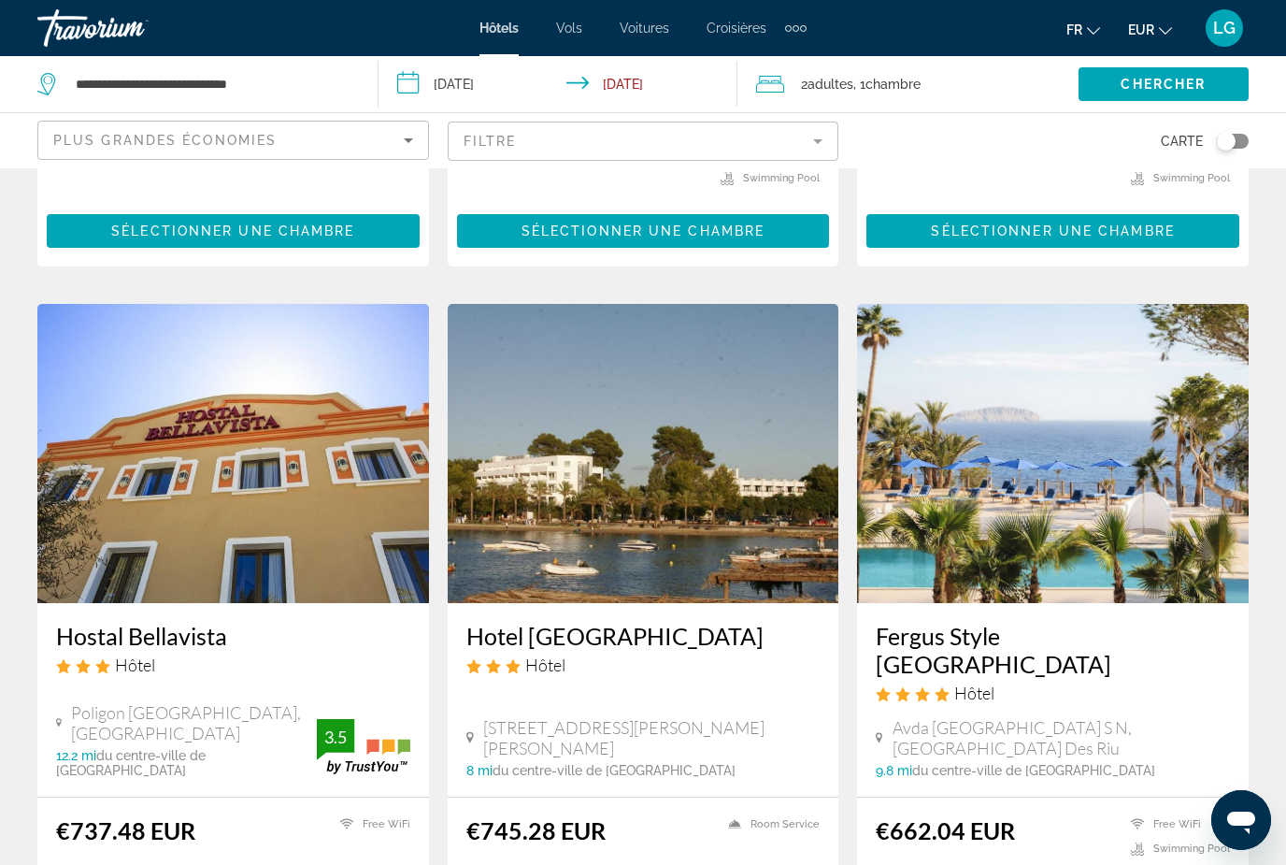
click at [1053, 304] on img "Main content" at bounding box center [1053, 453] width 392 height 299
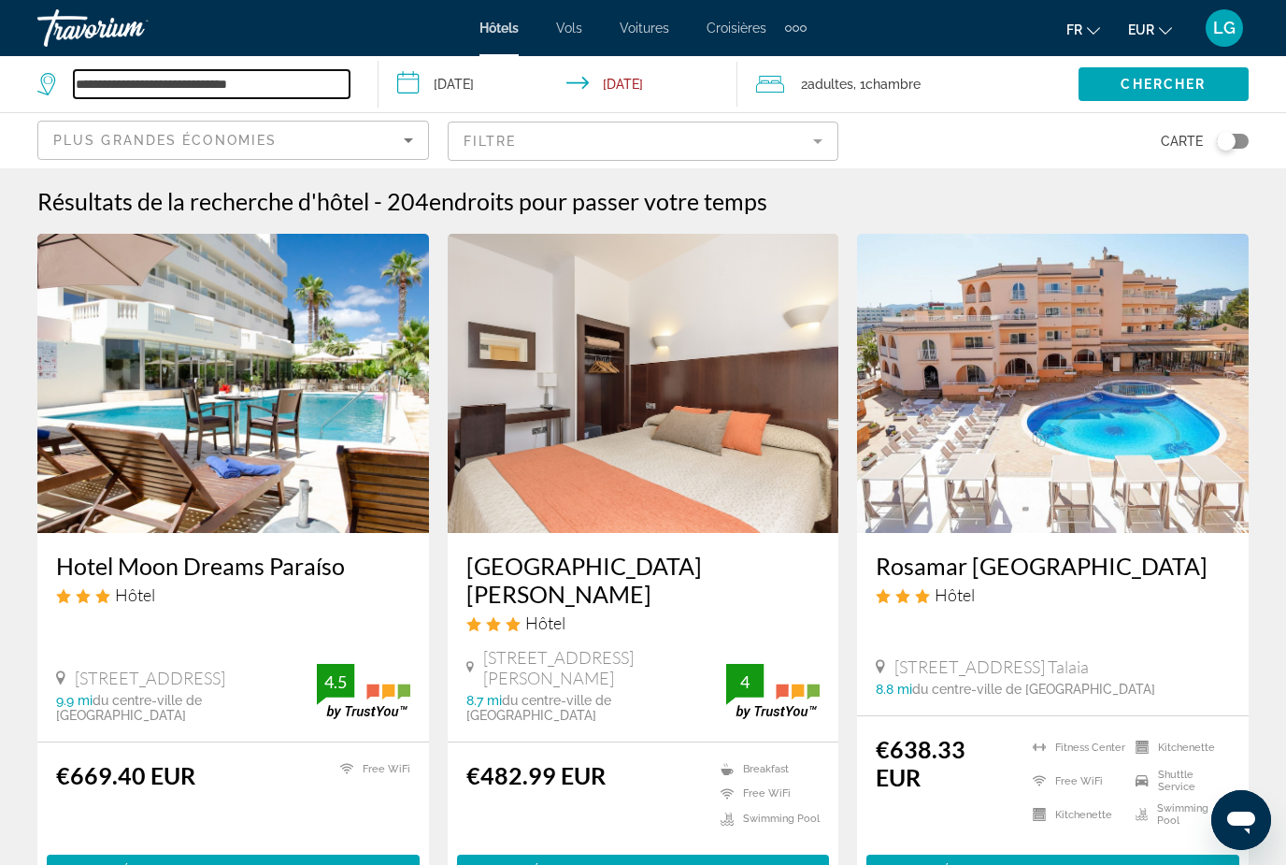
click at [314, 87] on input "**********" at bounding box center [212, 84] width 276 height 28
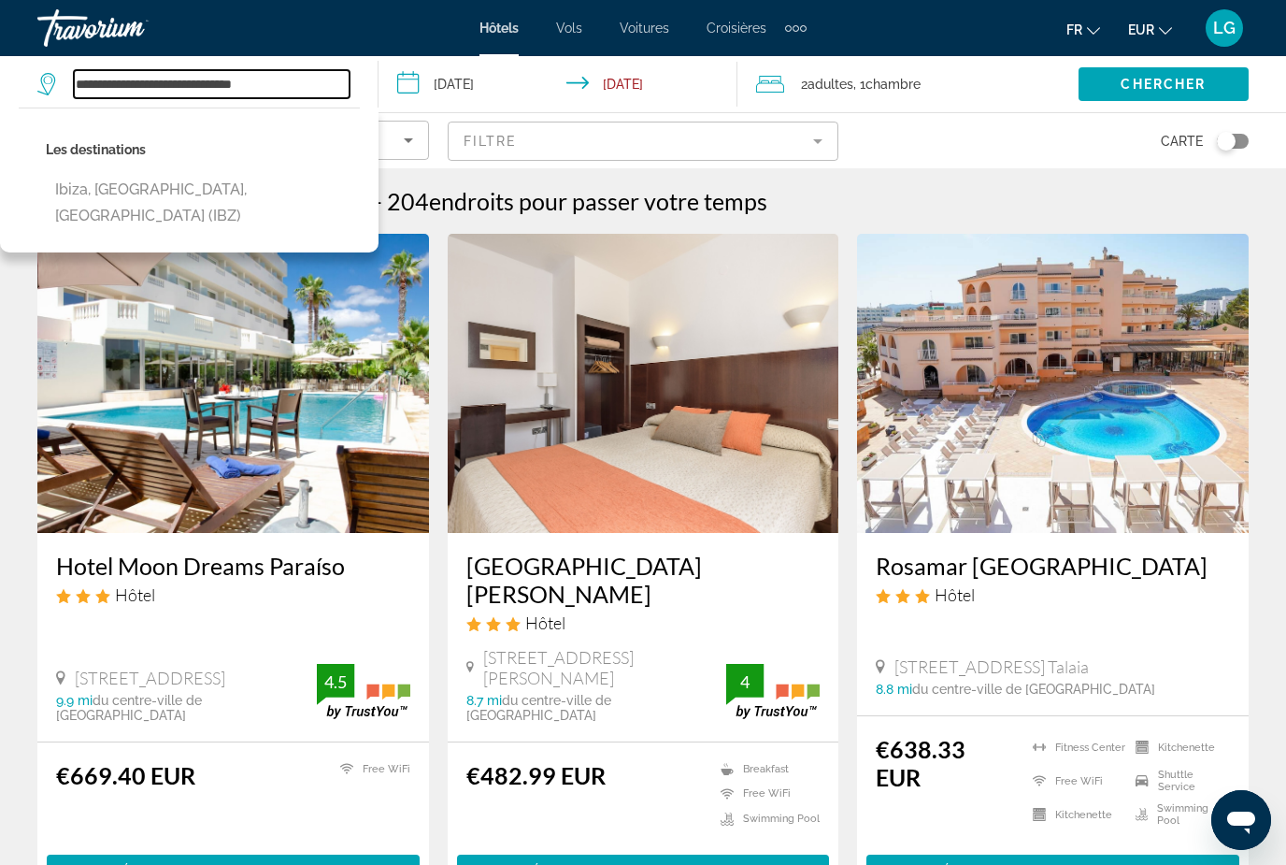
type input "**********"
click at [1026, 136] on div "Carte" at bounding box center [1053, 140] width 392 height 55
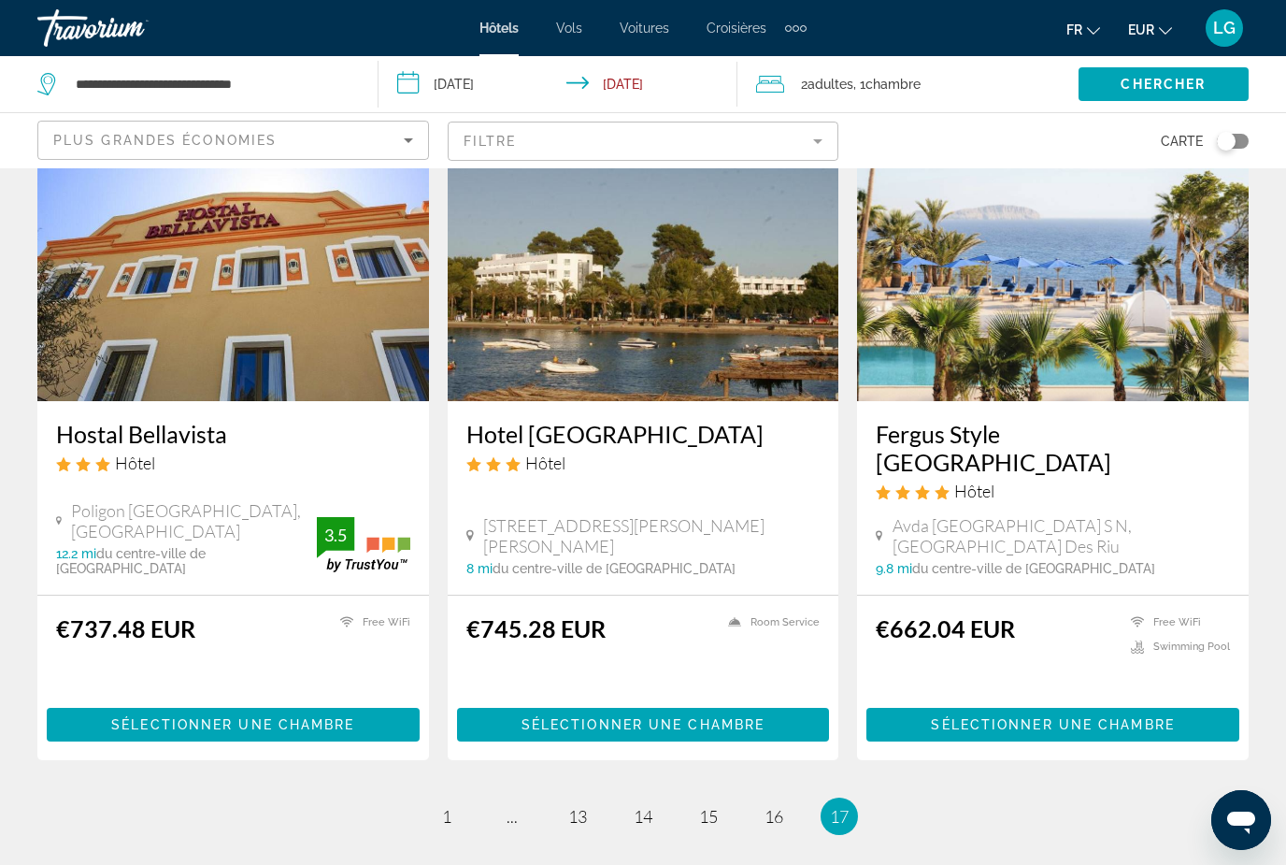
scroll to position [2367, 0]
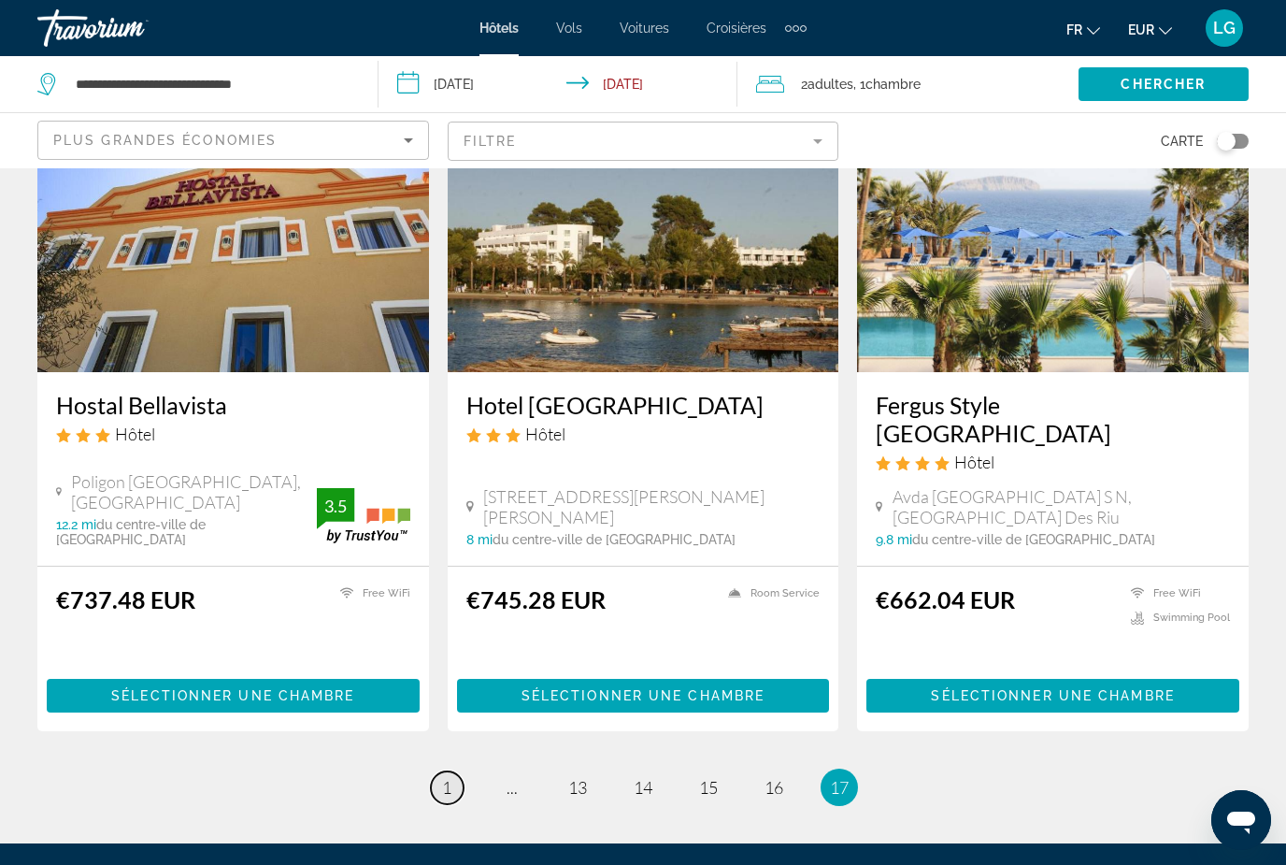
click at [443, 777] on span "1" at bounding box center [446, 787] width 9 height 21
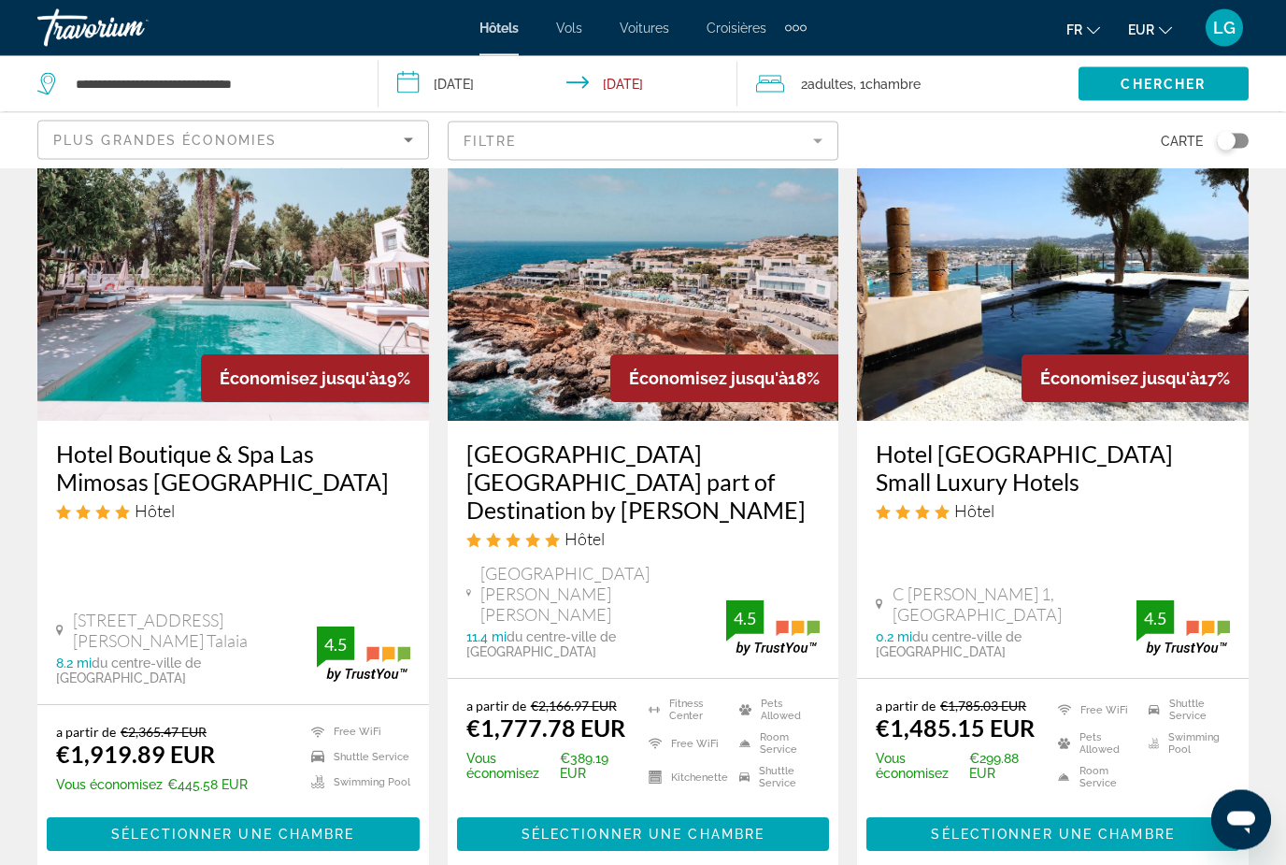
scroll to position [2440, 0]
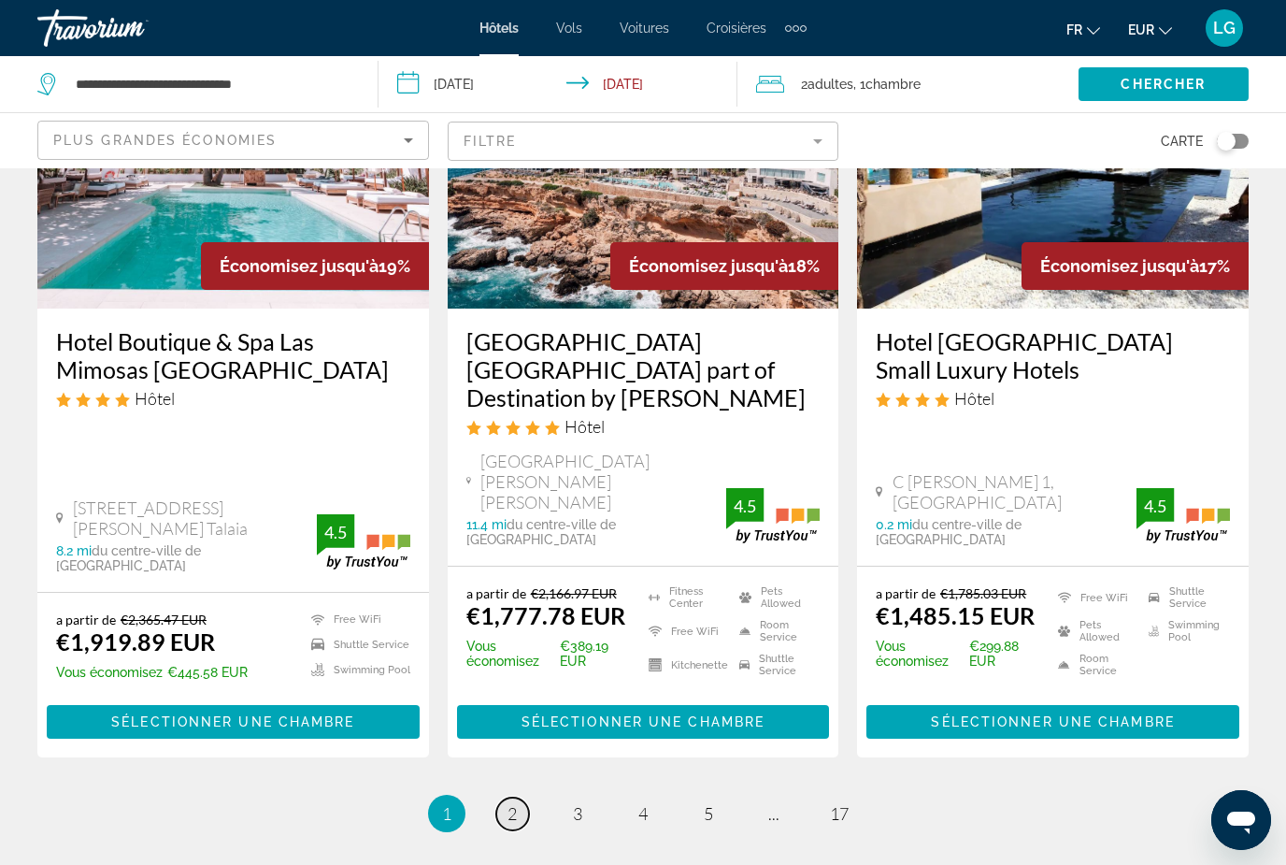
click at [513, 803] on span "2" at bounding box center [512, 813] width 9 height 21
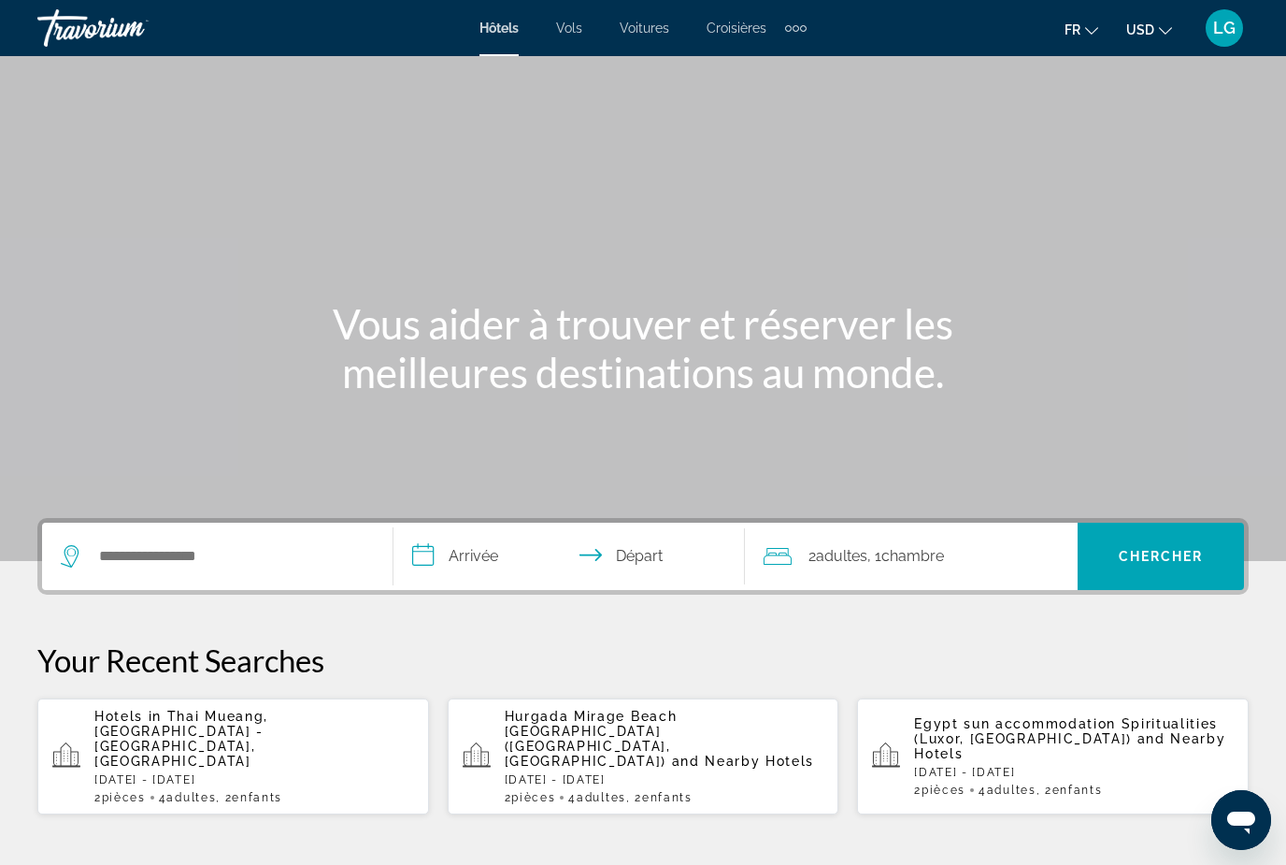
click at [567, 33] on span "Vols" at bounding box center [569, 28] width 26 height 15
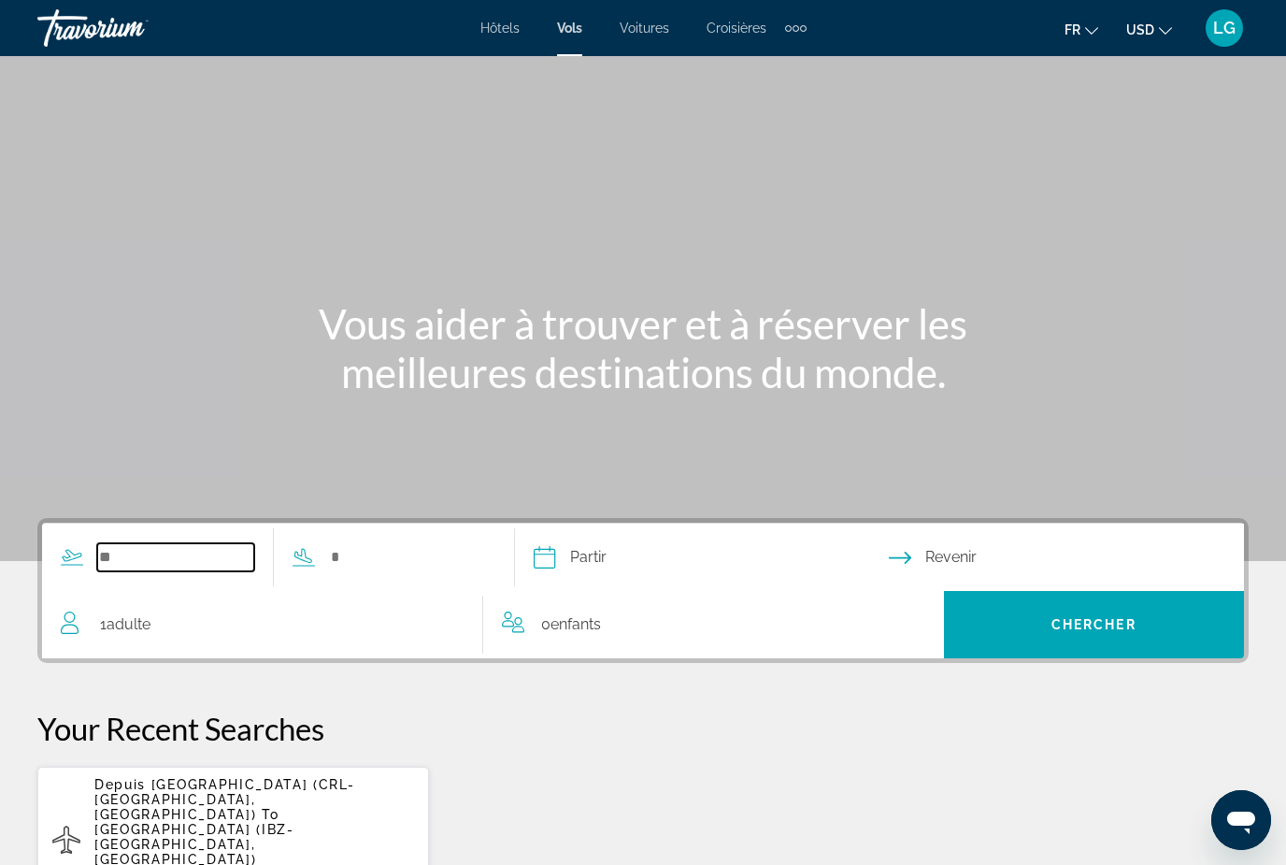
drag, startPoint x: 216, startPoint y: 547, endPoint x: 216, endPoint y: 195, distance: 351.5
click at [216, 547] on input "Search widget" at bounding box center [175, 557] width 157 height 28
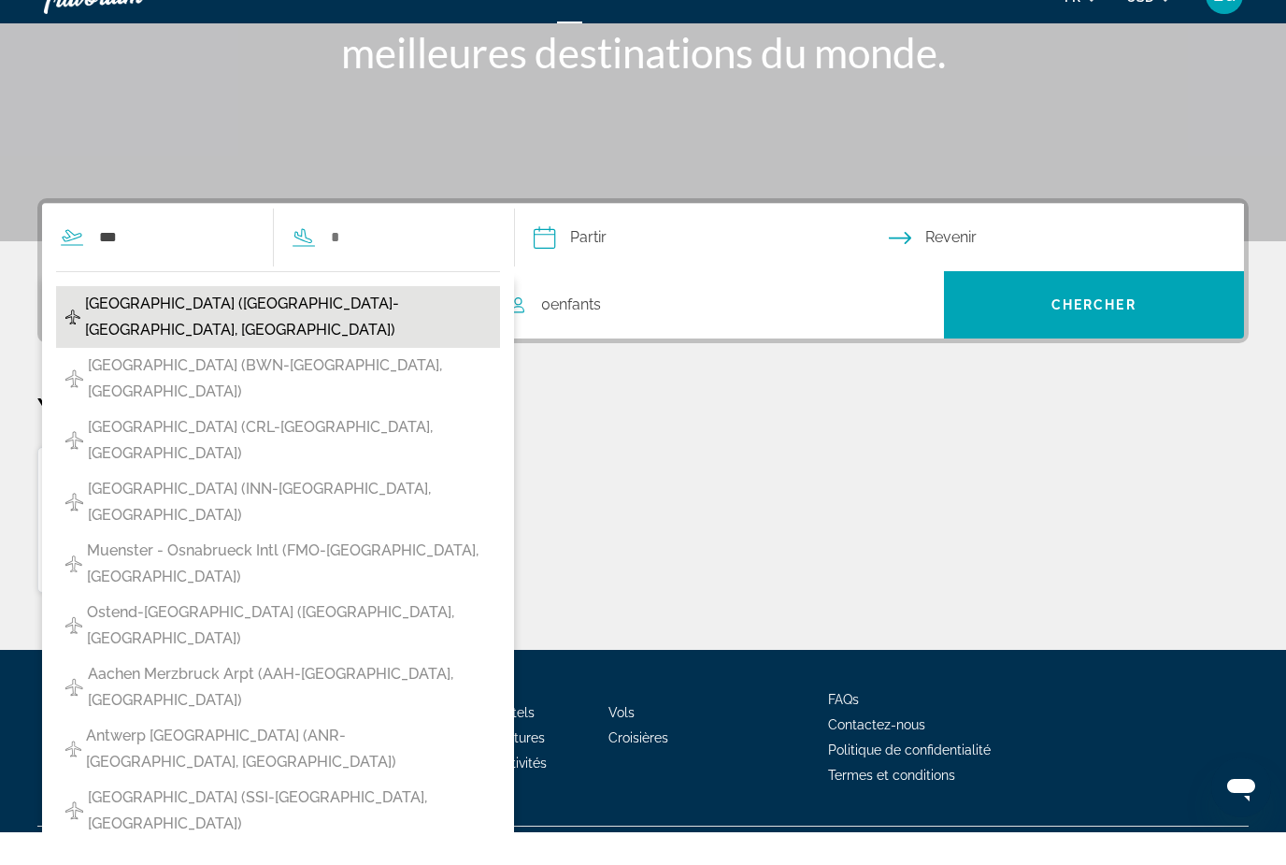
click at [292, 323] on span "Brussels Airport (BRU-Brussels, BE)" at bounding box center [288, 349] width 407 height 52
type input "**********"
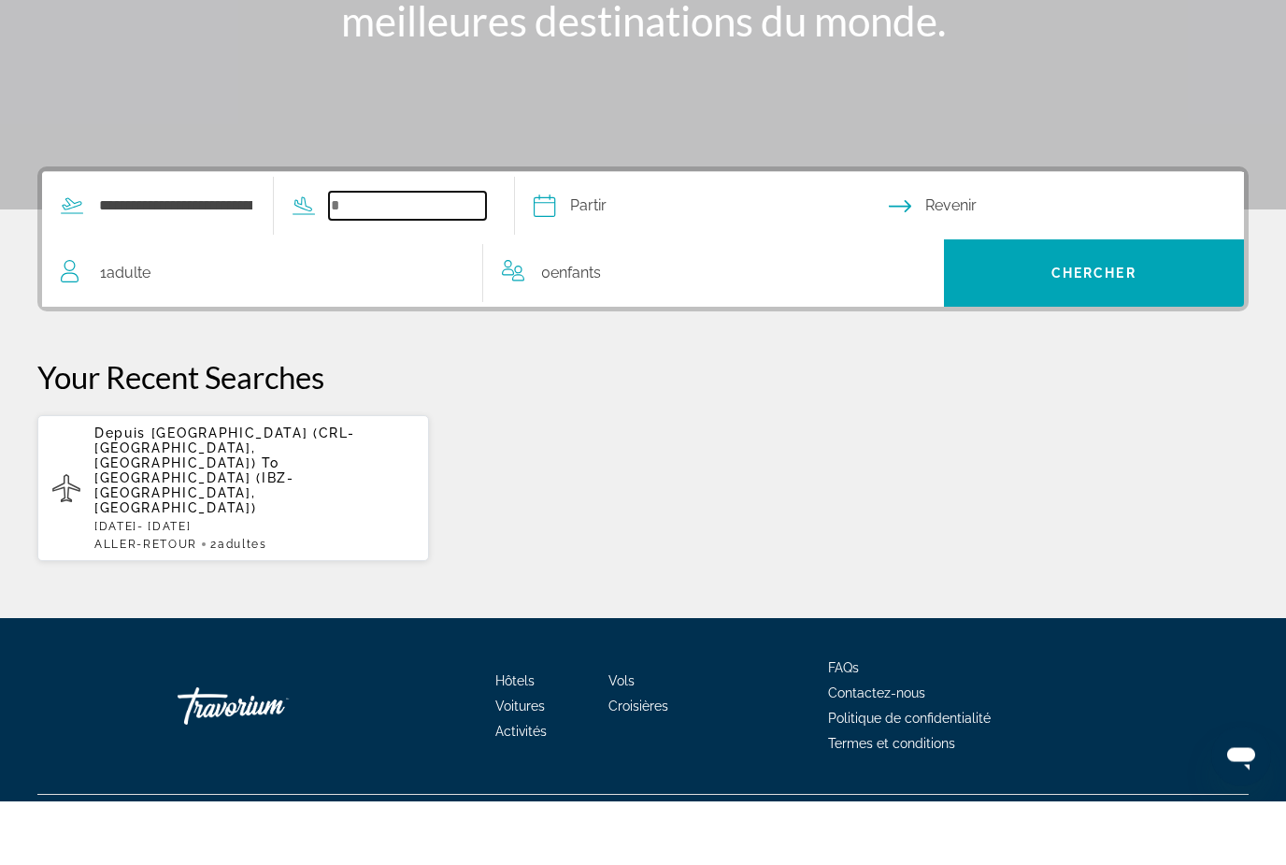
click at [432, 256] on input "Search widget" at bounding box center [407, 270] width 157 height 28
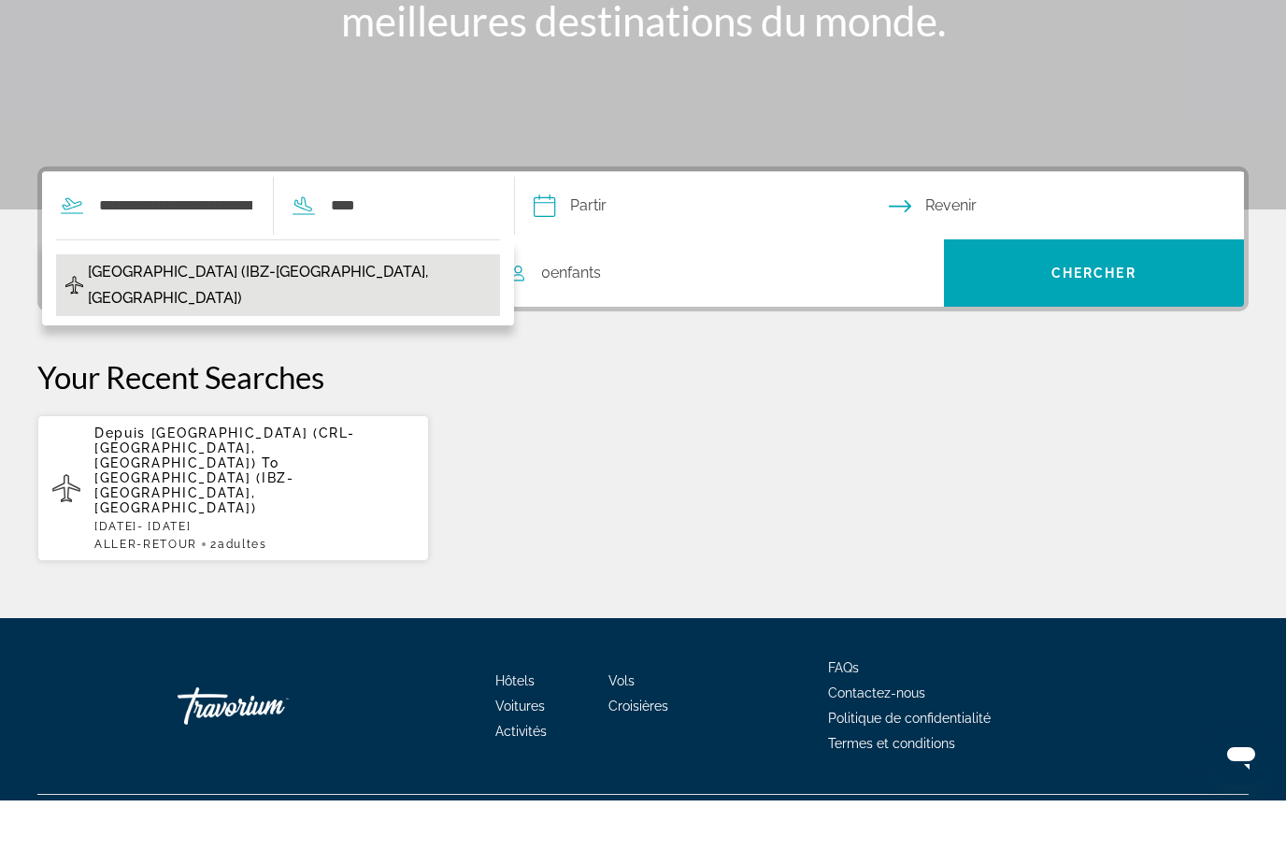
click at [170, 323] on span "Ibiza Airport (IBZ-Ibiza, Spain)" at bounding box center [289, 349] width 403 height 52
type input "**********"
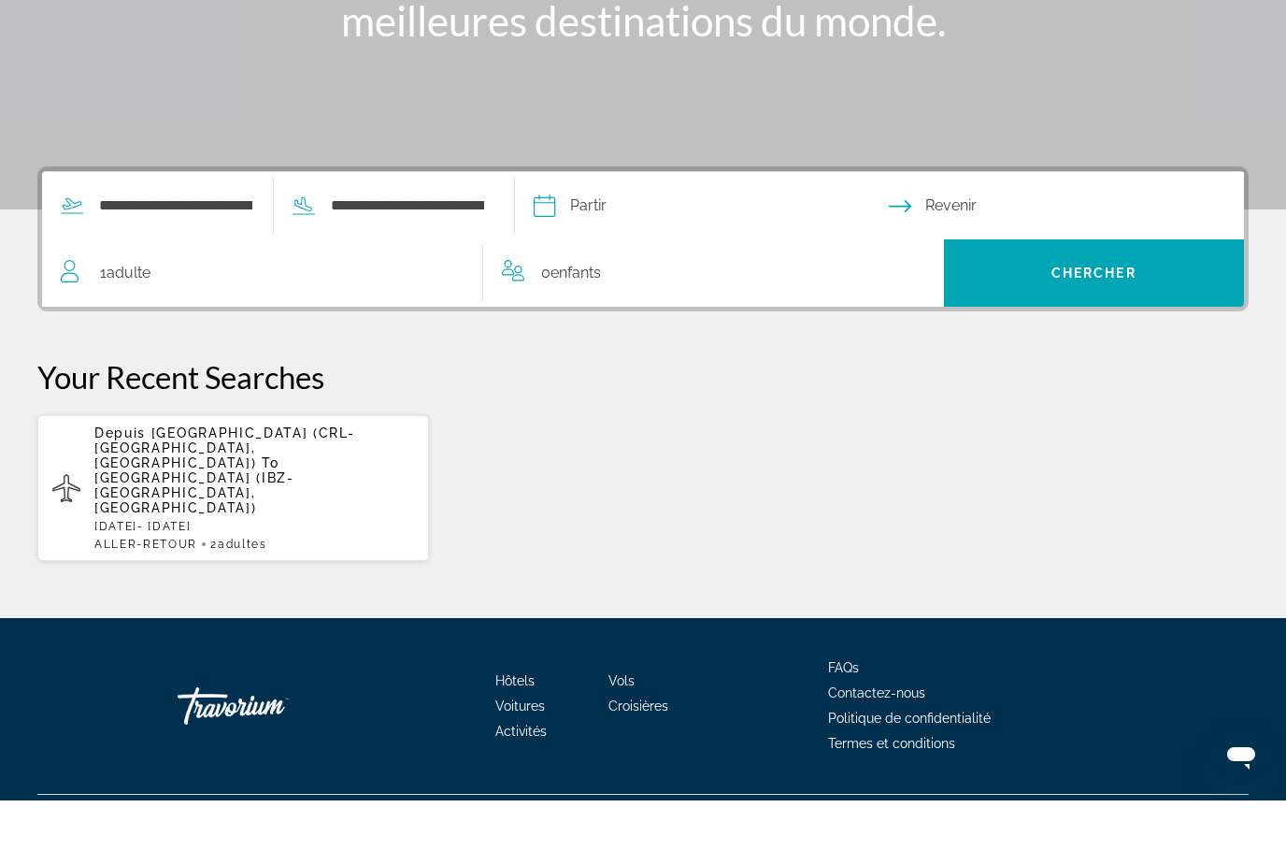
click at [320, 324] on div "1 Adulte Adultes" at bounding box center [272, 337] width 422 height 26
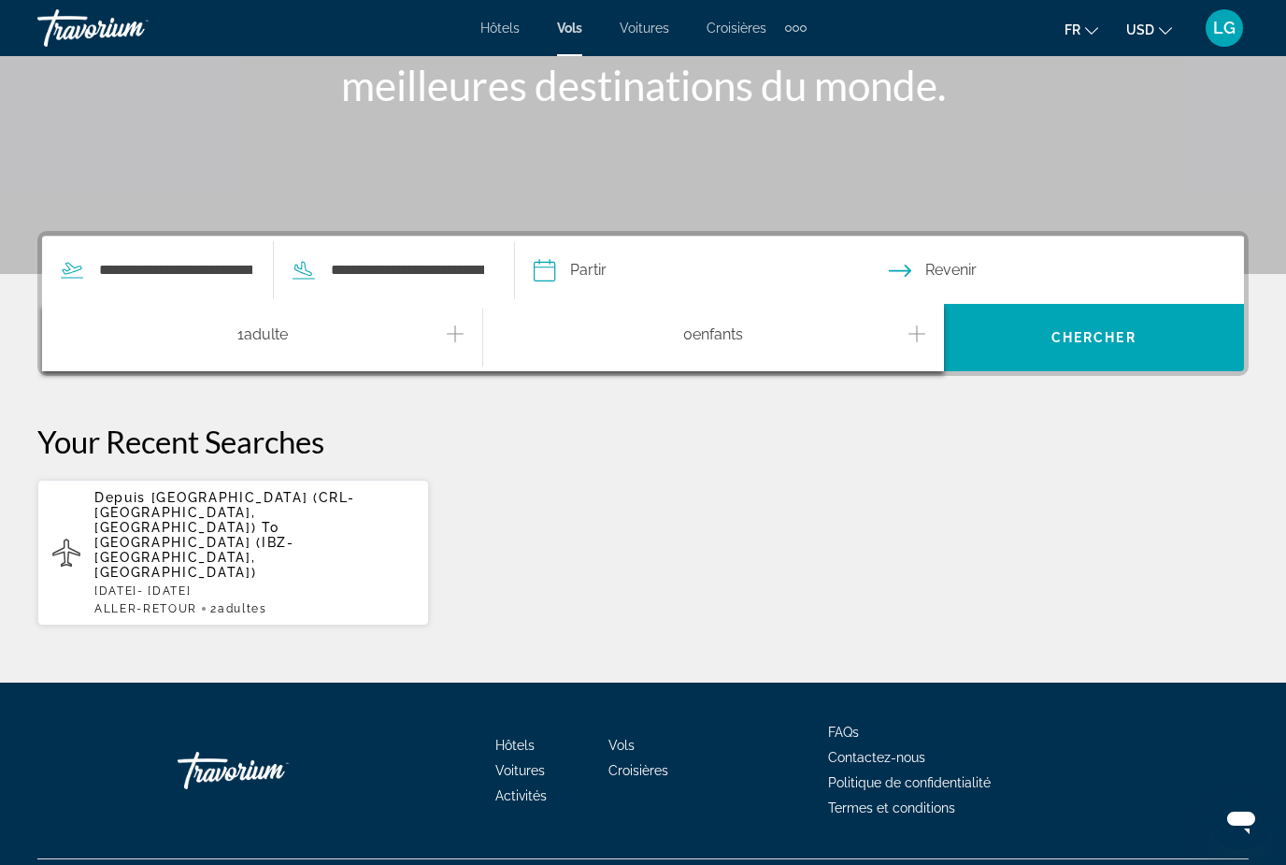
click at [464, 337] on icon "Increment adults" at bounding box center [455, 333] width 17 height 22
click at [651, 263] on input "Depart date" at bounding box center [710, 272] width 363 height 73
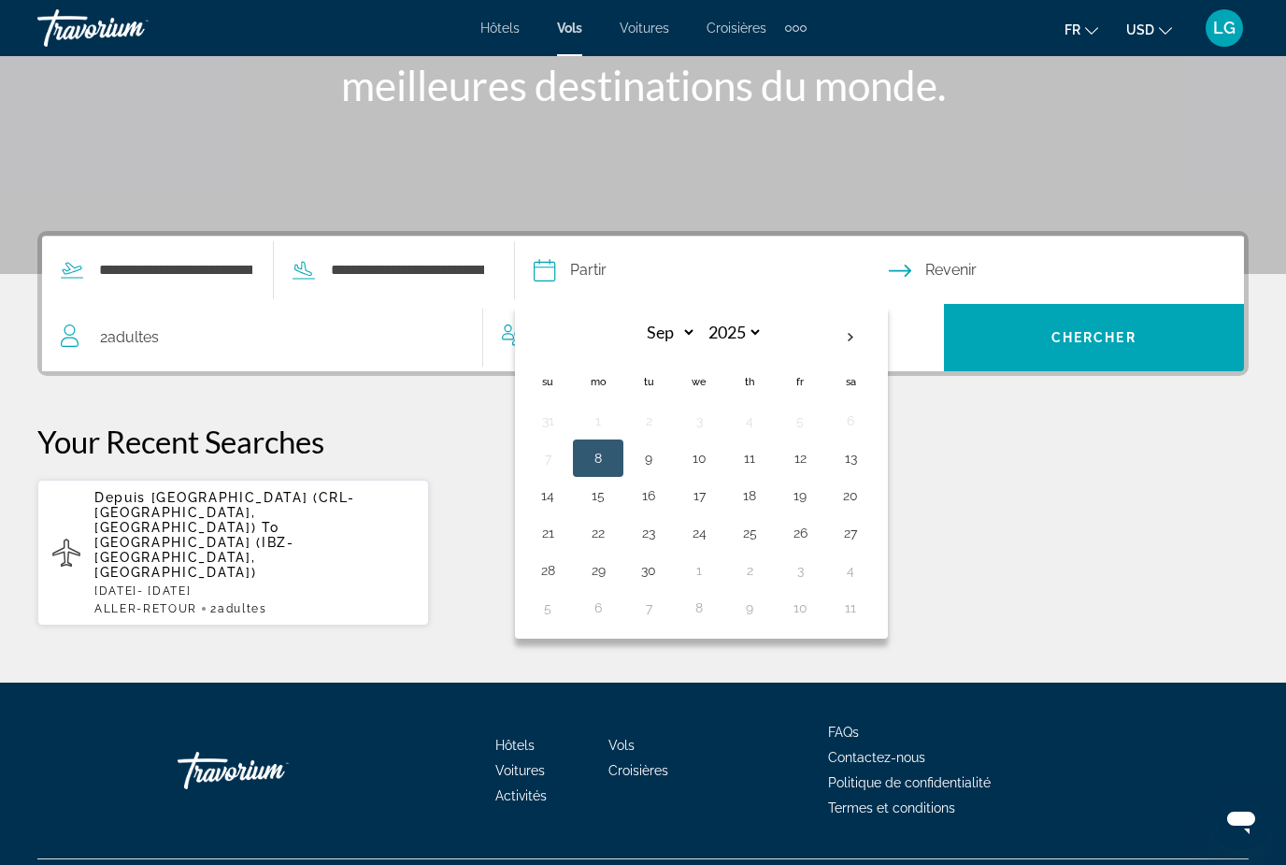
click at [613, 448] on button "8" at bounding box center [598, 458] width 30 height 26
type input "**********"
select select "*"
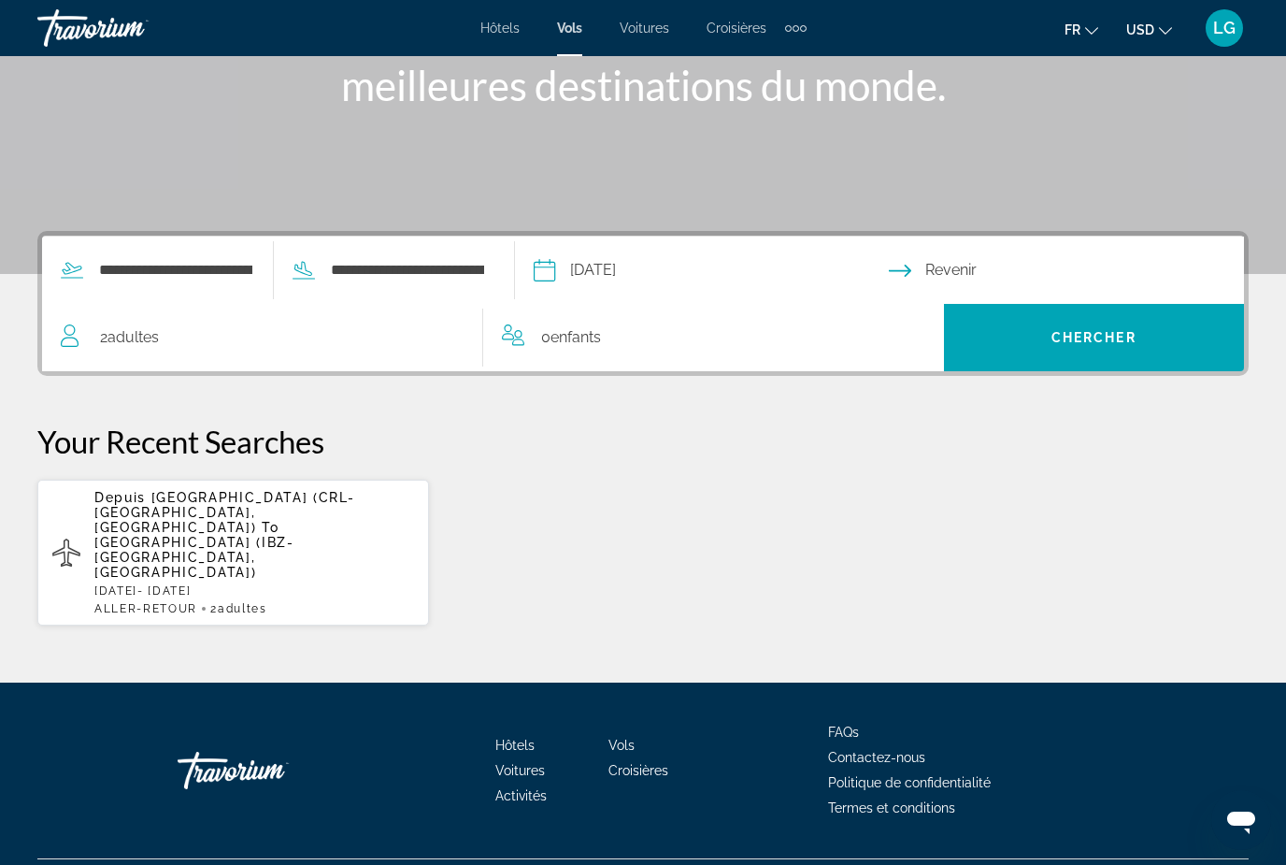
click at [1035, 257] on input "Return date" at bounding box center [1070, 272] width 363 height 73
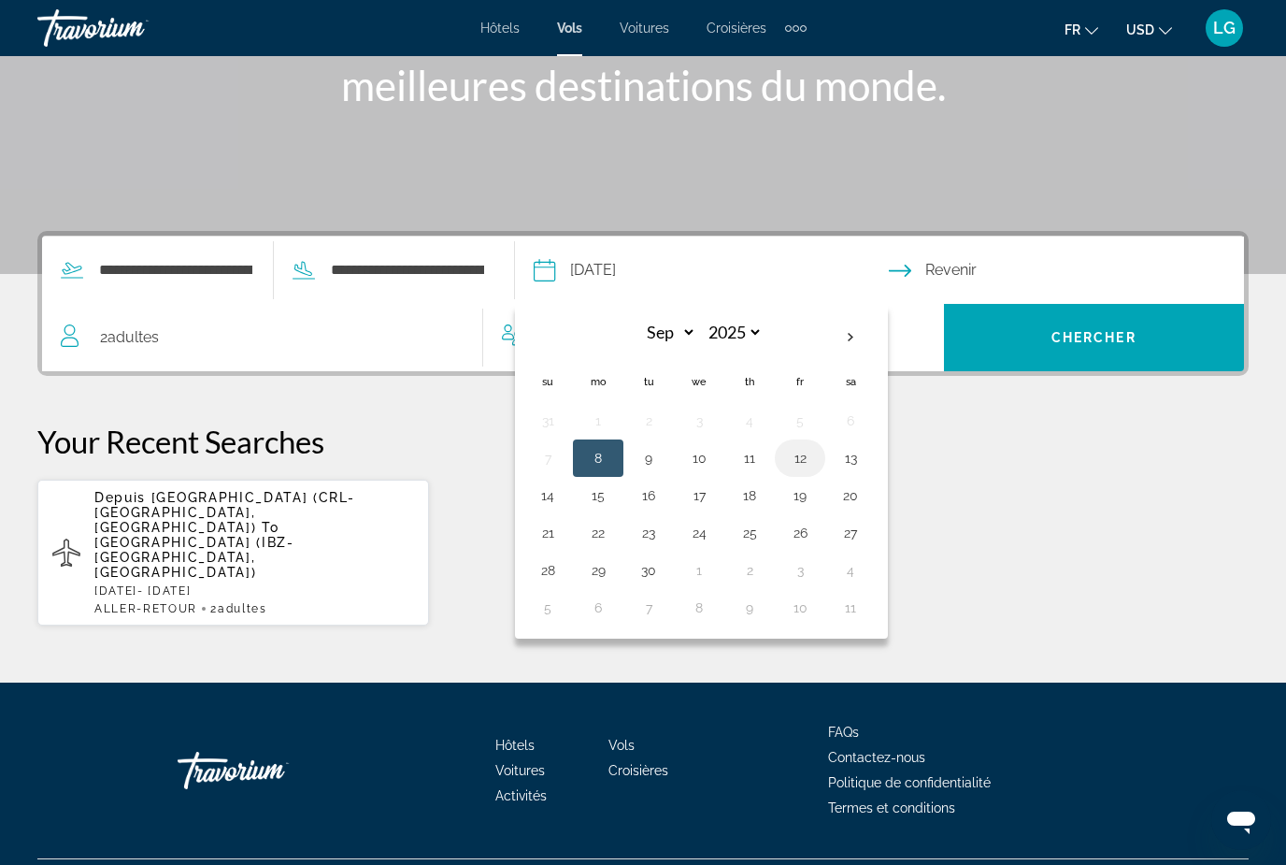
click at [815, 457] on button "12" at bounding box center [800, 458] width 30 height 26
type input "**********"
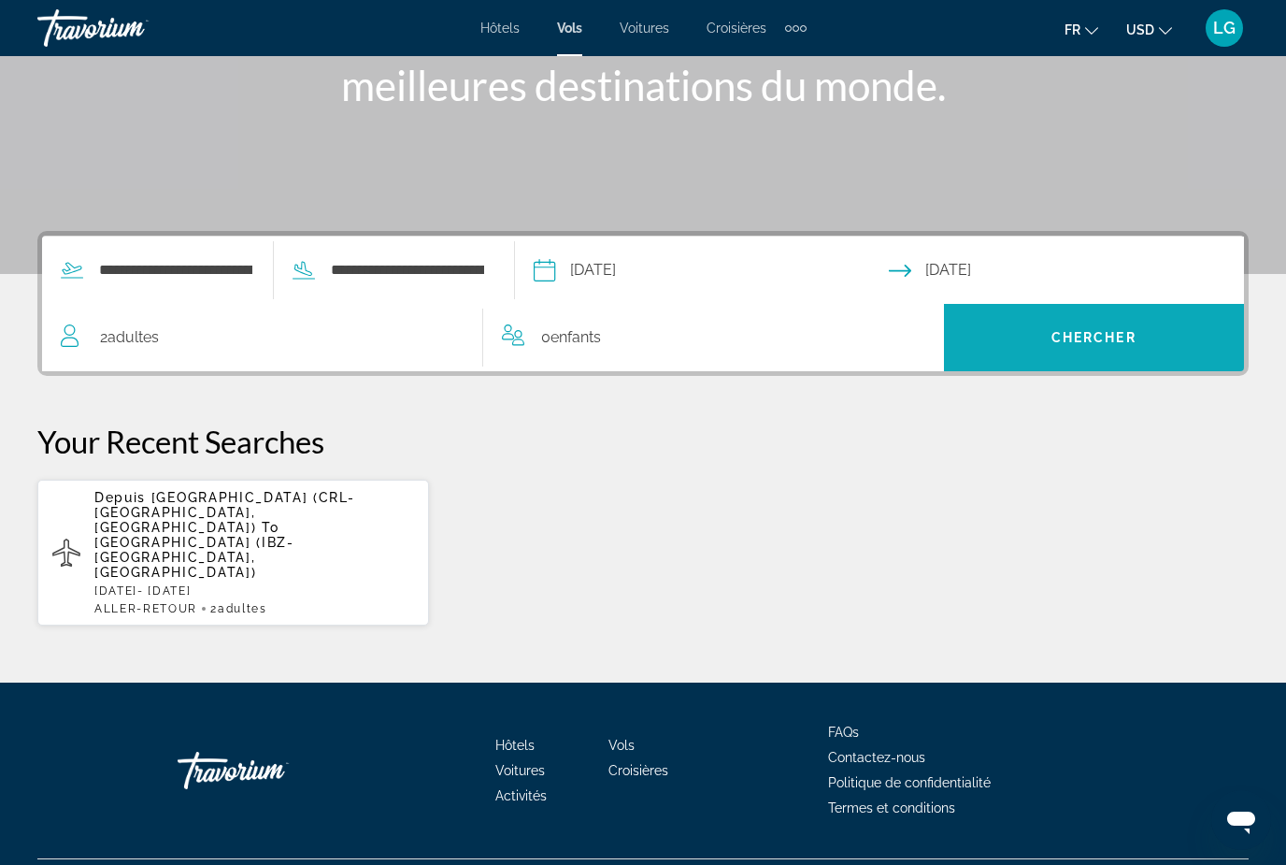
click at [1134, 333] on span "Chercher" at bounding box center [1094, 337] width 85 height 15
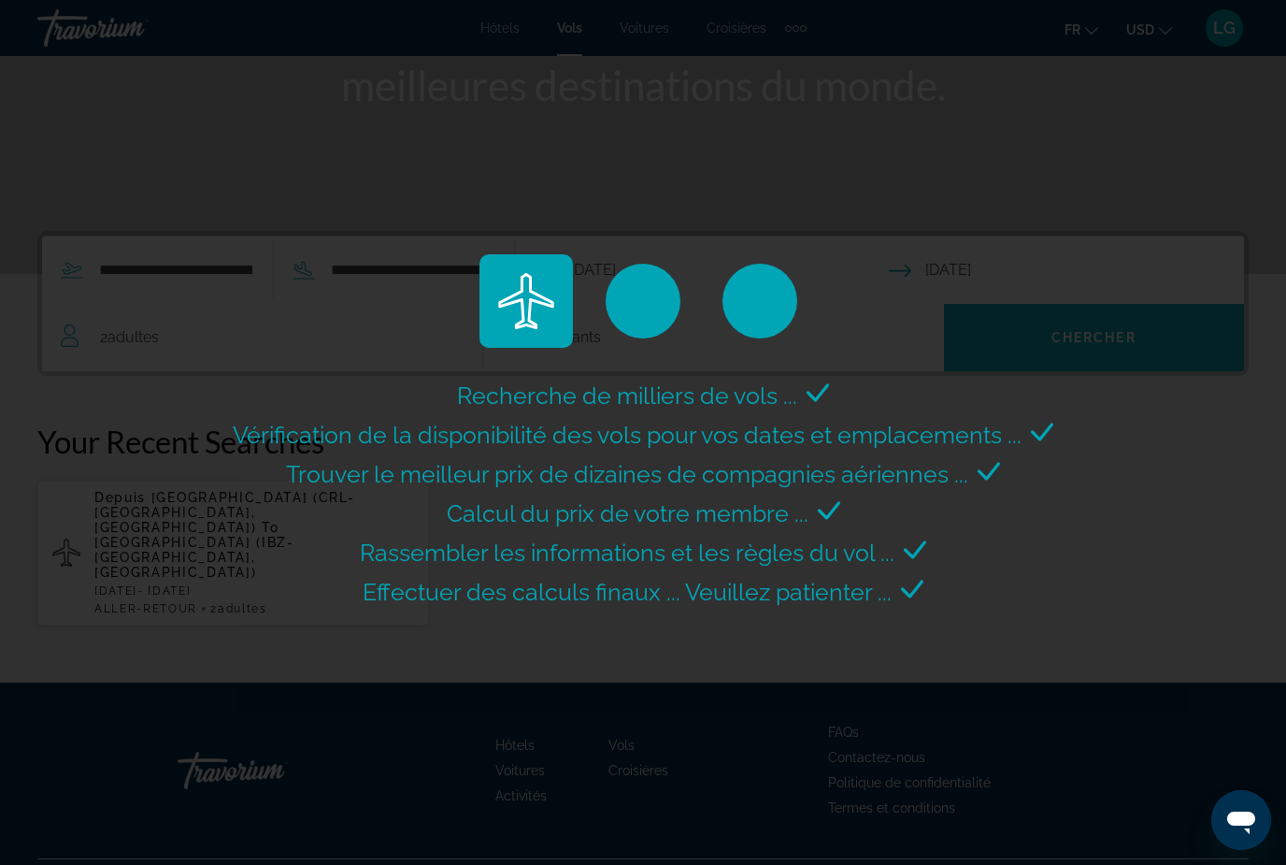
scroll to position [60, 0]
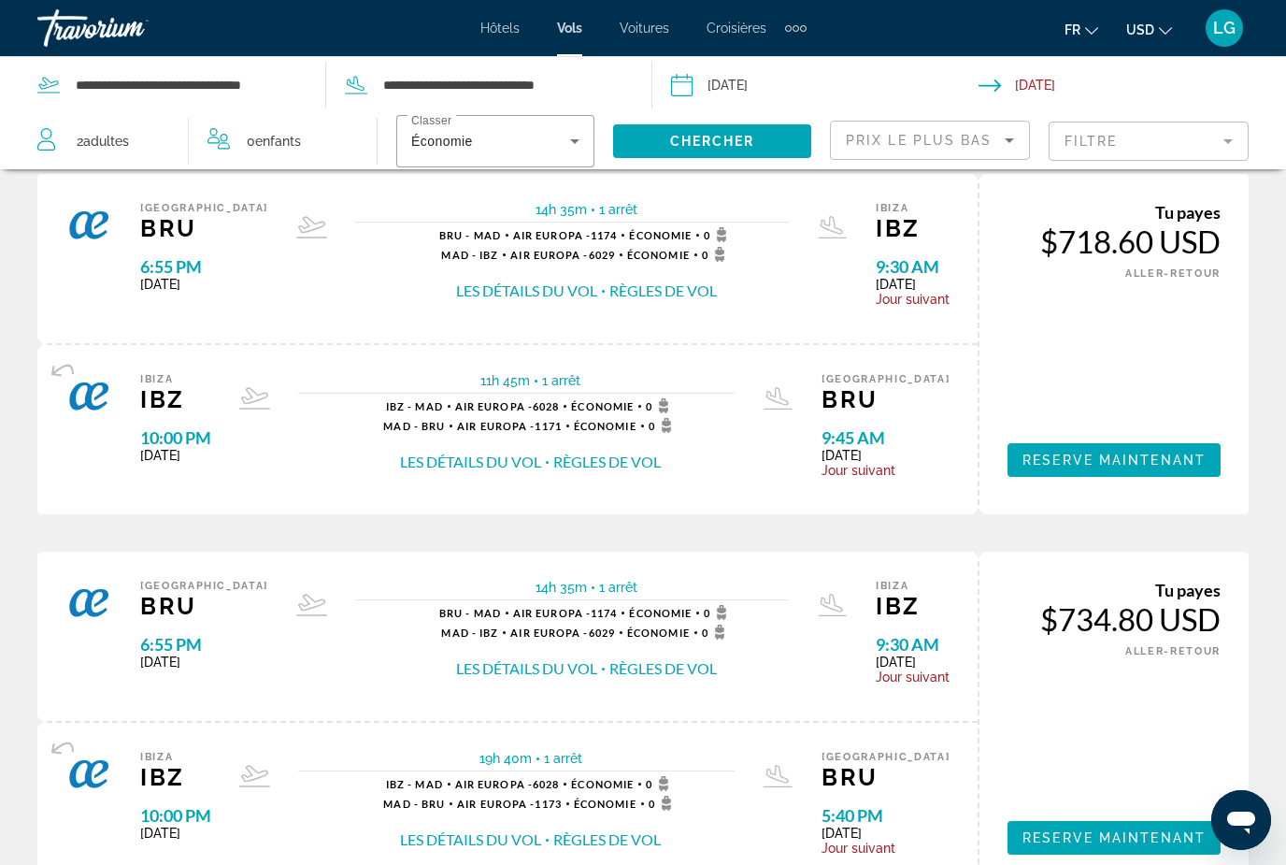
click at [1171, 34] on icon "Change currency" at bounding box center [1165, 30] width 13 height 13
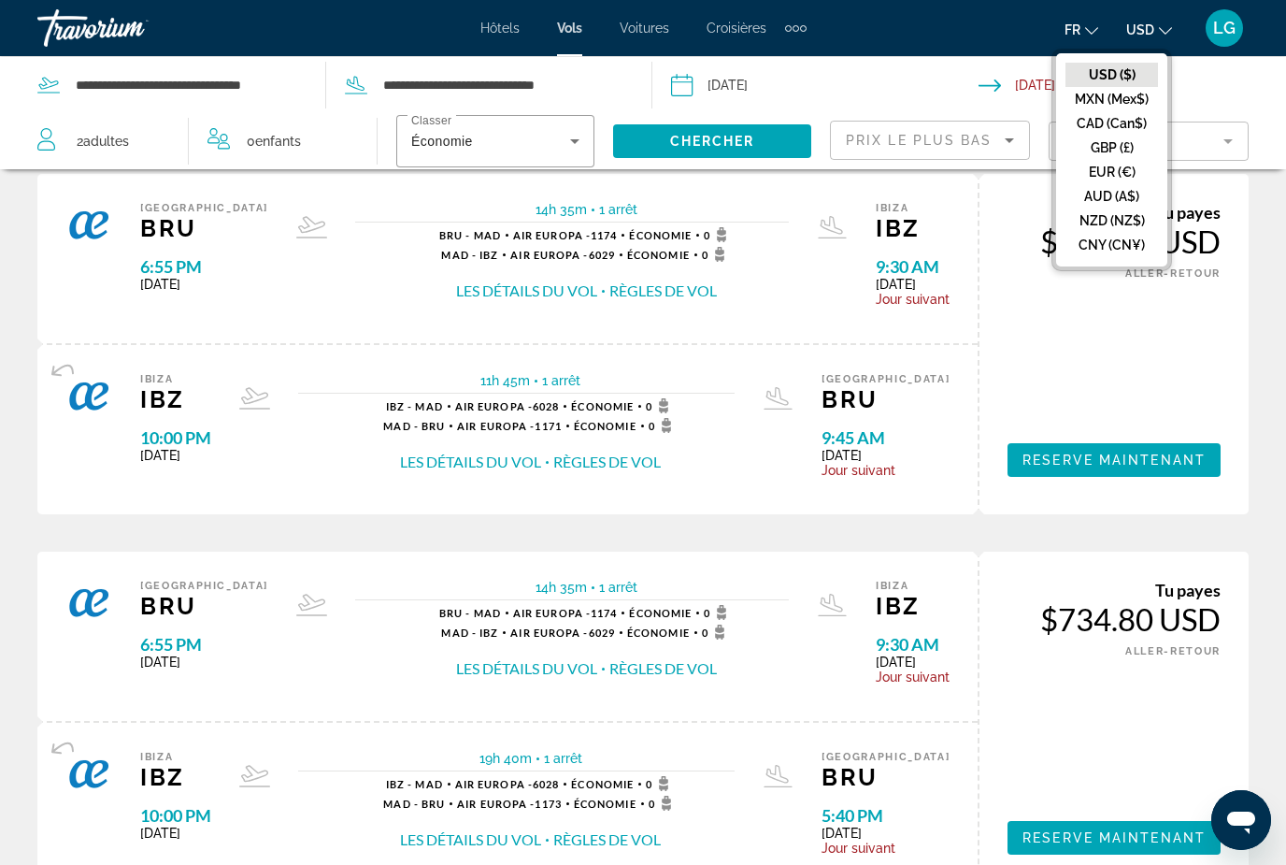
click at [1124, 175] on button "EUR (€)" at bounding box center [1112, 172] width 93 height 24
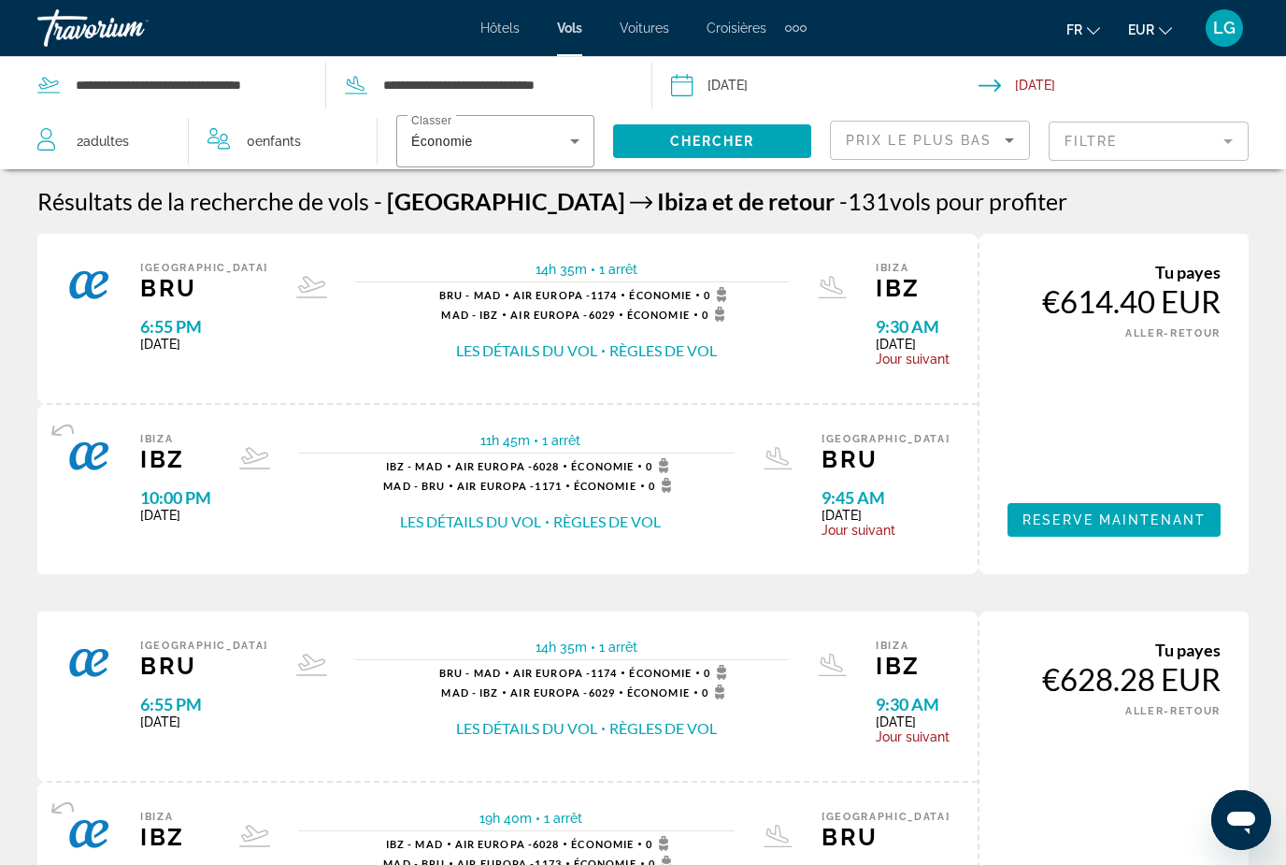
click at [1004, 150] on icon "Sort by" at bounding box center [1009, 140] width 22 height 22
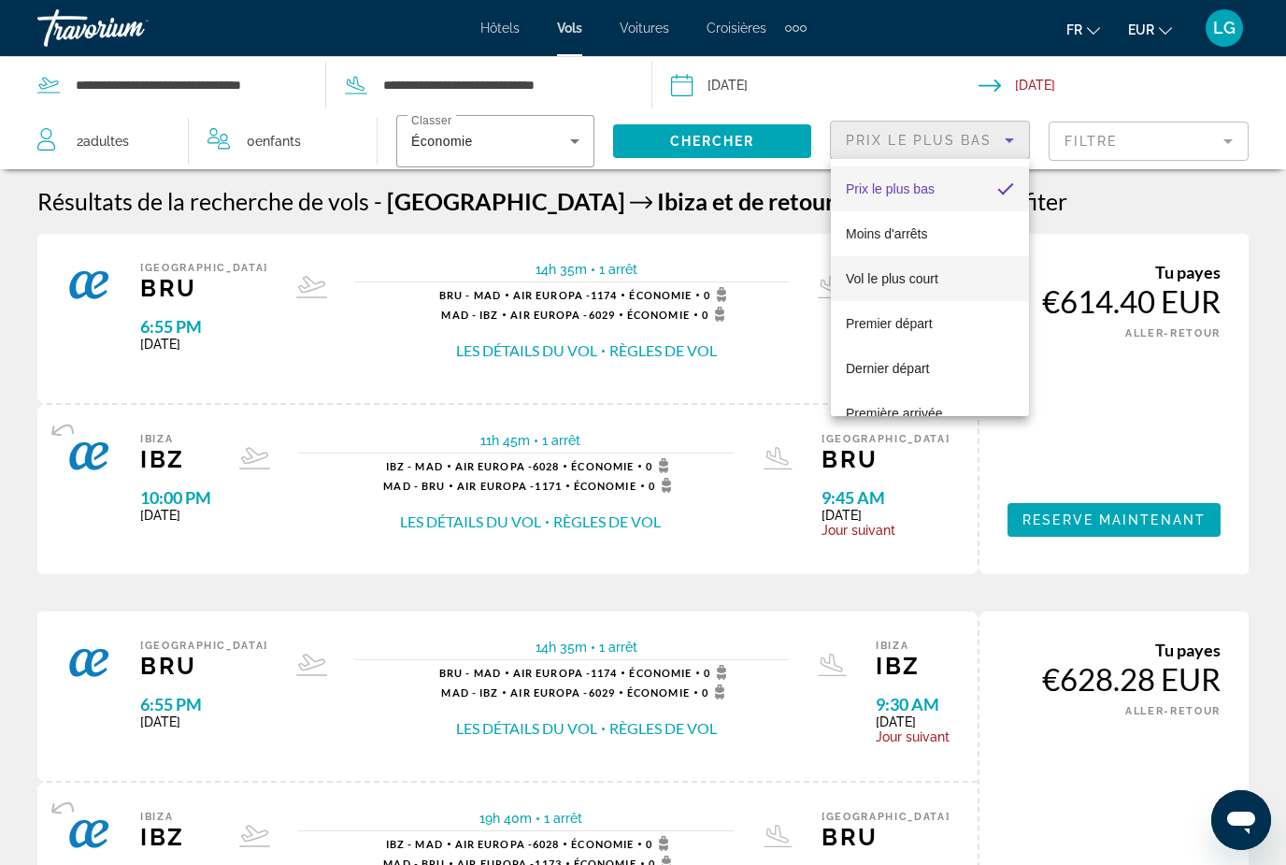
click at [898, 241] on span "Vol le plus court" at bounding box center [886, 233] width 81 height 15
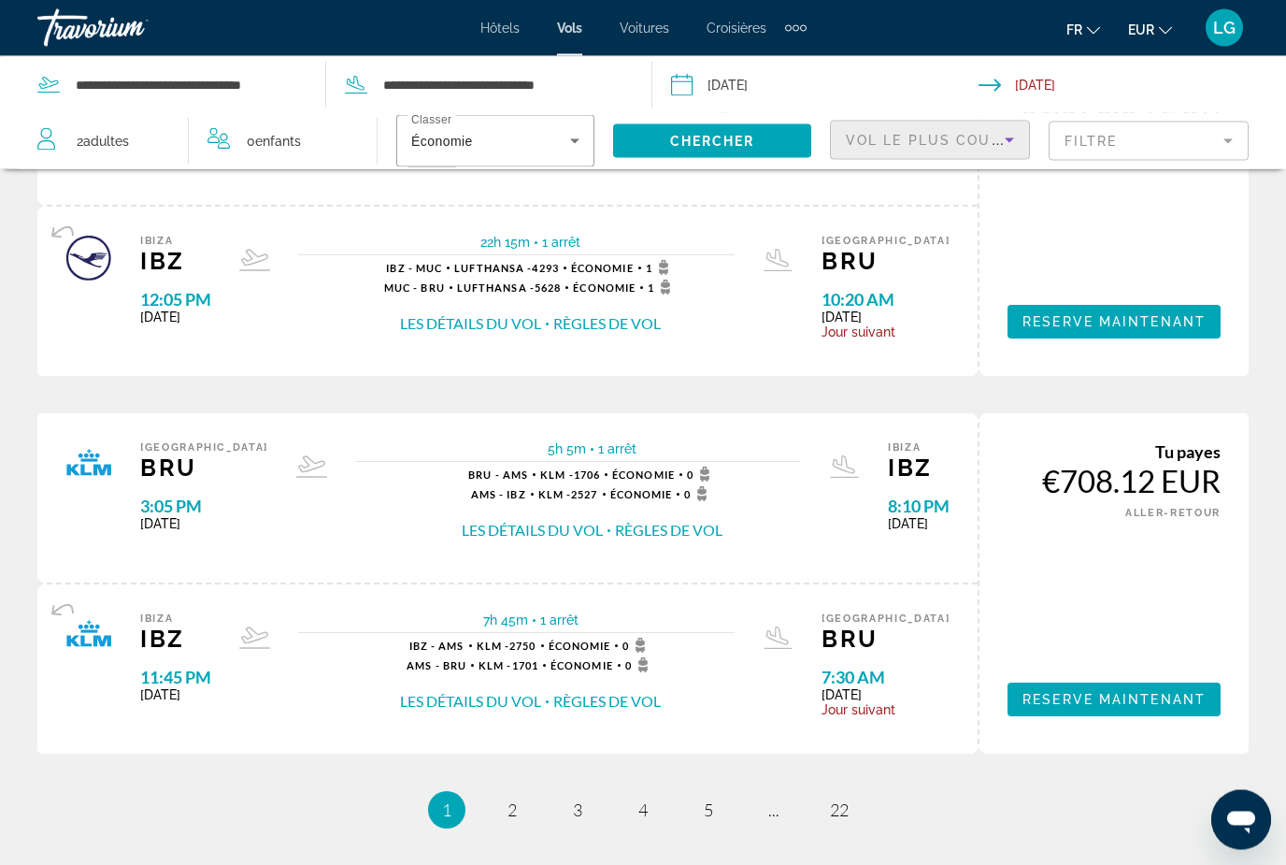
scroll to position [1709, 0]
click at [841, 799] on span "22" at bounding box center [839, 809] width 19 height 21
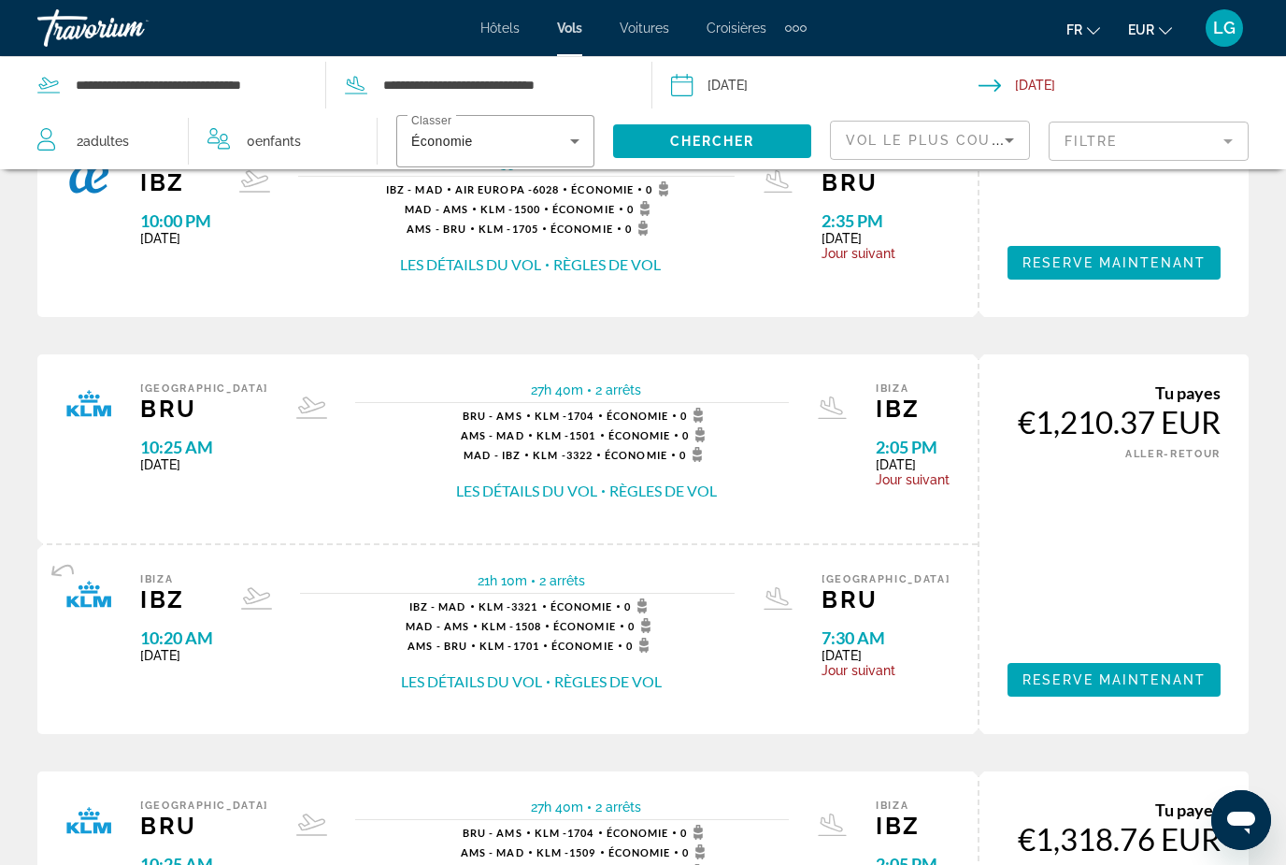
scroll to position [1660, 0]
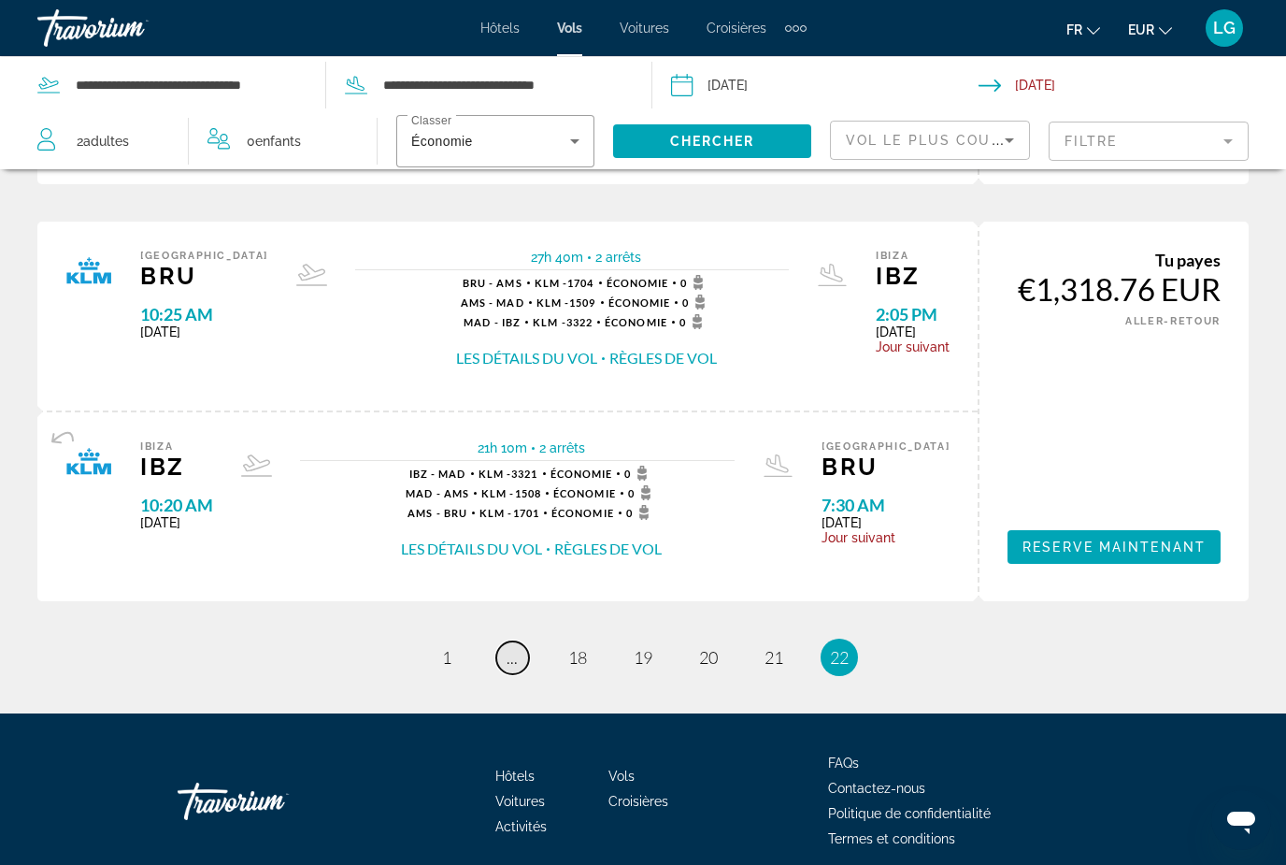
click at [511, 648] on span "..." at bounding box center [512, 657] width 11 height 21
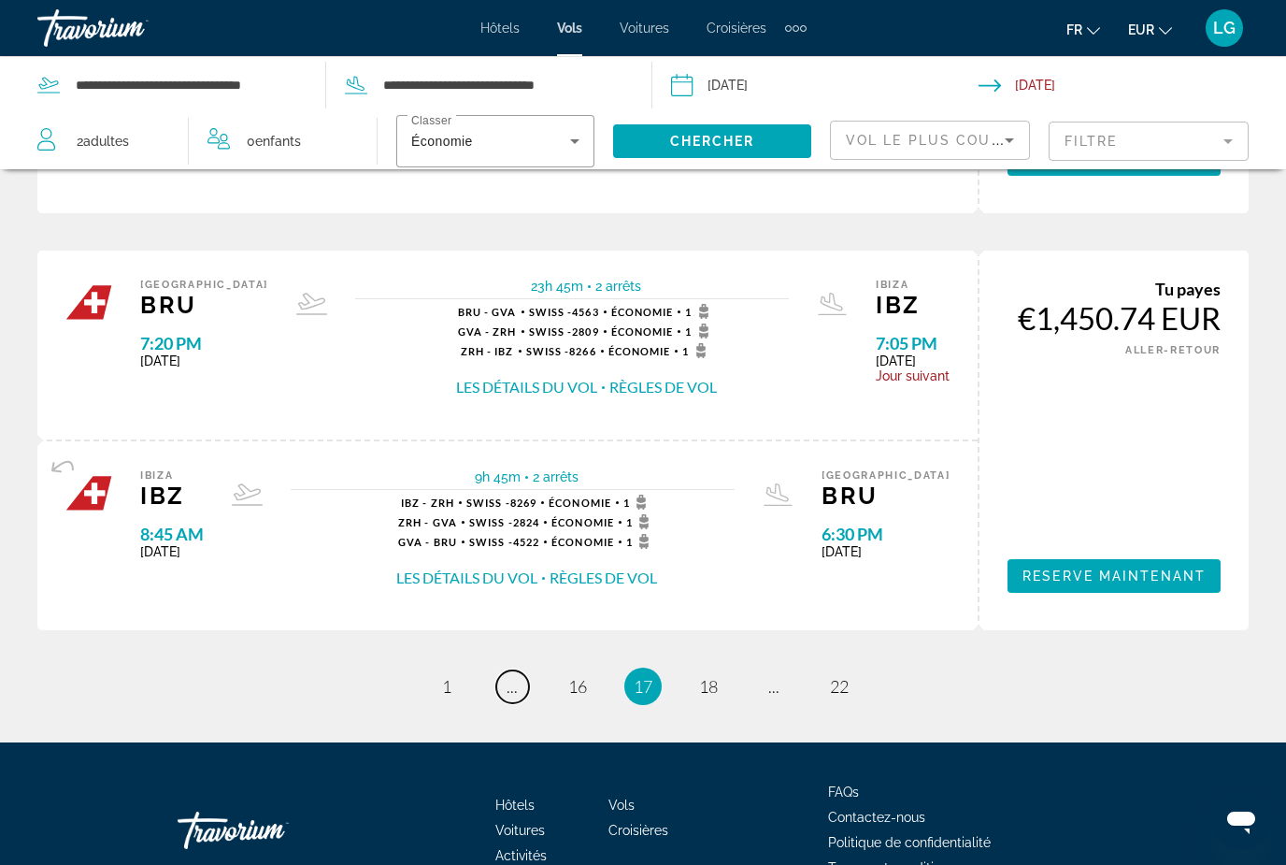
scroll to position [2054, 0]
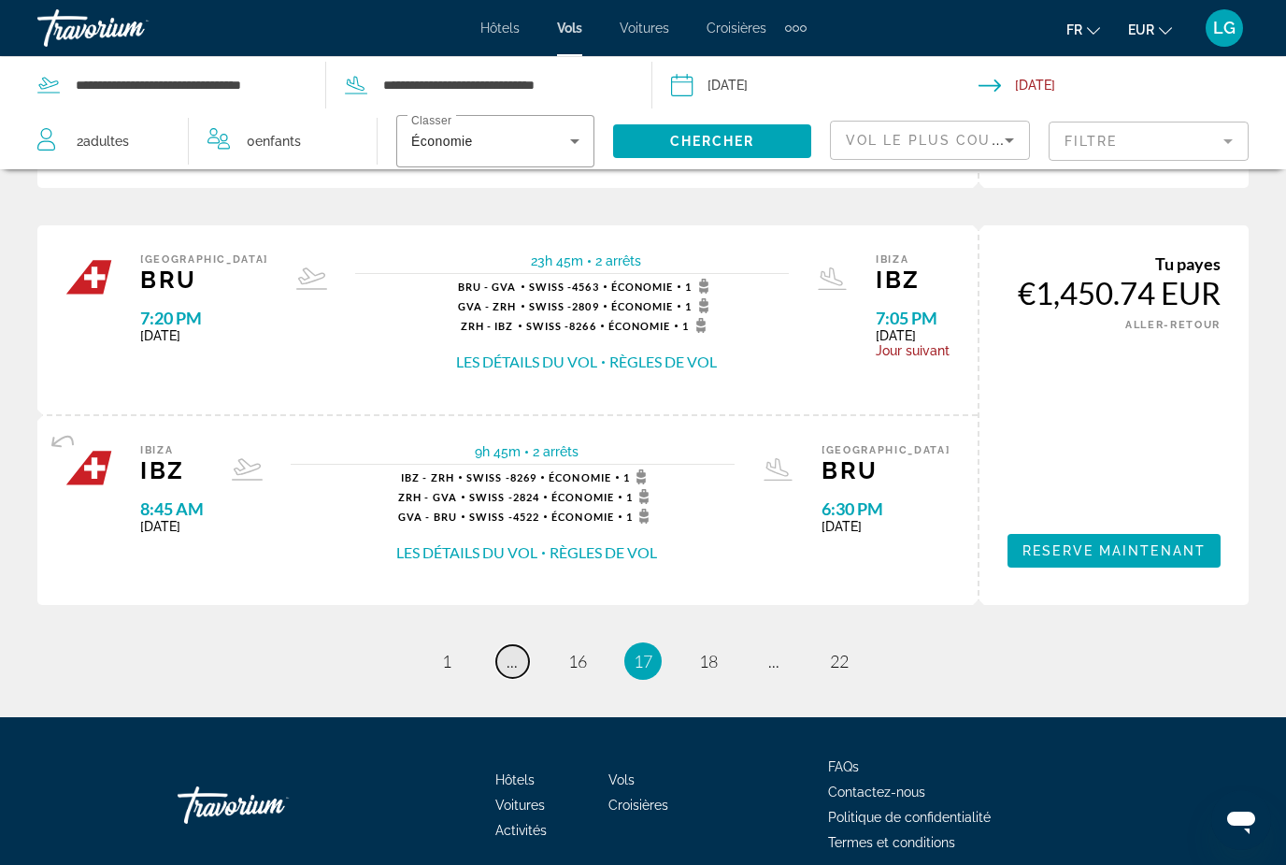
click at [509, 651] on span "..." at bounding box center [512, 661] width 11 height 21
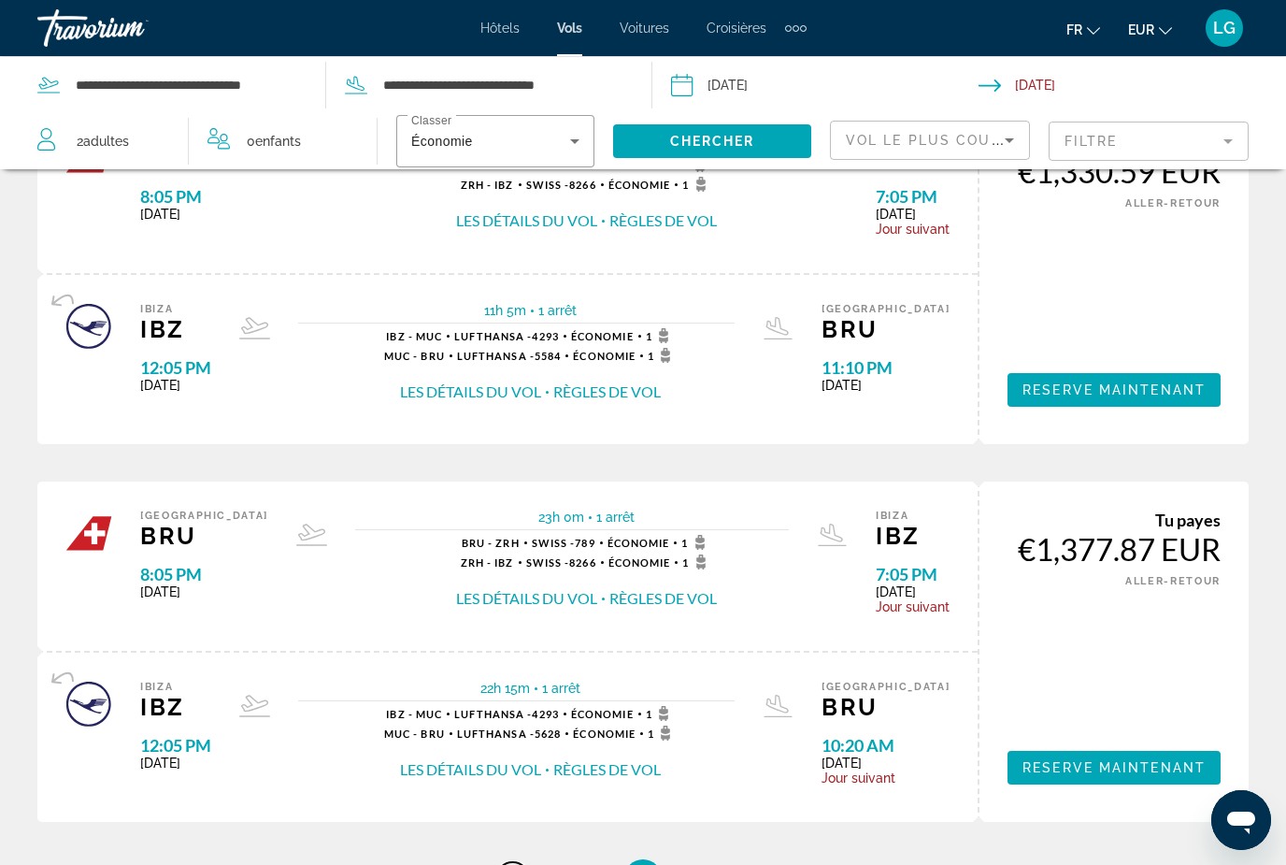
scroll to position [1995, 0]
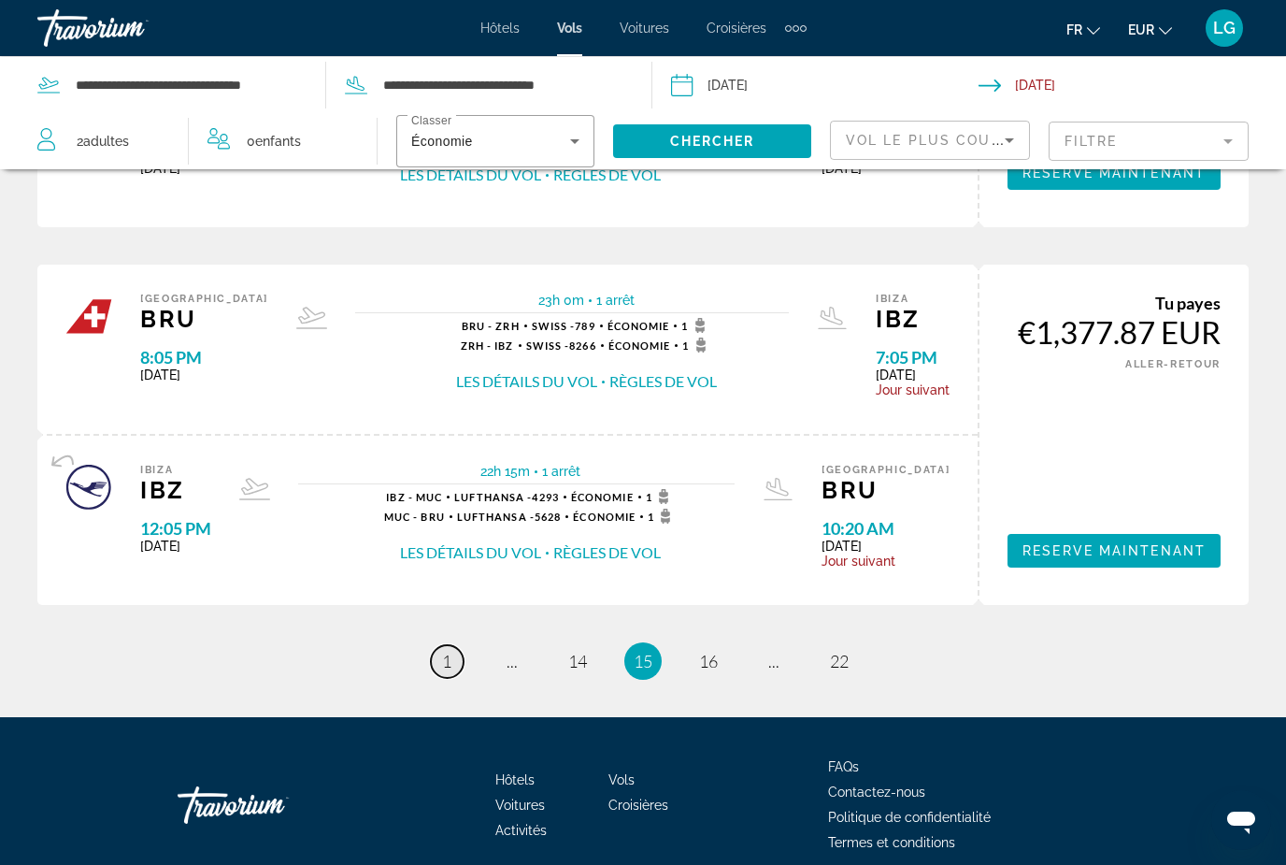
click at [444, 651] on span "1" at bounding box center [446, 661] width 9 height 21
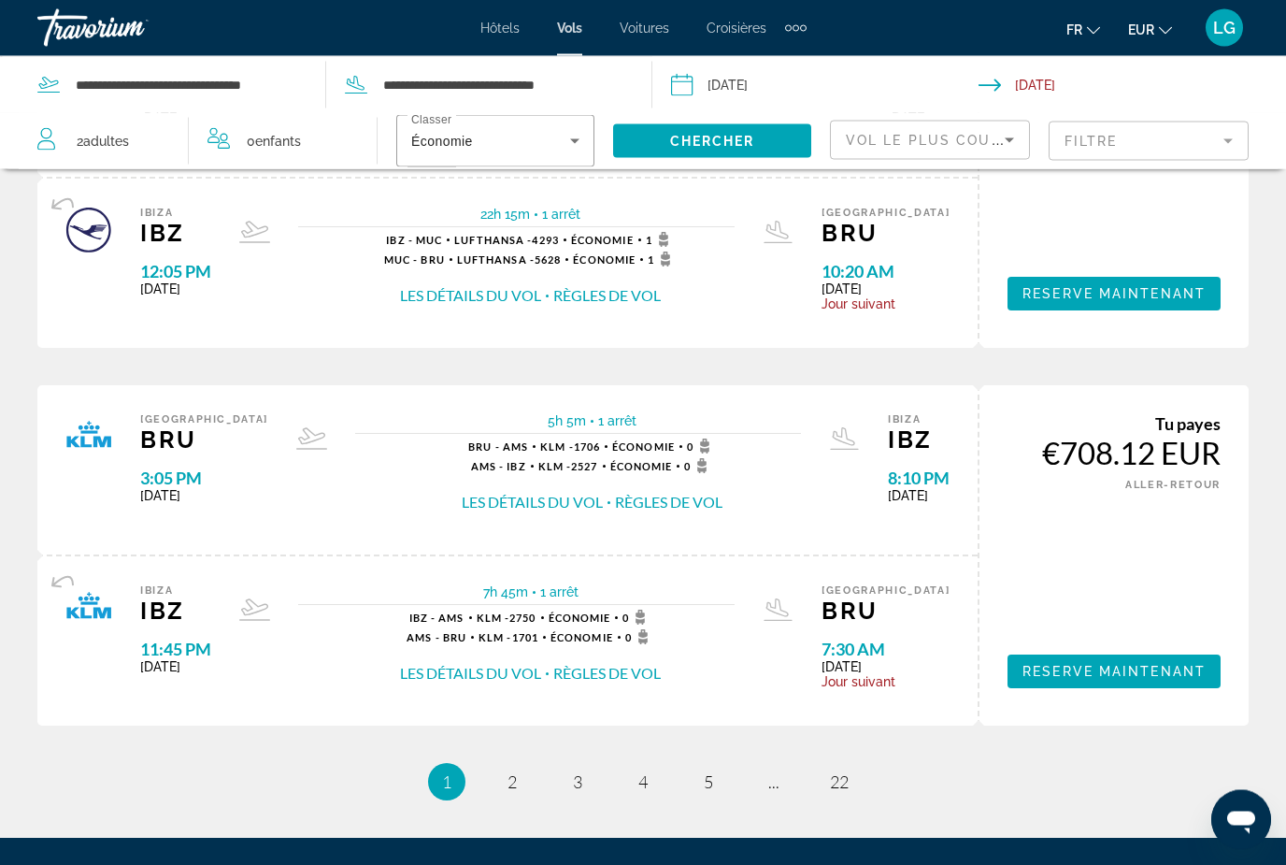
scroll to position [1857, 0]
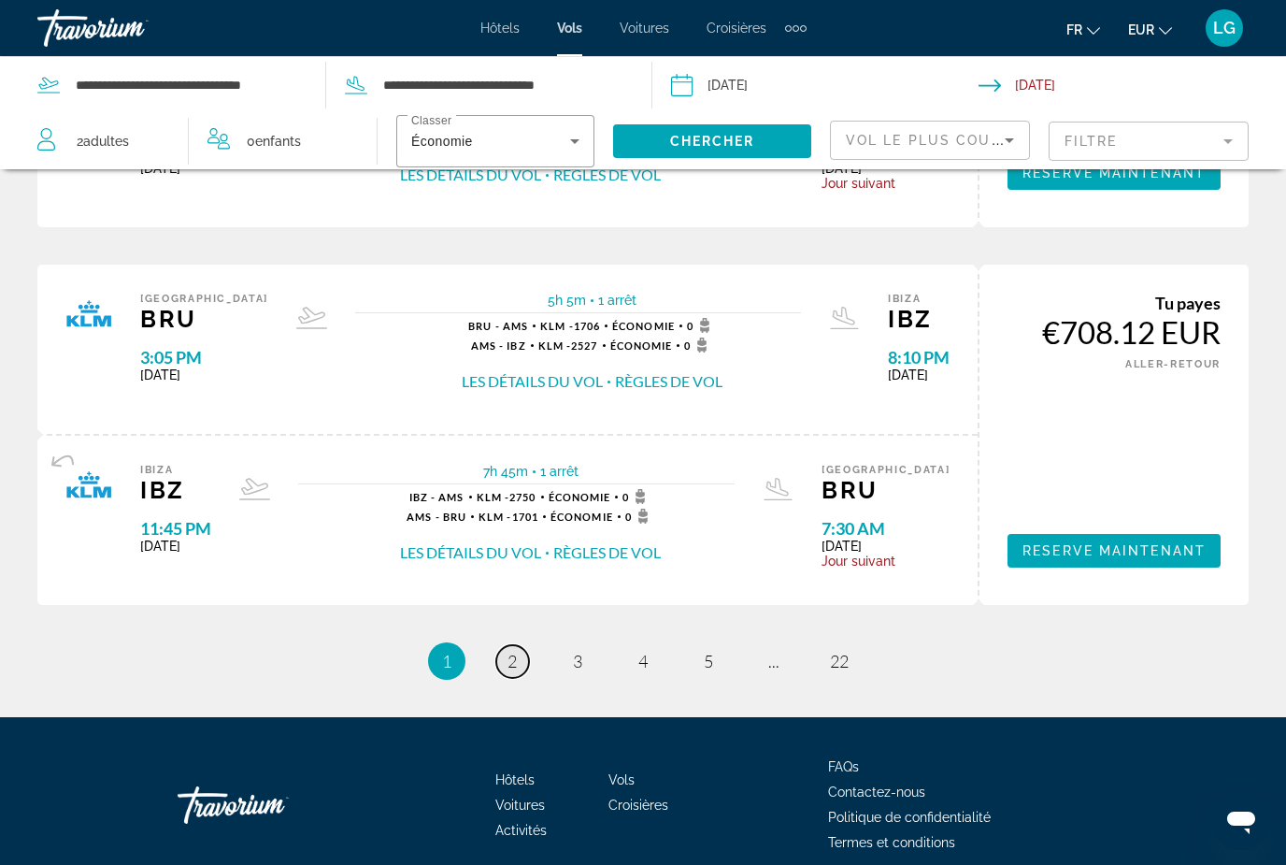
click at [515, 651] on span "2" at bounding box center [512, 661] width 9 height 21
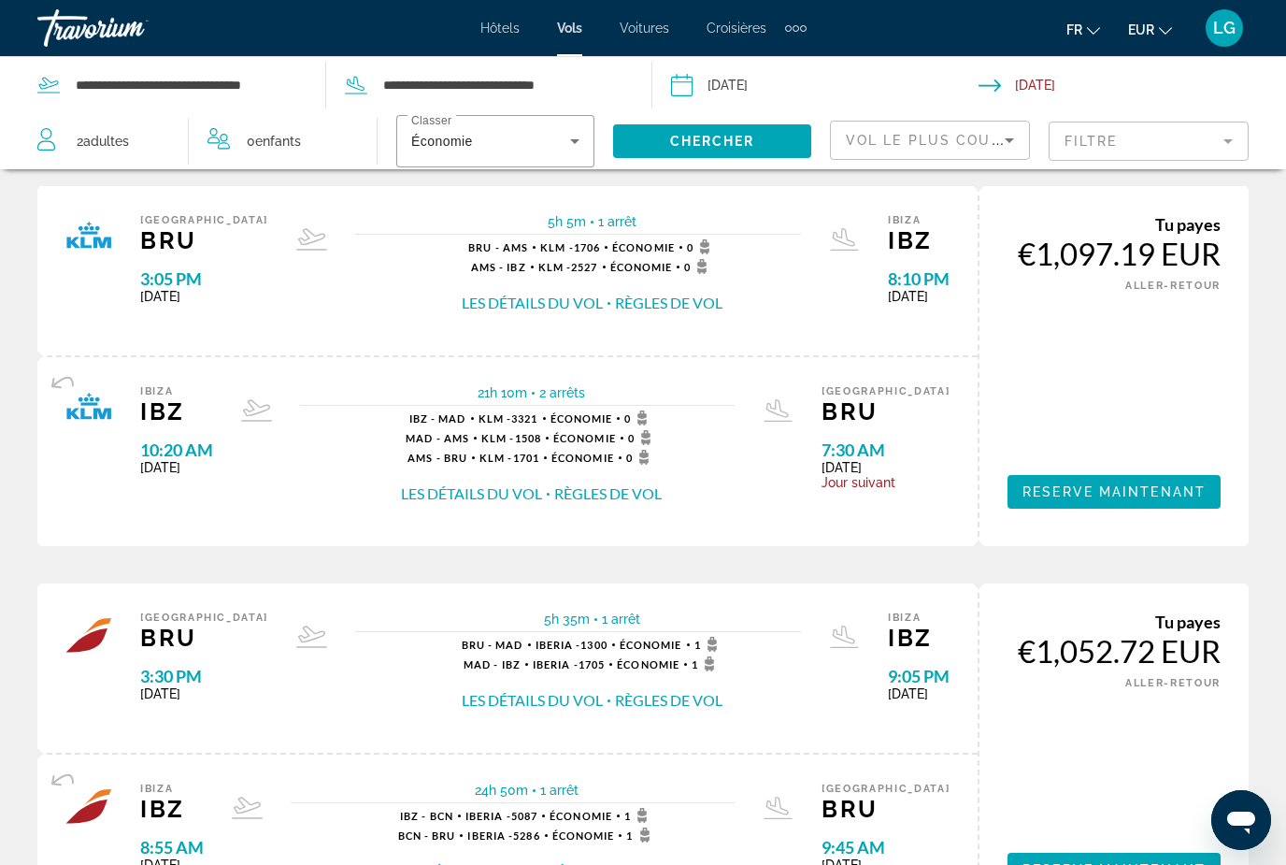
scroll to position [1753, 0]
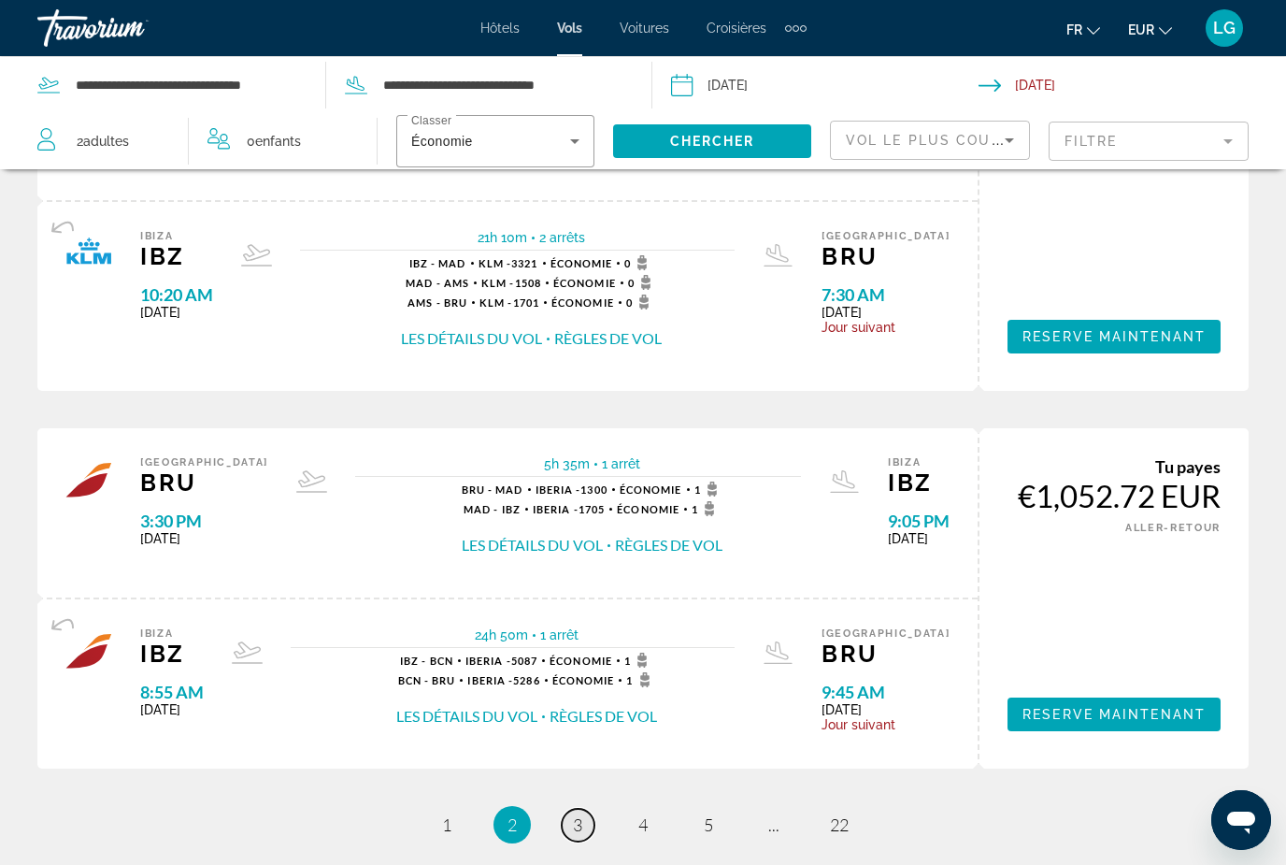
click at [576, 814] on span "3" at bounding box center [577, 824] width 9 height 21
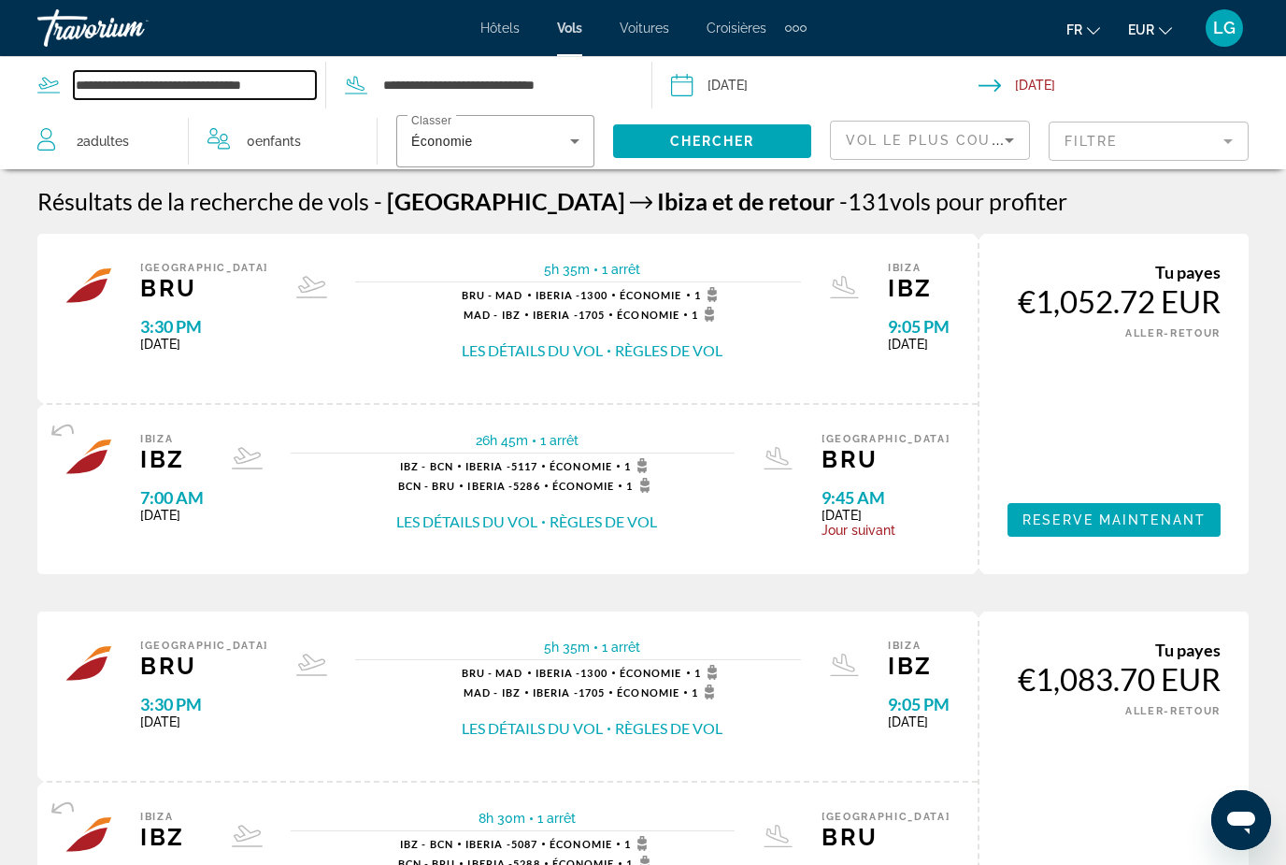
click at [218, 86] on input "**********" at bounding box center [195, 85] width 242 height 28
click at [304, 78] on input "**********" at bounding box center [195, 85] width 242 height 28
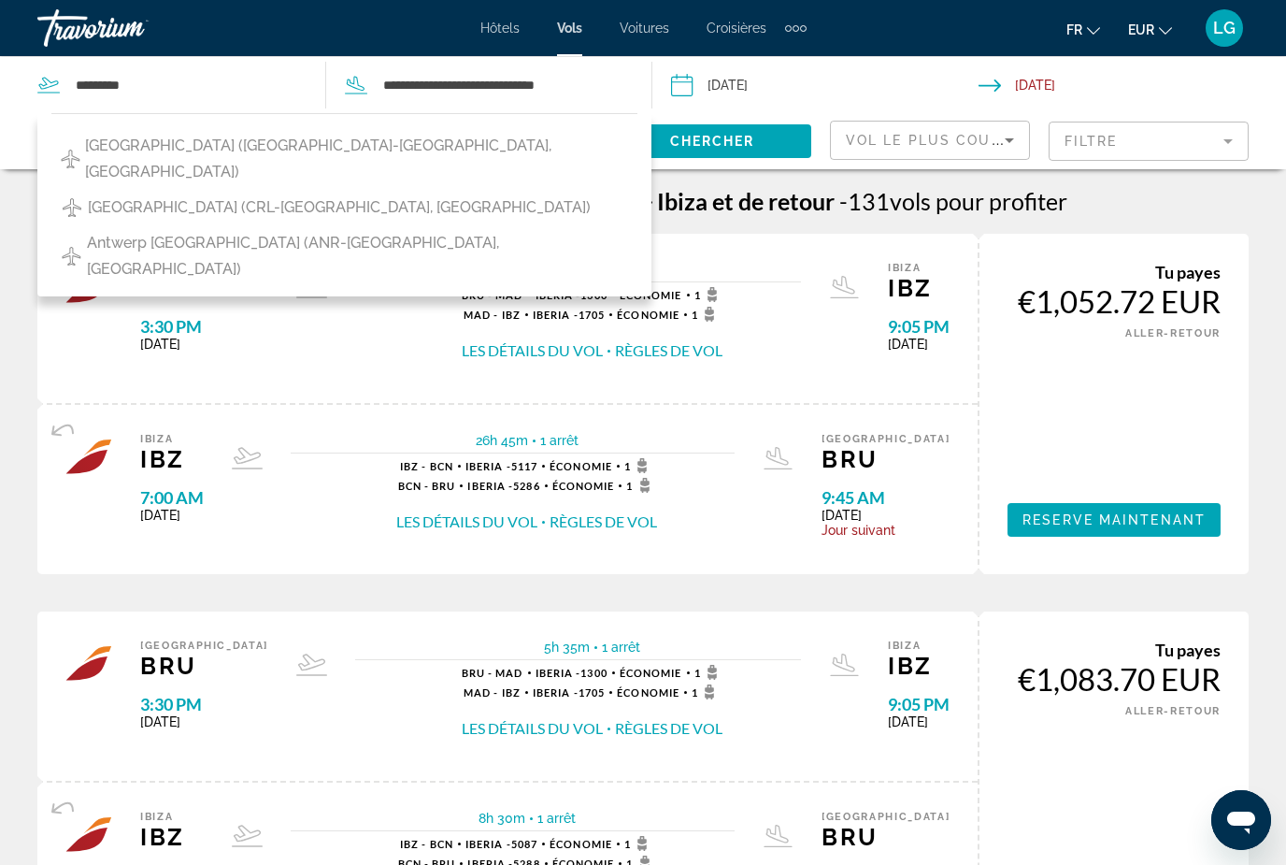
click at [292, 194] on span "Brussels South Charleroi Airport (CRL-Brussels, Belgium)" at bounding box center [339, 207] width 503 height 26
type input "**********"
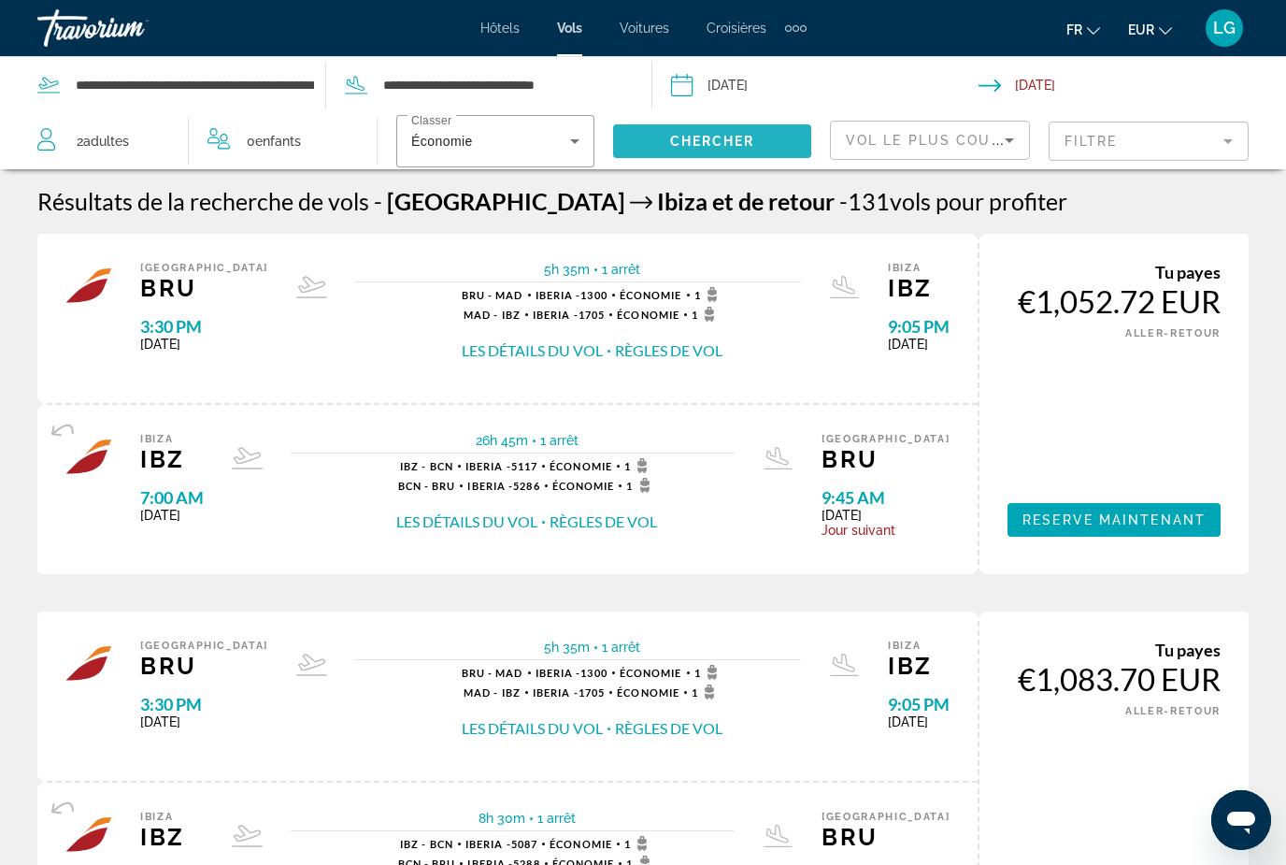
click at [731, 147] on span "Chercher" at bounding box center [712, 141] width 85 height 15
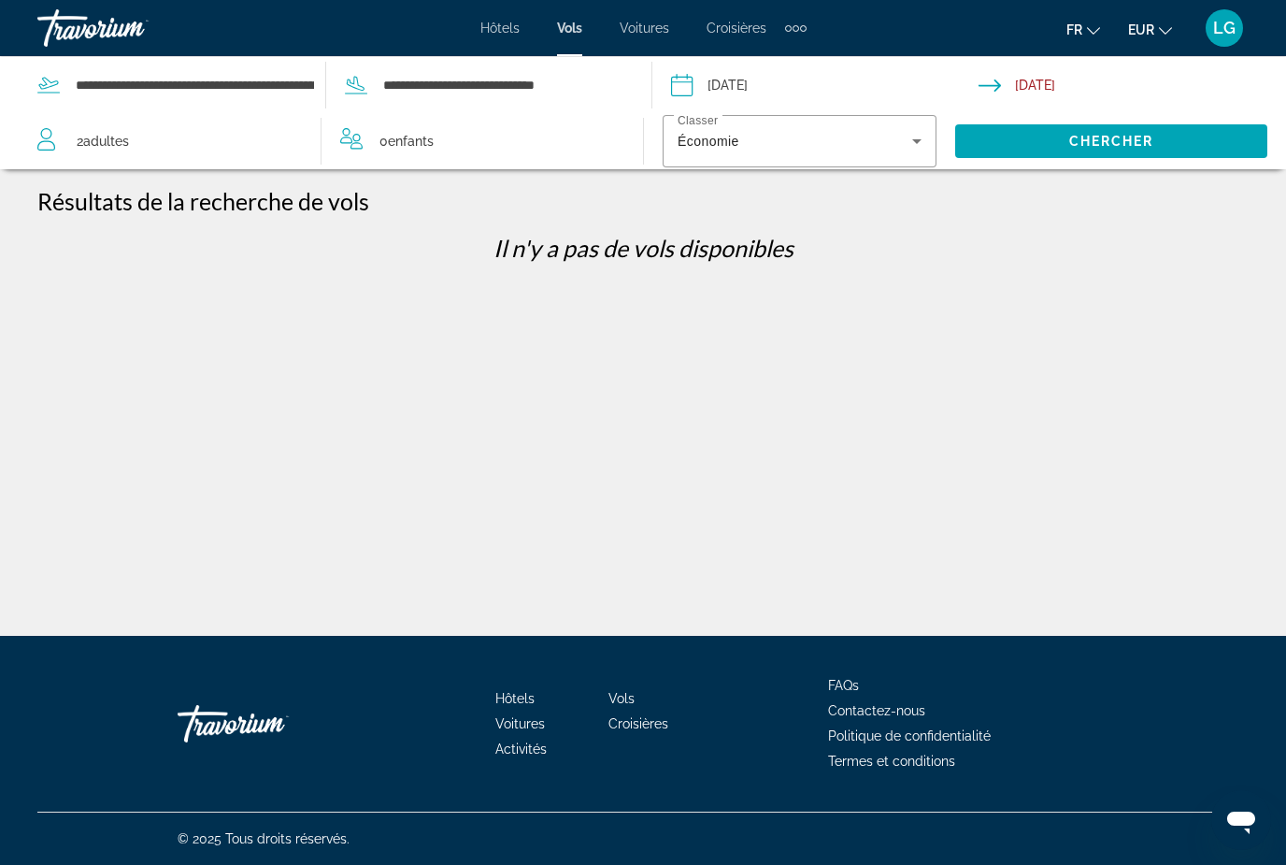
click at [645, 37] on div "Hôtels Vols Voitures Croisières Activités Hôtels Vols Voitures Croisières Activ…" at bounding box center [643, 28] width 326 height 30
click at [638, 26] on span "Voitures" at bounding box center [645, 28] width 50 height 15
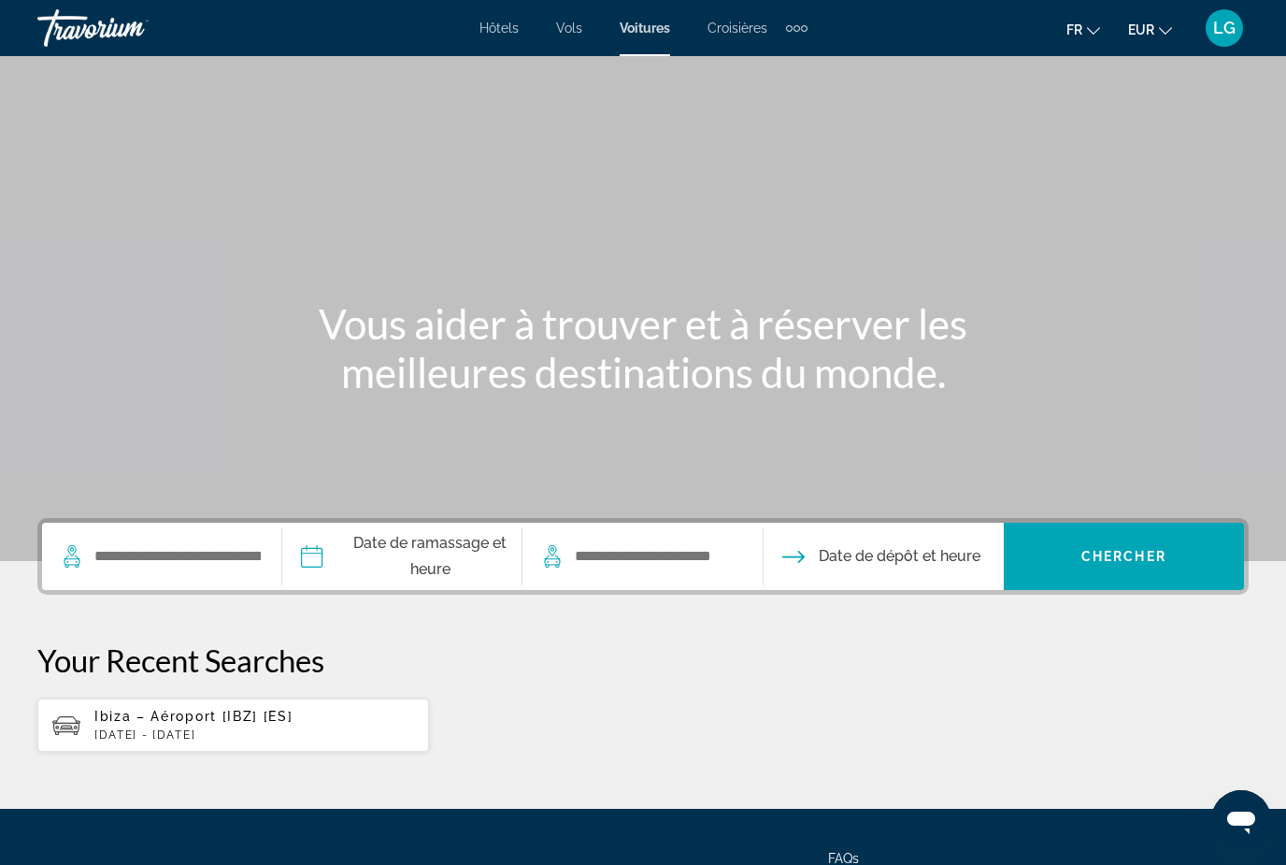
click at [235, 725] on div "Ibiza – Aéroport [IBZ] [ES] Mon, 08 Sep - Fri, 12 Sep" at bounding box center [254, 725] width 320 height 33
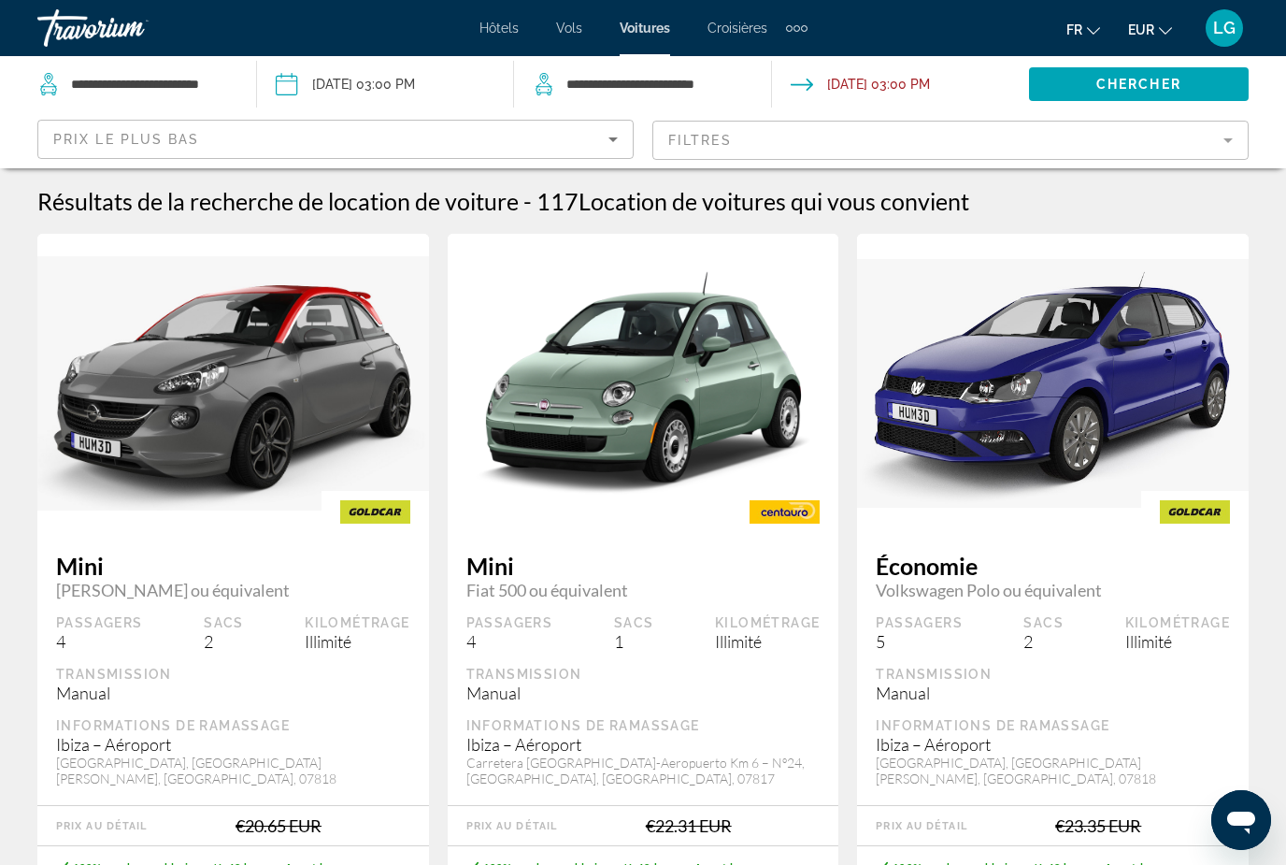
click at [1229, 136] on mat-form-field "Filtres" at bounding box center [950, 140] width 596 height 39
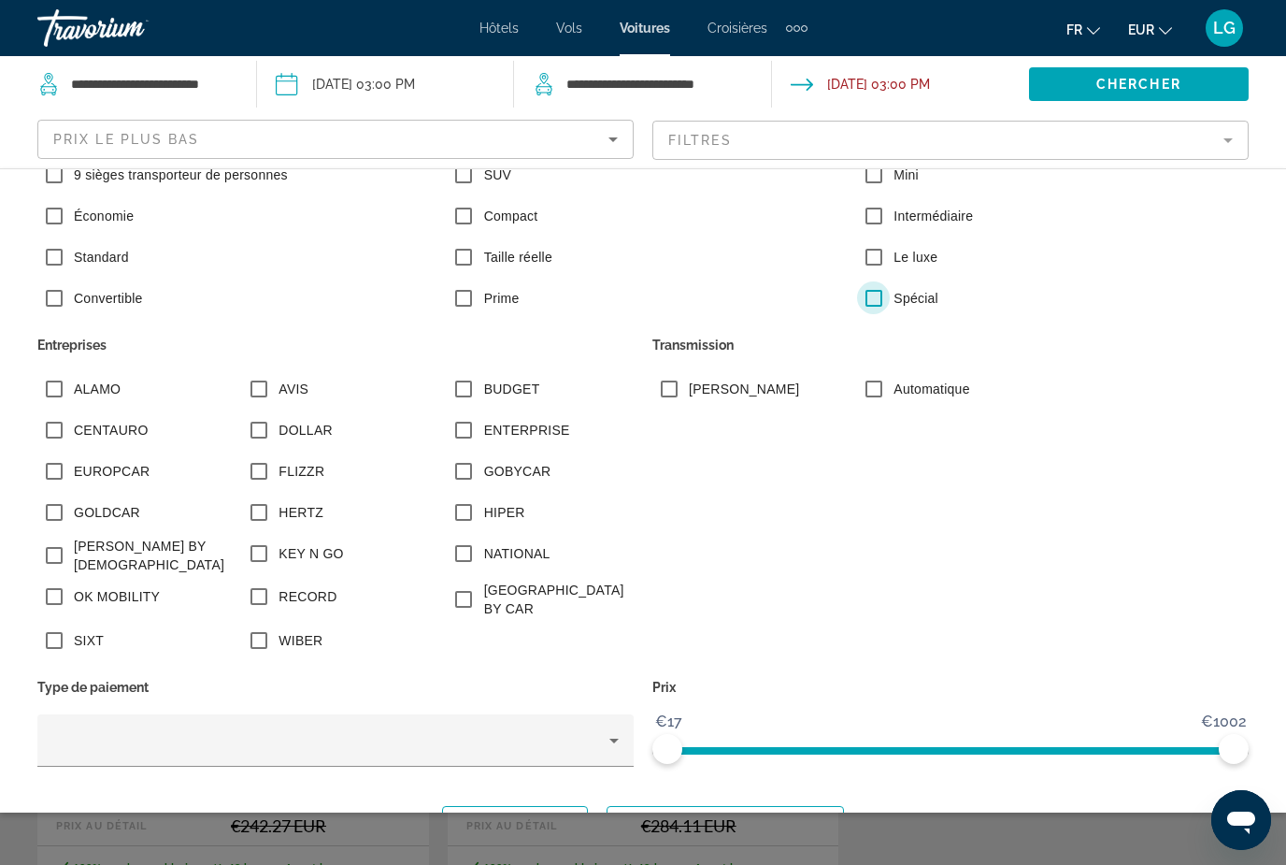
scroll to position [244, 0]
click at [709, 816] on span "Montrer les résultats" at bounding box center [726, 823] width 208 height 15
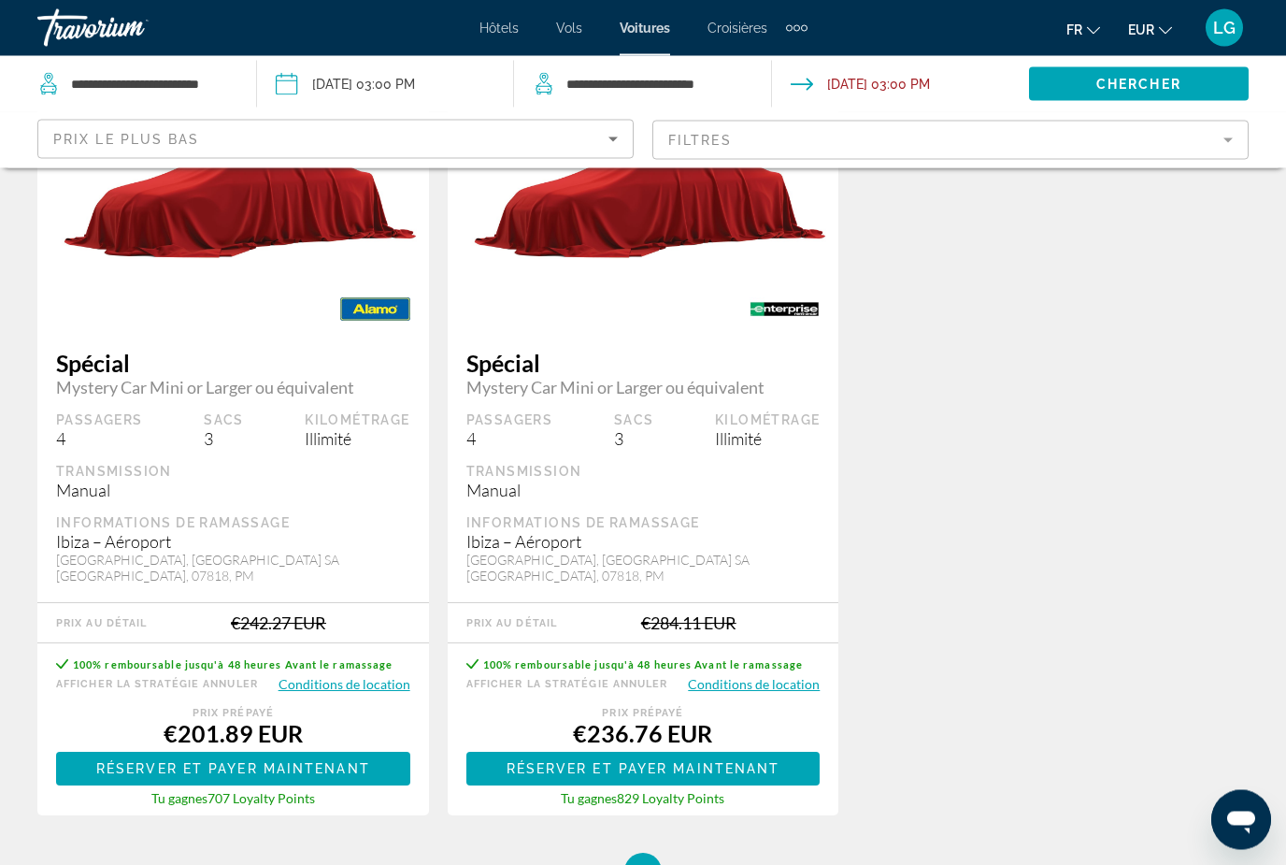
scroll to position [0, 0]
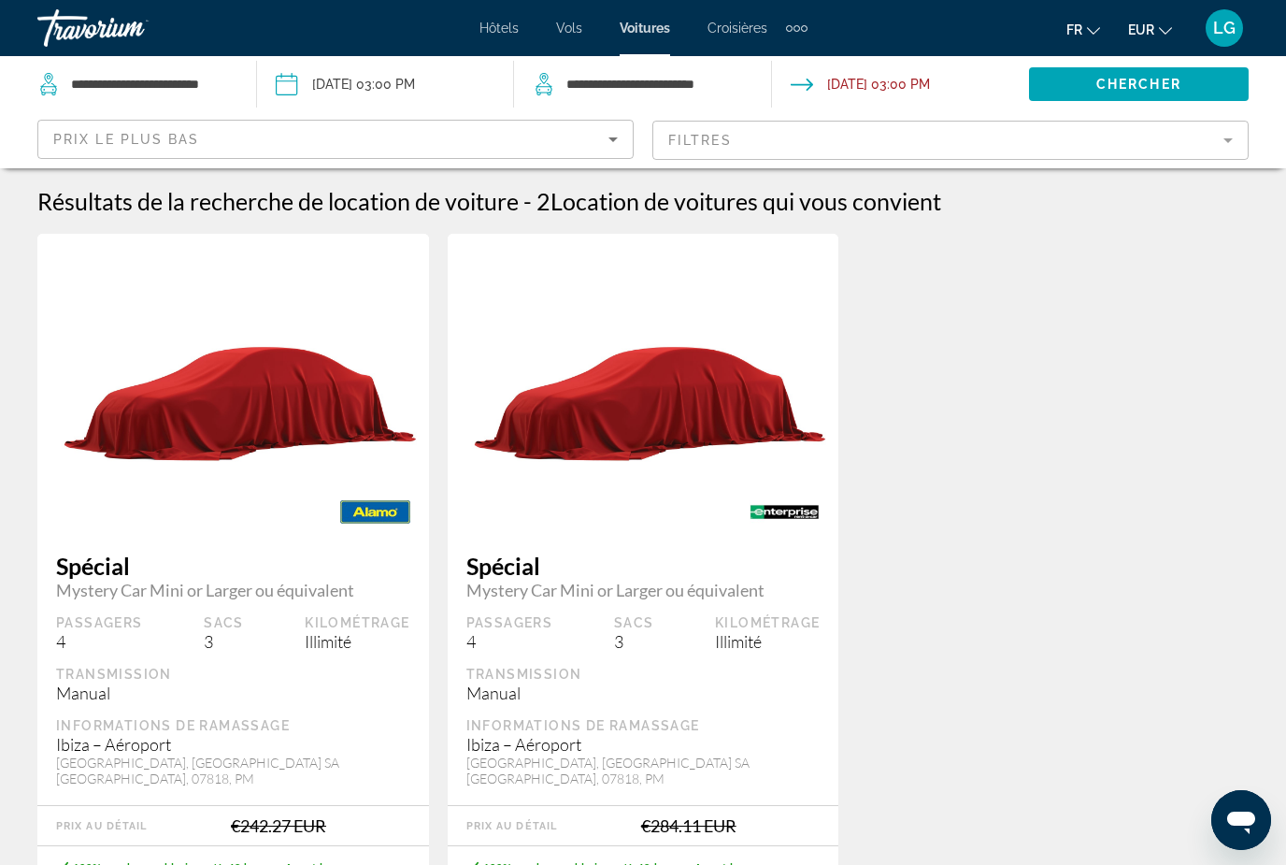
click at [1232, 146] on mat-form-field "Filtres" at bounding box center [950, 140] width 596 height 39
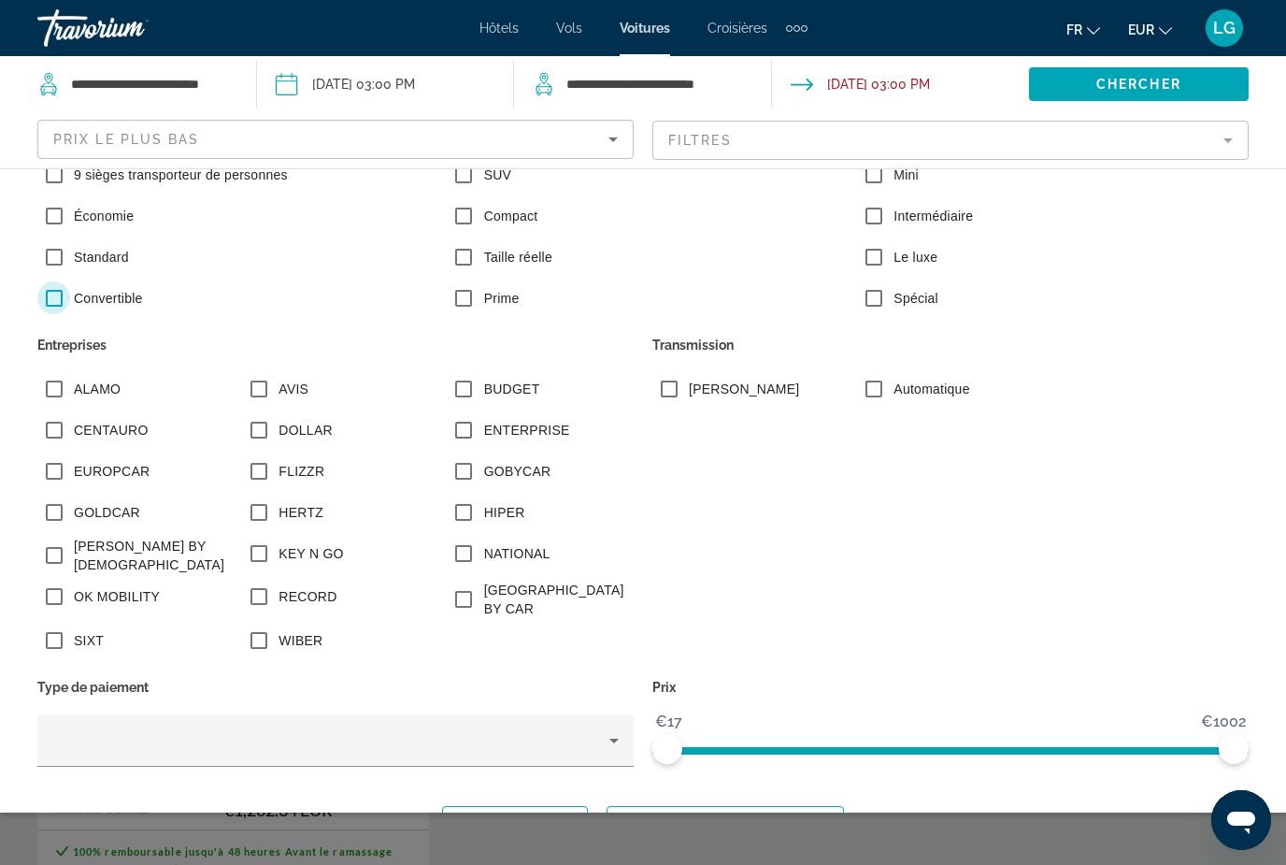
scroll to position [244, 0]
click at [771, 825] on span "Montrer les résultats" at bounding box center [726, 823] width 208 height 15
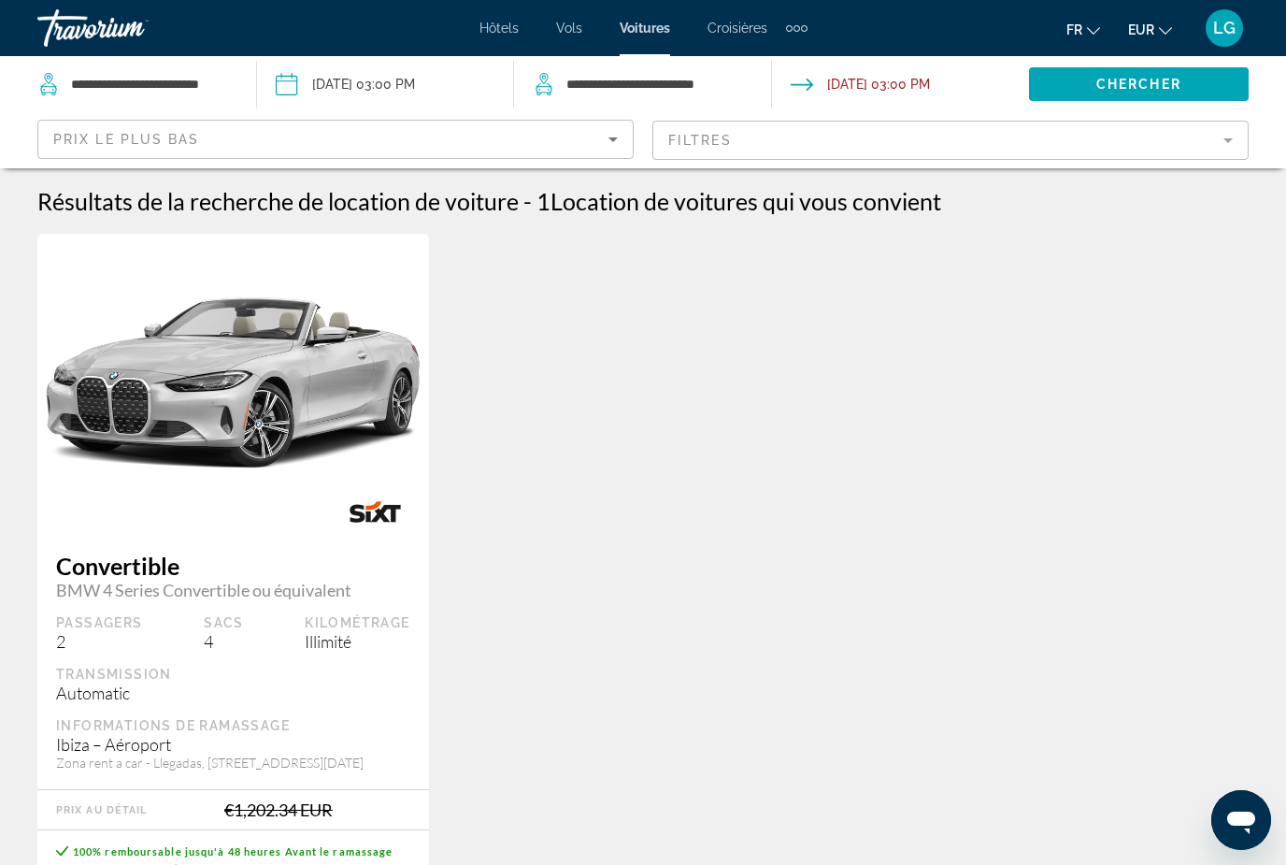
click at [1226, 145] on mat-form-field "Filtres" at bounding box center [950, 140] width 596 height 39
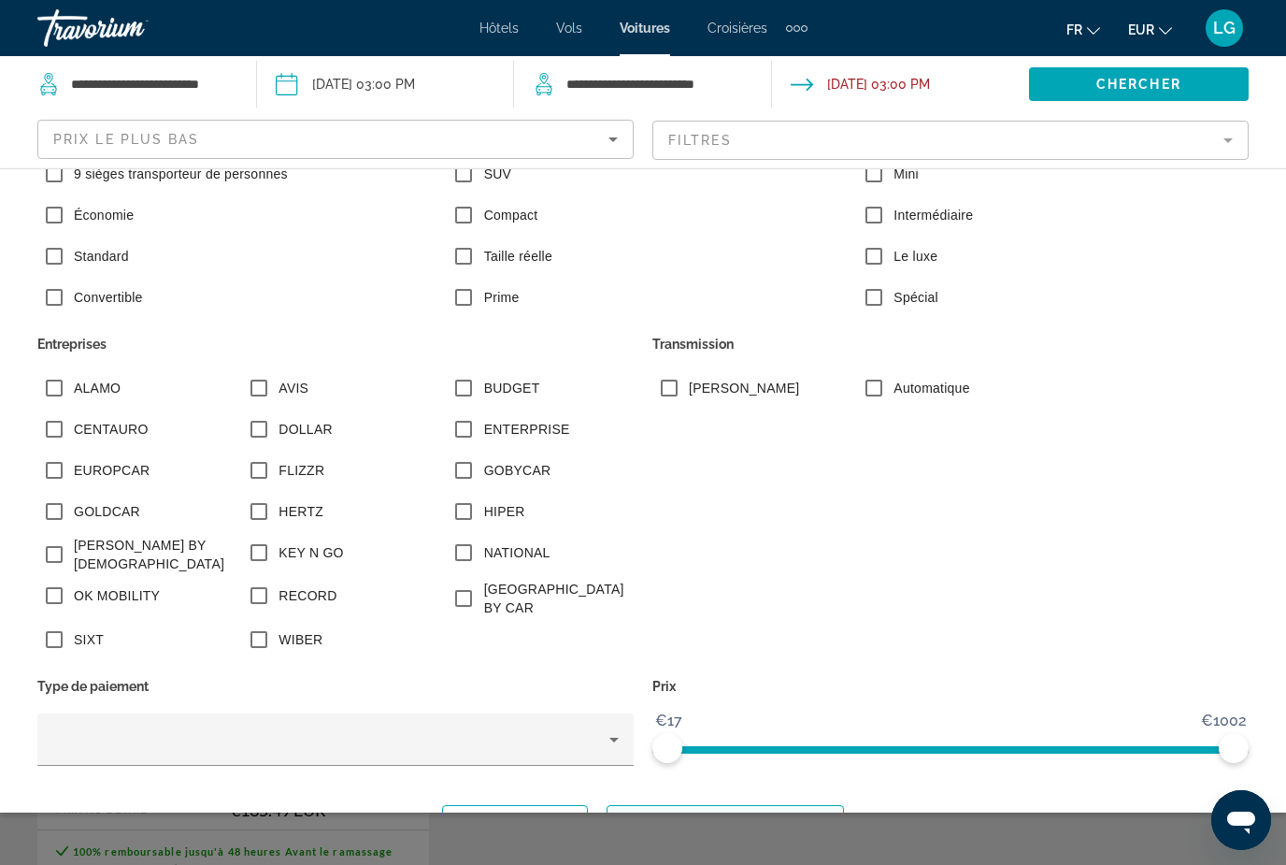
scroll to position [244, 0]
click at [797, 816] on span "Montrer les résultats" at bounding box center [726, 823] width 208 height 15
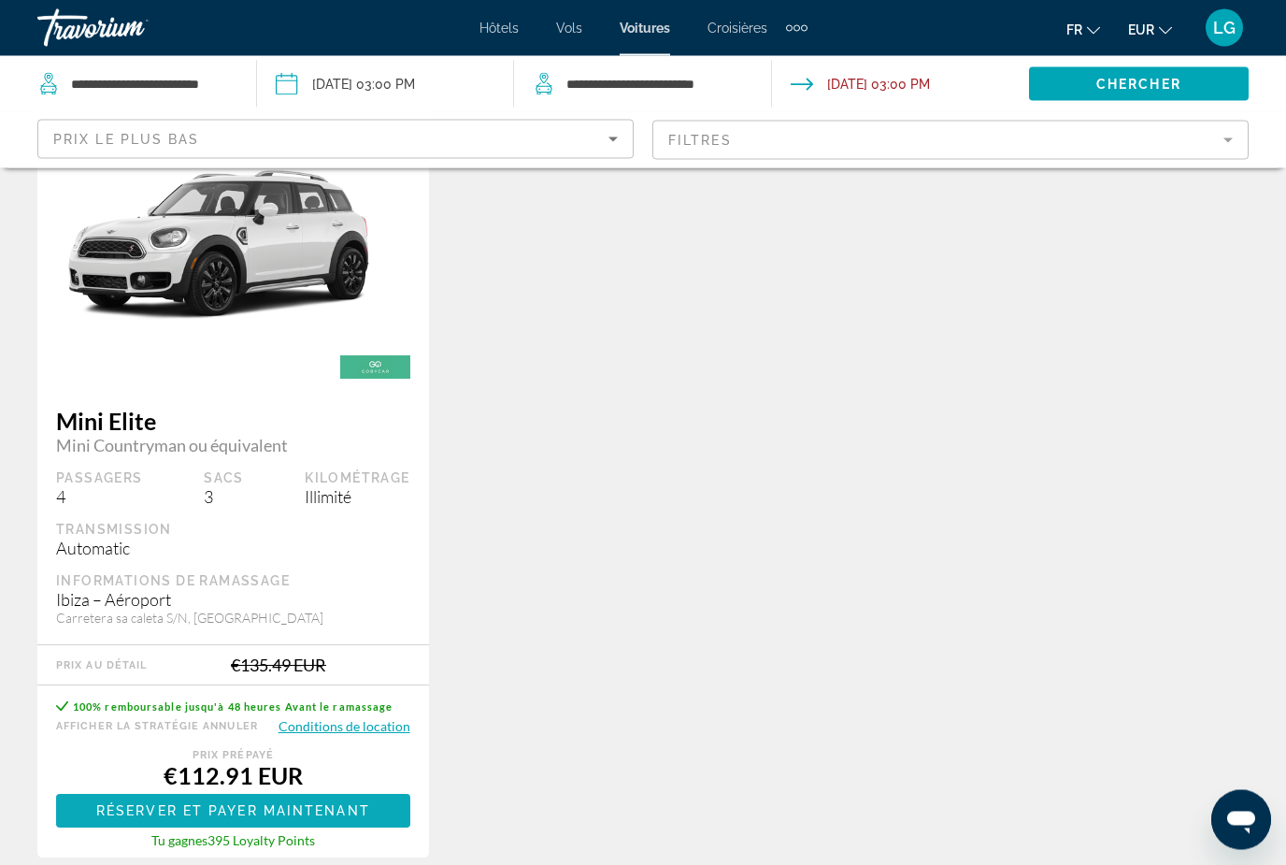
scroll to position [145, 0]
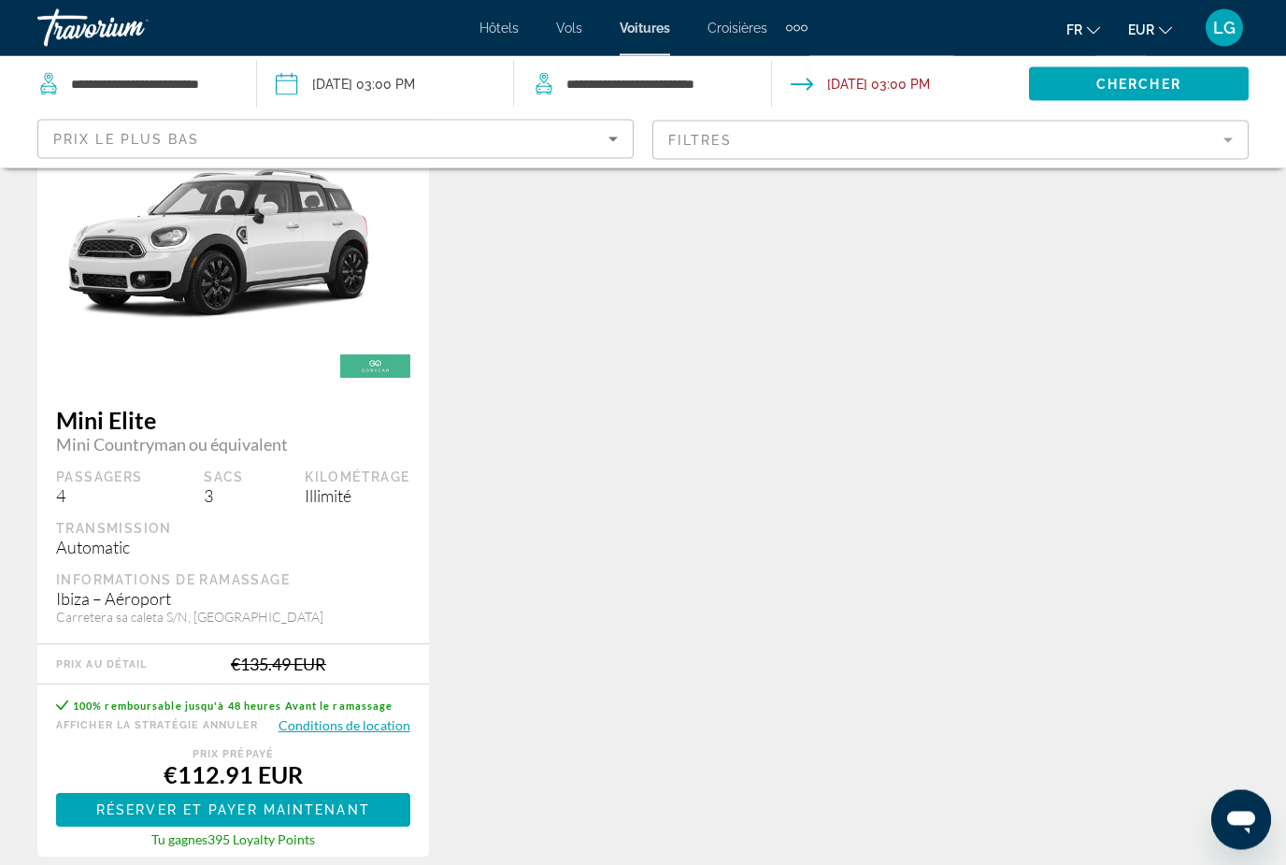
click at [272, 324] on img "Main content" at bounding box center [233, 239] width 392 height 294
click at [373, 730] on button "Conditions de location" at bounding box center [345, 726] width 132 height 18
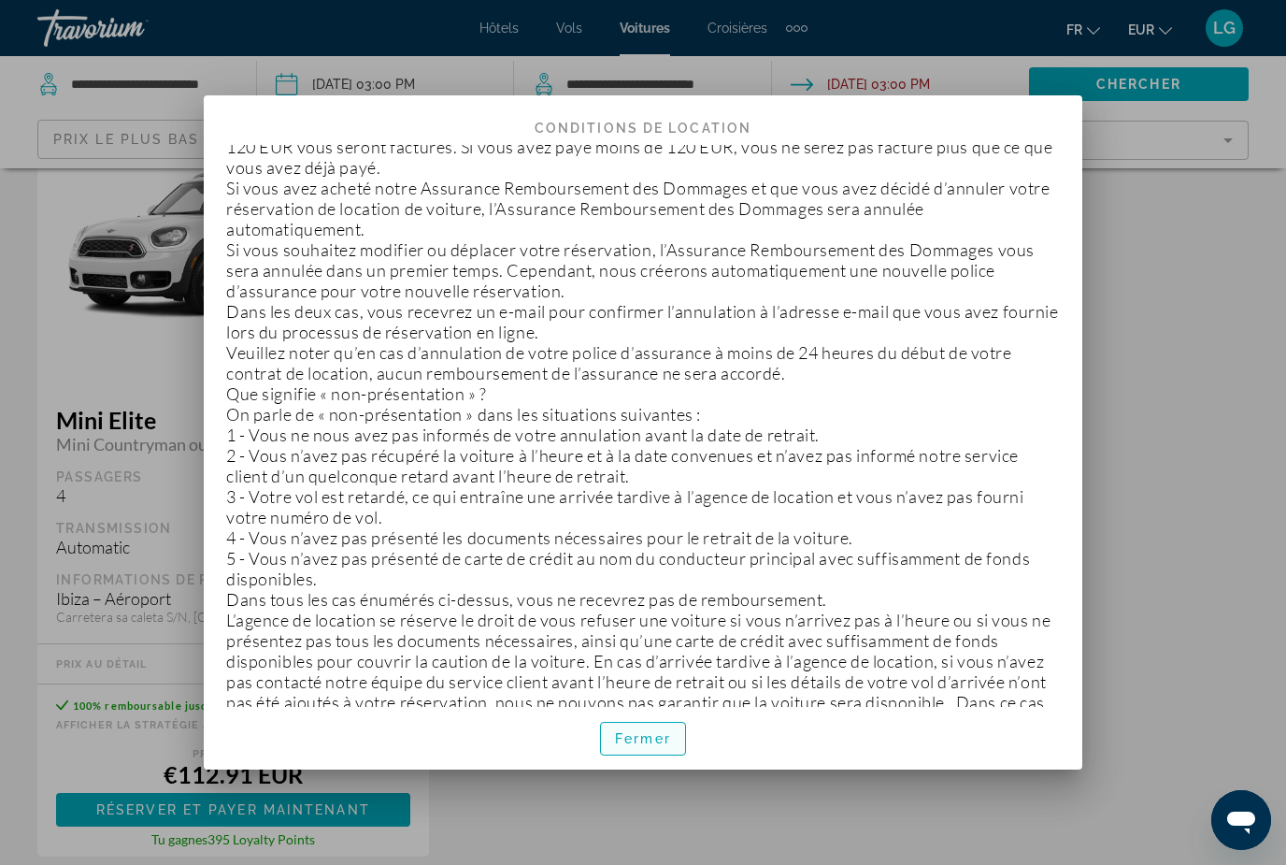
scroll to position [2961, 0]
click at [662, 746] on span "Fermer" at bounding box center [643, 738] width 56 height 15
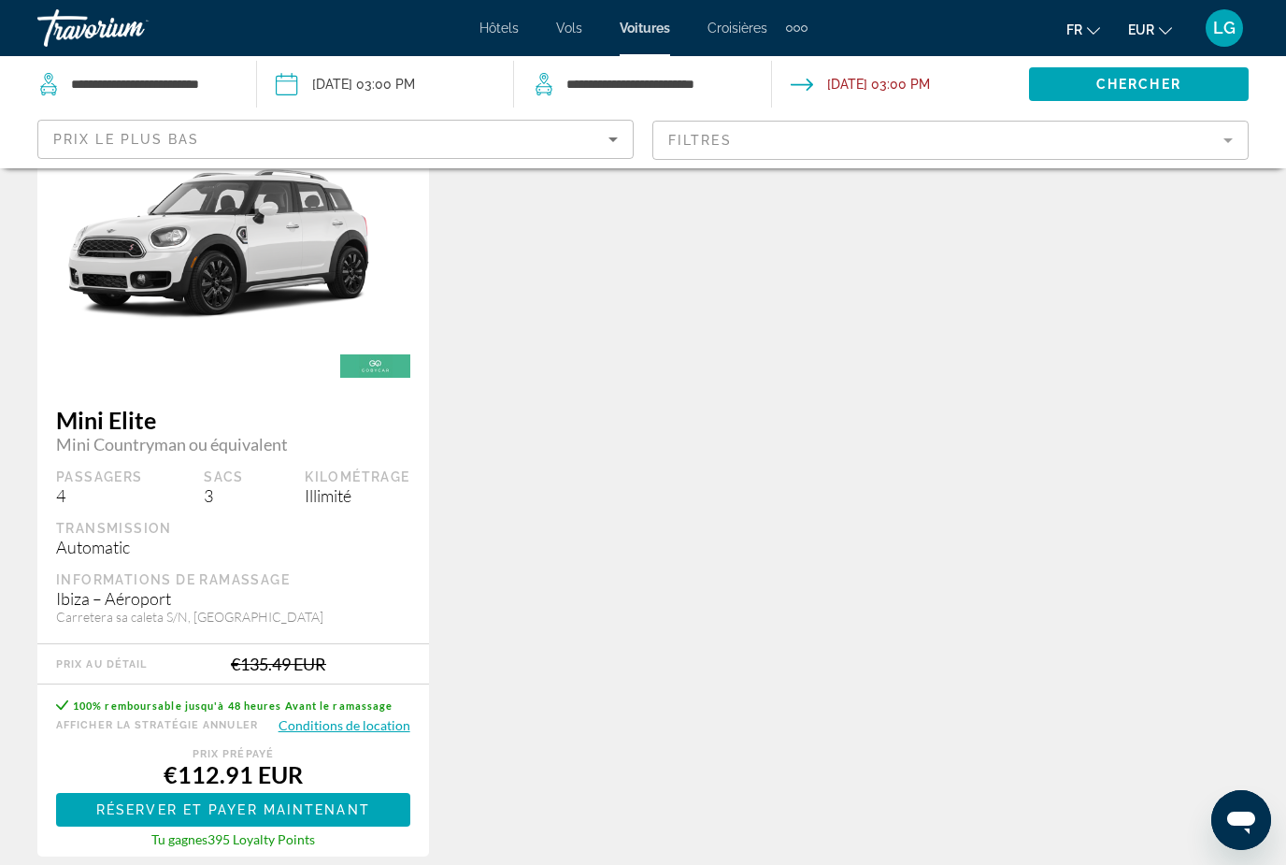
scroll to position [0, 0]
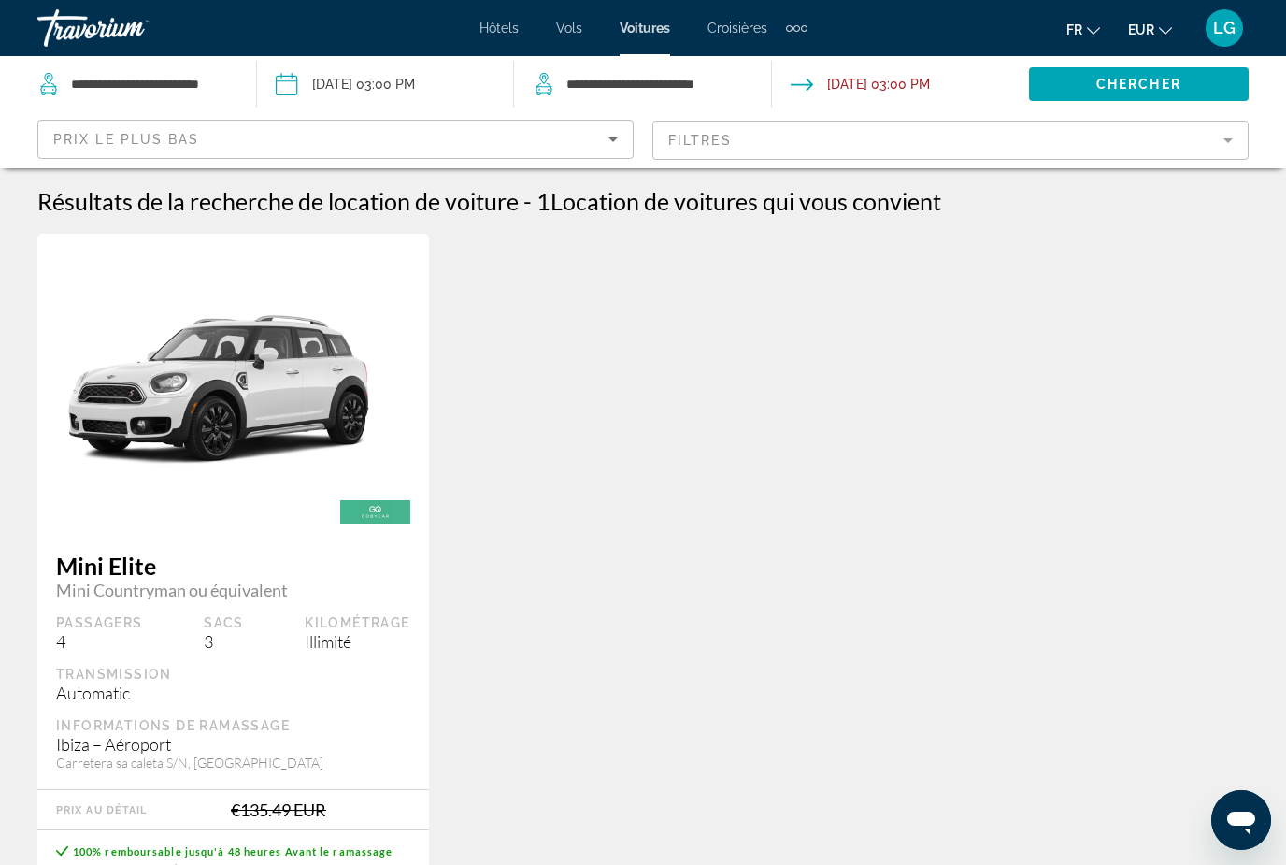
click at [1226, 144] on mat-form-field "Filtres" at bounding box center [950, 140] width 596 height 39
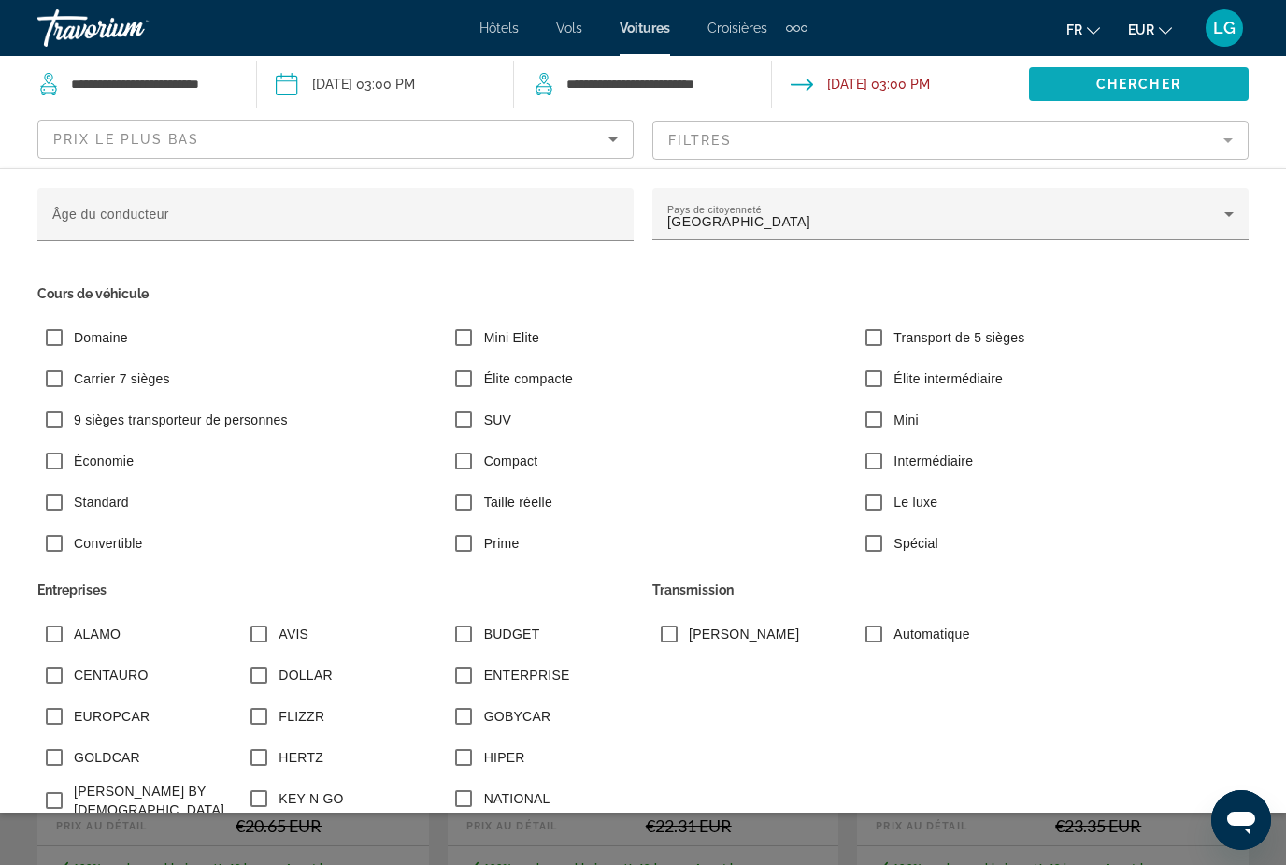
click at [1128, 86] on span "Chercher" at bounding box center [1138, 84] width 85 height 15
click at [1144, 91] on span "Chercher" at bounding box center [1138, 84] width 85 height 15
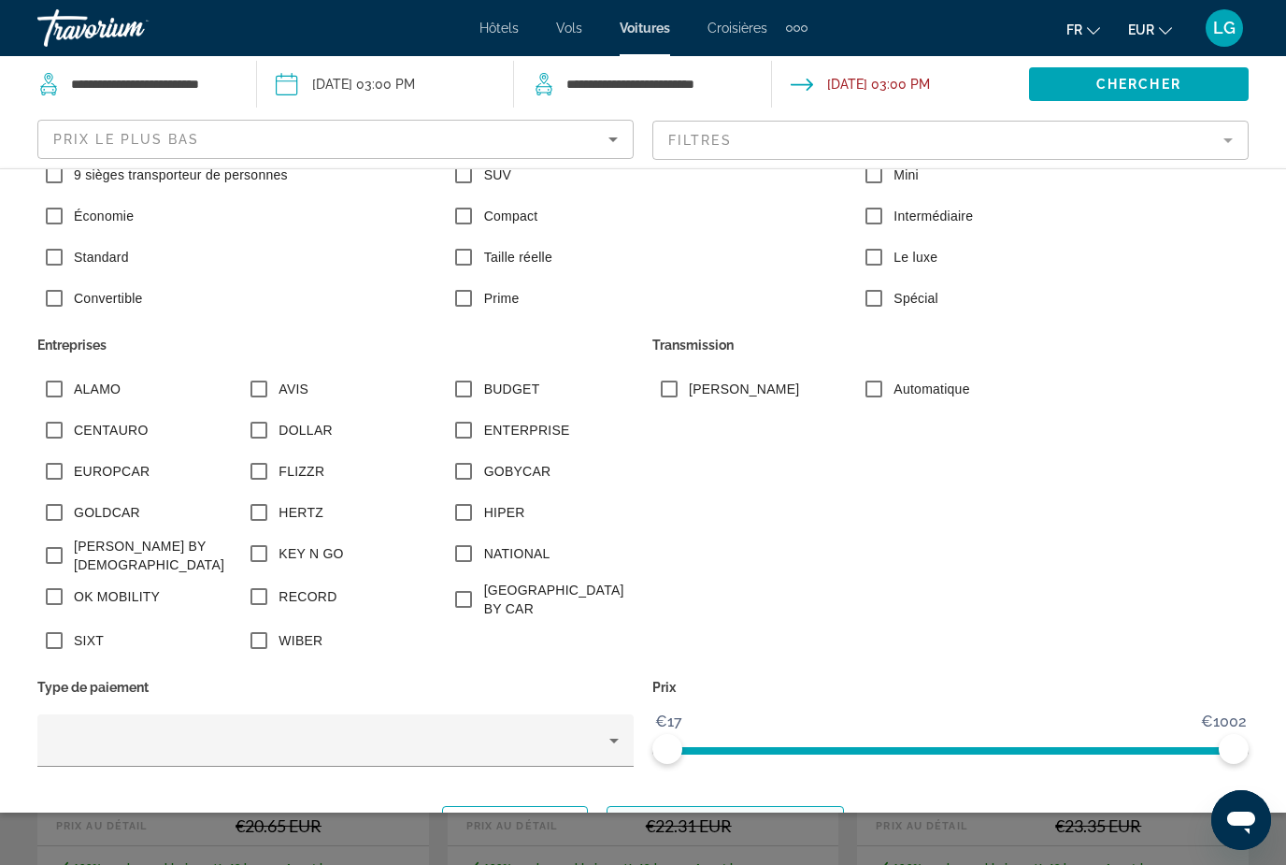
scroll to position [244, 0]
click at [789, 820] on span "Montrer les résultats" at bounding box center [726, 823] width 208 height 15
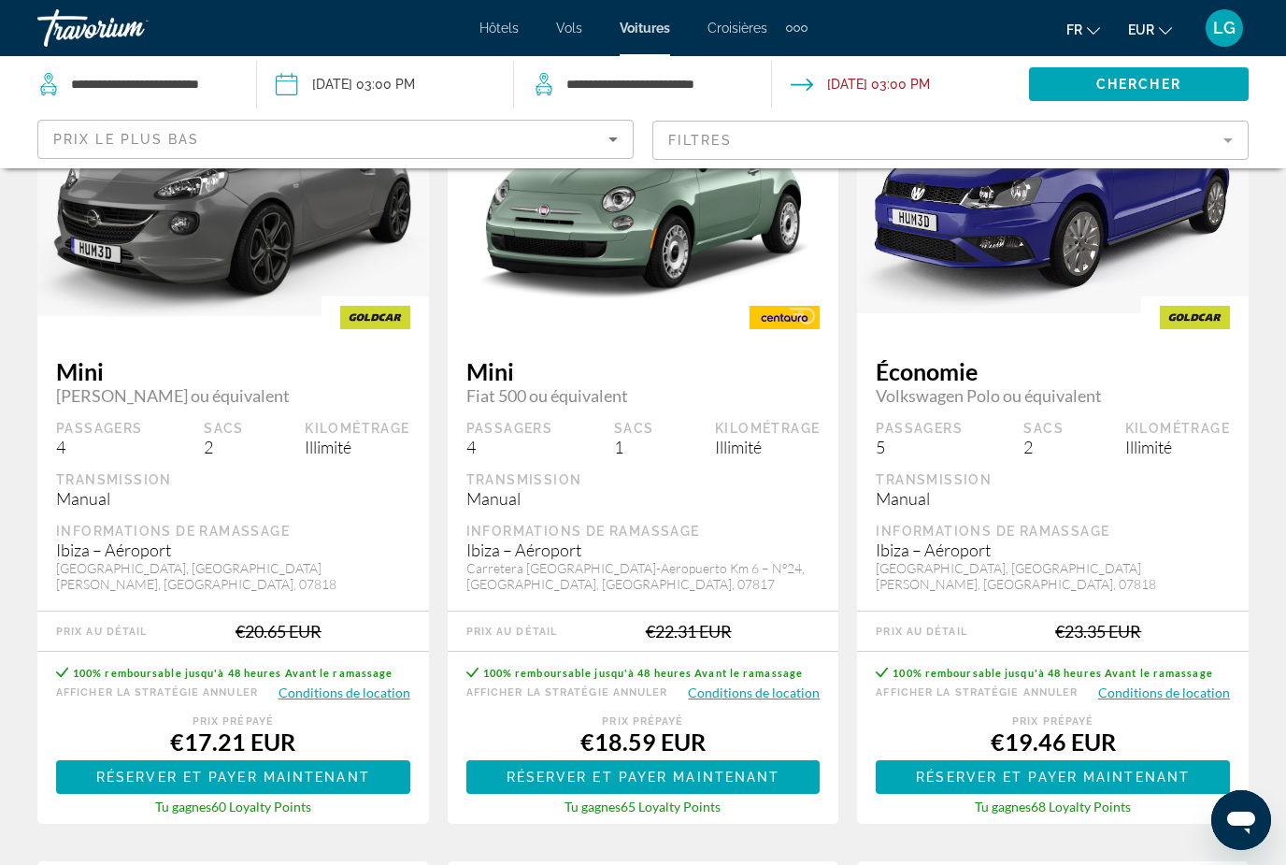
scroll to position [196, 0]
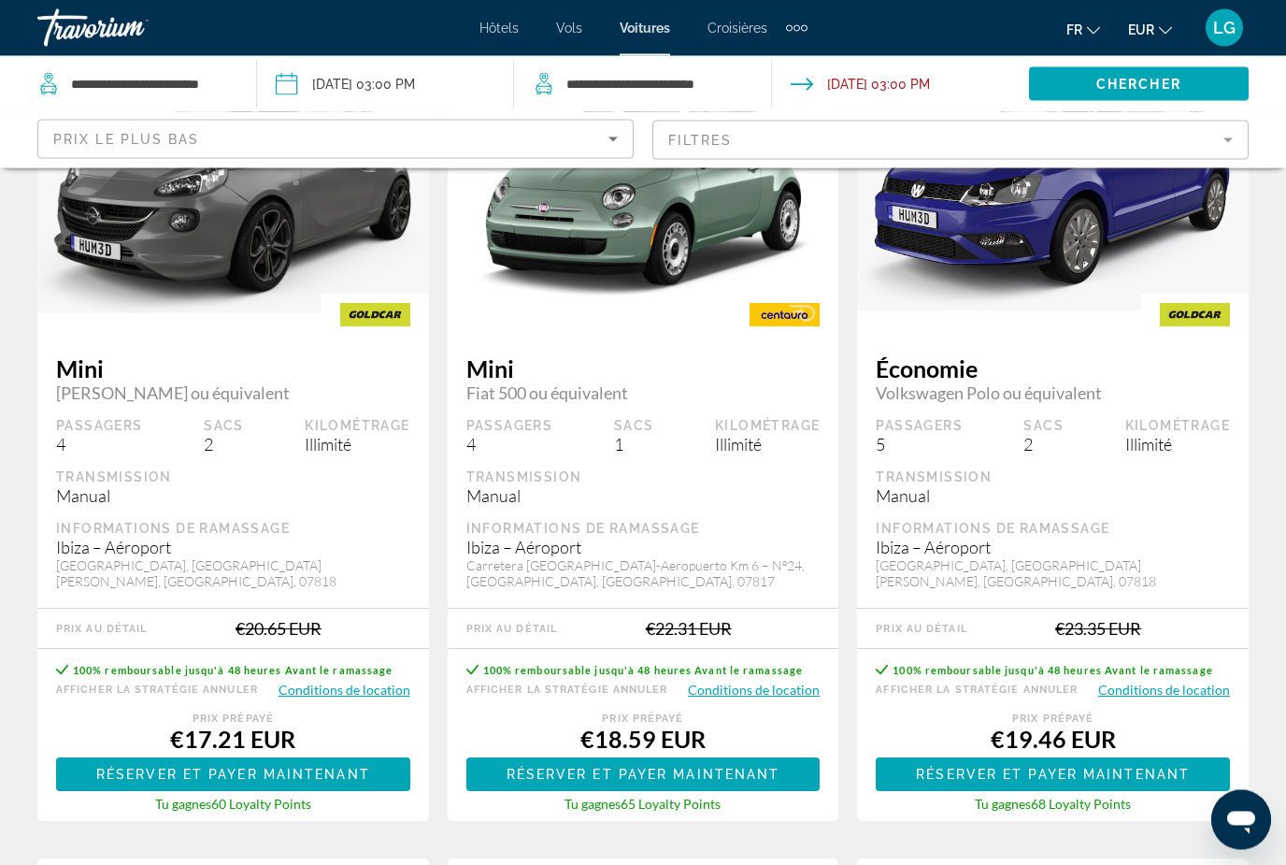
click at [314, 267] on img "Main content" at bounding box center [233, 186] width 392 height 253
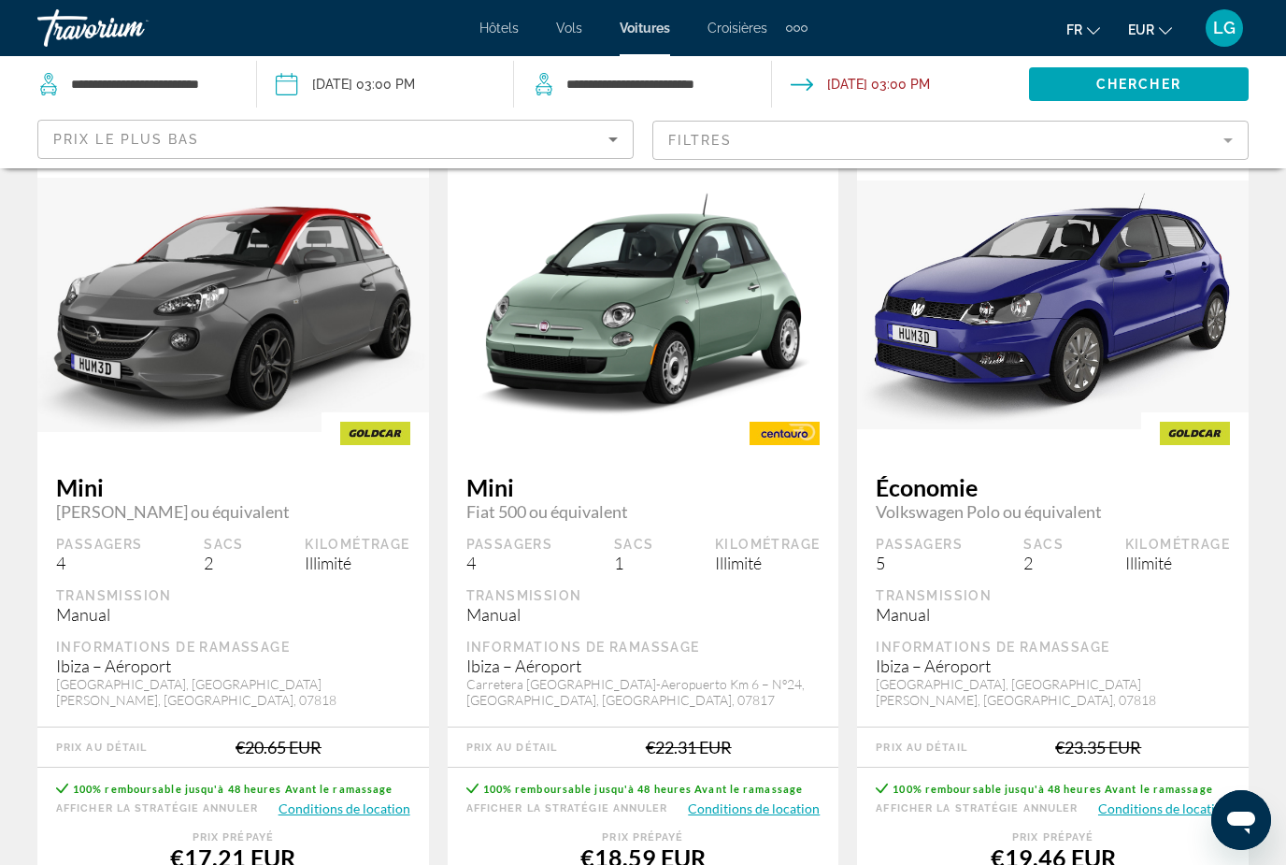
scroll to position [78, 0]
click at [365, 814] on button "Conditions de location" at bounding box center [345, 809] width 132 height 18
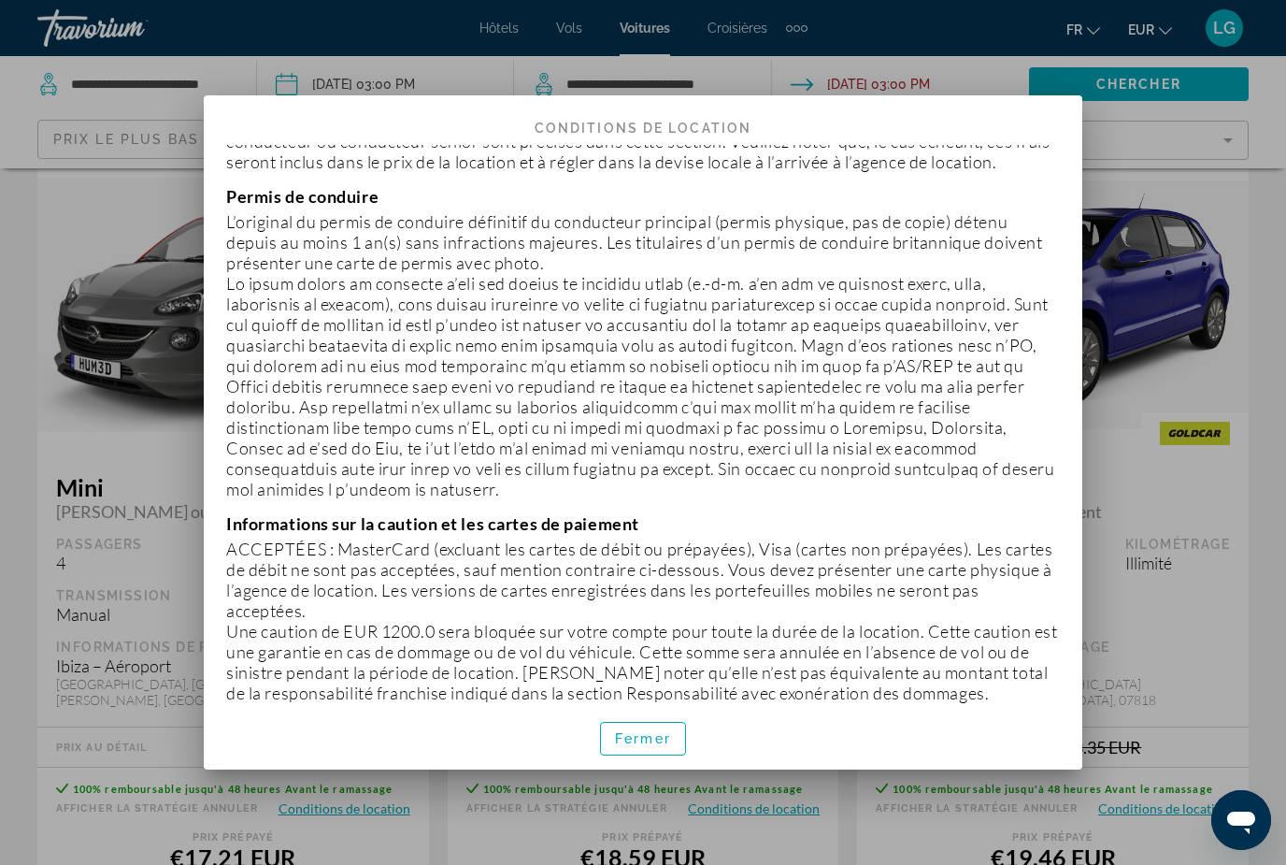
scroll to position [344, 0]
click at [655, 746] on span "Fermer" at bounding box center [643, 738] width 56 height 15
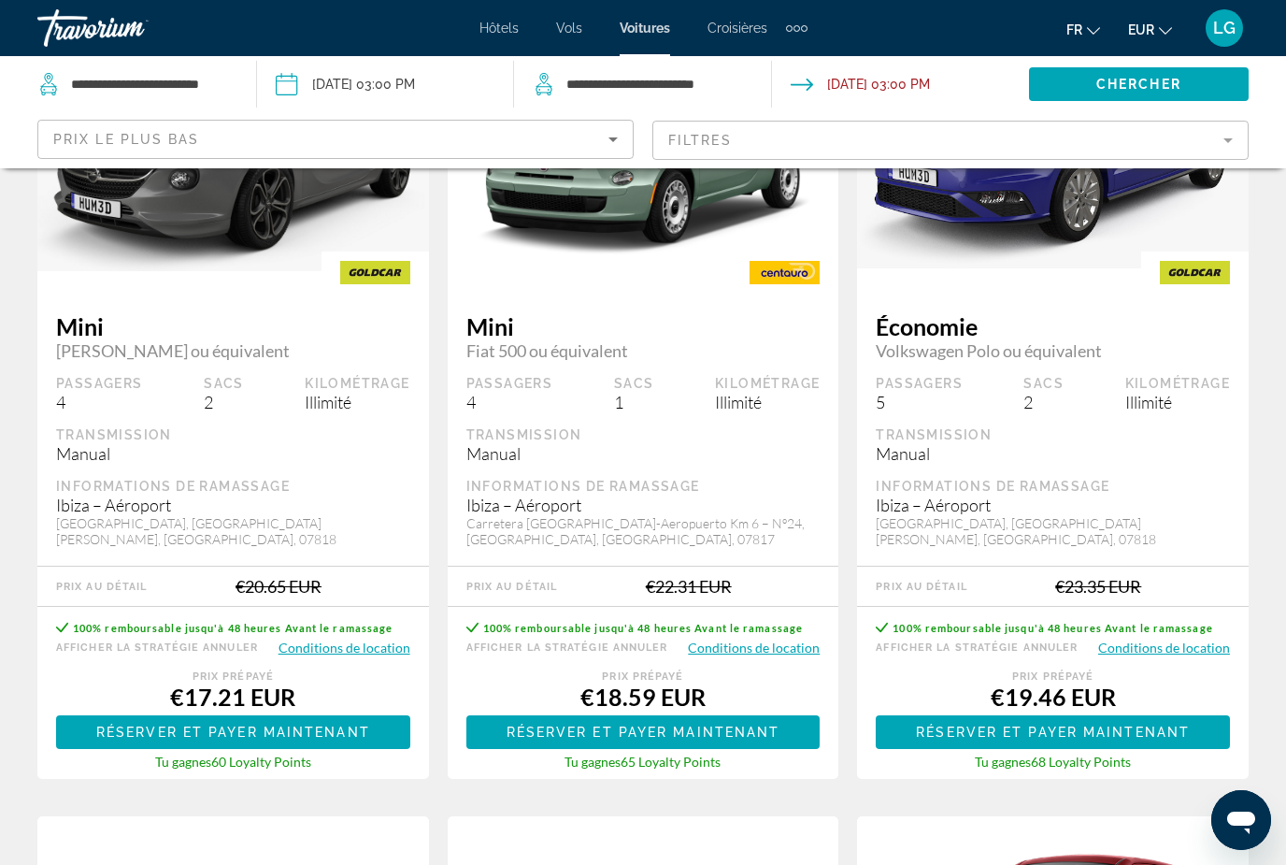
scroll to position [0, 0]
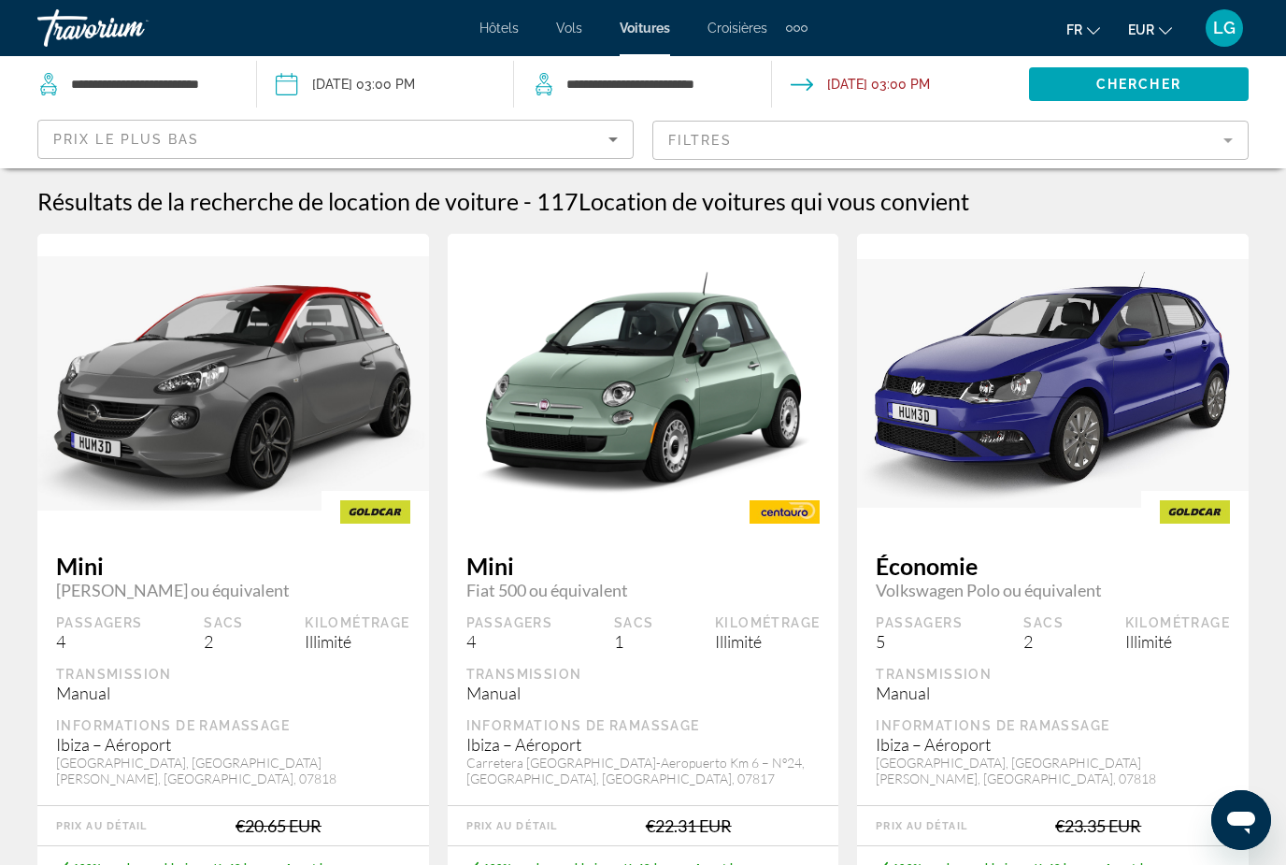
click at [799, 33] on div "Extra navigation items" at bounding box center [796, 28] width 21 height 28
click at [780, 63] on span "Activités" at bounding box center [766, 62] width 51 height 15
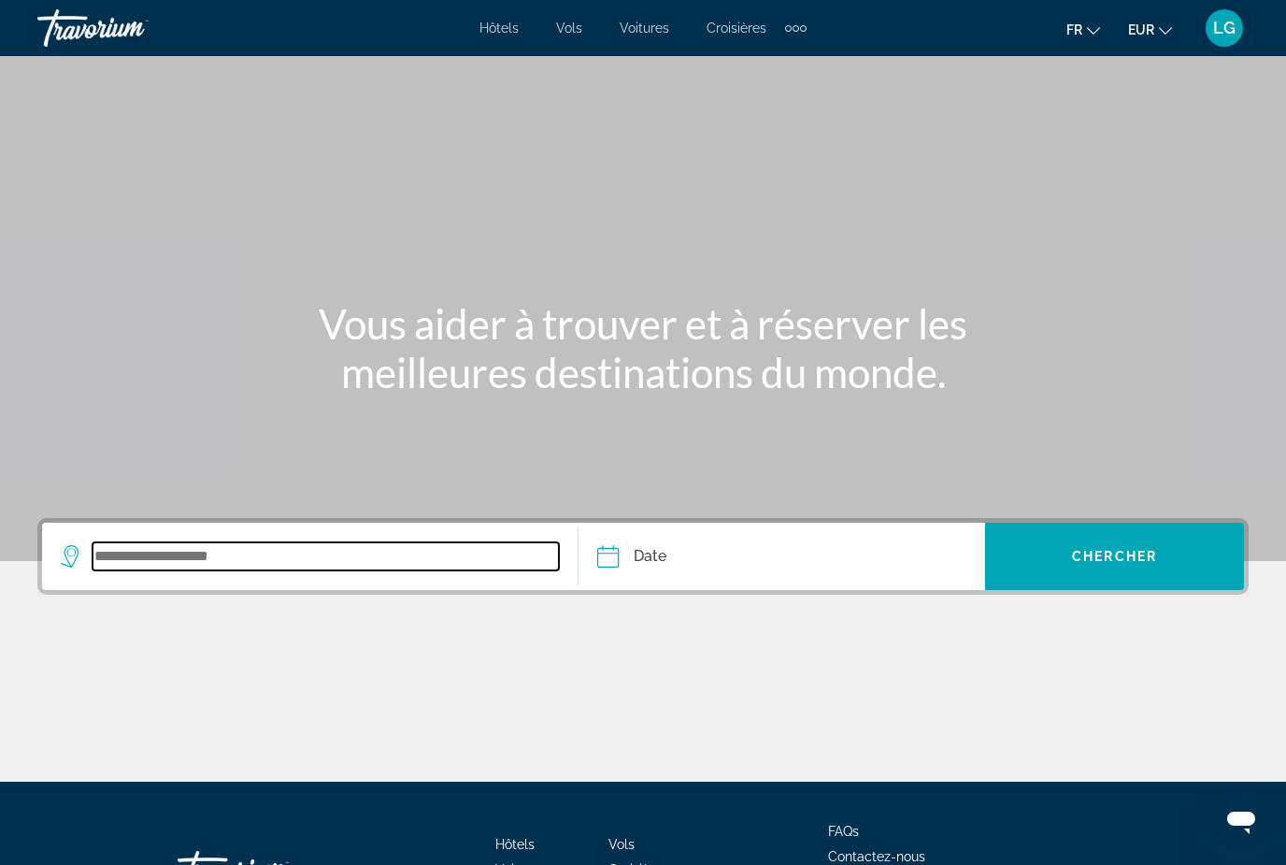
click at [367, 561] on input "Search widget" at bounding box center [326, 556] width 466 height 28
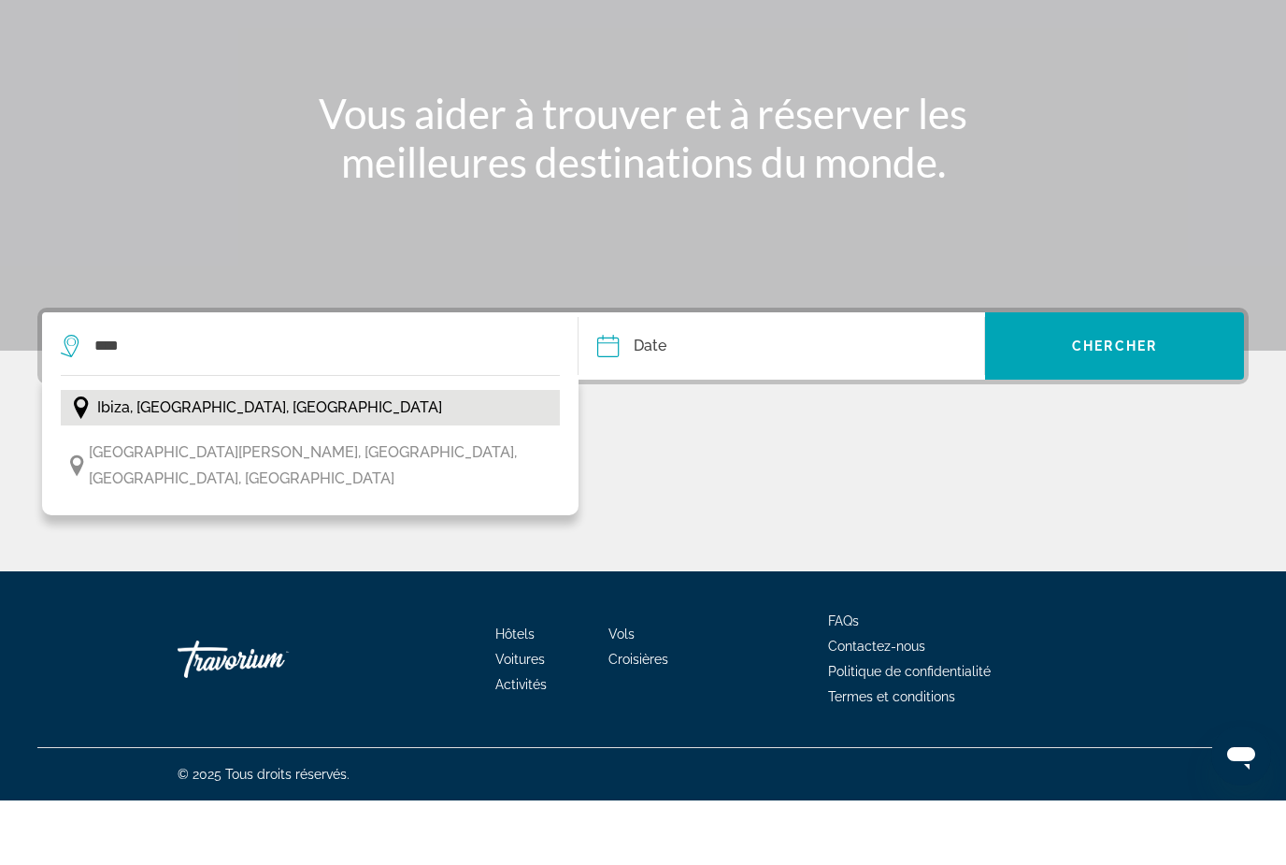
click at [240, 459] on span "Ibiza, Îles Baléares, Espagne" at bounding box center [269, 472] width 345 height 26
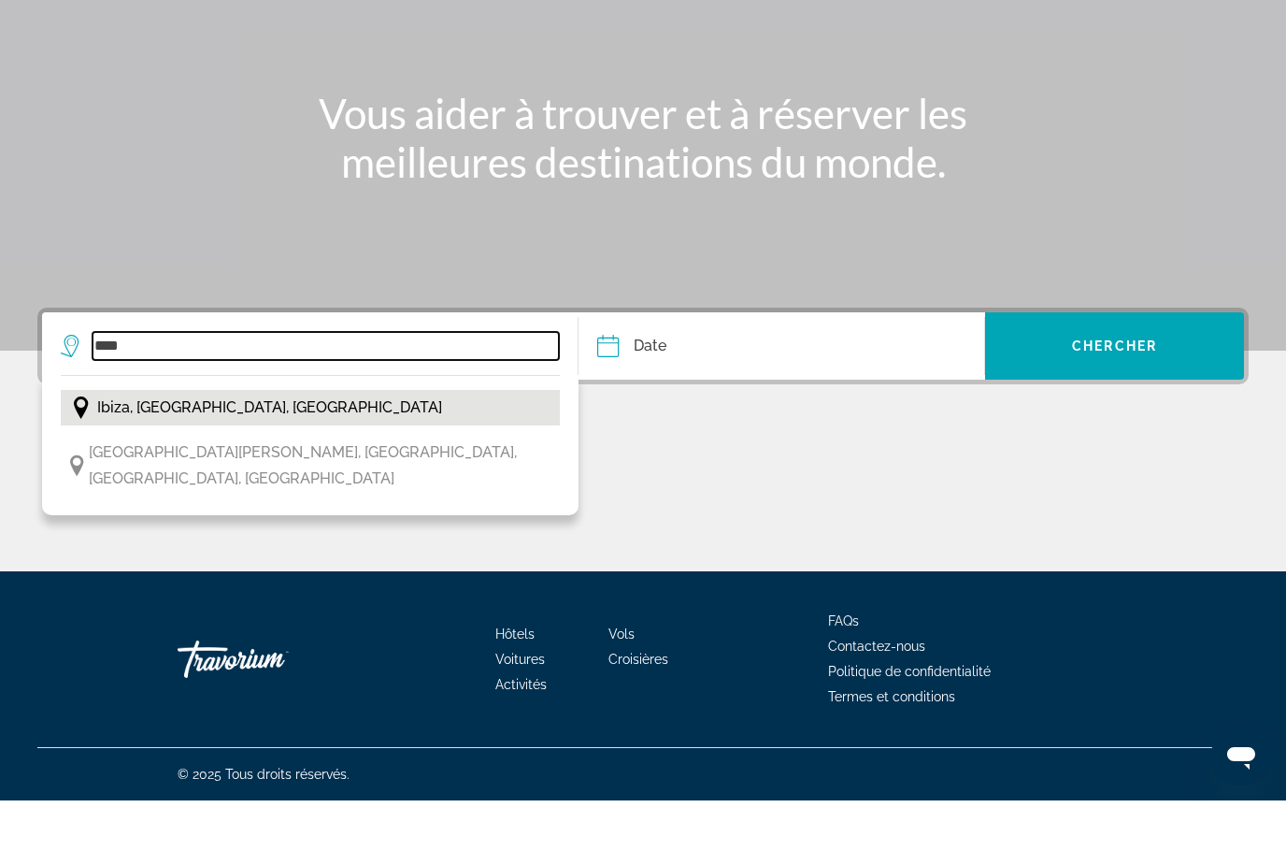
type input "**********"
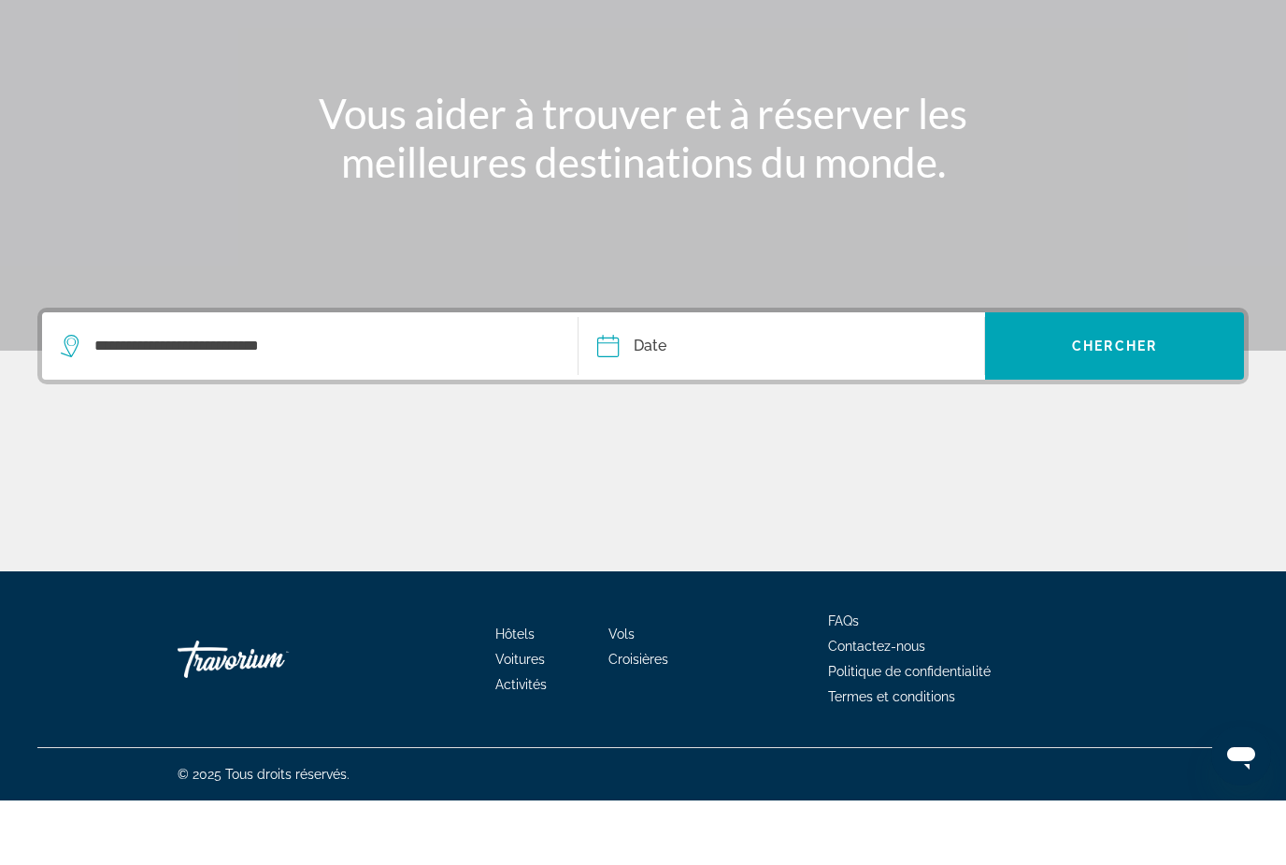
click at [658, 377] on input "Date" at bounding box center [693, 413] width 201 height 73
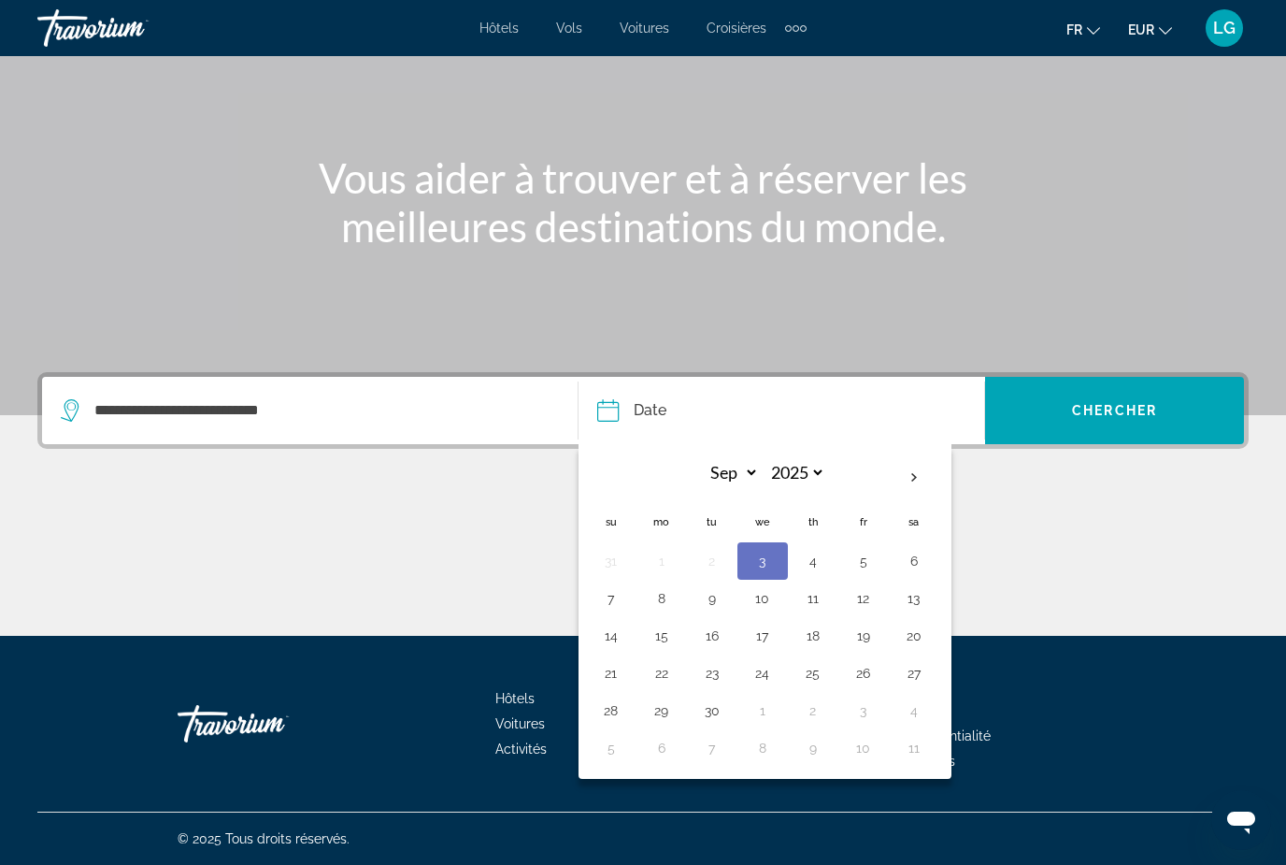
click at [662, 602] on button "8" at bounding box center [662, 598] width 30 height 26
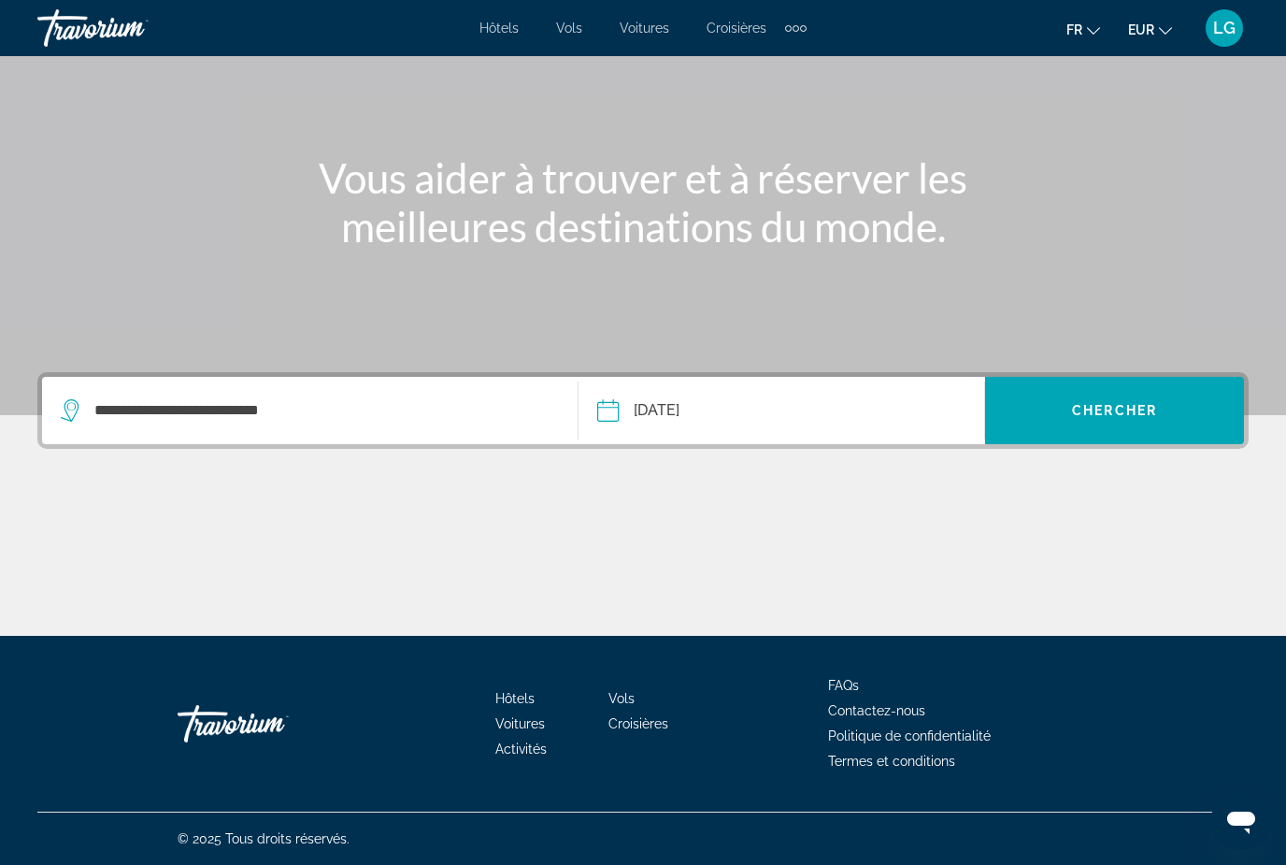
click at [675, 417] on input "**********" at bounding box center [693, 413] width 201 height 73
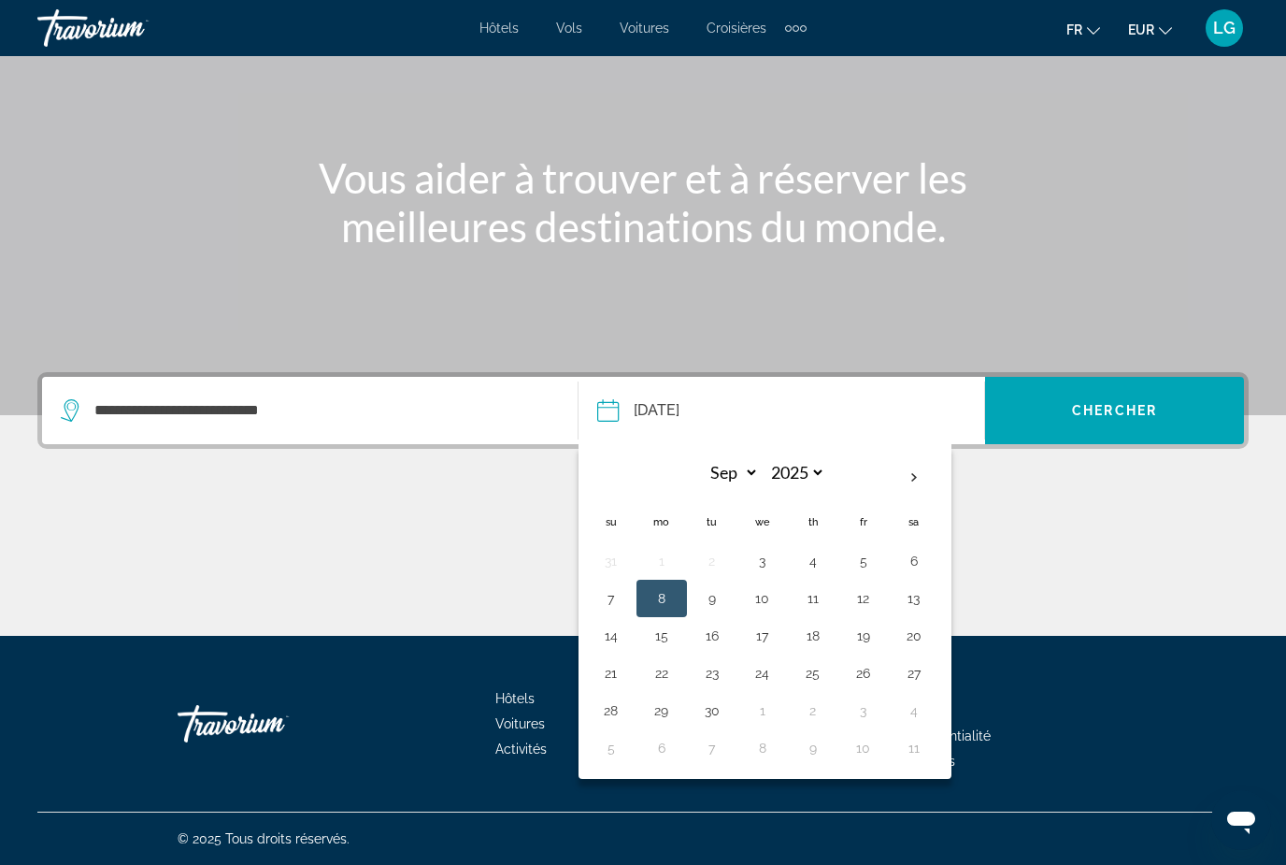
click at [768, 601] on button "10" at bounding box center [763, 598] width 30 height 26
type input "**********"
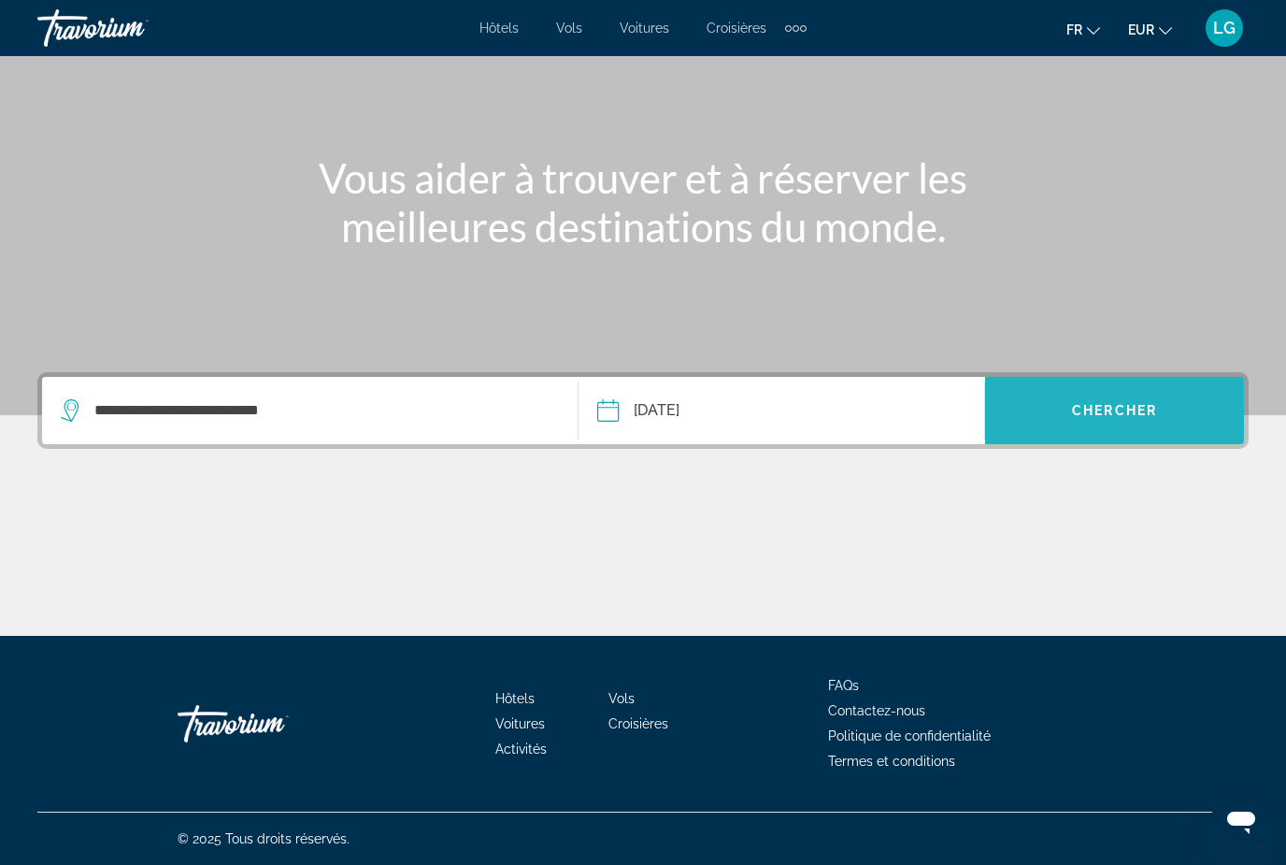
click at [1084, 417] on span "Chercher" at bounding box center [1114, 410] width 85 height 15
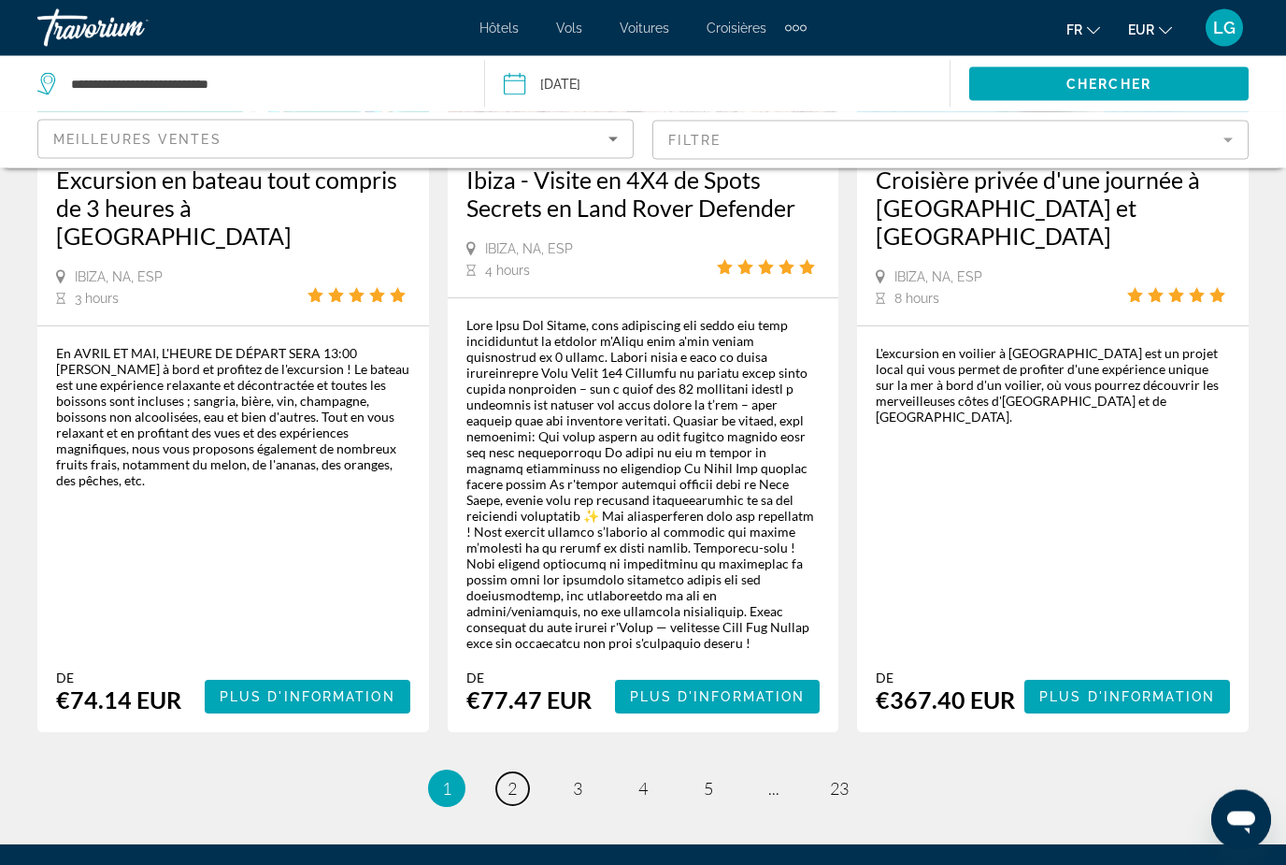
scroll to position [3232, 0]
drag, startPoint x: 515, startPoint y: 673, endPoint x: 515, endPoint y: 723, distance: 49.5
click at [515, 778] on span "2" at bounding box center [512, 788] width 9 height 21
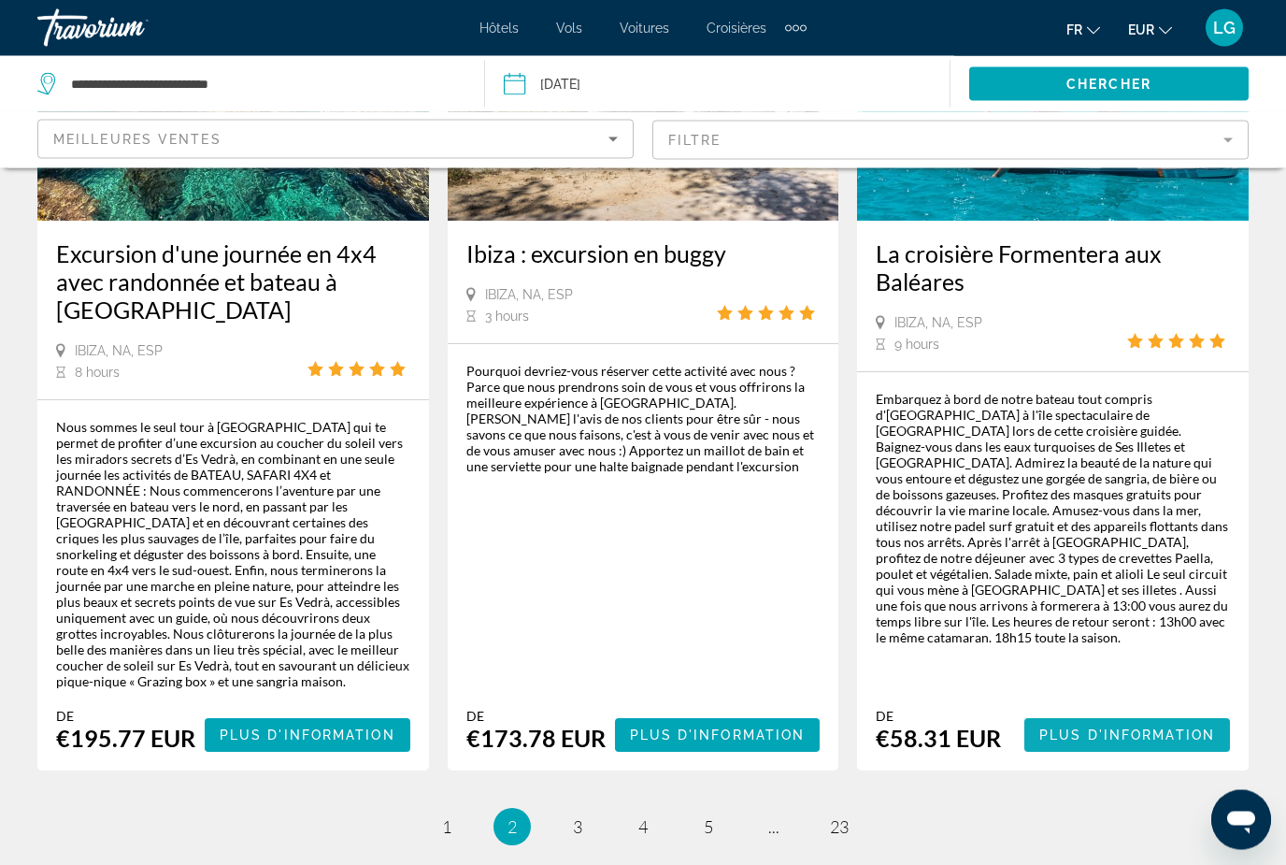
scroll to position [3126, 0]
click at [838, 816] on span "23" at bounding box center [839, 826] width 19 height 21
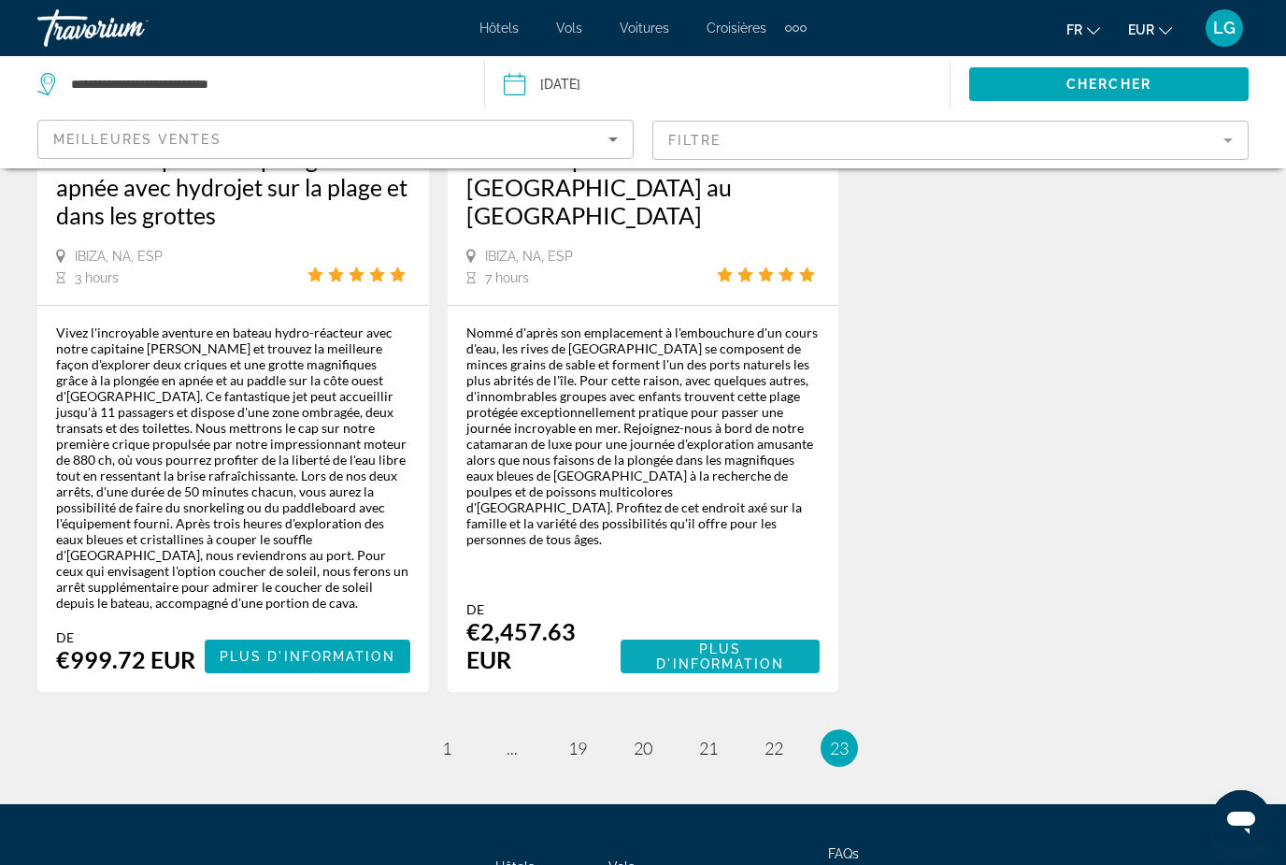
scroll to position [2165, 0]
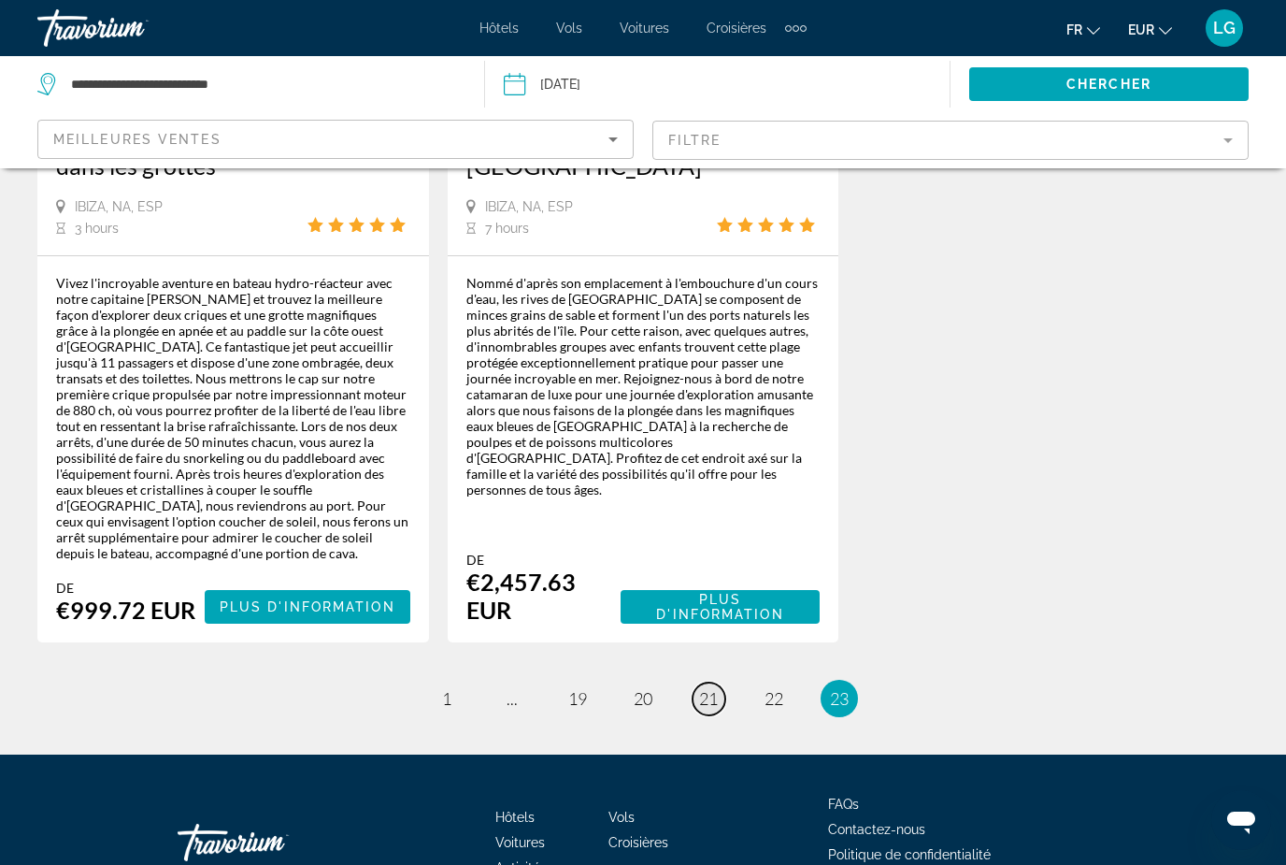
click at [709, 688] on span "21" at bounding box center [708, 698] width 19 height 21
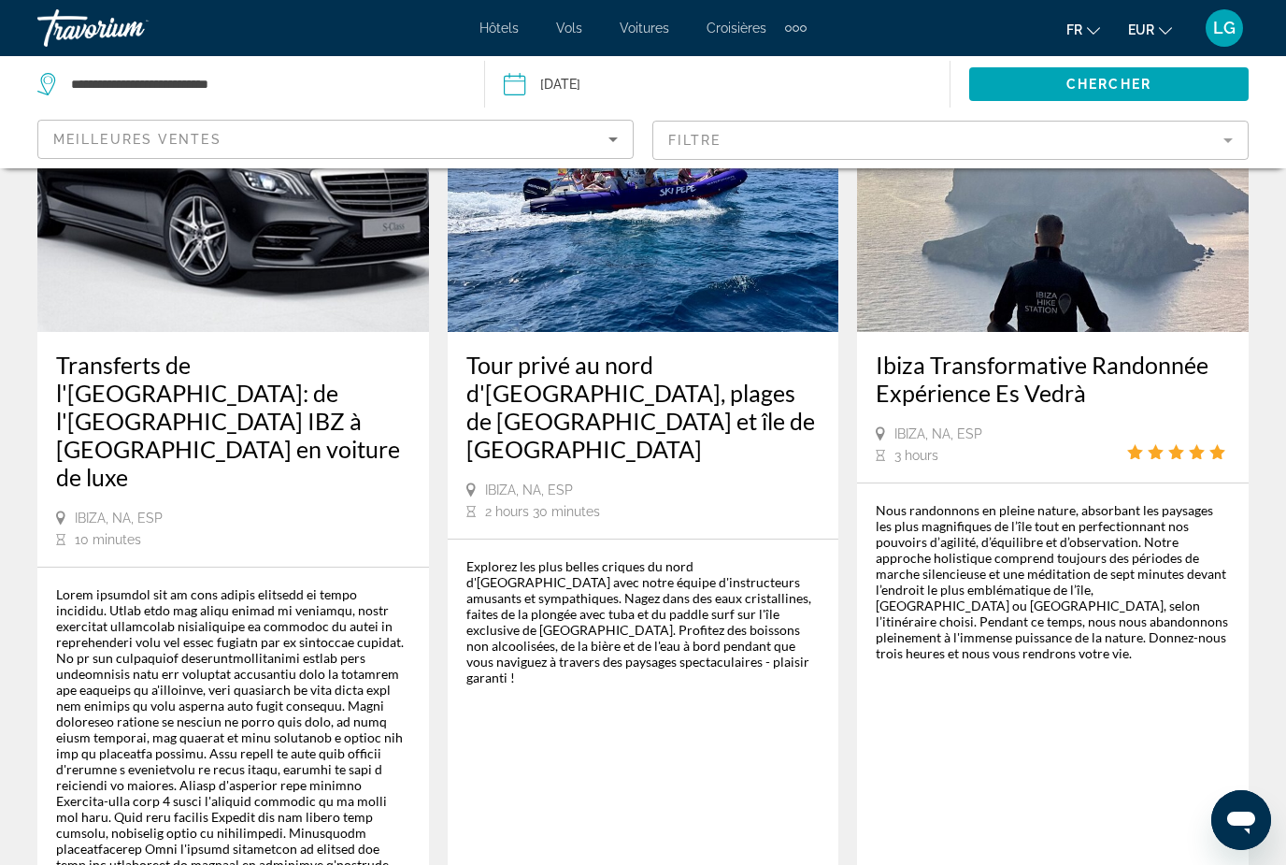
scroll to position [2158, 0]
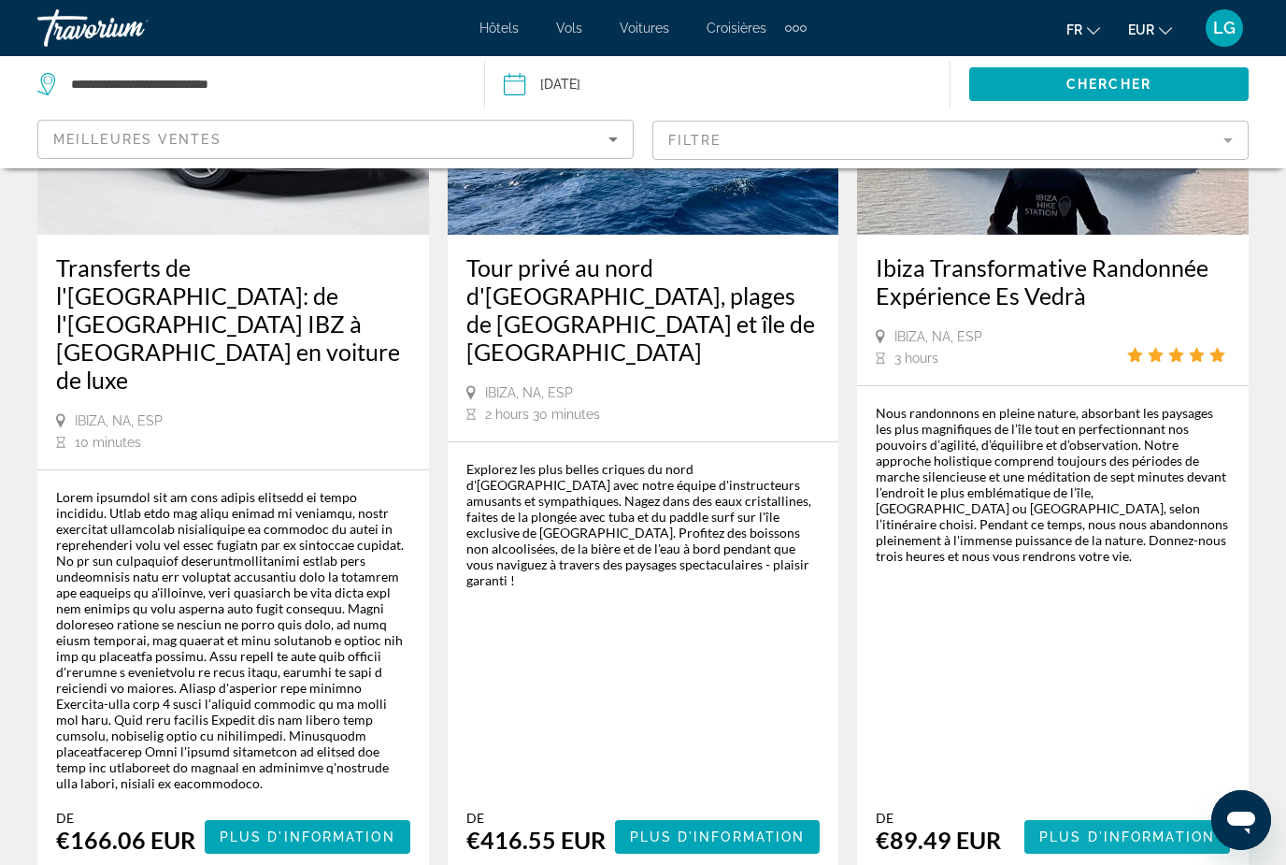
click at [1133, 814] on span "Main content" at bounding box center [1128, 836] width 206 height 45
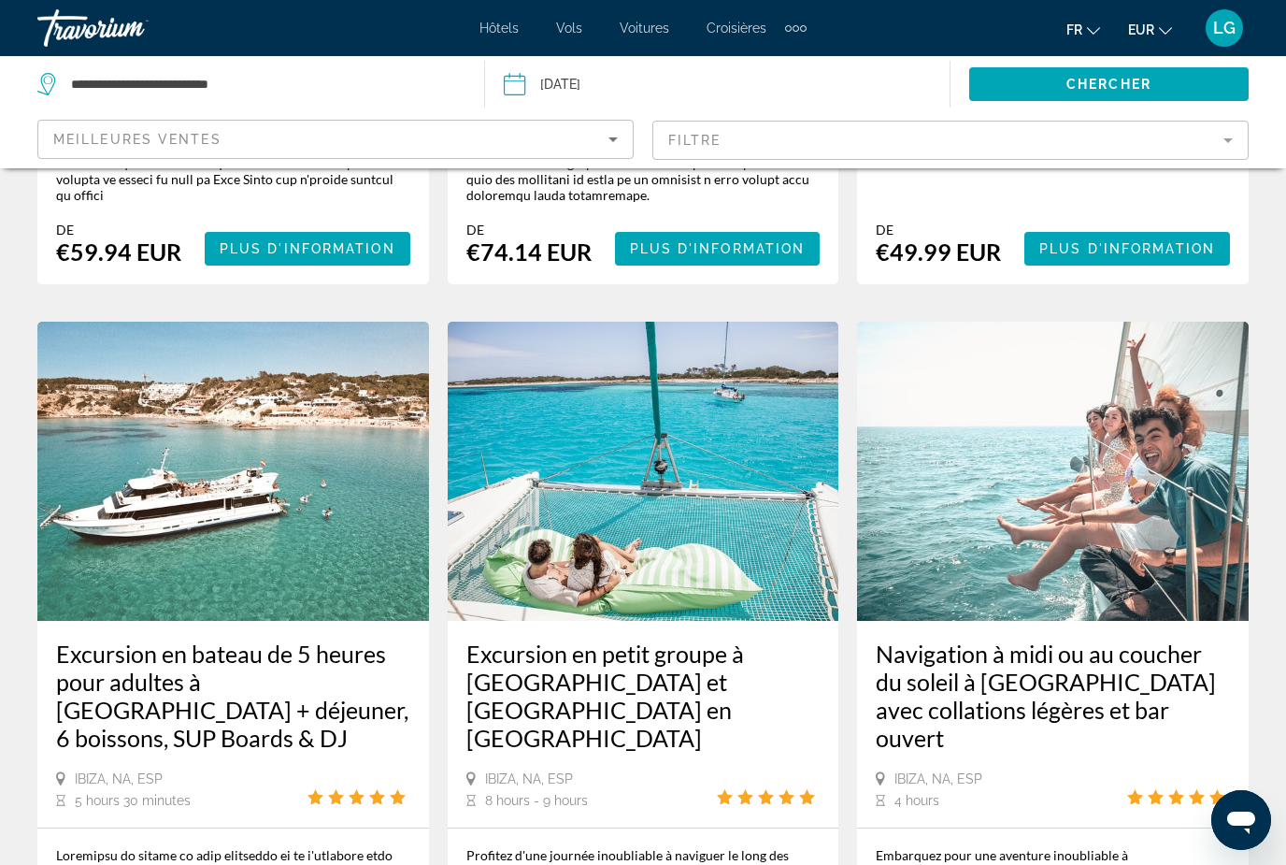
scroll to position [855, 0]
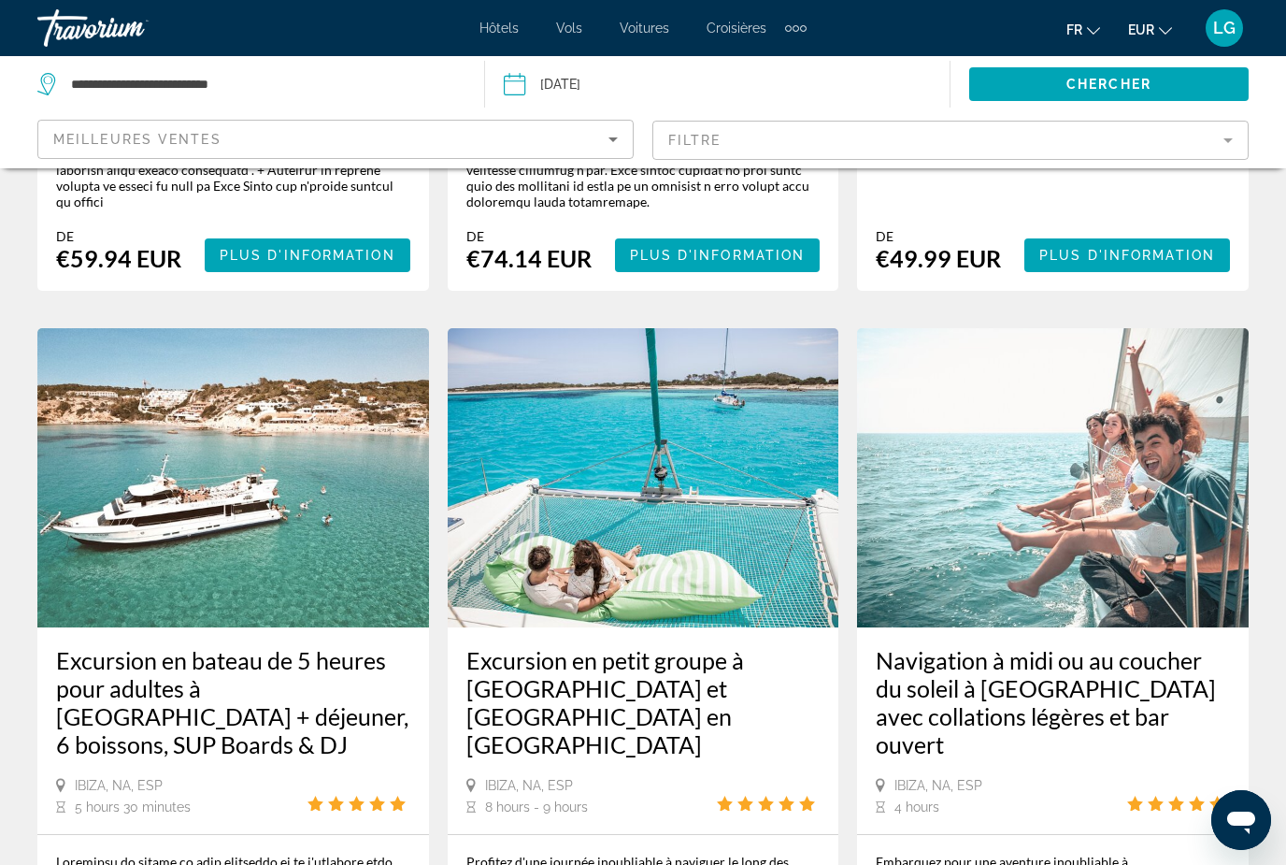
click at [1231, 147] on mat-form-field "Filtre" at bounding box center [950, 140] width 596 height 39
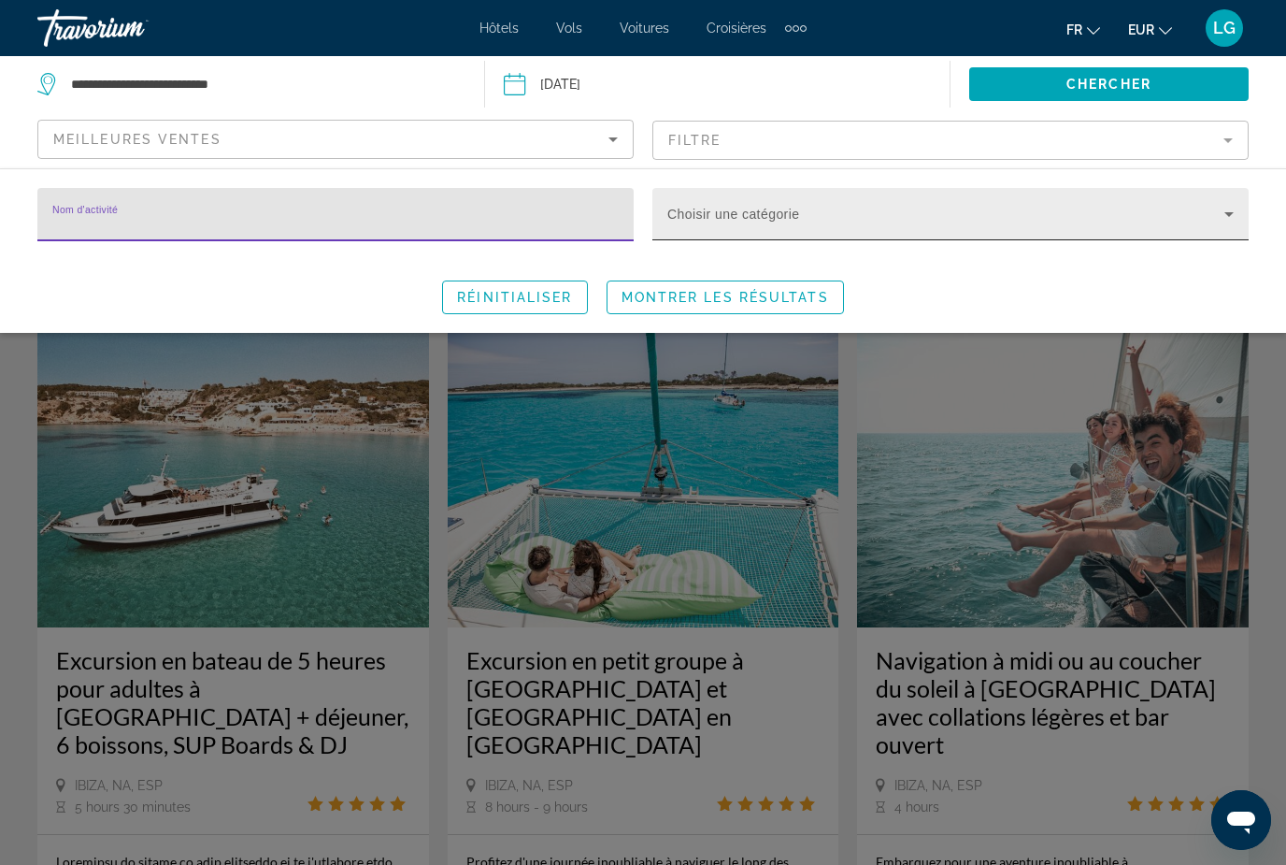
click at [1207, 221] on span "Search widget" at bounding box center [945, 221] width 557 height 22
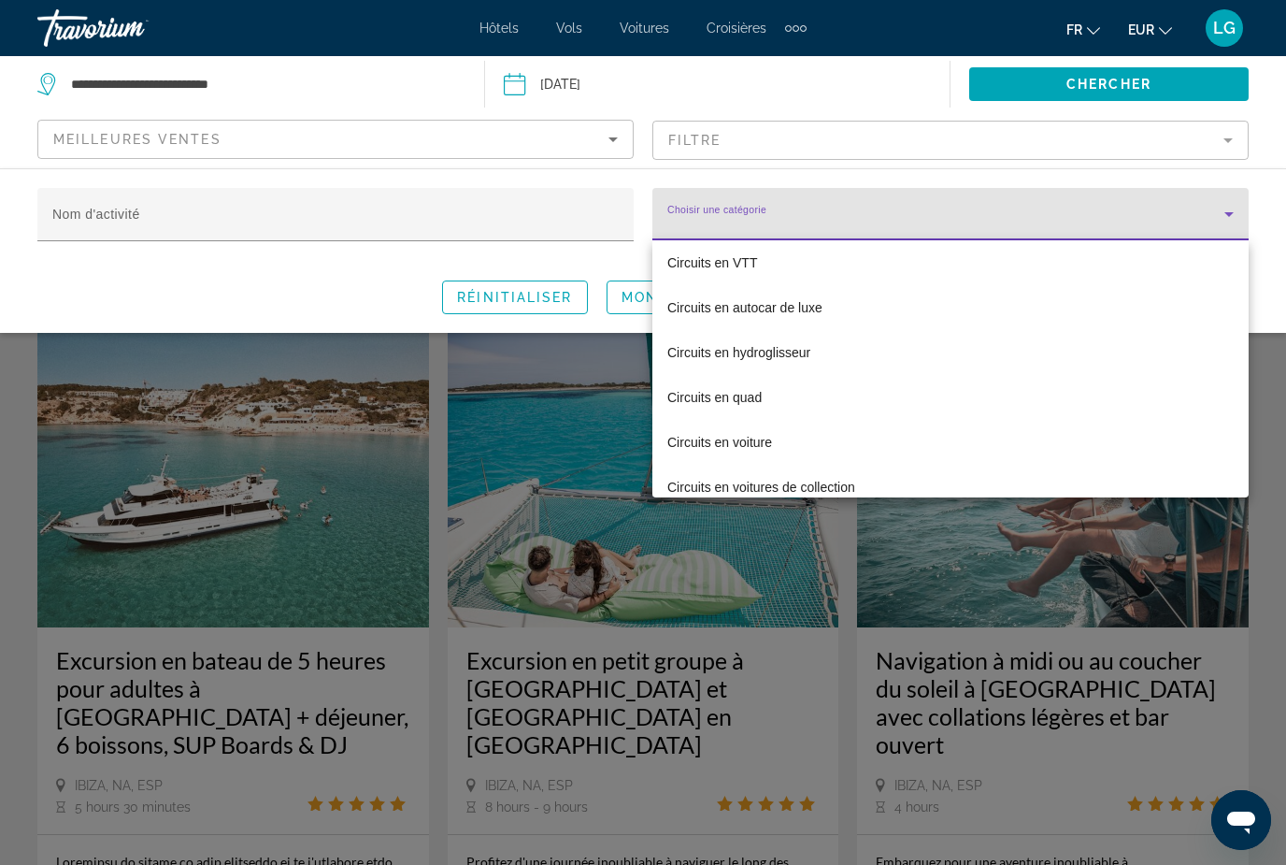
scroll to position [523, 0]
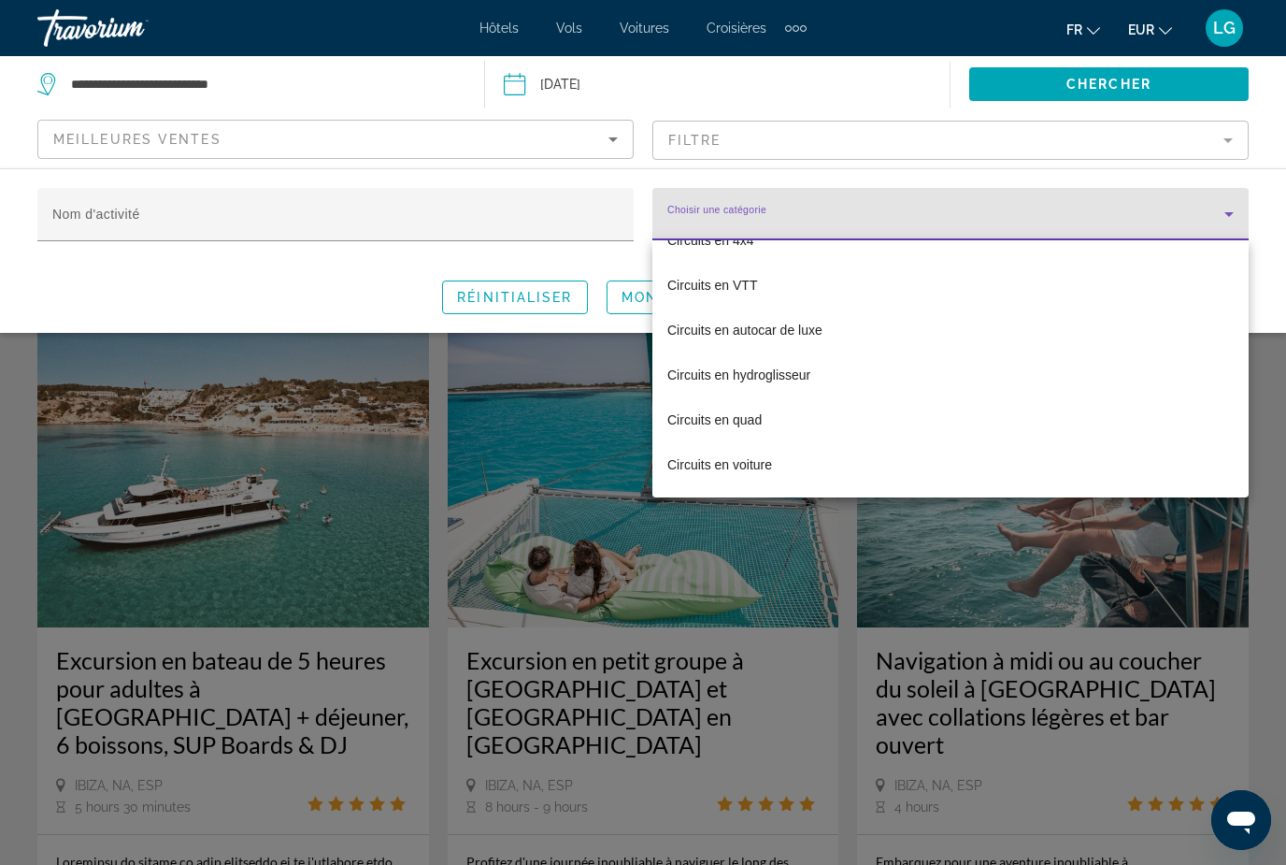
click at [144, 216] on div at bounding box center [643, 432] width 1286 height 865
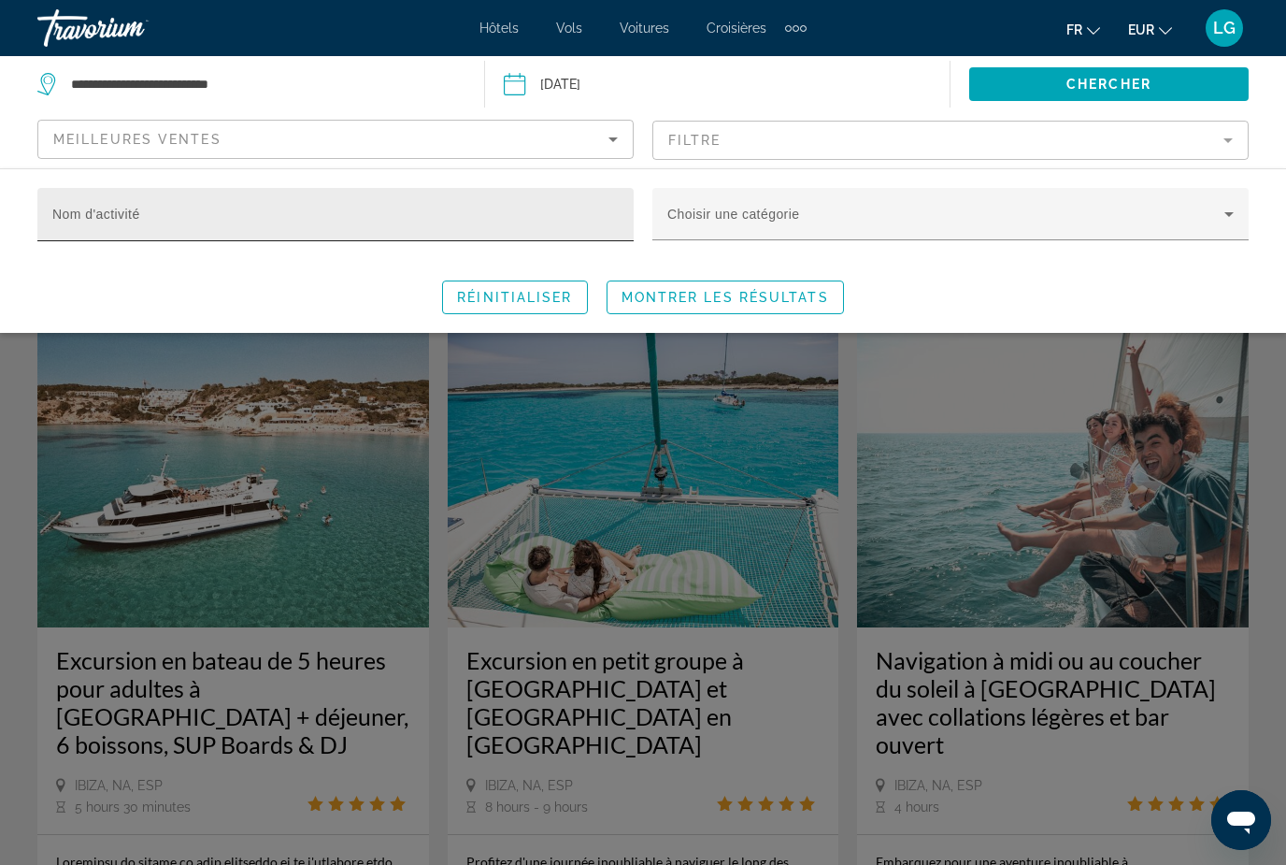
click at [146, 216] on input "Nom d'activité" at bounding box center [335, 222] width 566 height 22
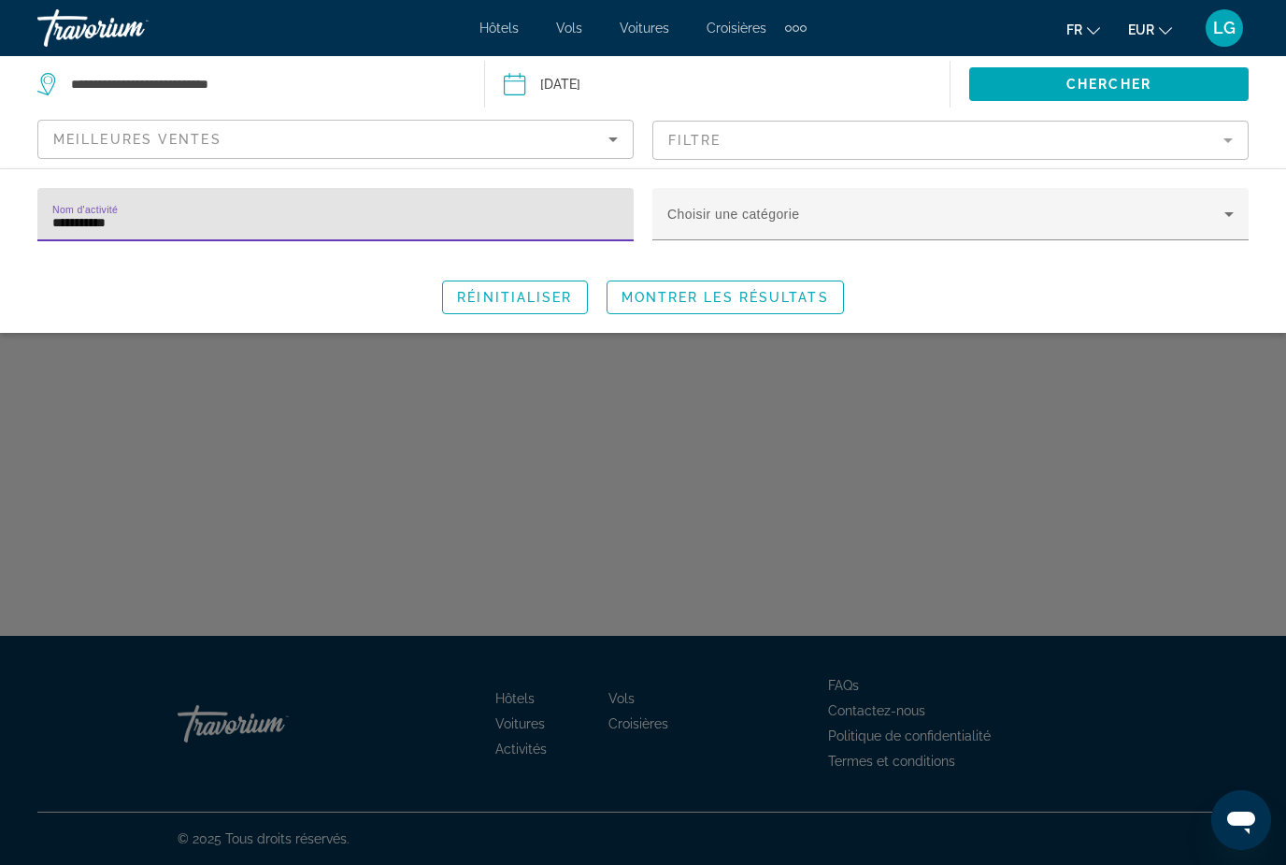
type input "**********"
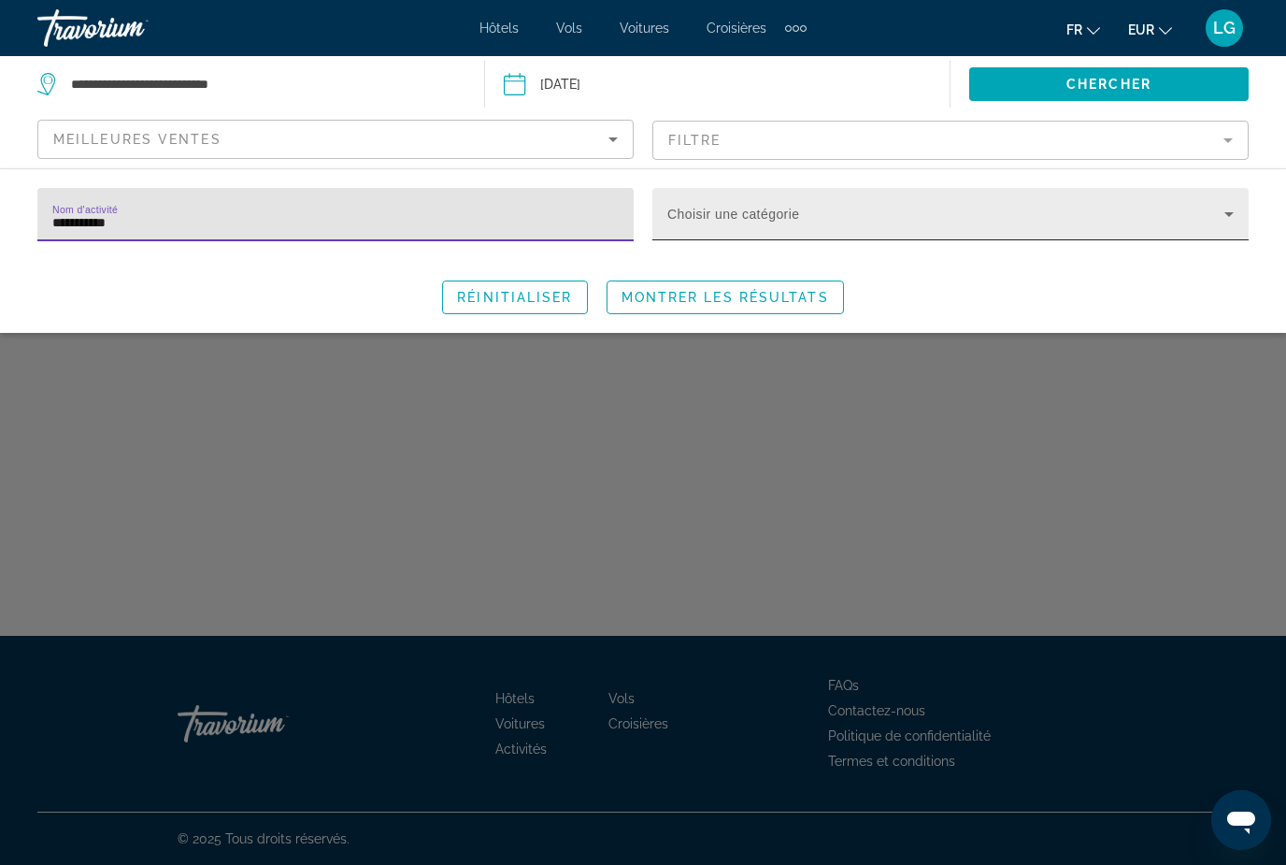
click at [1221, 210] on icon "Search widget" at bounding box center [1229, 214] width 22 height 22
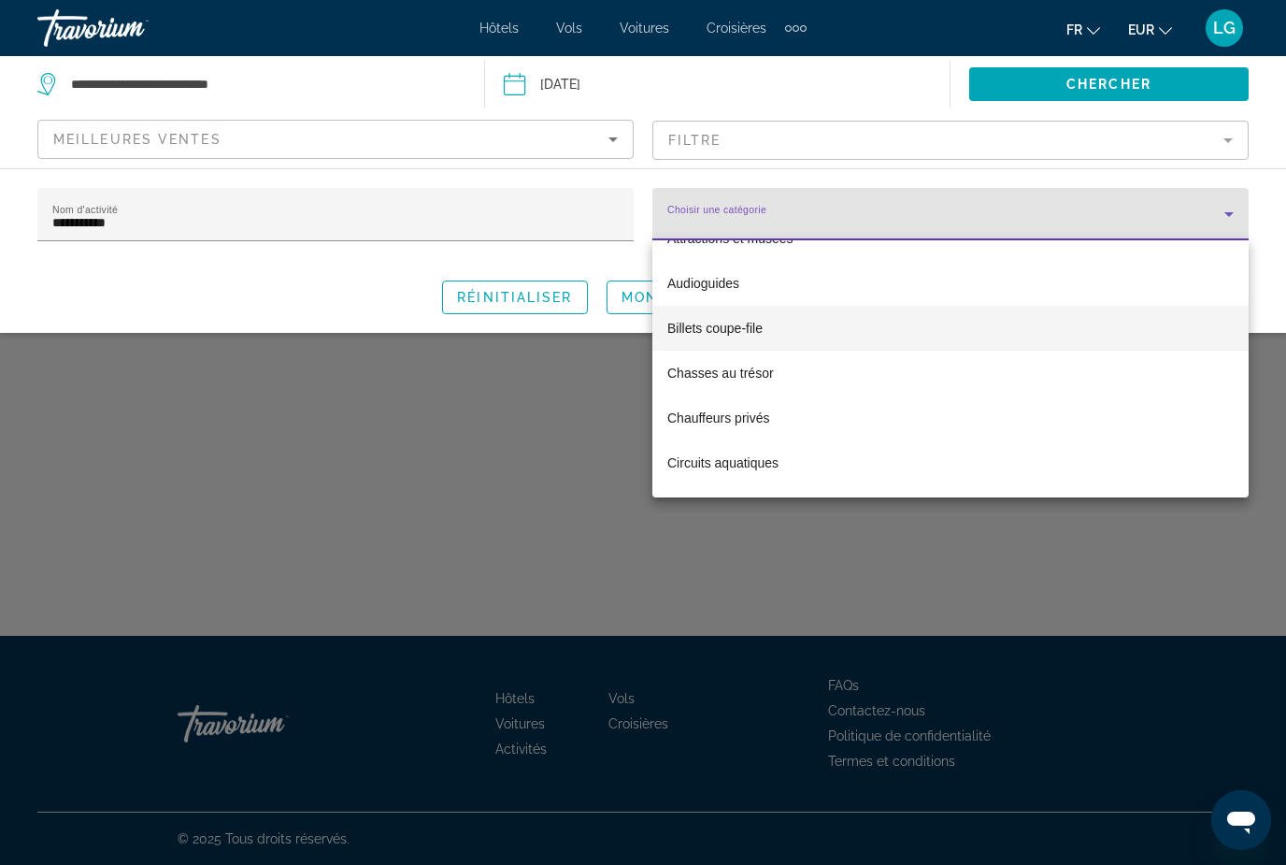
scroll to position [63, 0]
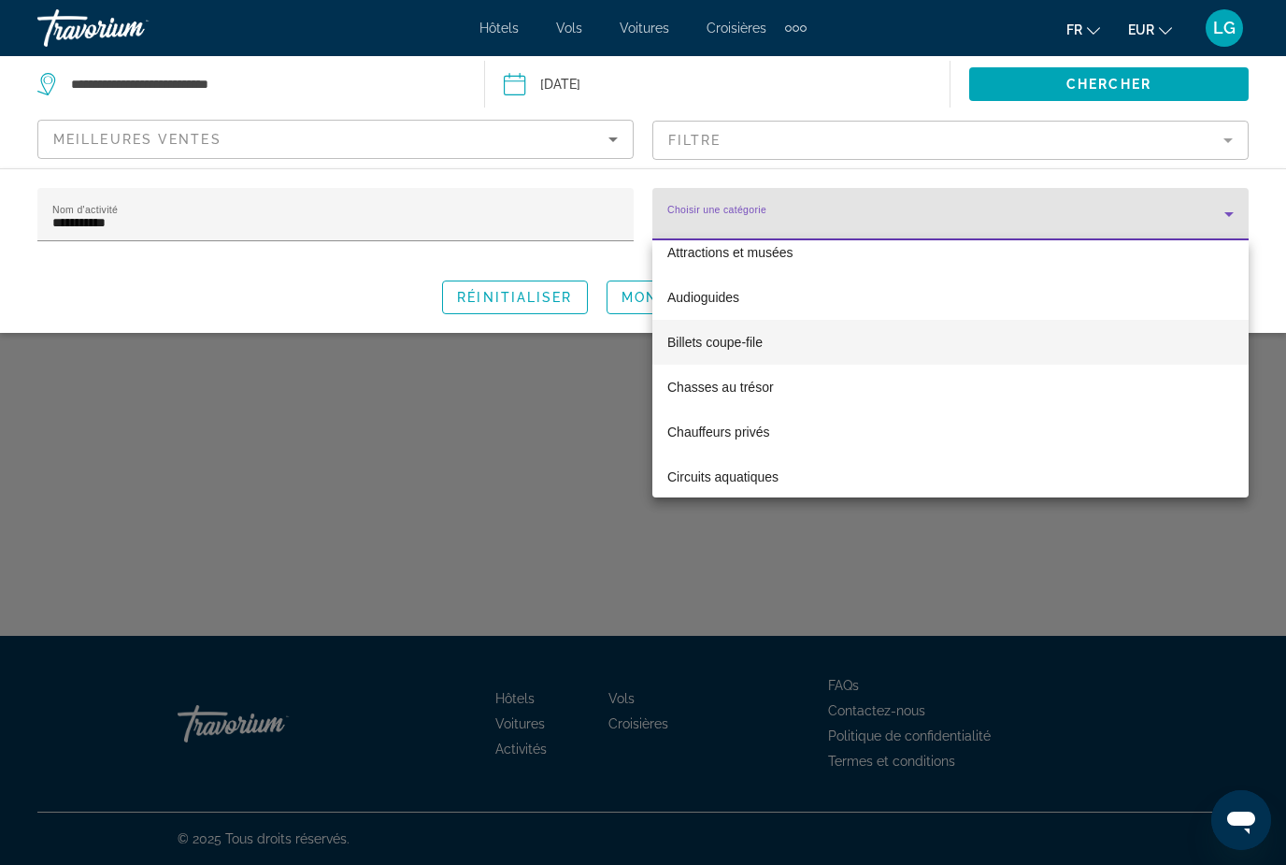
click at [722, 345] on span "Billets coupe-file" at bounding box center [714, 342] width 95 height 22
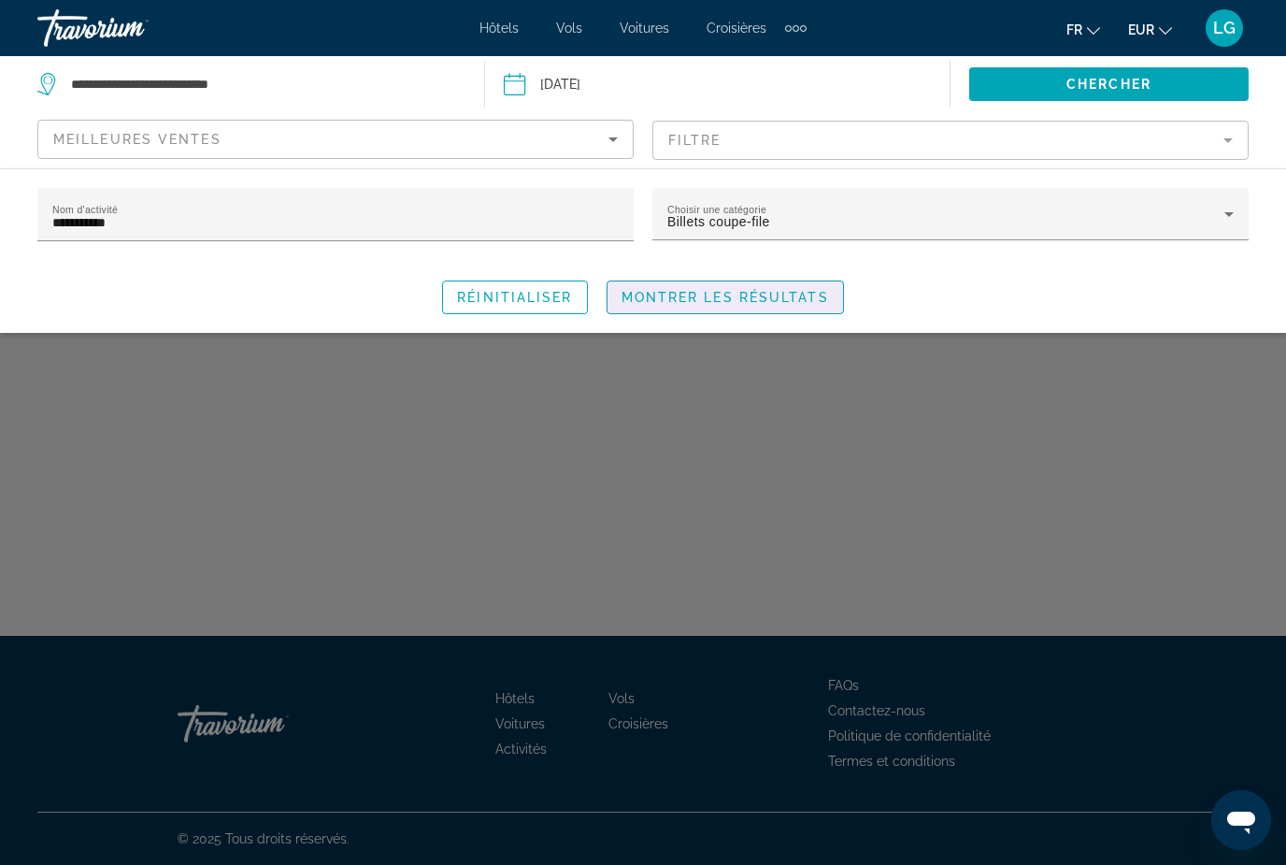
click at [767, 302] on span "Montrer les résultats" at bounding box center [726, 297] width 208 height 15
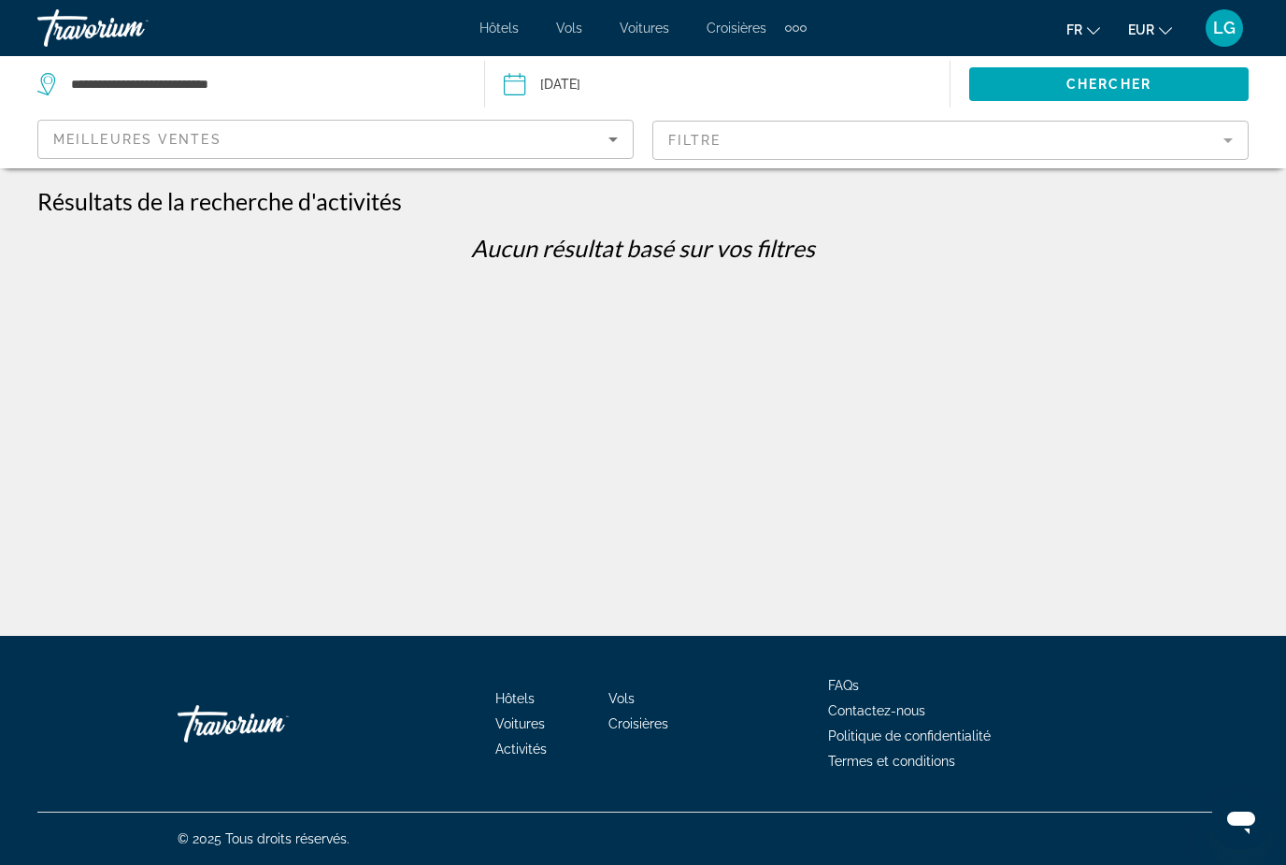
click at [1217, 146] on mat-form-field "Filtre" at bounding box center [950, 140] width 596 height 39
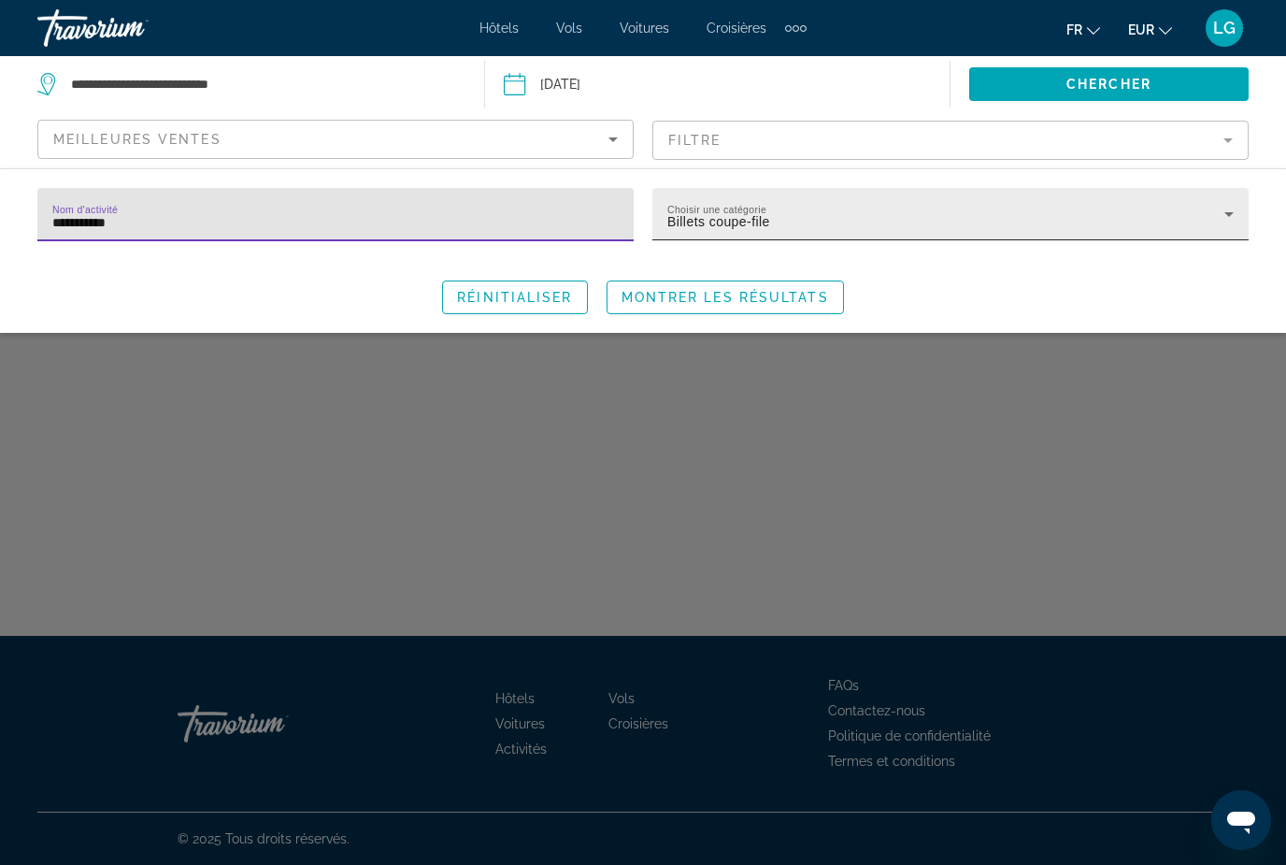
click at [1211, 224] on div "Billets coupe-file" at bounding box center [945, 221] width 557 height 22
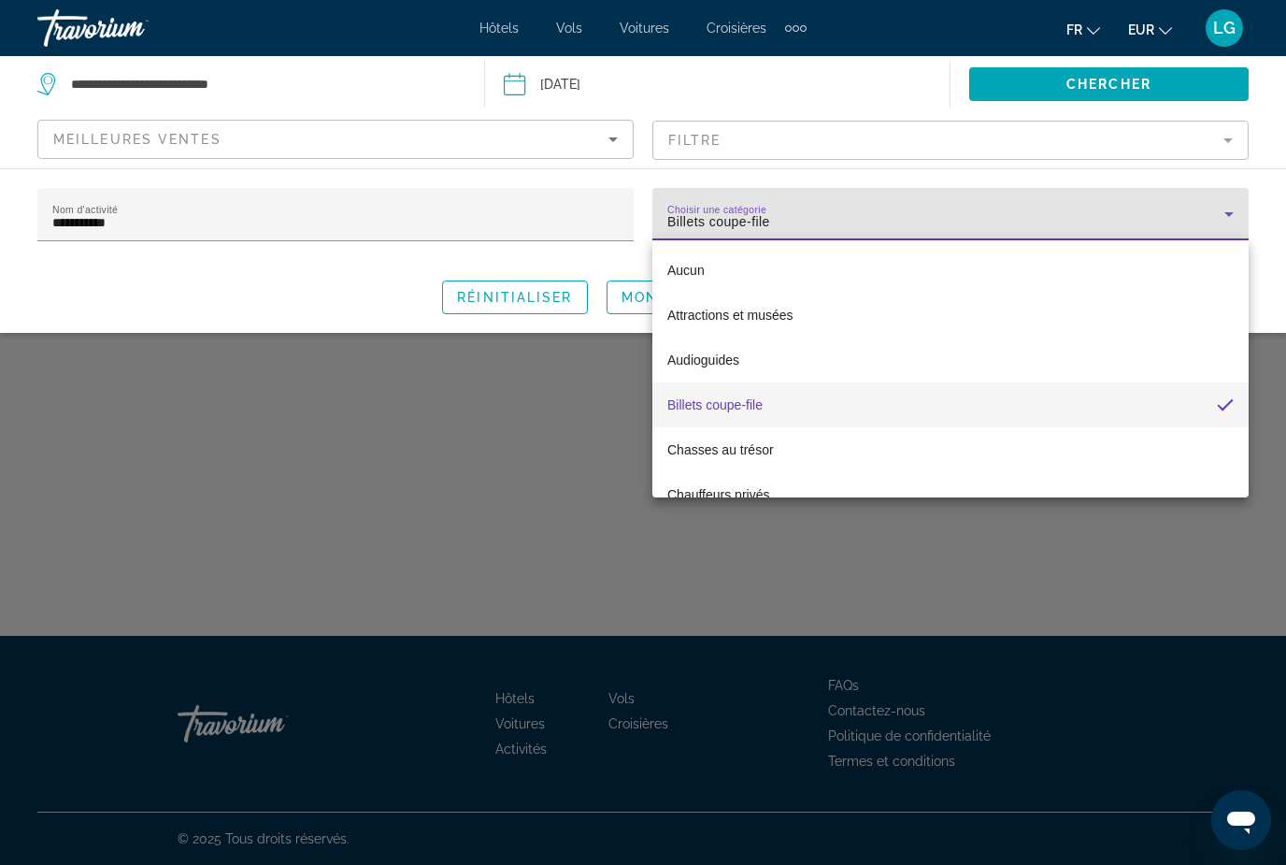
click at [764, 408] on mat-option "Billets coupe-file" at bounding box center [950, 404] width 596 height 45
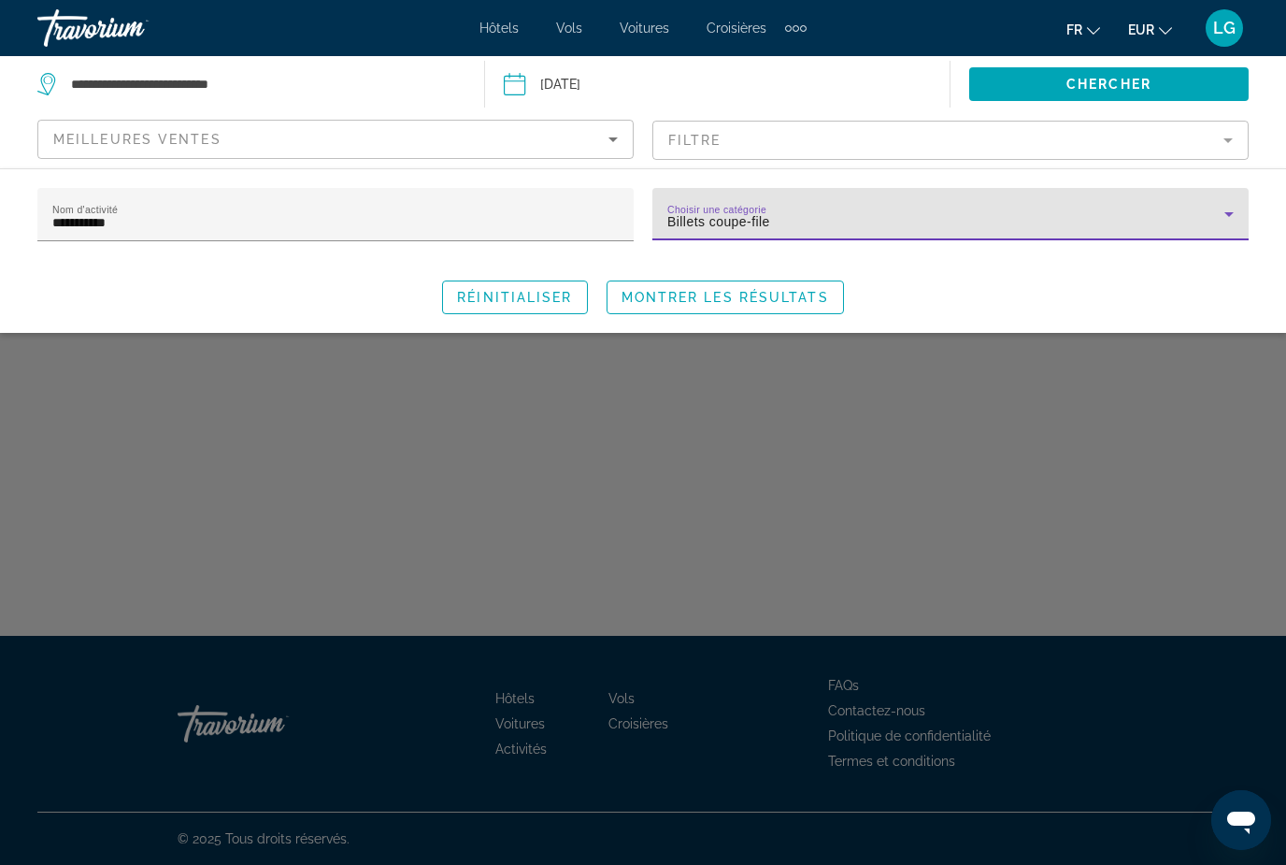
click at [1228, 208] on icon "Search widget" at bounding box center [1229, 214] width 22 height 22
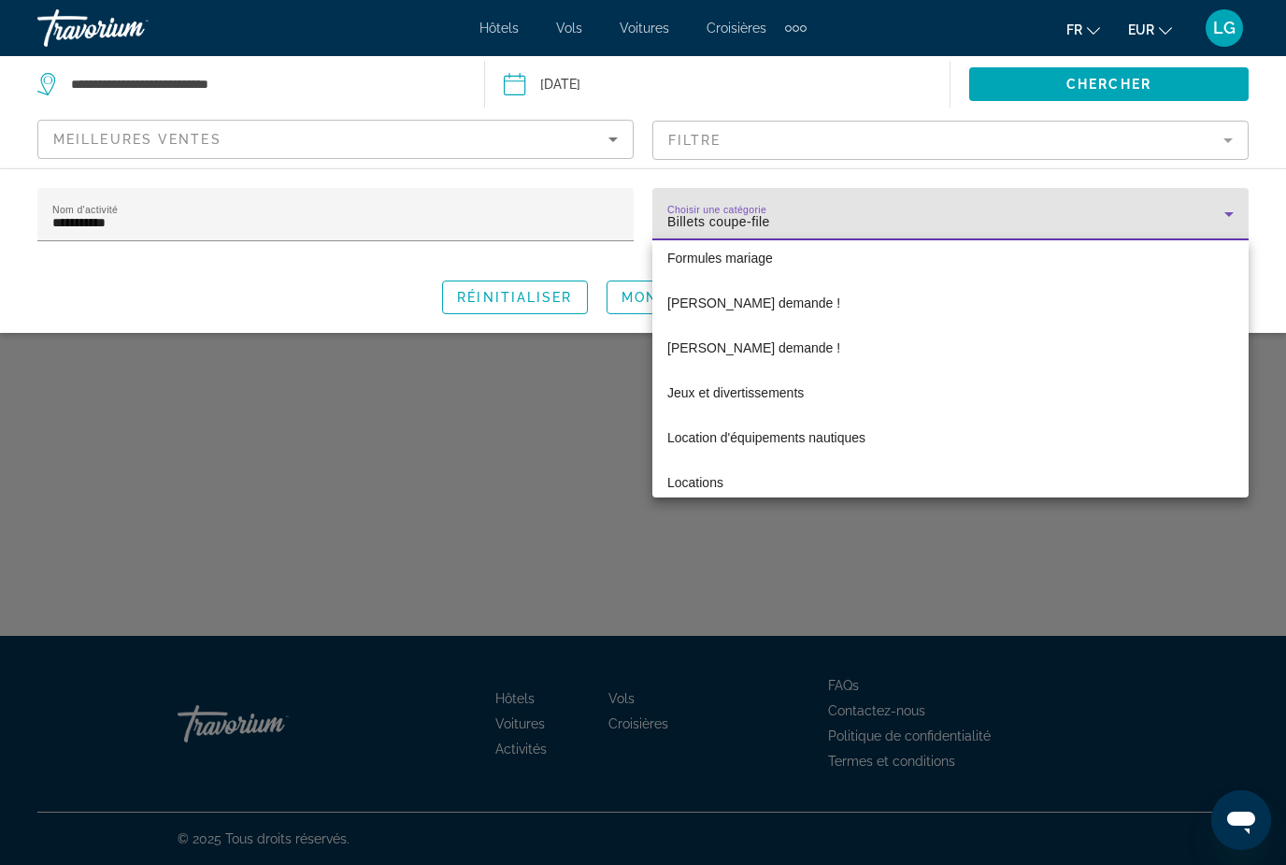
scroll to position [2437, 0]
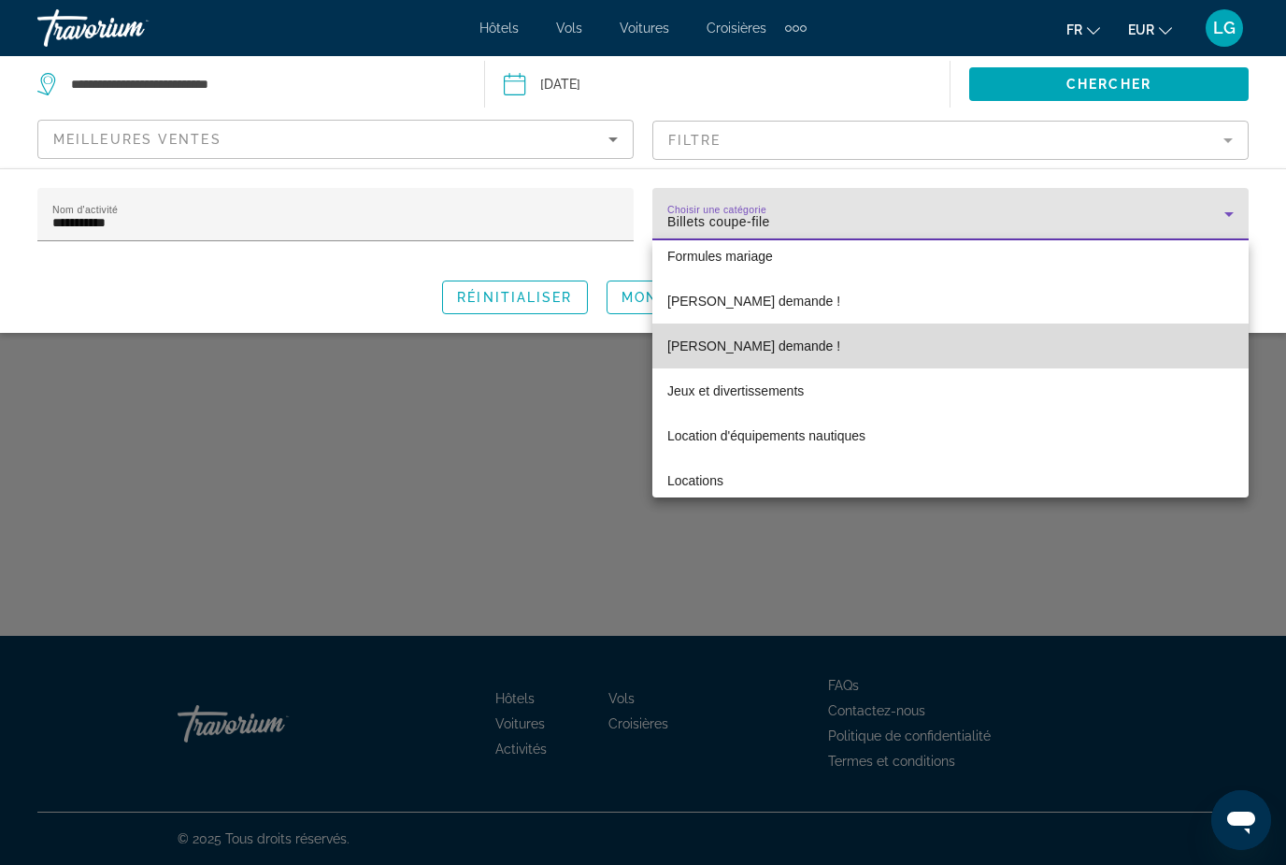
click at [715, 348] on span "Forte demande !" at bounding box center [753, 346] width 173 height 22
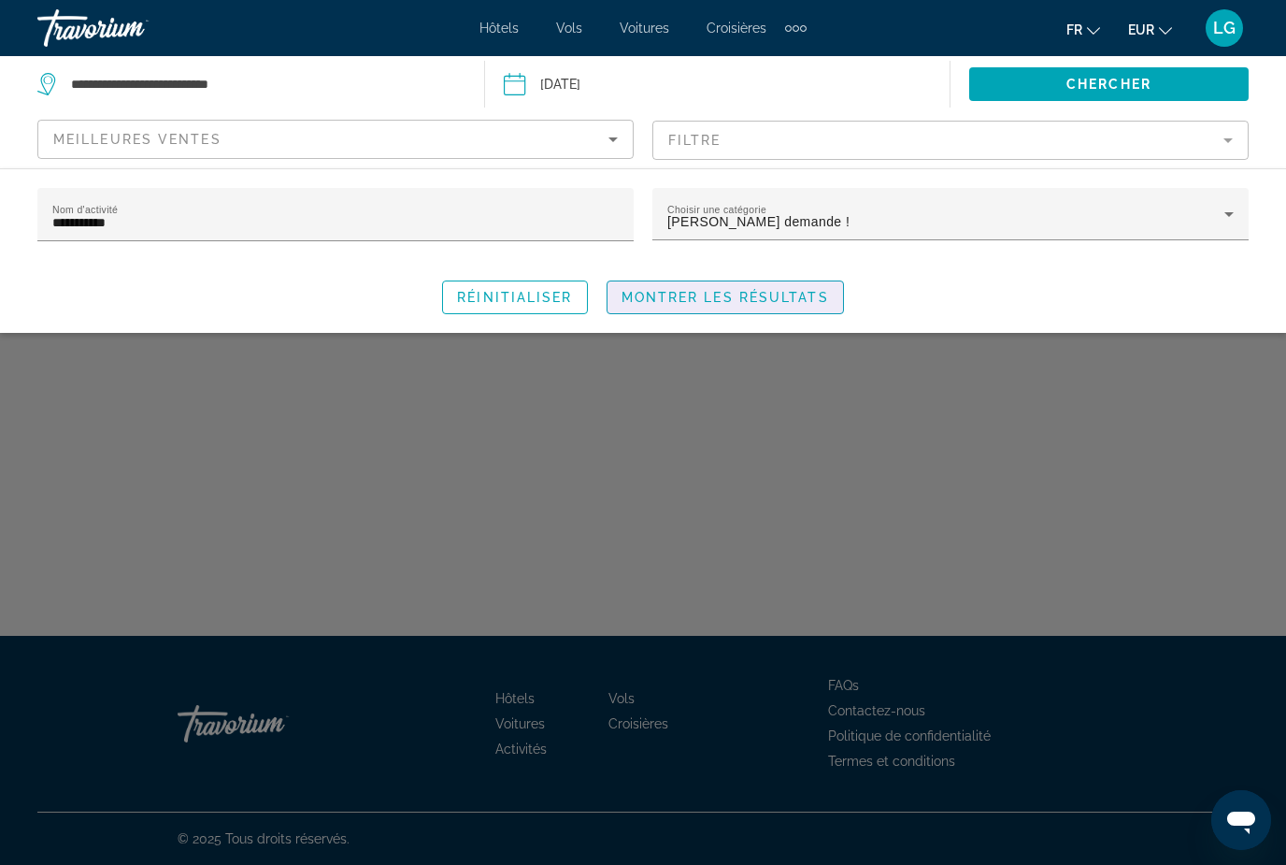
click at [701, 294] on span "Montrer les résultats" at bounding box center [726, 297] width 208 height 15
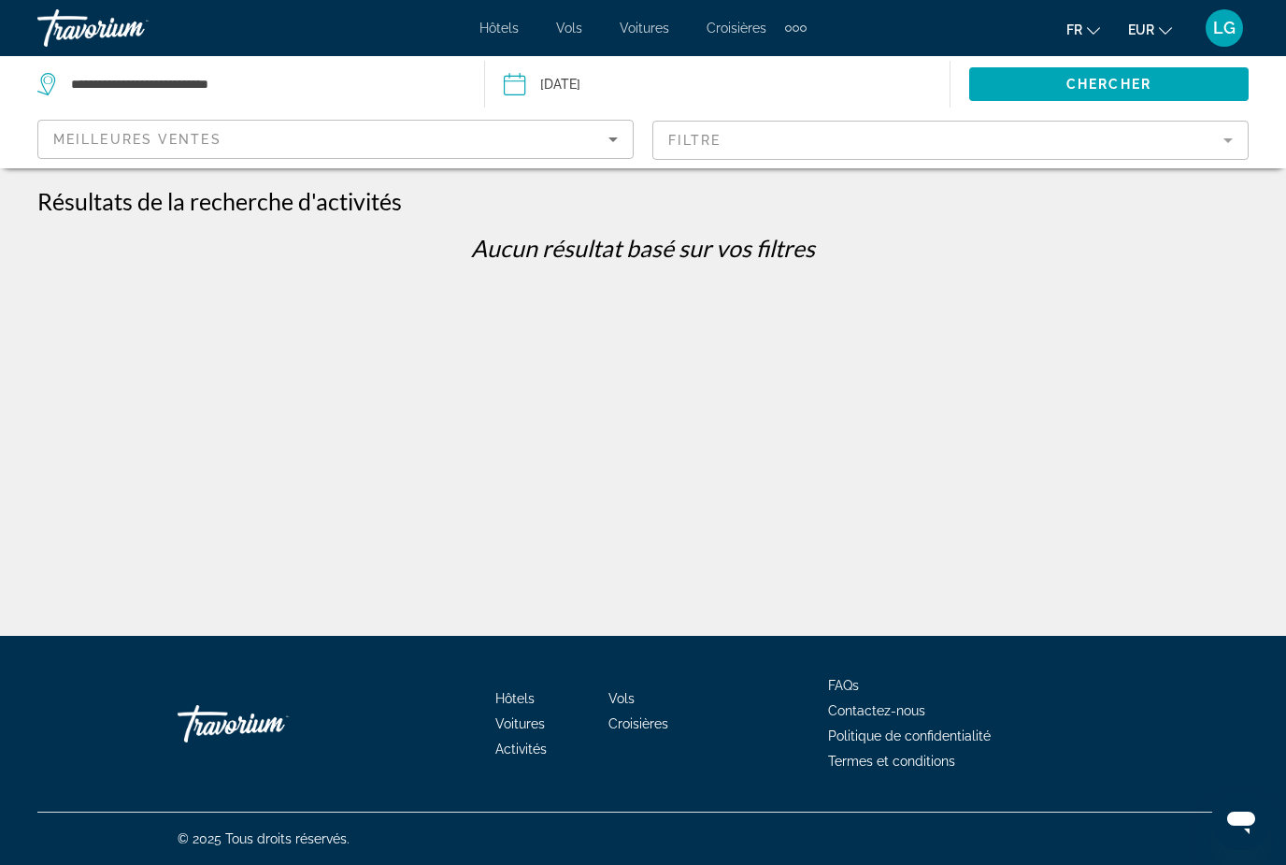
click at [1237, 146] on mat-form-field "Filtre" at bounding box center [950, 140] width 596 height 39
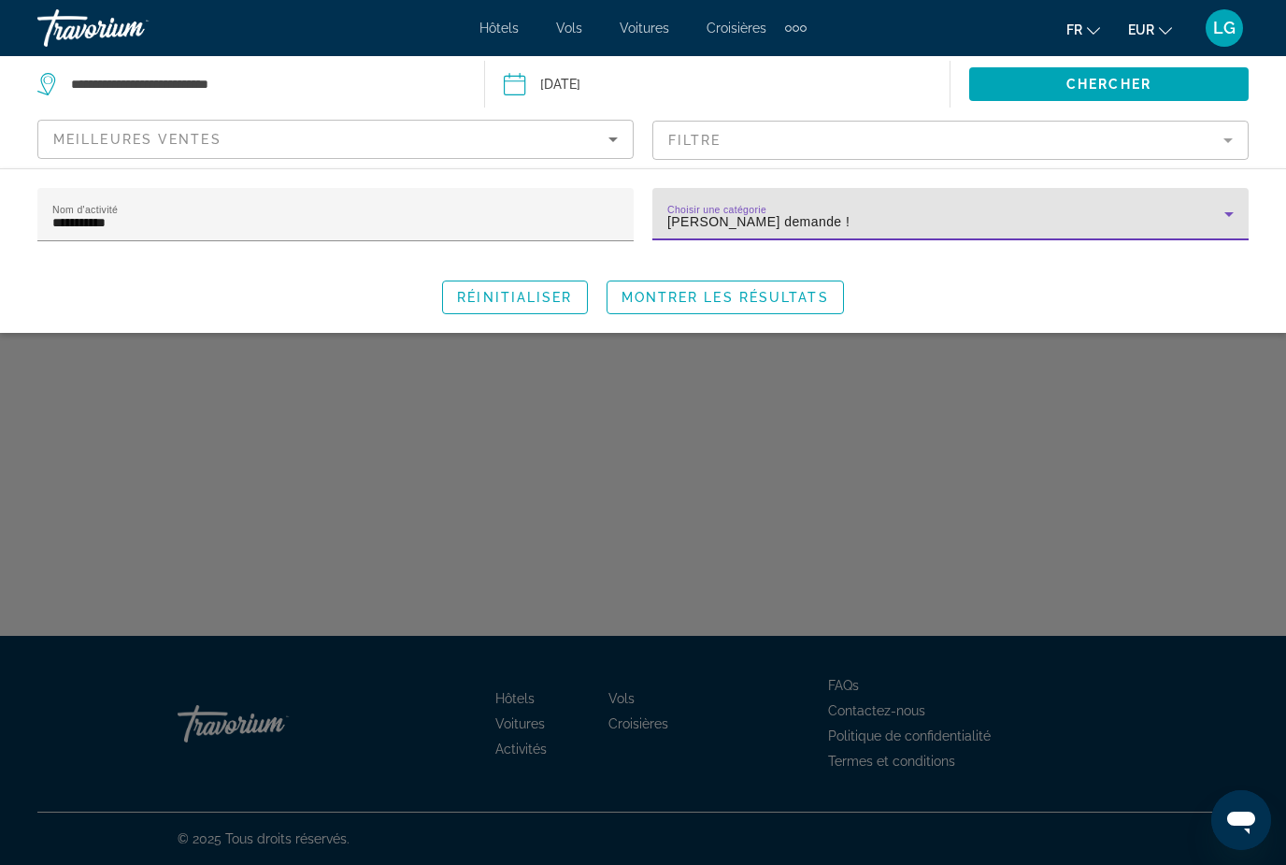
click at [1183, 220] on div "Forte demande !" at bounding box center [945, 221] width 557 height 22
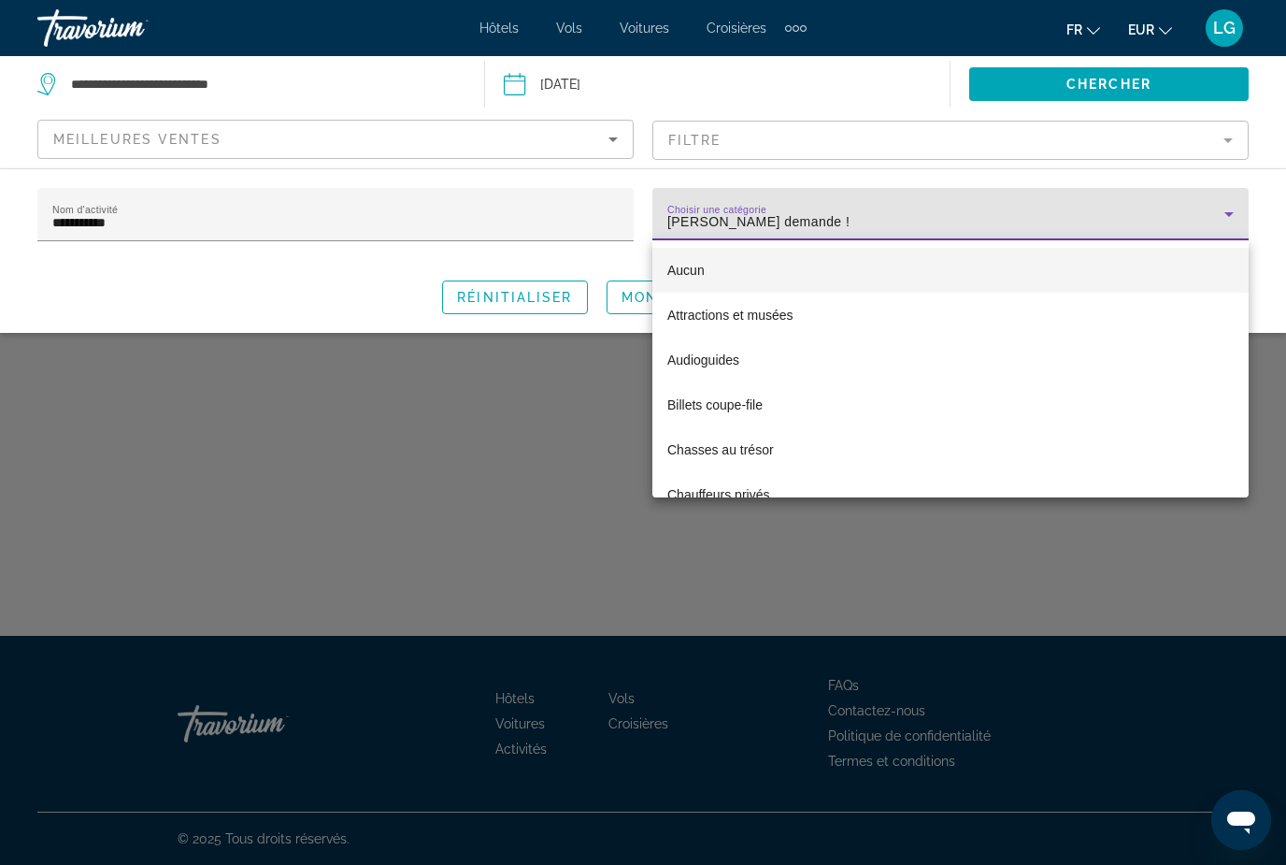
click at [706, 277] on mat-option "Aucun" at bounding box center [950, 270] width 596 height 45
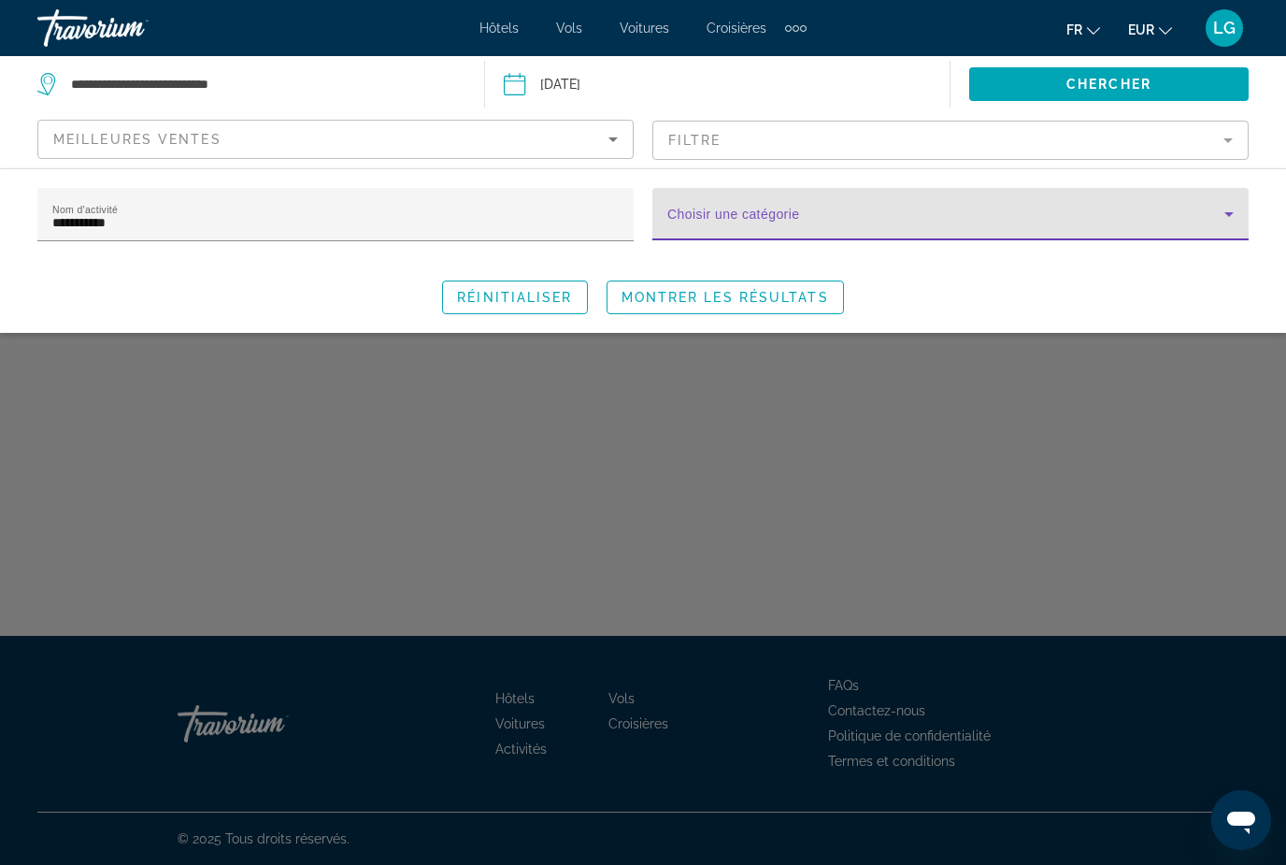
click at [739, 307] on span "Search widget" at bounding box center [726, 297] width 236 height 45
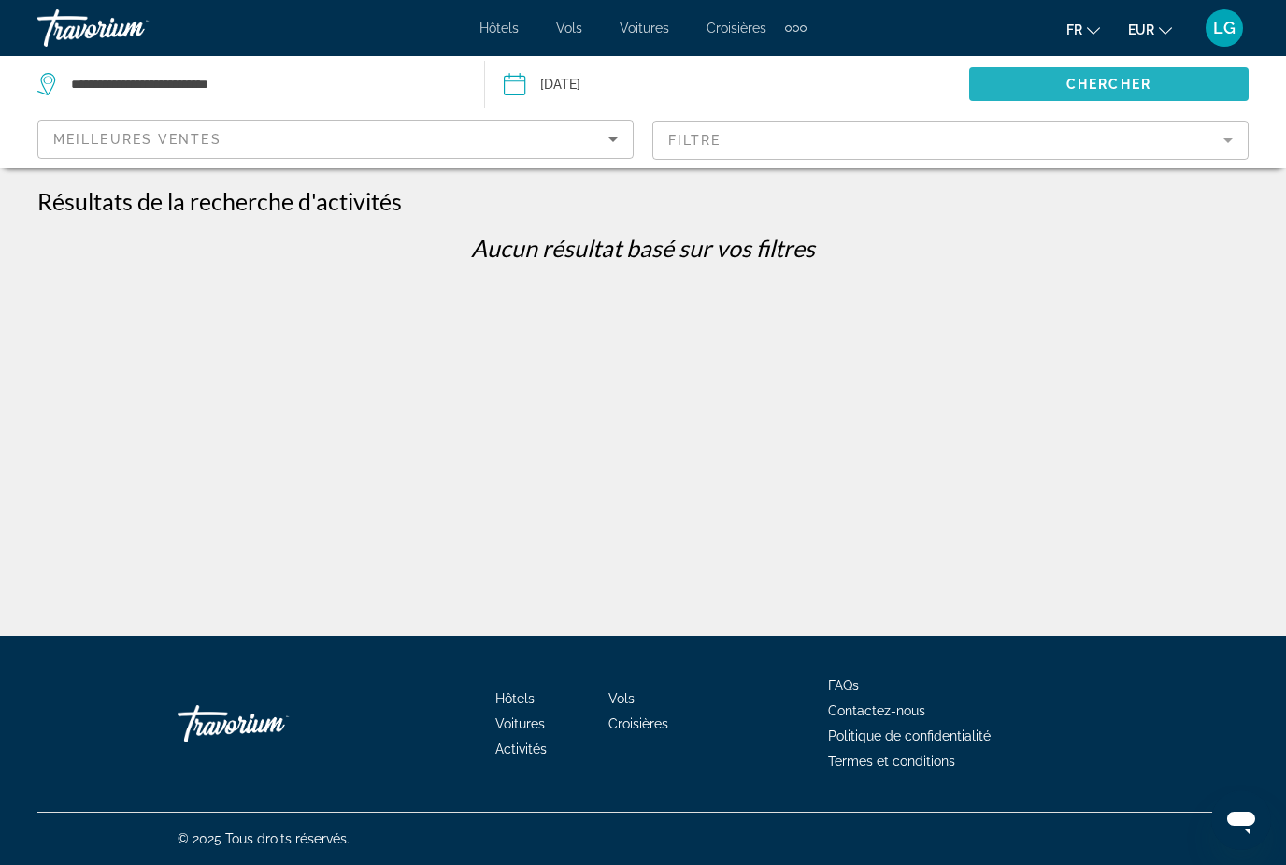
click at [1141, 86] on span "Chercher" at bounding box center [1109, 84] width 85 height 15
click at [1135, 85] on span "Chercher" at bounding box center [1109, 84] width 85 height 15
click at [609, 145] on icon "Sort by" at bounding box center [613, 139] width 22 height 22
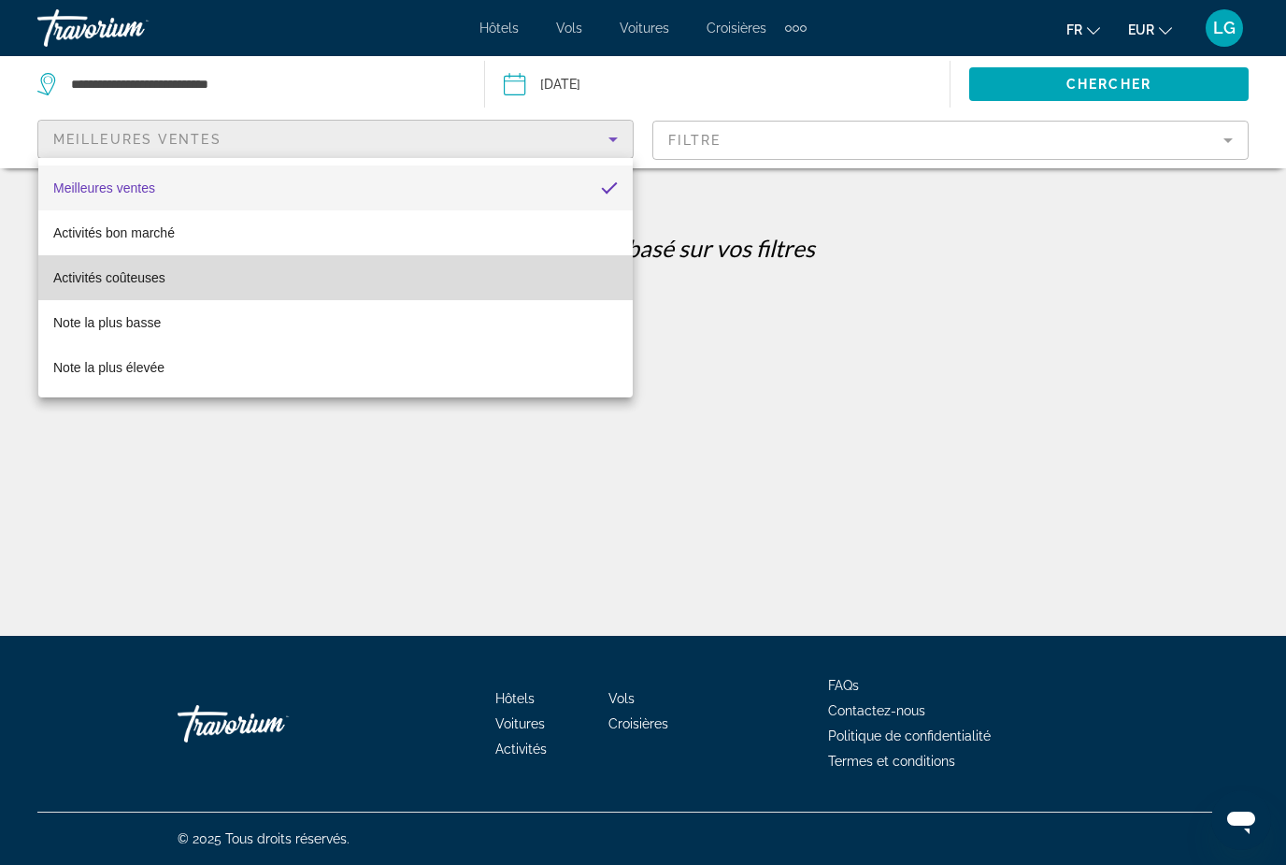
click at [143, 279] on span "Activités coûteuses" at bounding box center [109, 277] width 112 height 15
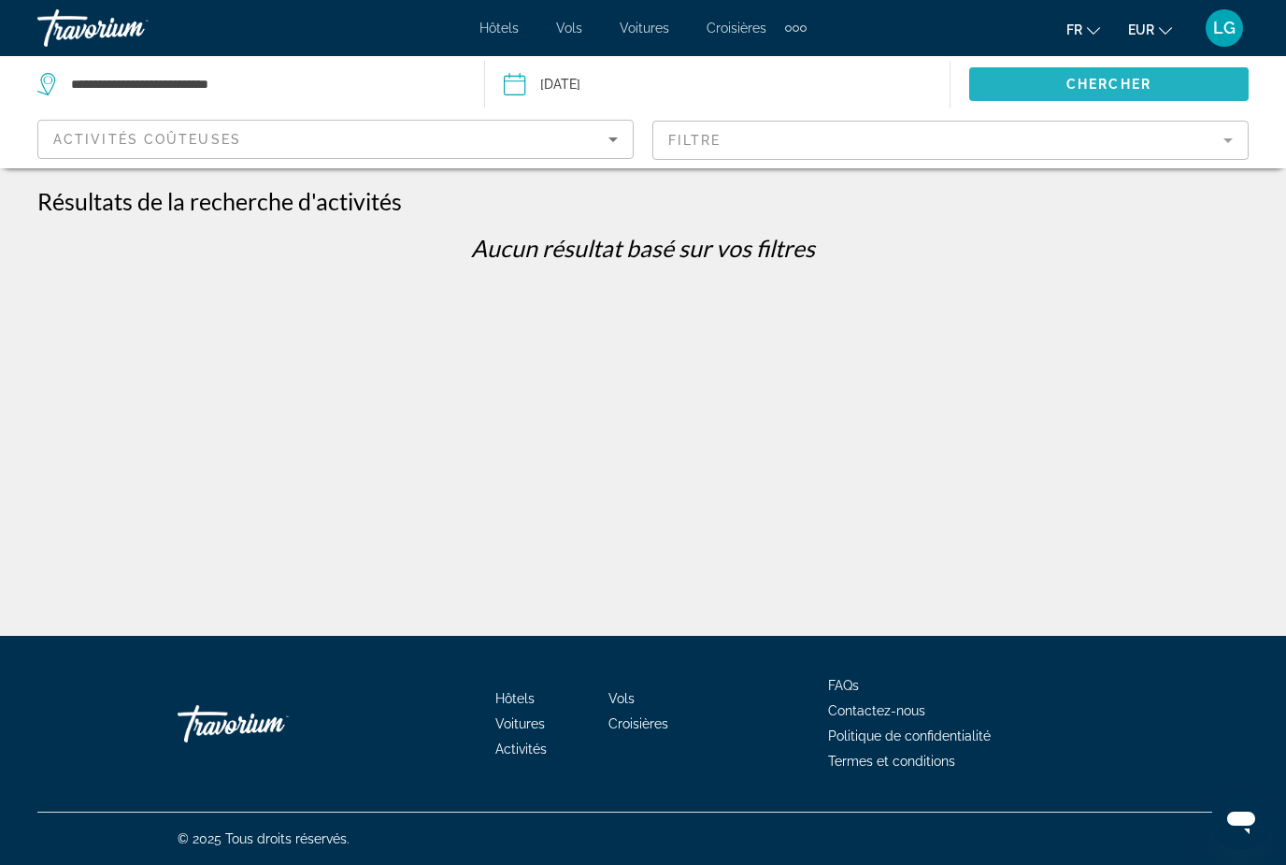
click at [1152, 89] on span "Chercher" at bounding box center [1109, 84] width 85 height 15
click at [115, 37] on div "Travorium" at bounding box center [130, 28] width 187 height 49
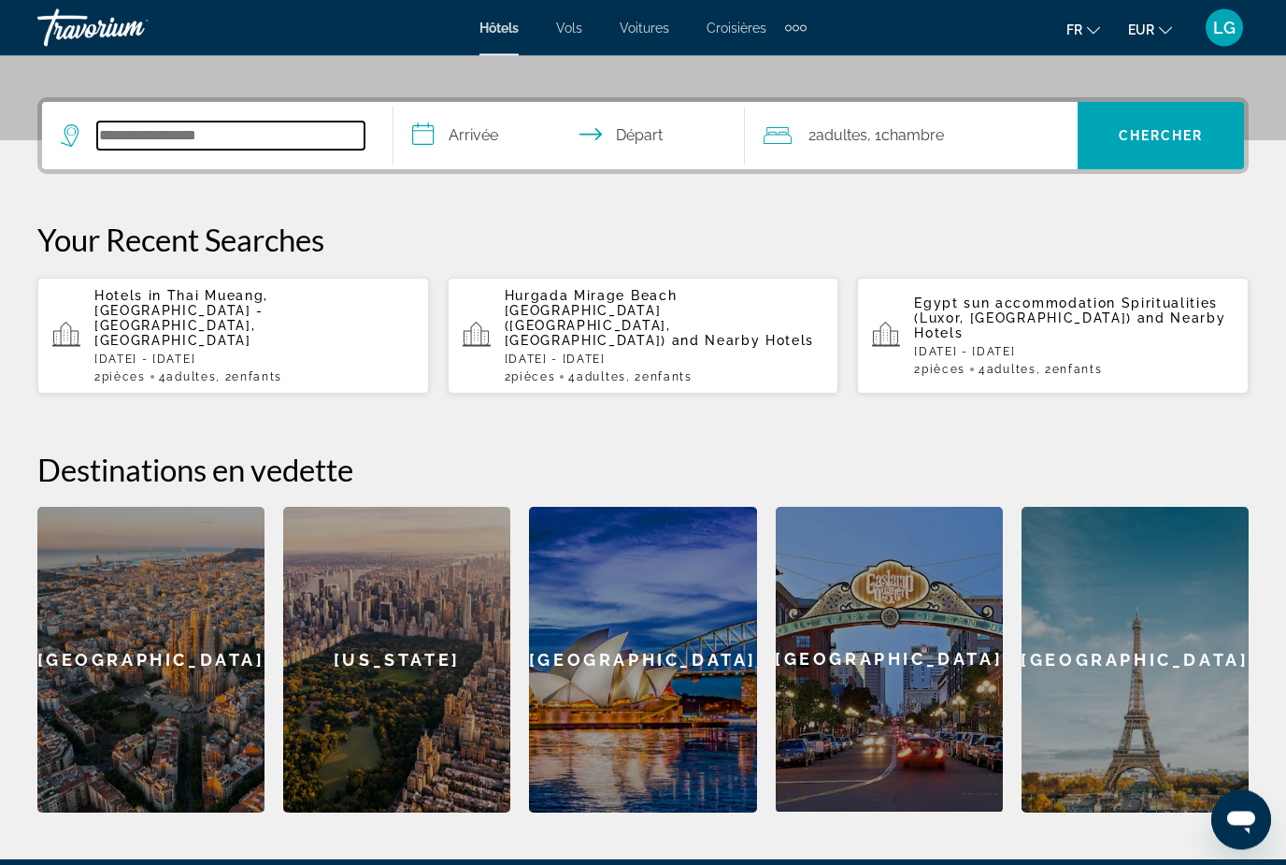
scroll to position [420, 0]
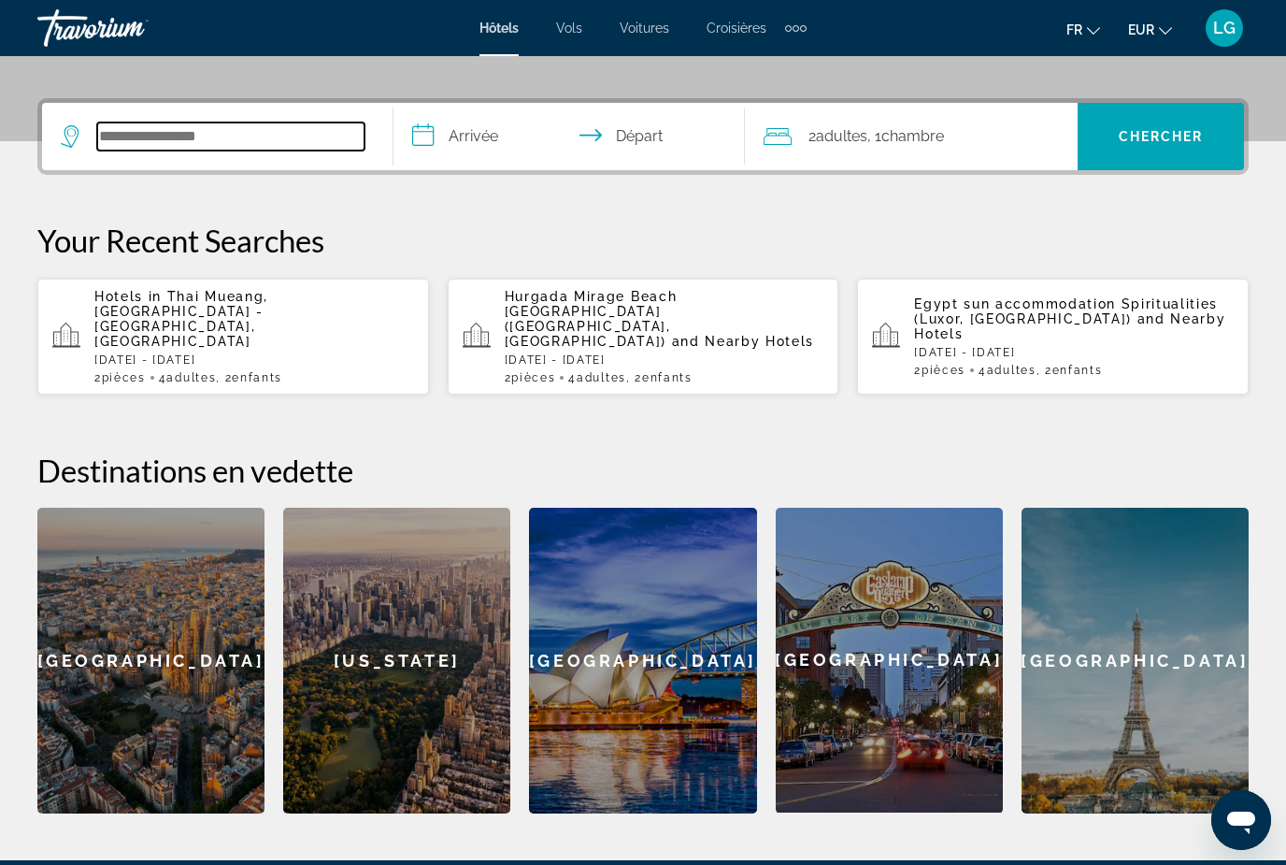
click at [209, 144] on input "Search widget" at bounding box center [230, 136] width 267 height 28
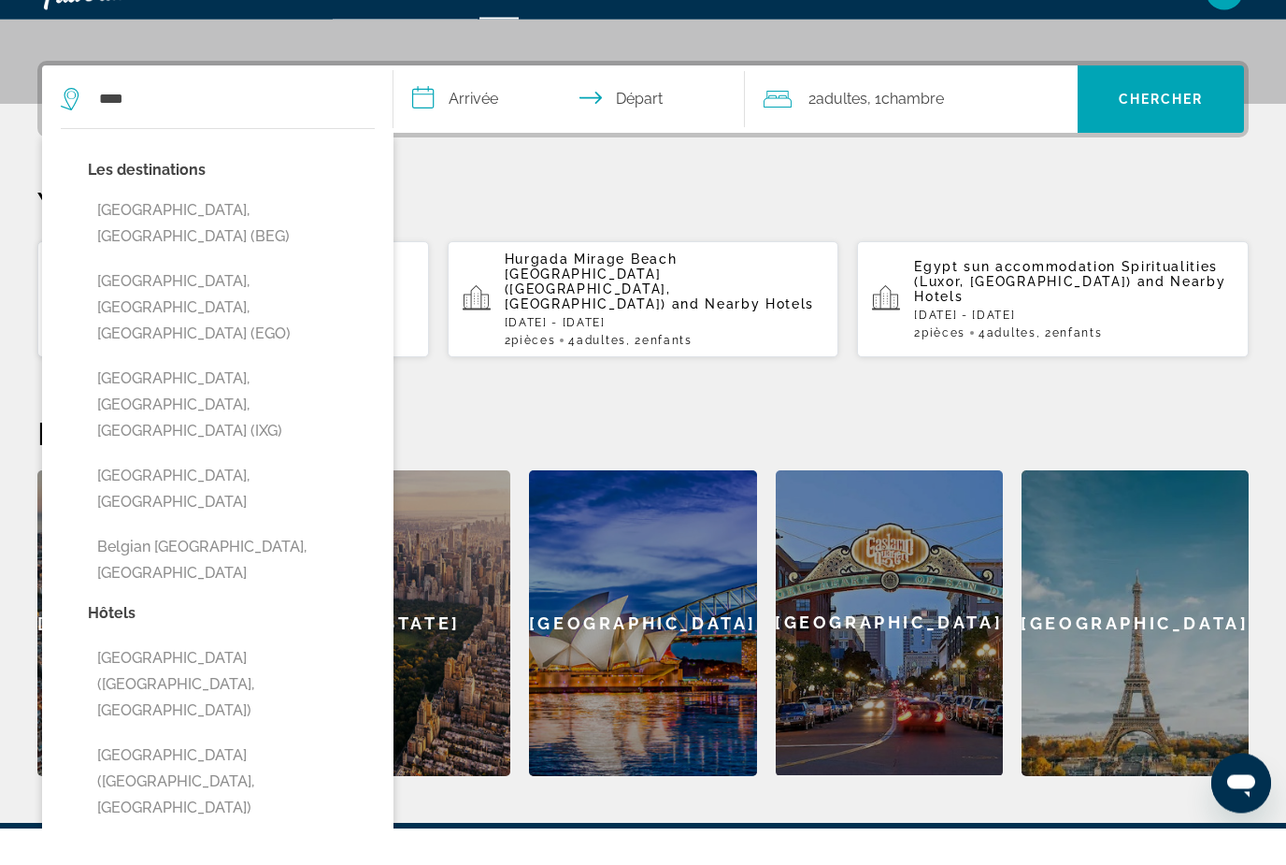
drag, startPoint x: 210, startPoint y: 144, endPoint x: -1, endPoint y: -458, distance: 638.0
click at [0, 0] on html "**********" at bounding box center [643, 12] width 1286 height 865
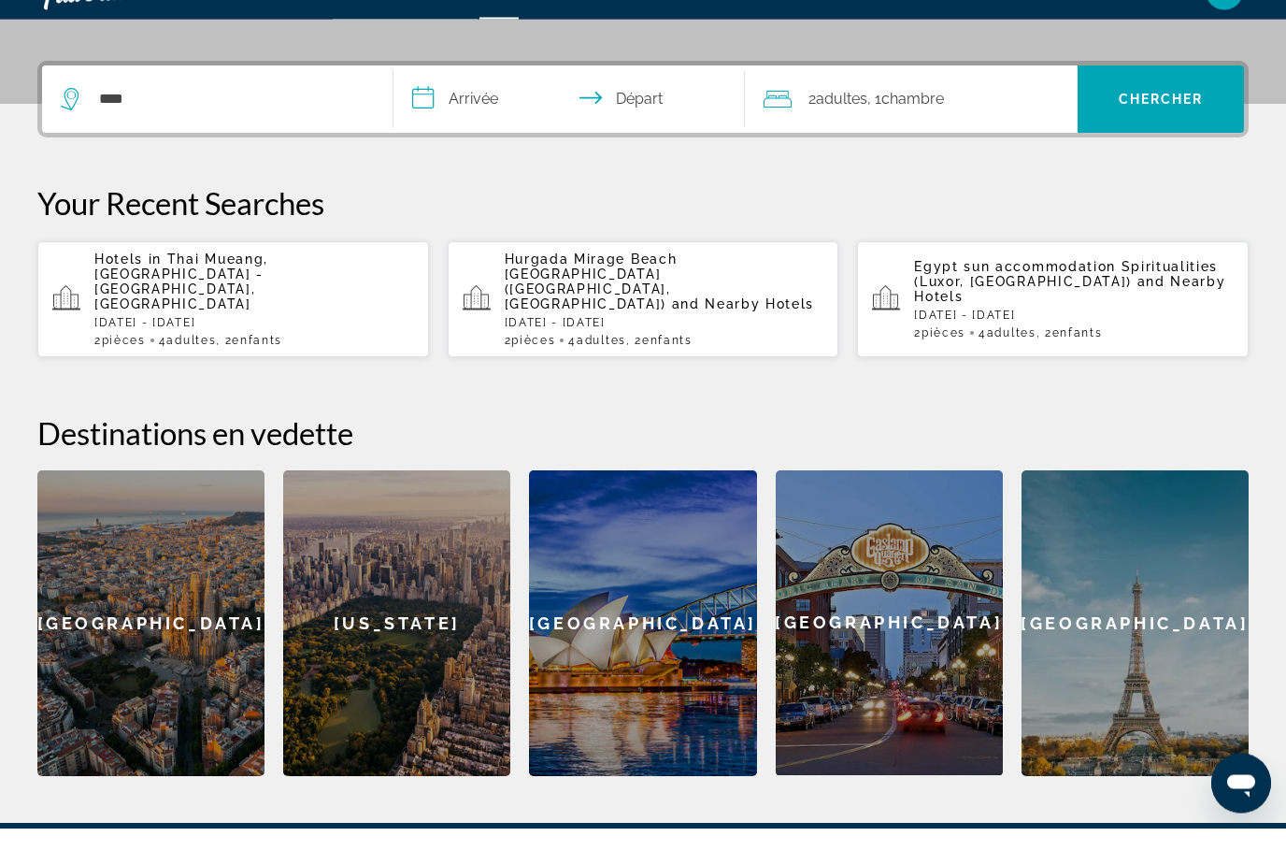
scroll to position [457, 0]
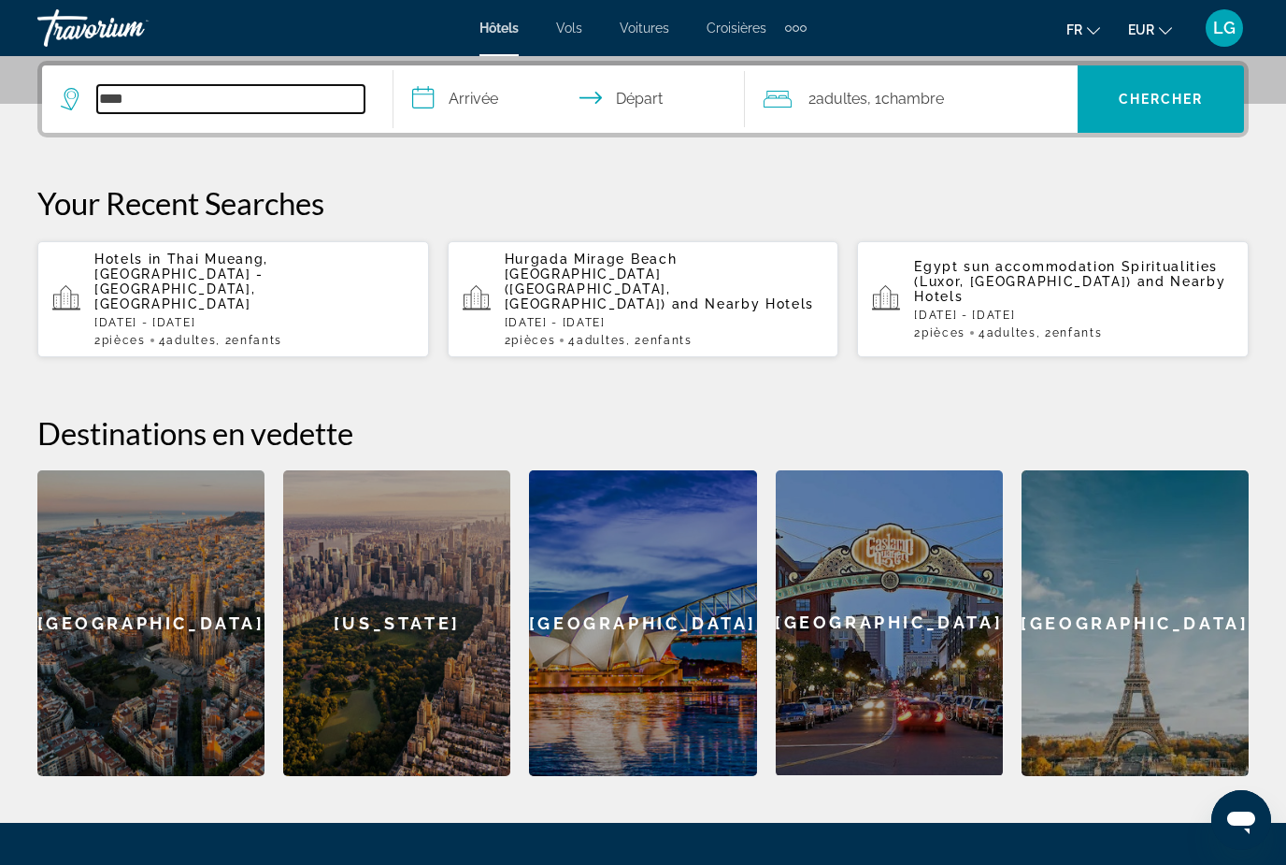
click at [148, 102] on input "****" at bounding box center [230, 99] width 267 height 28
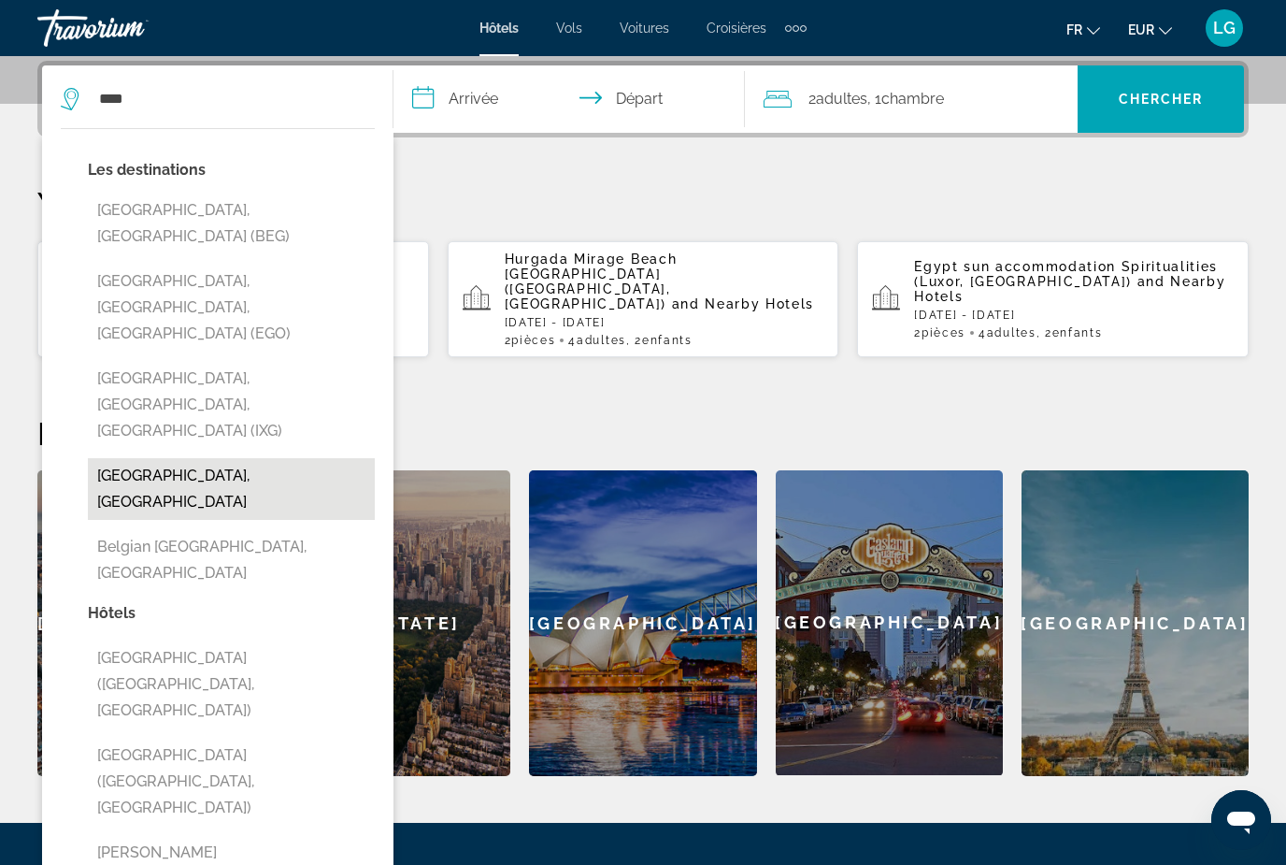
click at [213, 458] on button "Belgian Coast, Belgium" at bounding box center [231, 489] width 287 height 62
type input "**********"
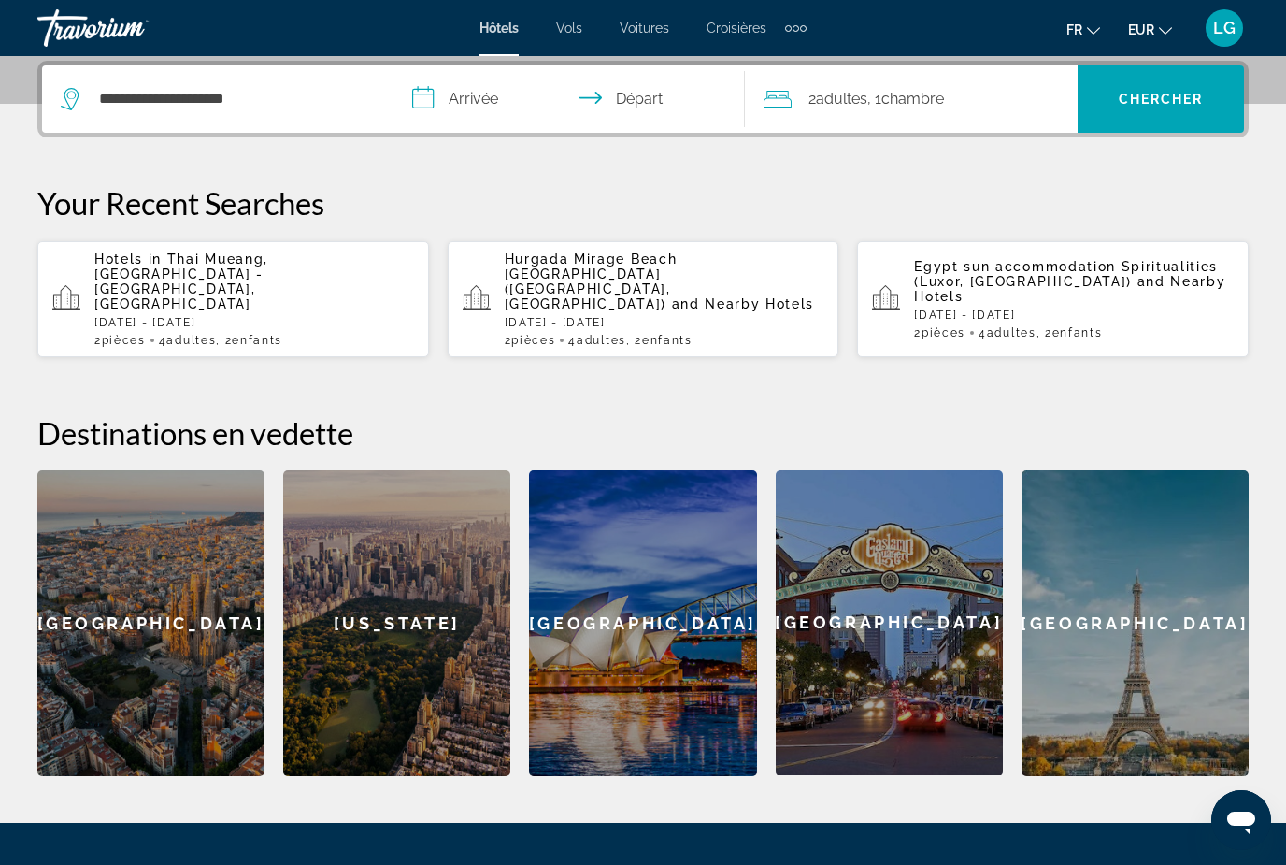
click at [495, 107] on input "**********" at bounding box center [573, 101] width 359 height 73
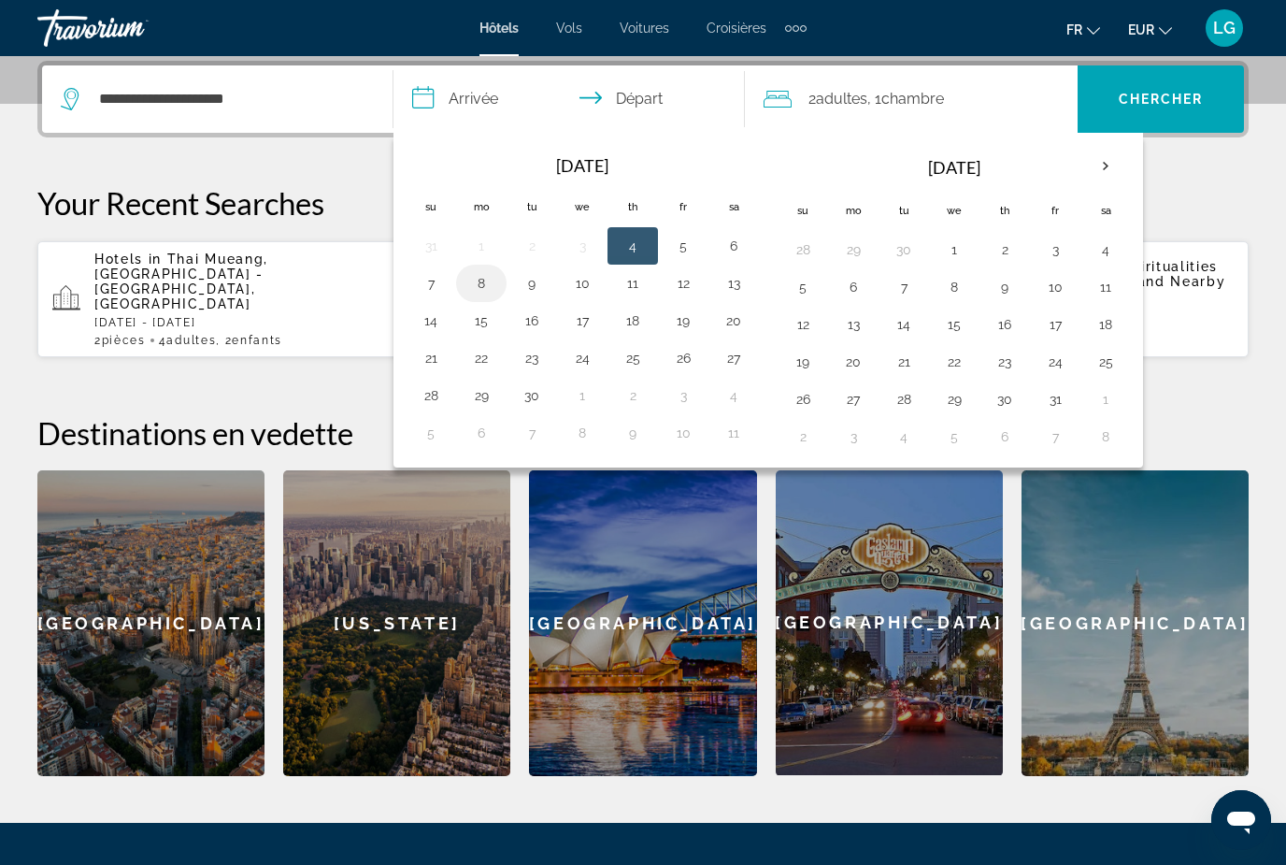
click at [484, 291] on button "8" at bounding box center [481, 283] width 30 height 26
click at [687, 294] on button "12" at bounding box center [683, 283] width 30 height 26
type input "**********"
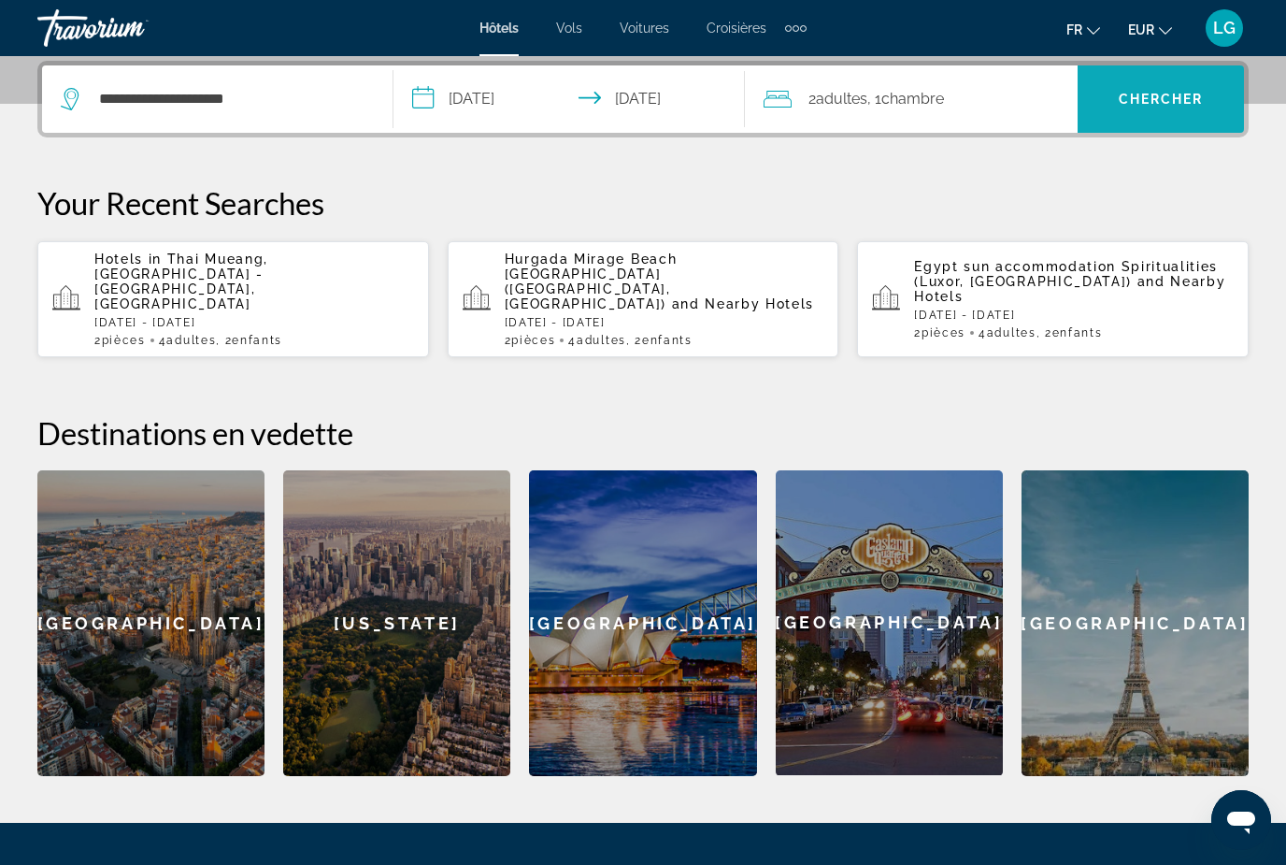
click at [1144, 108] on span "Search widget" at bounding box center [1161, 99] width 166 height 45
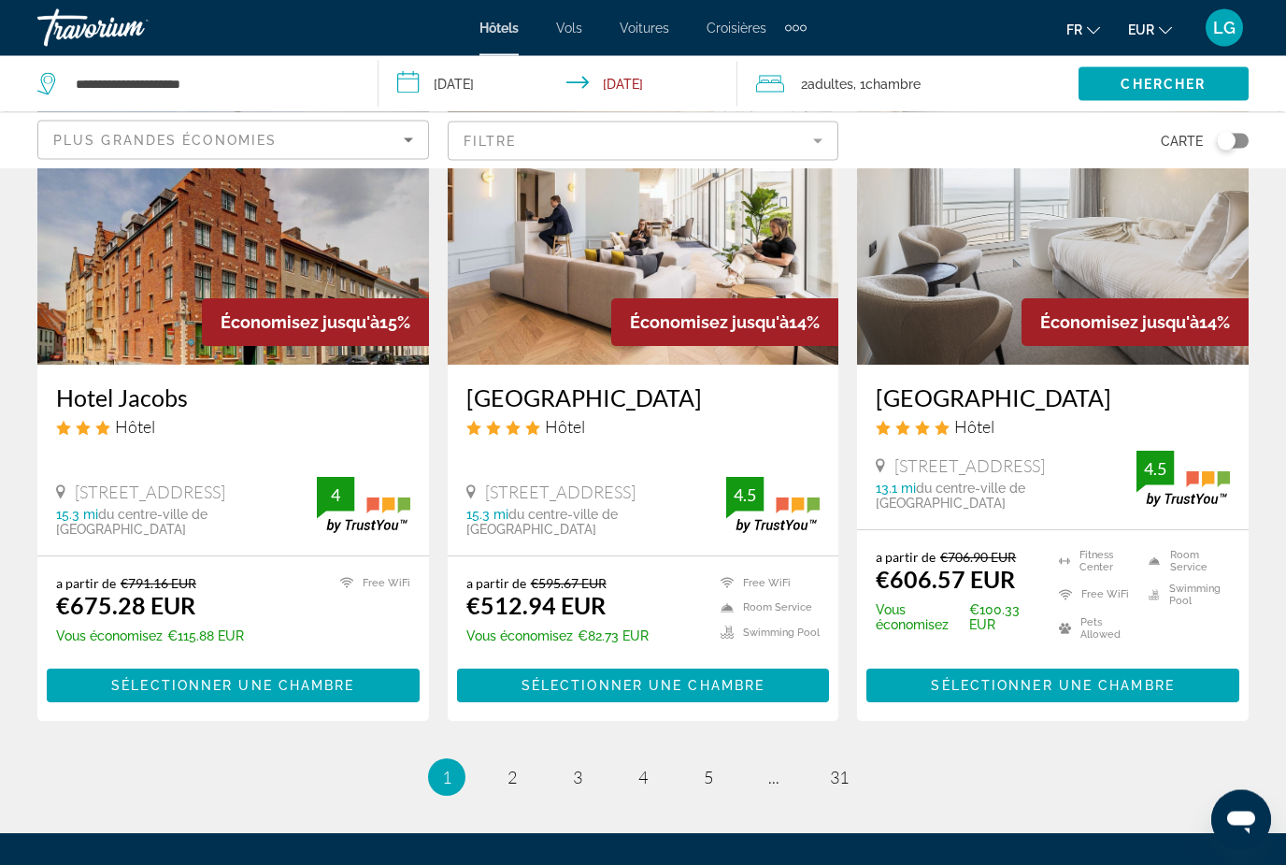
scroll to position [2250, 0]
click at [847, 767] on span "31" at bounding box center [839, 777] width 19 height 21
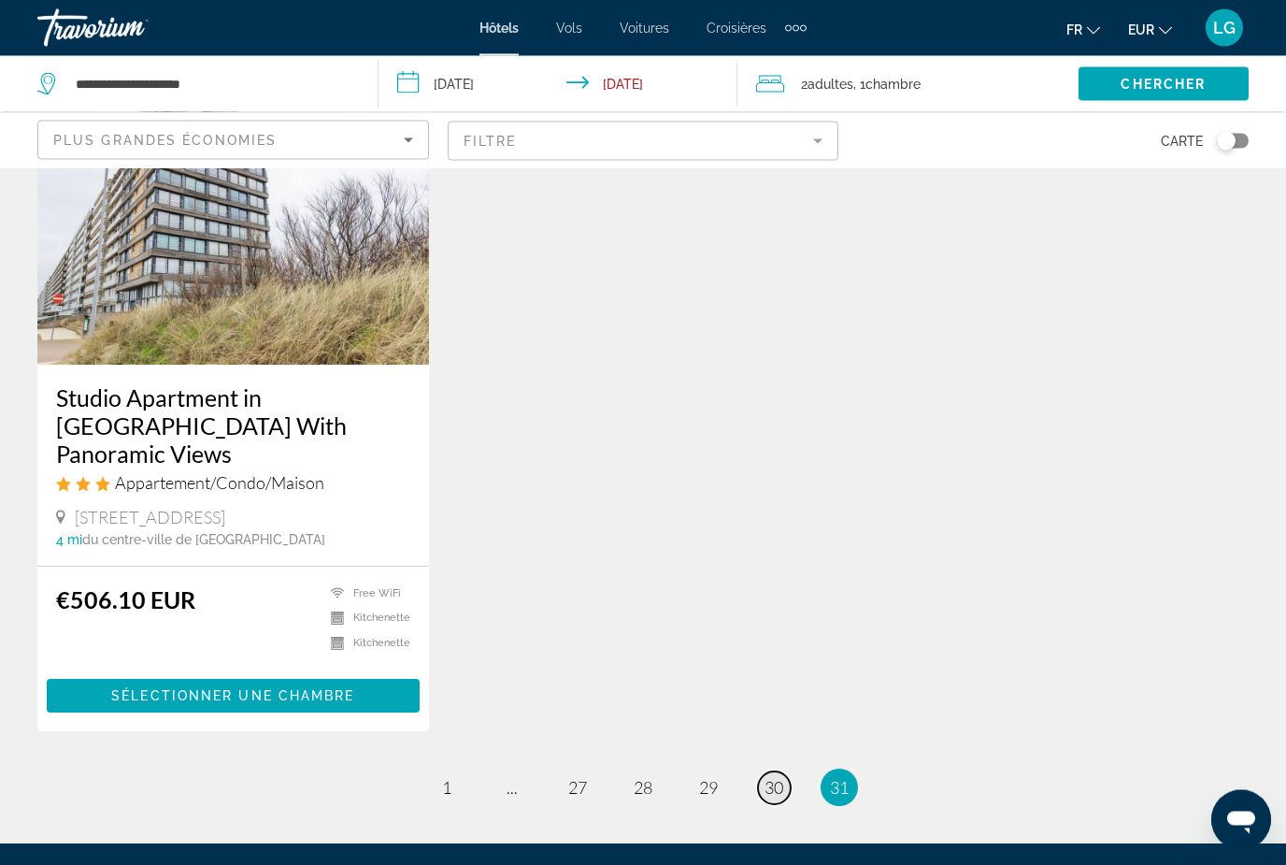
scroll to position [843, 0]
click at [772, 777] on span "30" at bounding box center [774, 787] width 19 height 21
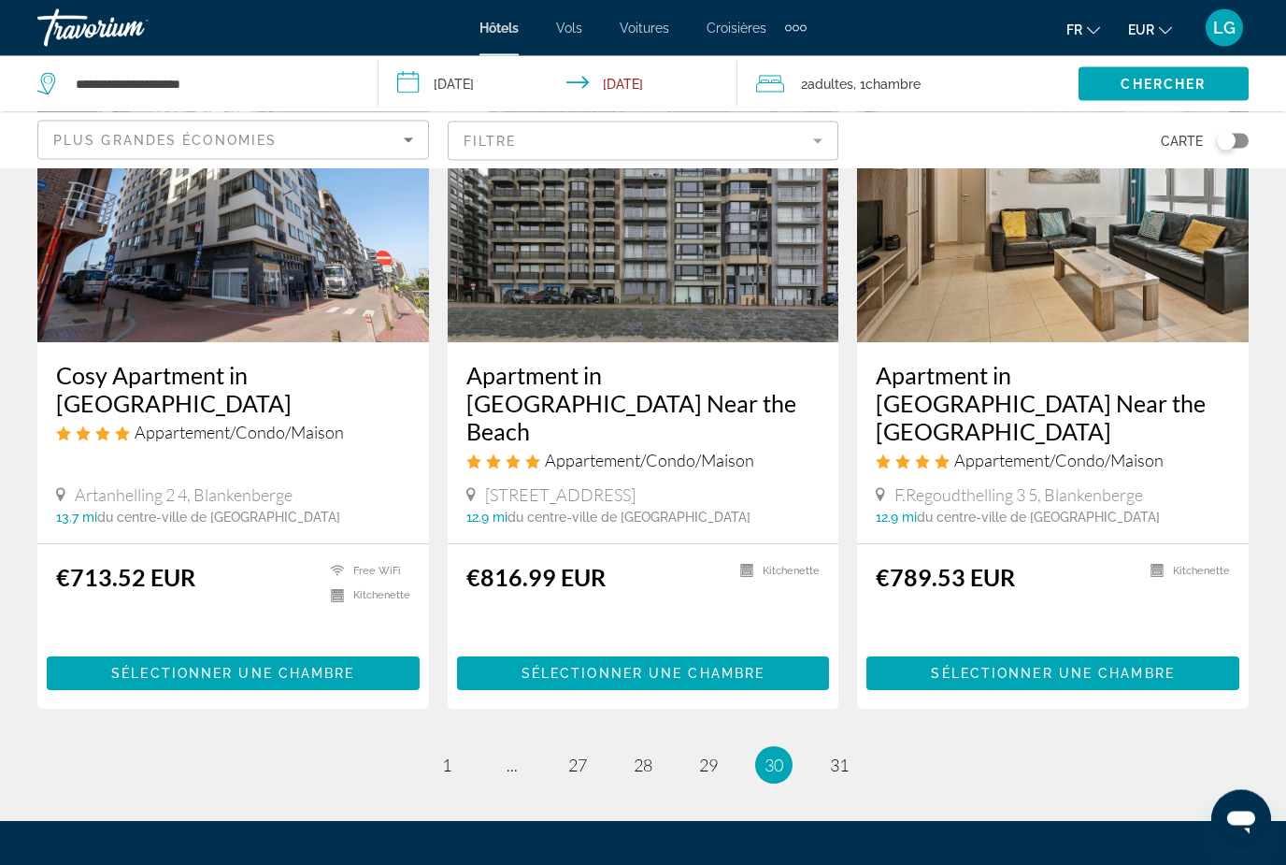
scroll to position [2244, 0]
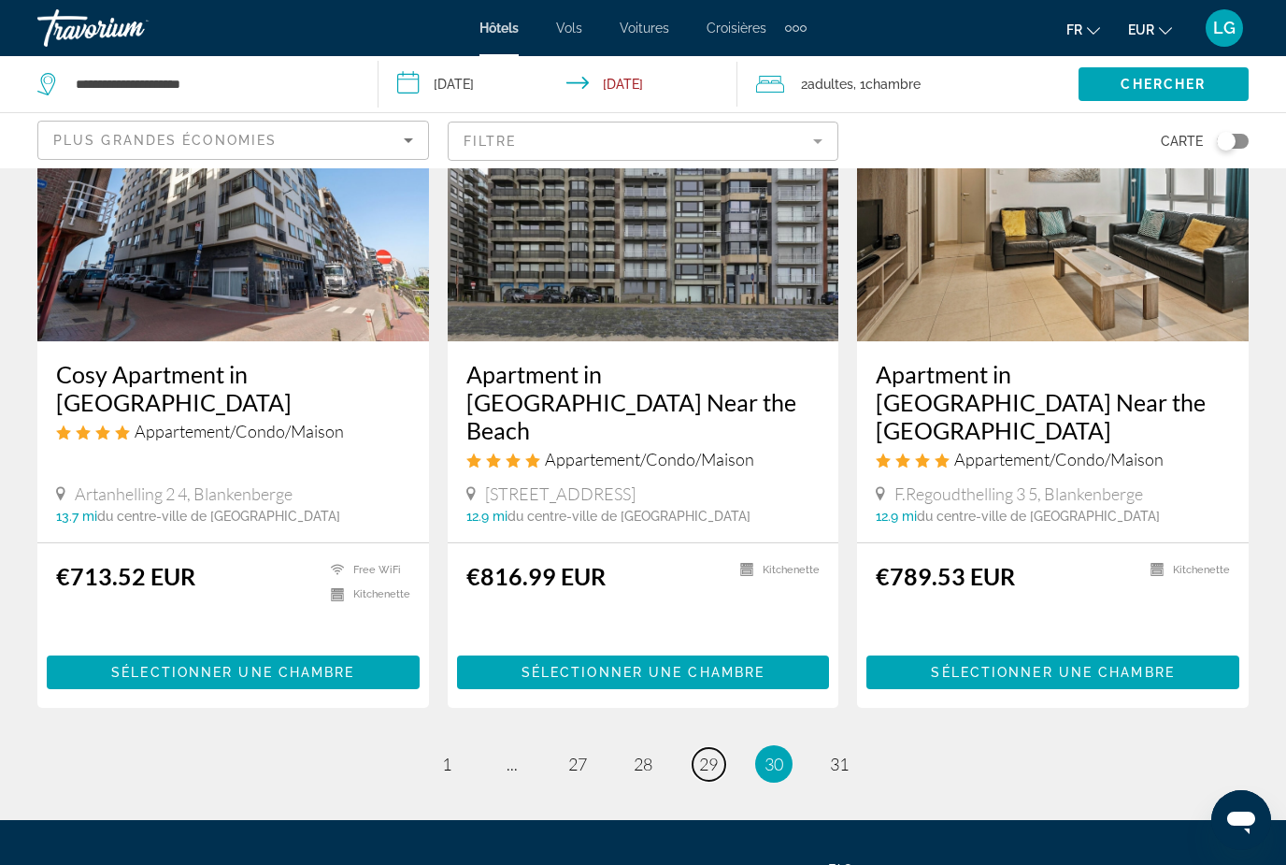
click at [716, 753] on span "29" at bounding box center [708, 763] width 19 height 21
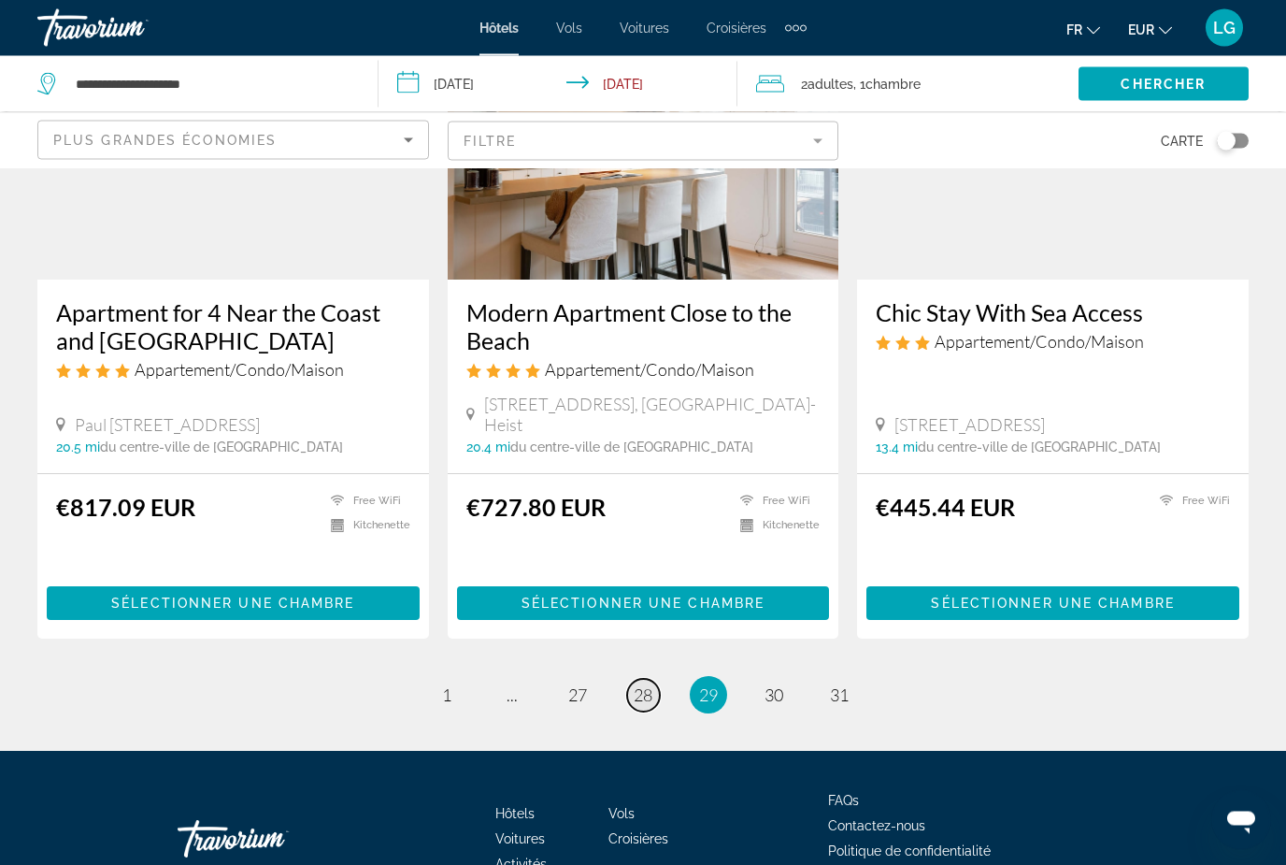
scroll to position [2334, 0]
click at [651, 684] on span "28" at bounding box center [643, 694] width 19 height 21
